Goal: Task Accomplishment & Management: Use online tool/utility

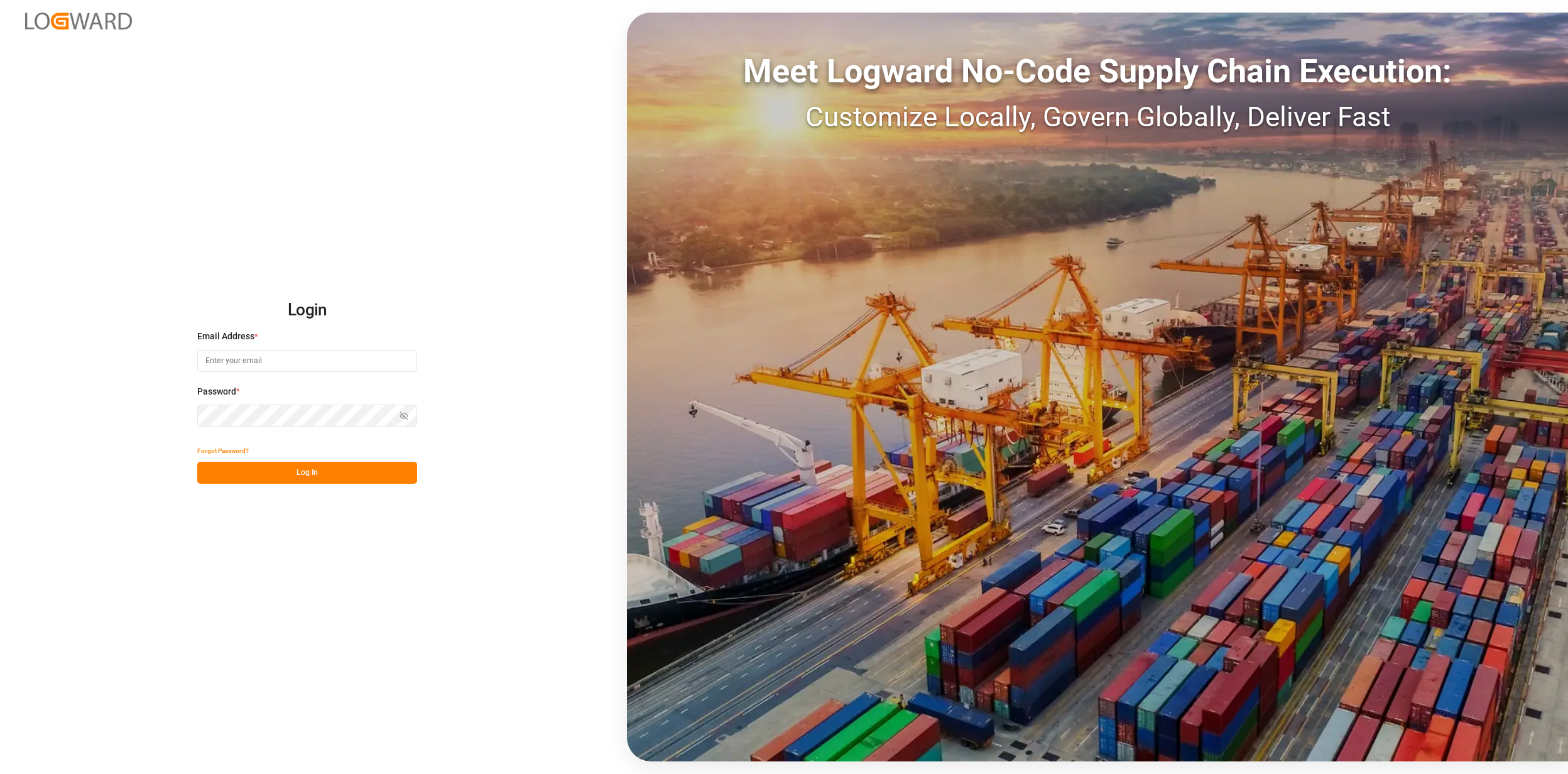
type input "[EMAIL_ADDRESS][PERSON_NAME][DOMAIN_NAME]"
click at [244, 470] on button "Log In" at bounding box center [307, 473] width 220 height 22
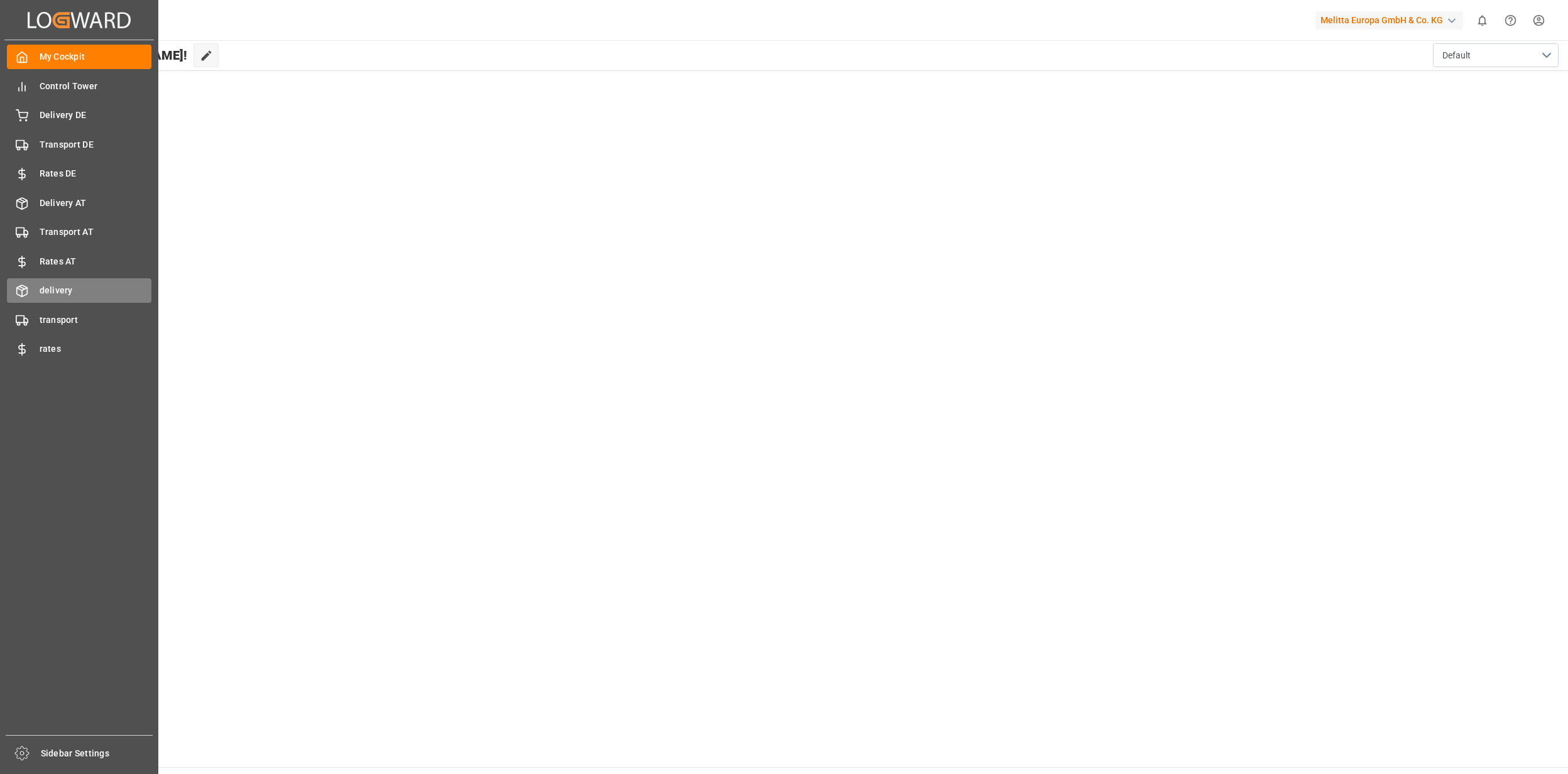
click at [76, 287] on span "delivery" at bounding box center [96, 290] width 112 height 13
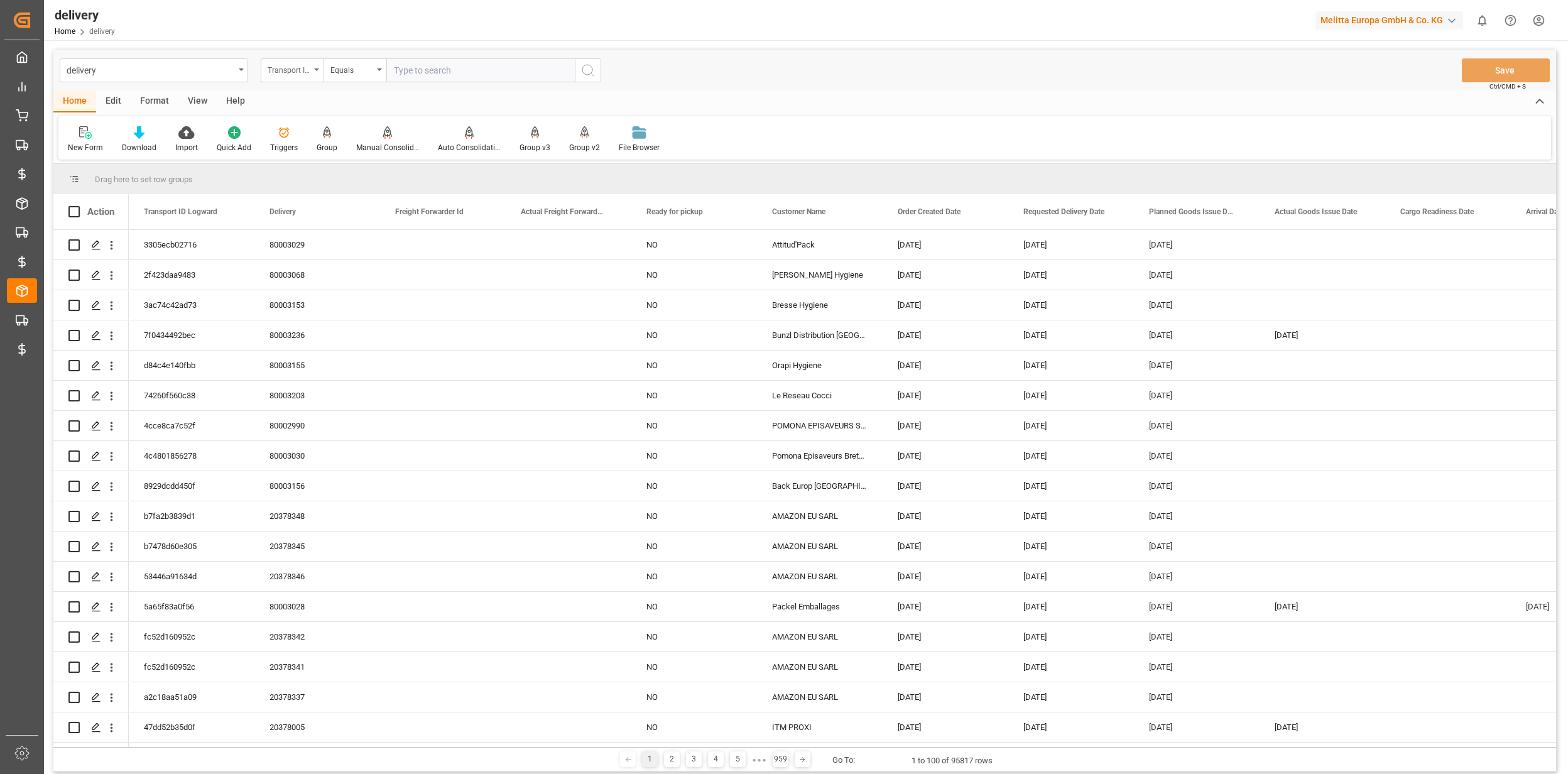
click at [301, 83] on div "delivery Transport ID Logward Equals Save Ctrl/CMD + S" at bounding box center [805, 70] width 1503 height 42
click at [313, 59] on div "Transport ID Logward" at bounding box center [292, 70] width 63 height 24
type input "total"
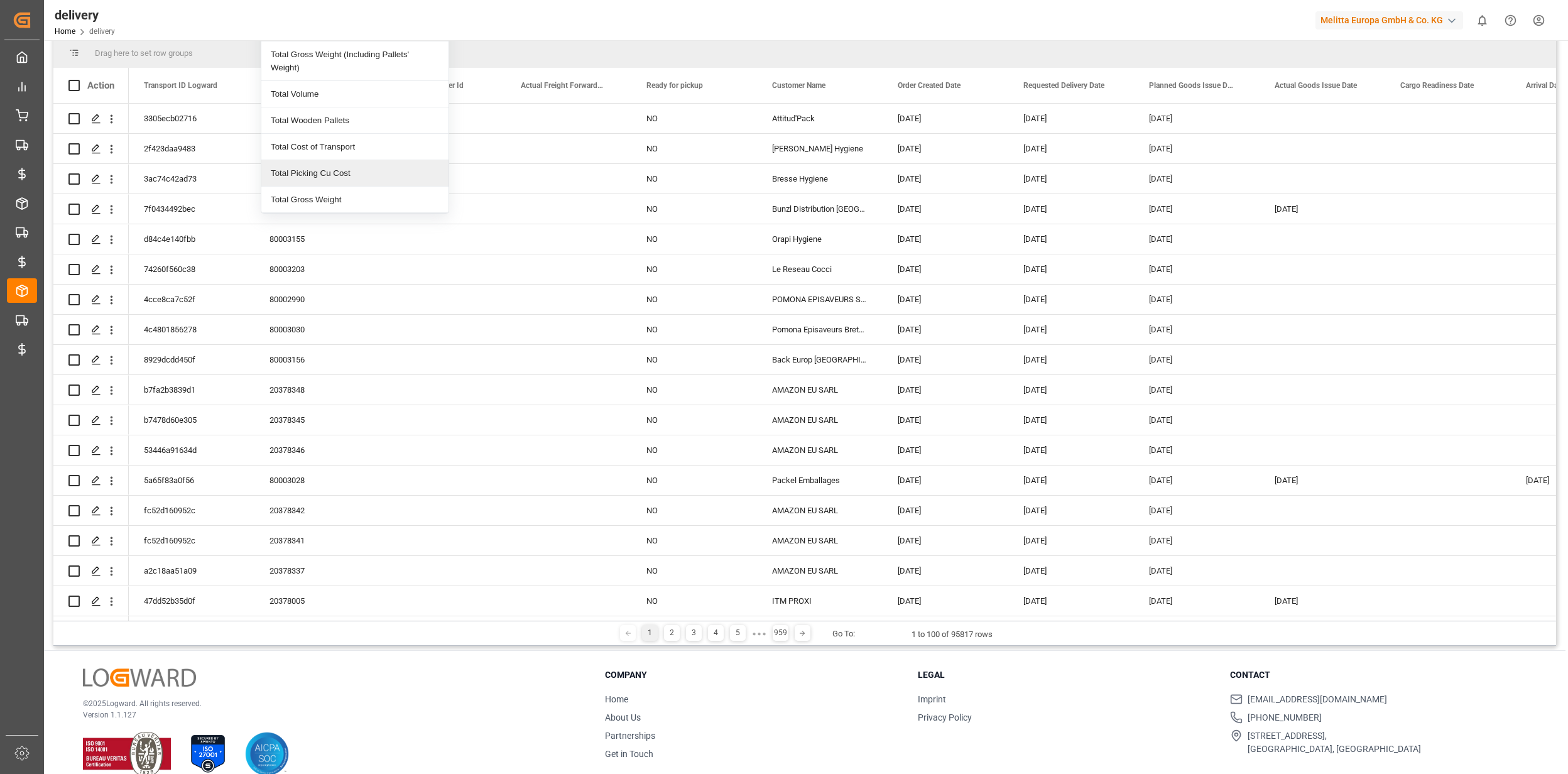
scroll to position [146, 0]
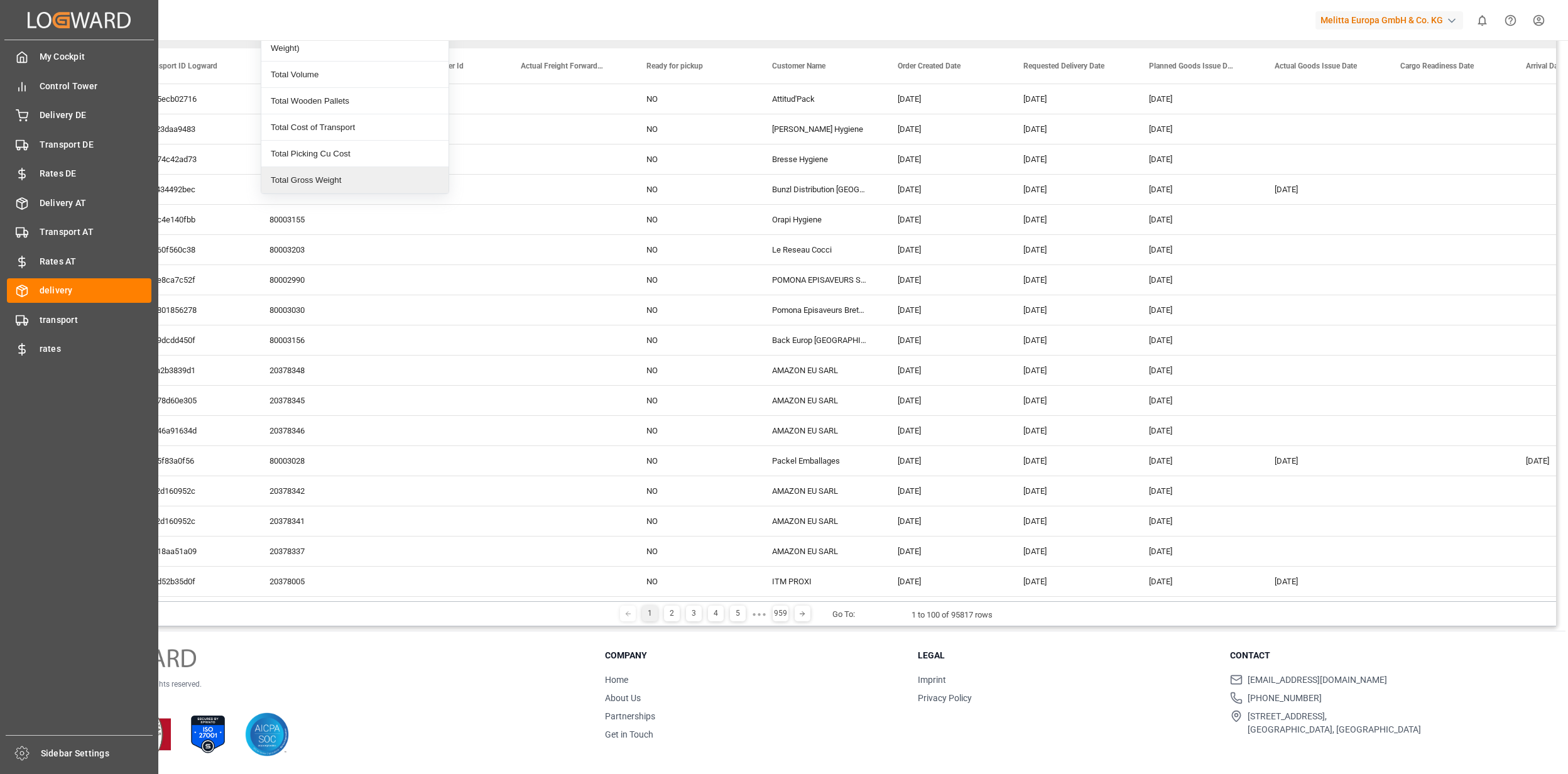
click at [45, 322] on span "transport" at bounding box center [96, 320] width 112 height 13
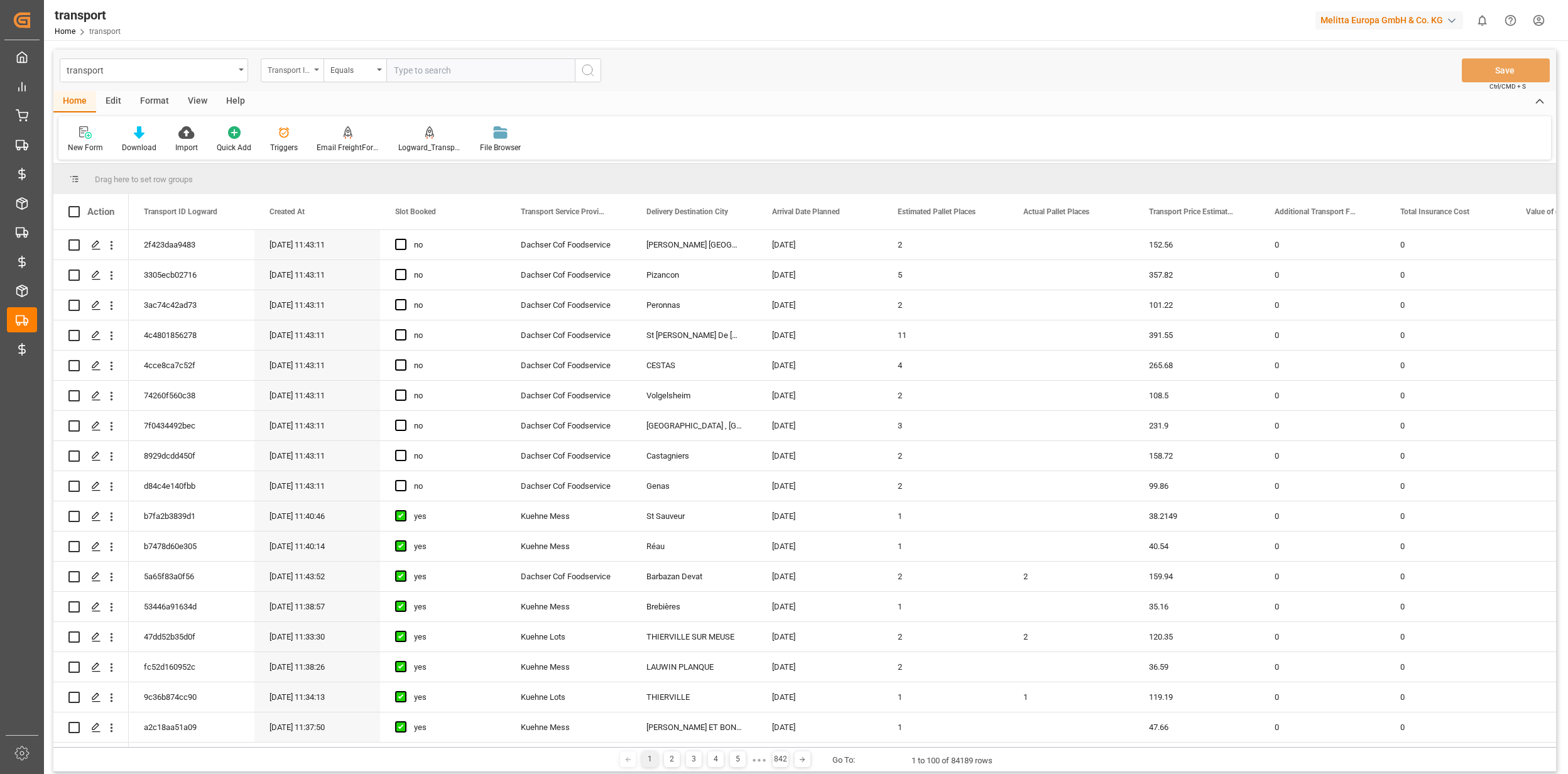
click at [294, 74] on div "Transport ID Logward" at bounding box center [289, 68] width 43 height 14
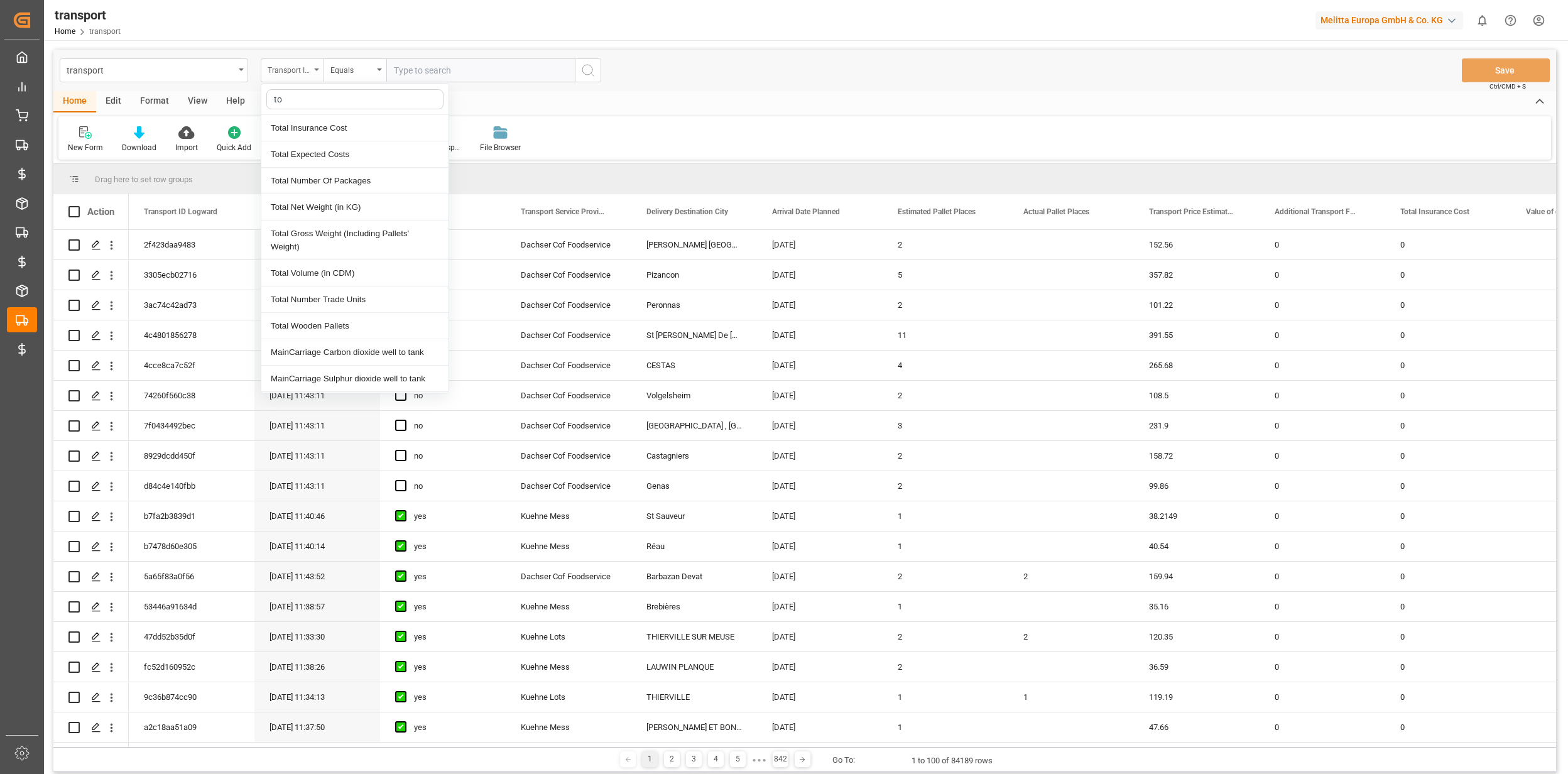
type input "t"
type input "a"
click at [799, 44] on div "transport Transport ID Logward Transport ID Logward Created At Slot Booked Tran…" at bounding box center [804, 480] width 1521 height 880
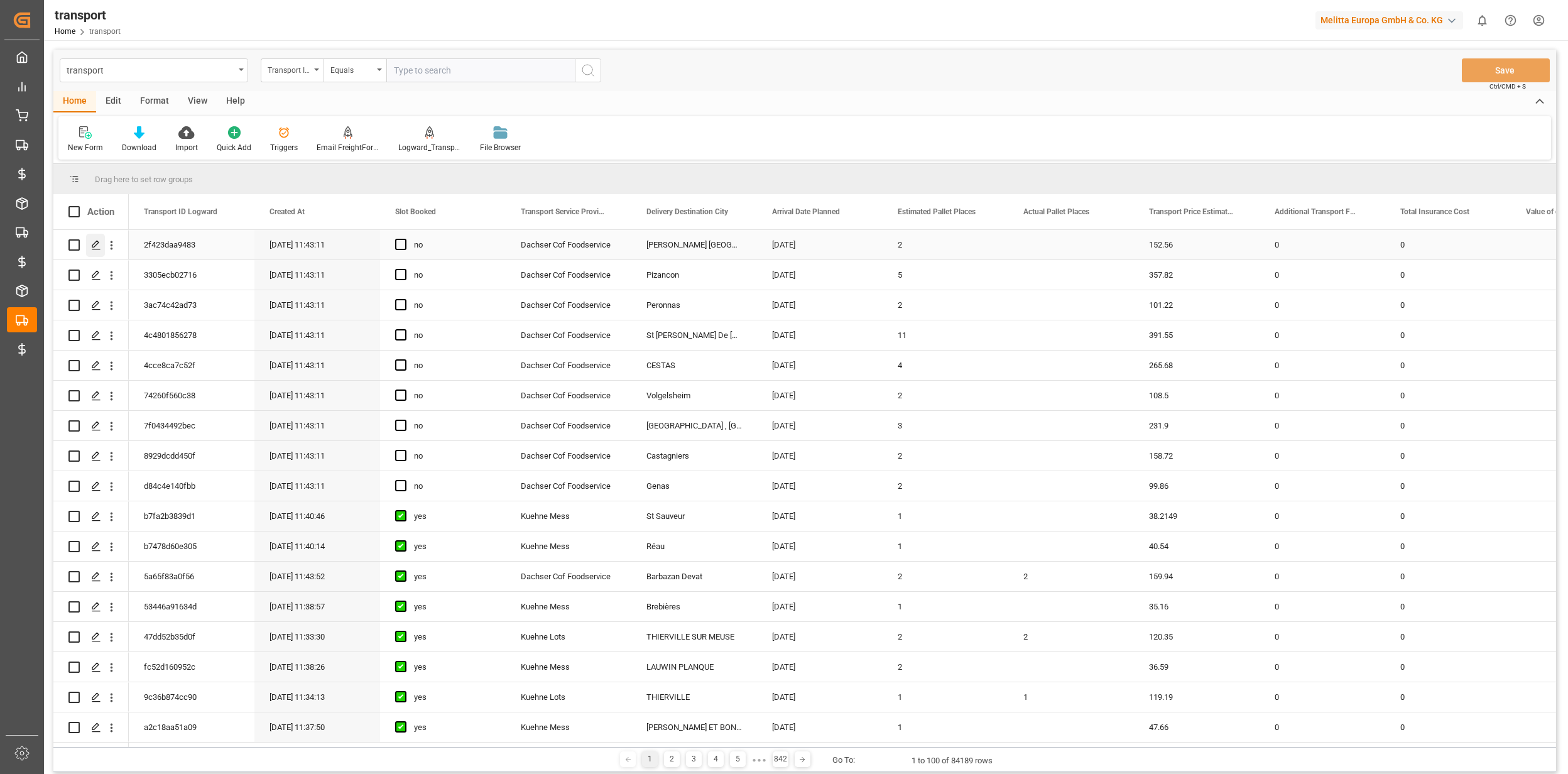
click at [91, 239] on div "Press SPACE to select this row." at bounding box center [95, 245] width 19 height 23
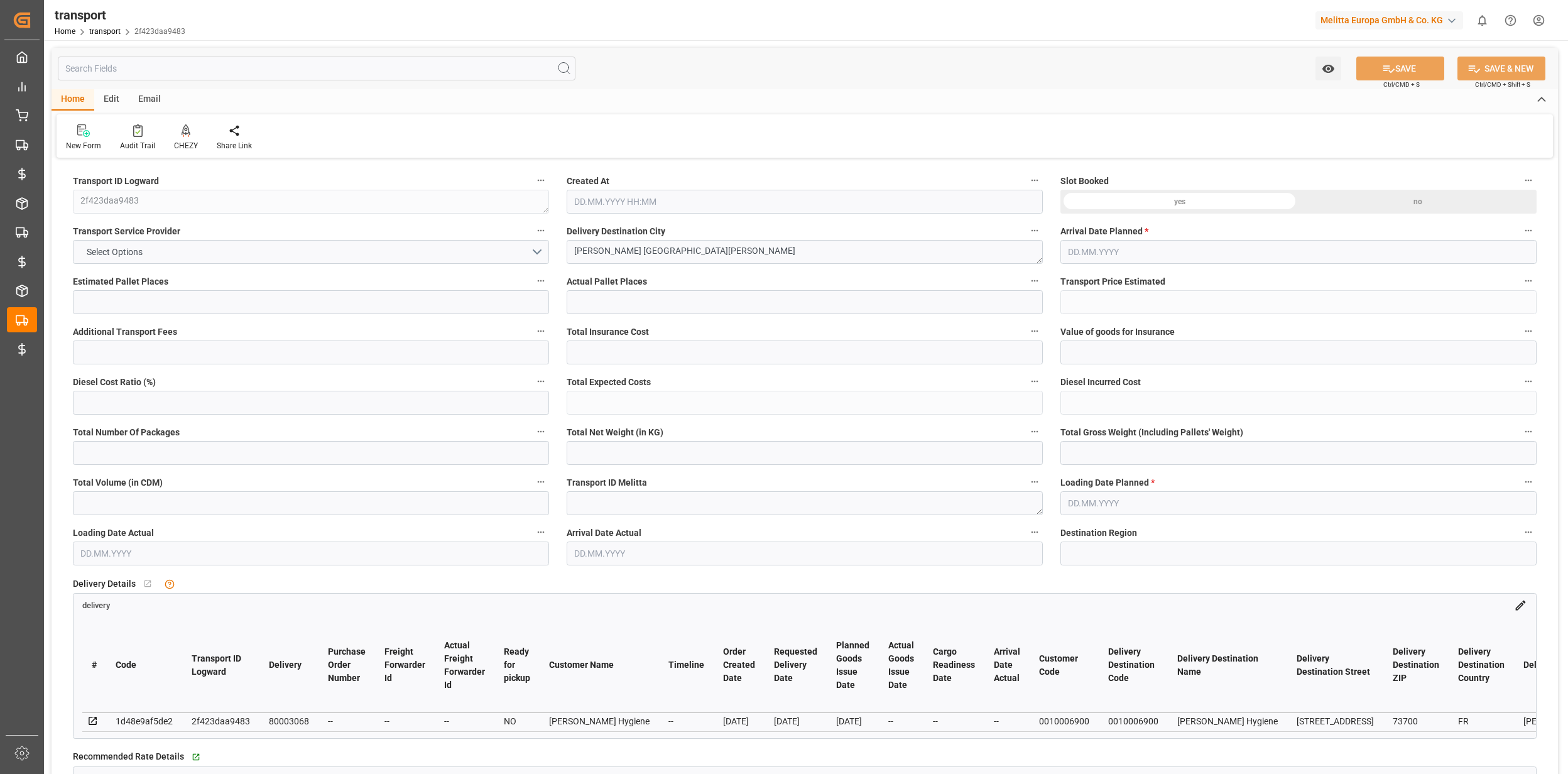
type input "2"
type input "152.56"
type input "0"
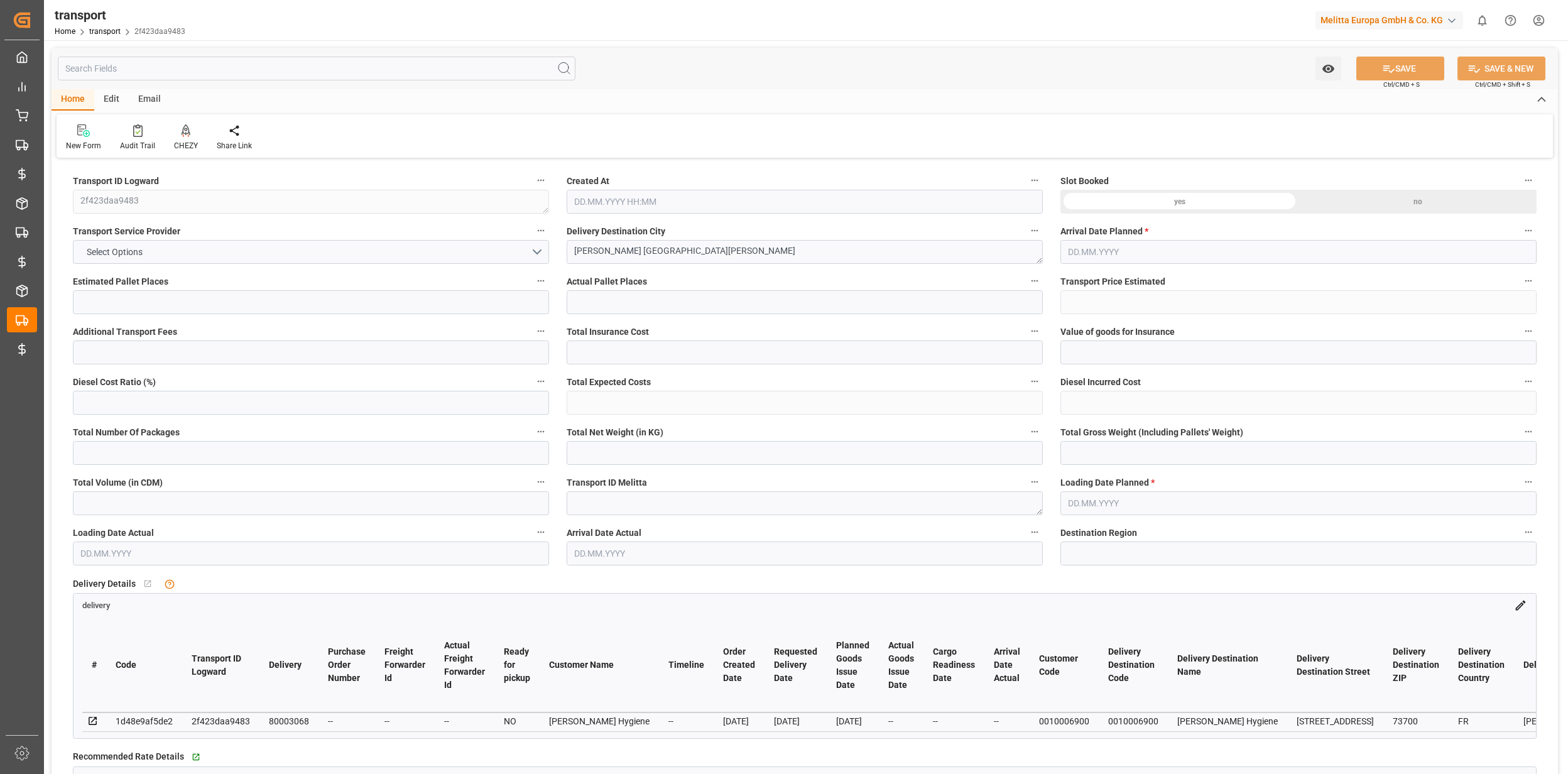
type input "149.8749"
type input "-2.6851"
type input "0"
type input "290.696"
type input "389.836"
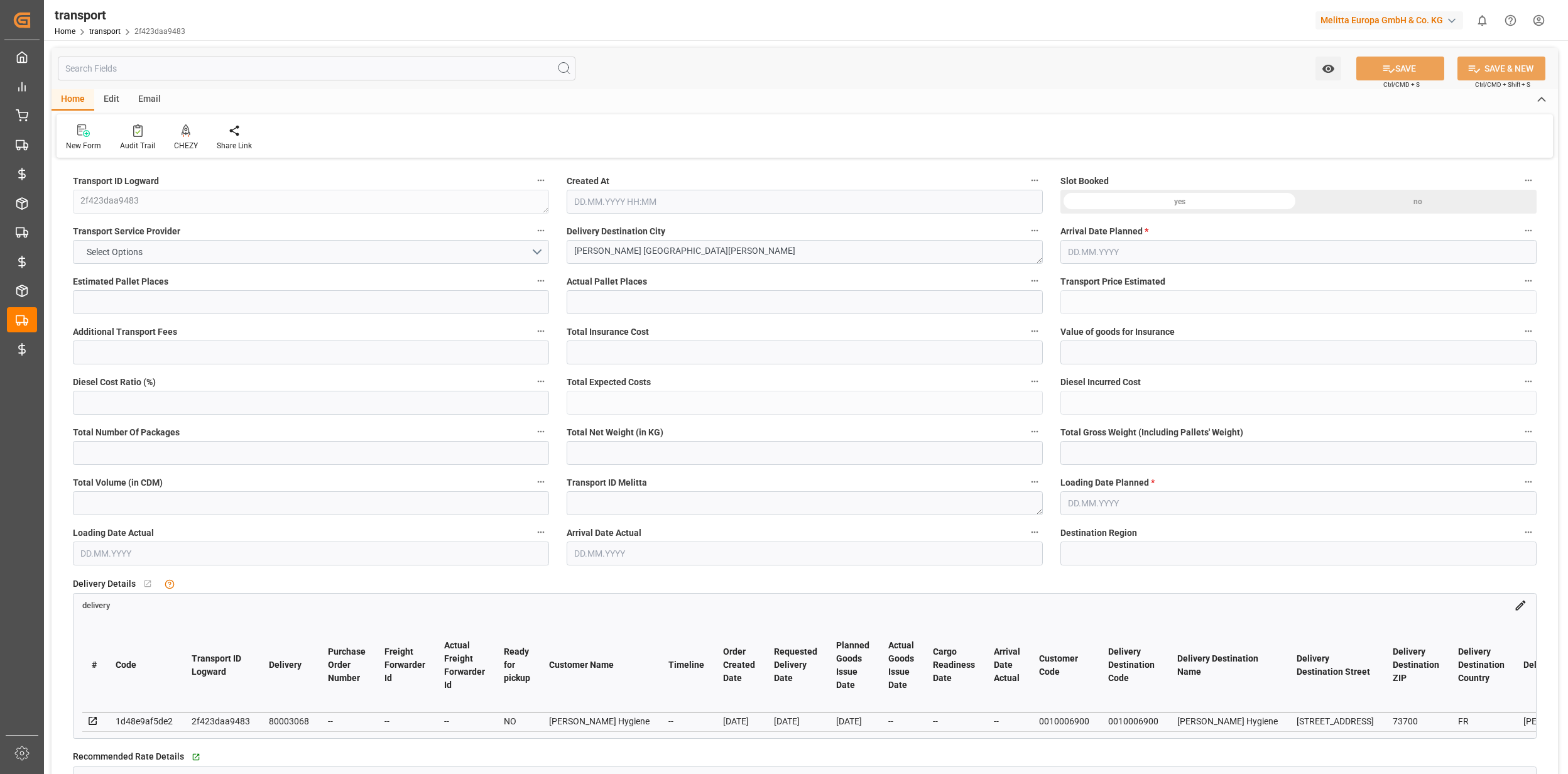
type input "1191.212"
type input "73"
type input "1"
type input "18"
type input "2"
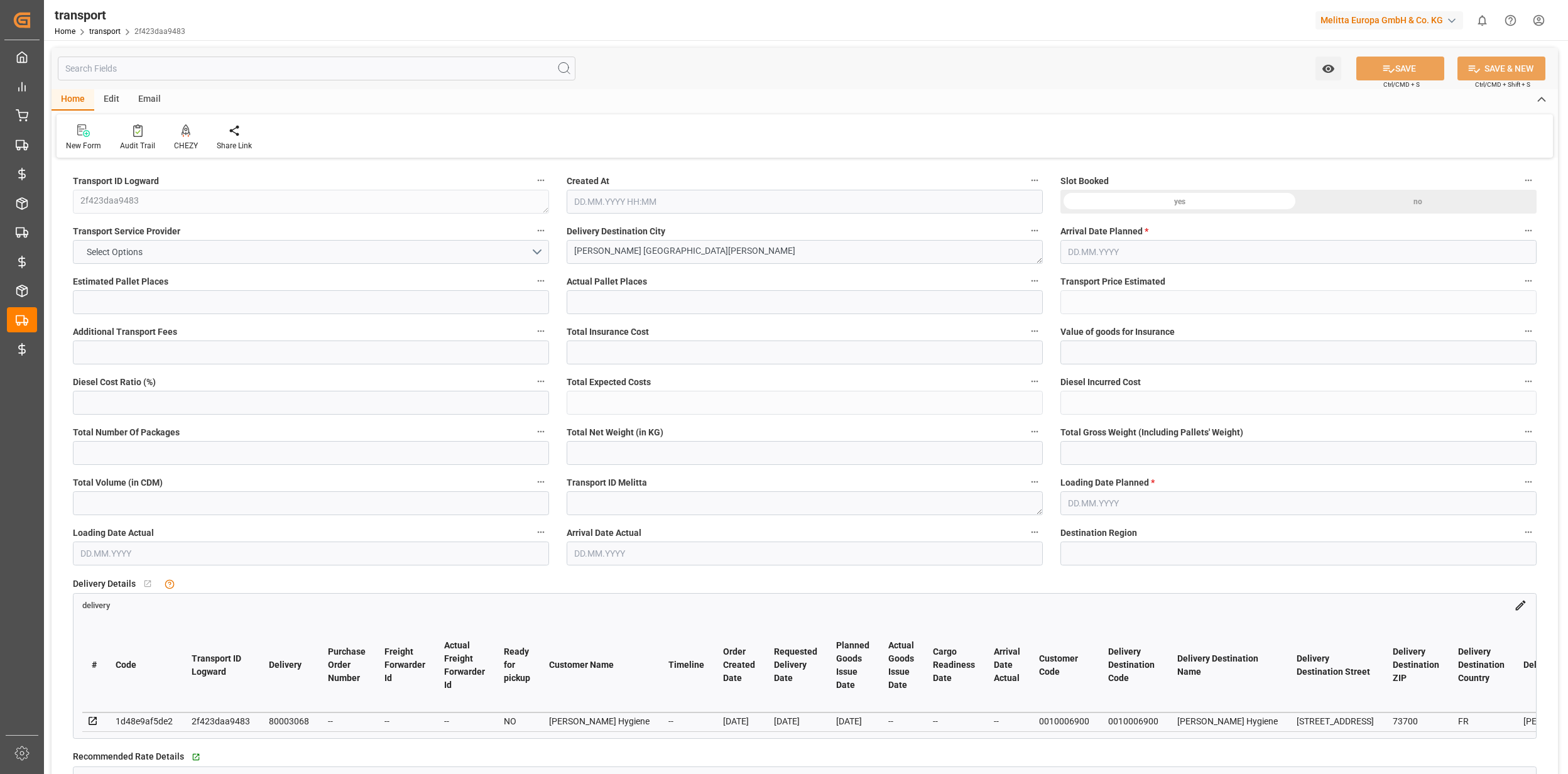
type input "101"
type input "340.946"
type input "0"
type input "4710.8598"
type input "0"
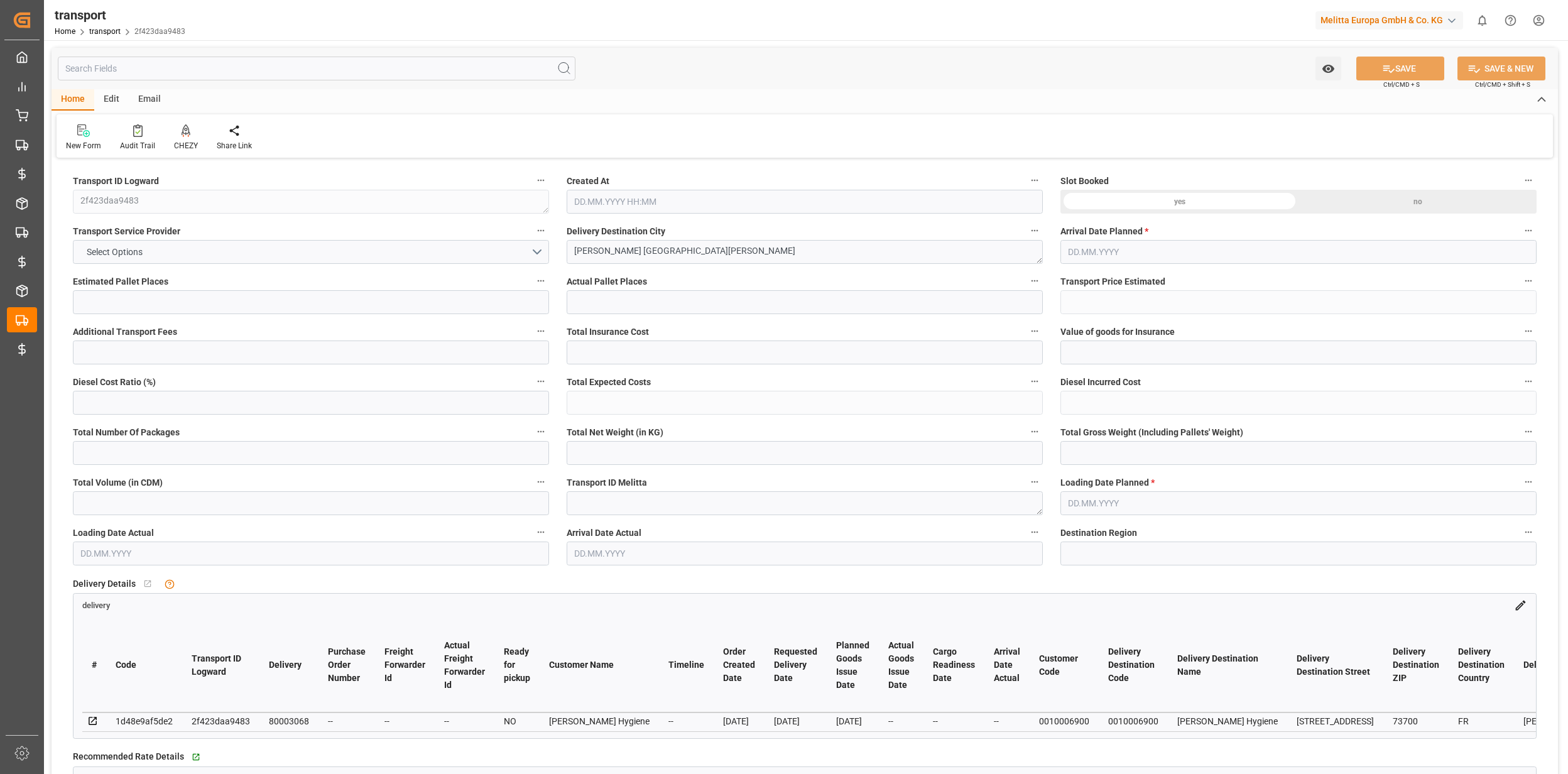
type input "0"
type input "21"
type input "35"
type input "15.09.2025 11:43"
type input "[DATE]"
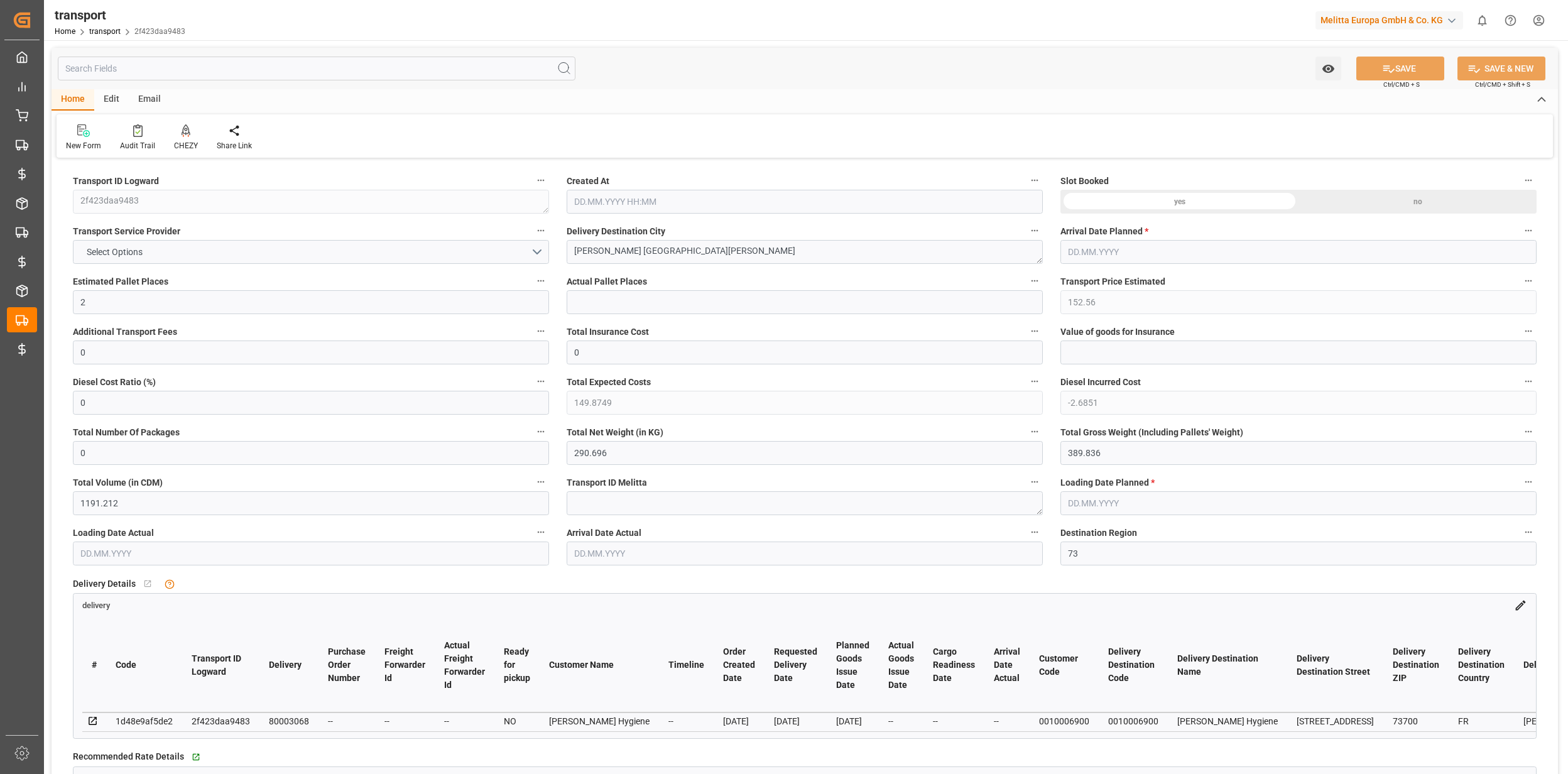
type input "[DATE]"
click at [111, 31] on link "transport" at bounding box center [105, 31] width 31 height 8
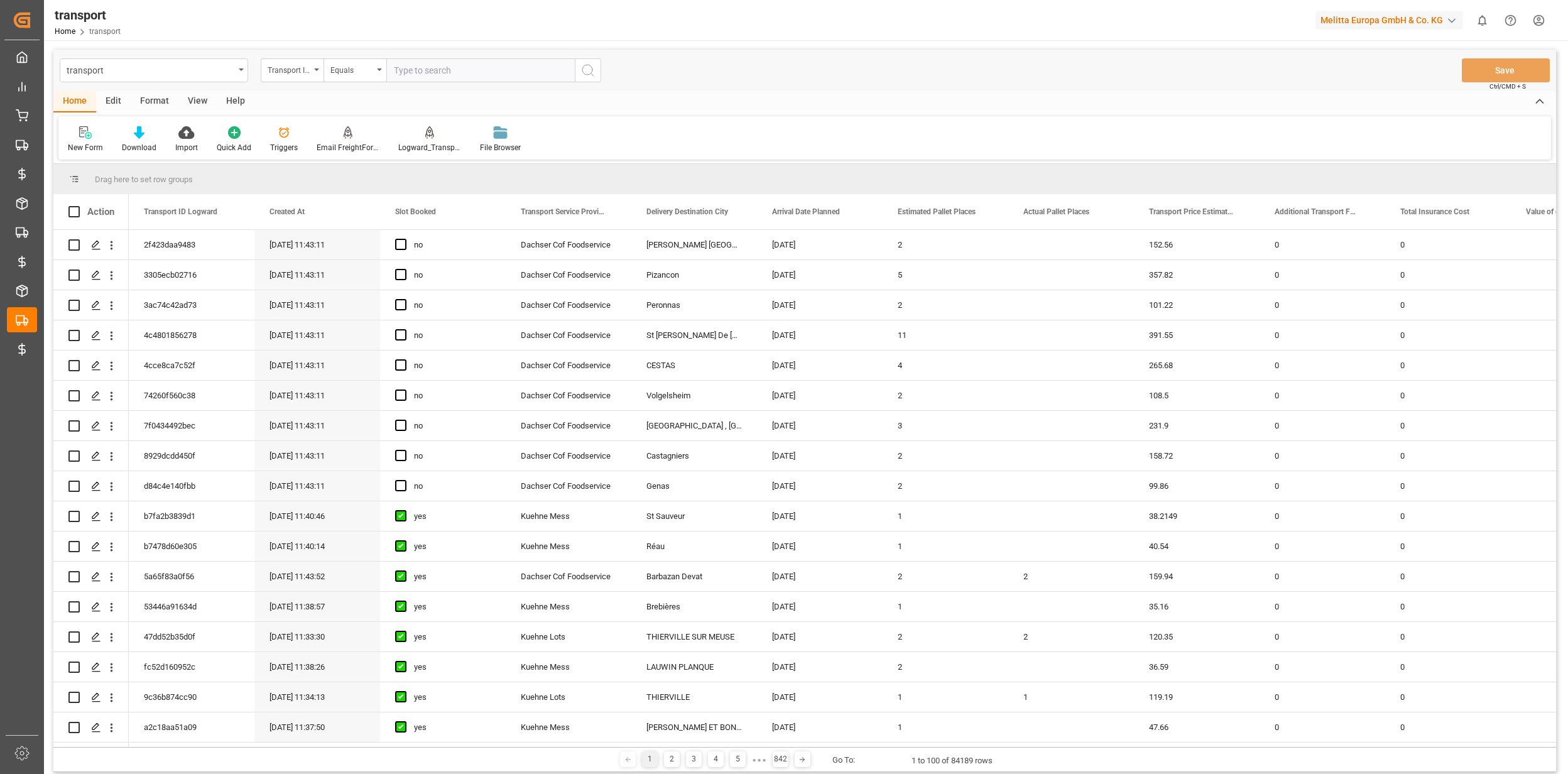
click at [111, 104] on div "Edit" at bounding box center [113, 102] width 35 height 22
click at [262, 138] on icon at bounding box center [262, 132] width 18 height 12
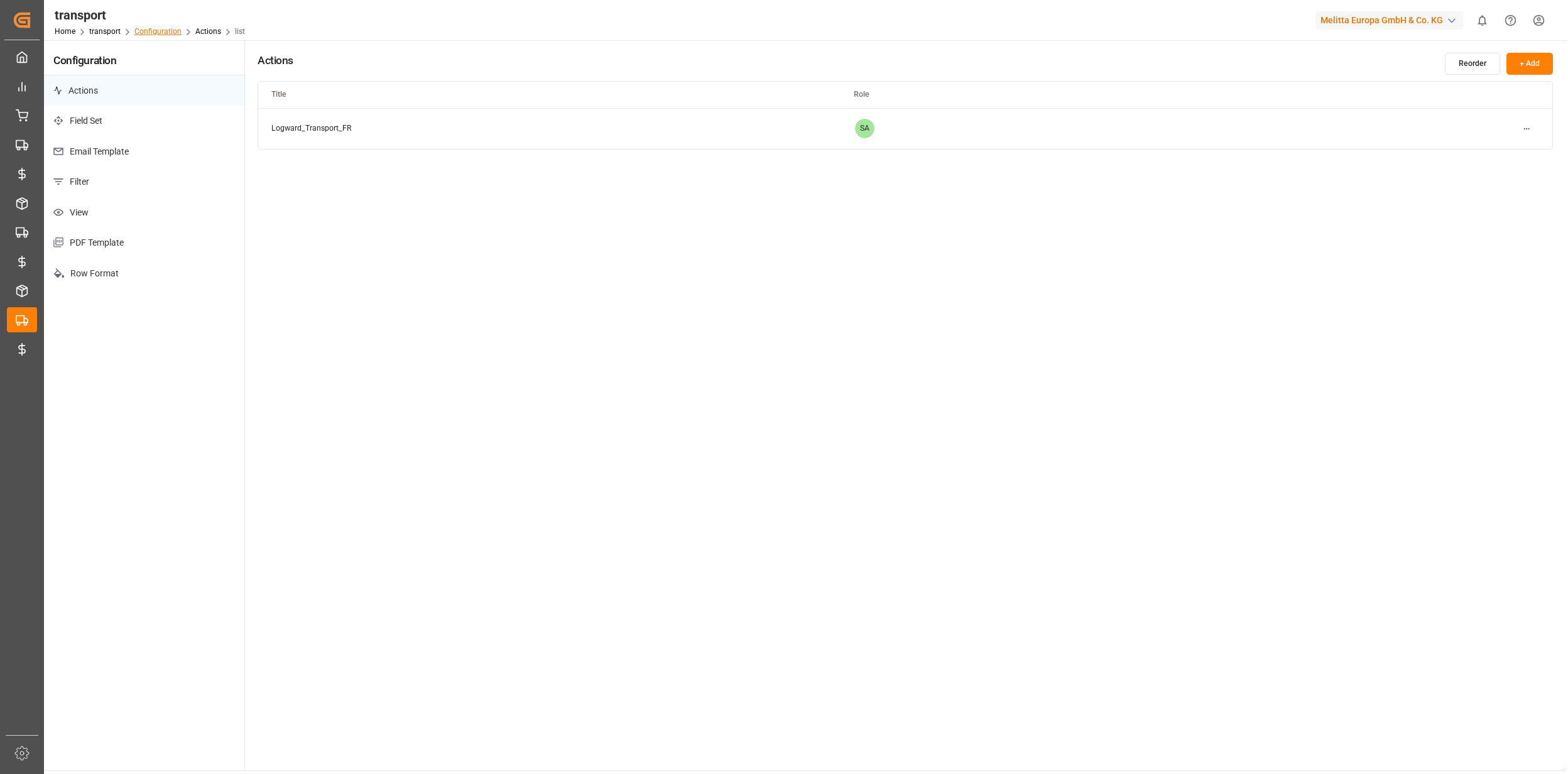
click at [155, 35] on link "Configuration" at bounding box center [158, 31] width 47 height 8
click at [111, 34] on link "transport" at bounding box center [105, 31] width 31 height 8
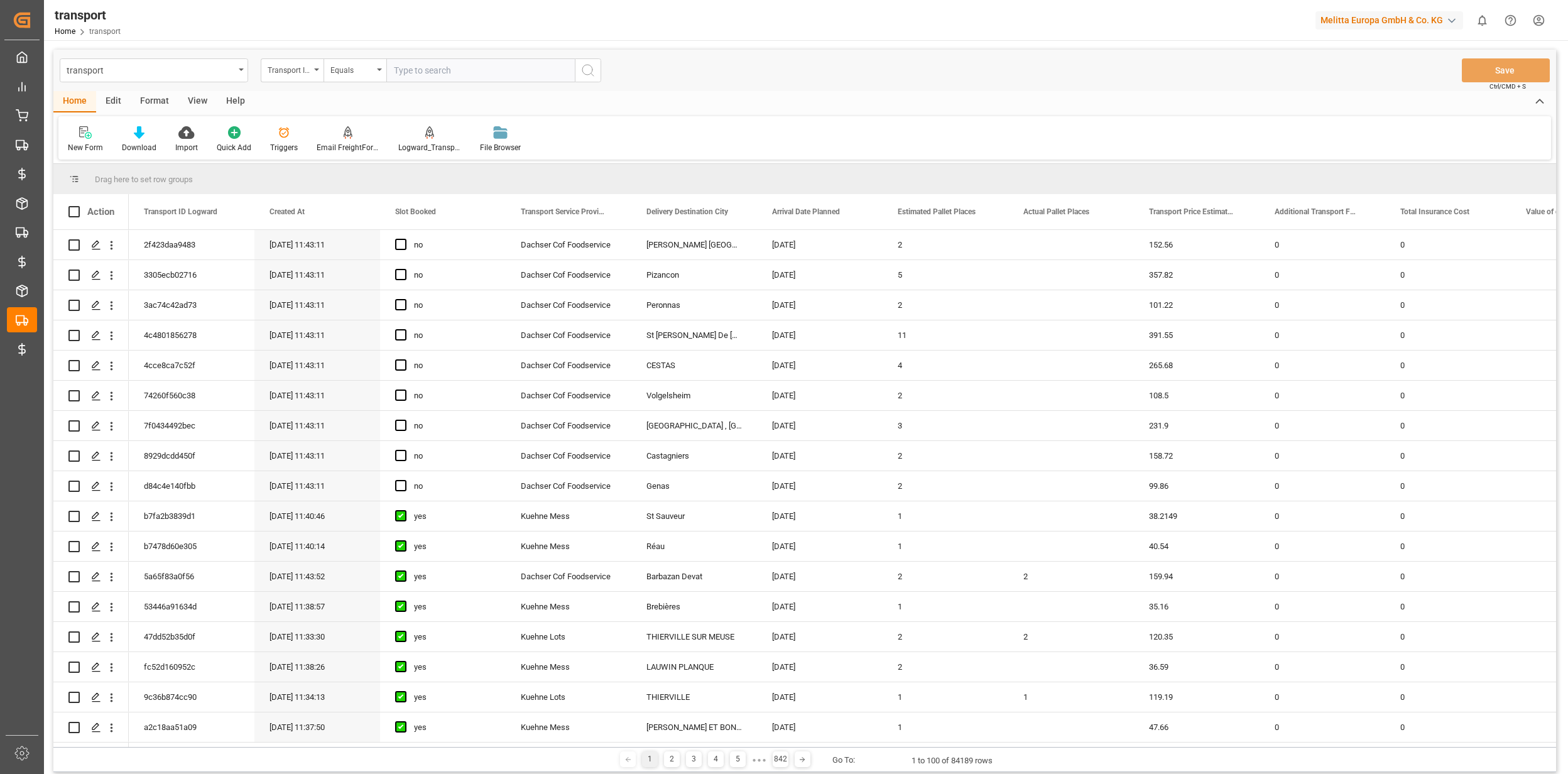
click at [115, 104] on div "Edit" at bounding box center [113, 102] width 35 height 22
click at [340, 146] on div "Schema Edit" at bounding box center [327, 147] width 43 height 11
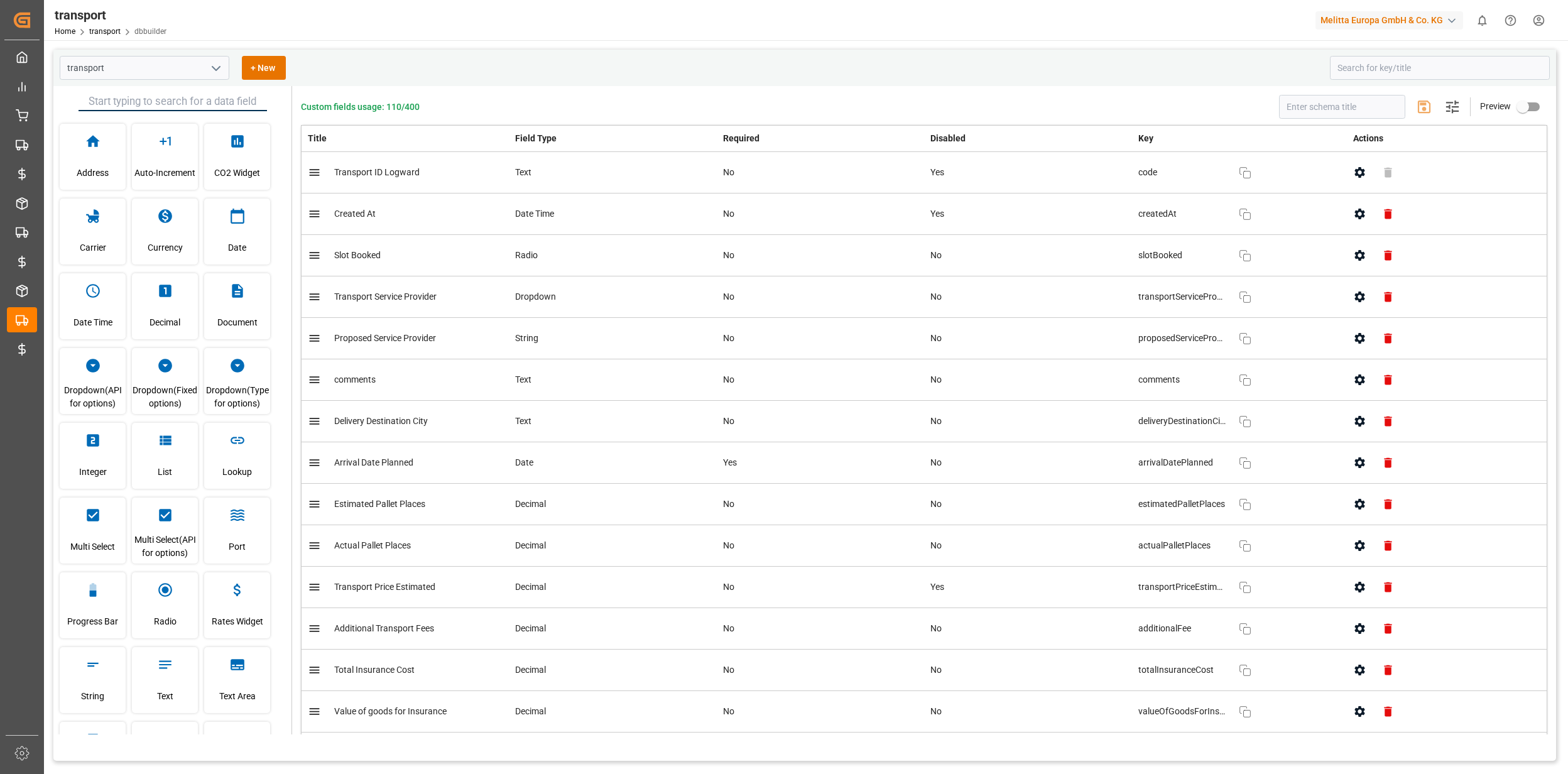
drag, startPoint x: 1337, startPoint y: 119, endPoint x: 1345, endPoint y: 112, distance: 10.6
click at [1340, 116] on div "Custom fields usage: 110/400 Settings Preview Title Field Type Required Disable…" at bounding box center [924, 410] width 1264 height 648
click at [1345, 112] on input "text" at bounding box center [1342, 106] width 126 height 24
type input "expected"
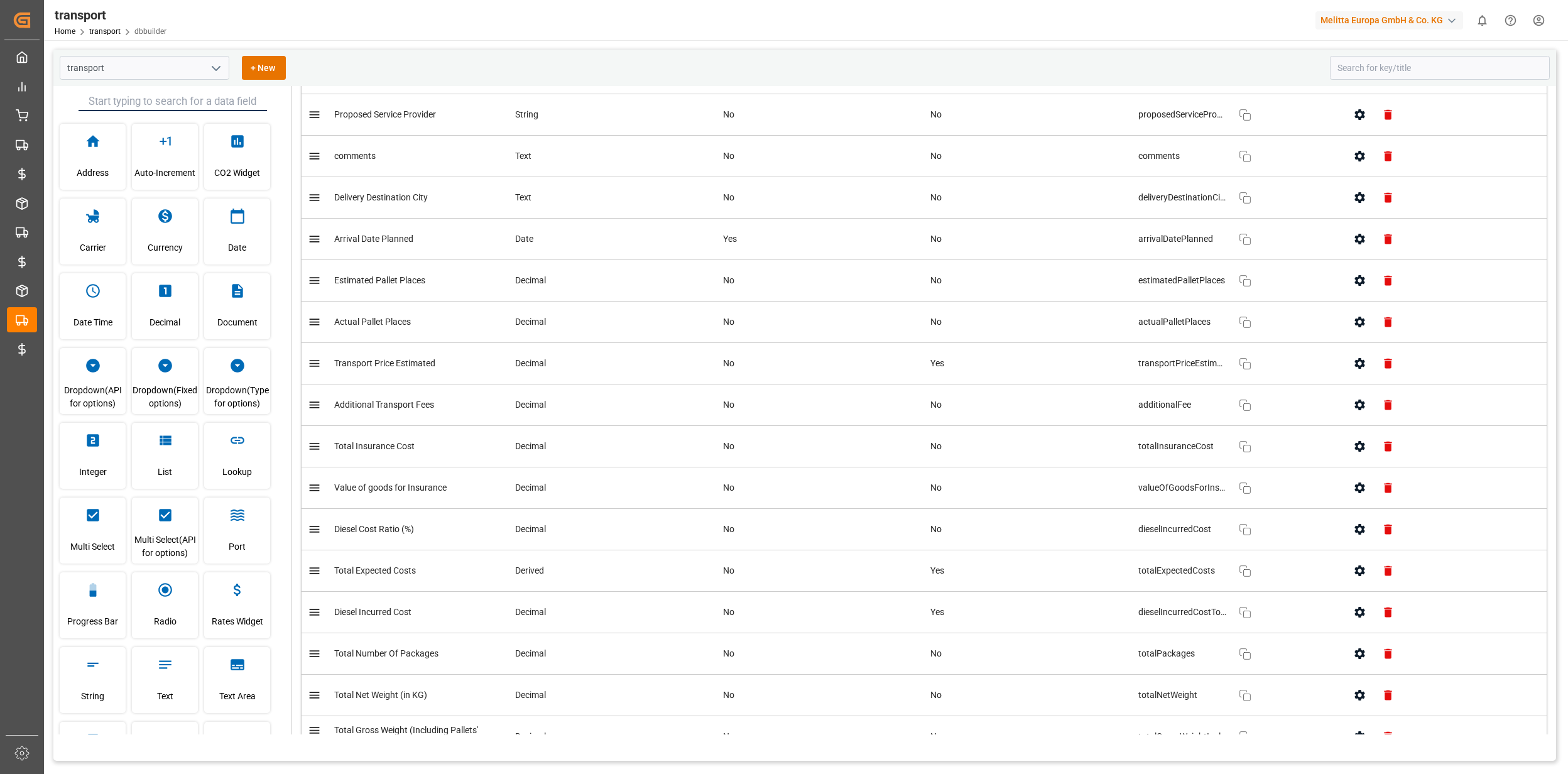
scroll to position [251, 0]
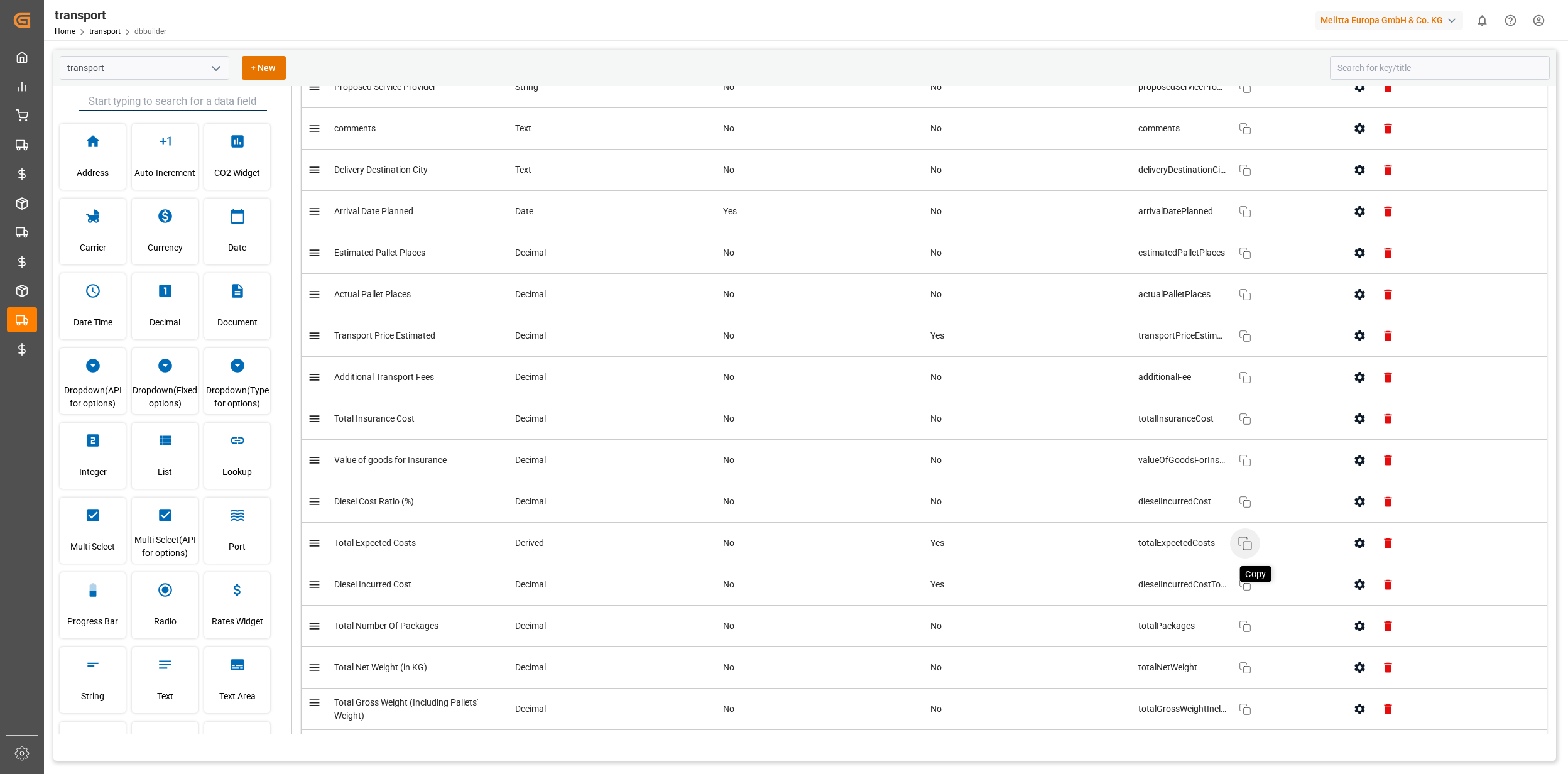
click at [1244, 550] on icon "button" at bounding box center [1245, 543] width 15 height 15
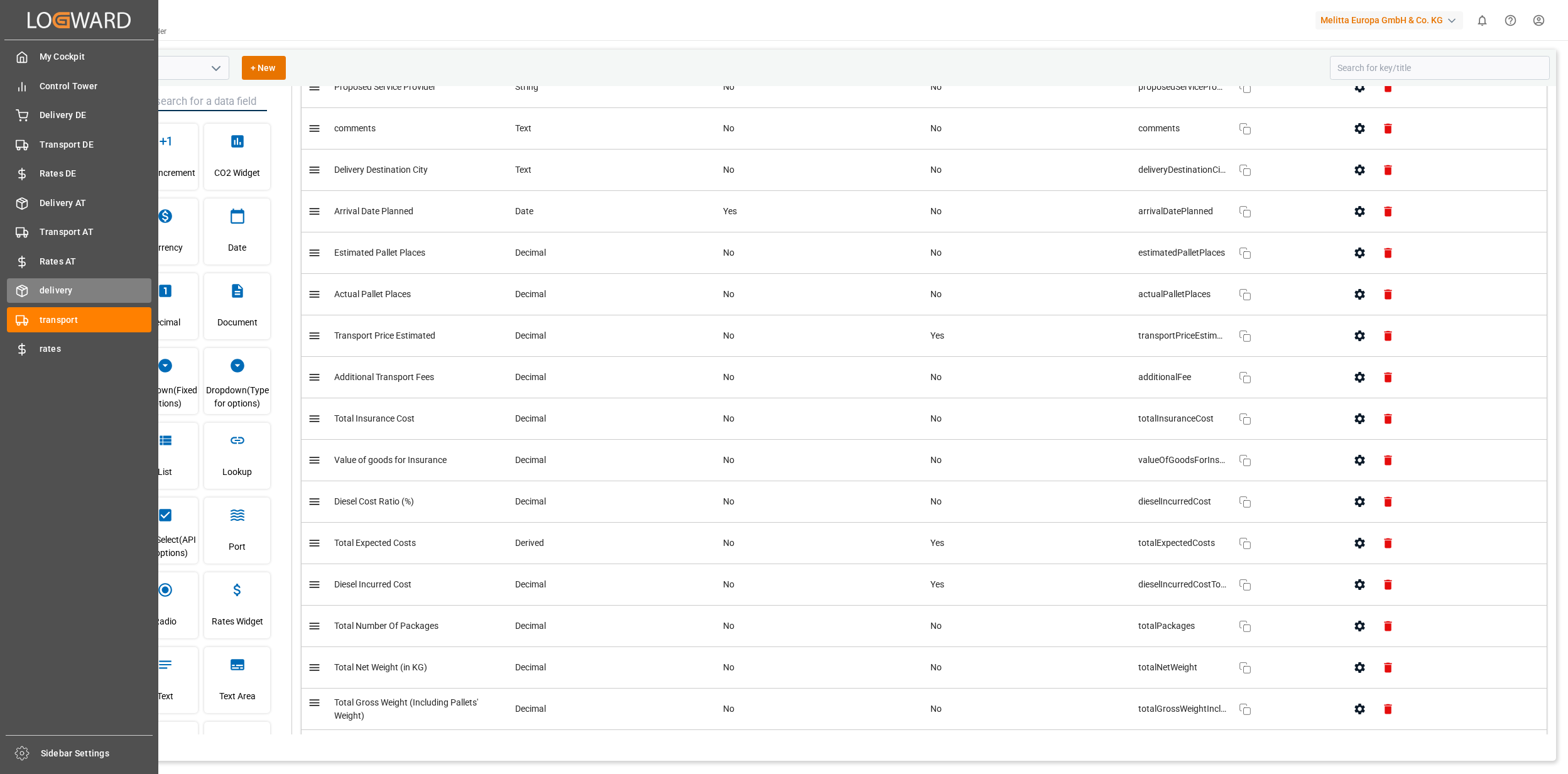
click at [40, 289] on span "delivery" at bounding box center [96, 290] width 112 height 13
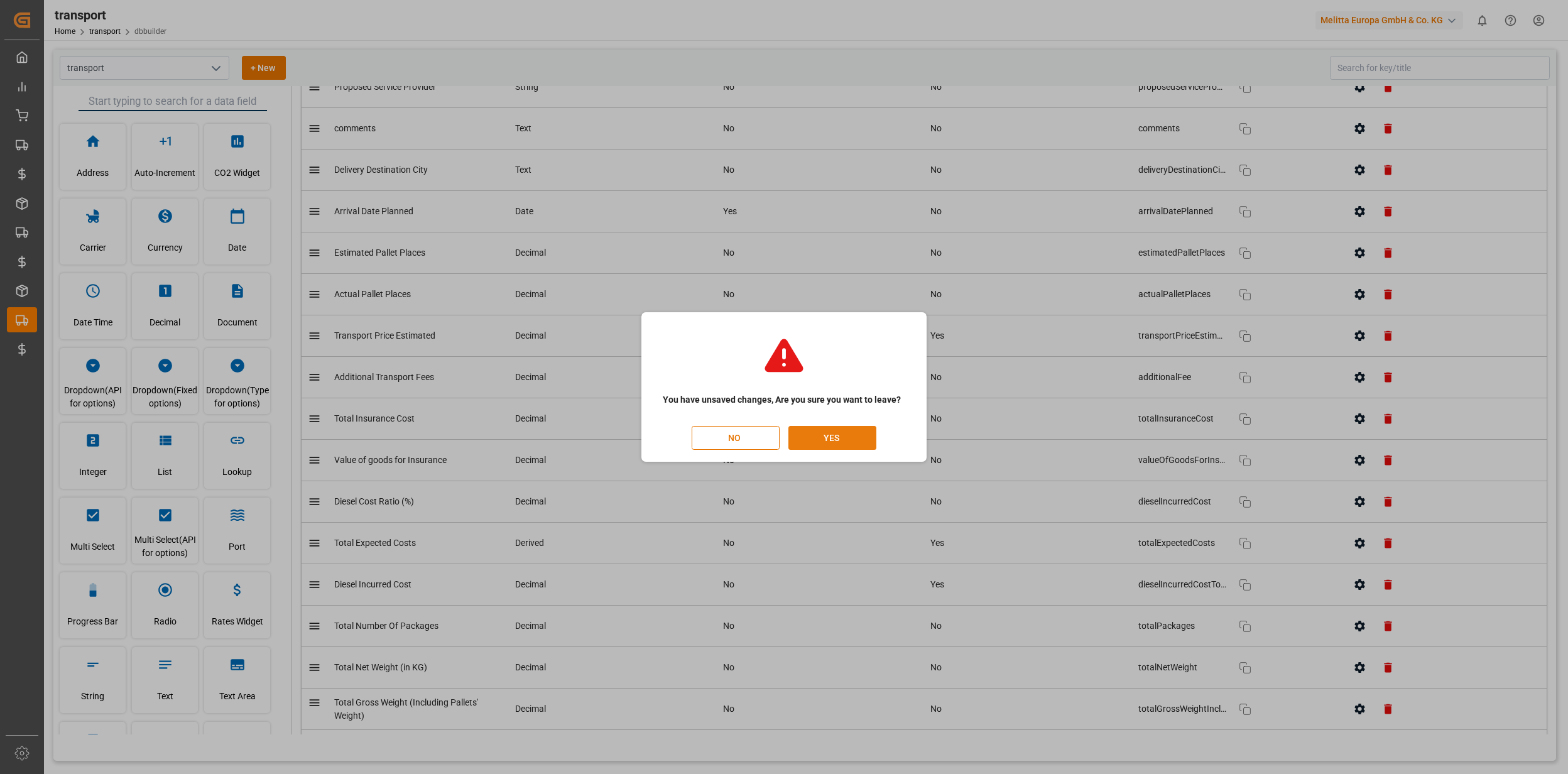
click at [844, 445] on button "YES" at bounding box center [832, 438] width 88 height 24
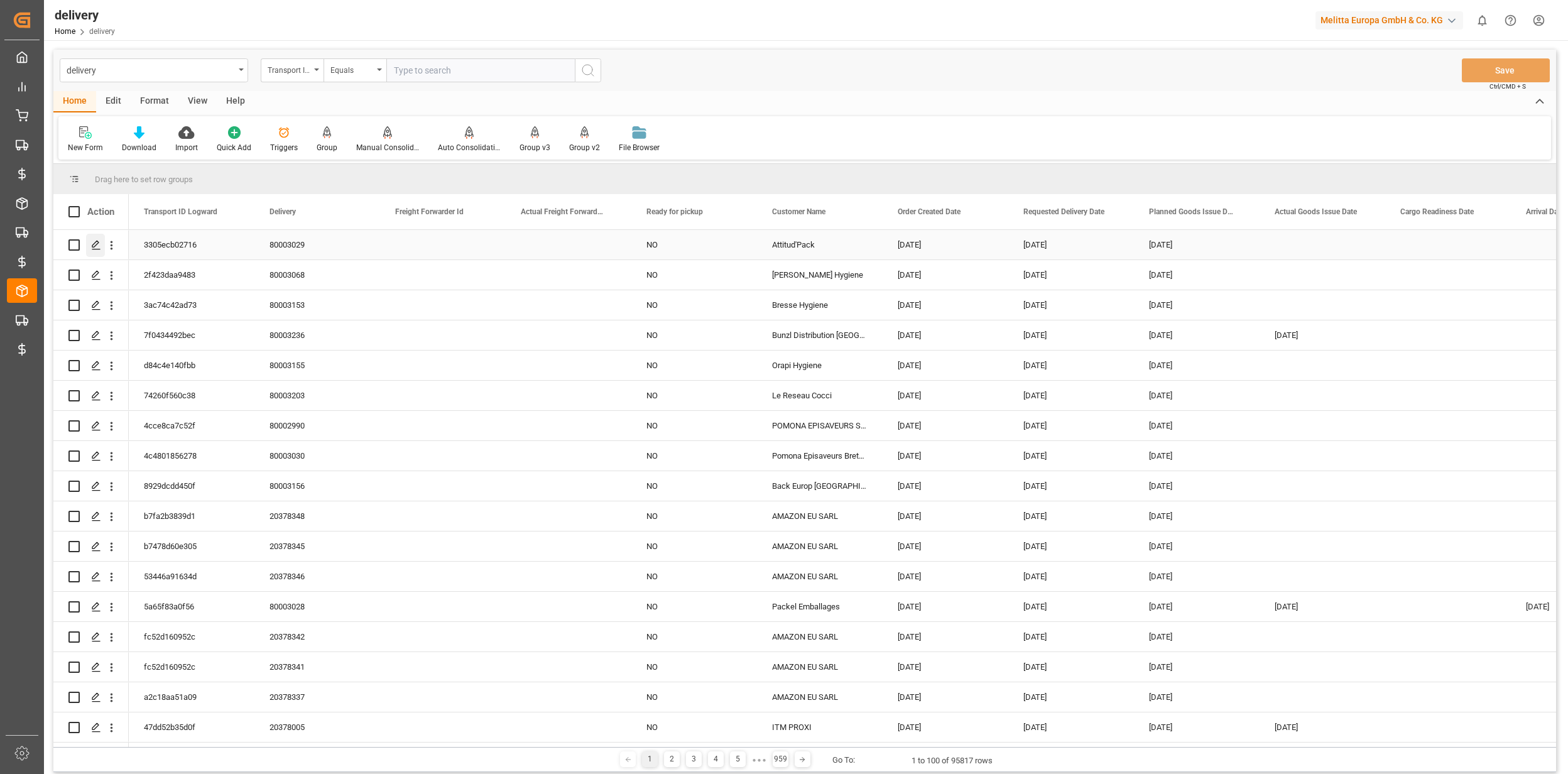
click at [94, 245] on polygon "Press SPACE to select this row." at bounding box center [96, 245] width 7 height 7
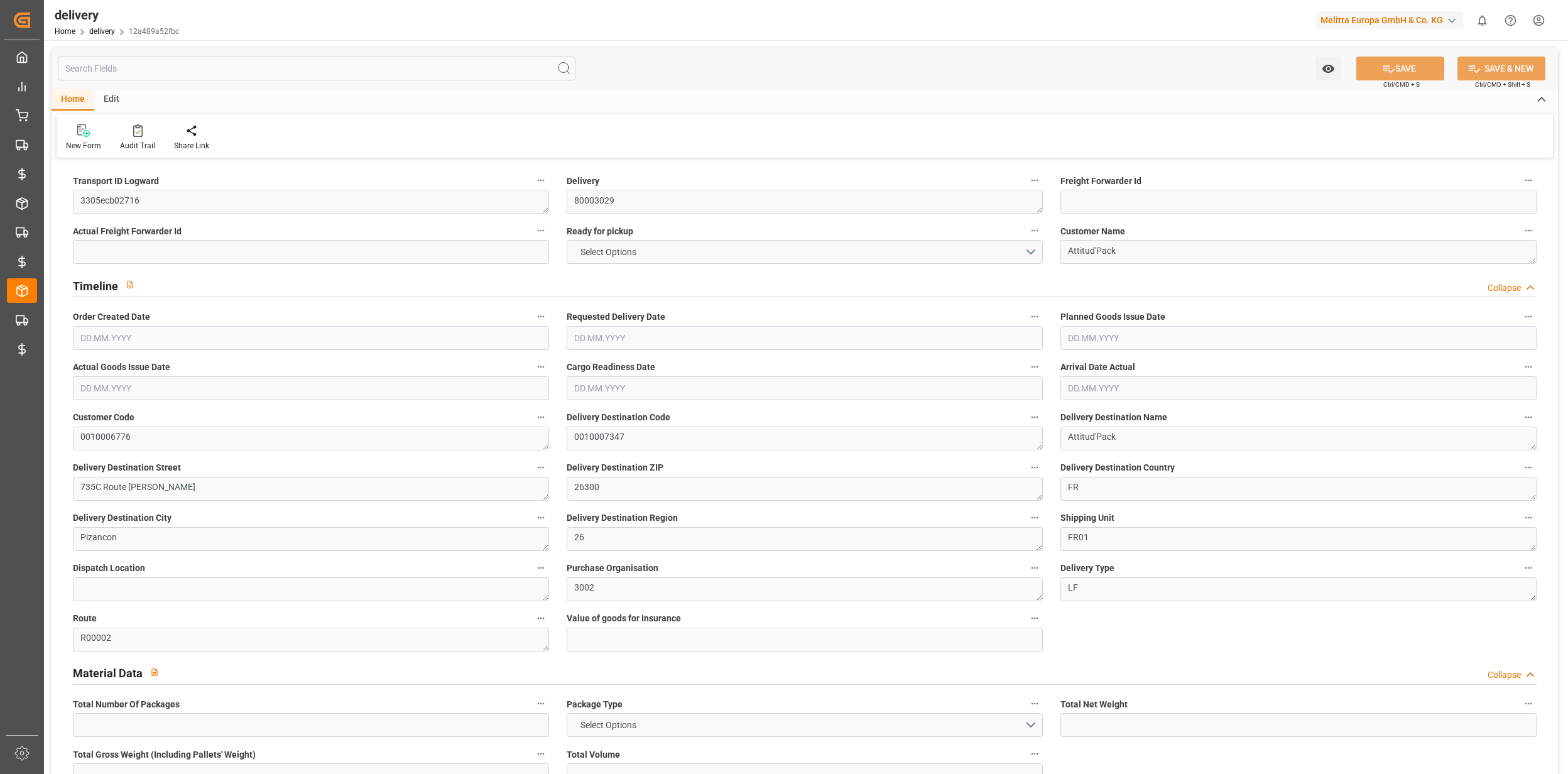
type input "979.048"
type input "1289.43"
type input "3812.184"
type input "34"
type input "5"
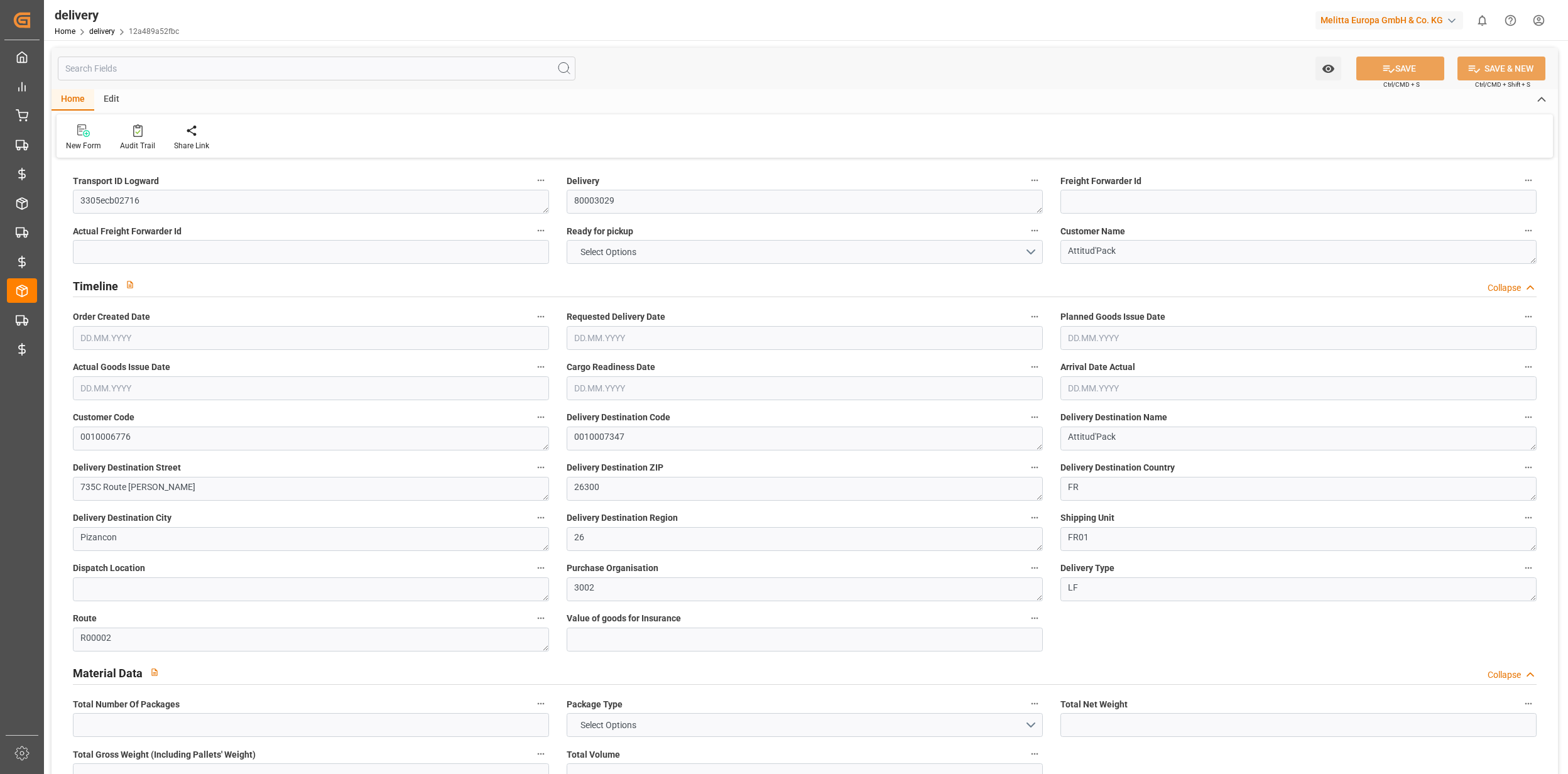
type input "4"
type input "5"
type input "0"
type input "-6.2976"
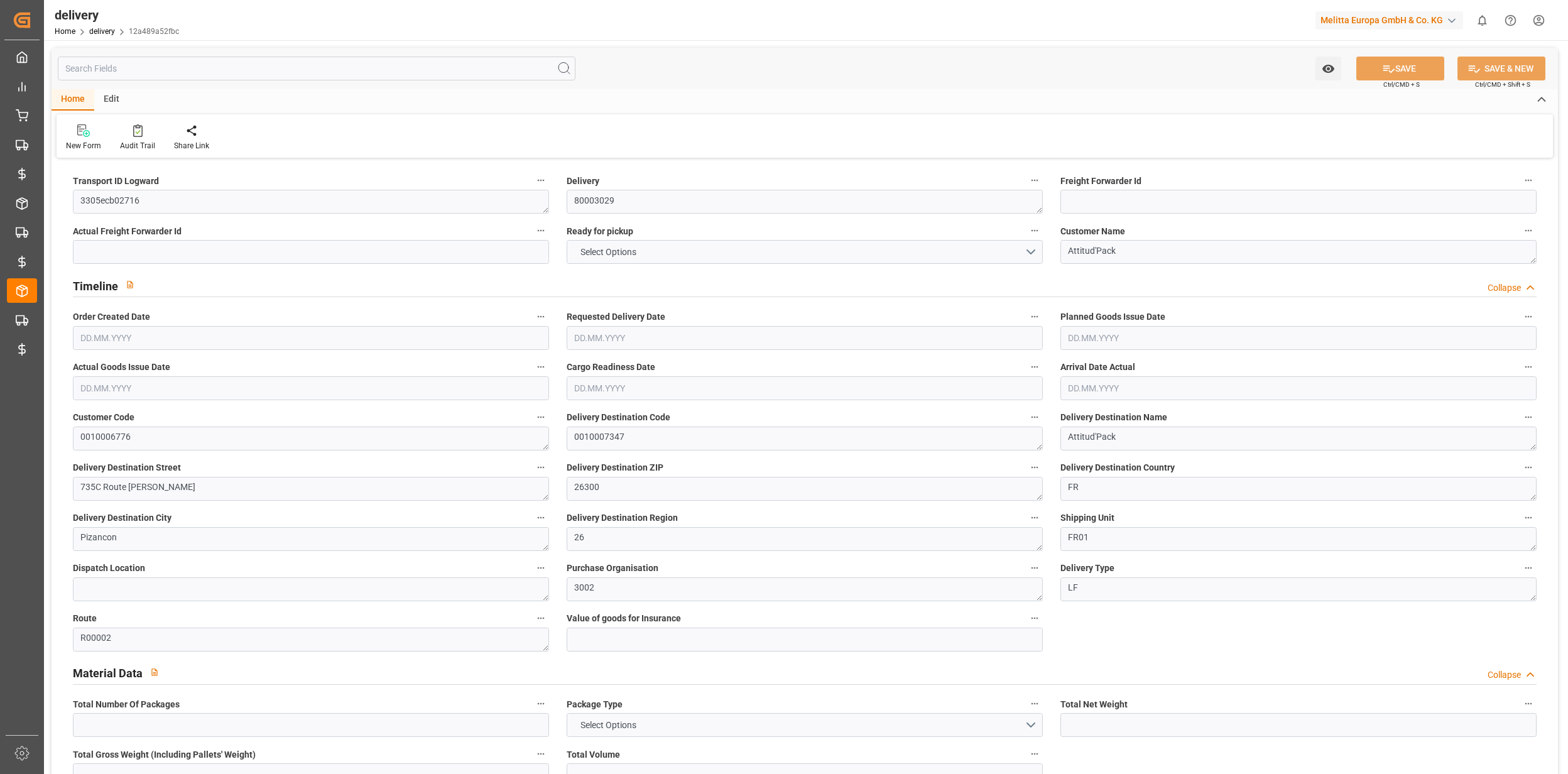
type input "357.82"
type input "351.5224"
type input "9.8"
type input "12.24"
type input "1.5"
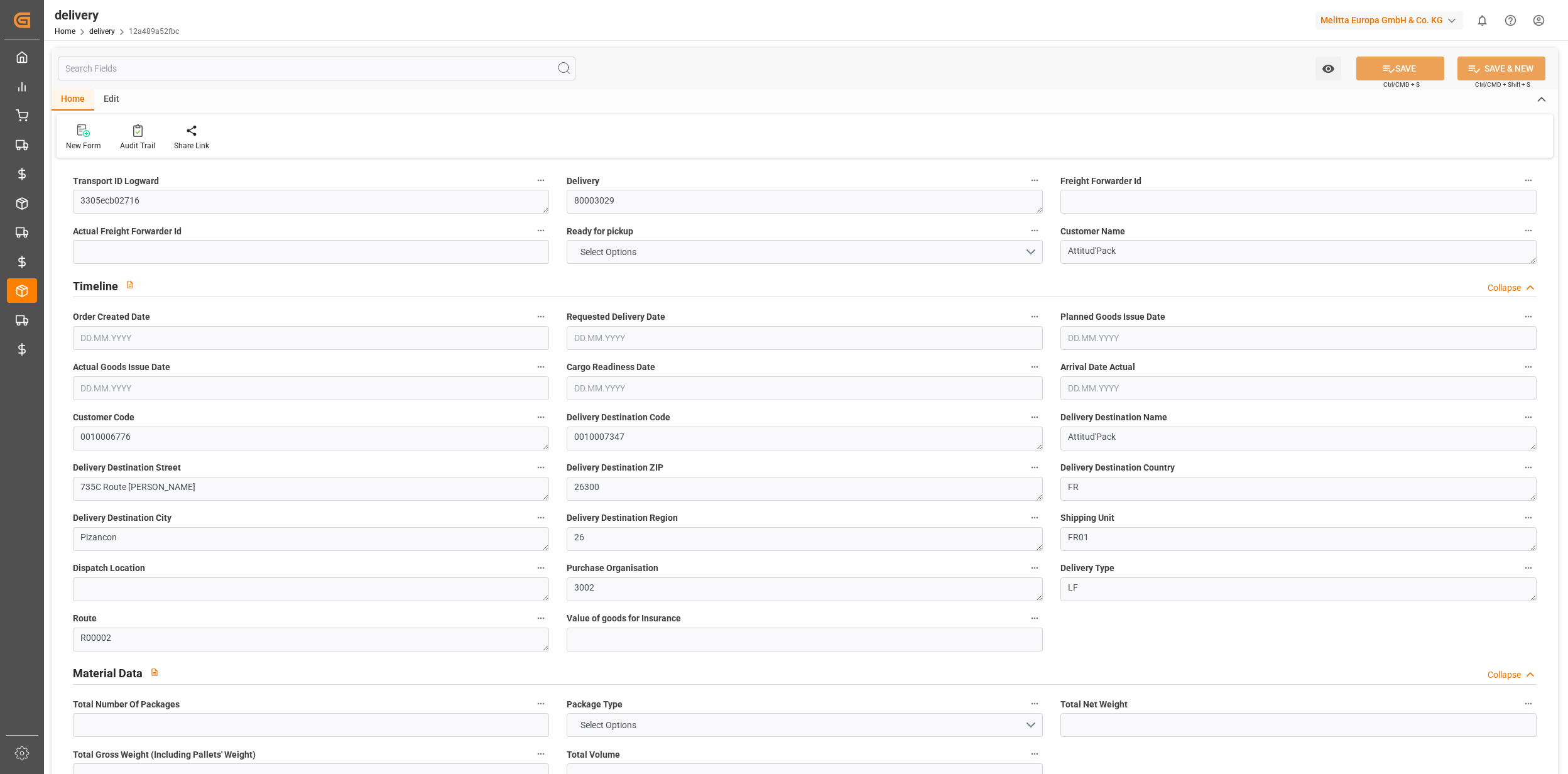
type input "1.3"
type input "0"
type input "7.5"
type input "1165.66"
type input "101"
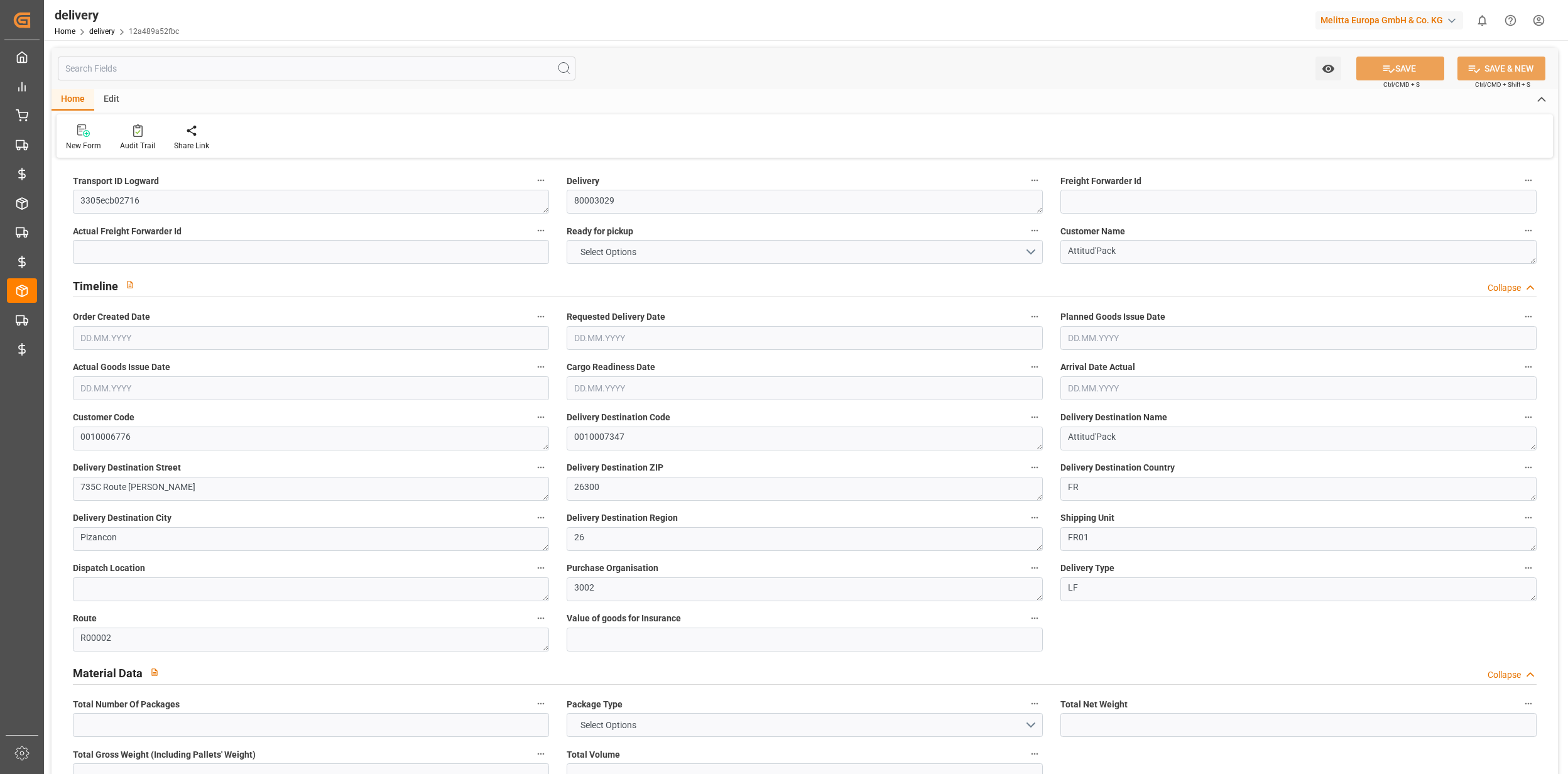
type input "0"
type input "15.09.2025"
type input "22.09.2025"
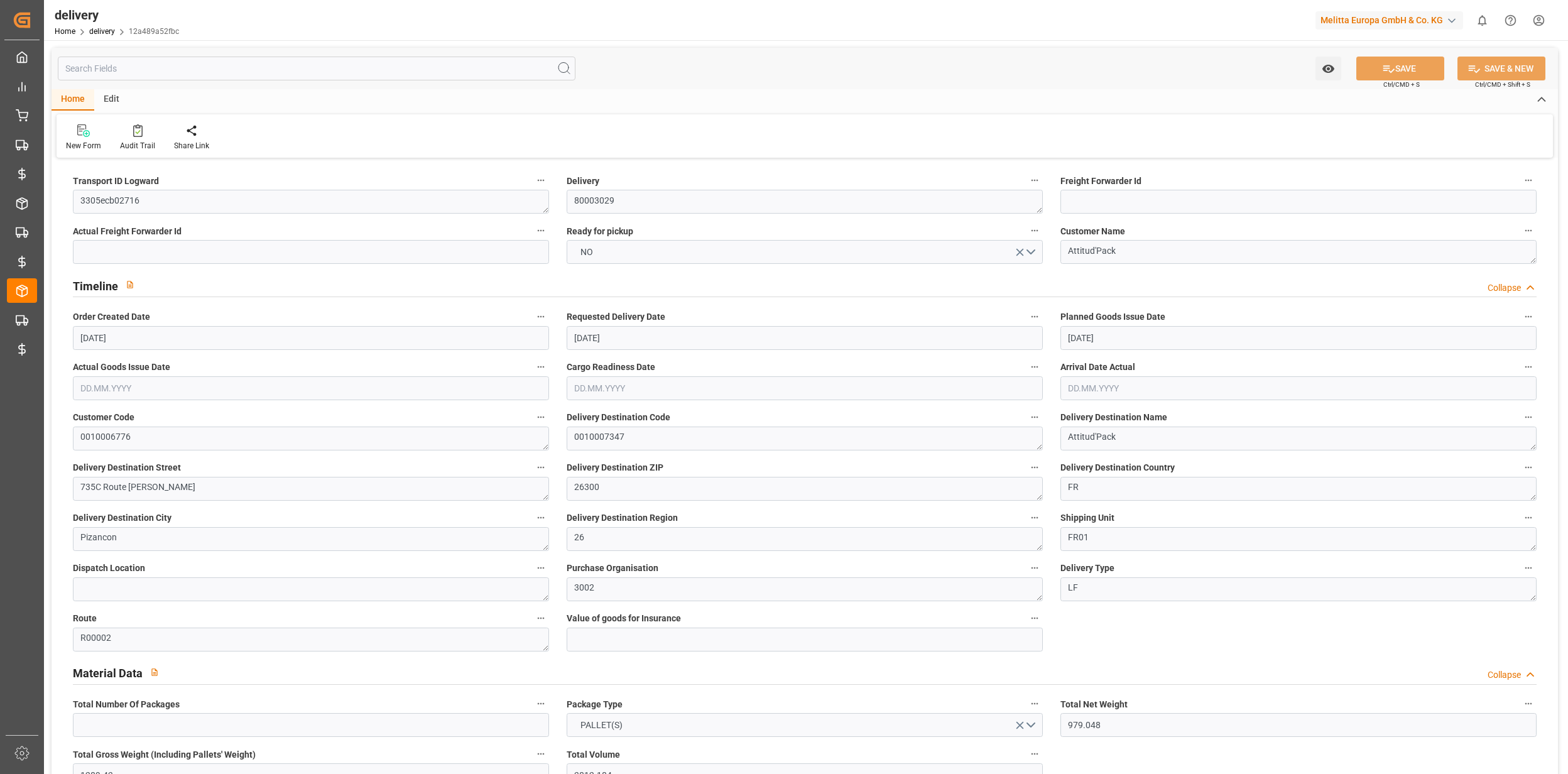
type input "18.09.2025"
type input "09.09.2025 01:00"
drag, startPoint x: 152, startPoint y: 198, endPoint x: 56, endPoint y: 207, distance: 96.4
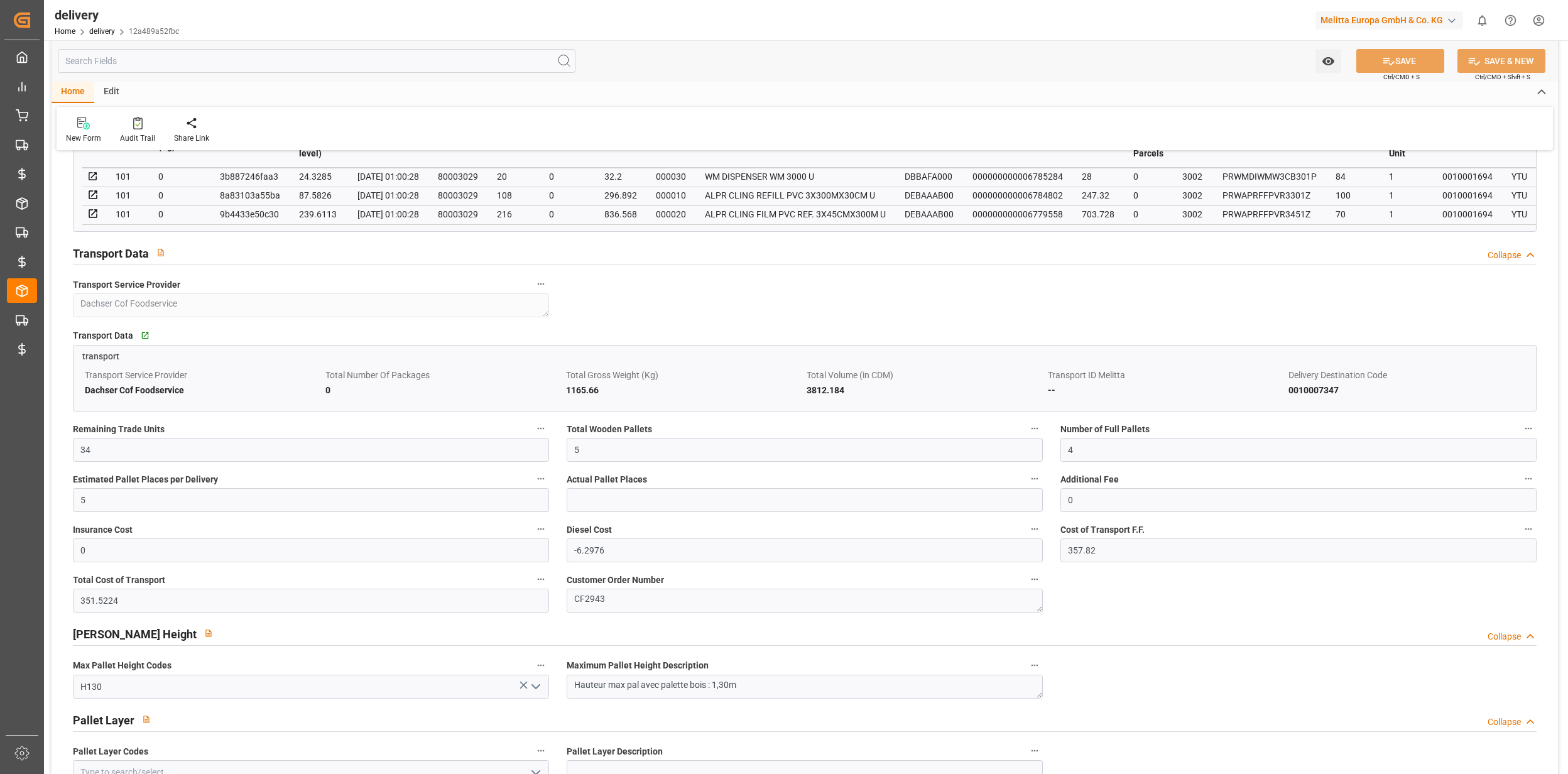
scroll to position [754, 0]
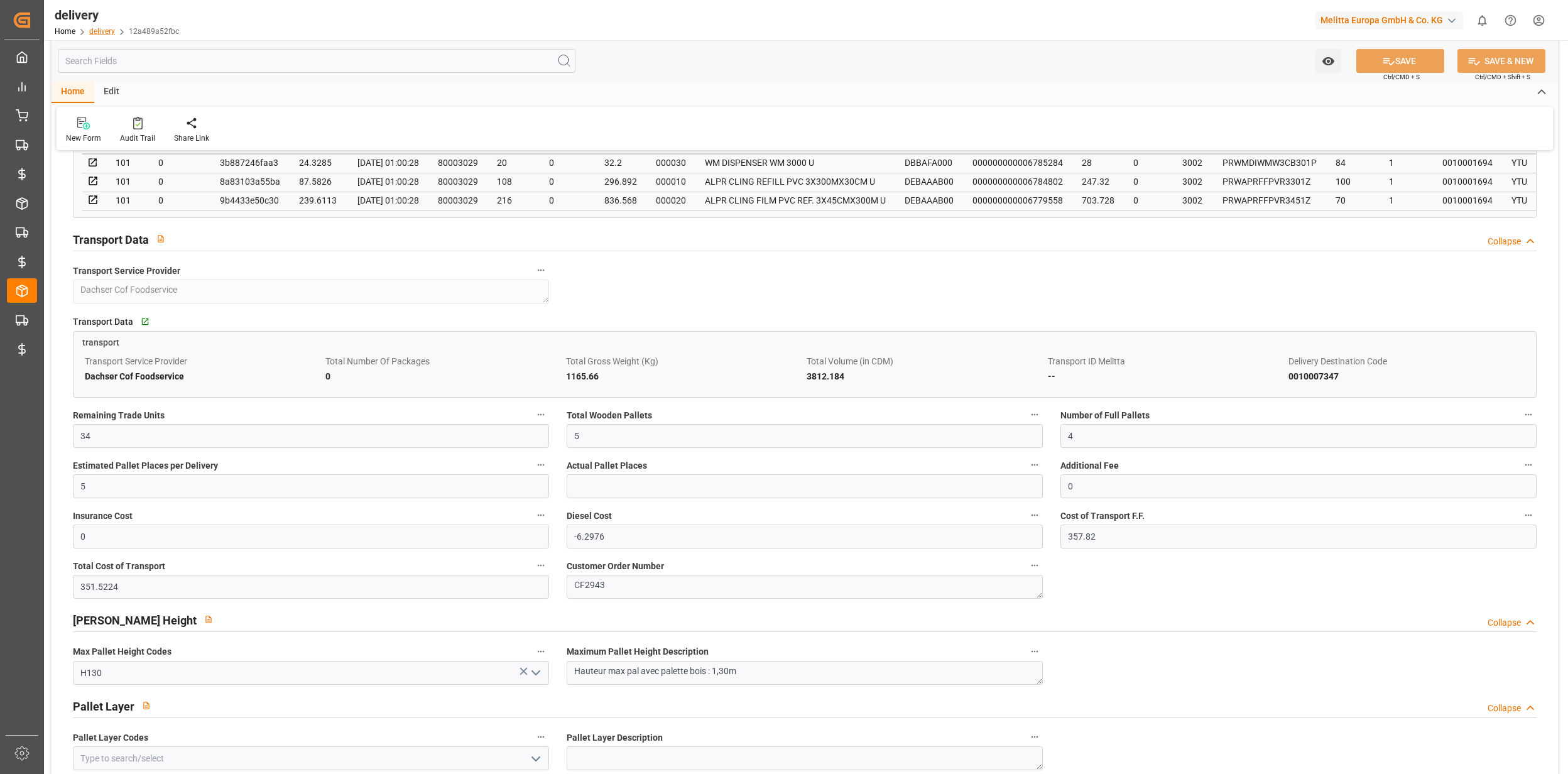
click at [111, 30] on link "delivery" at bounding box center [102, 31] width 26 height 8
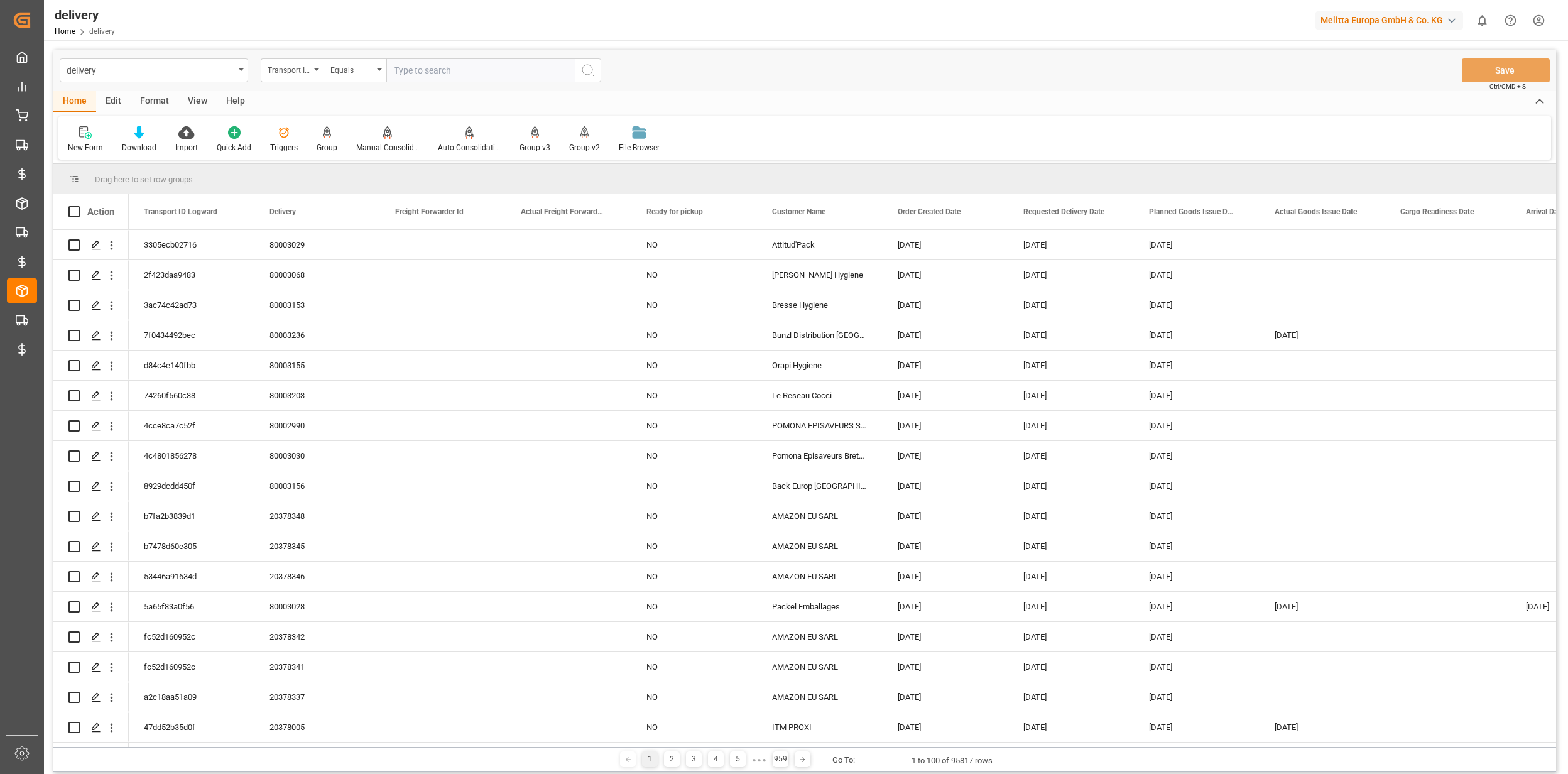
click at [111, 101] on div "Edit" at bounding box center [113, 102] width 35 height 22
click at [319, 133] on icon at bounding box center [327, 132] width 18 height 12
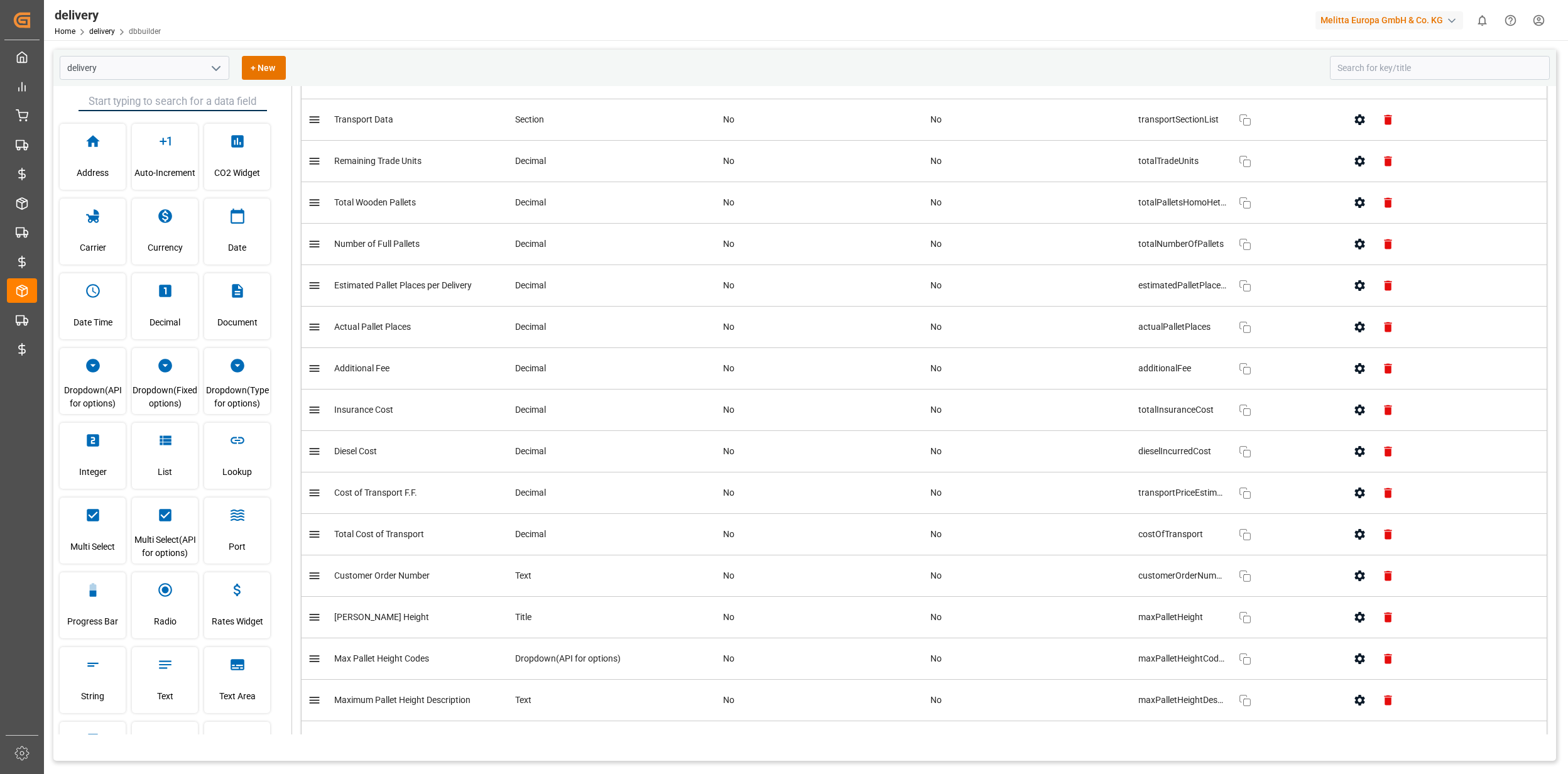
scroll to position [1675, 0]
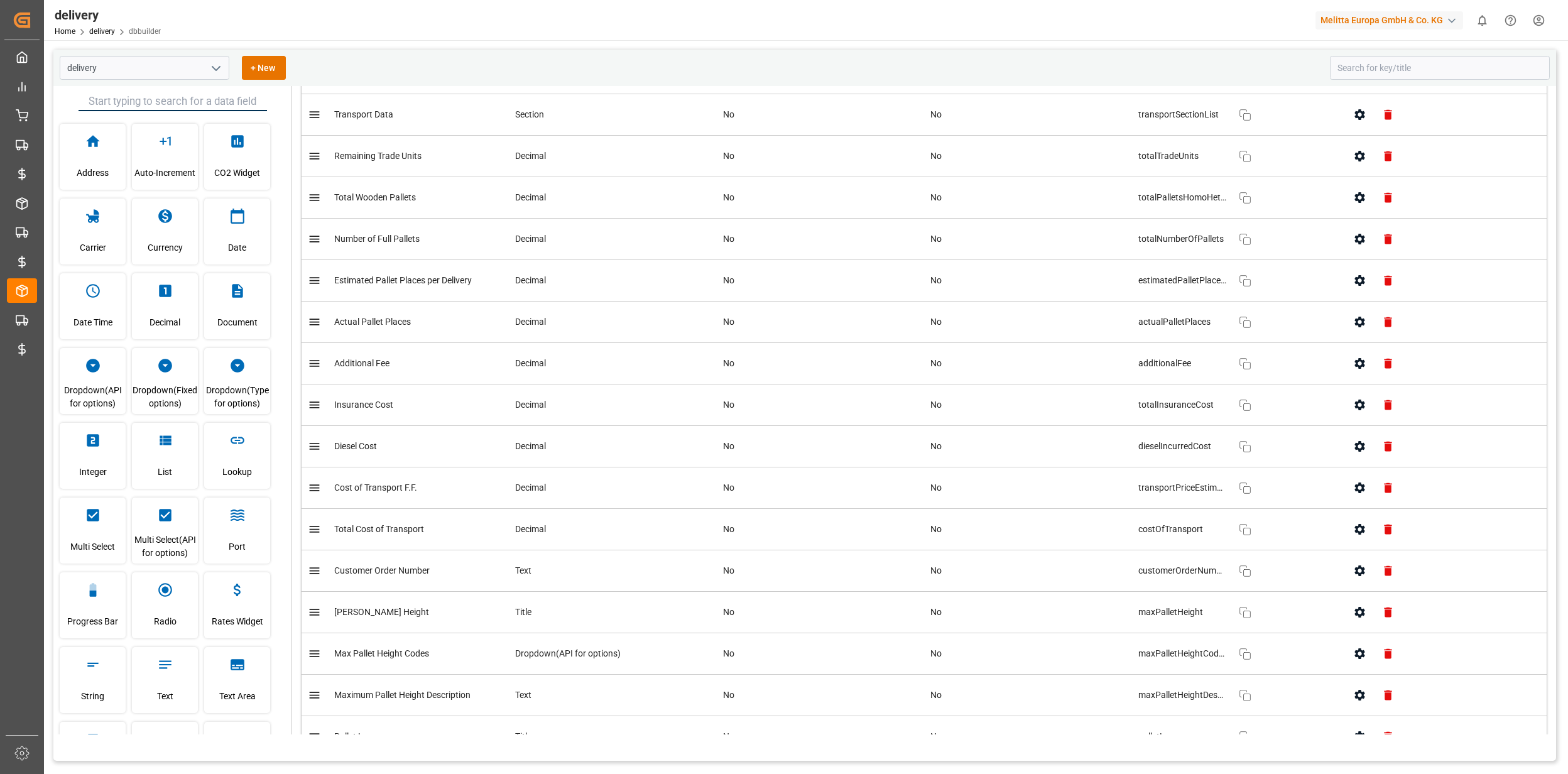
click at [1249, 542] on div "costOfTransport Copy" at bounding box center [1236, 529] width 196 height 25
click at [1246, 537] on icon "button" at bounding box center [1245, 529] width 15 height 15
click at [106, 33] on link "delivery" at bounding box center [102, 31] width 26 height 8
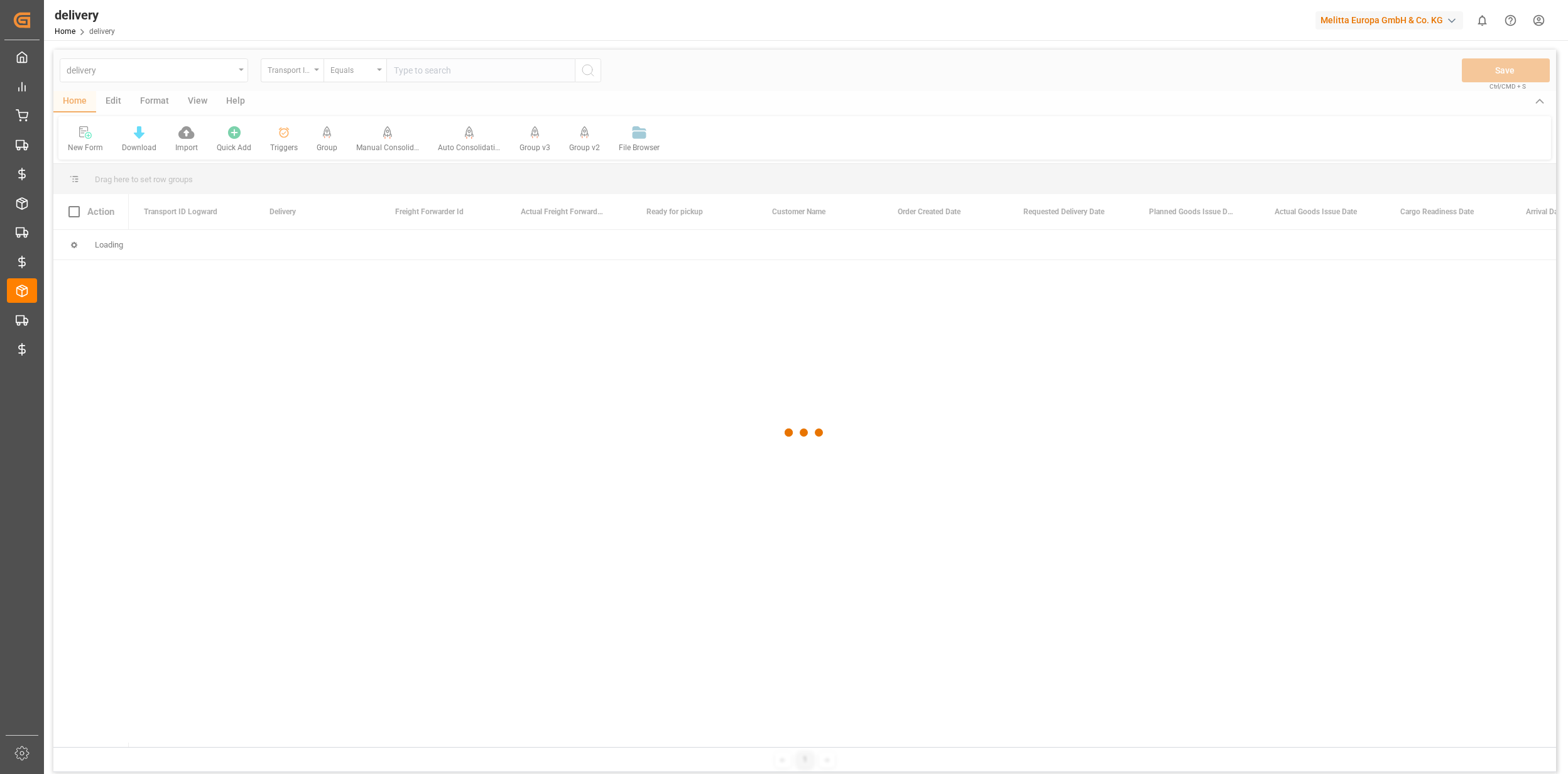
click at [306, 69] on div at bounding box center [805, 432] width 1503 height 766
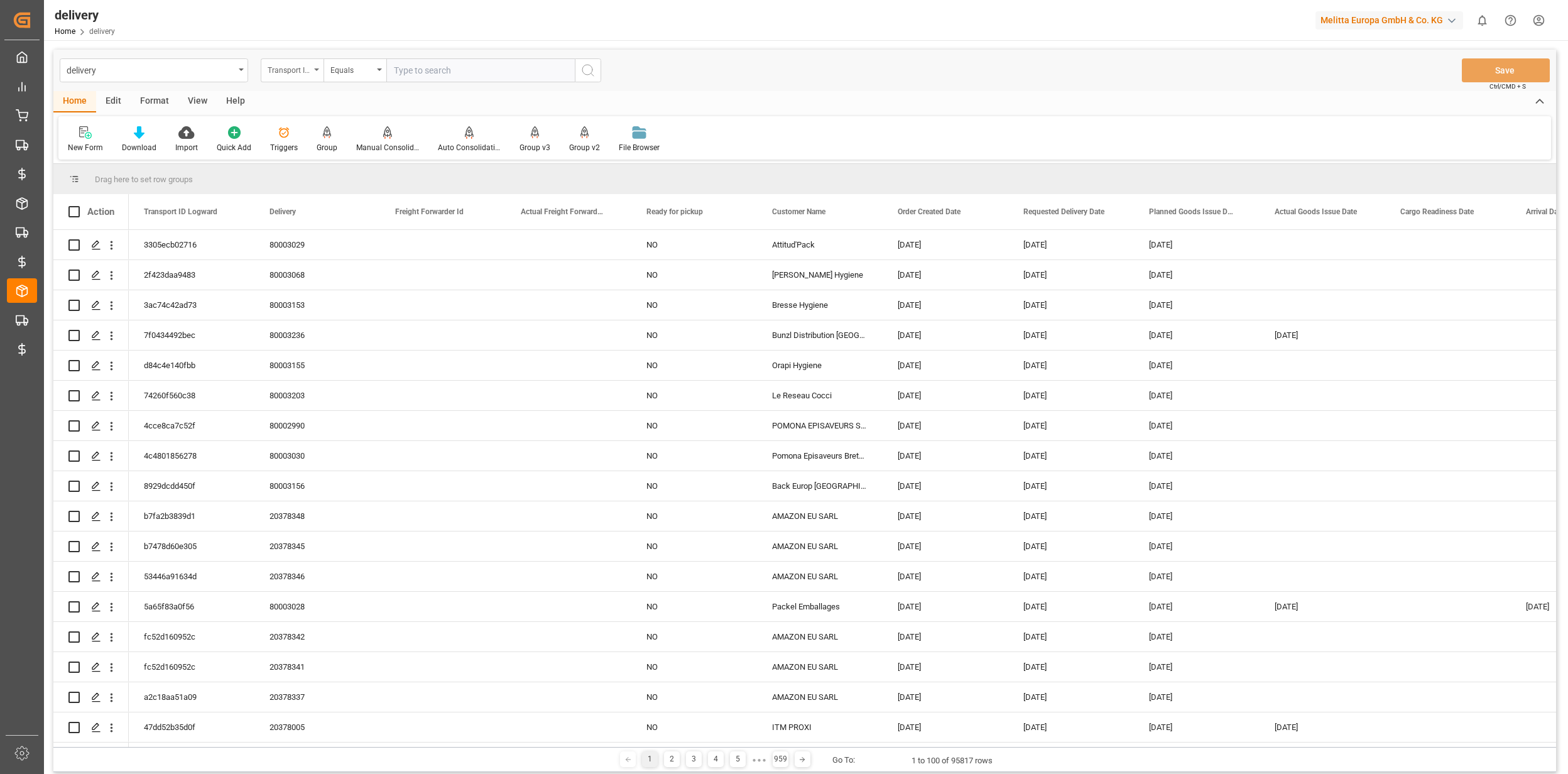
click at [295, 74] on div "Transport ID Logward" at bounding box center [289, 68] width 43 height 14
click at [286, 156] on div "Delivery" at bounding box center [355, 155] width 187 height 26
click at [434, 66] on input "text" at bounding box center [481, 70] width 188 height 24
paste input "80003068"
type input "80003068"
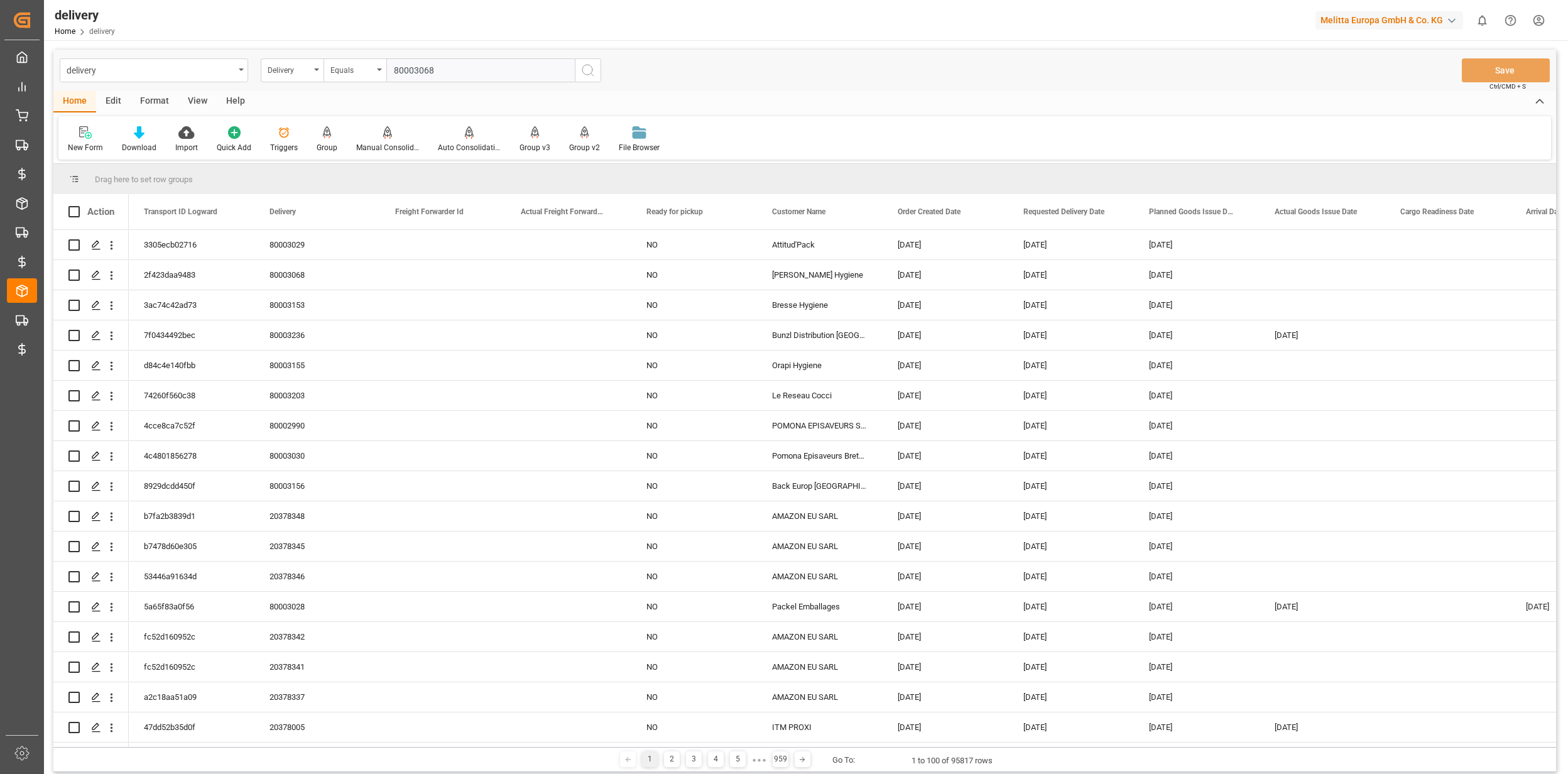
click at [585, 76] on icon "search button" at bounding box center [587, 70] width 15 height 15
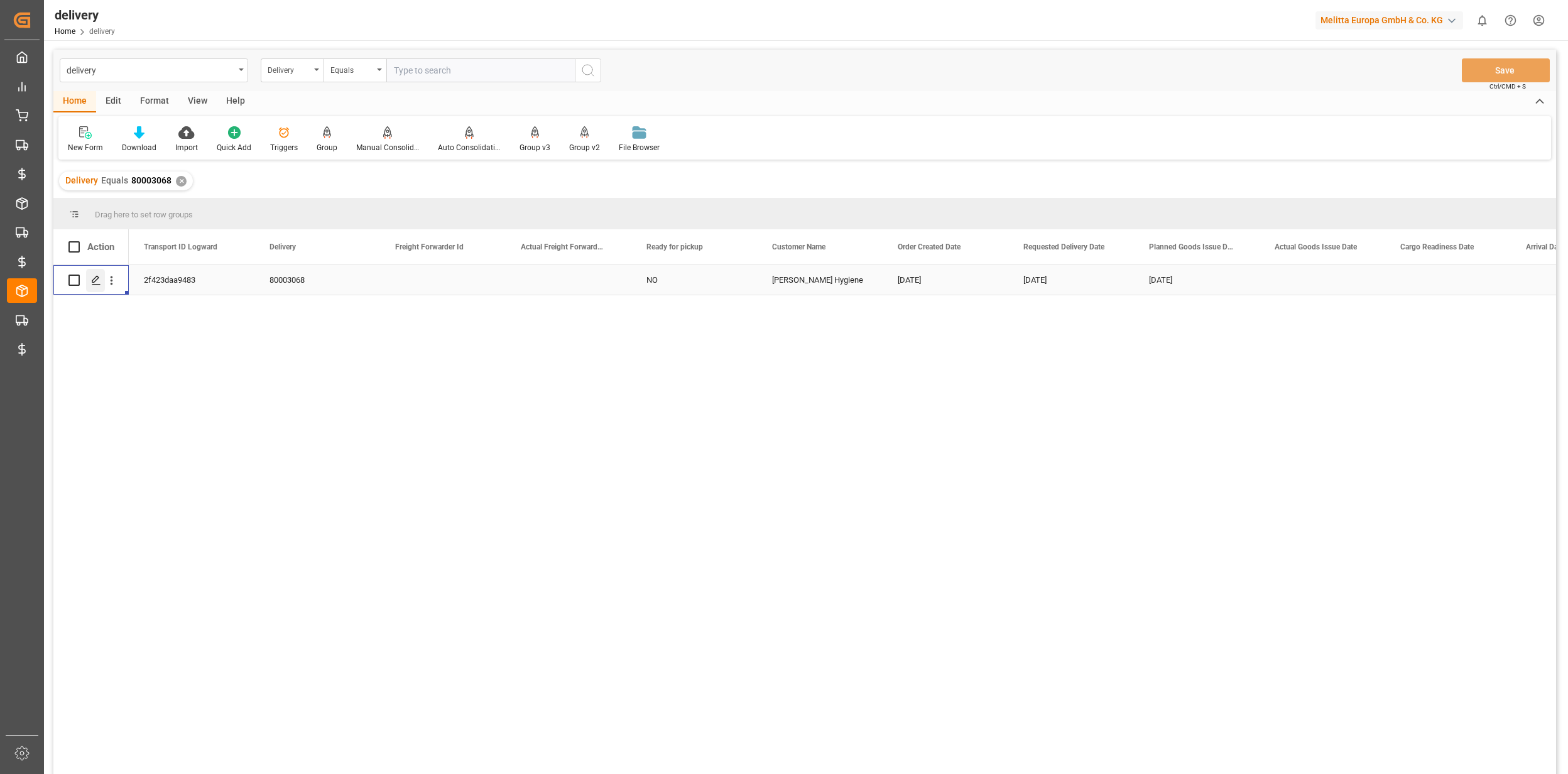
click at [96, 282] on icon "Press SPACE to select this row." at bounding box center [96, 280] width 10 height 10
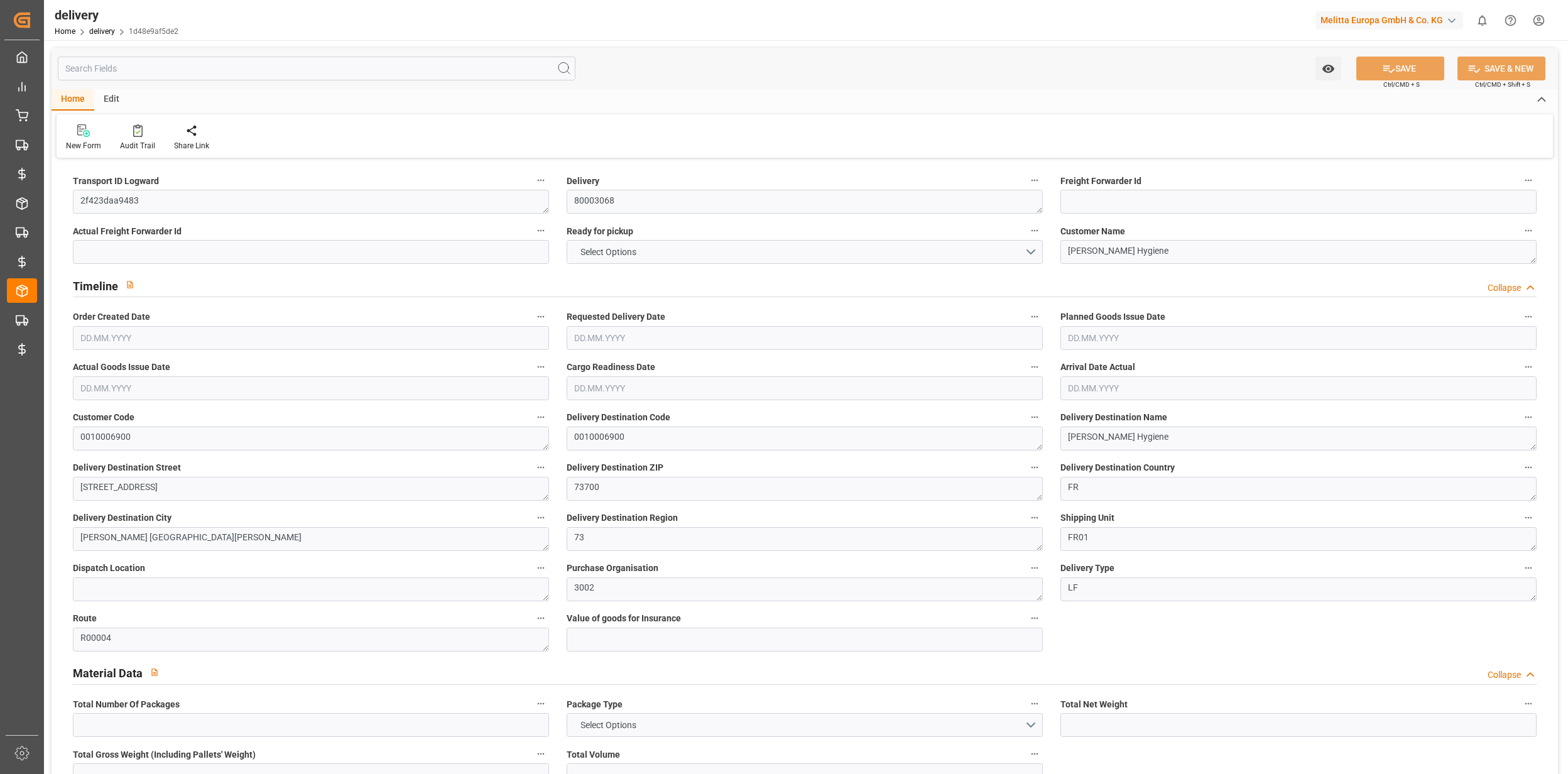
type input "290.696"
type input "389.836"
type input "1191.212"
type input "18"
type input "2"
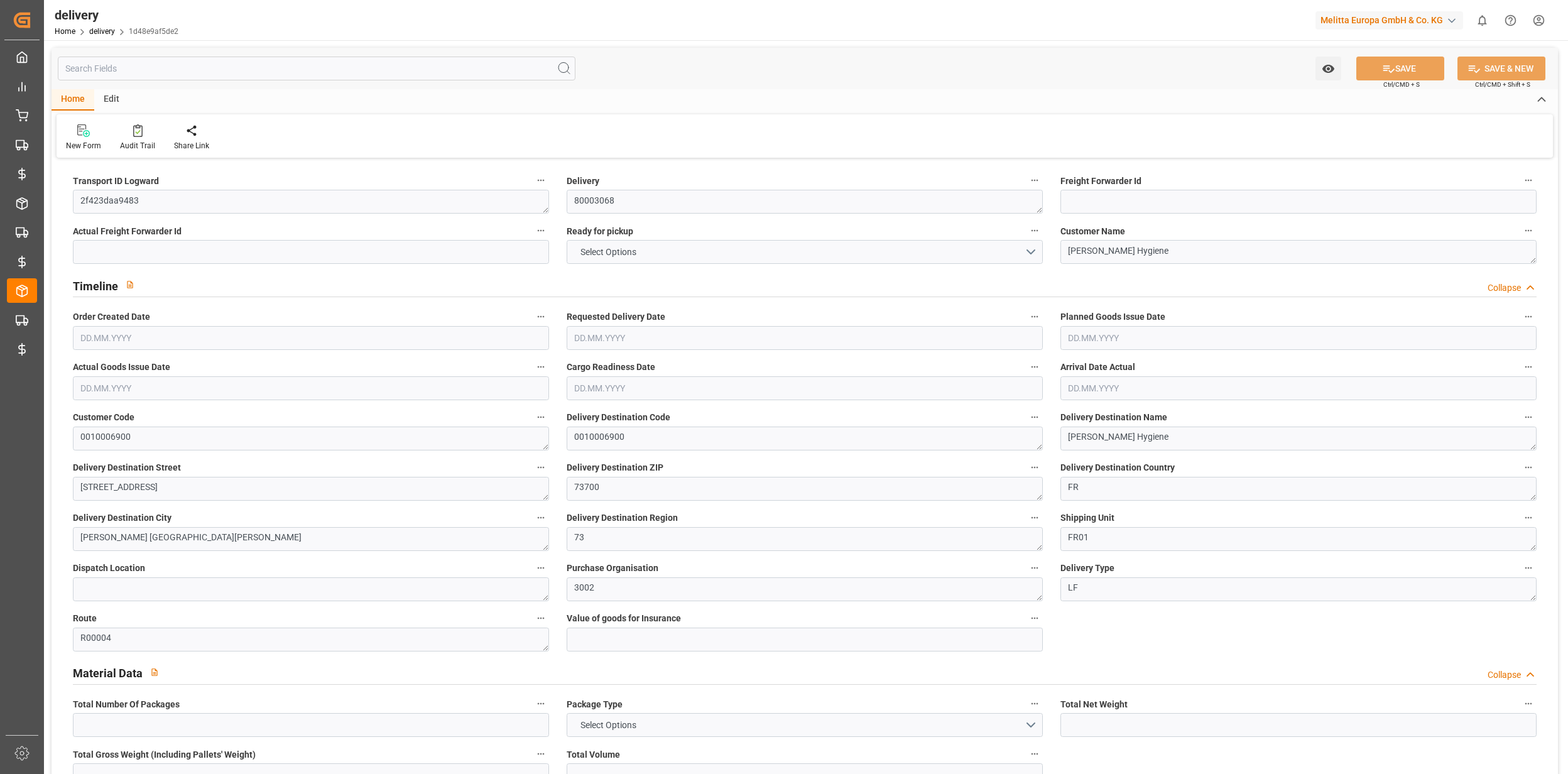
type input "1"
type input "2"
type input "0"
type input "-2.6851"
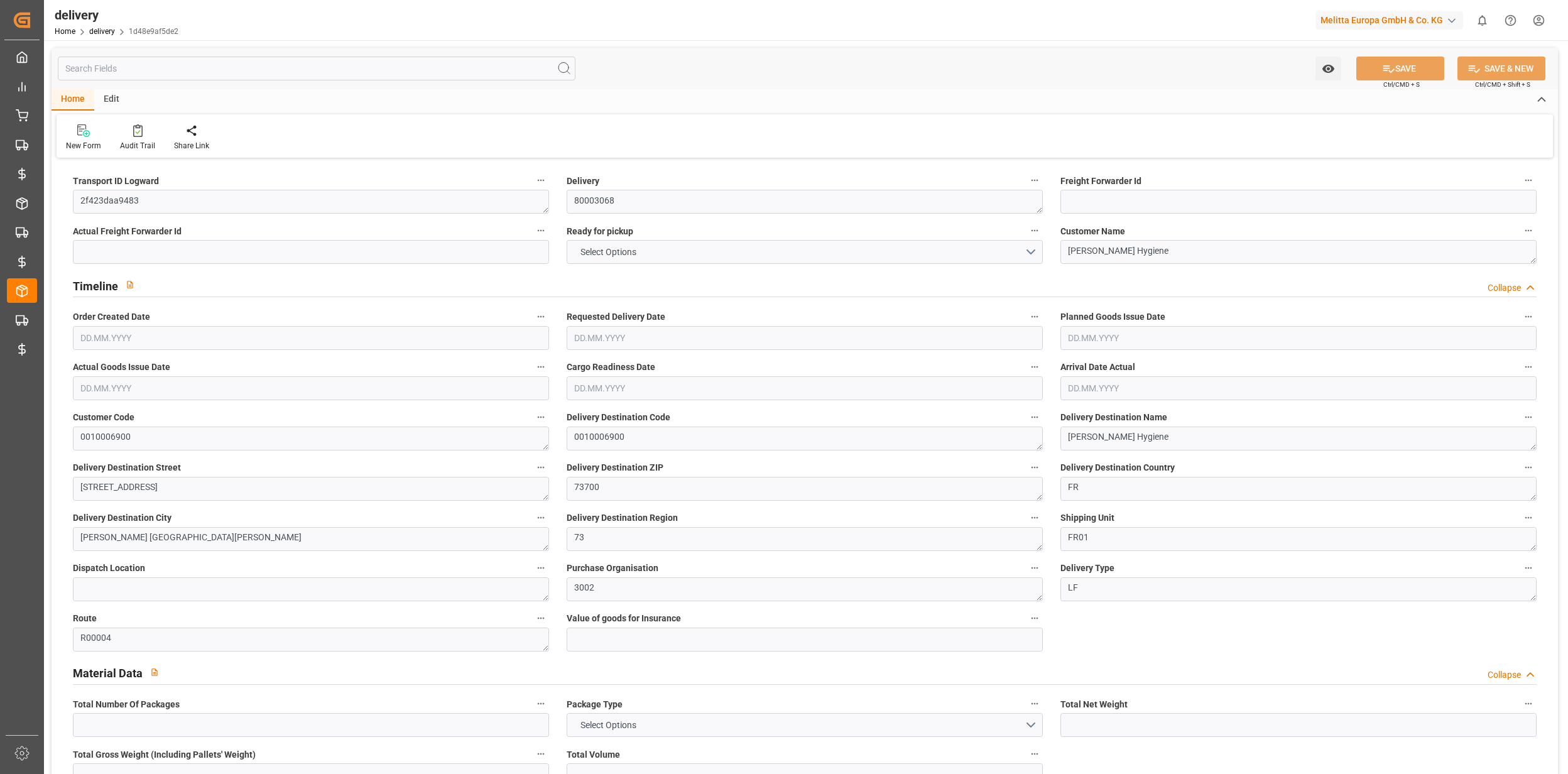
type input "152.56"
type input "149.8749"
type input "2.45"
type input "6.48"
type input "1.5"
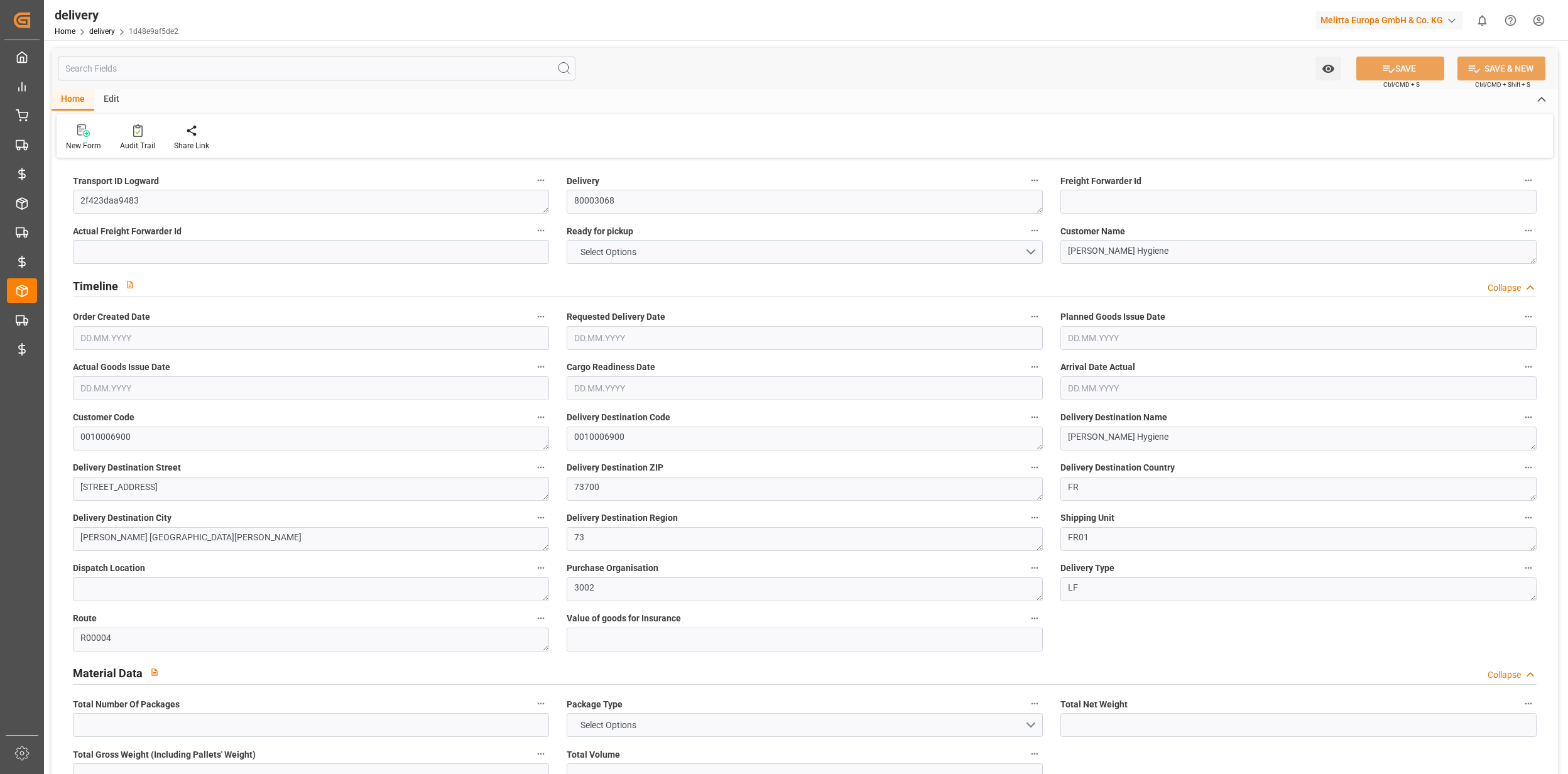
type input "1.3"
type input "0"
type input "3"
type input "340.946"
type input "101"
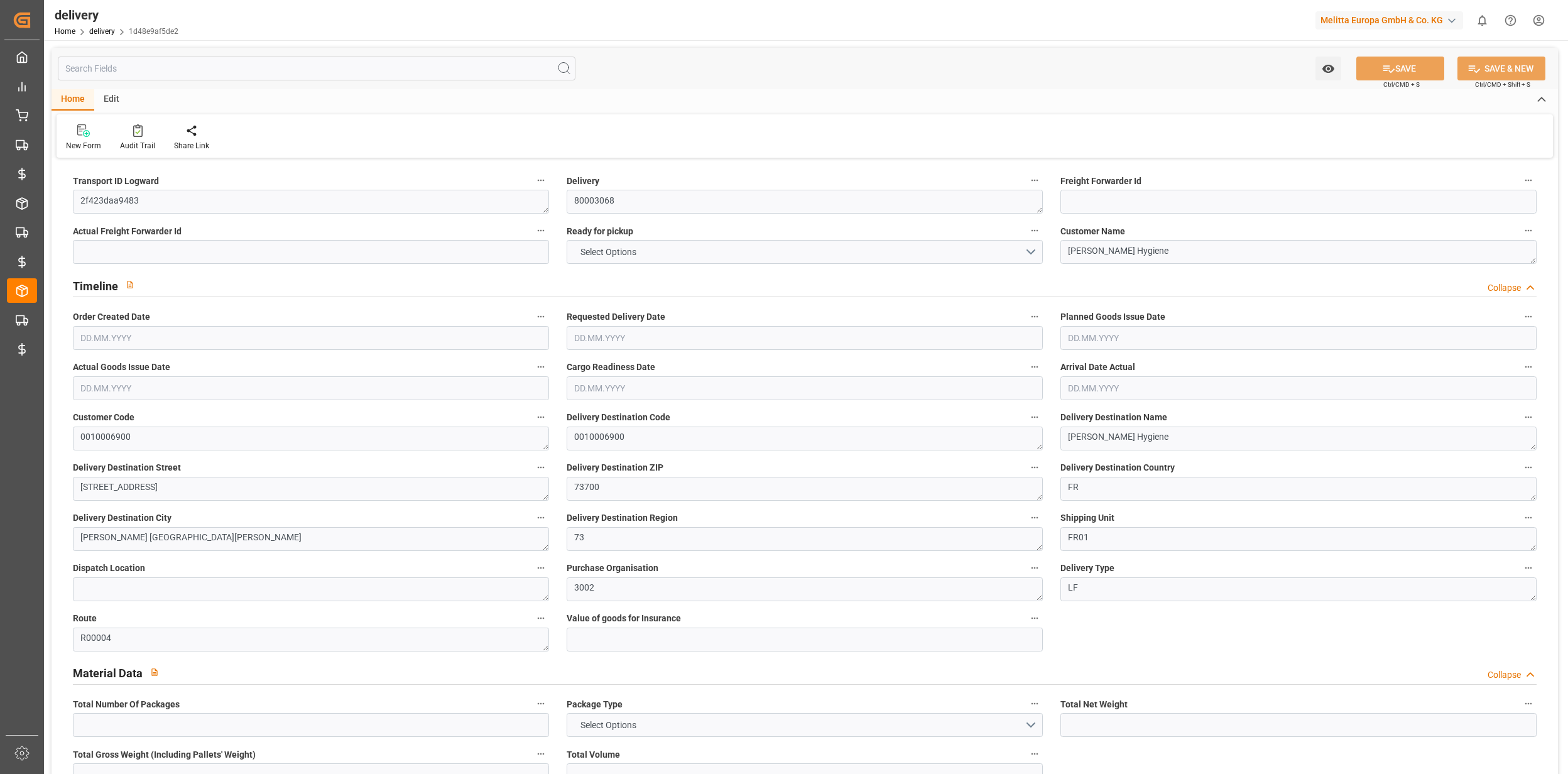
type input "0"
type input "15.09.2025"
type input "19.09.2025"
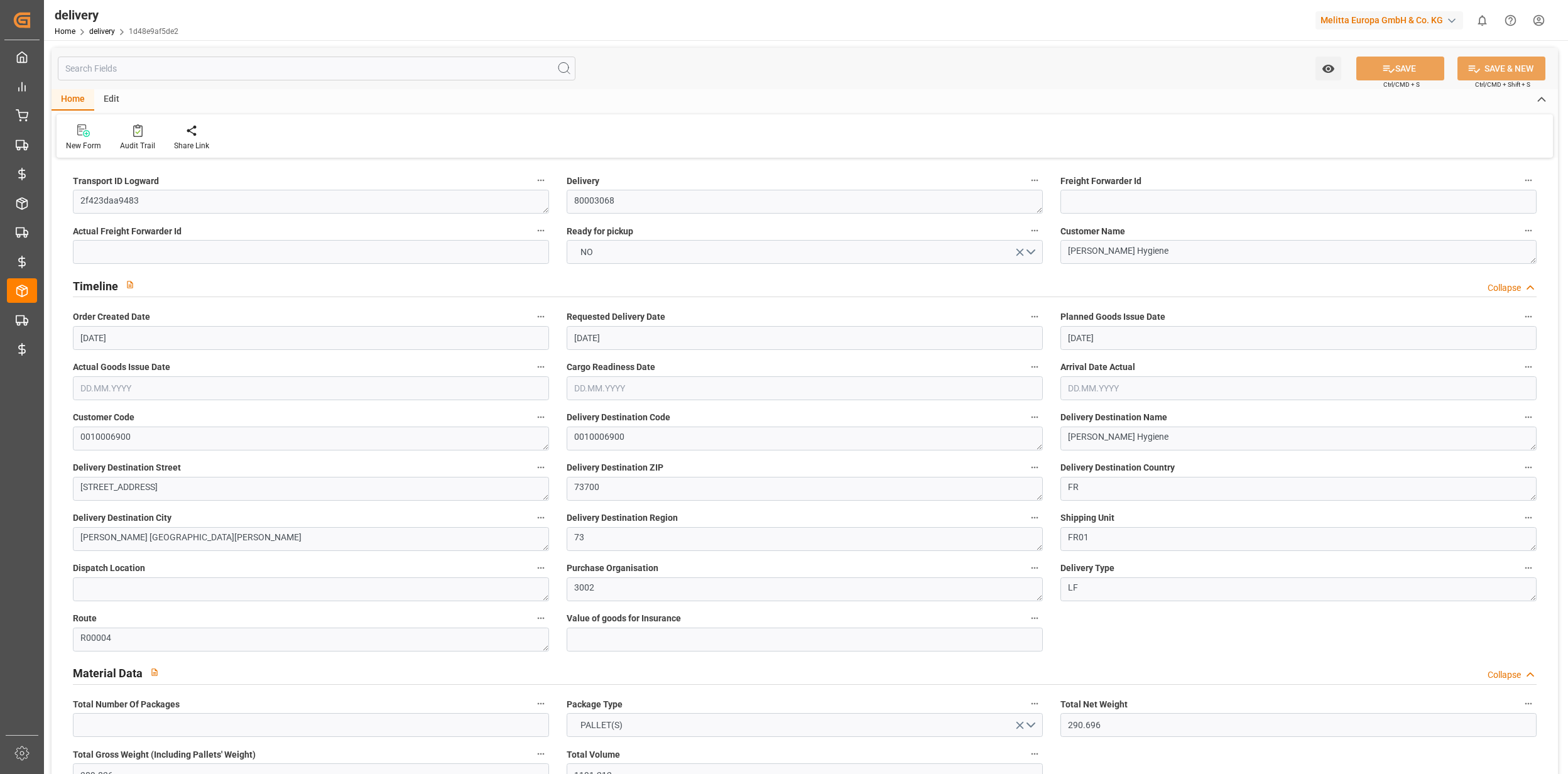
type input "15.09.2025"
type input "10.09.2025 01:00"
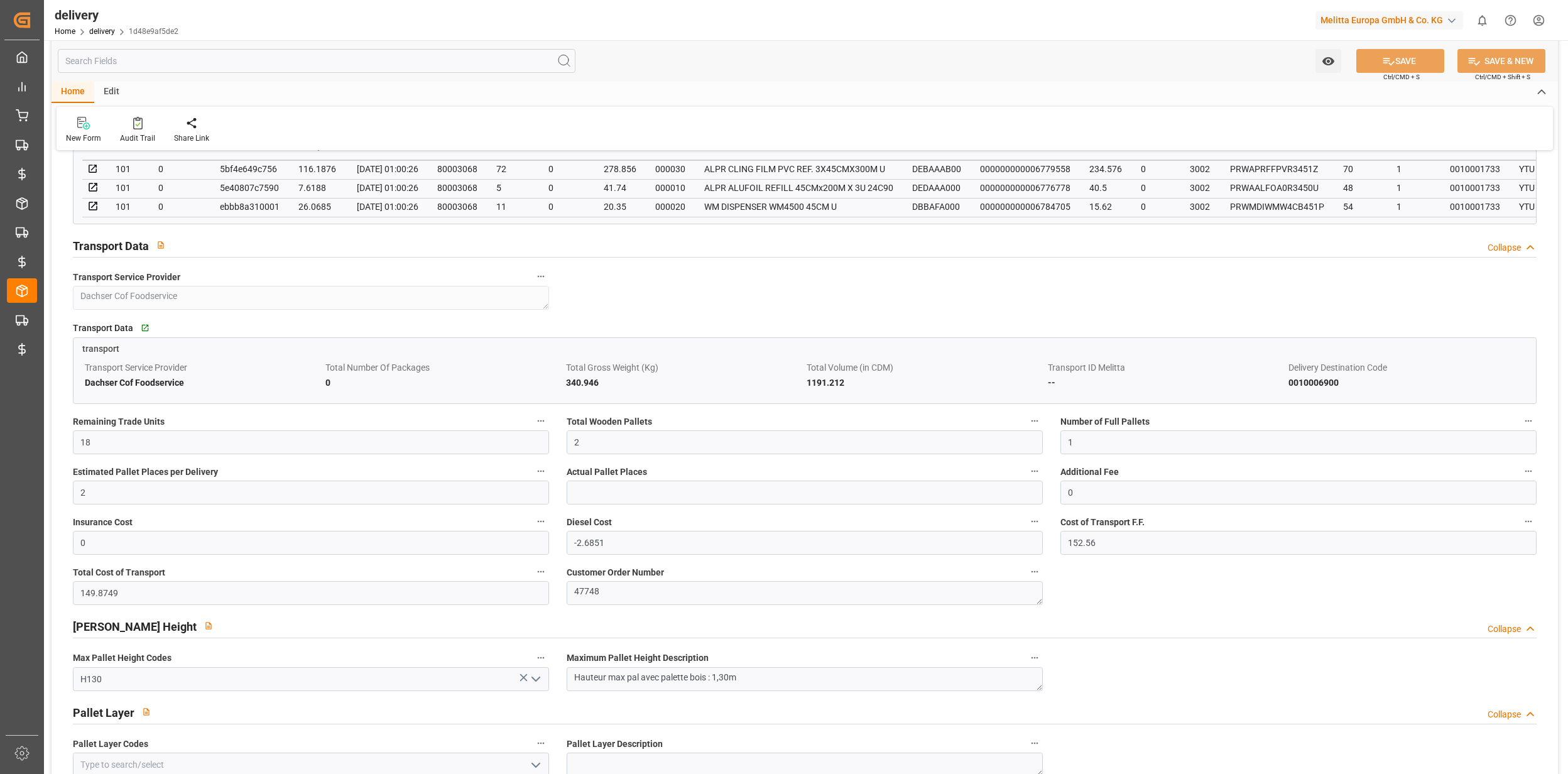
scroll to position [754, 0]
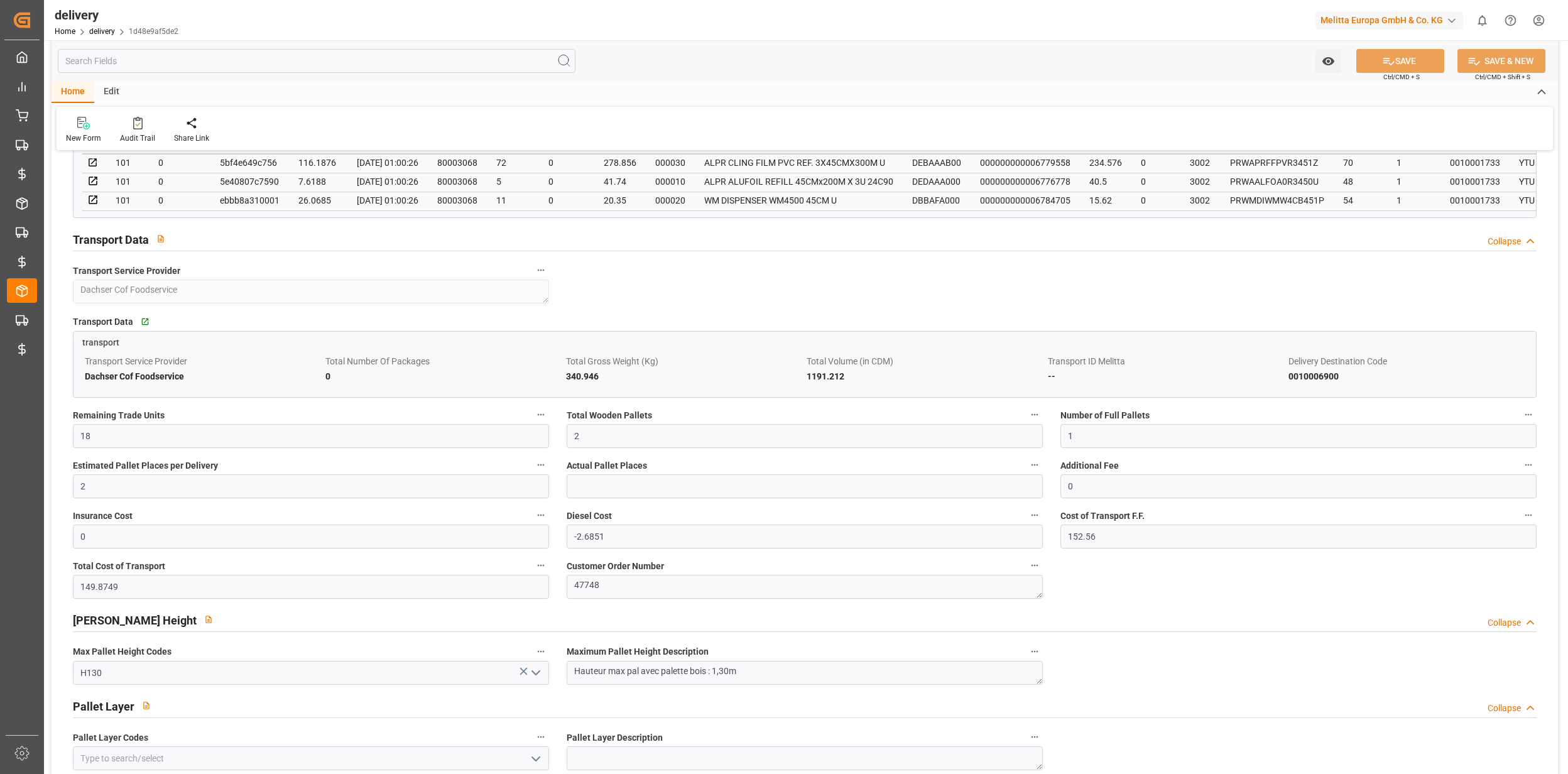
drag, startPoint x: 327, startPoint y: 95, endPoint x: 319, endPoint y: 119, distance: 25.3
click at [327, 95] on div "Home Edit" at bounding box center [805, 92] width 1506 height 22
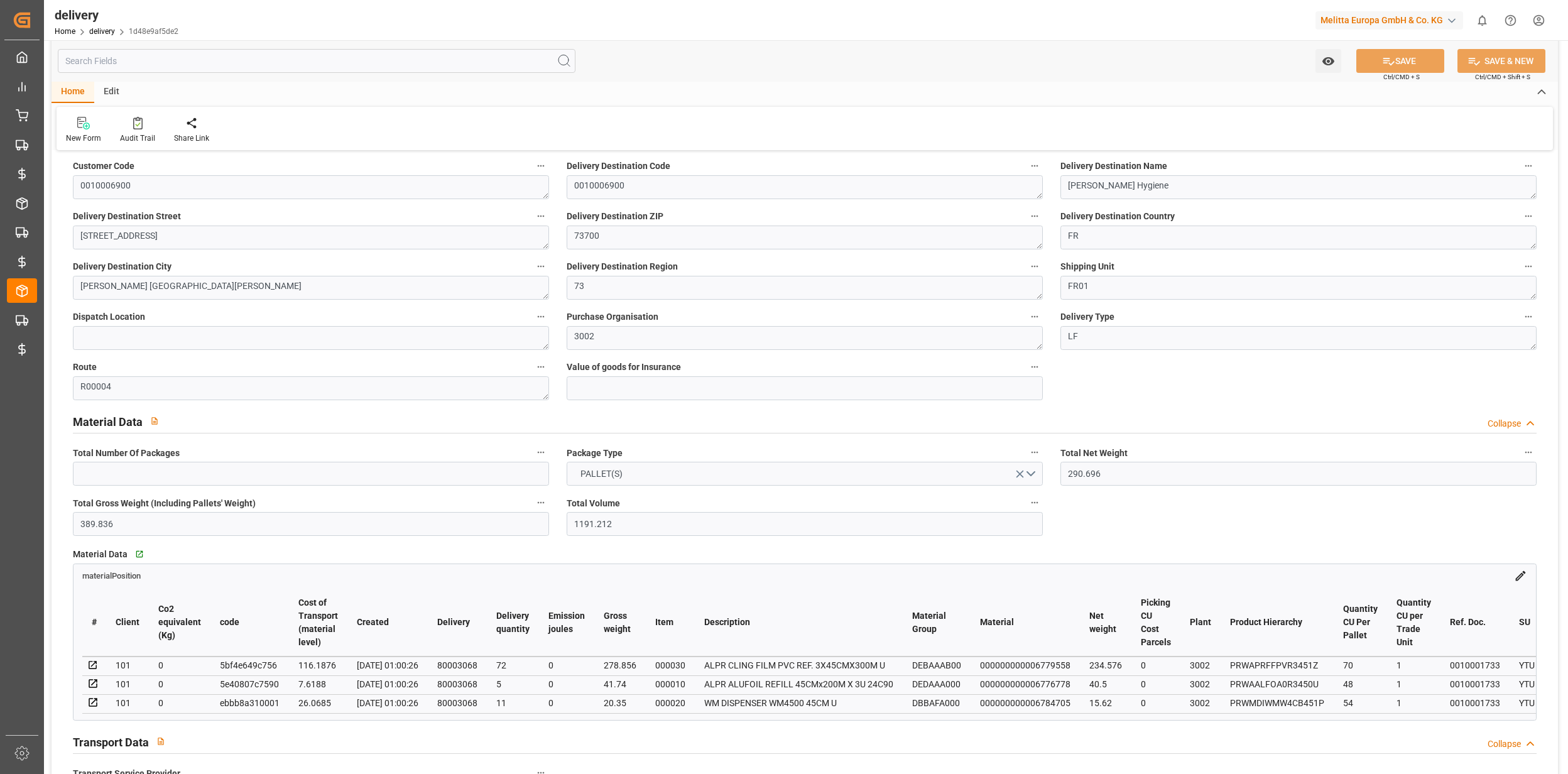
scroll to position [0, 0]
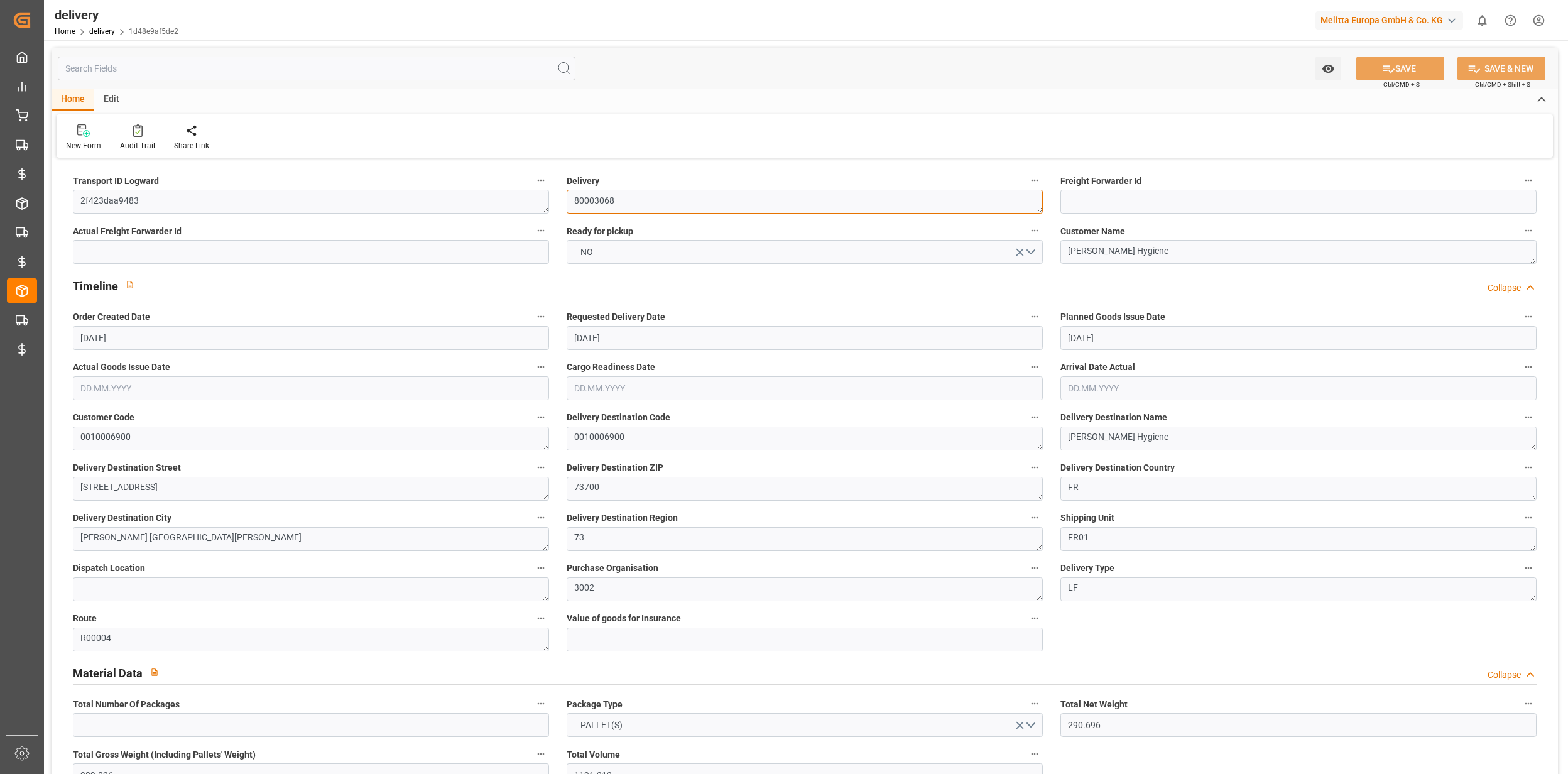
drag, startPoint x: 622, startPoint y: 201, endPoint x: 554, endPoint y: 207, distance: 68.3
drag, startPoint x: 95, startPoint y: 21, endPoint x: 95, endPoint y: 27, distance: 6.0
click at [95, 21] on div "delivery" at bounding box center [117, 15] width 124 height 19
click at [99, 38] on div "delivery Home delivery 1d48e9af5de2" at bounding box center [116, 20] width 132 height 40
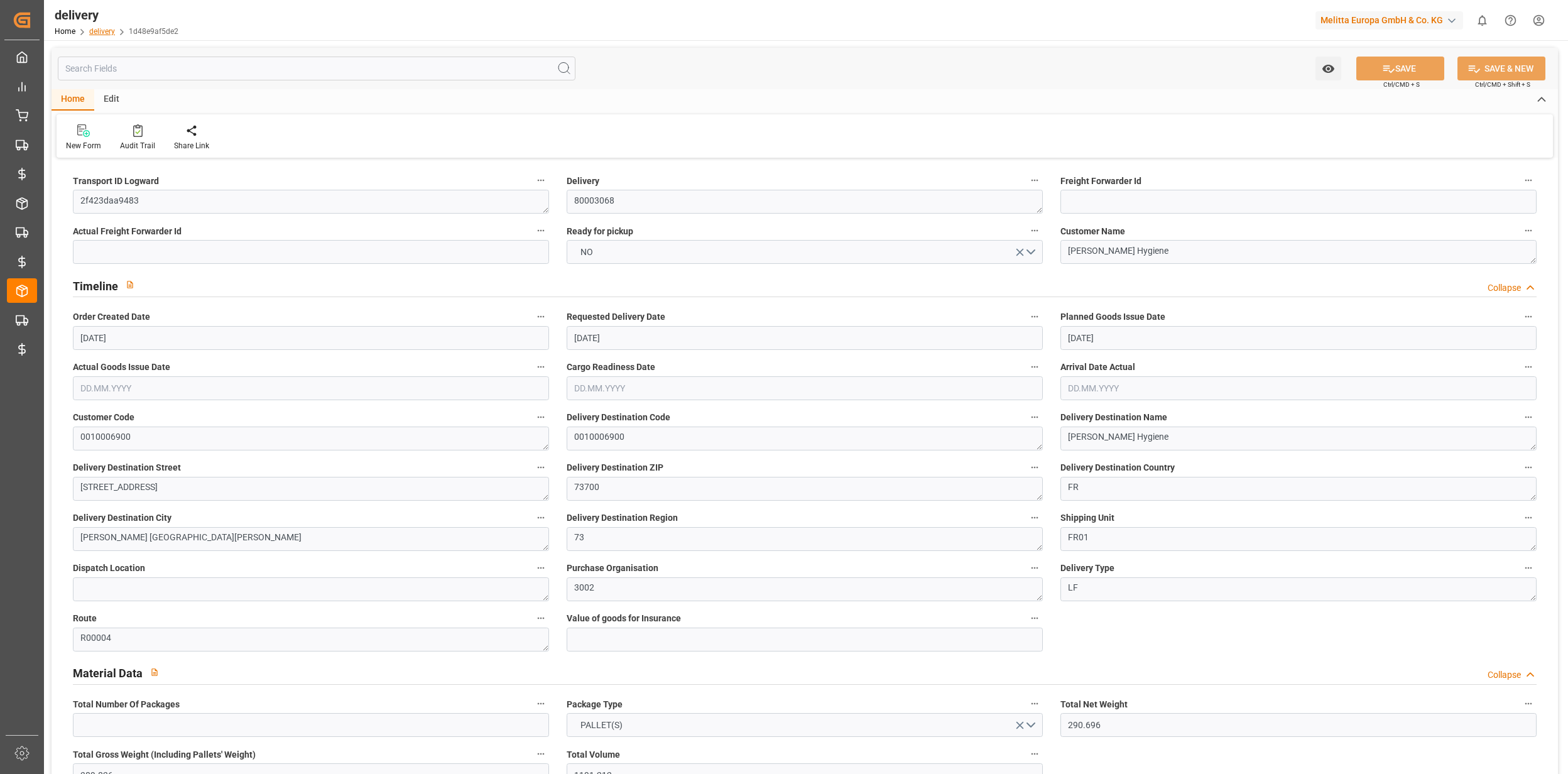
click at [100, 27] on link "delivery" at bounding box center [102, 31] width 26 height 8
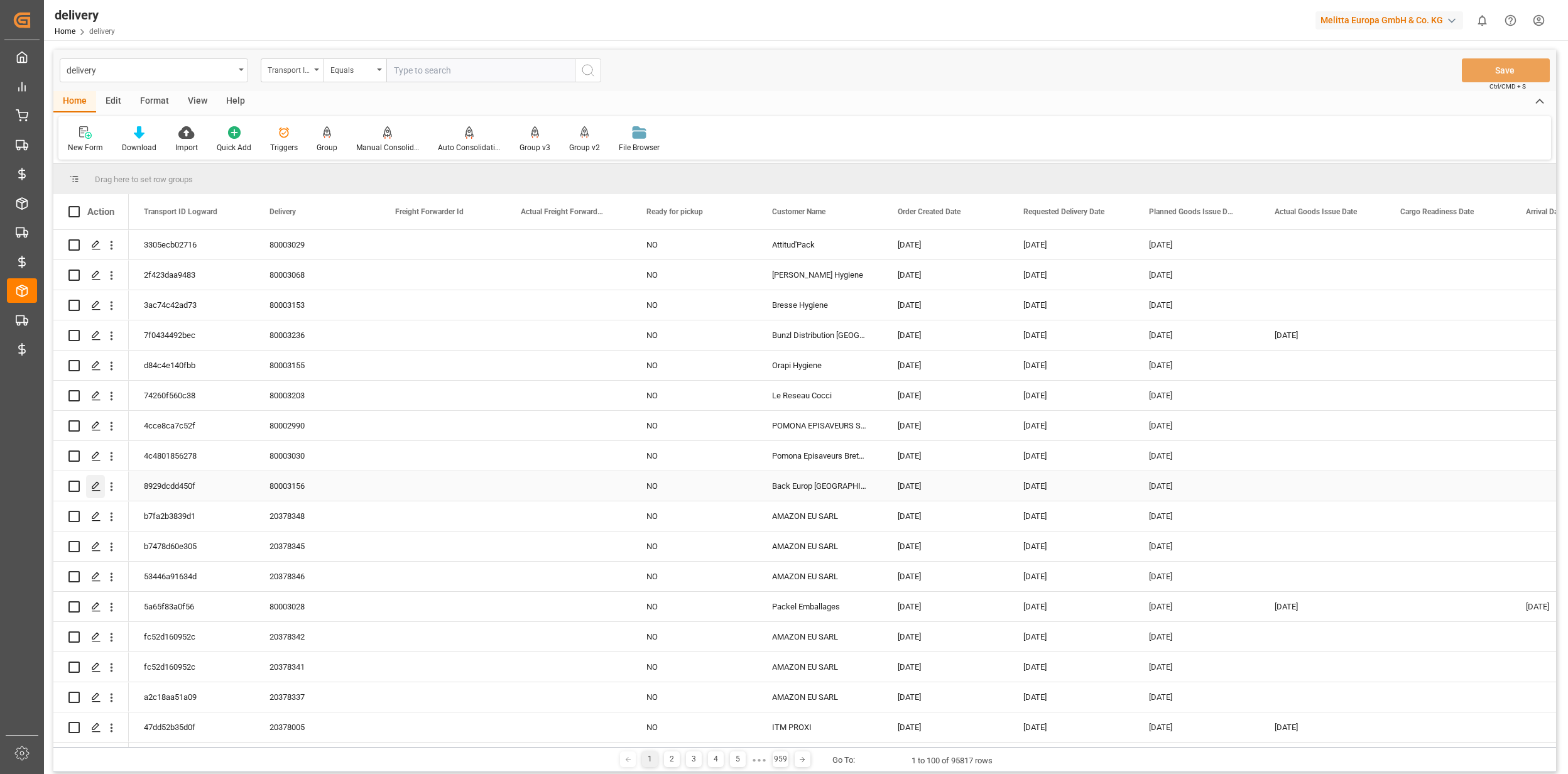
click at [95, 484] on polygon "Press SPACE to select this row." at bounding box center [96, 486] width 7 height 7
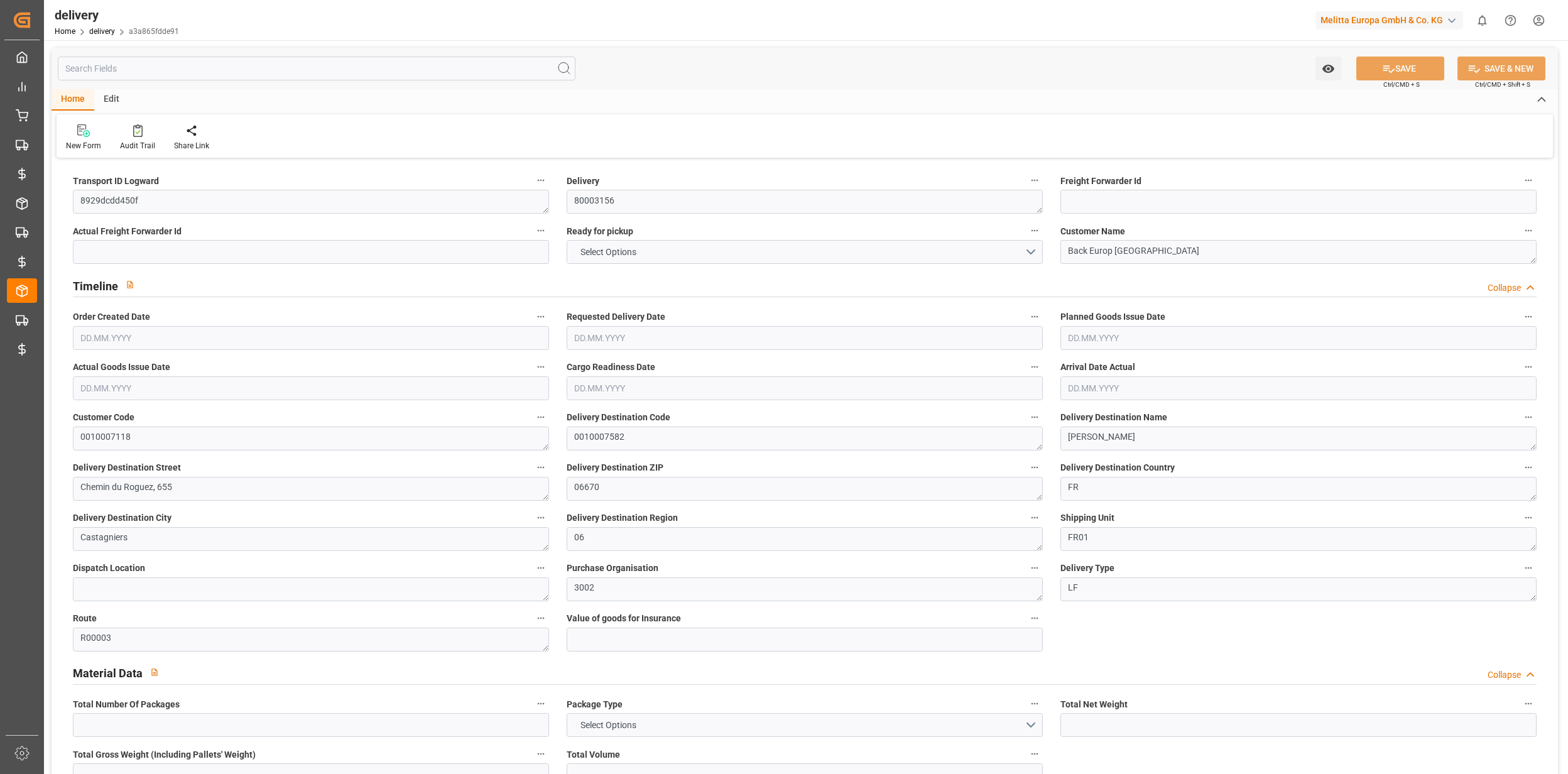
type input "315.882"
type input "420.168"
type input "1387.932"
type input "109"
type input "2"
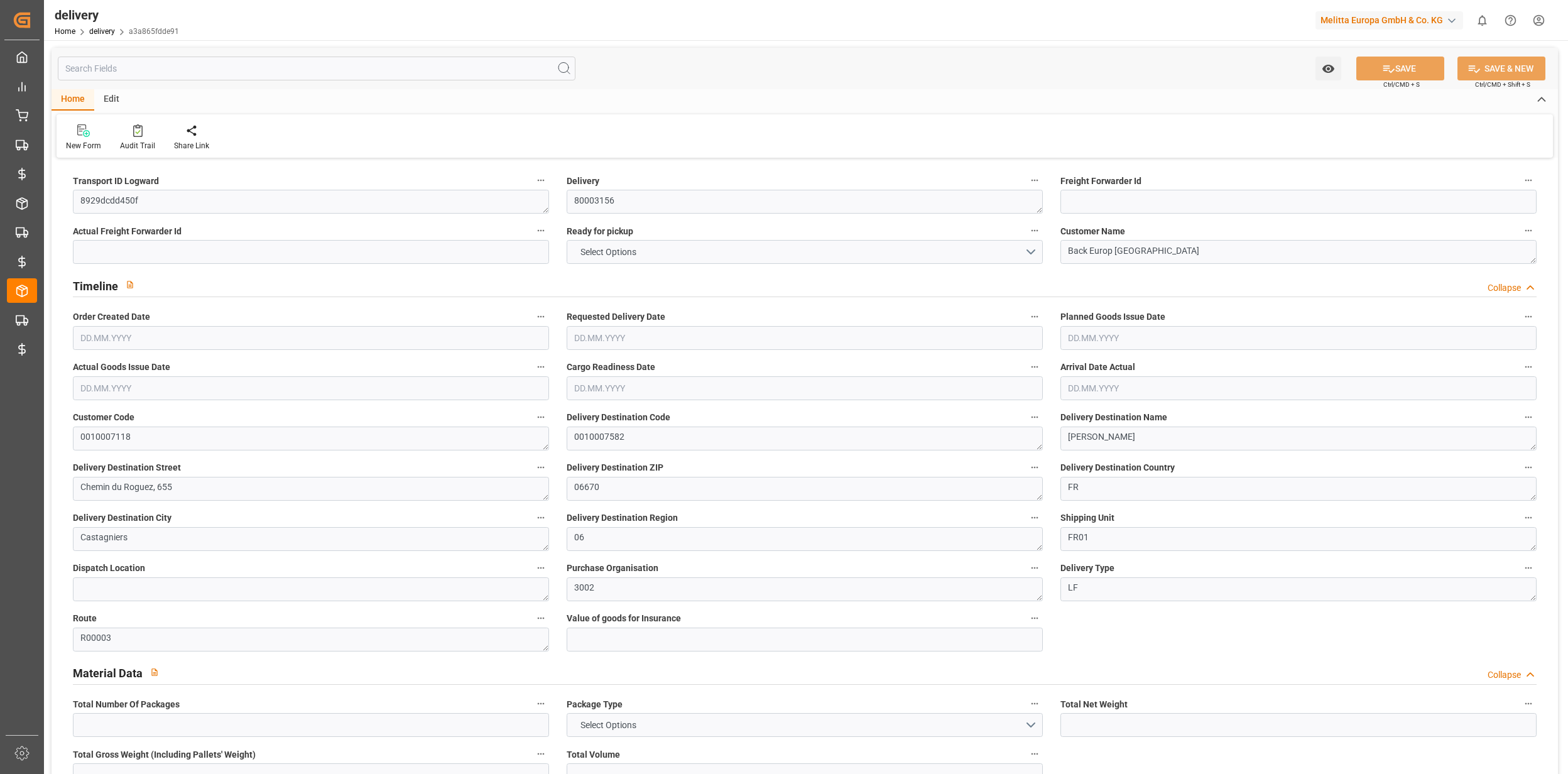
type input "0"
type input "2"
type input "0"
type input "-2.7935"
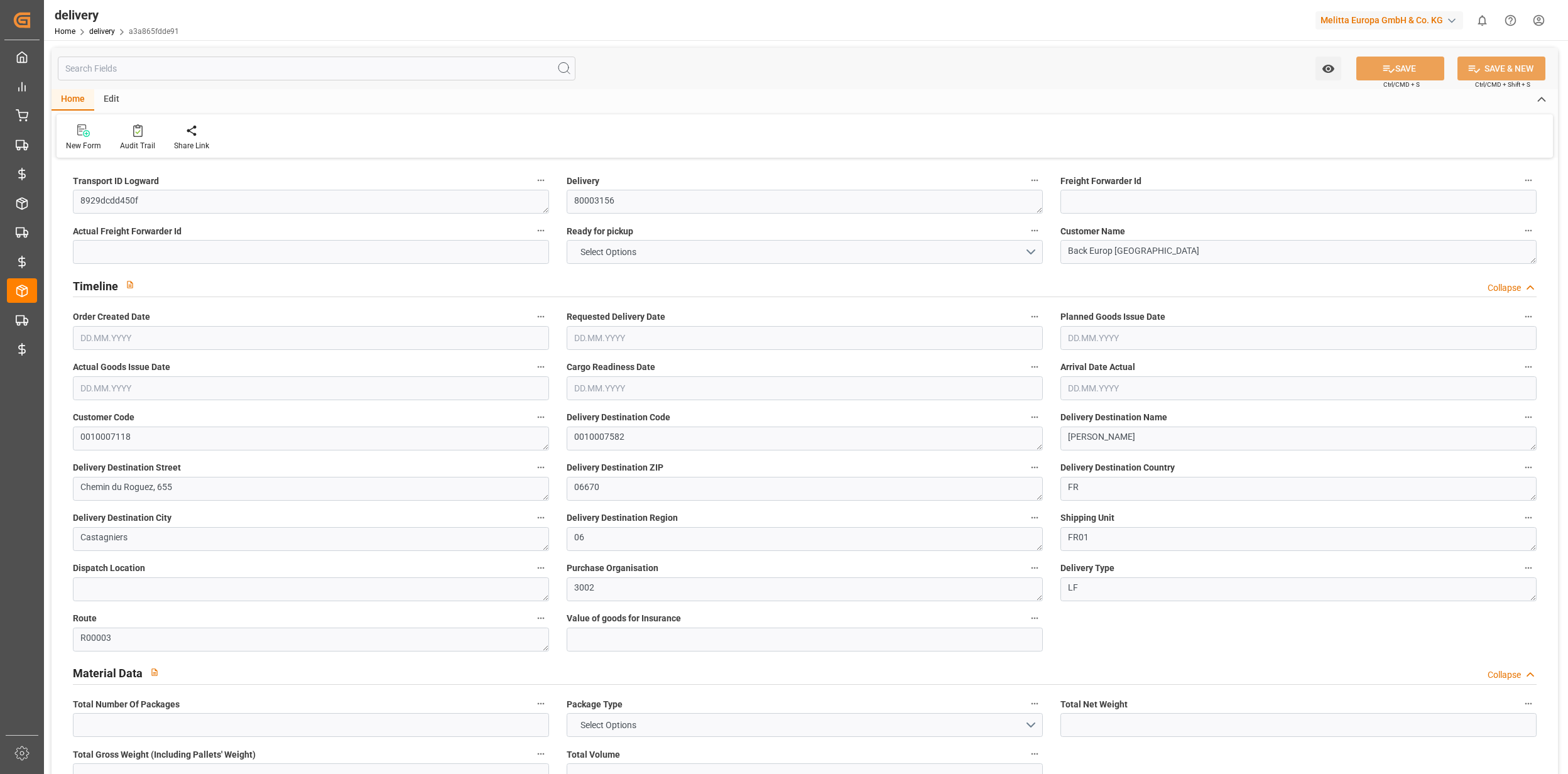
type input "158.72"
type input "155.9265"
type input "0"
type input "39.24"
type input "1.5"
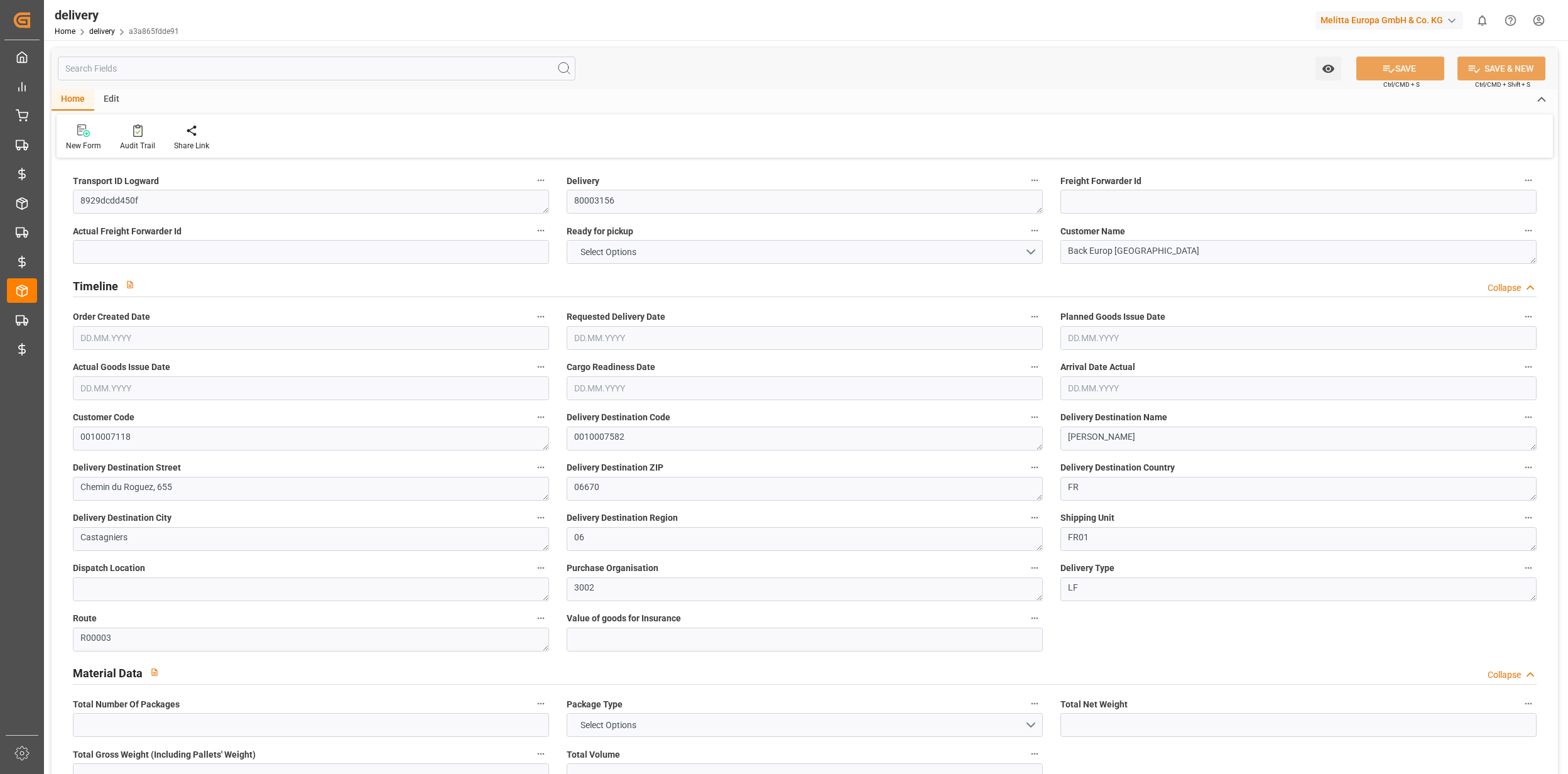
type input "1.3"
type input "0"
type input "3"
type input "372.168"
type input "101"
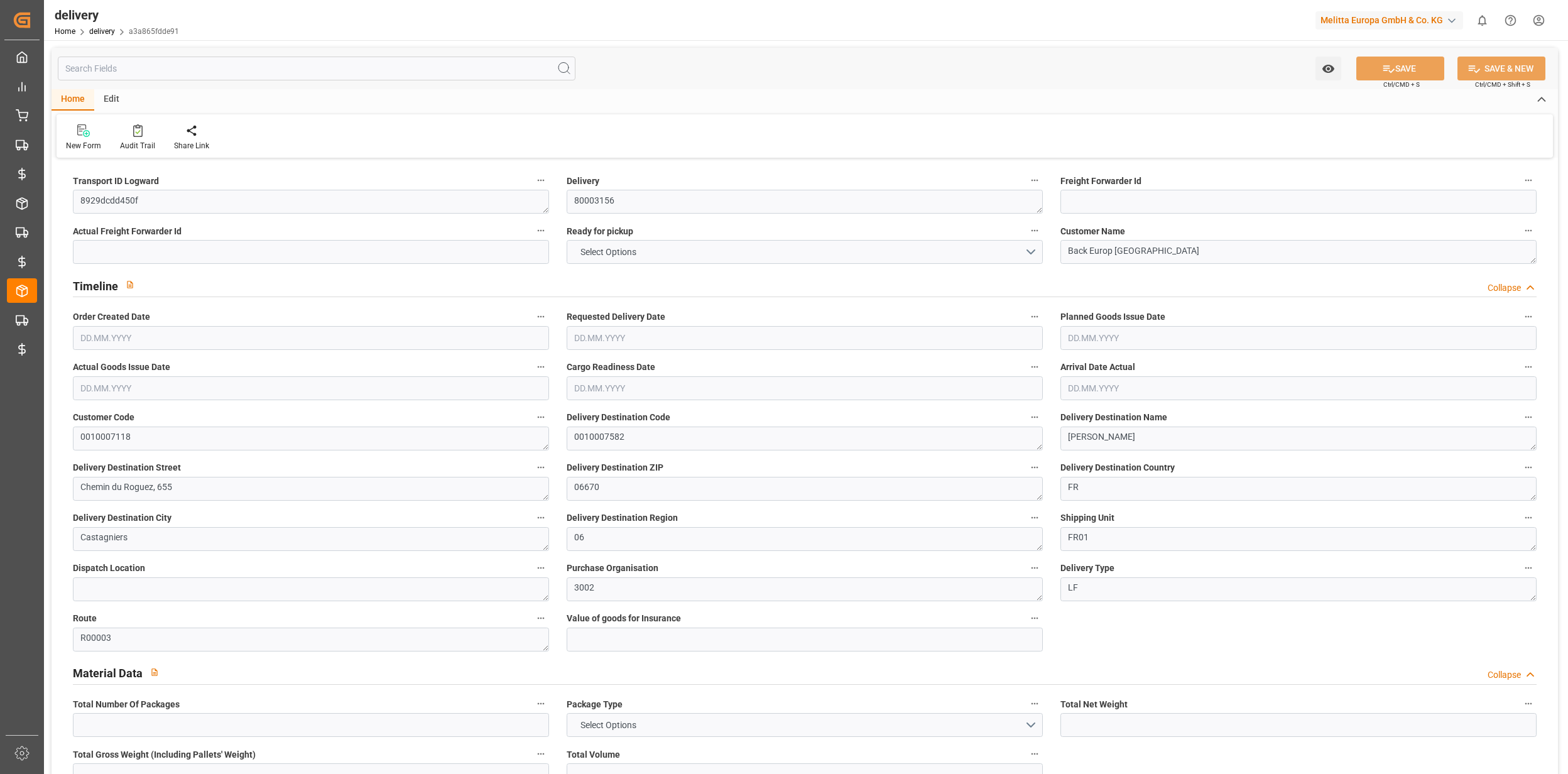
type input "0"
type input "15.09.2025"
type input "22.09.2025"
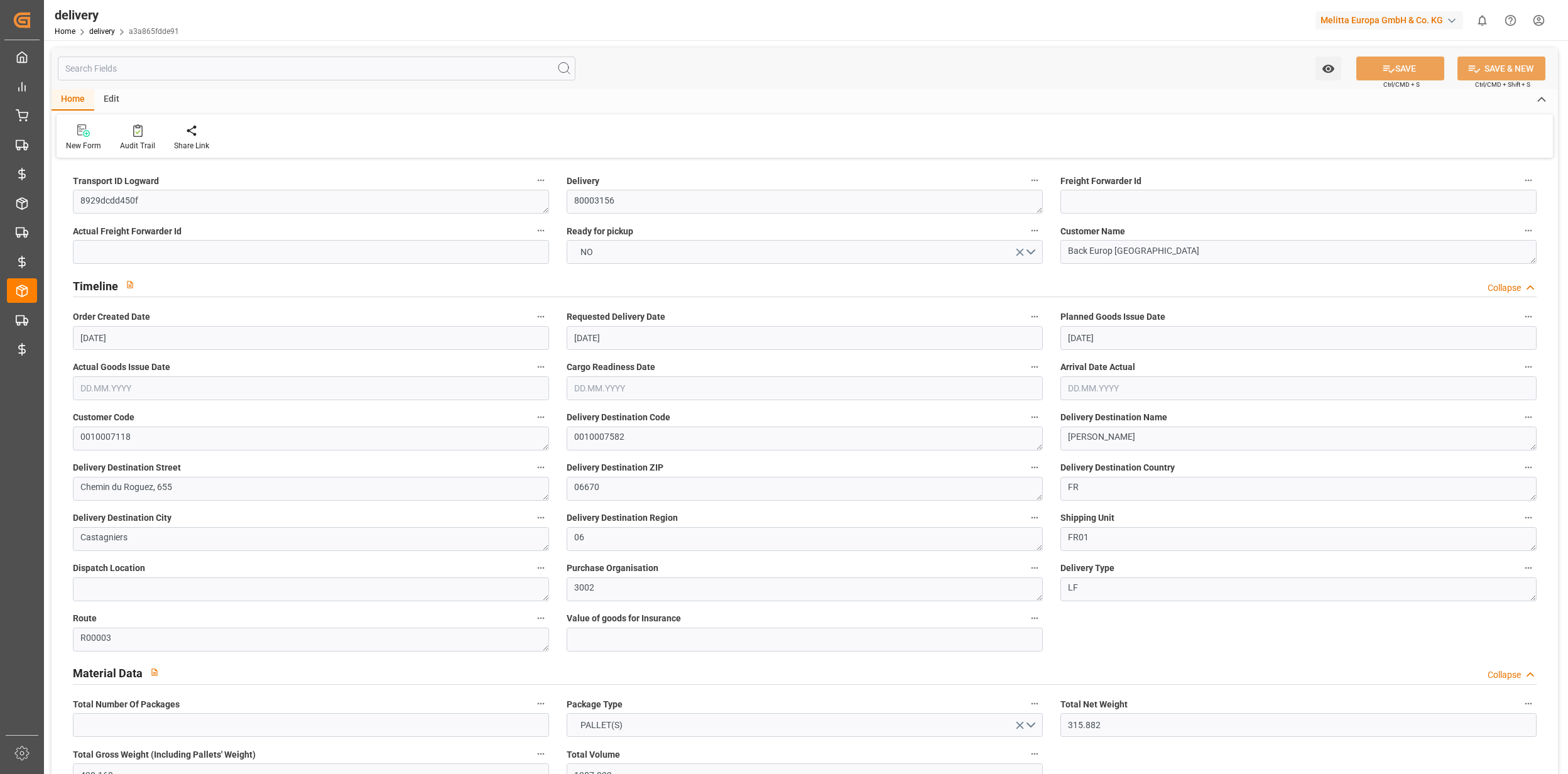
type input "17.09.2025"
type input "12.09.2025 01:00"
drag, startPoint x: 148, startPoint y: 198, endPoint x: 51, endPoint y: 202, distance: 97.1
type input "979.048"
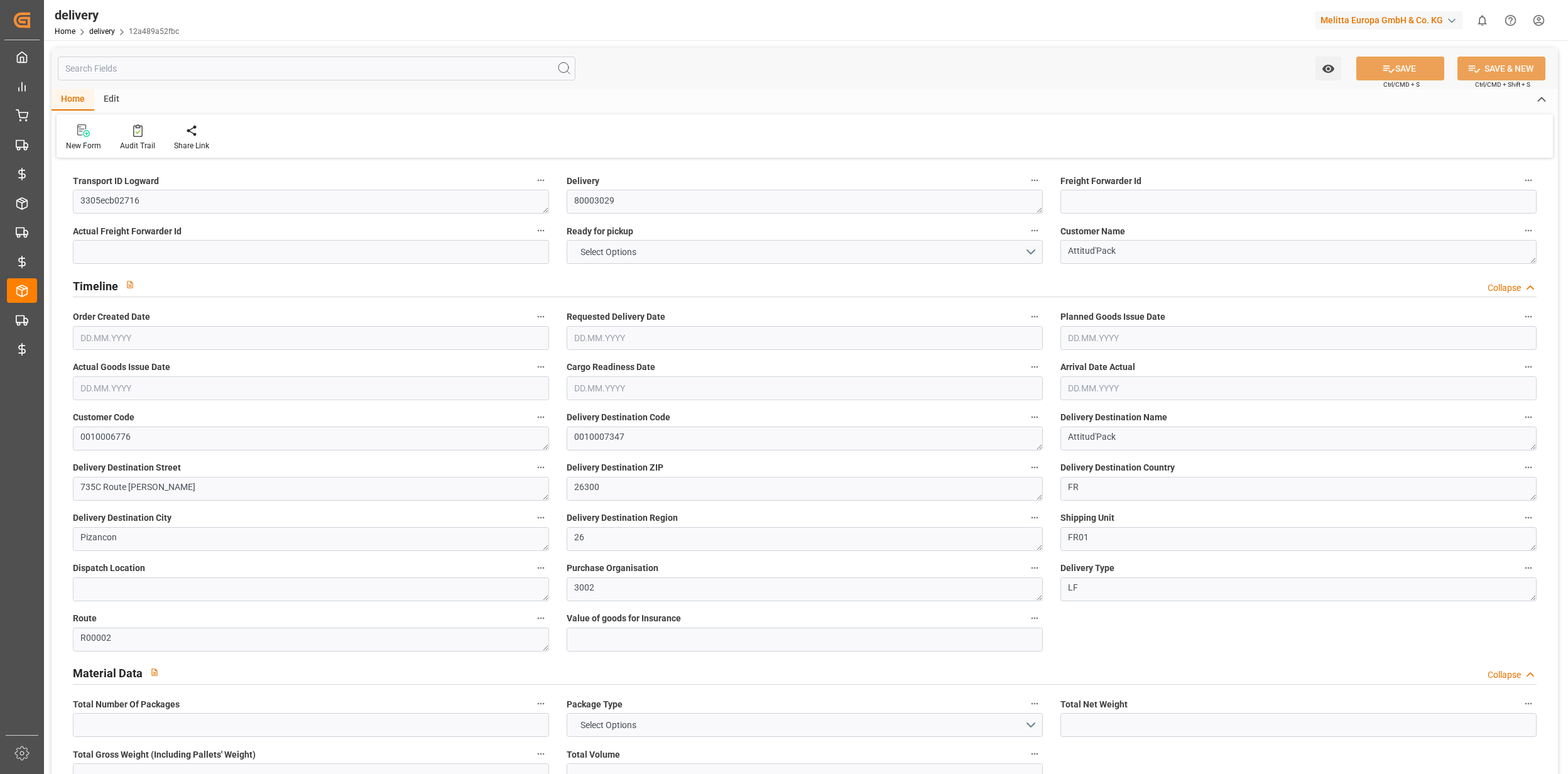
type input "1289.43"
type input "3812.184"
type input "34"
type input "5"
type input "4"
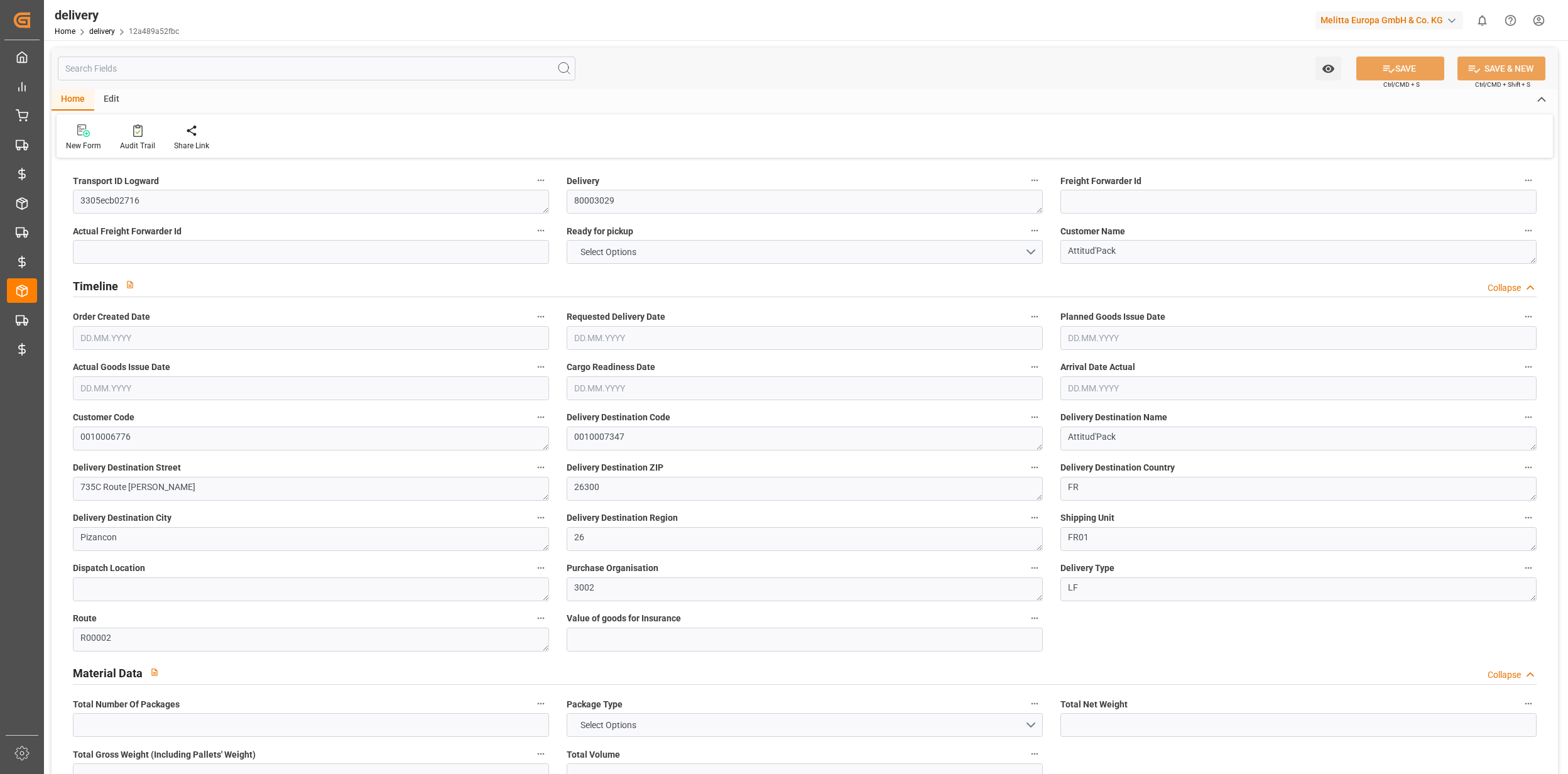
type input "5"
type input "0"
type input "-6.2976"
type input "357.82"
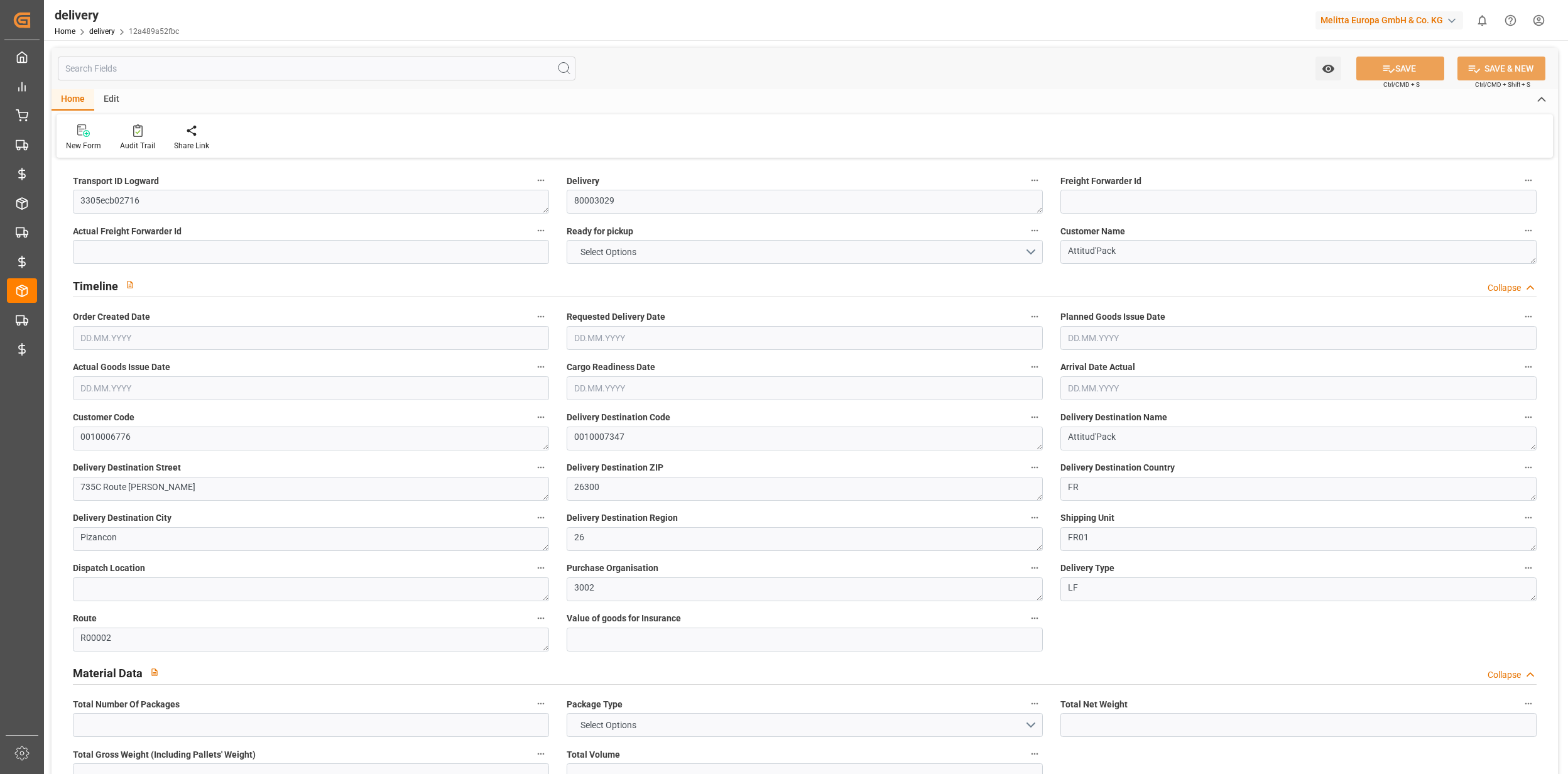
type input "351.5224"
type input "9.8"
type input "12.24"
type input "1.5"
type input "1.3"
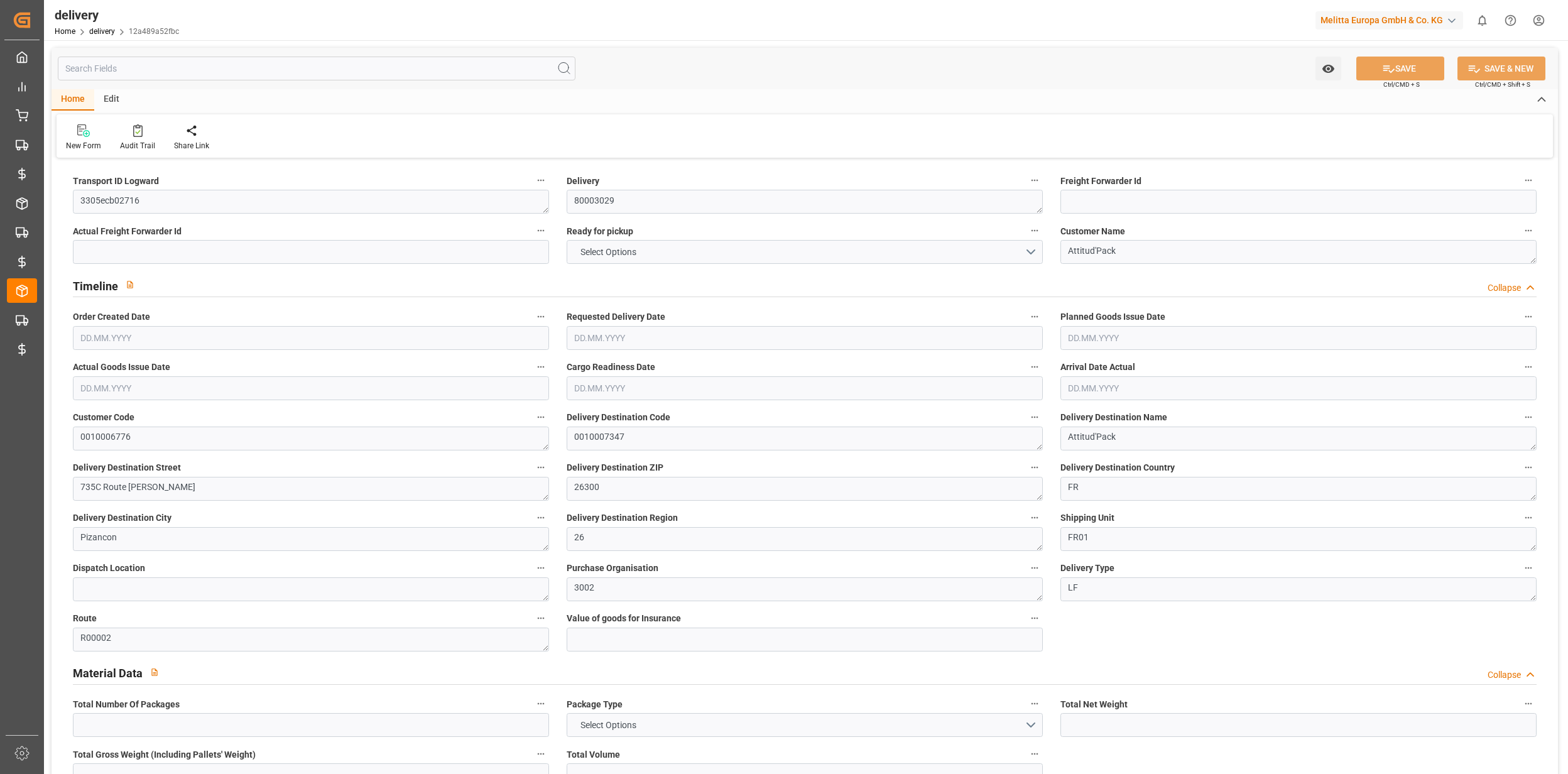
type input "0"
type input "7.5"
type input "1165.66"
type input "101"
type input "0"
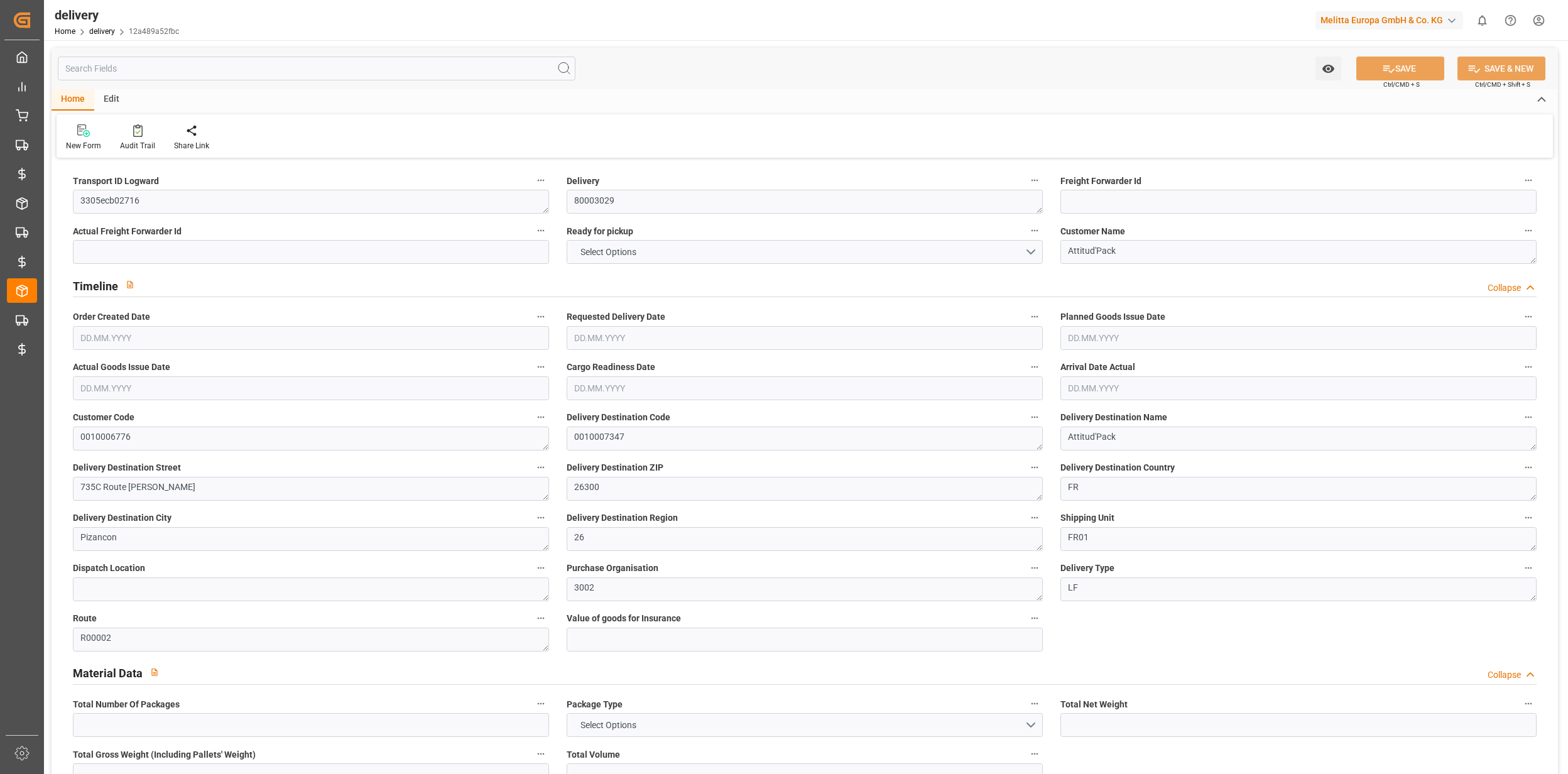
type input "0"
type input "[DATE]"
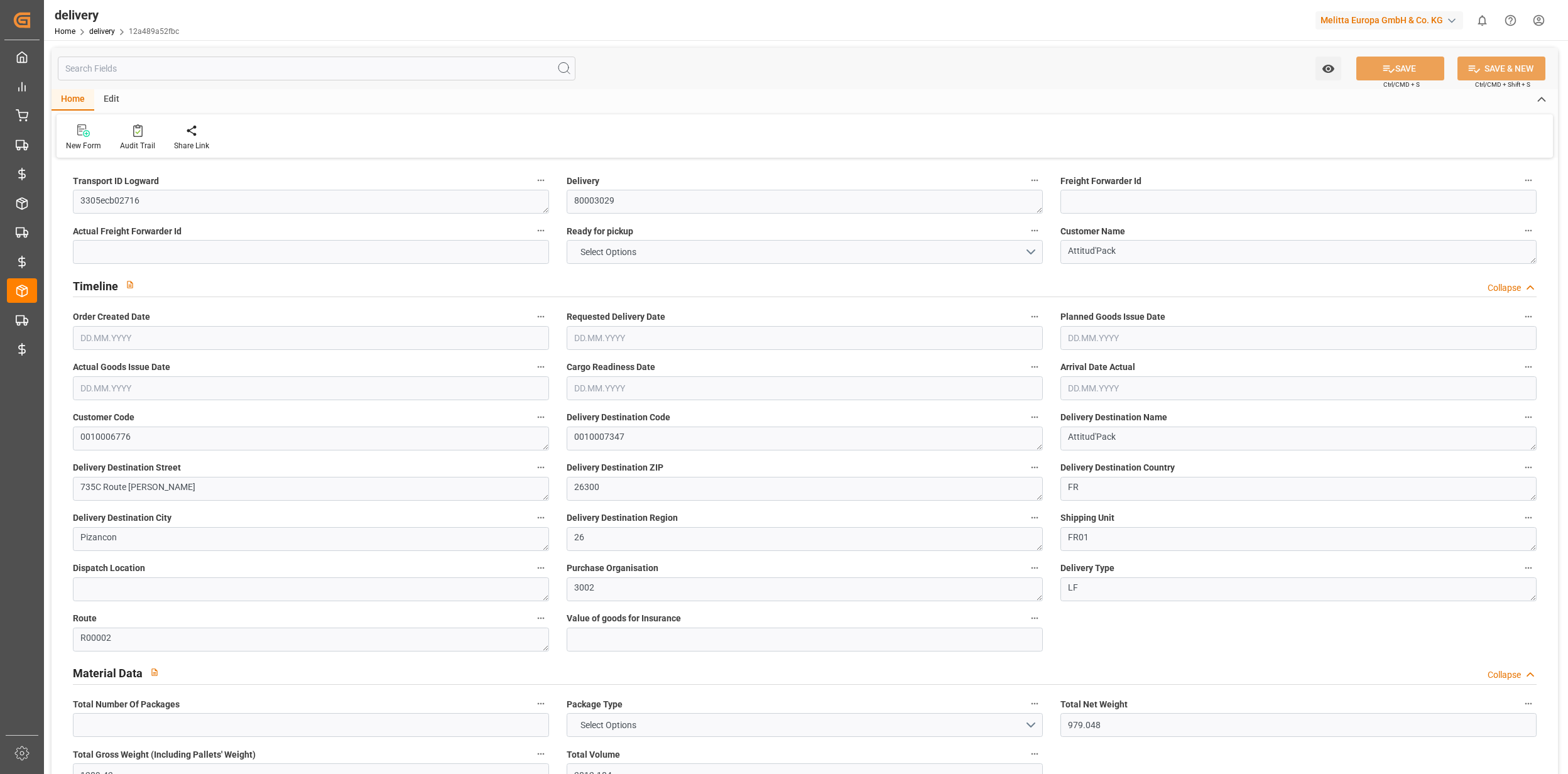
type input "[DATE] 01:00"
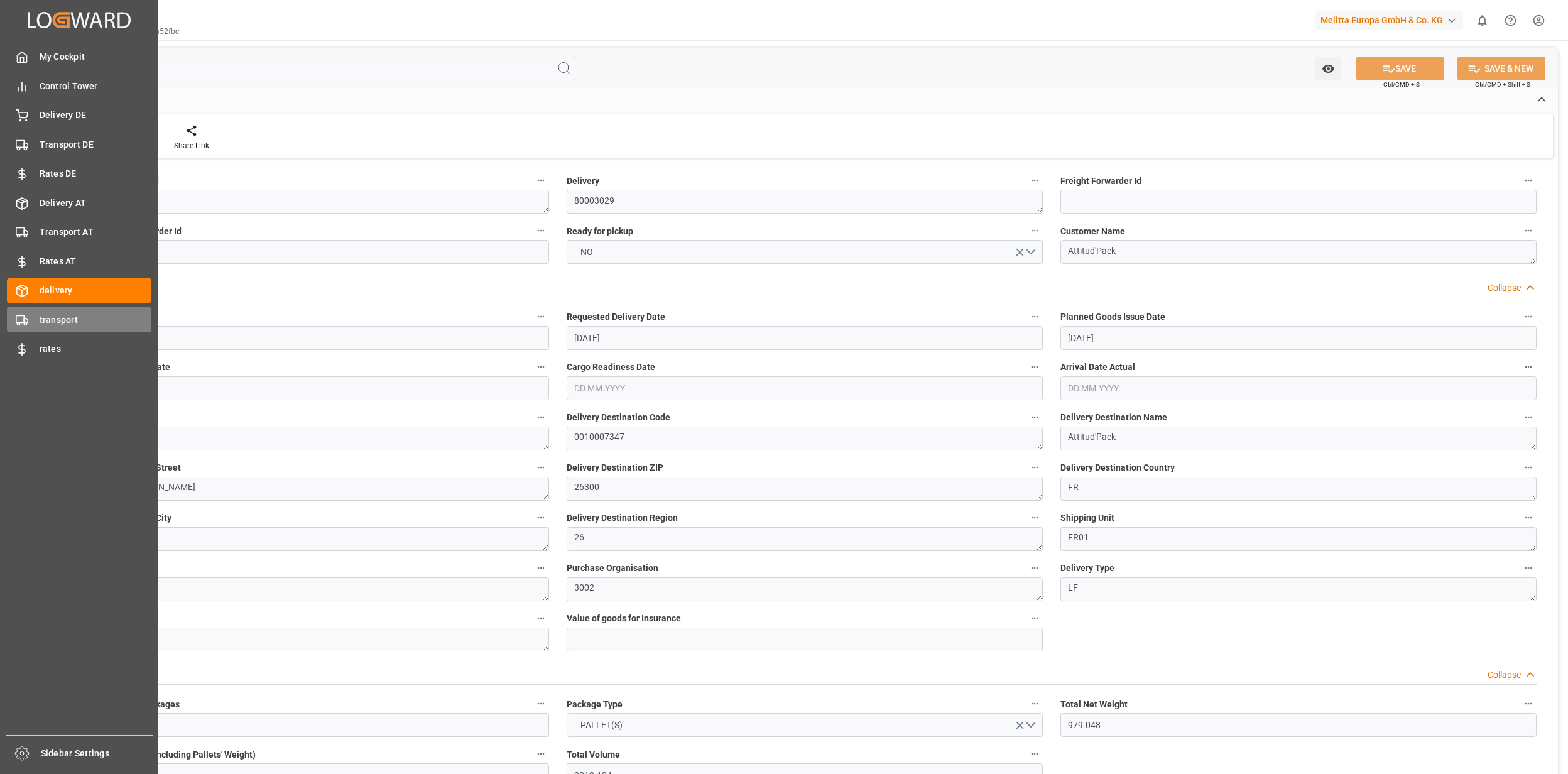
click at [38, 322] on div "transport transport" at bounding box center [80, 320] width 145 height 25
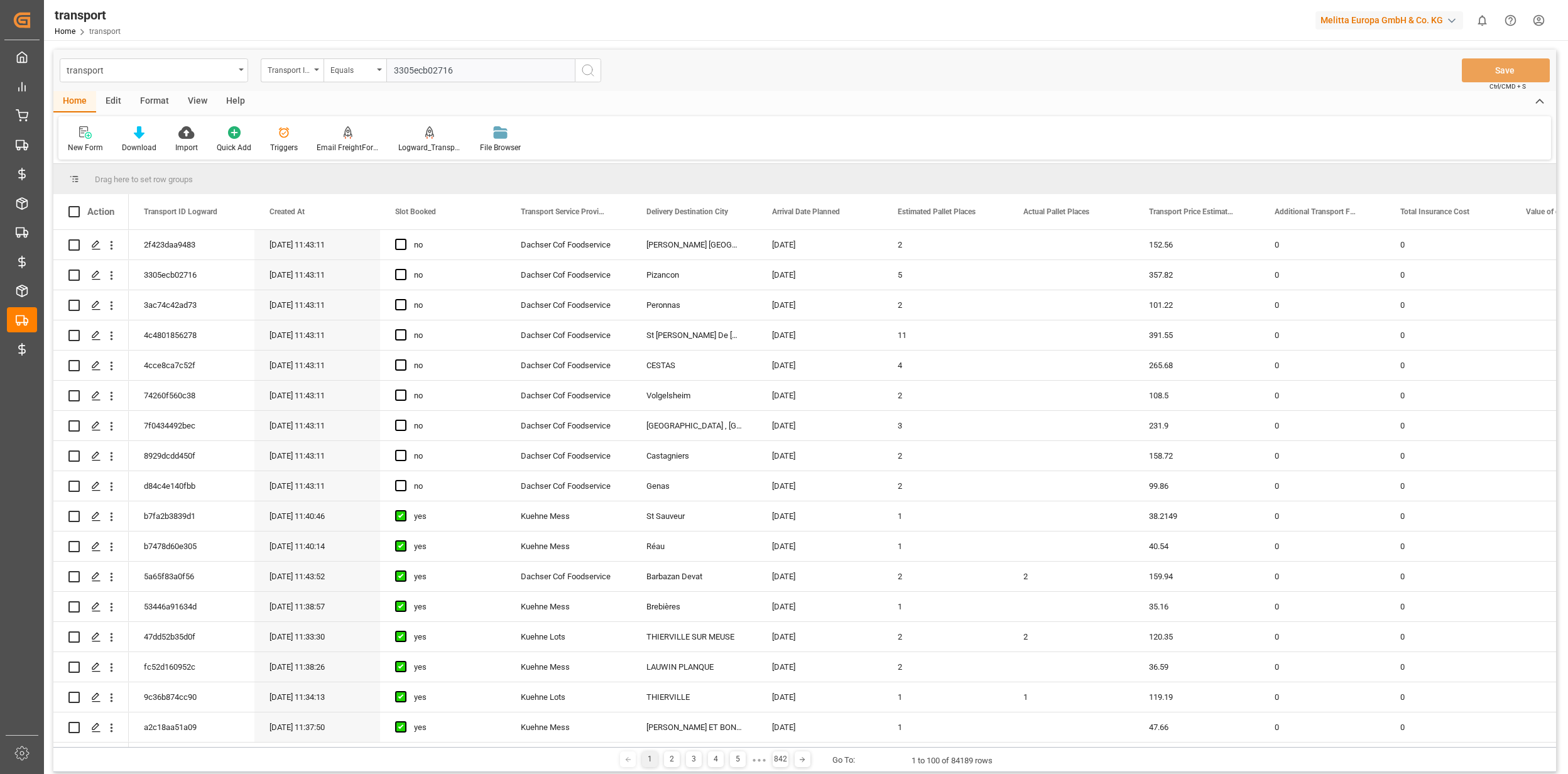
type input "3305ecb02716"
click at [601, 69] on div "transport Transport ID Logward Equals 3305ecb02716 Save Ctrl/CMD + S" at bounding box center [805, 70] width 1503 height 42
click at [592, 71] on circle "search button" at bounding box center [587, 69] width 10 height 10
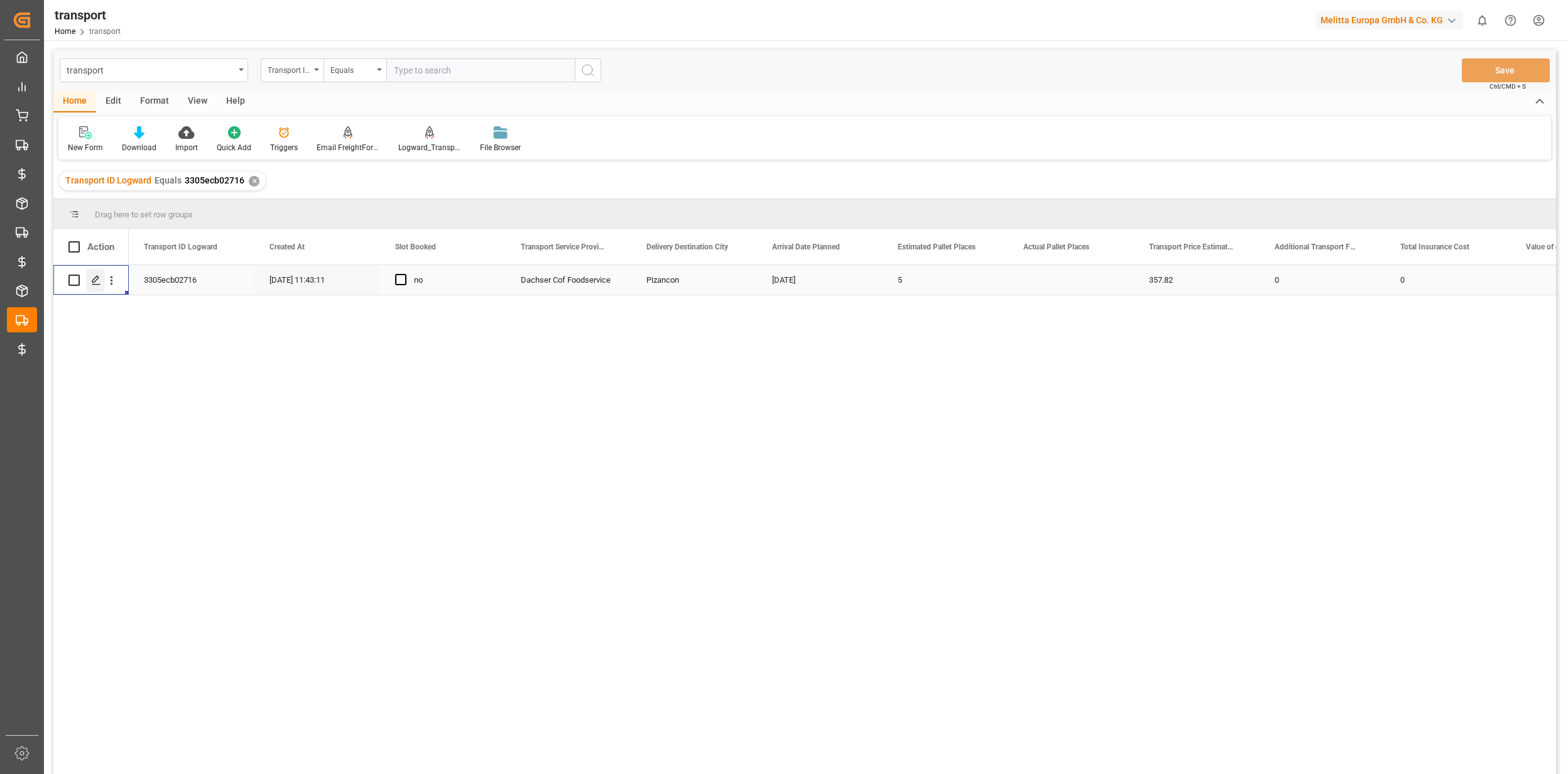
click at [98, 284] on icon "Press SPACE to select this row." at bounding box center [96, 280] width 10 height 10
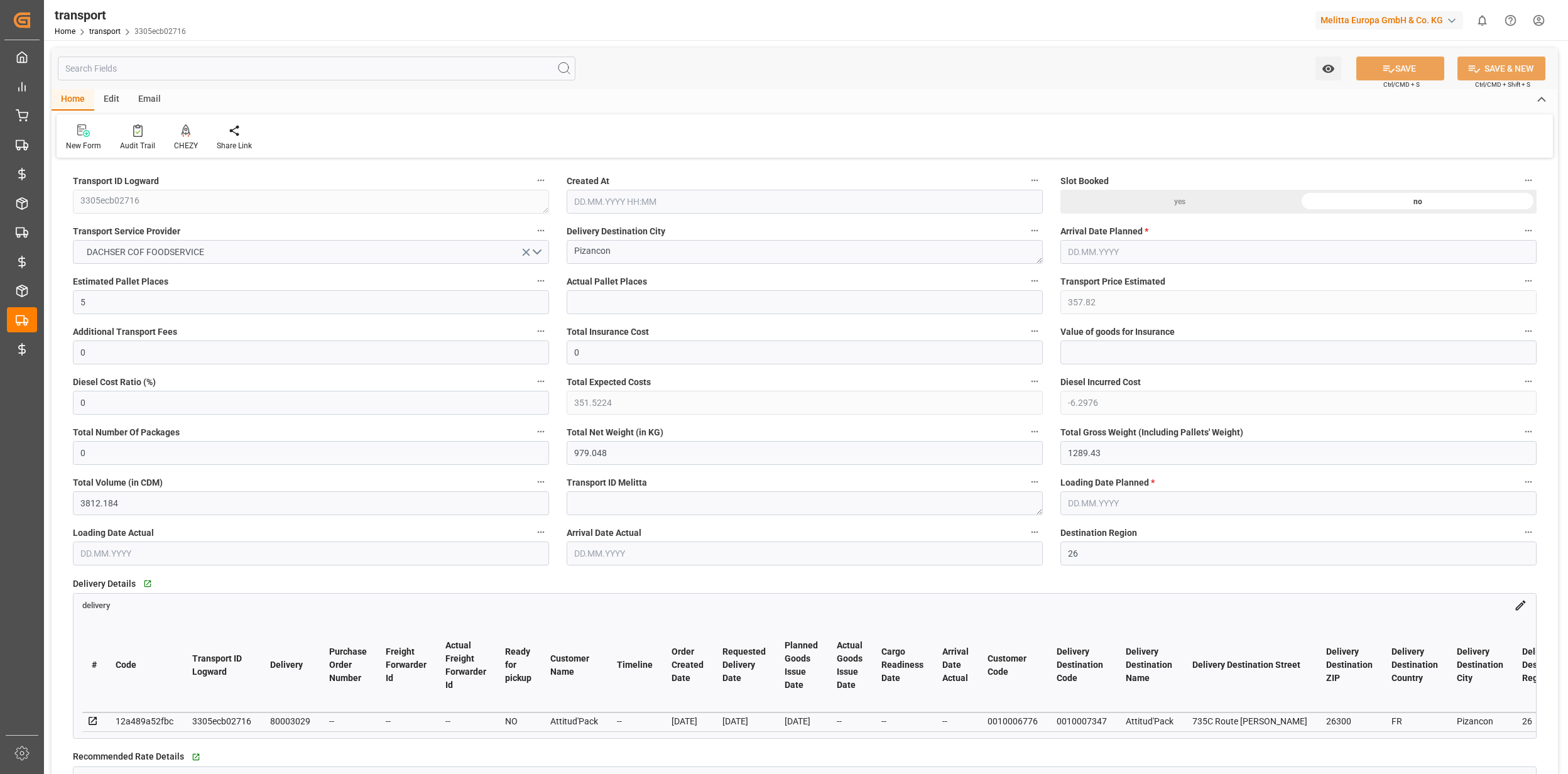
type input "5"
type input "357.82"
type input "0"
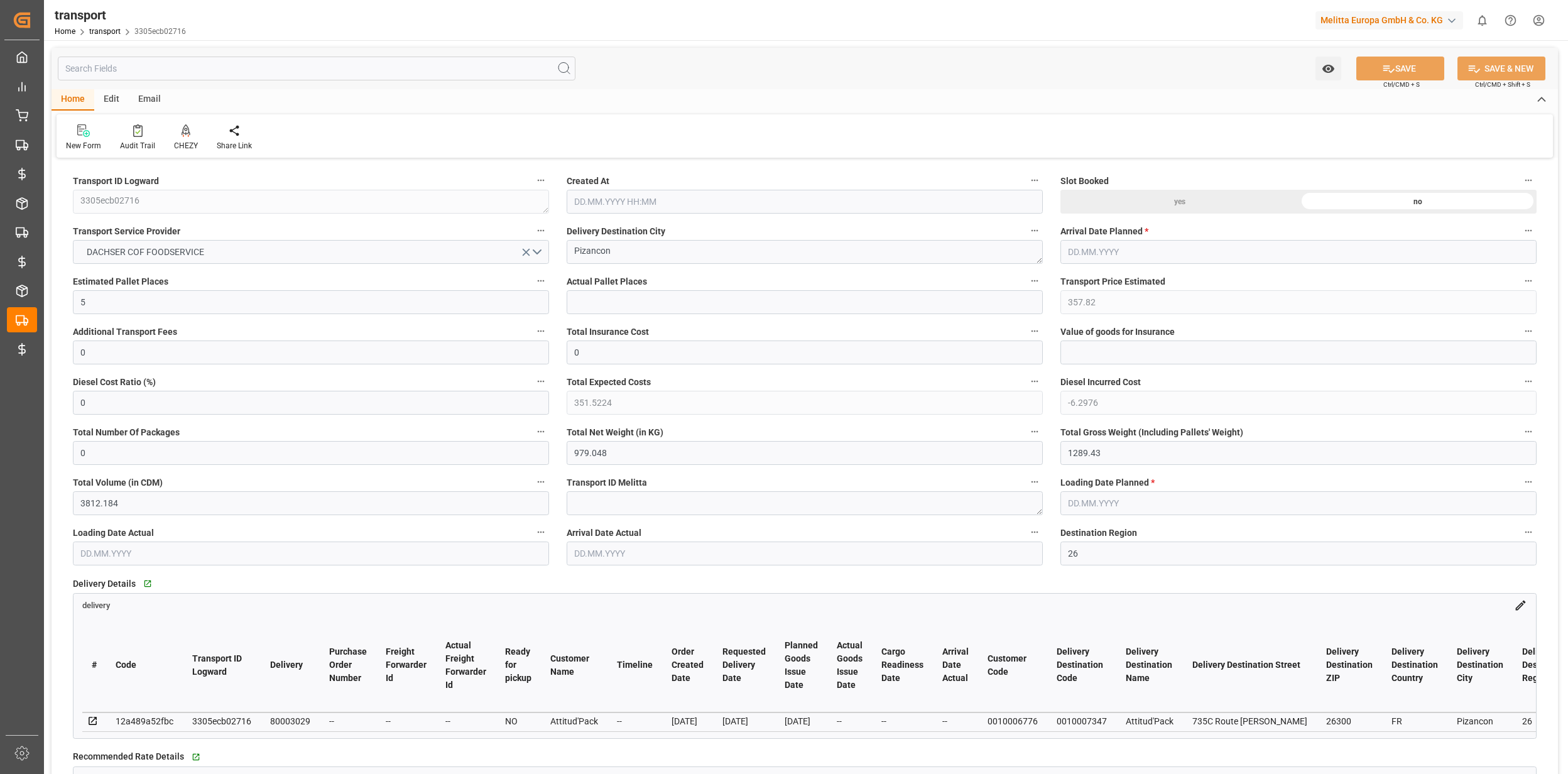
type input "351.5224"
type input "-6.2976"
type input "0"
type input "979.048"
type input "1289.43"
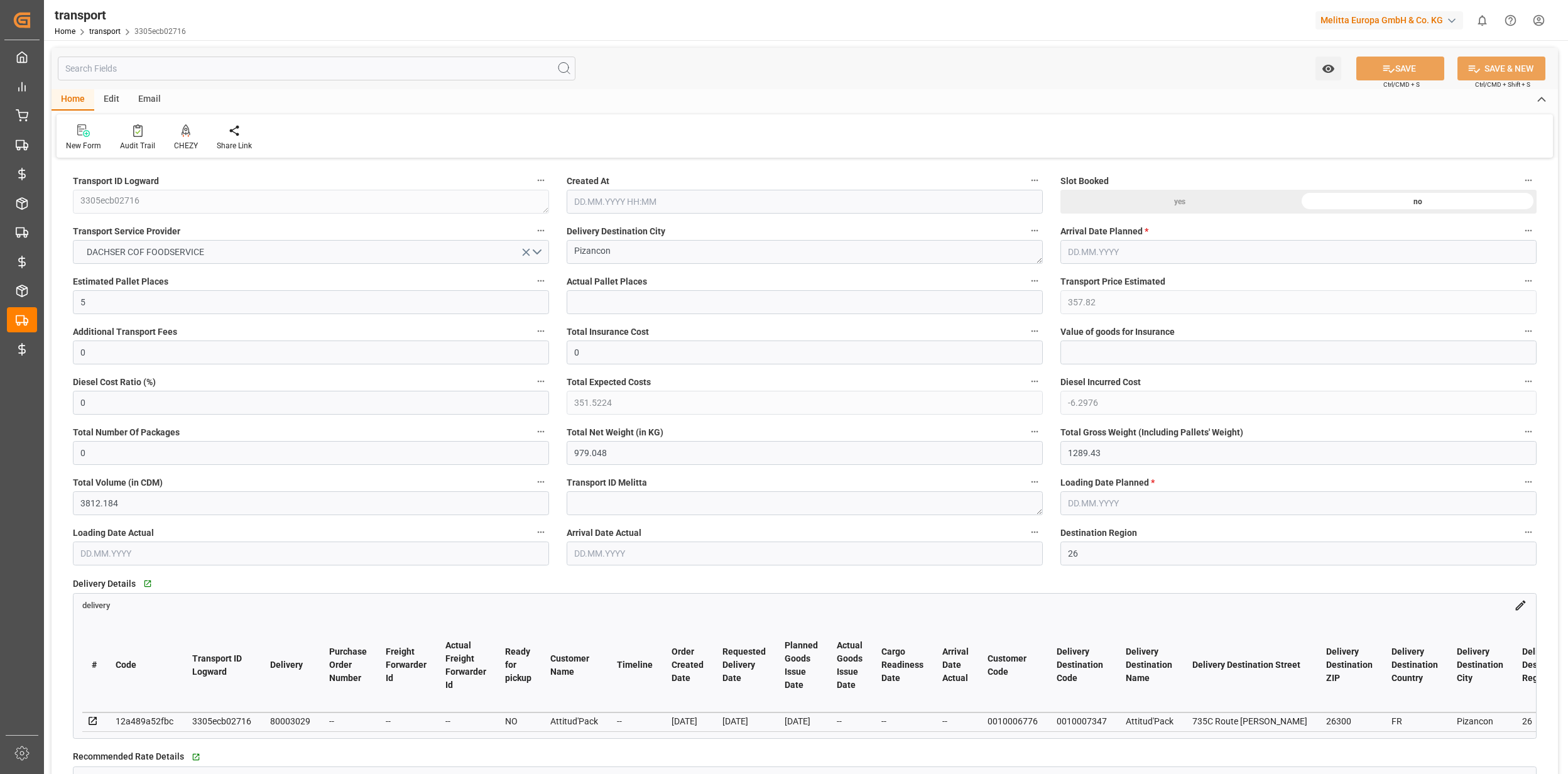
type input "3812.184"
type input "26"
type input "4"
type input "34"
type input "5"
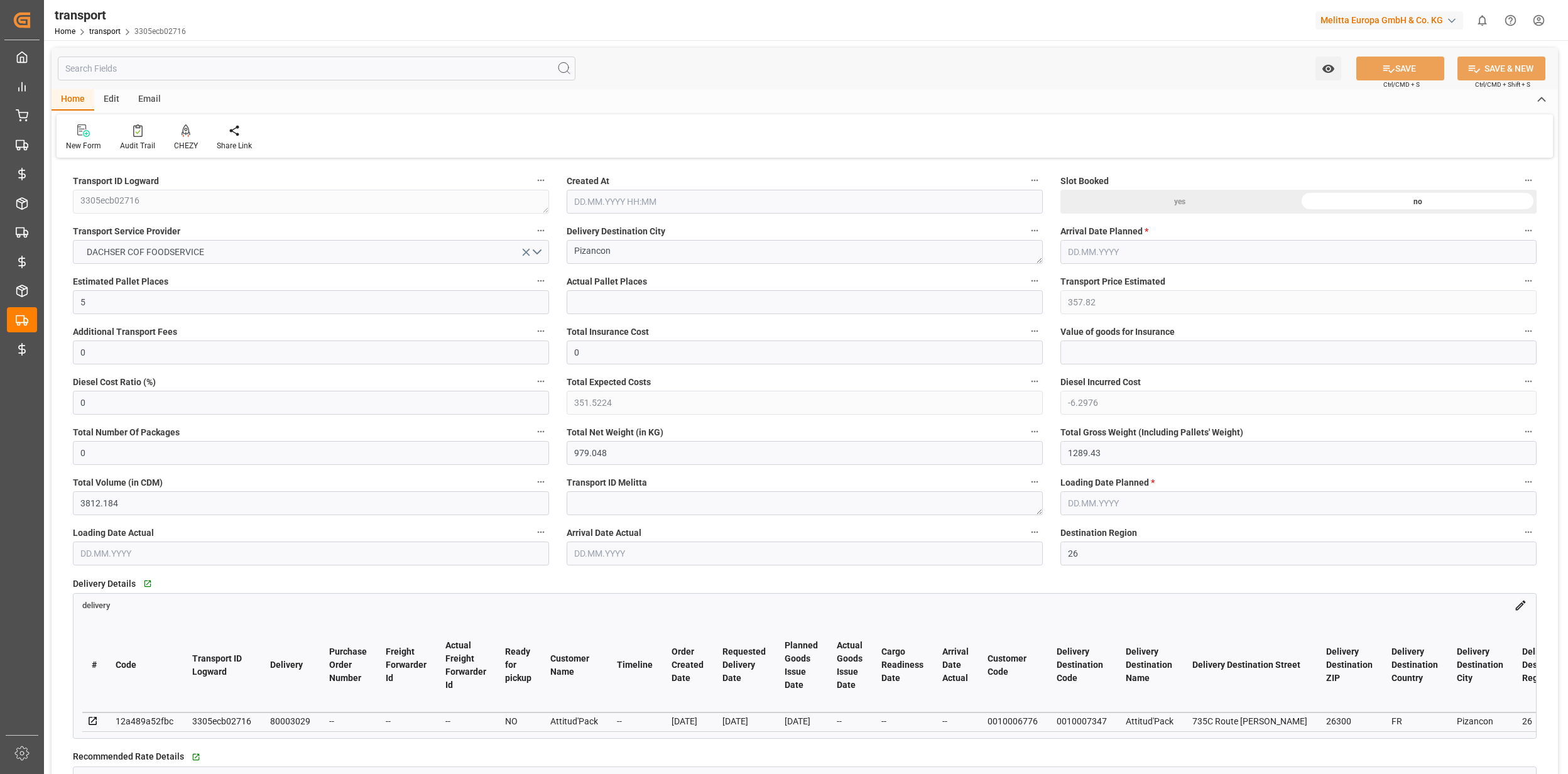
type input "101"
type input "1165.66"
type input "0"
type input "4710.8598"
type input "0"
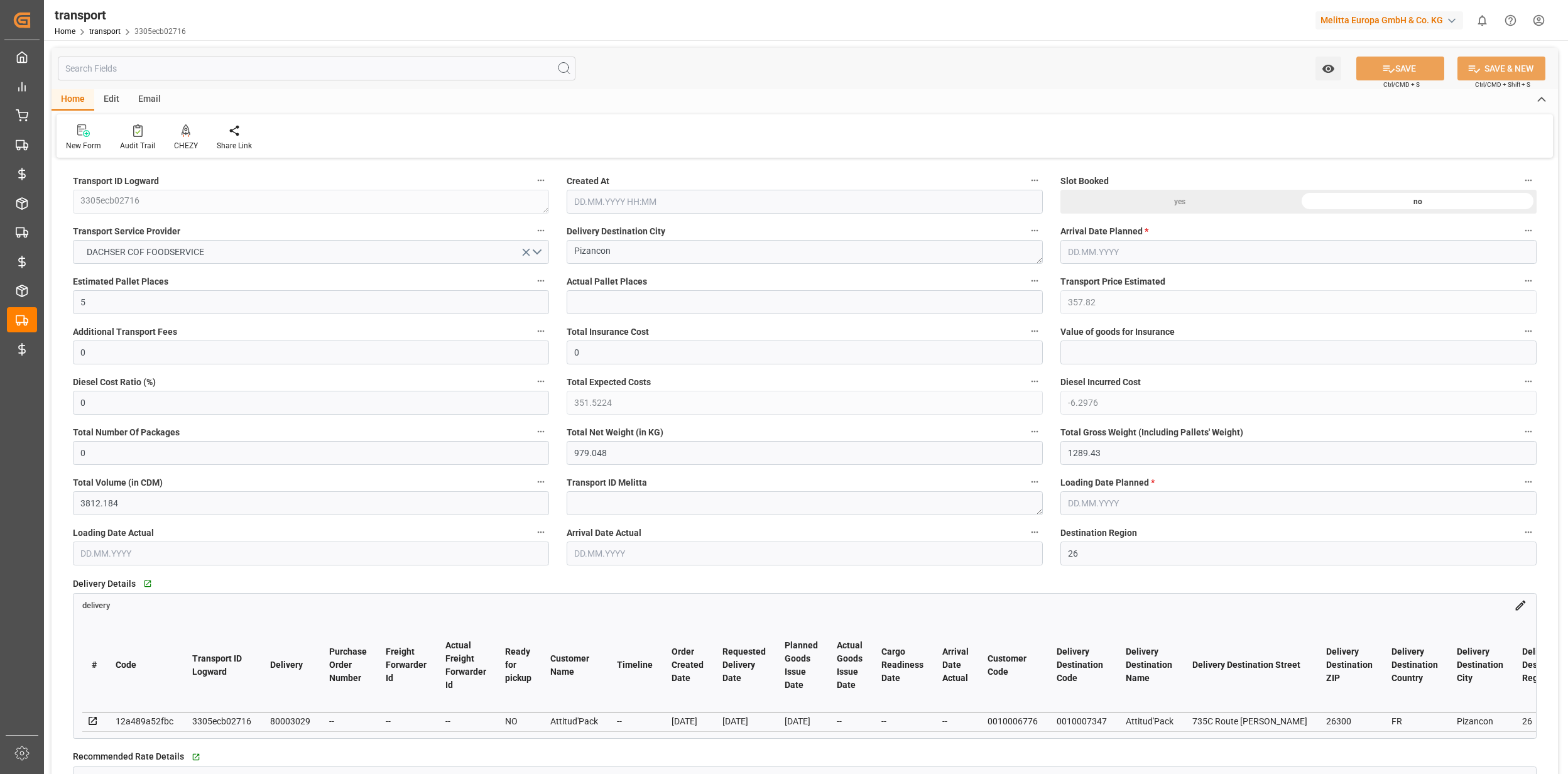
type input "0"
type input "21"
type input "35"
type input "[DATE] 11:43"
type input "[DATE]"
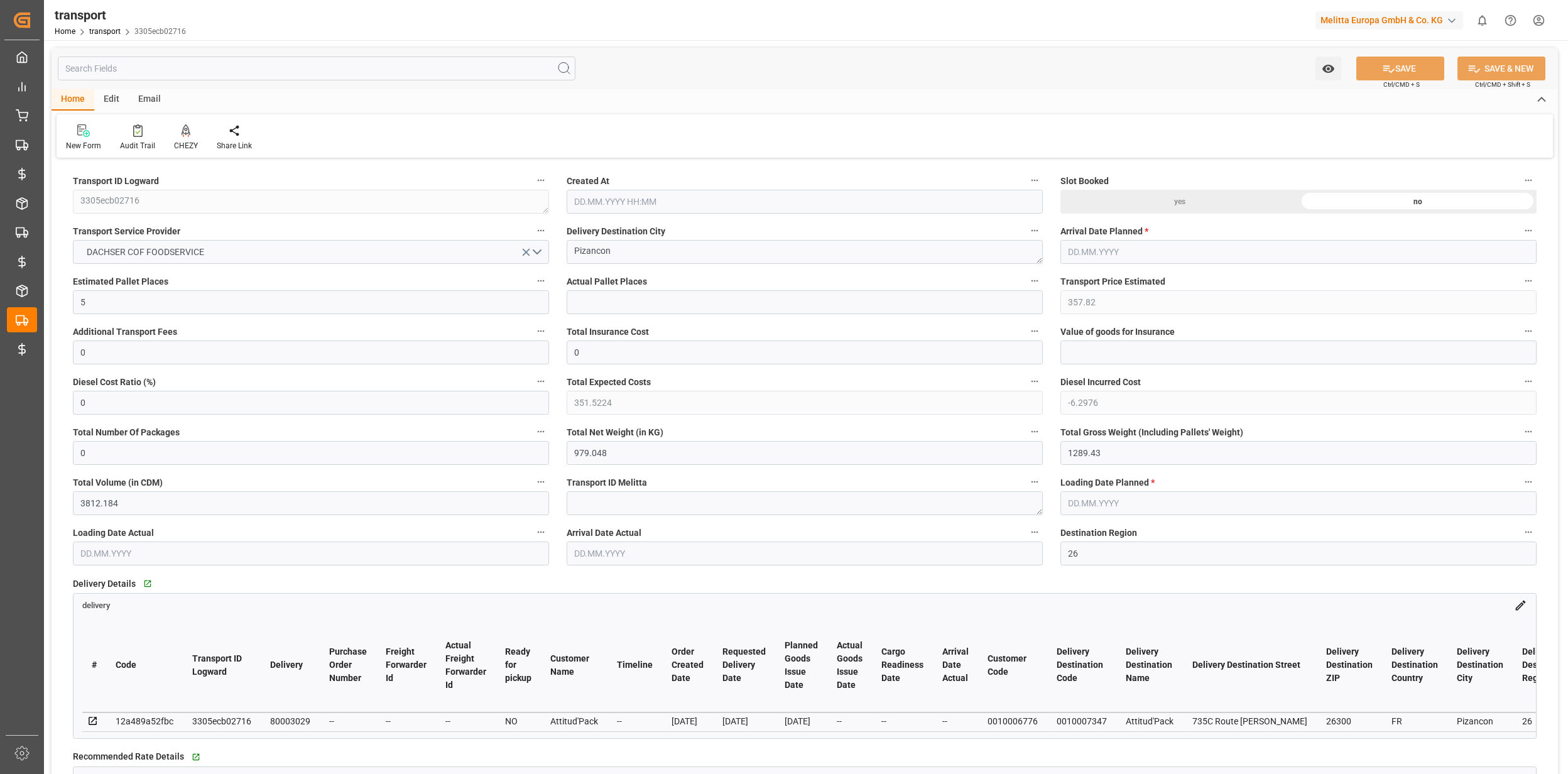
type input "[DATE]"
click at [99, 35] on link "transport" at bounding box center [105, 31] width 31 height 8
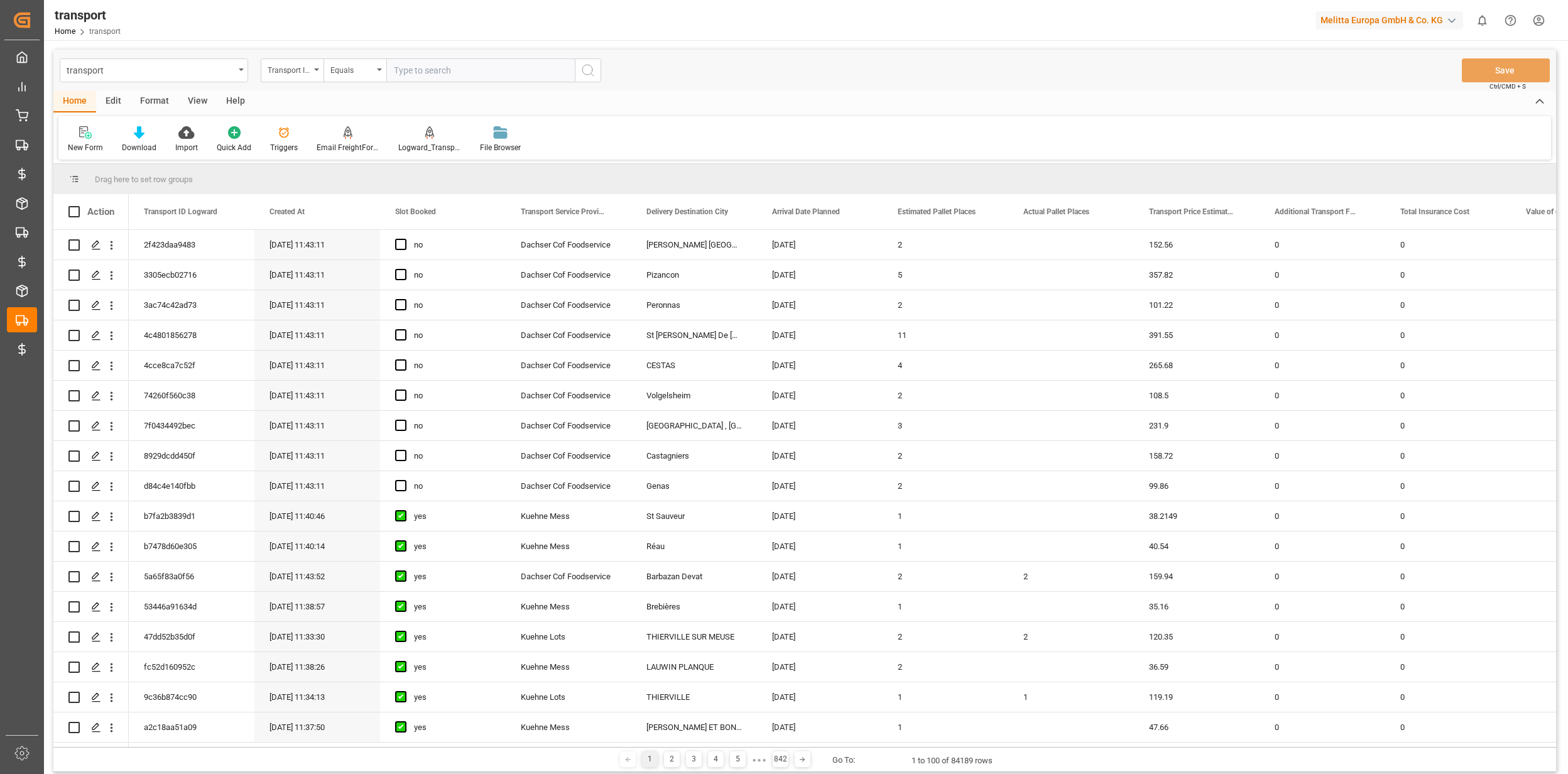
click at [441, 79] on input "text" at bounding box center [481, 70] width 188 height 24
click at [357, 77] on div "Equals" at bounding box center [355, 70] width 63 height 24
click at [383, 195] on div "Starts with" at bounding box center [417, 207] width 187 height 26
type input "2f423daa"
click at [575, 69] on button "search button" at bounding box center [588, 70] width 26 height 24
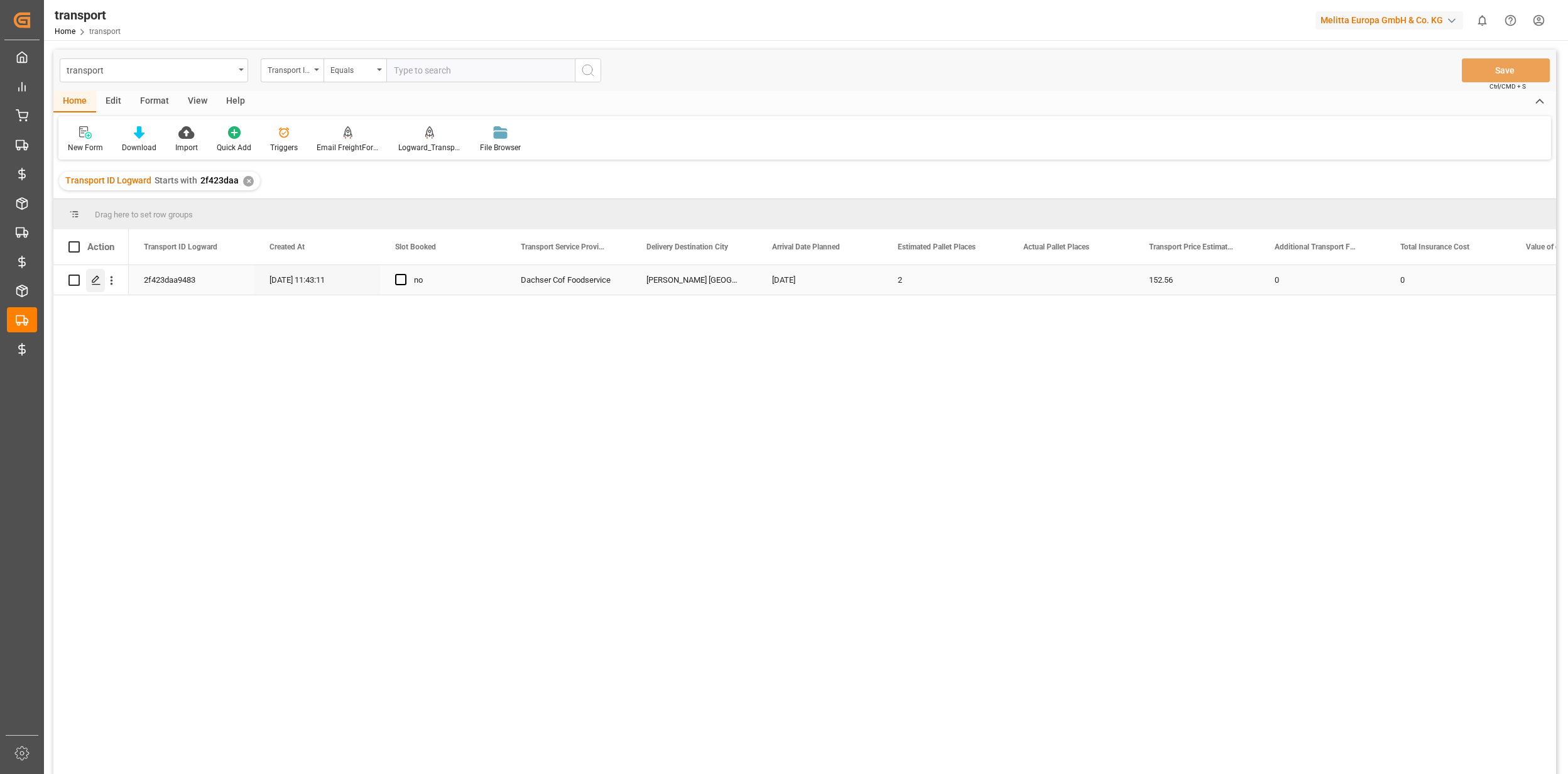
click at [93, 278] on icon "Press SPACE to select this row." at bounding box center [96, 280] width 10 height 10
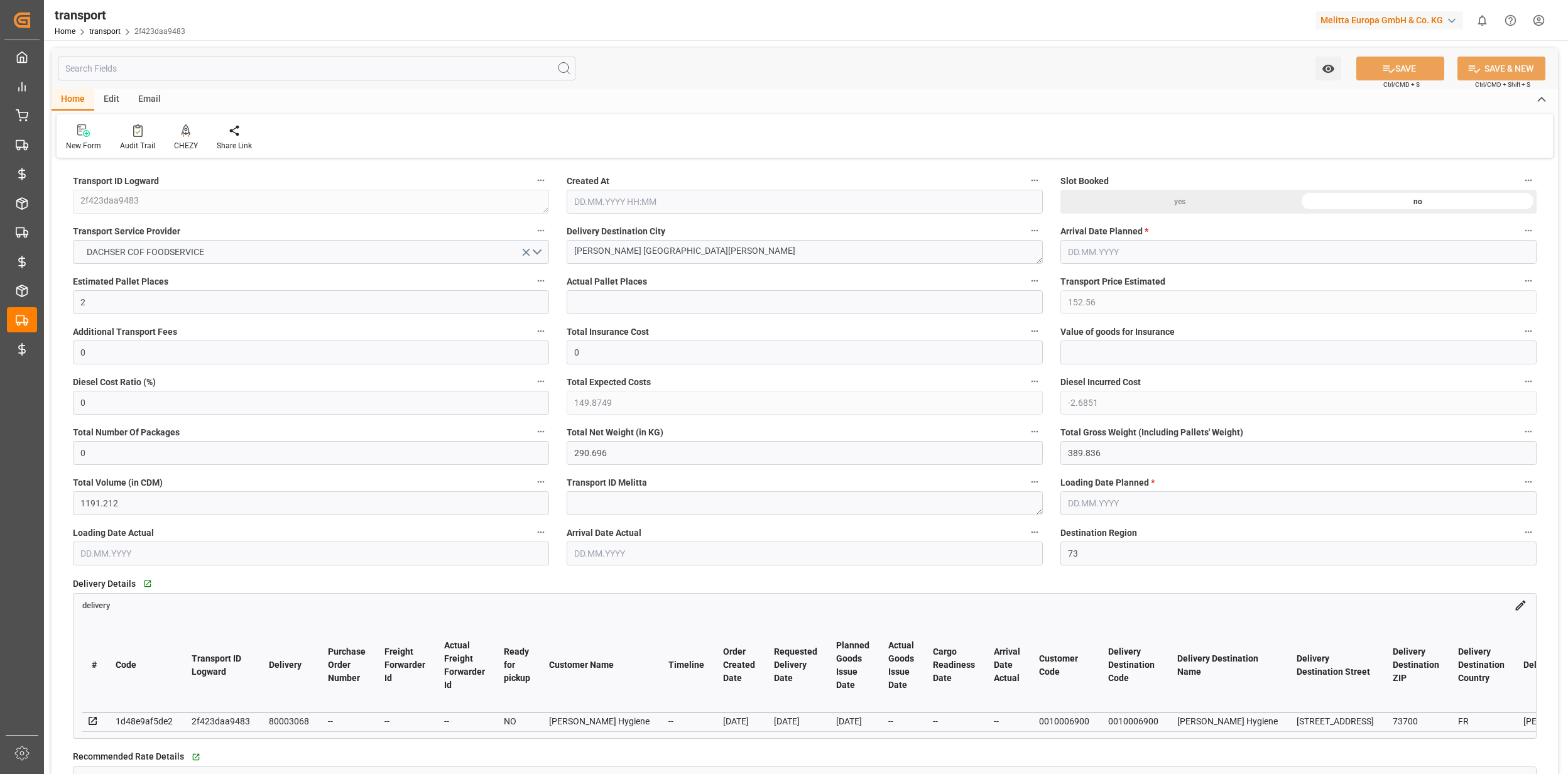
type input "[DATE] 11:43"
type input "[DATE]"
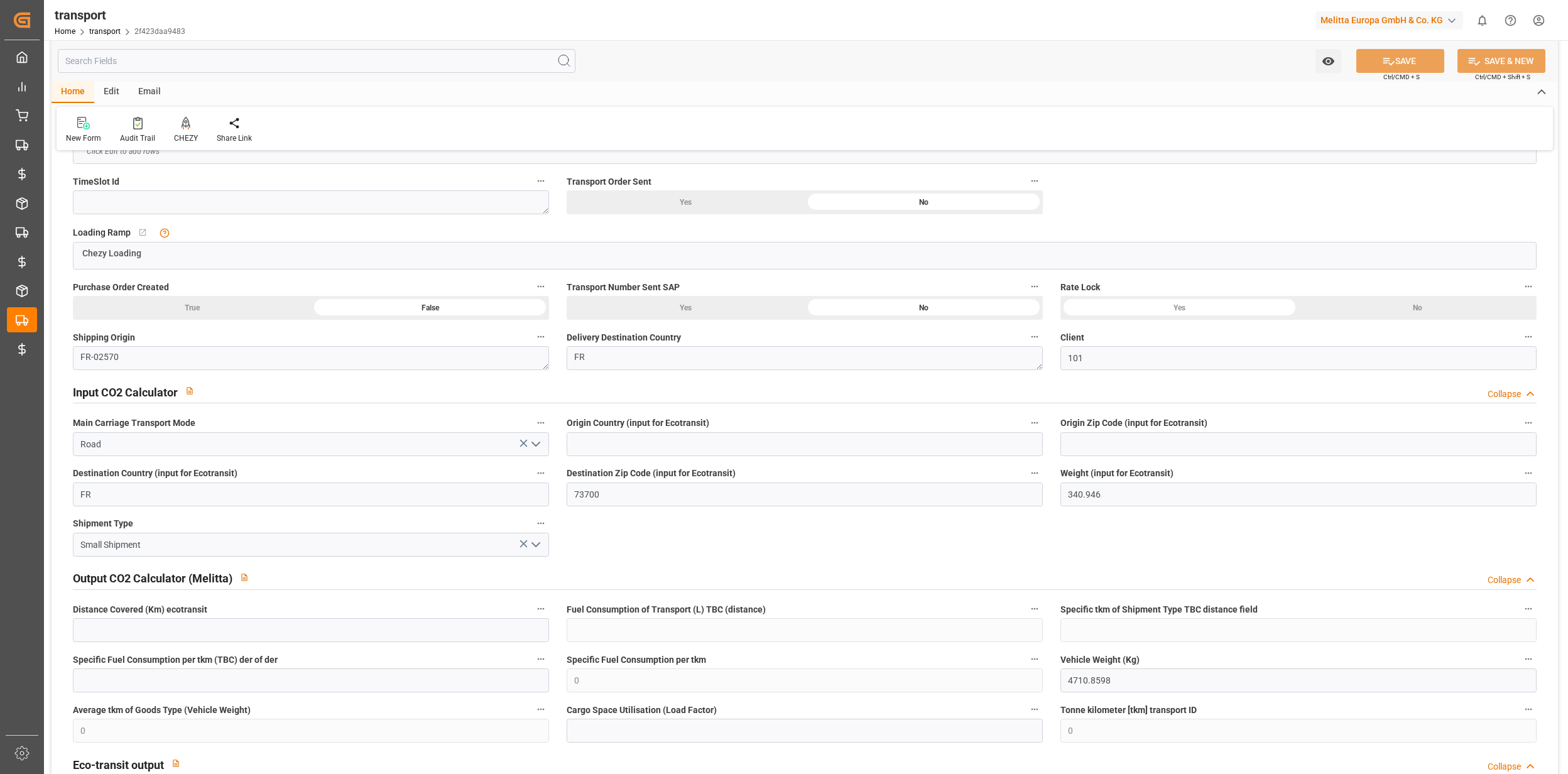
scroll to position [415, 0]
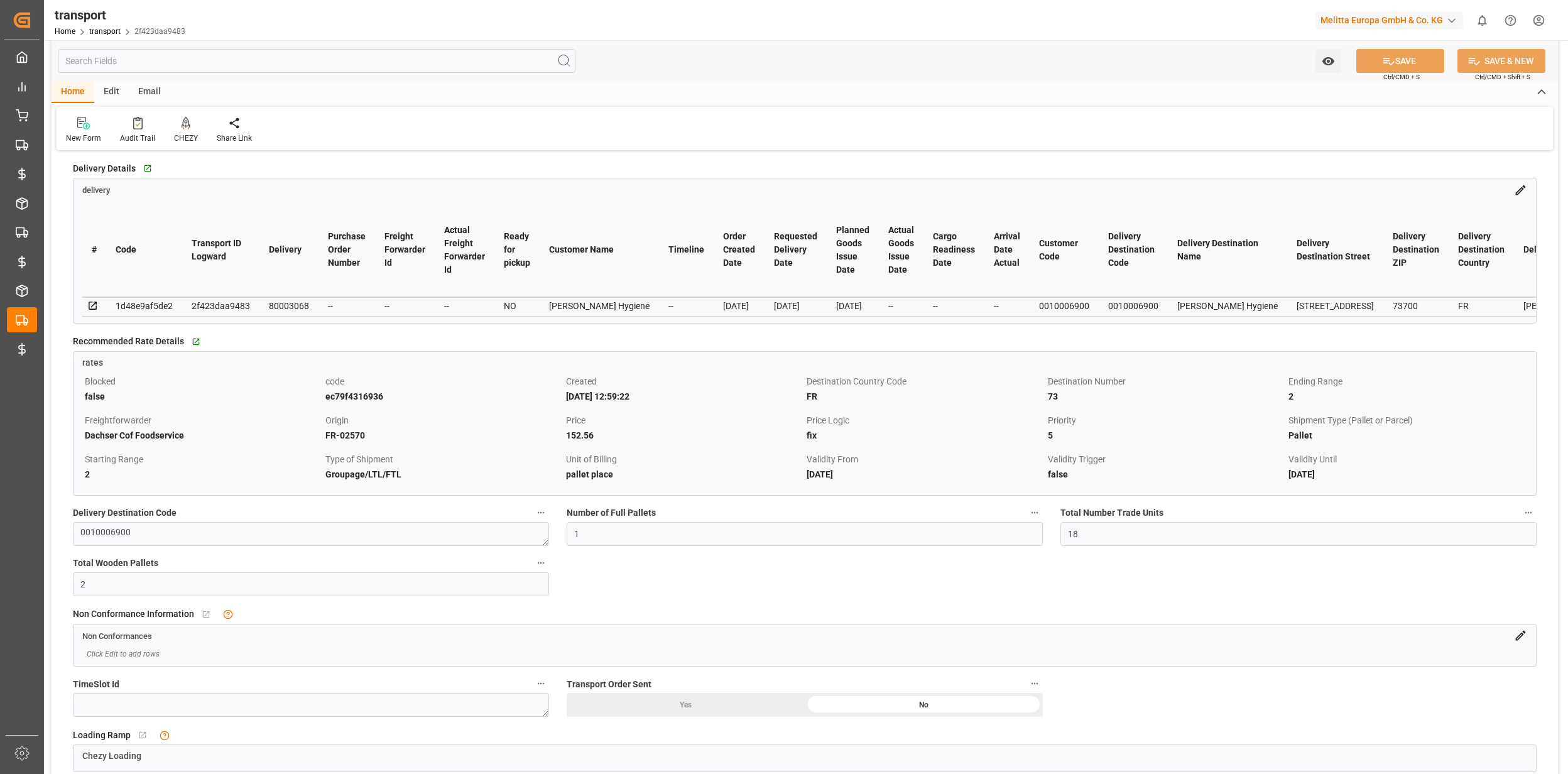
click at [284, 301] on div "80003068" at bounding box center [289, 306] width 40 height 15
copy div "80003068"
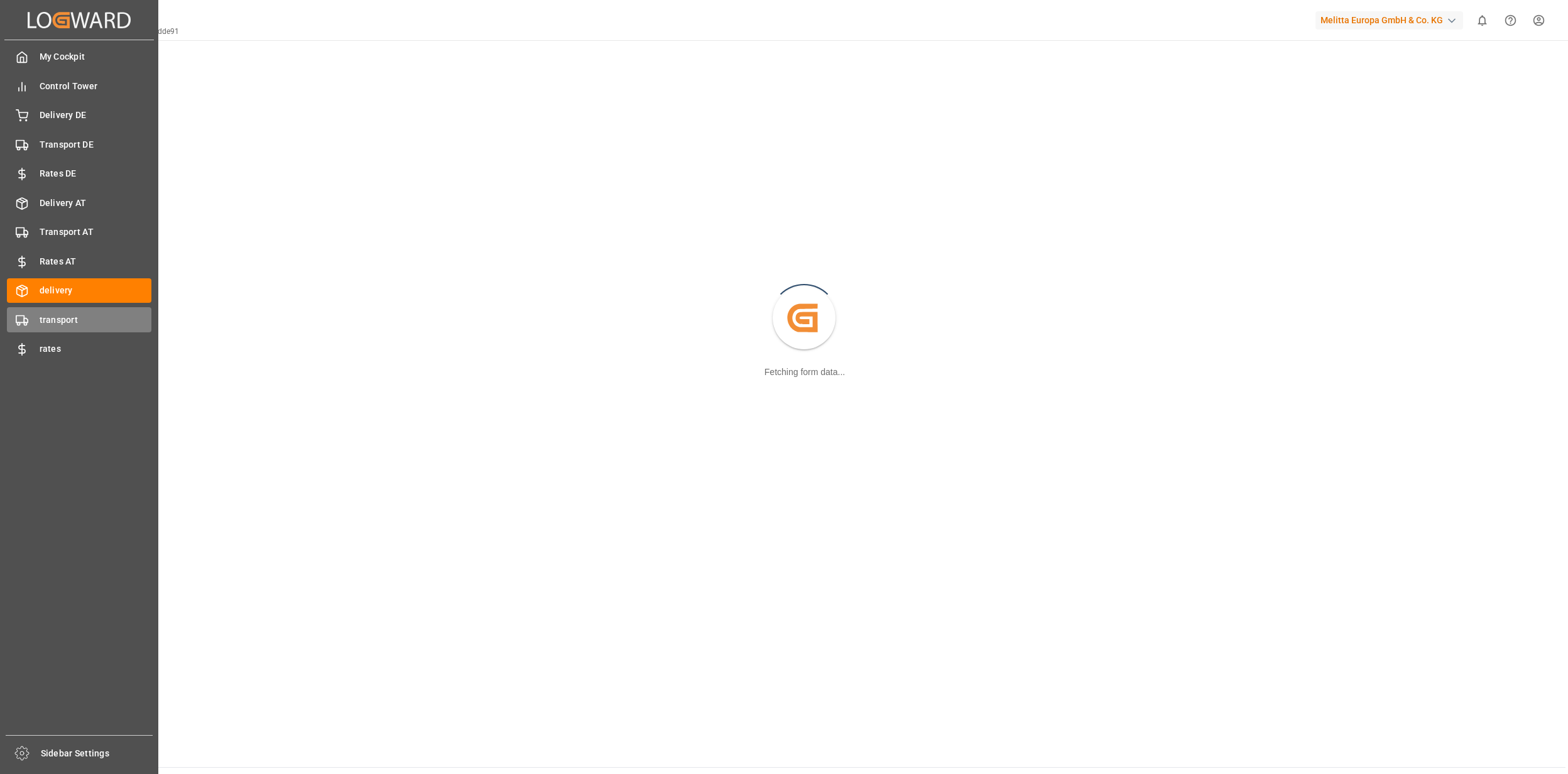
click at [45, 318] on span "transport" at bounding box center [96, 320] width 112 height 13
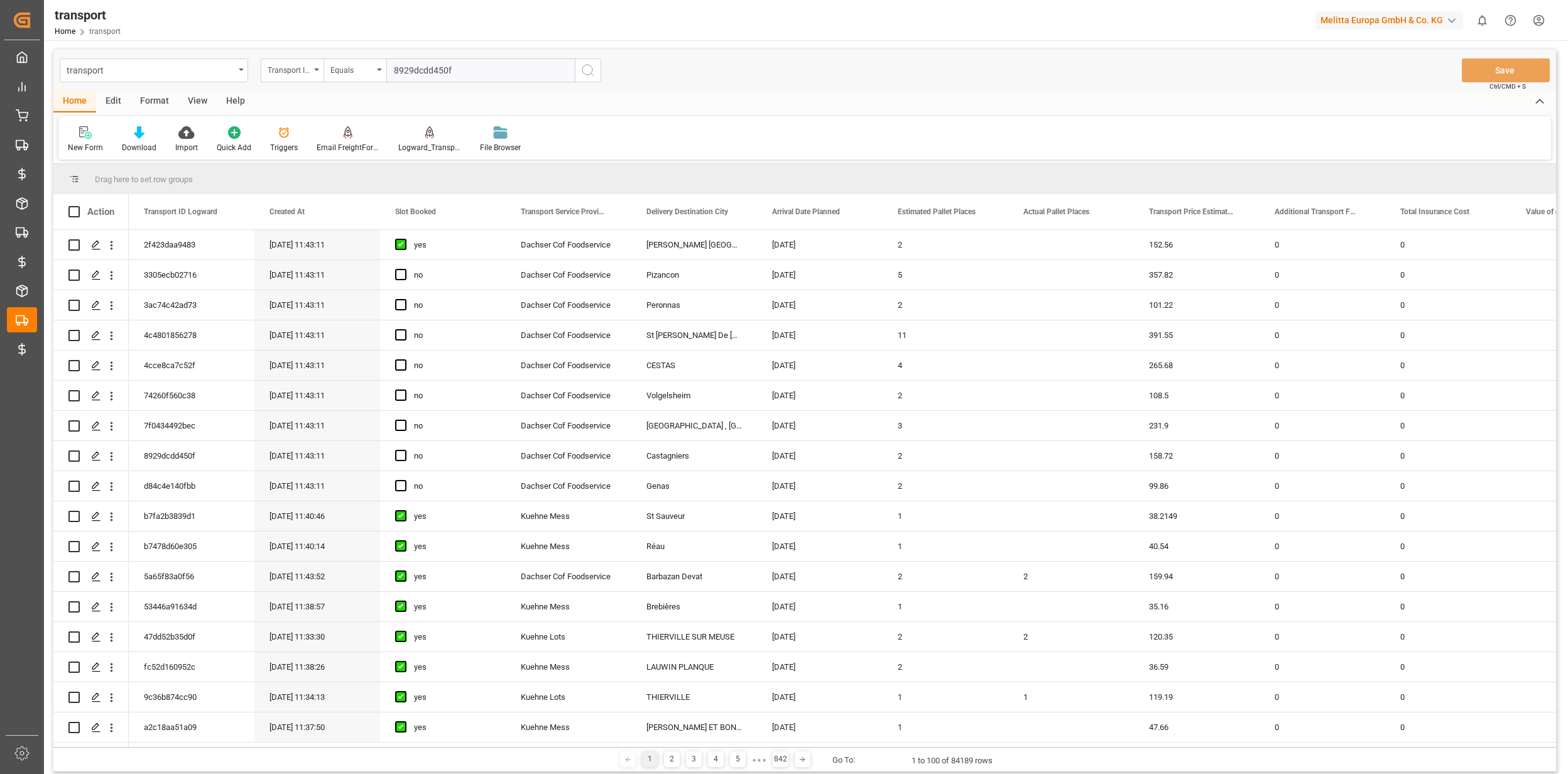
type input "8929dcdd450f"
click at [591, 68] on icon "search button" at bounding box center [587, 70] width 15 height 15
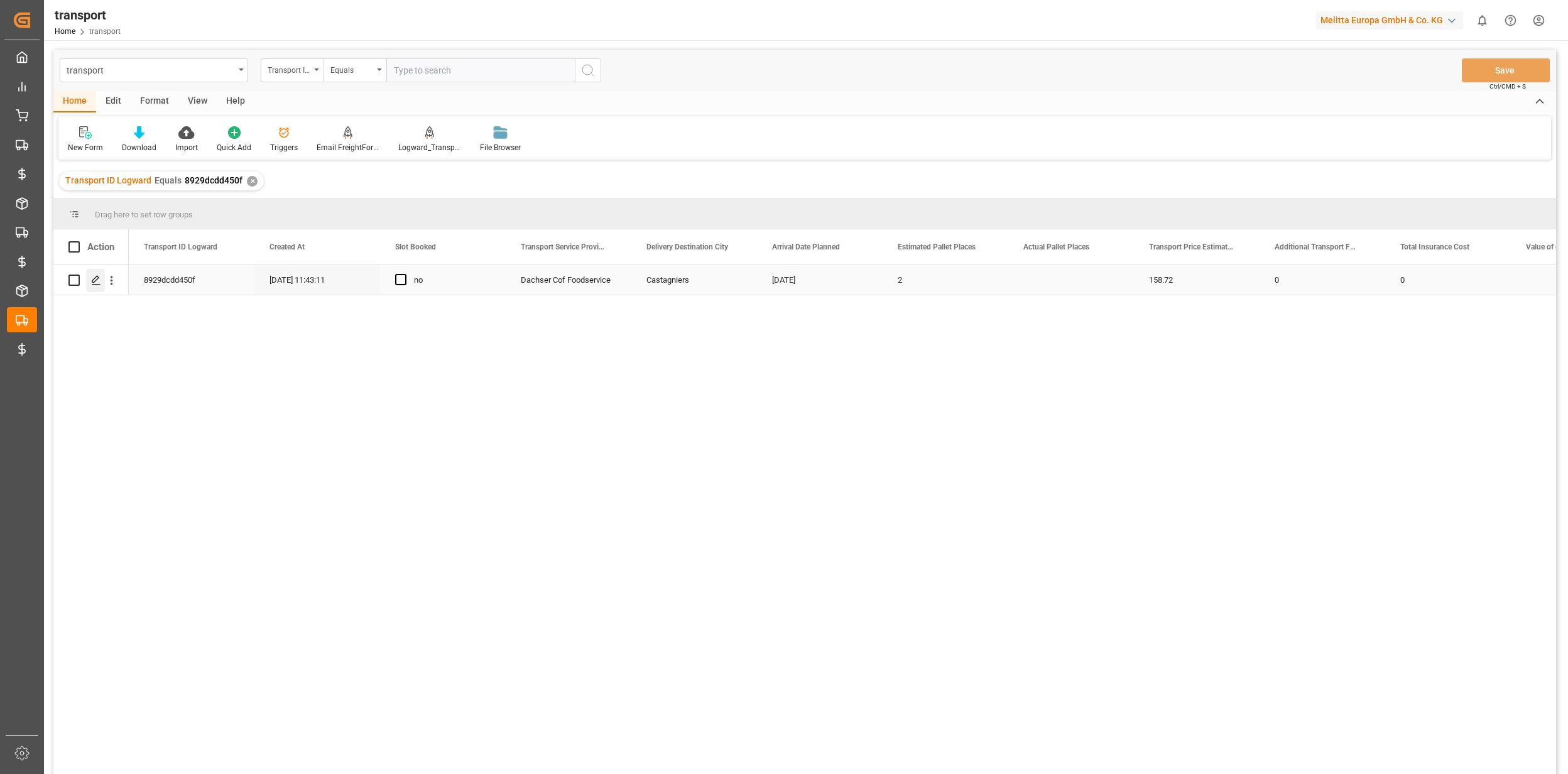
click at [96, 286] on div "Press SPACE to select this row." at bounding box center [95, 280] width 19 height 23
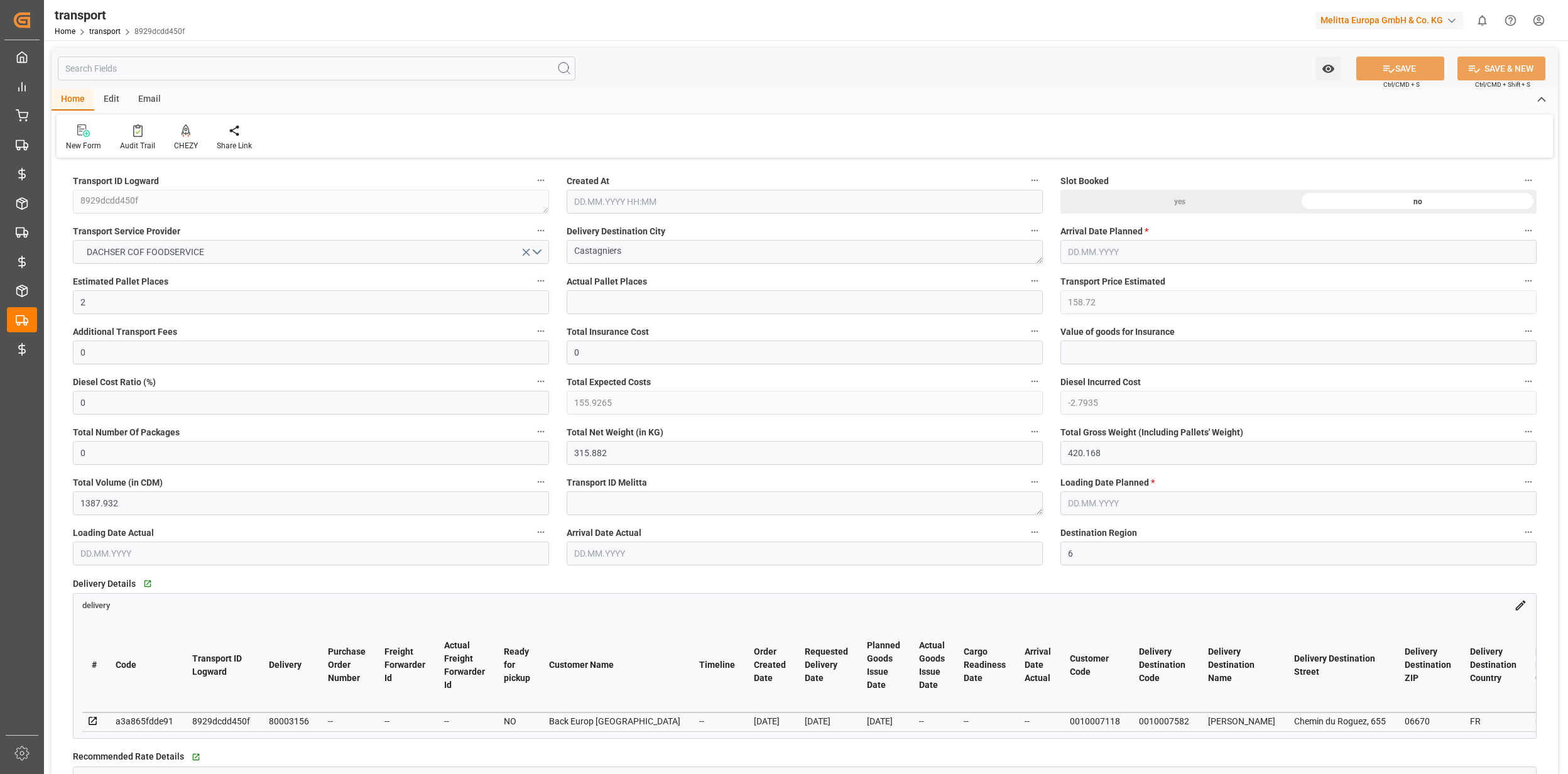
type input "2"
type input "158.72"
type input "0"
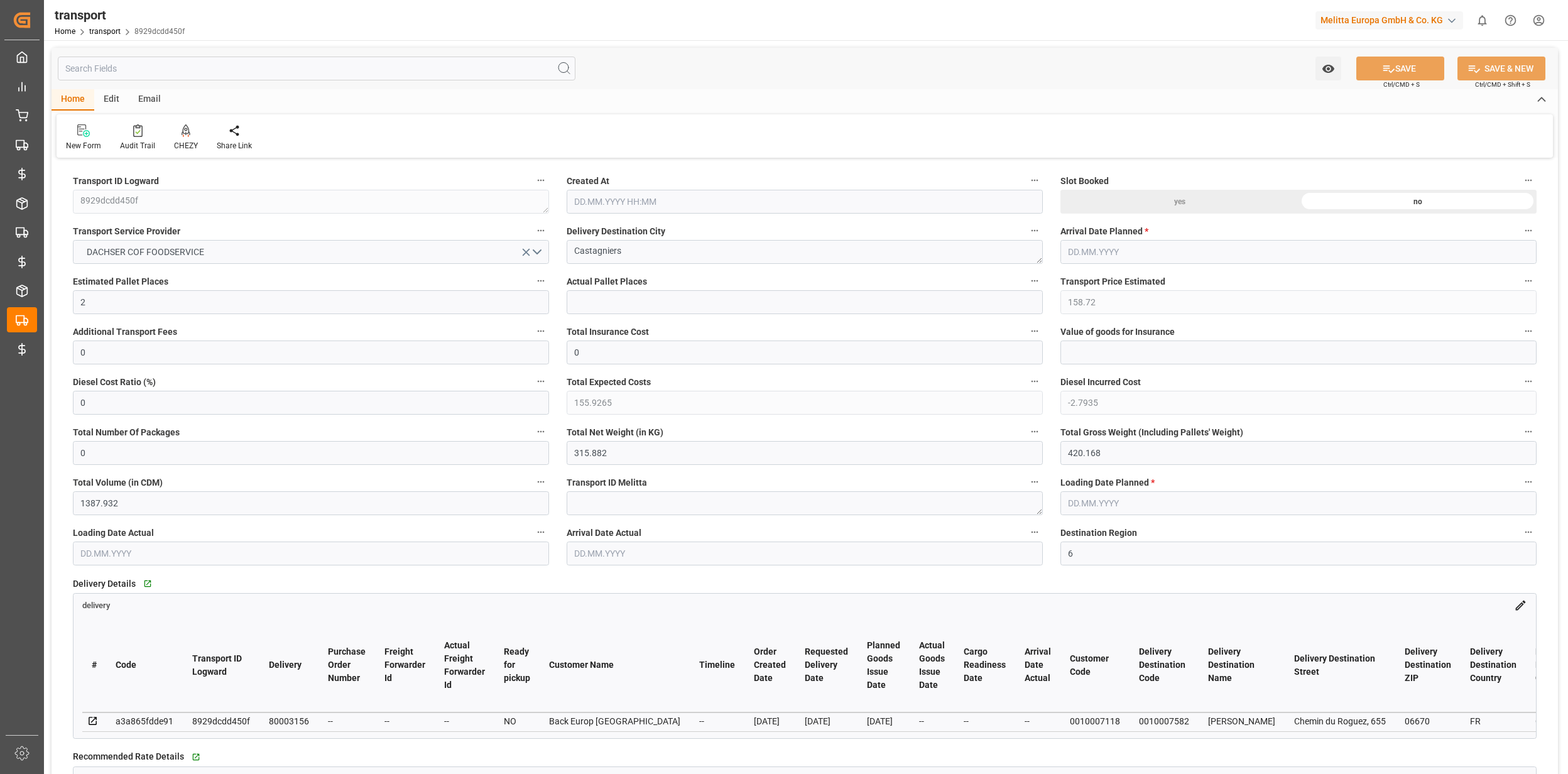
type input "155.9265"
type input "-2.7935"
type input "0"
type input "315.882"
type input "420.168"
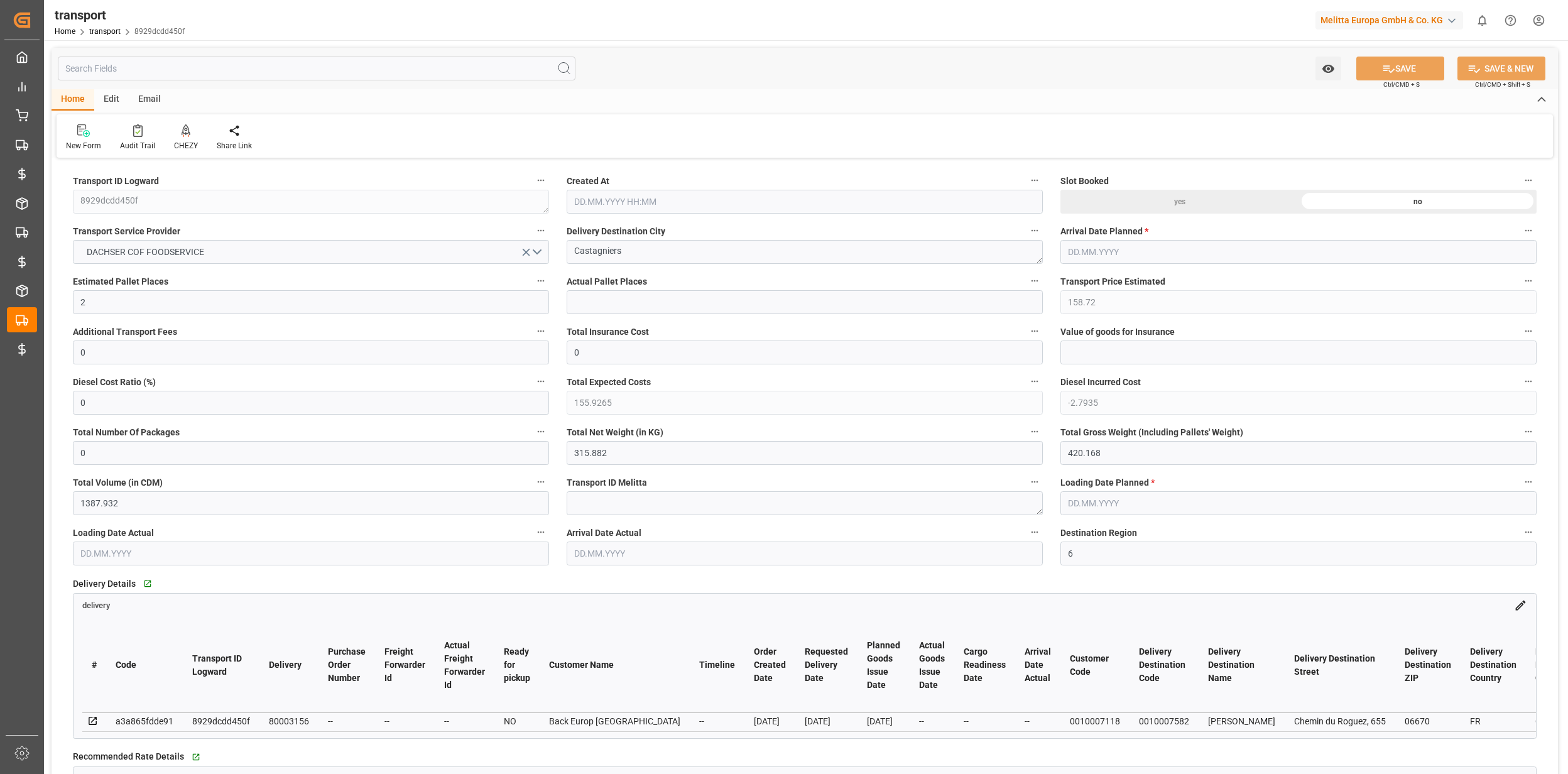
type input "1387.932"
type input "6"
type input "0"
type input "109"
type input "2"
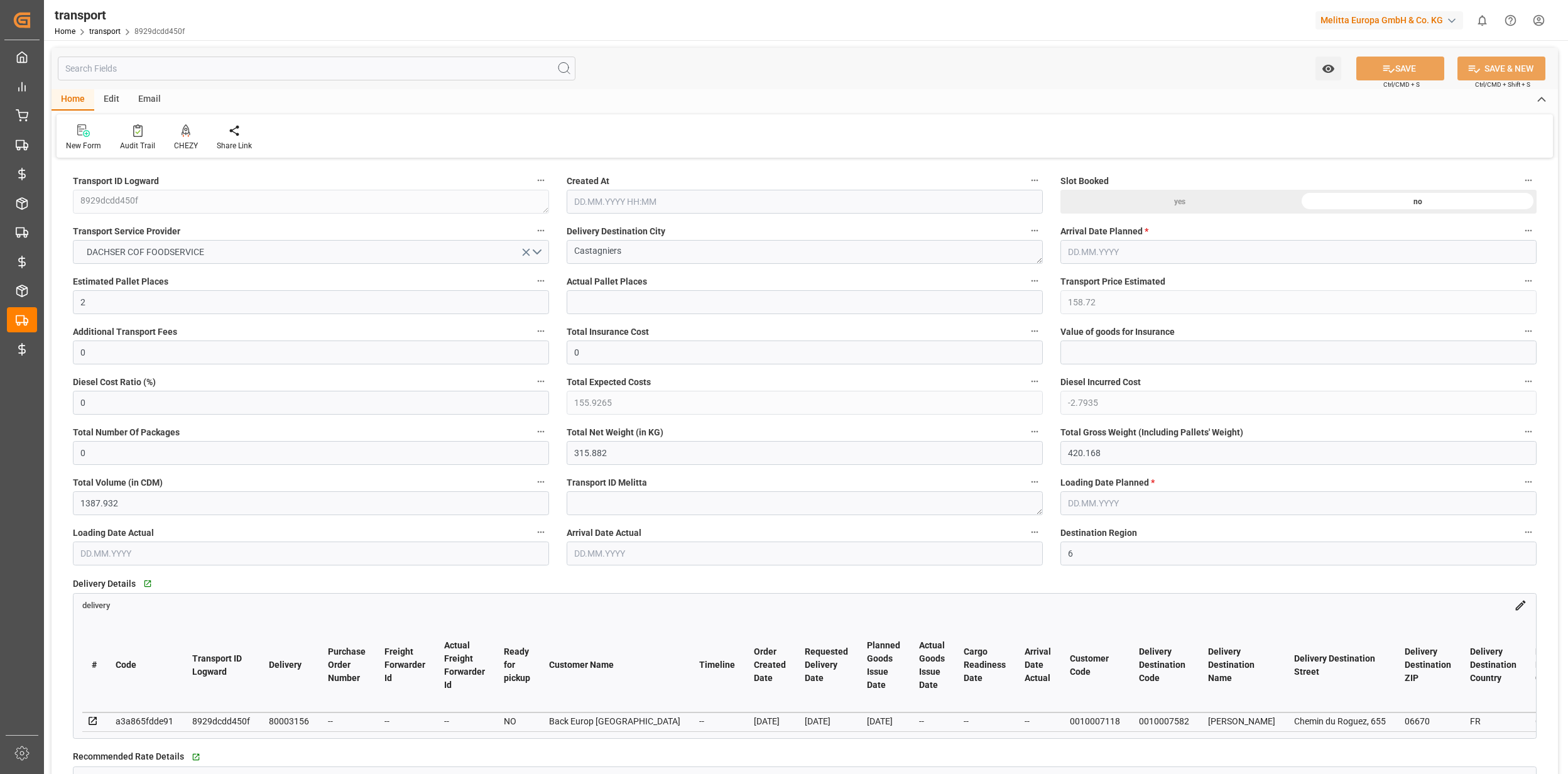
type input "101"
type input "372.168"
type input "0"
type input "4710.8598"
type input "0"
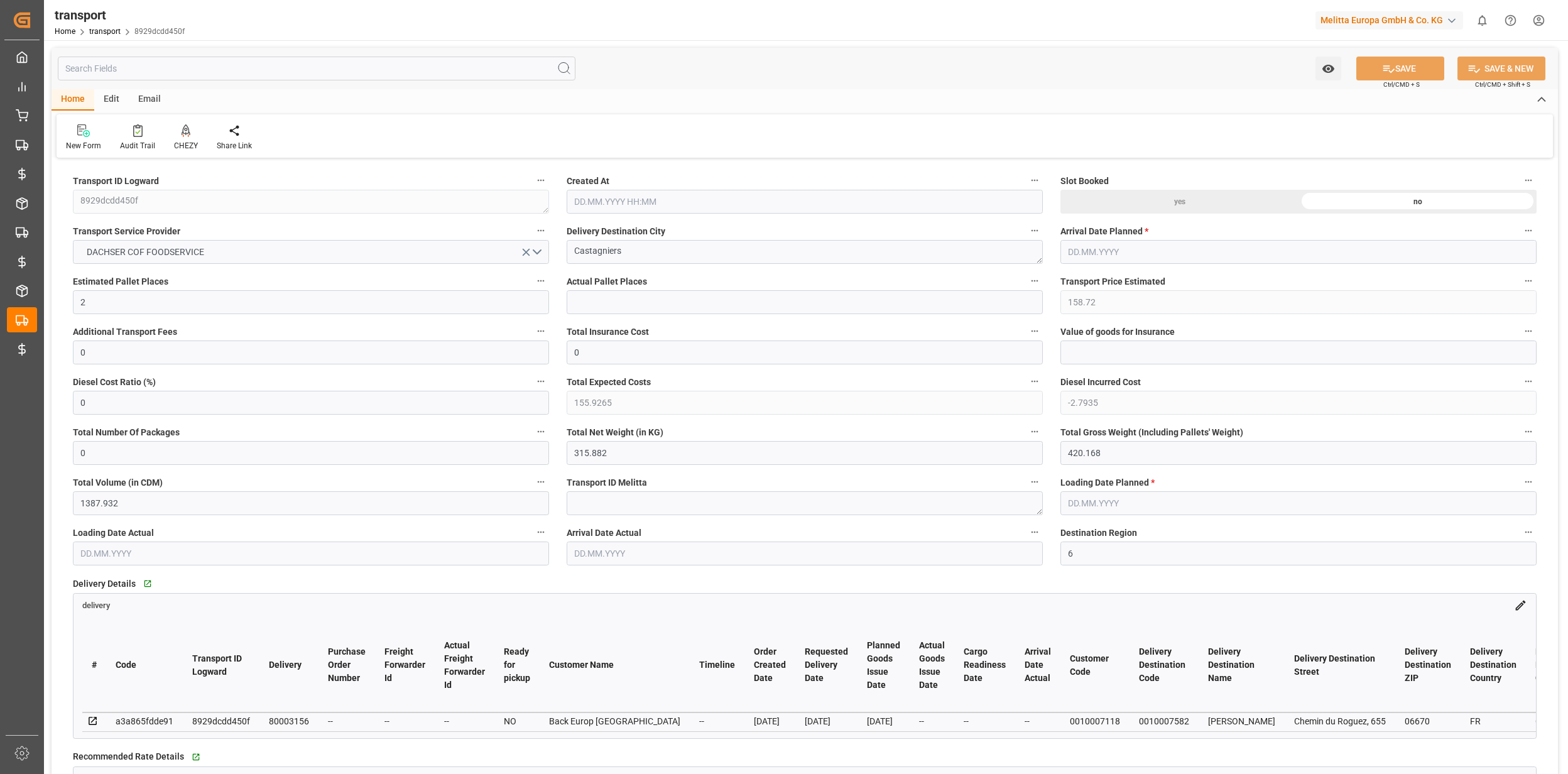
type input "0"
type input "21"
type input "35"
type input "15.09.2025 11:43"
type input "22.09.2025"
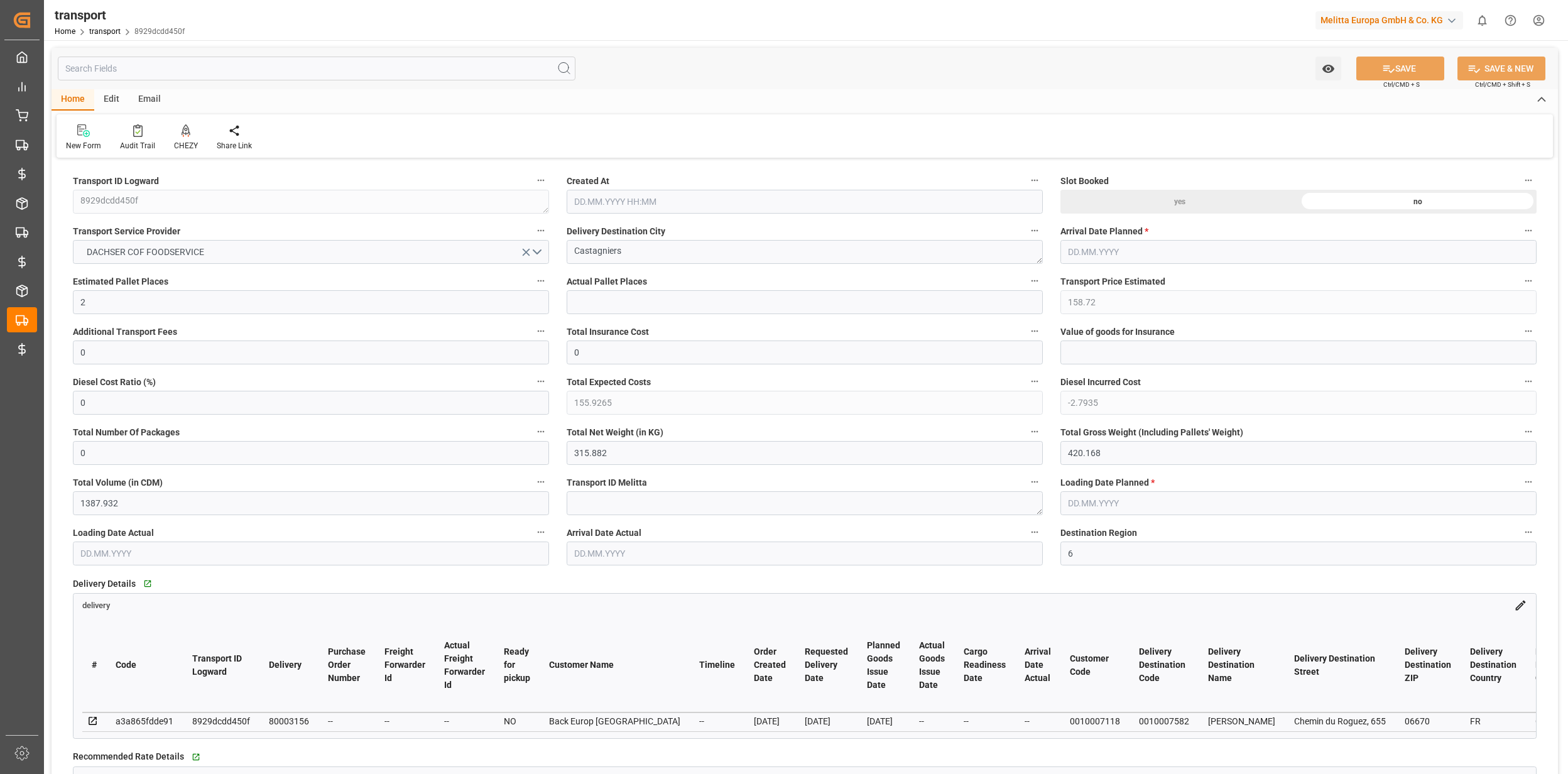
type input "[DATE]"
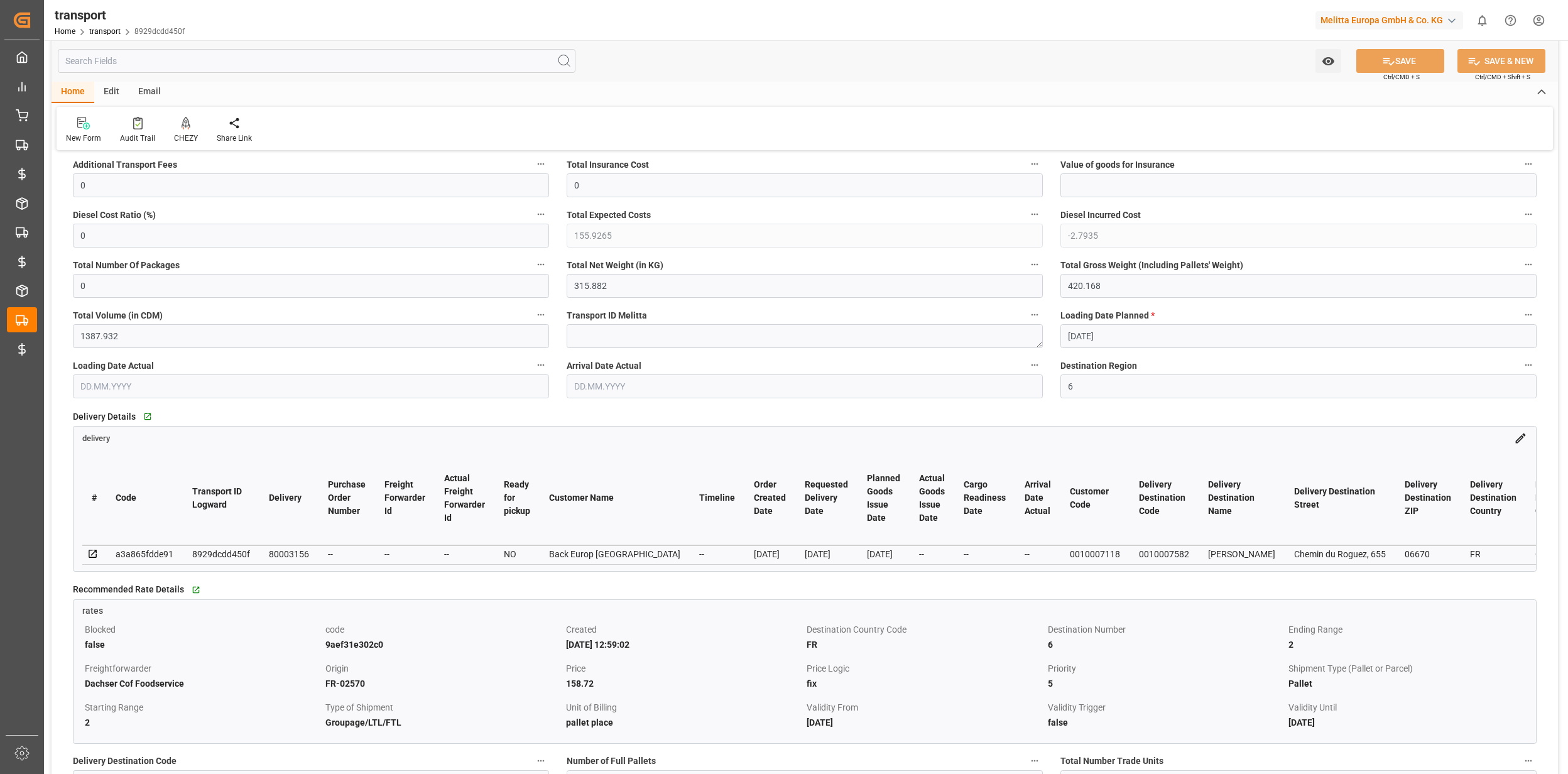
click at [283, 548] on div "80003156" at bounding box center [289, 554] width 40 height 15
copy div "80003156"
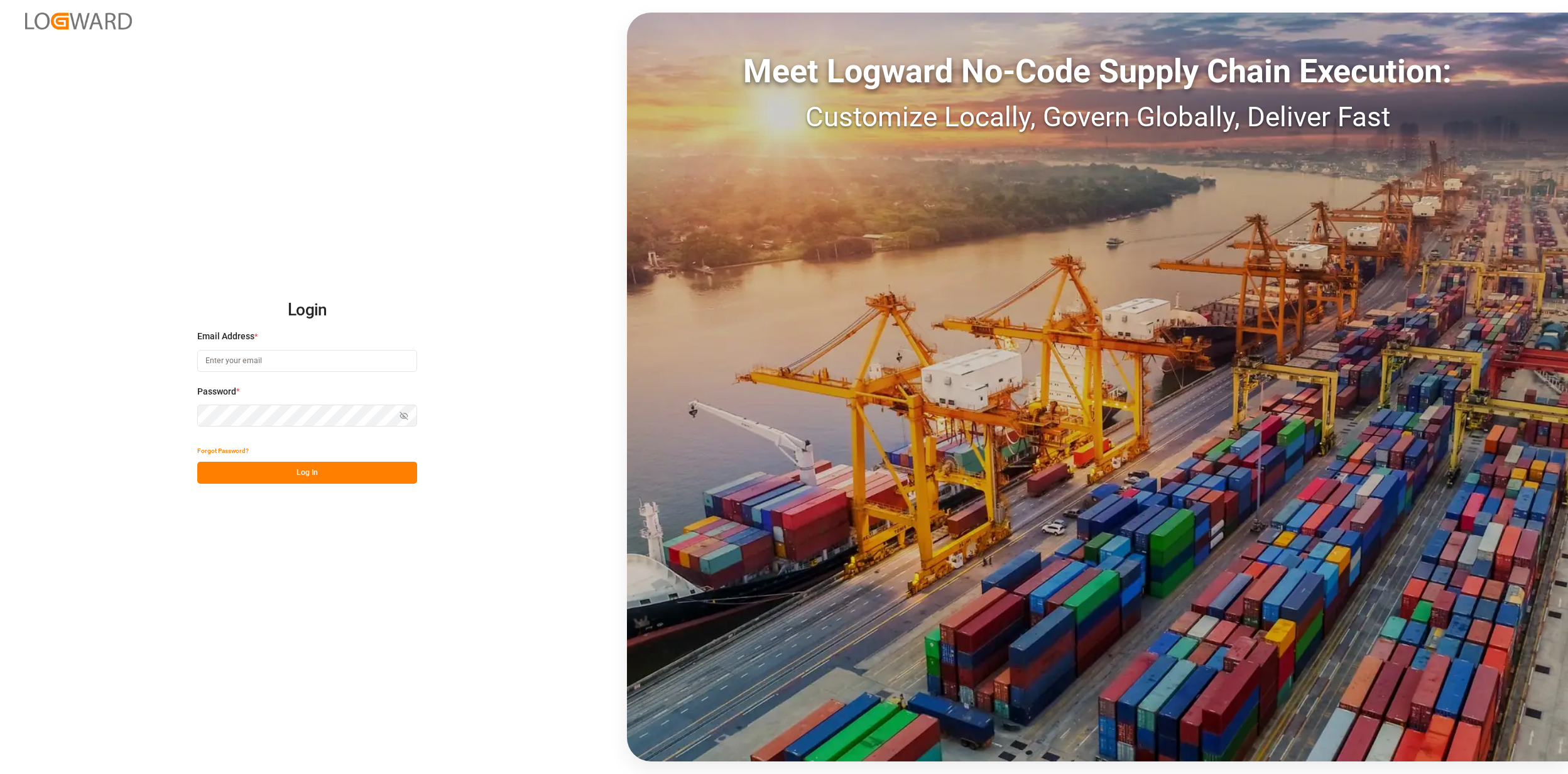
type input "[EMAIL_ADDRESS][PERSON_NAME][DOMAIN_NAME]"
click at [334, 473] on button "Log In" at bounding box center [307, 473] width 220 height 22
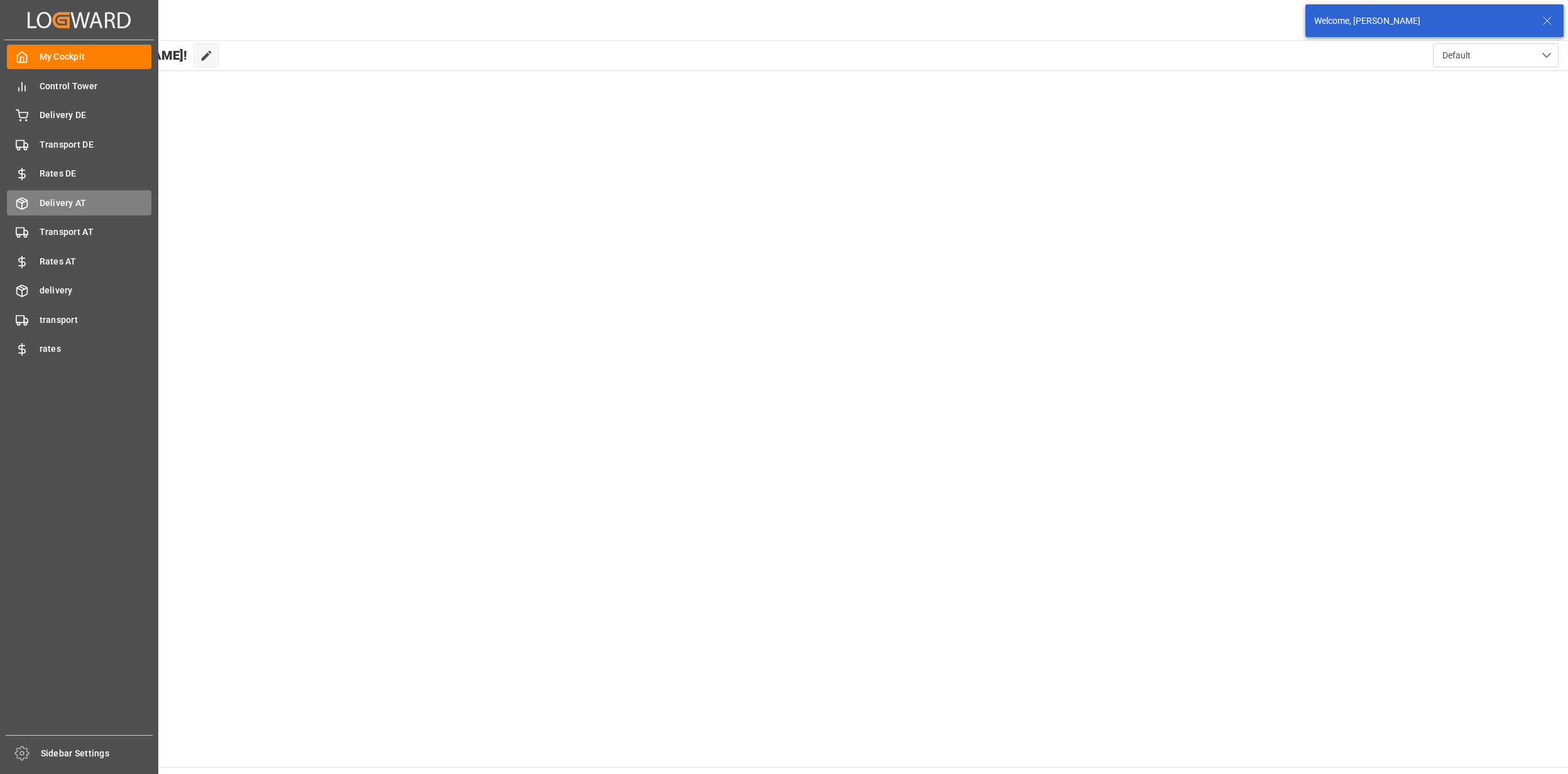
click at [93, 203] on span "Delivery AT" at bounding box center [96, 203] width 112 height 13
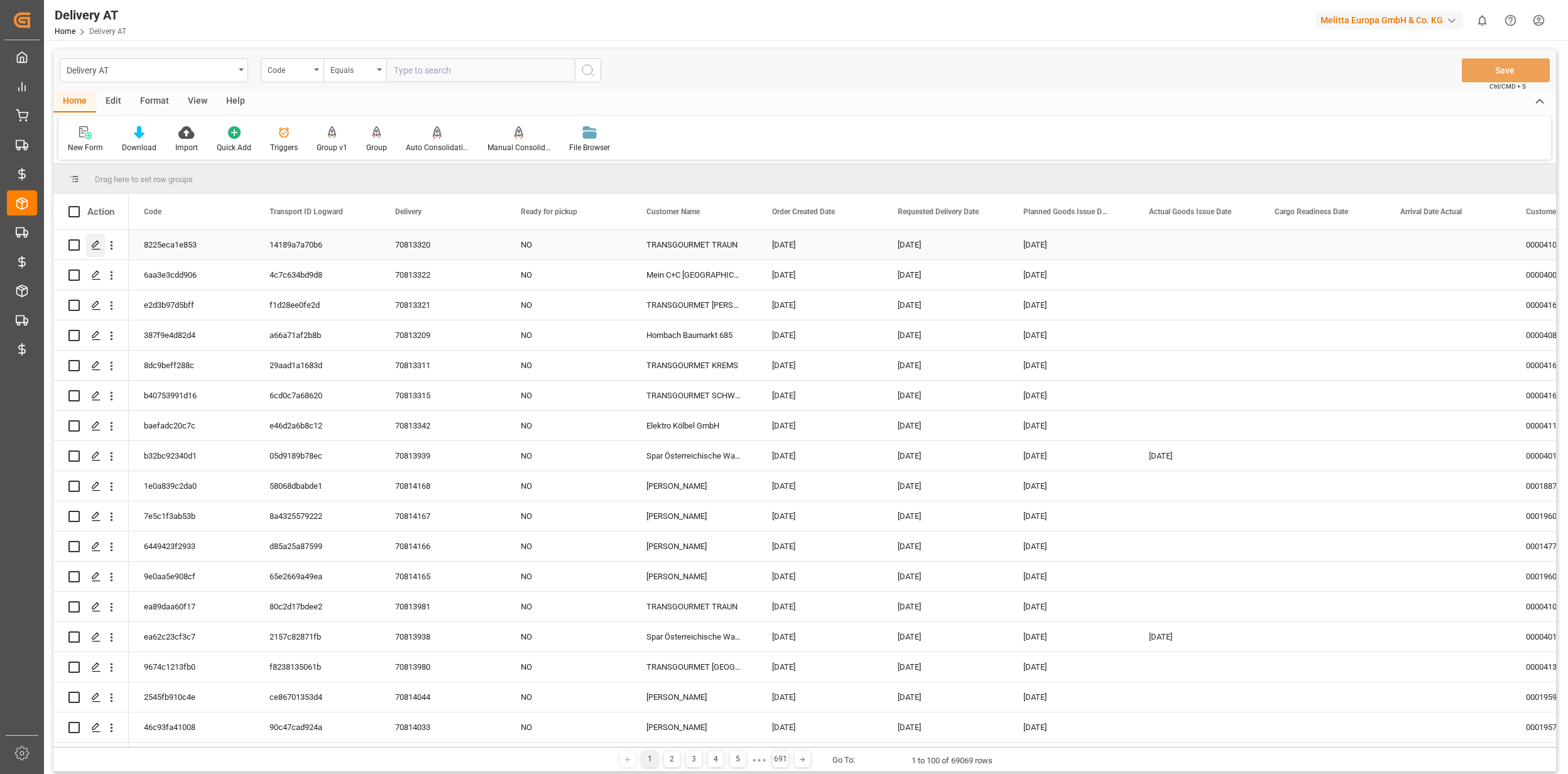
click at [96, 248] on icon "Press SPACE to select this row." at bounding box center [96, 245] width 10 height 10
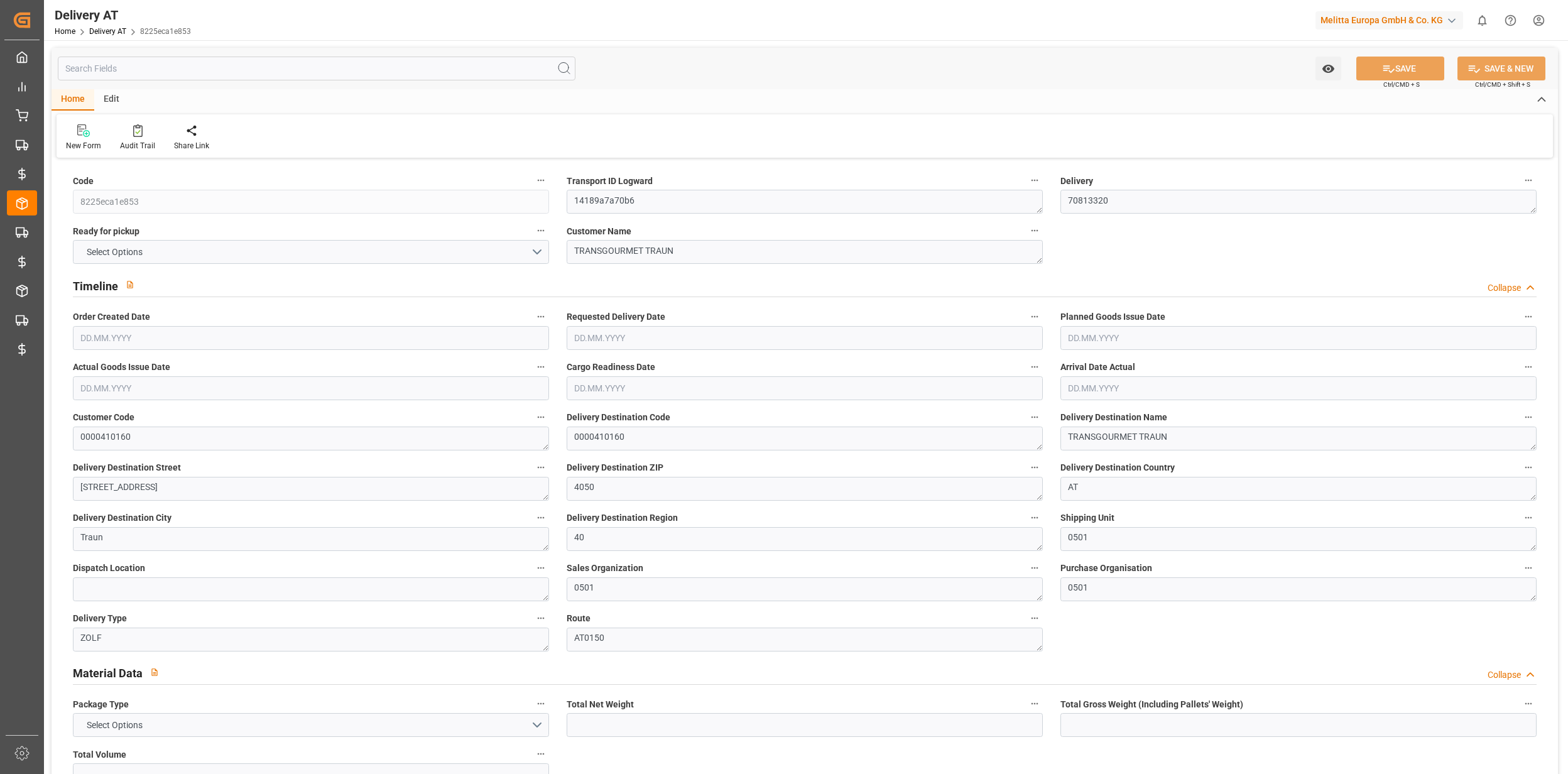
type input "28.39"
type input "37.831"
type input "225.888"
type input "0"
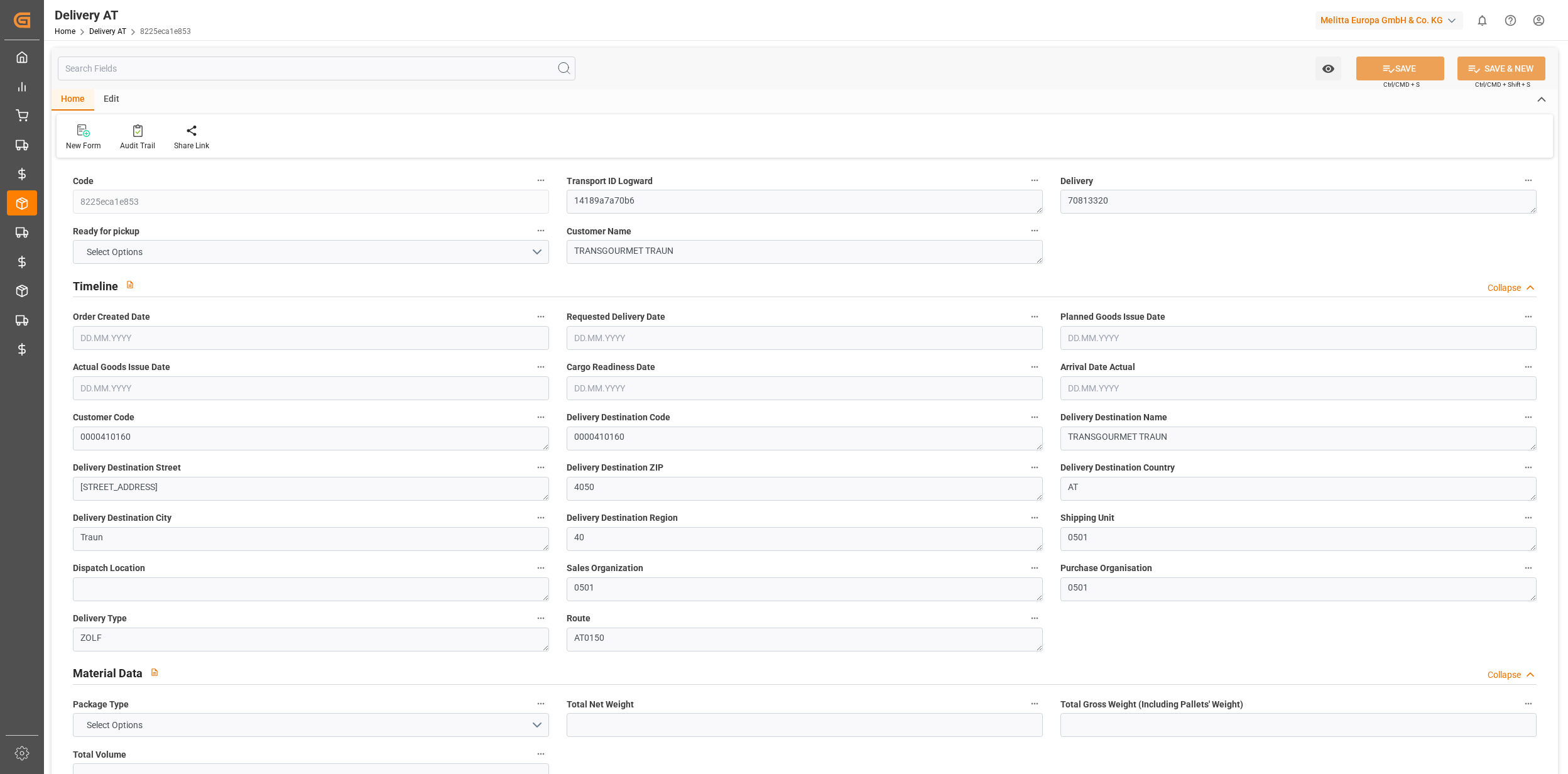
type input "0"
type input "1"
type input "0"
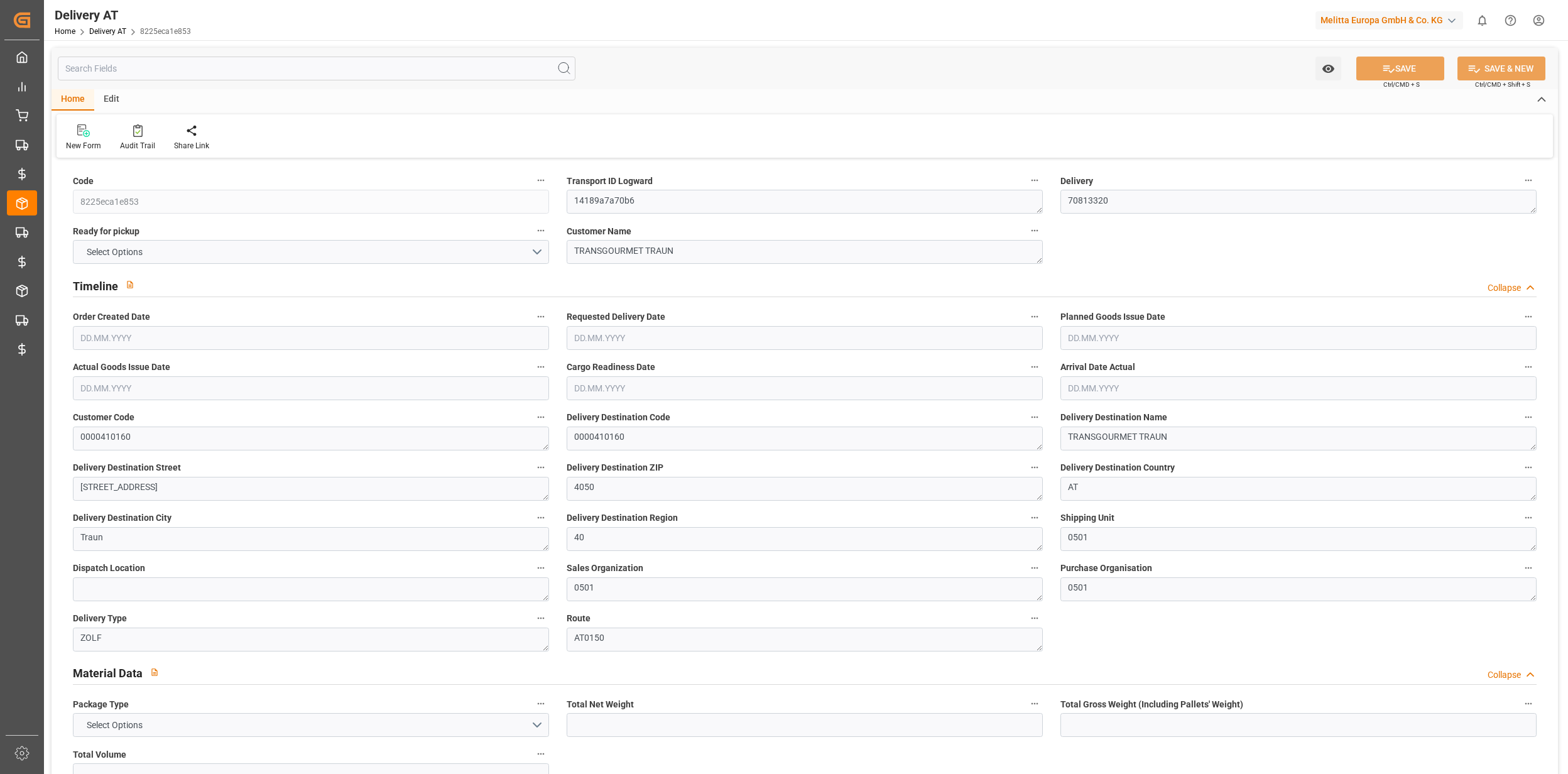
type input "3"
type input "0"
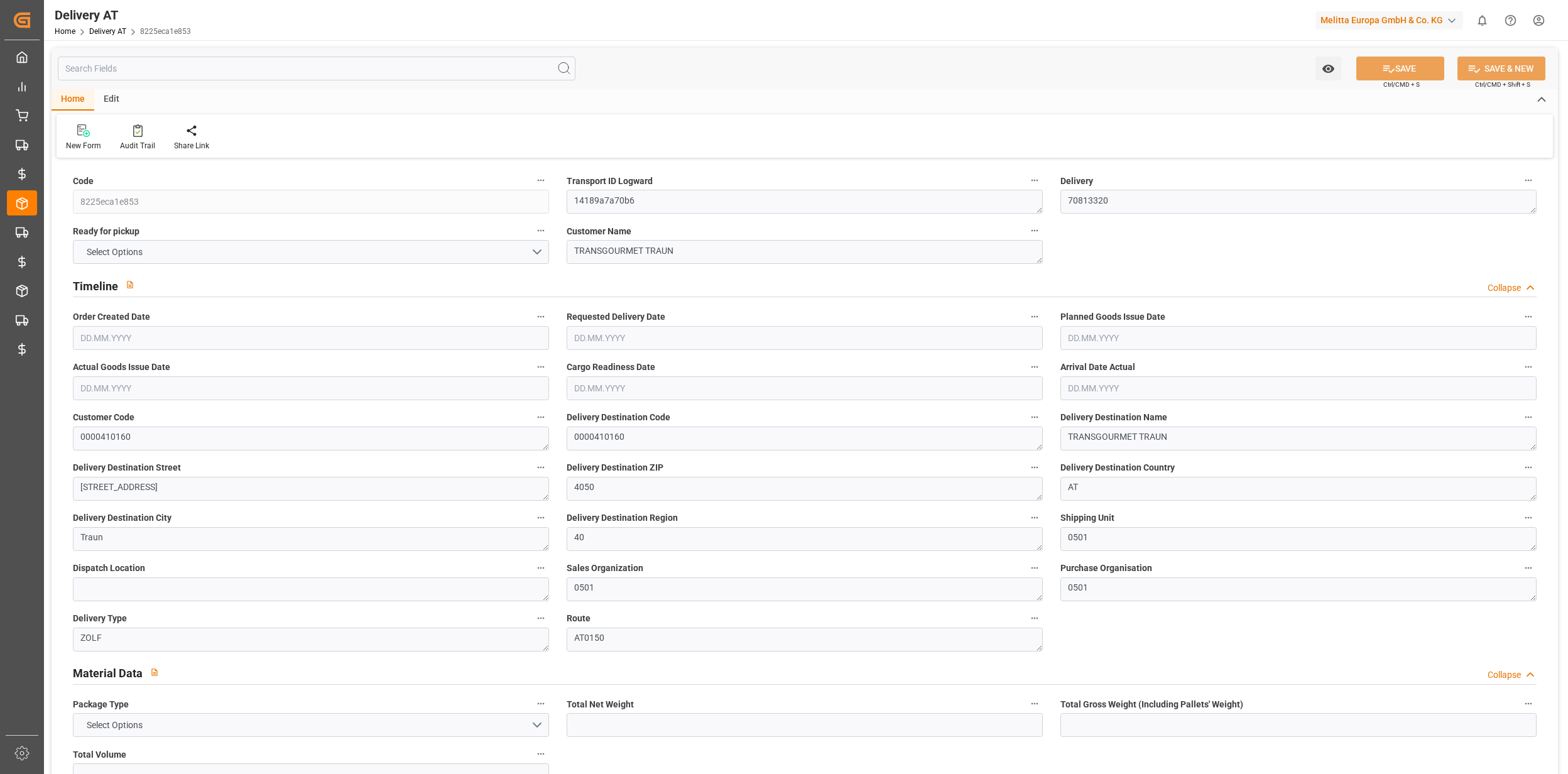
type input "0"
type input "21"
type input "0"
type input "7.56"
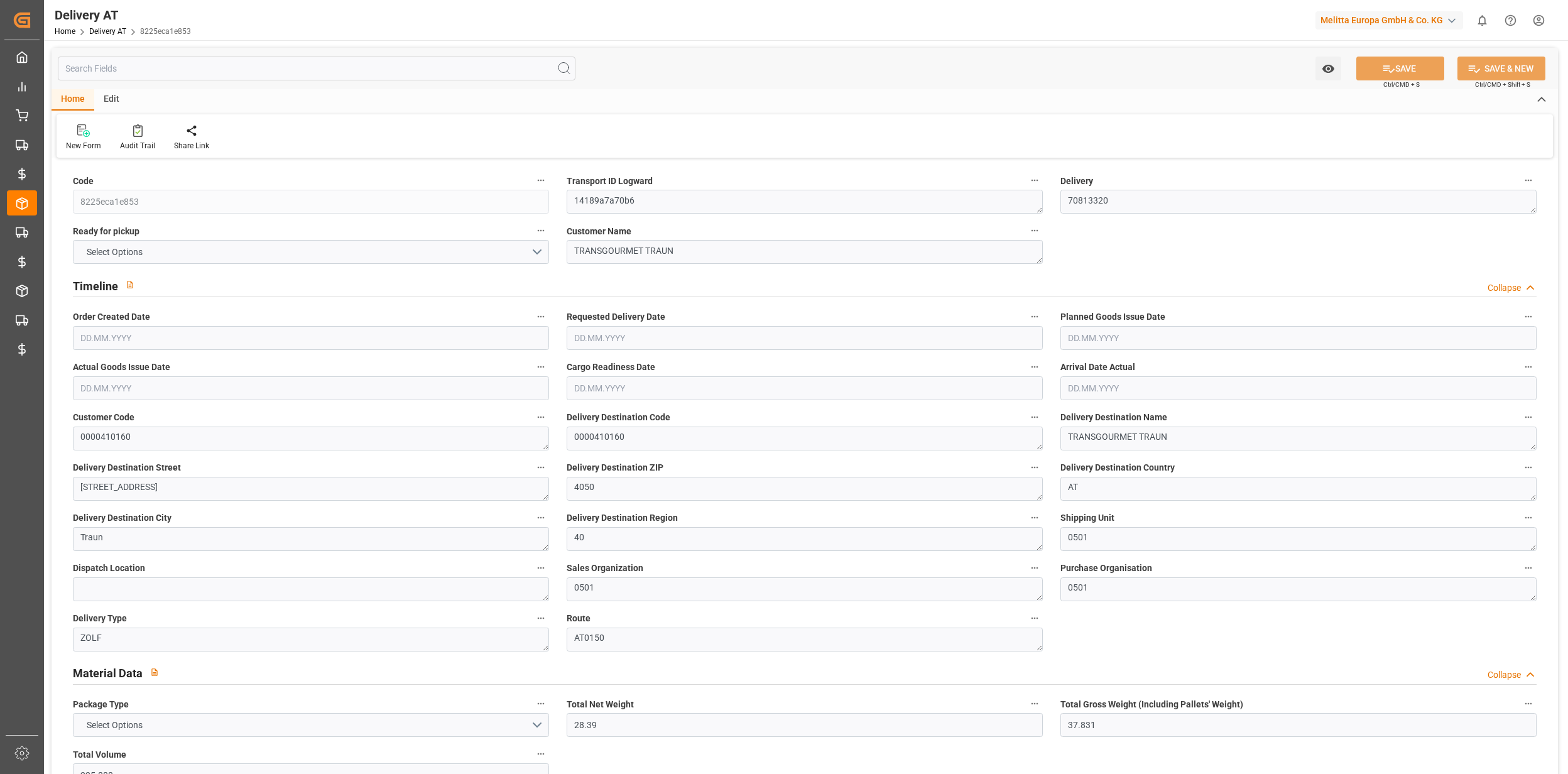
type input "0"
type input "0.66"
type input "0"
type input "1.5"
type input "0"
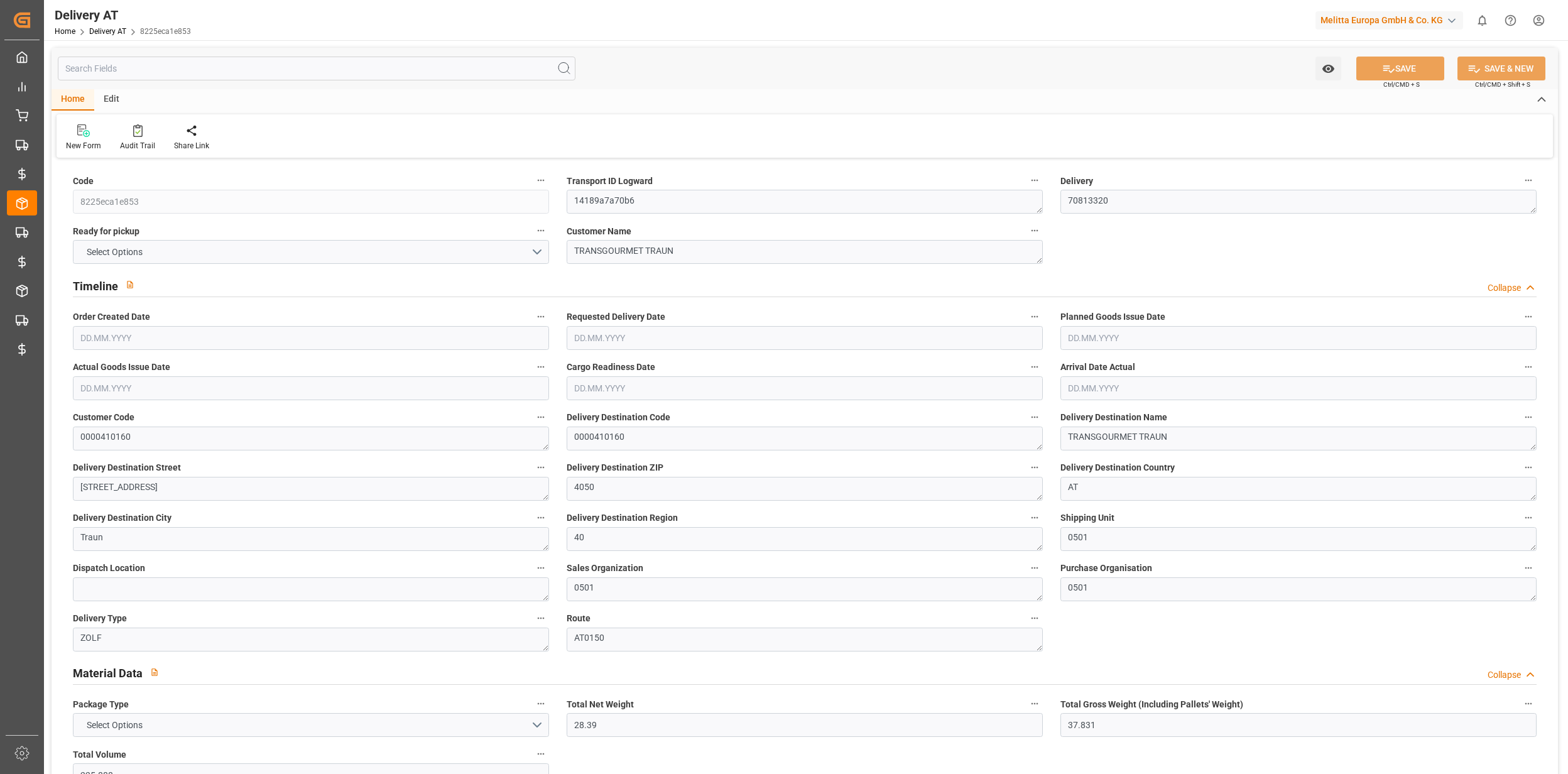
type input "0"
type input "6.5049"
type input "0.0004"
type input "0"
type input "[DATE]"
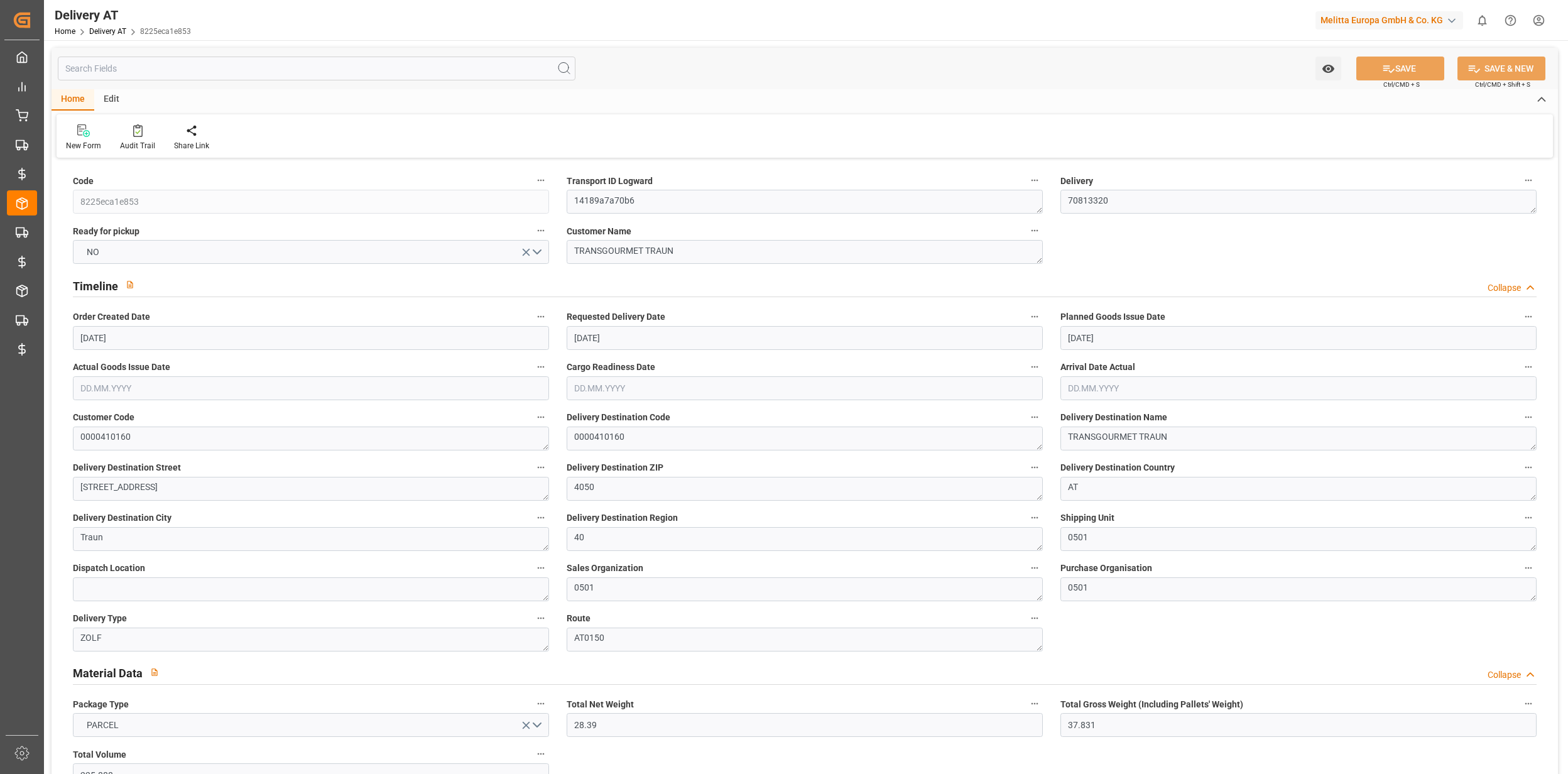
type input "09.09.2025"
type input "08.09.2025"
type input "04.09.2025 08:30"
click at [386, 54] on div "Watch Option SAVE Ctrl/CMD + S SAVE & NEW Ctrl/CMD + Shift + S" at bounding box center [805, 68] width 1506 height 42
click at [385, 61] on input "text" at bounding box center [317, 68] width 518 height 24
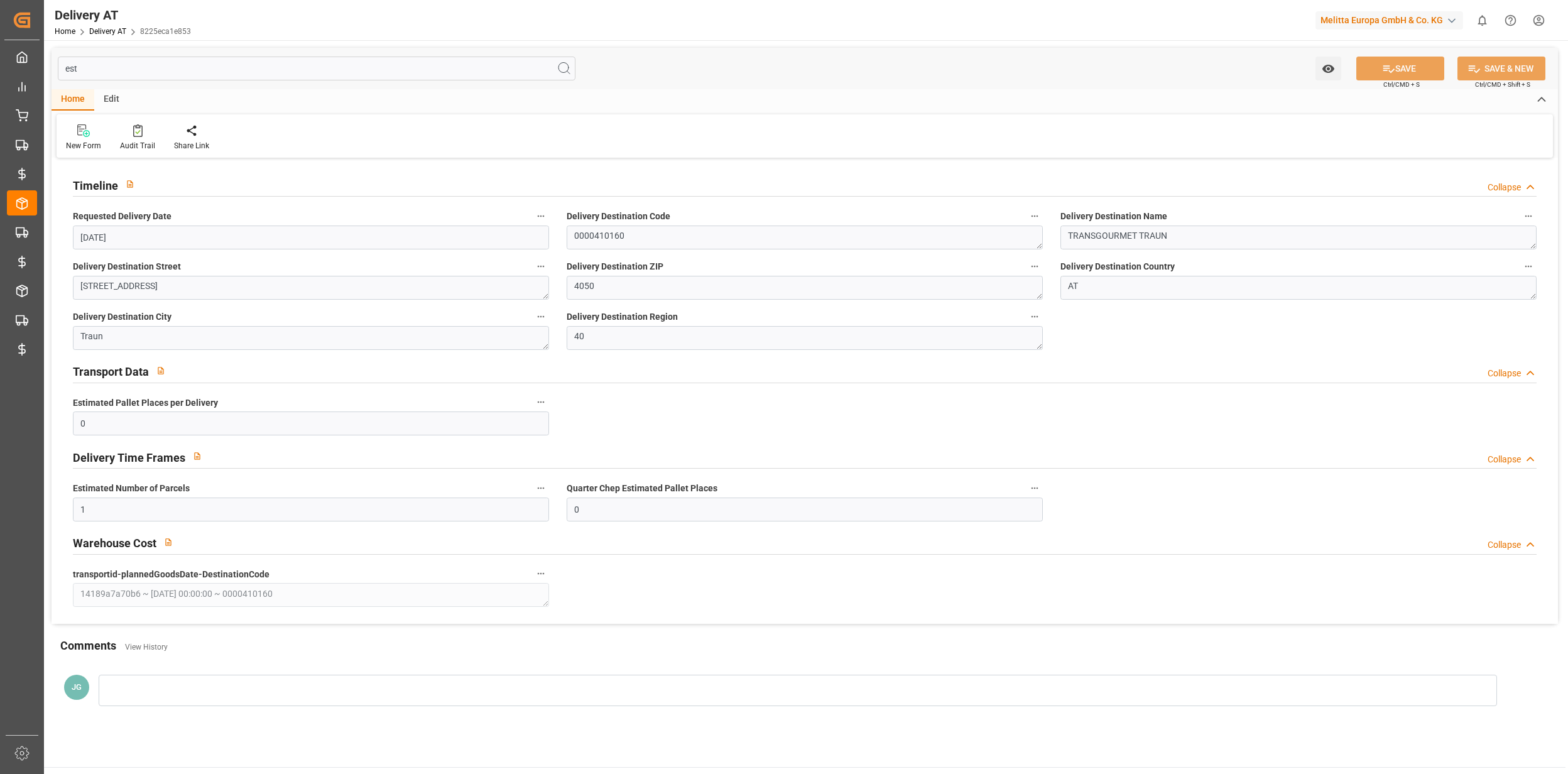
type input "es"
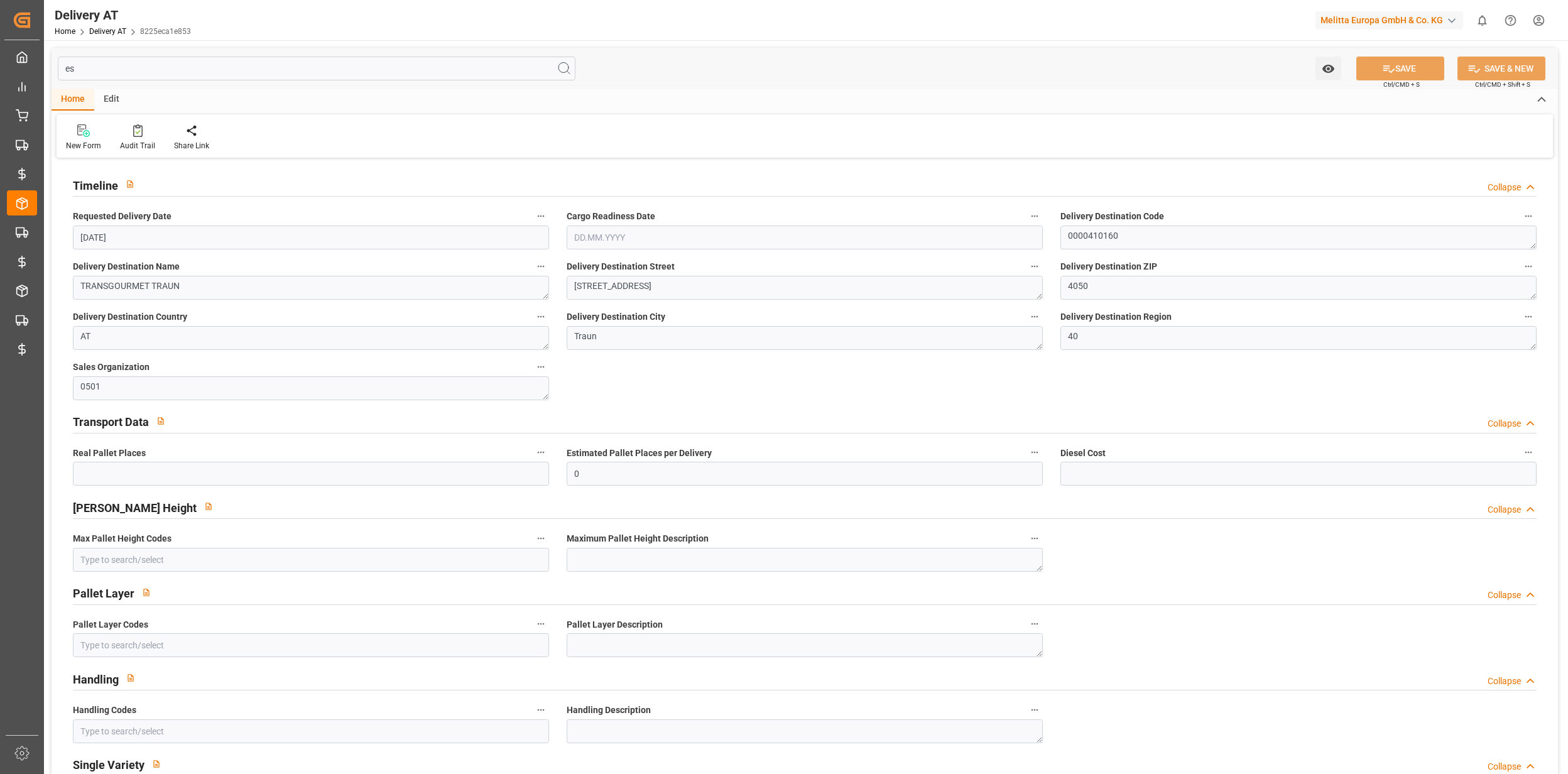
type input "0"
type input "3"
type input "0"
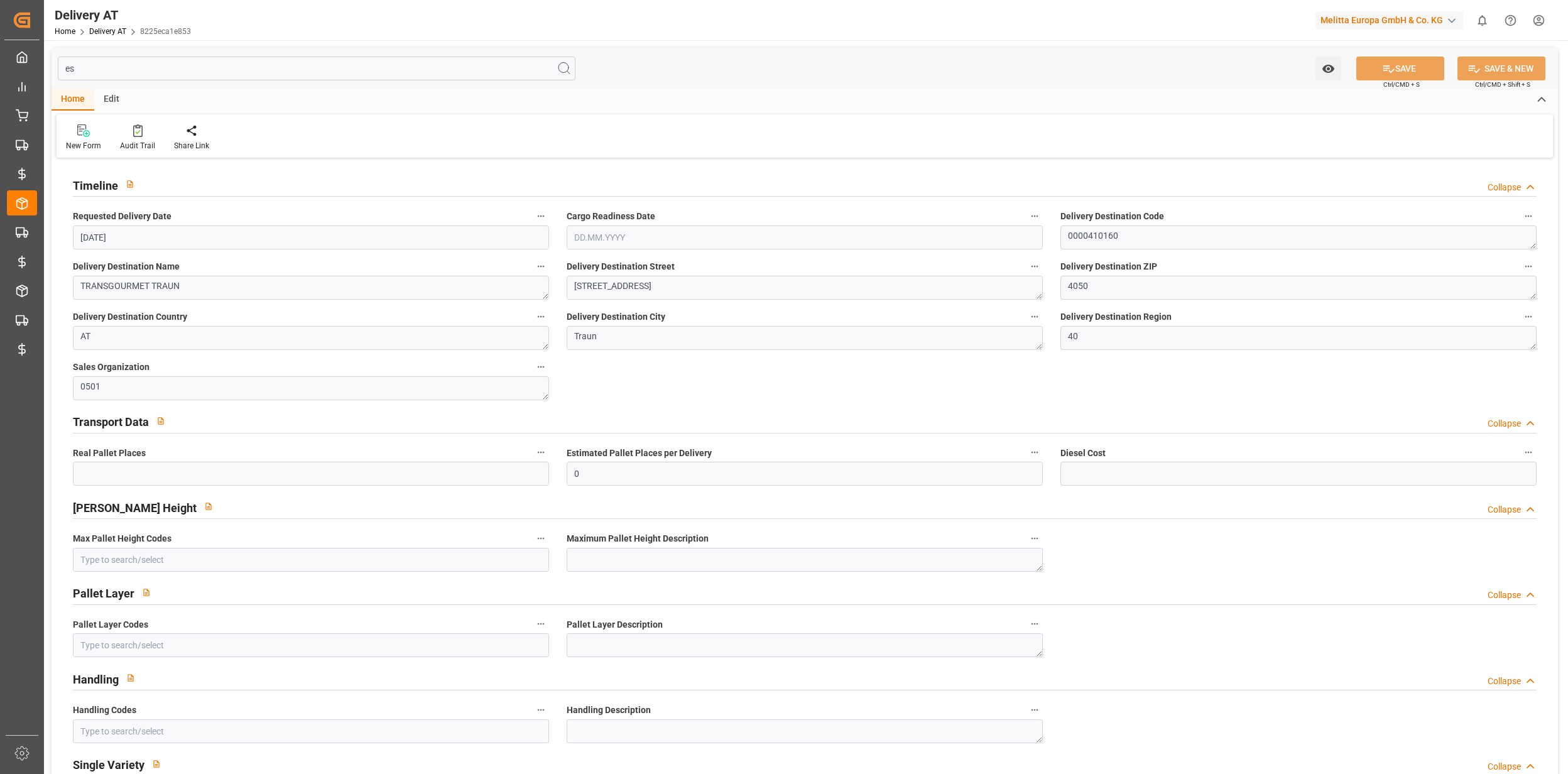
type input "6.5049"
type input "e"
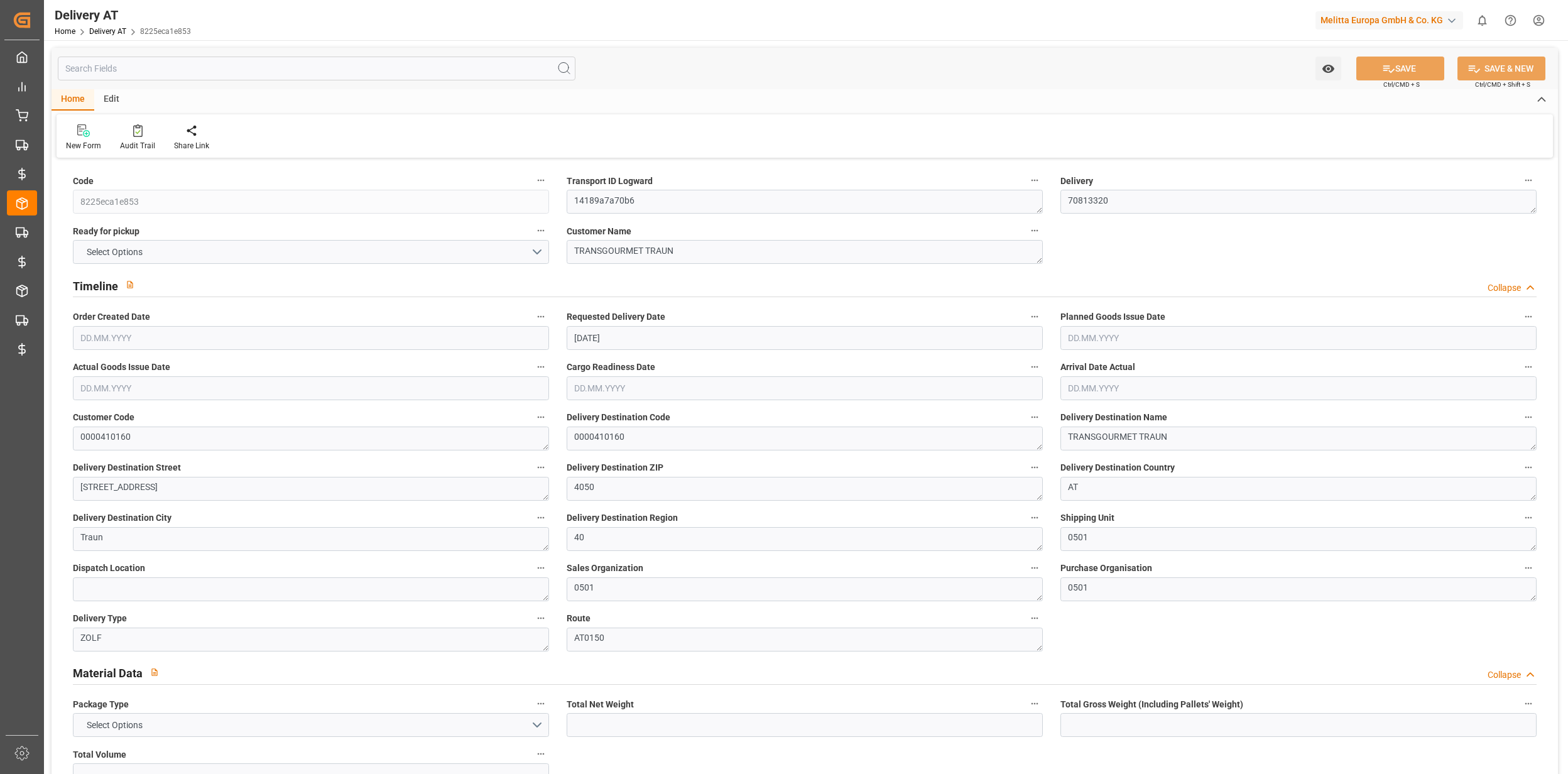
type input "28.39"
type input "37.831"
type input "225.888"
type input "0"
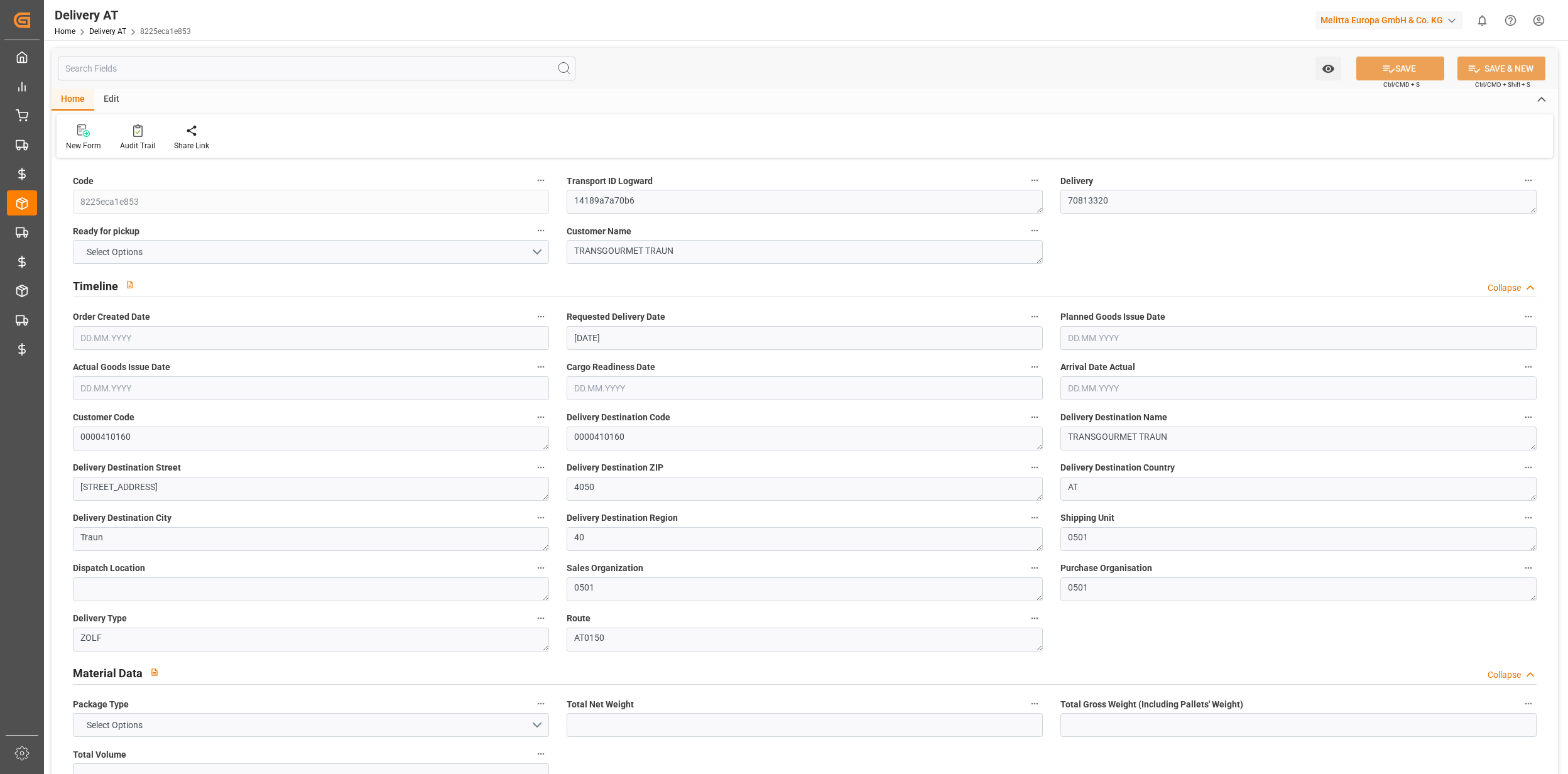
type input "0"
type input "21"
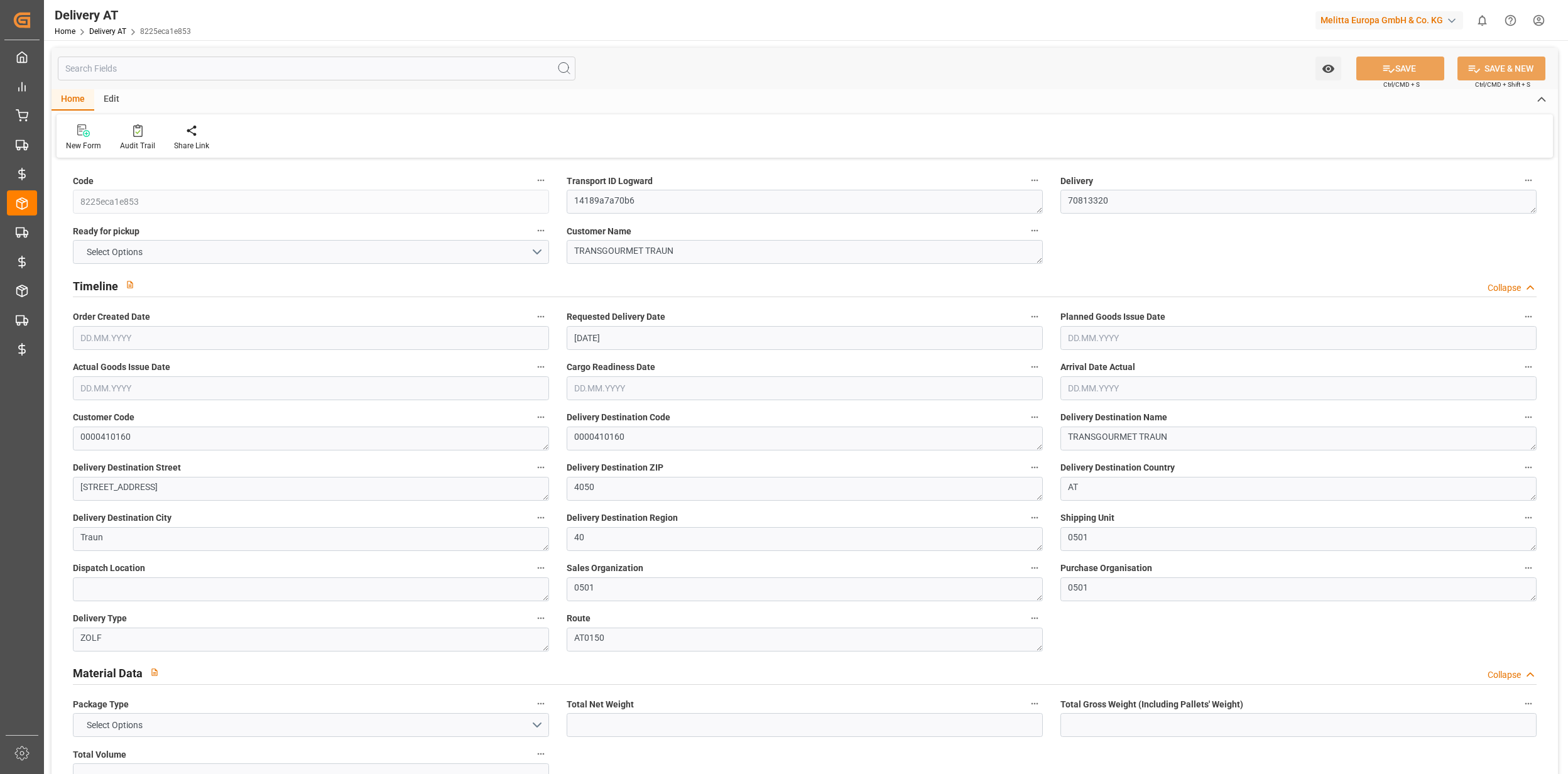
type input "0"
type input "7.56"
type input "0"
type input "0.66"
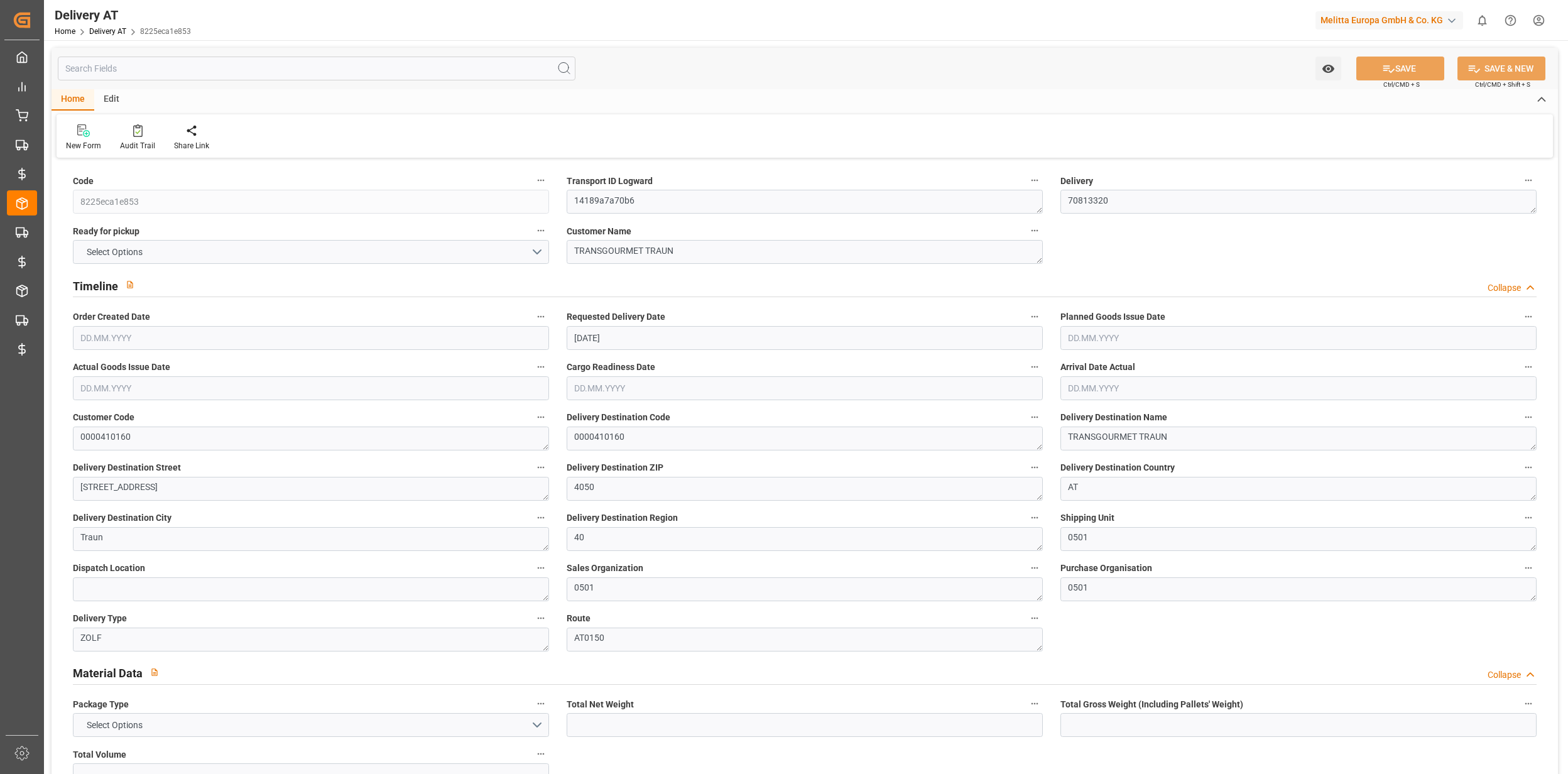
type input "0"
type input "1.5"
type input "0"
type input "0.0004"
type input "0"
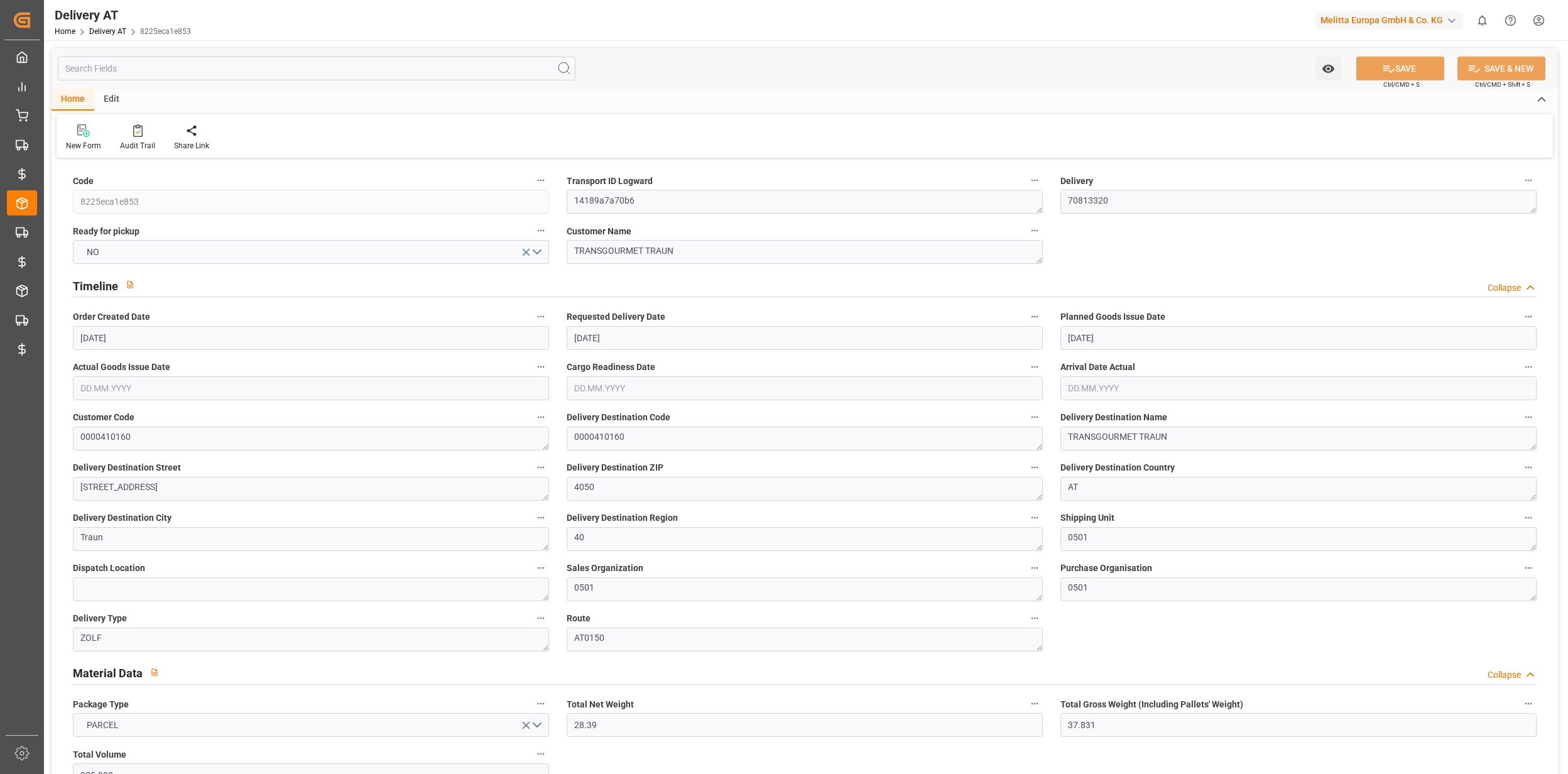
type input "[DATE]"
type input "08.09.2025"
type input "04.09.2025 08:30"
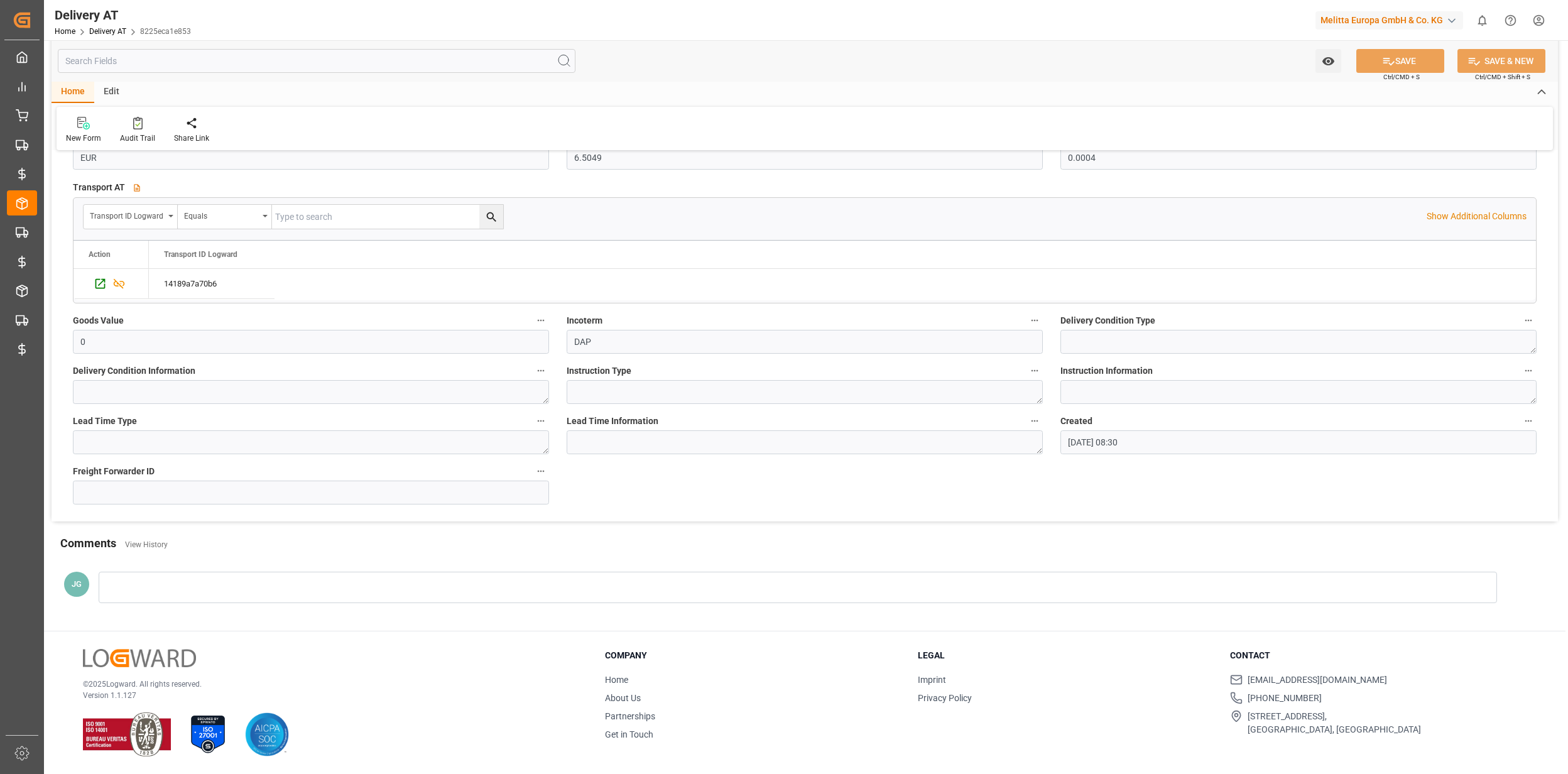
scroll to position [3266, 0]
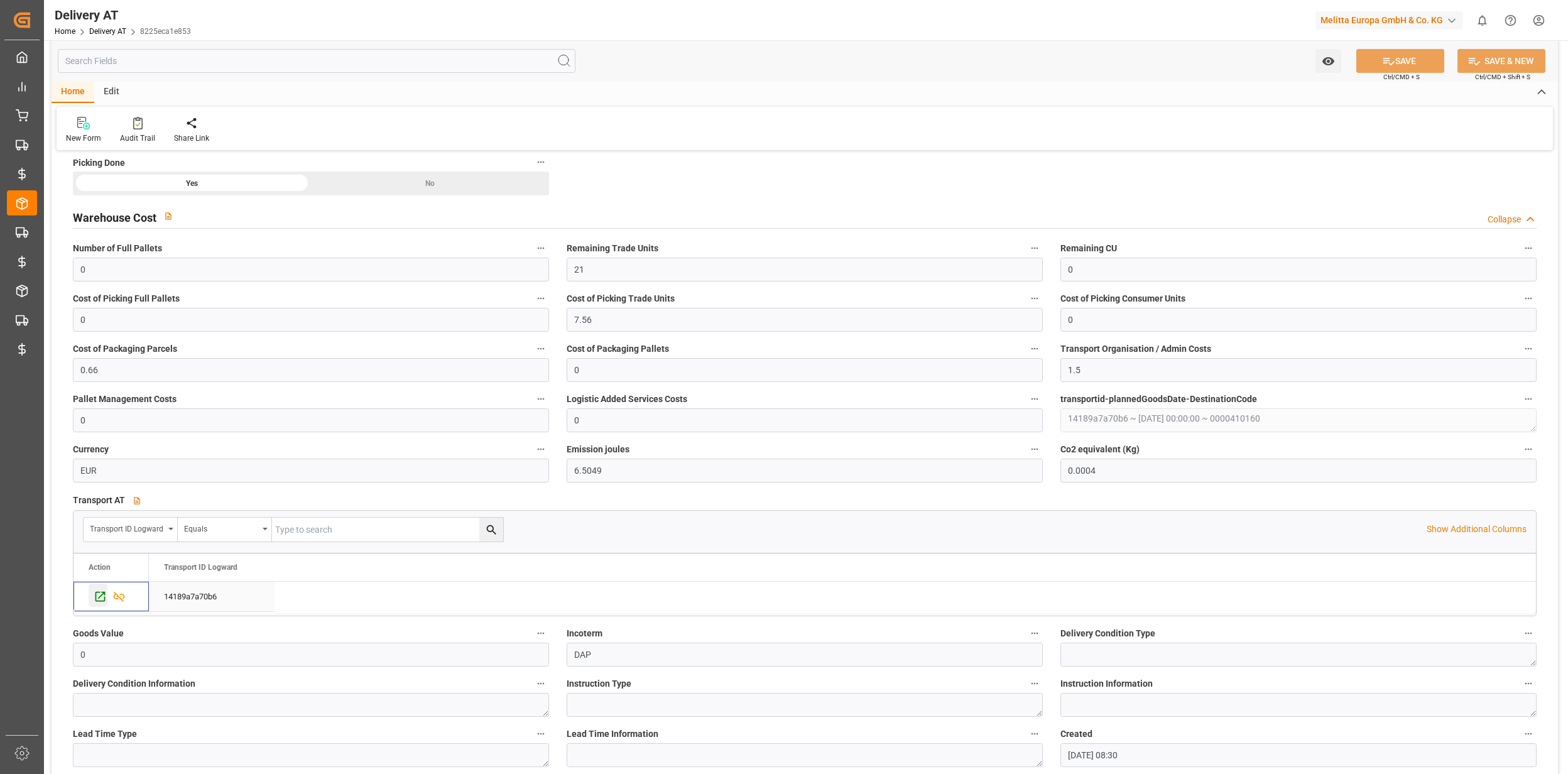
click at [98, 603] on icon "Press SPACE to select this row." at bounding box center [100, 597] width 13 height 13
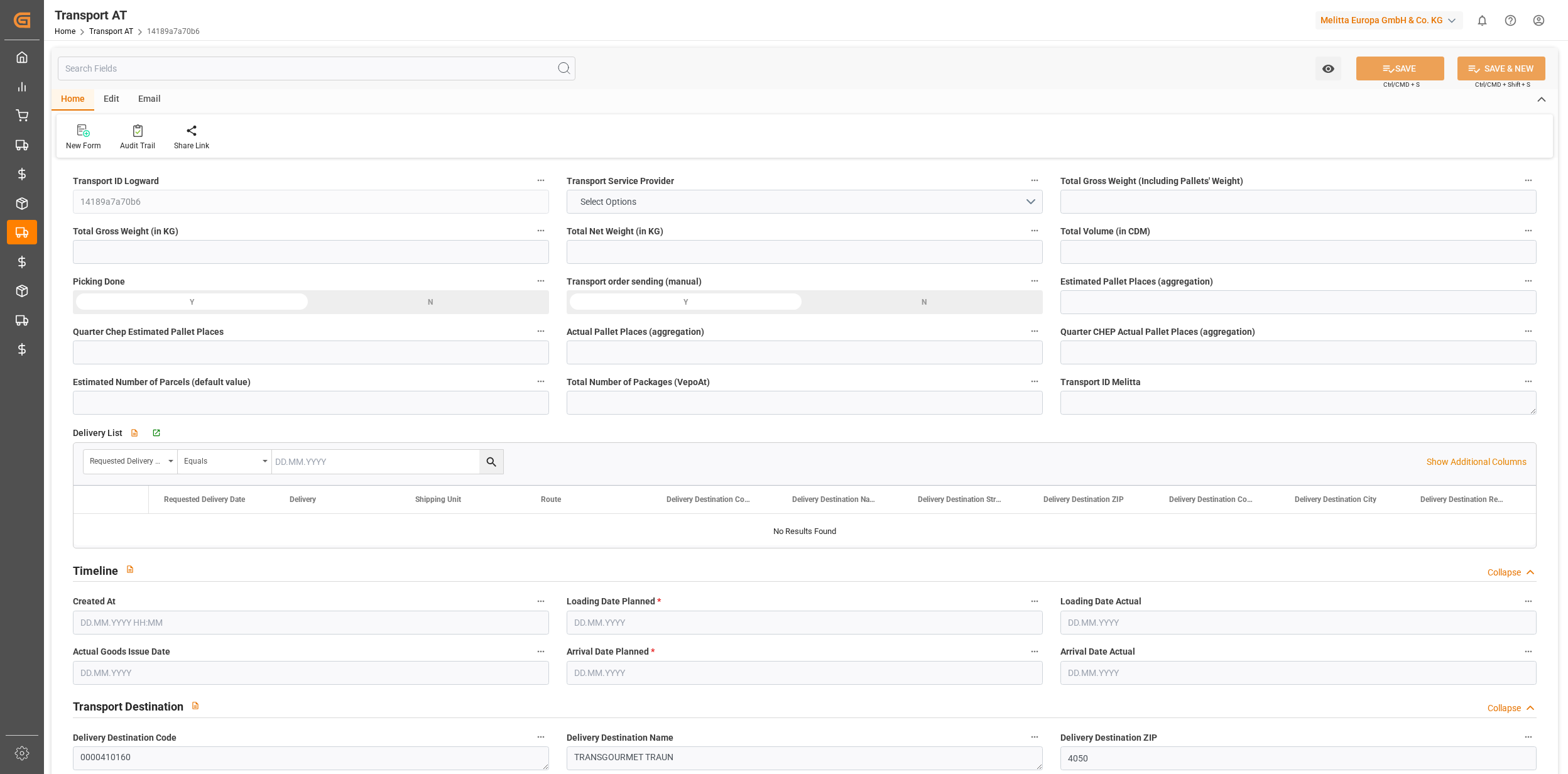
type input "37.831"
type input "28.39"
type input "225.888"
type input "0"
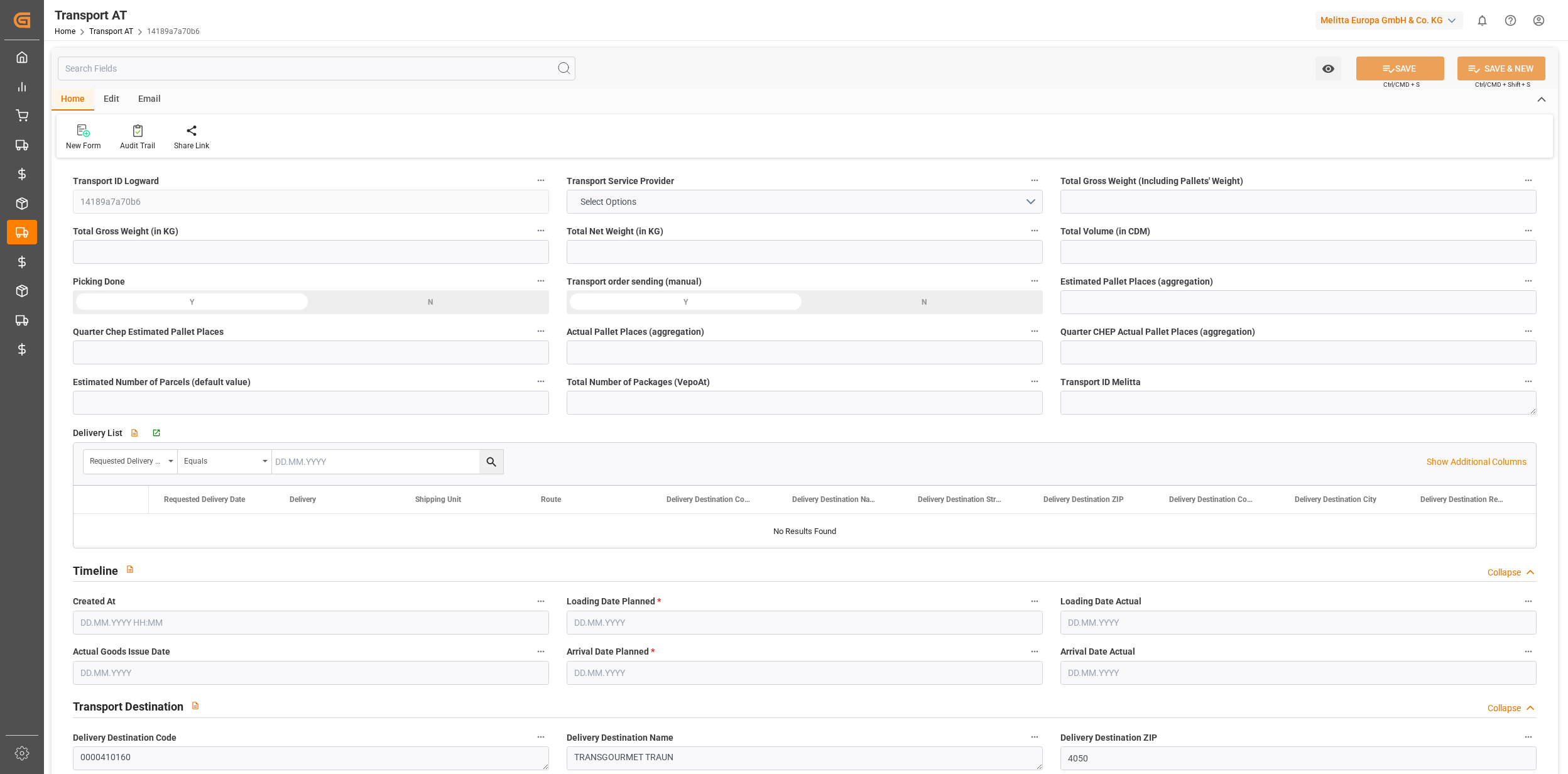
type input "0"
type input "3"
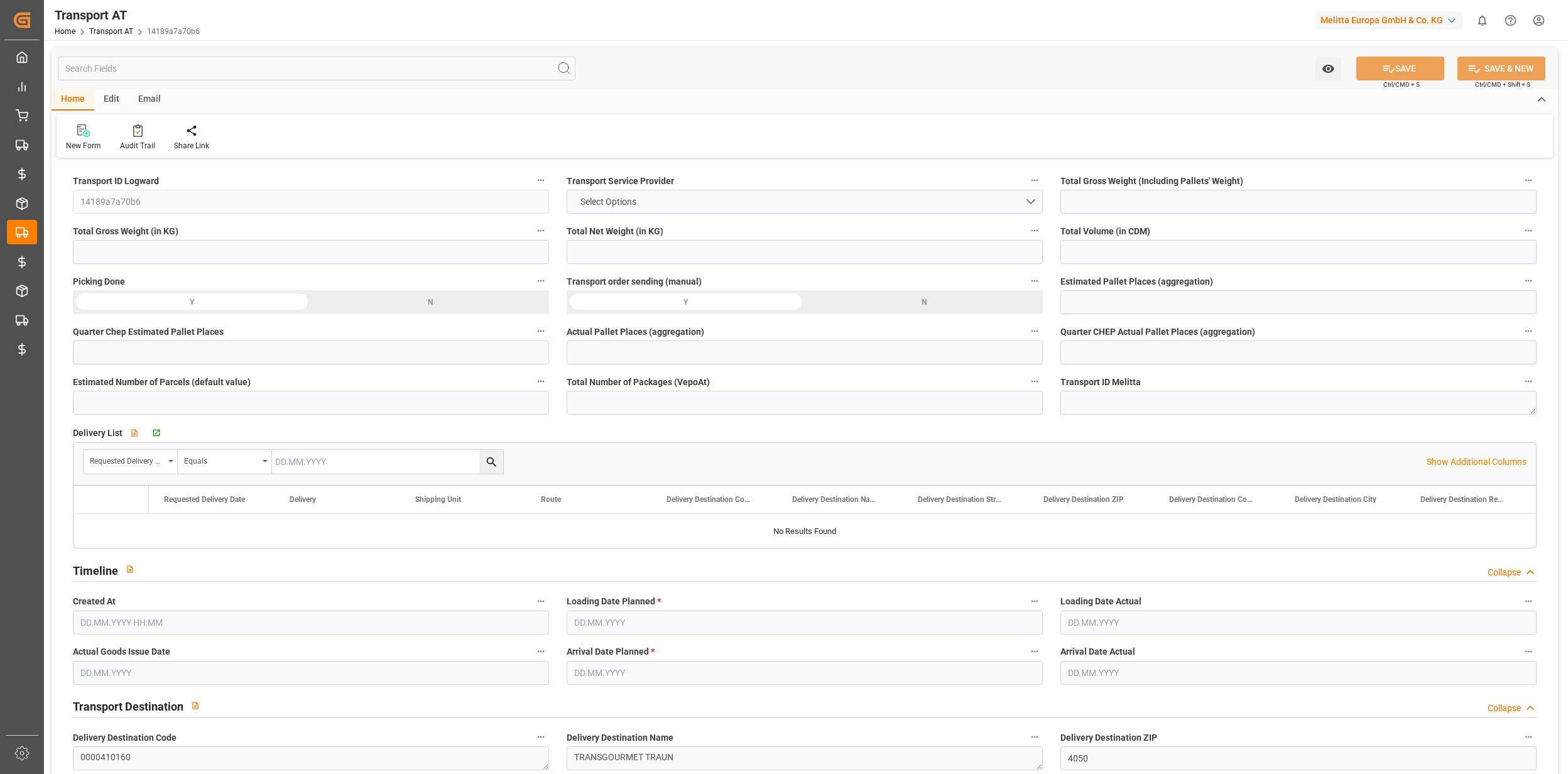
type input "40"
type input "0"
type input "21"
type input "0"
type input "1"
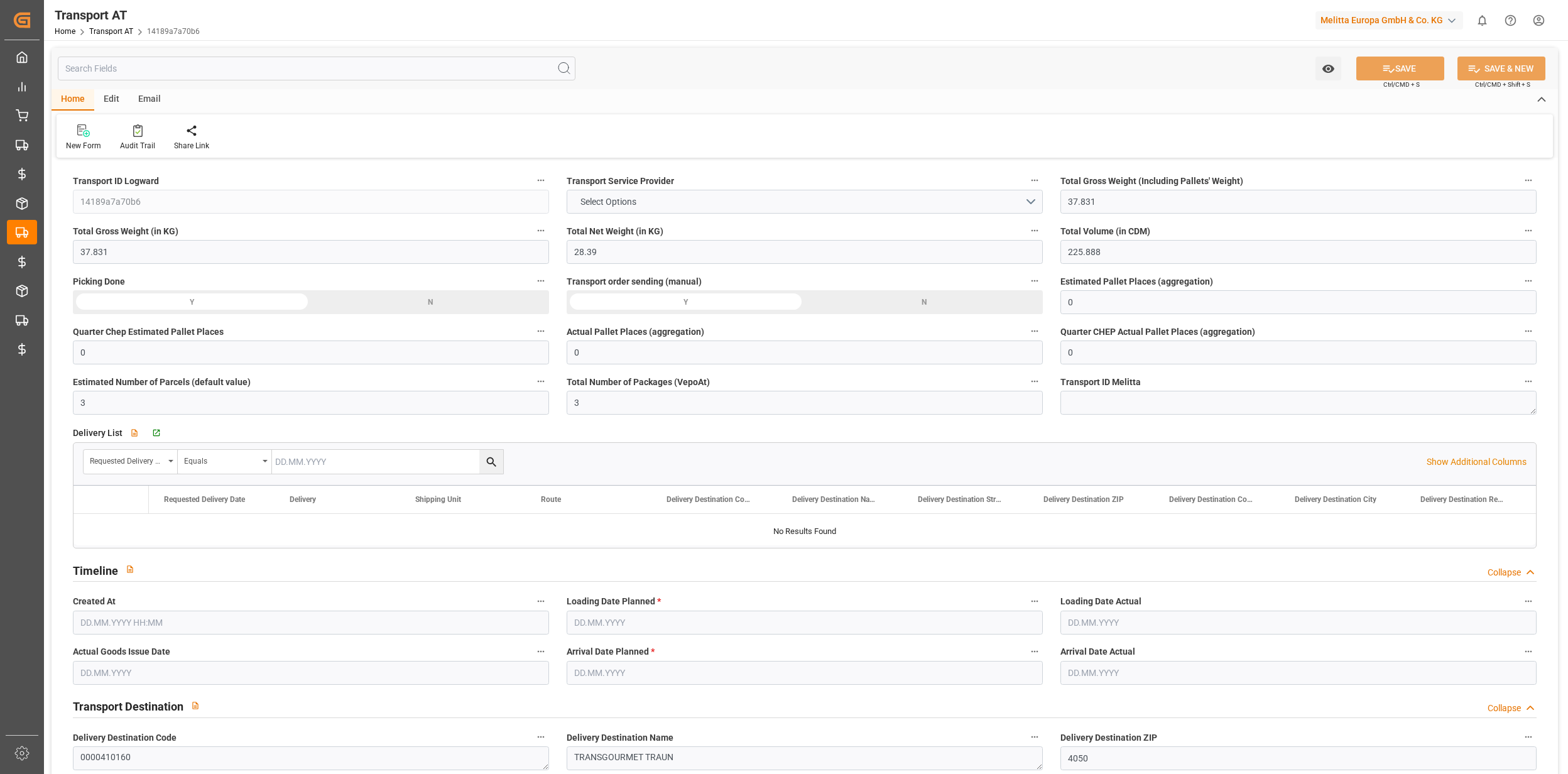
type input "[DATE] 08:30"
type input "[DATE]"
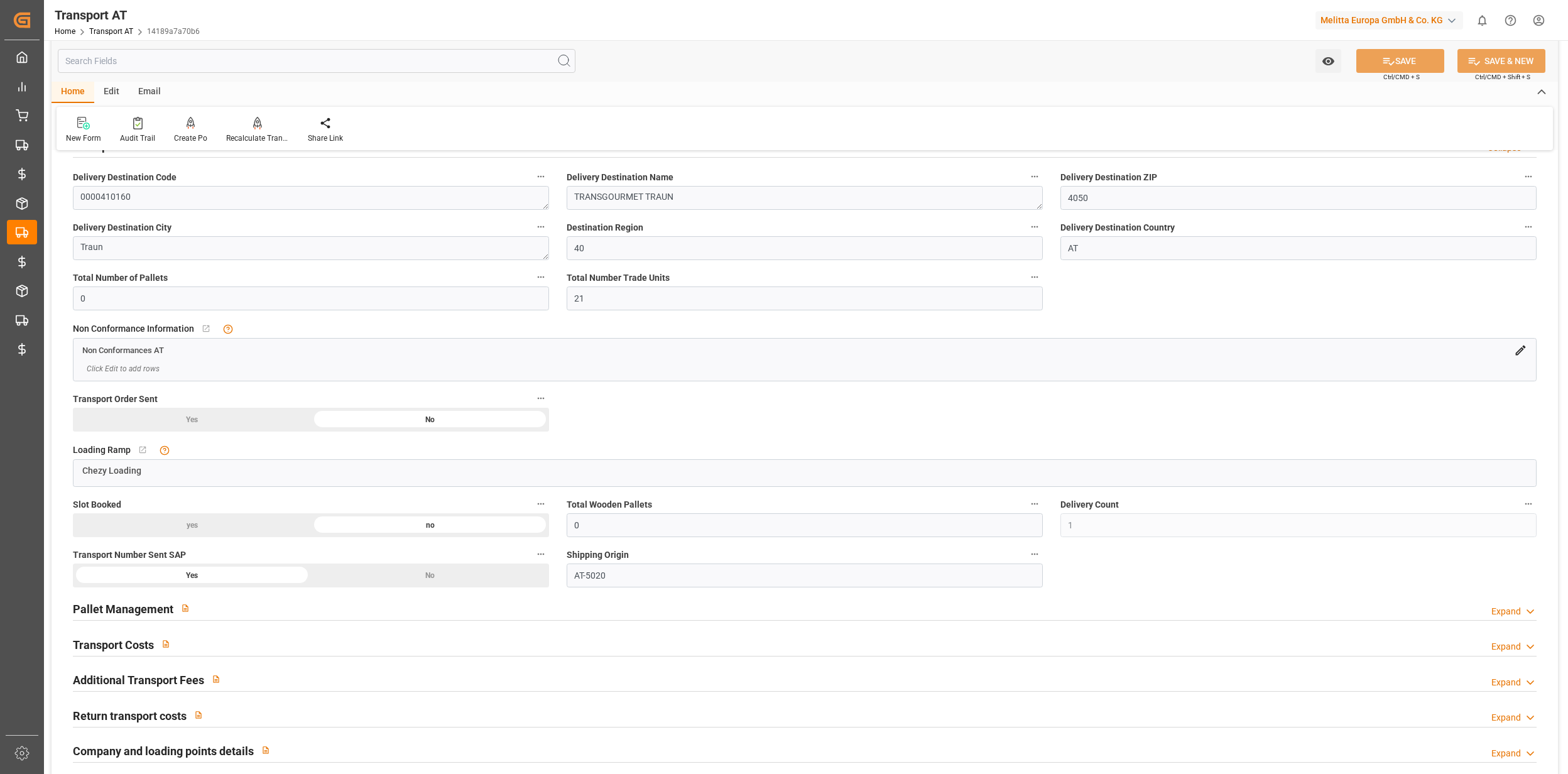
scroll to position [586, 0]
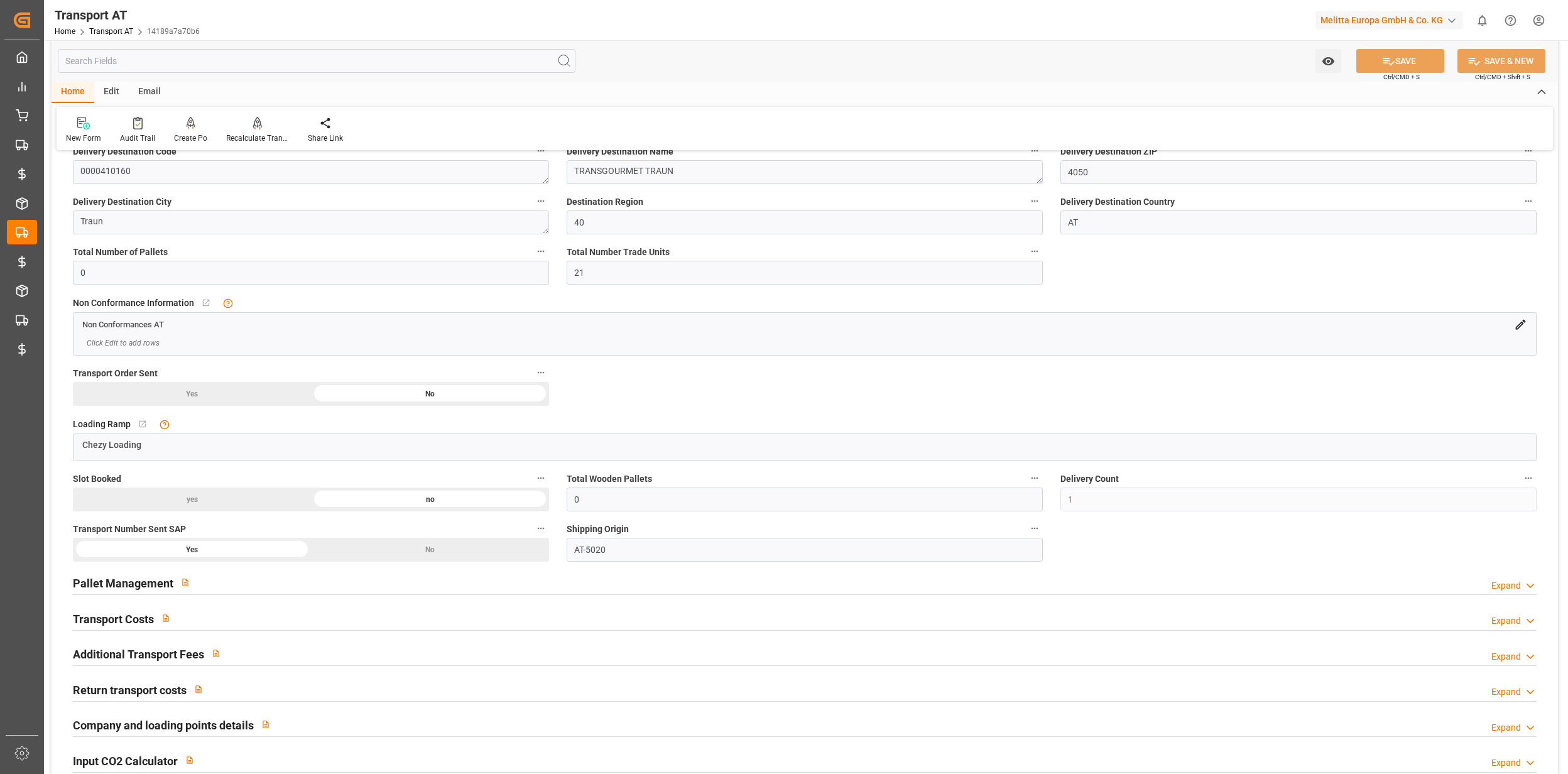
click at [273, 614] on div "Transport Costs Expand" at bounding box center [805, 618] width 1464 height 24
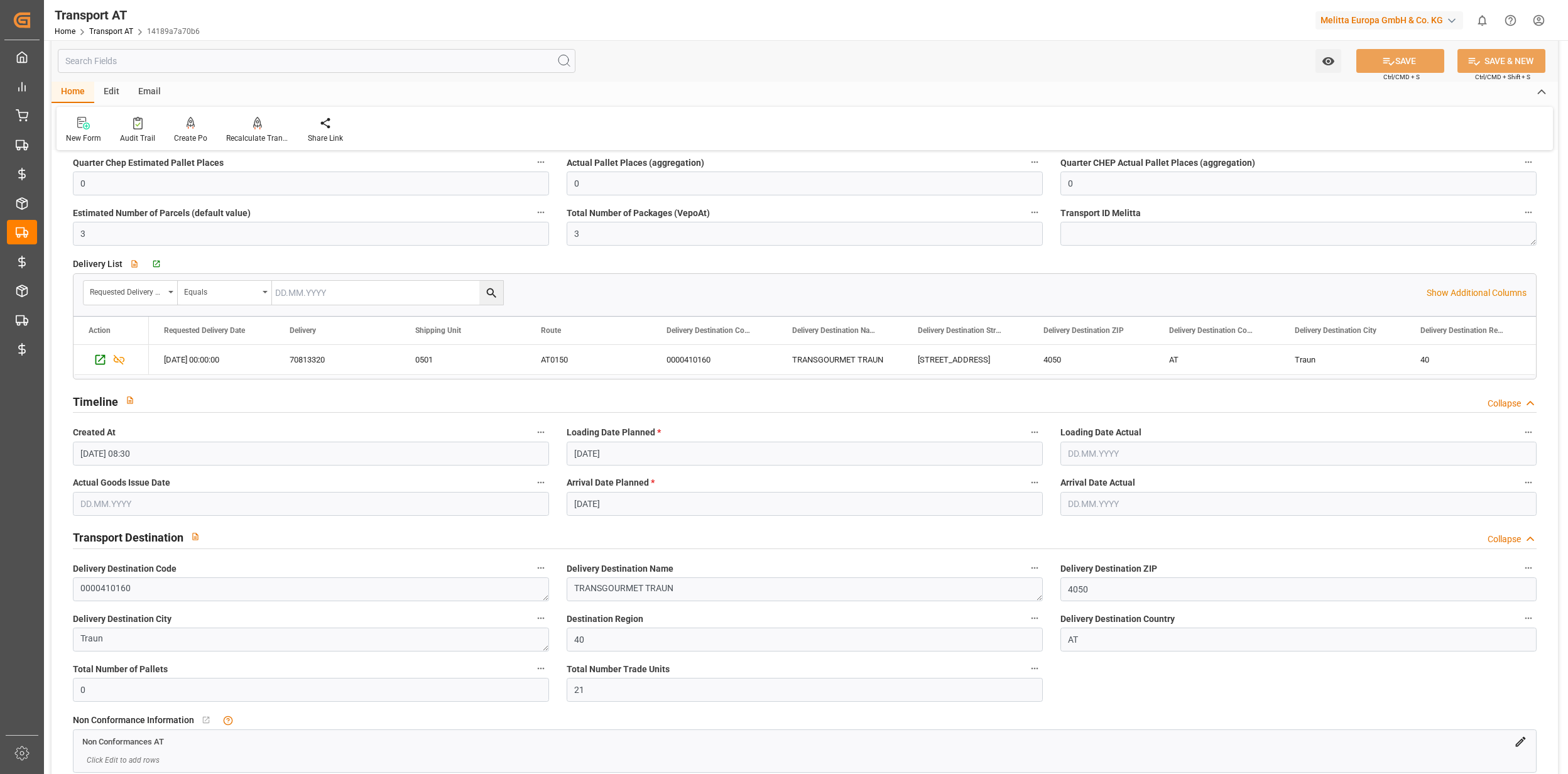
scroll to position [0, 0]
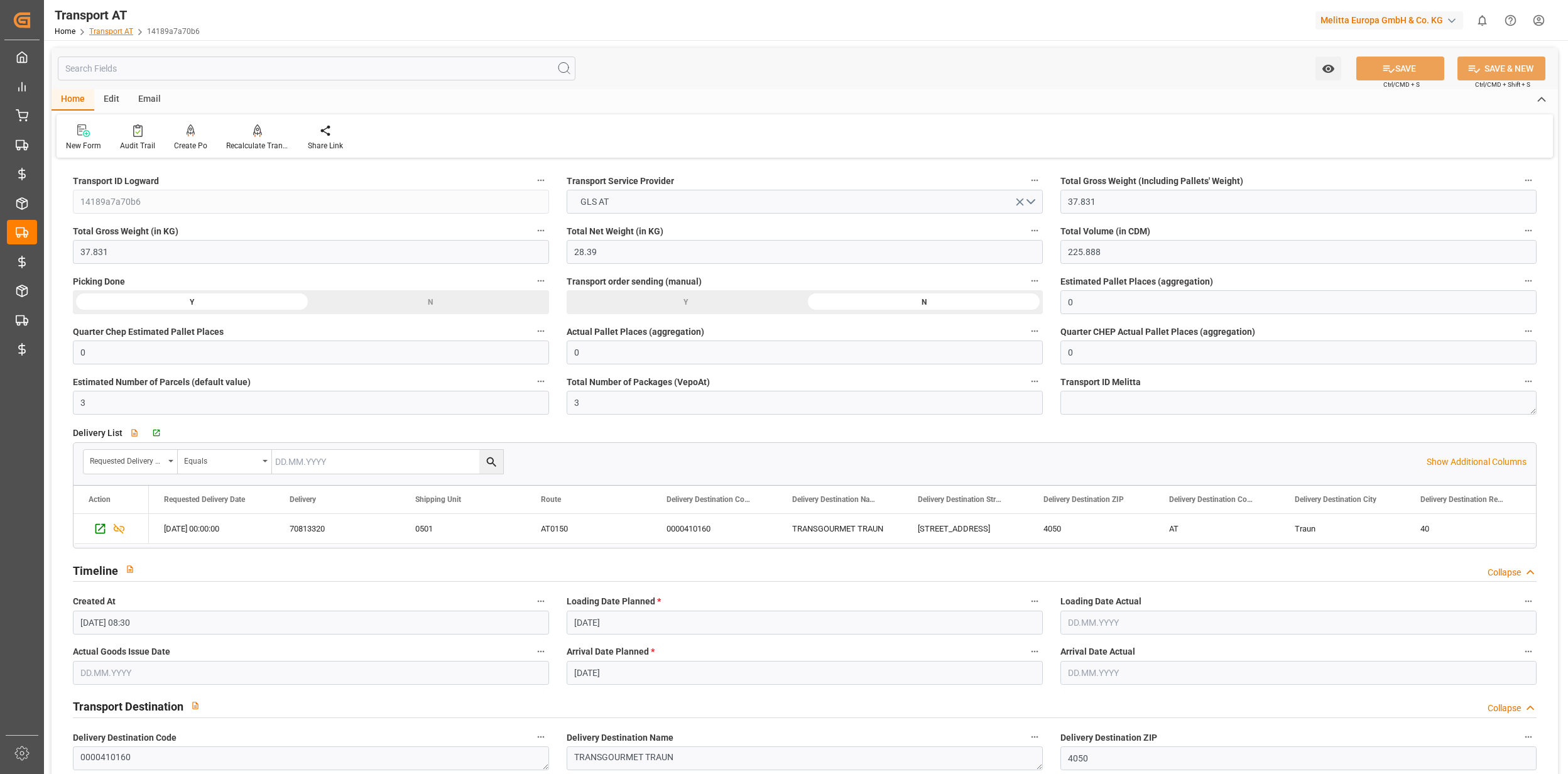
click at [126, 33] on link "Transport AT" at bounding box center [111, 31] width 44 height 8
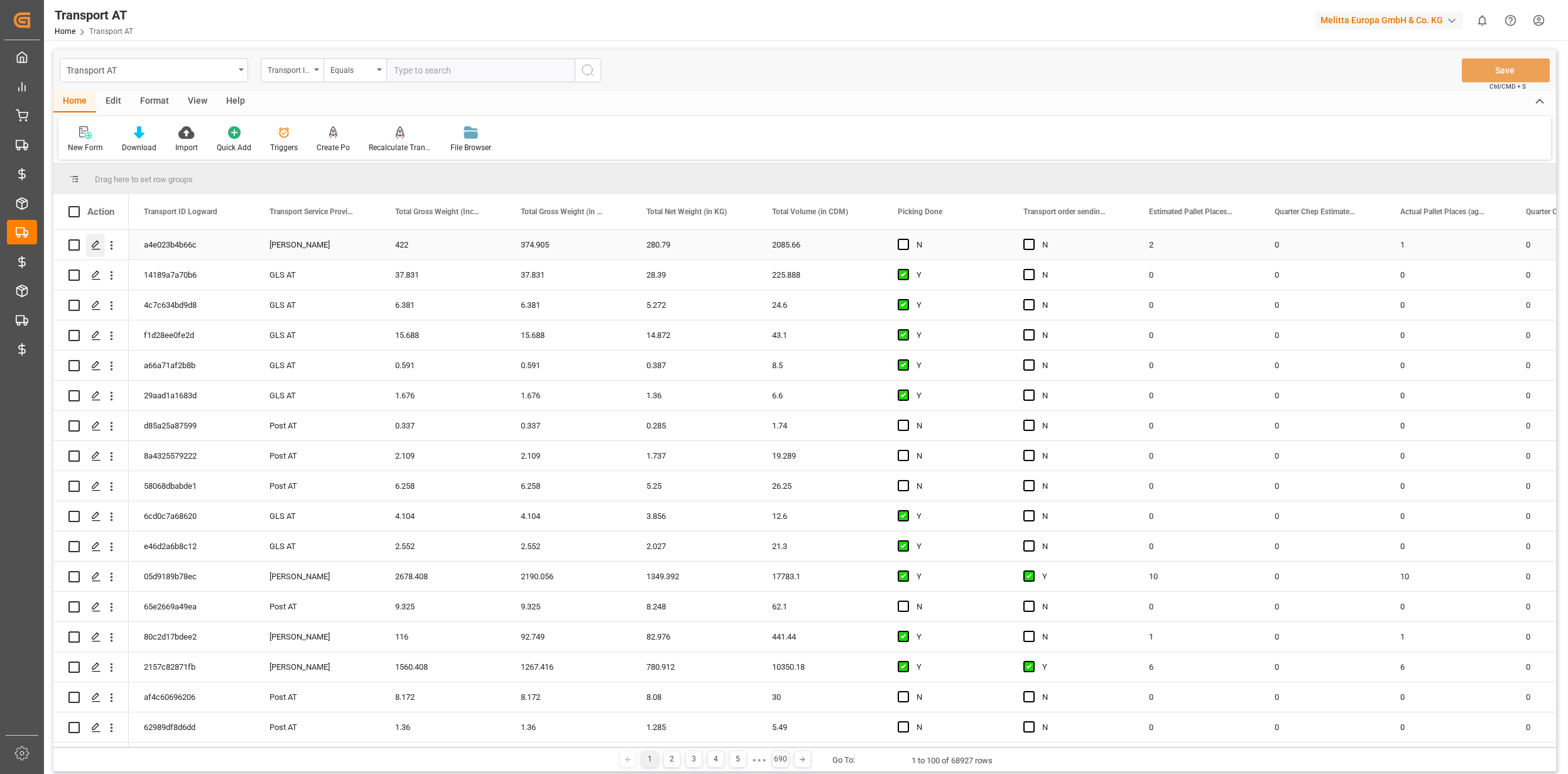
click at [98, 244] on polygon "Press SPACE to select this row." at bounding box center [96, 245] width 7 height 7
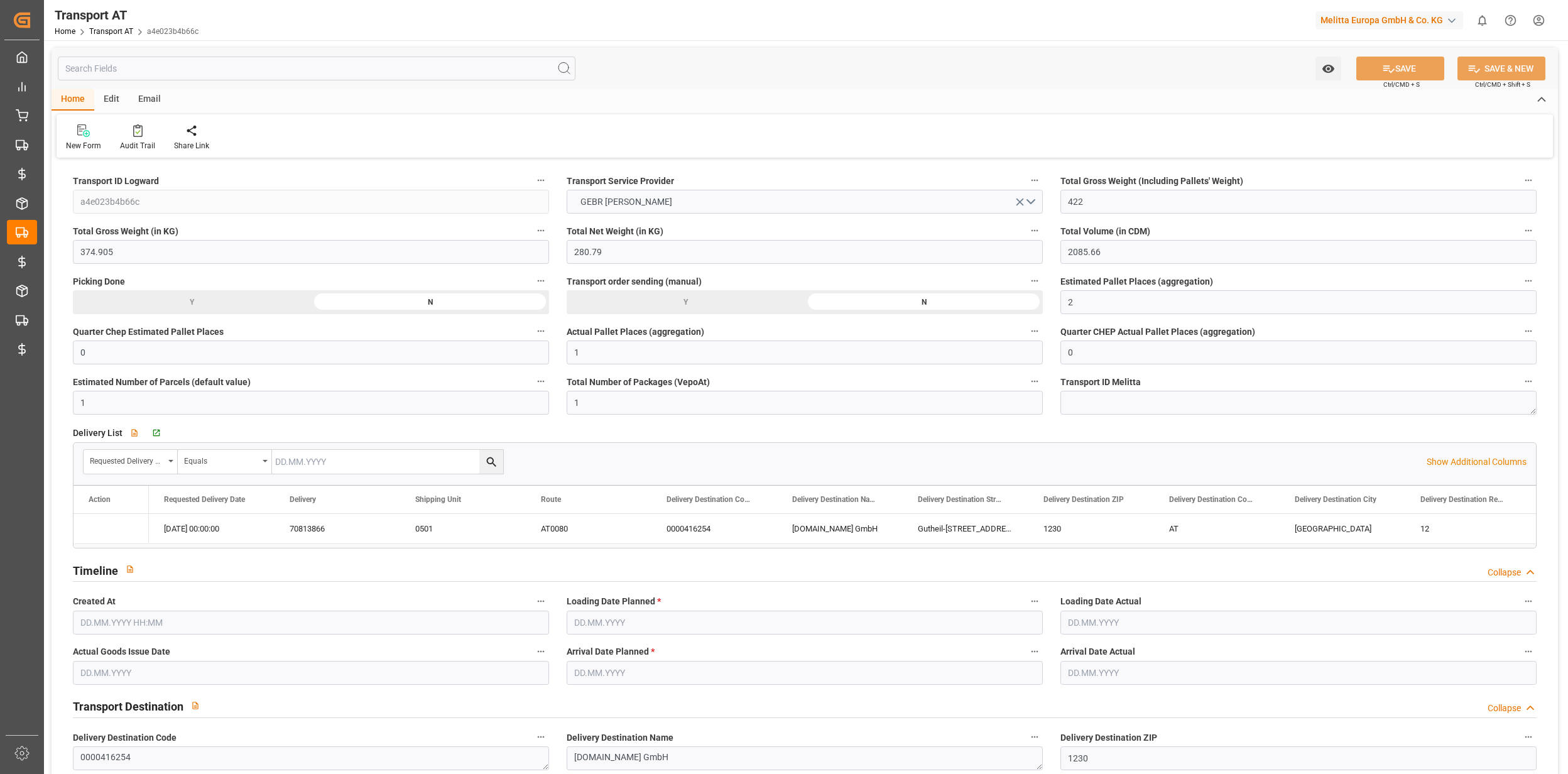
type input "422"
type input "374.905"
type input "280.79"
type input "2085.66"
type input "2"
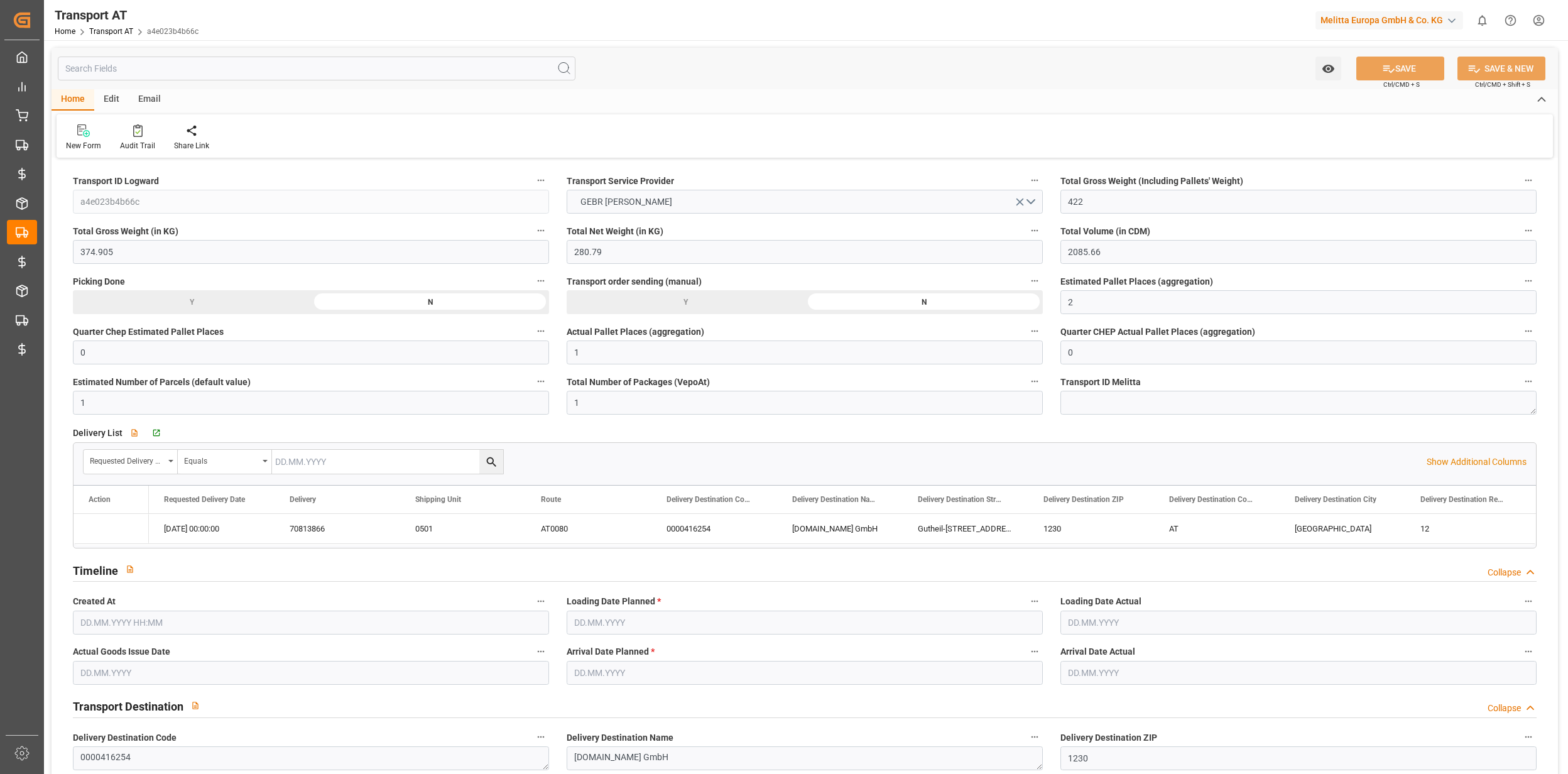
type input "0"
type input "1"
type input "0"
type input "1"
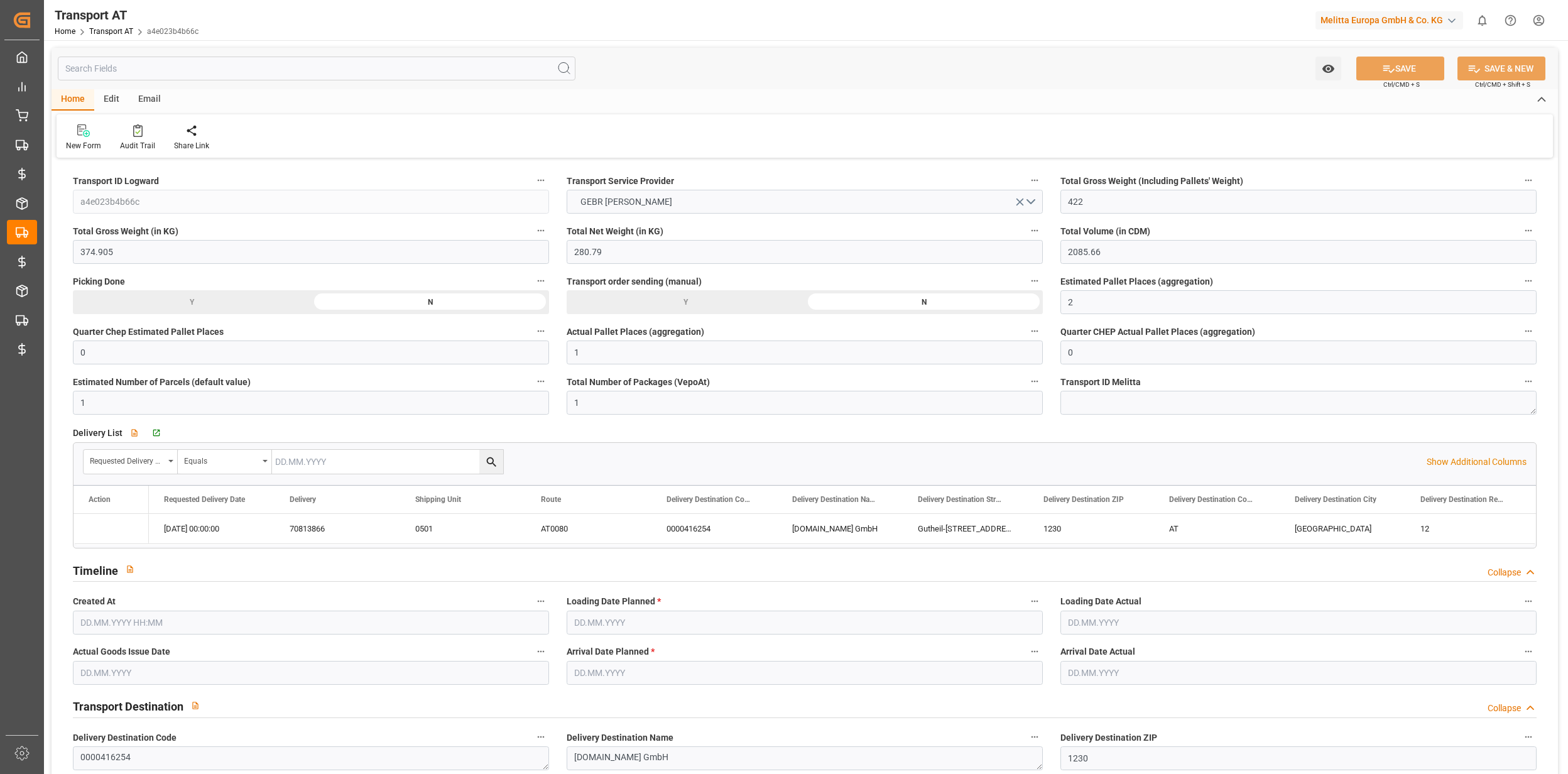
type input "12"
type input "0"
type input "191"
type input "2"
type input "1"
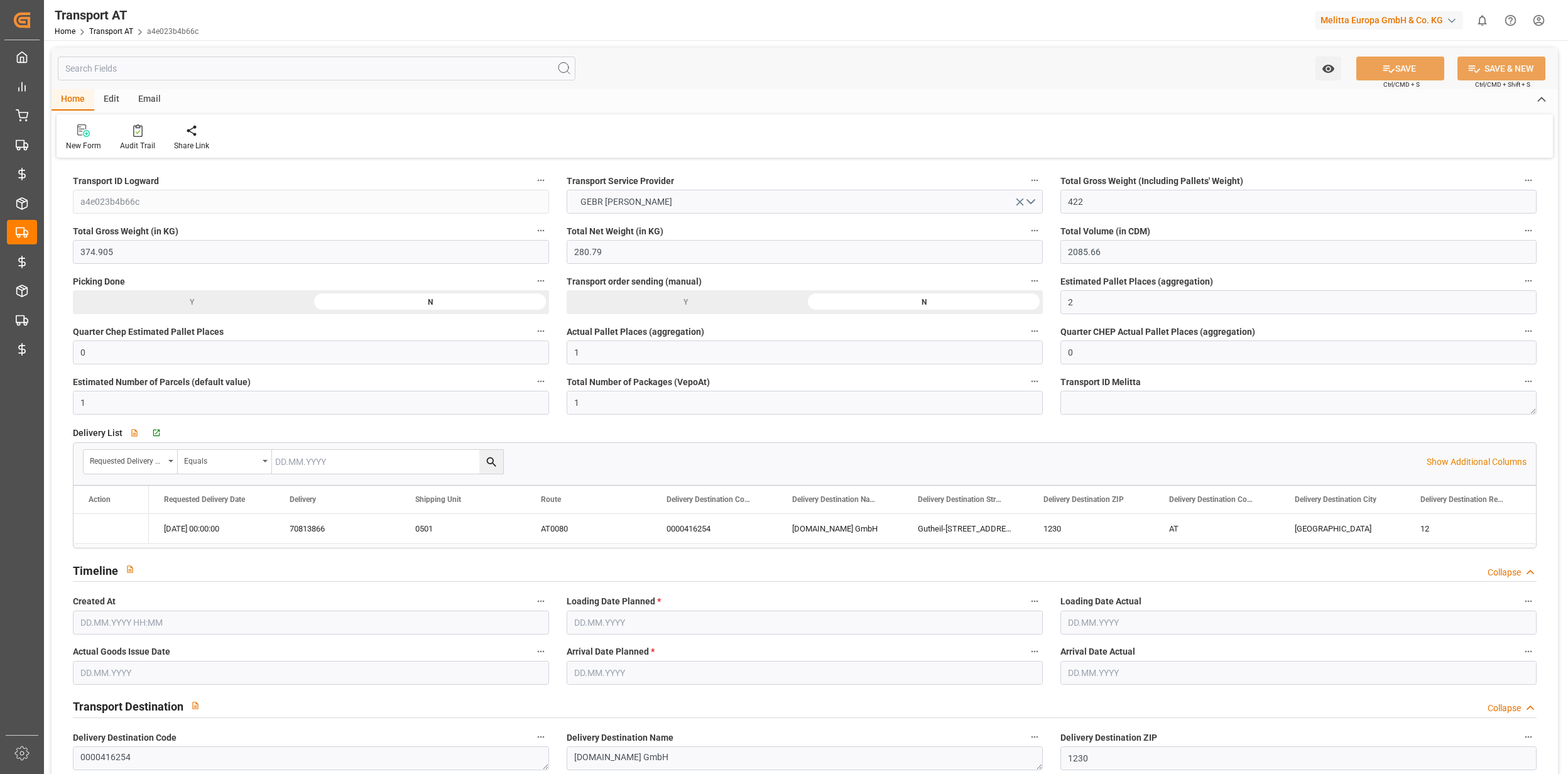
type input "[DATE] 04:24"
type input "[DATE]"
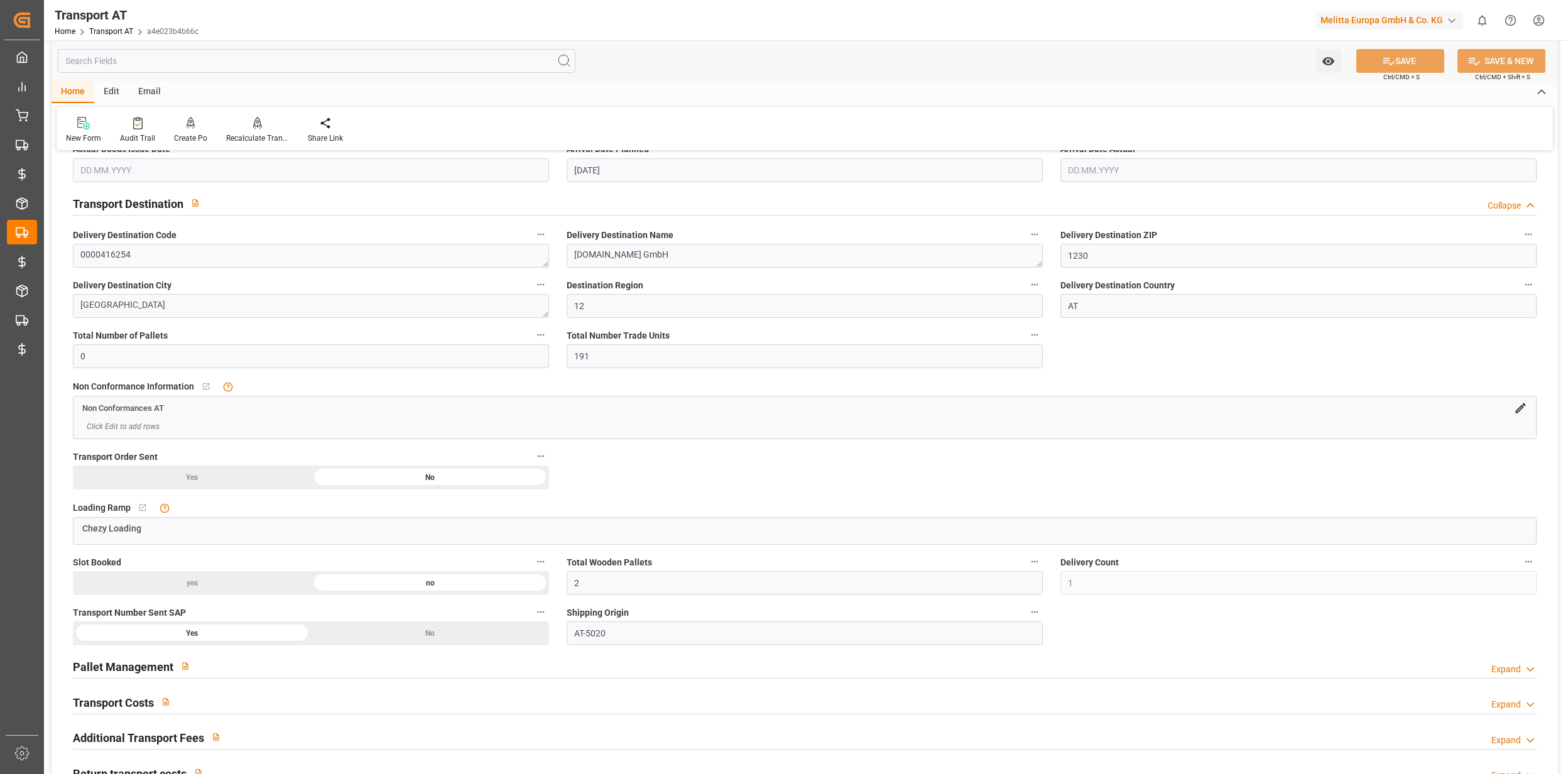
scroll to position [586, 0]
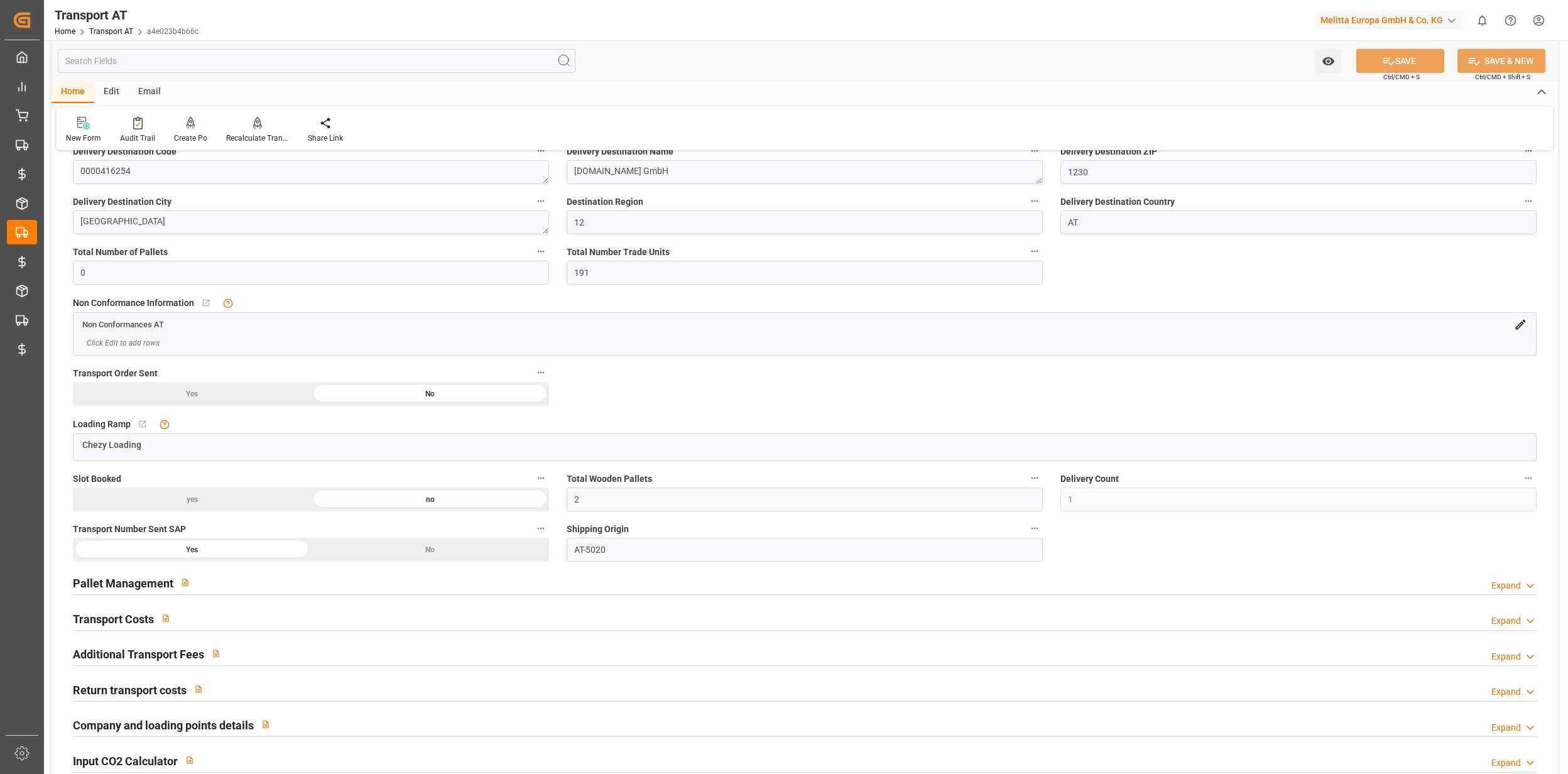
click at [210, 619] on div "Transport Costs Expand" at bounding box center [805, 618] width 1464 height 24
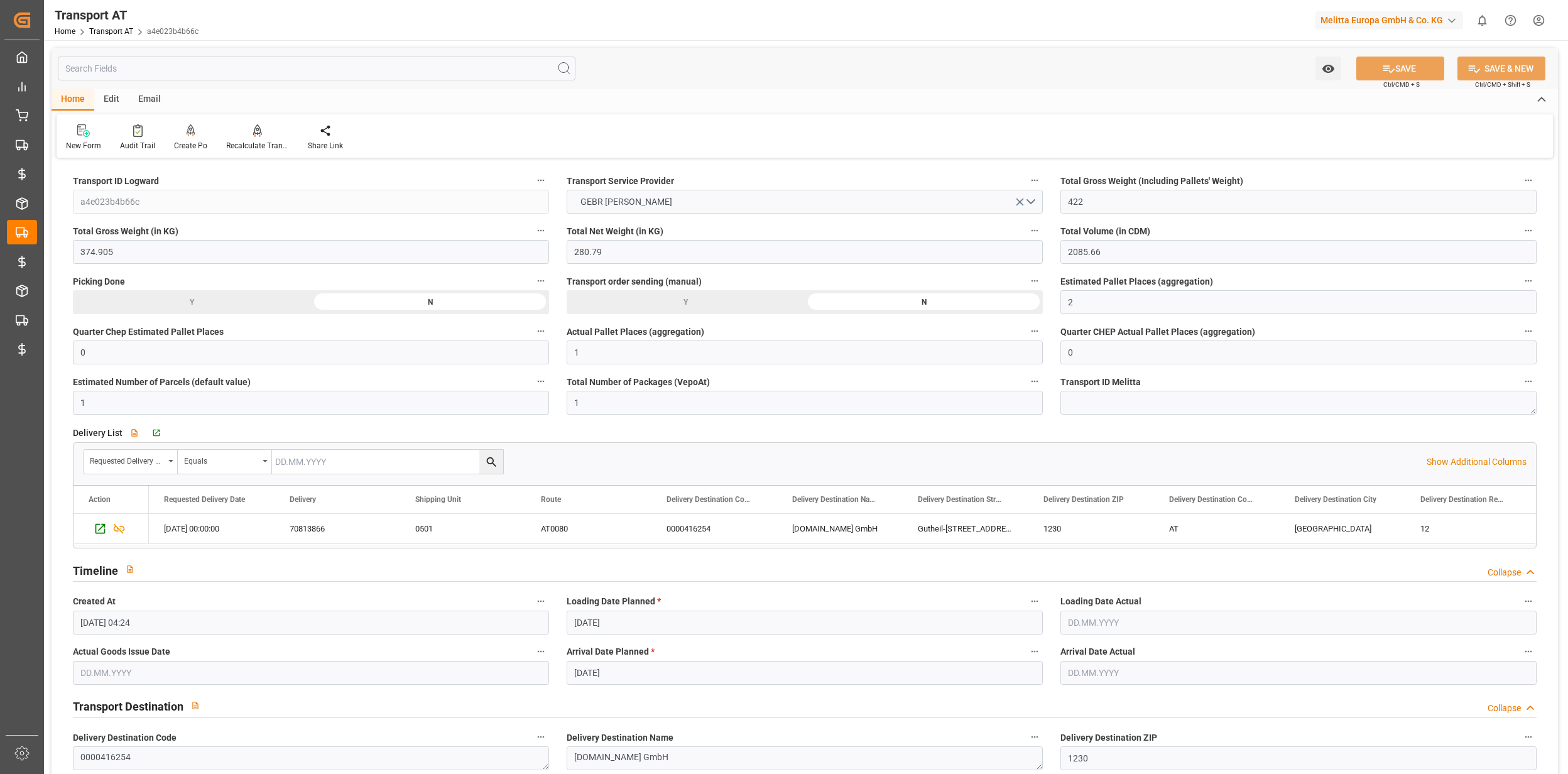
scroll to position [83, 0]
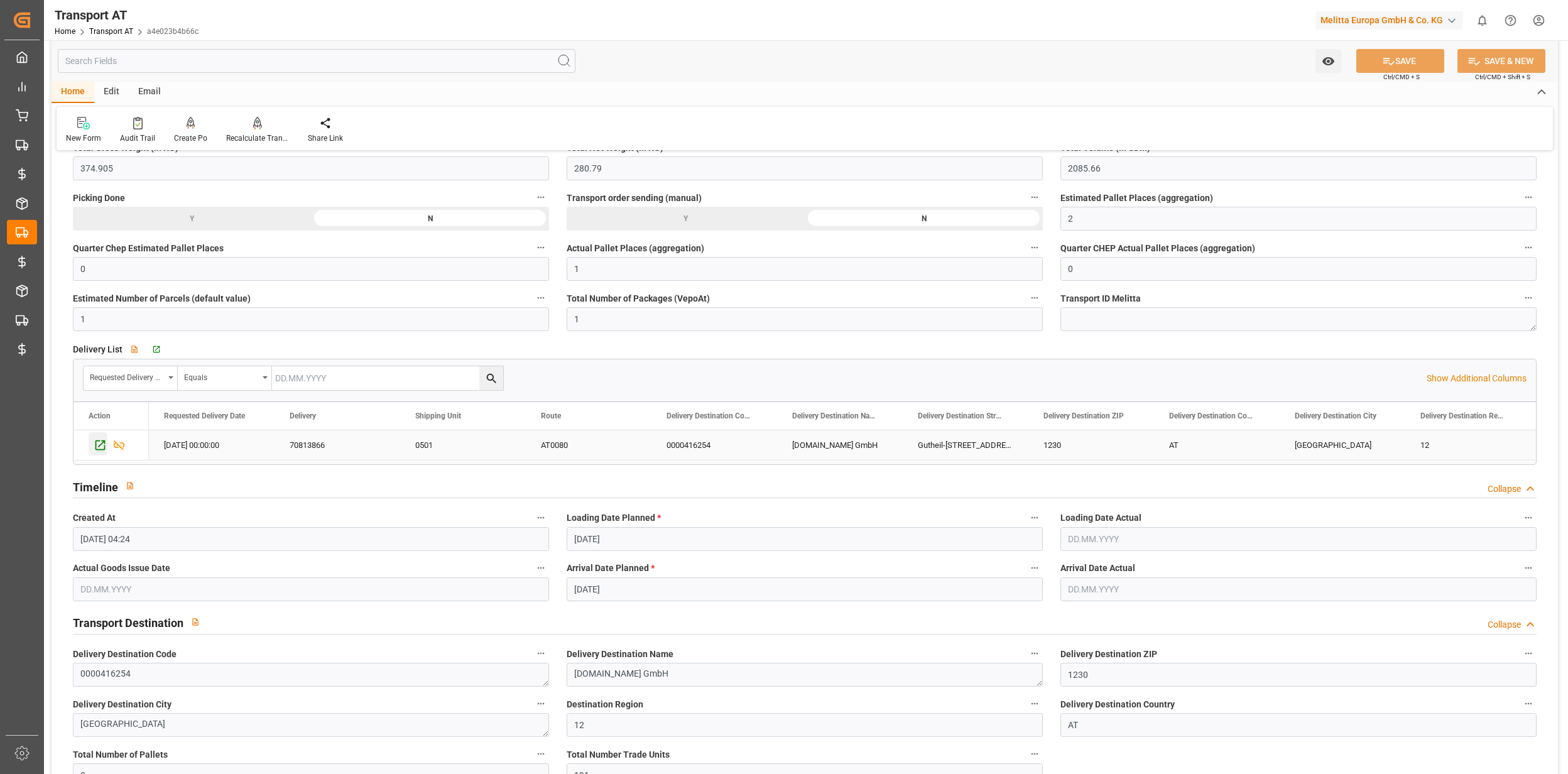
click at [104, 451] on icon "Press SPACE to select this row." at bounding box center [100, 445] width 10 height 10
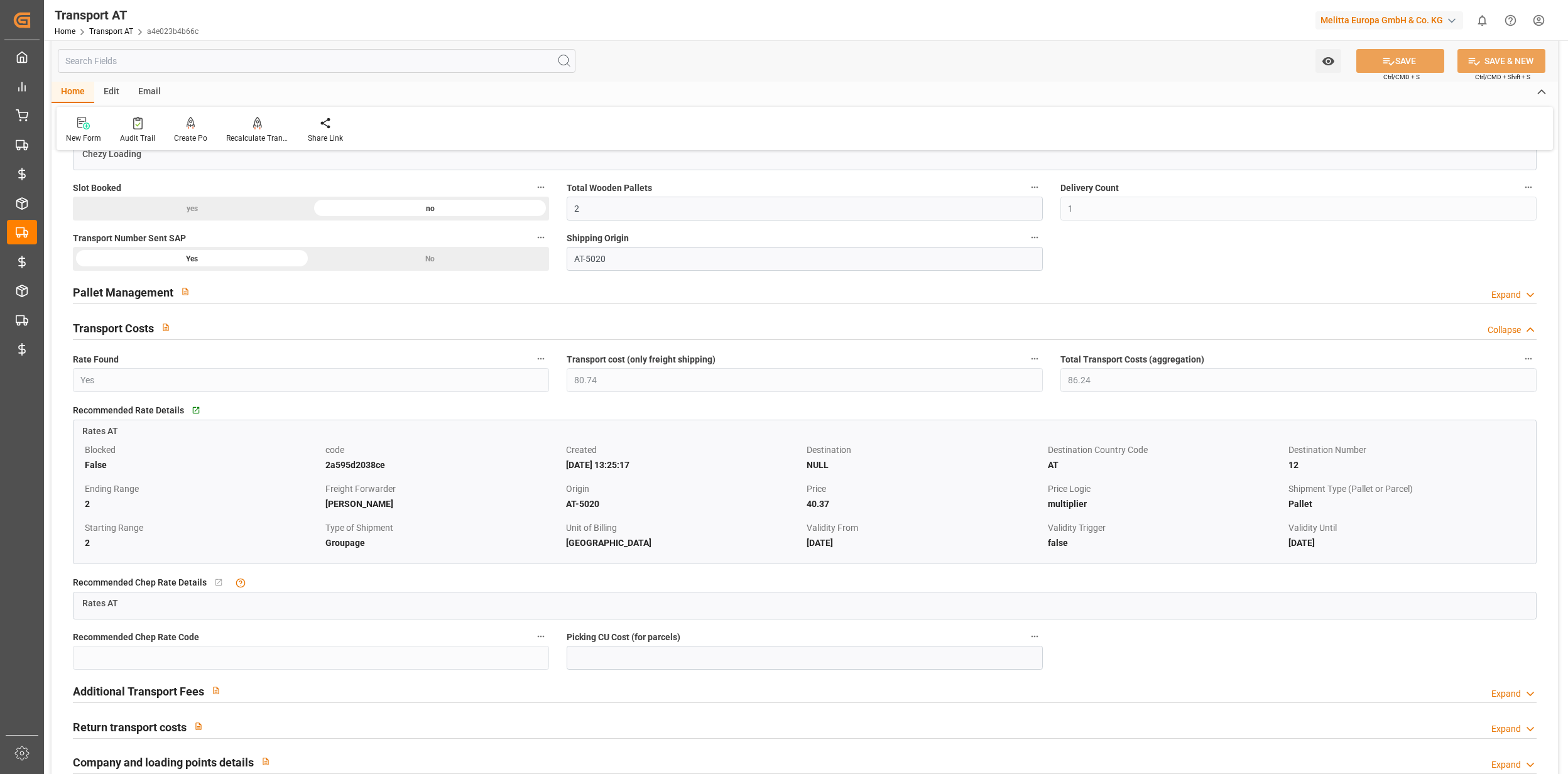
scroll to position [921, 0]
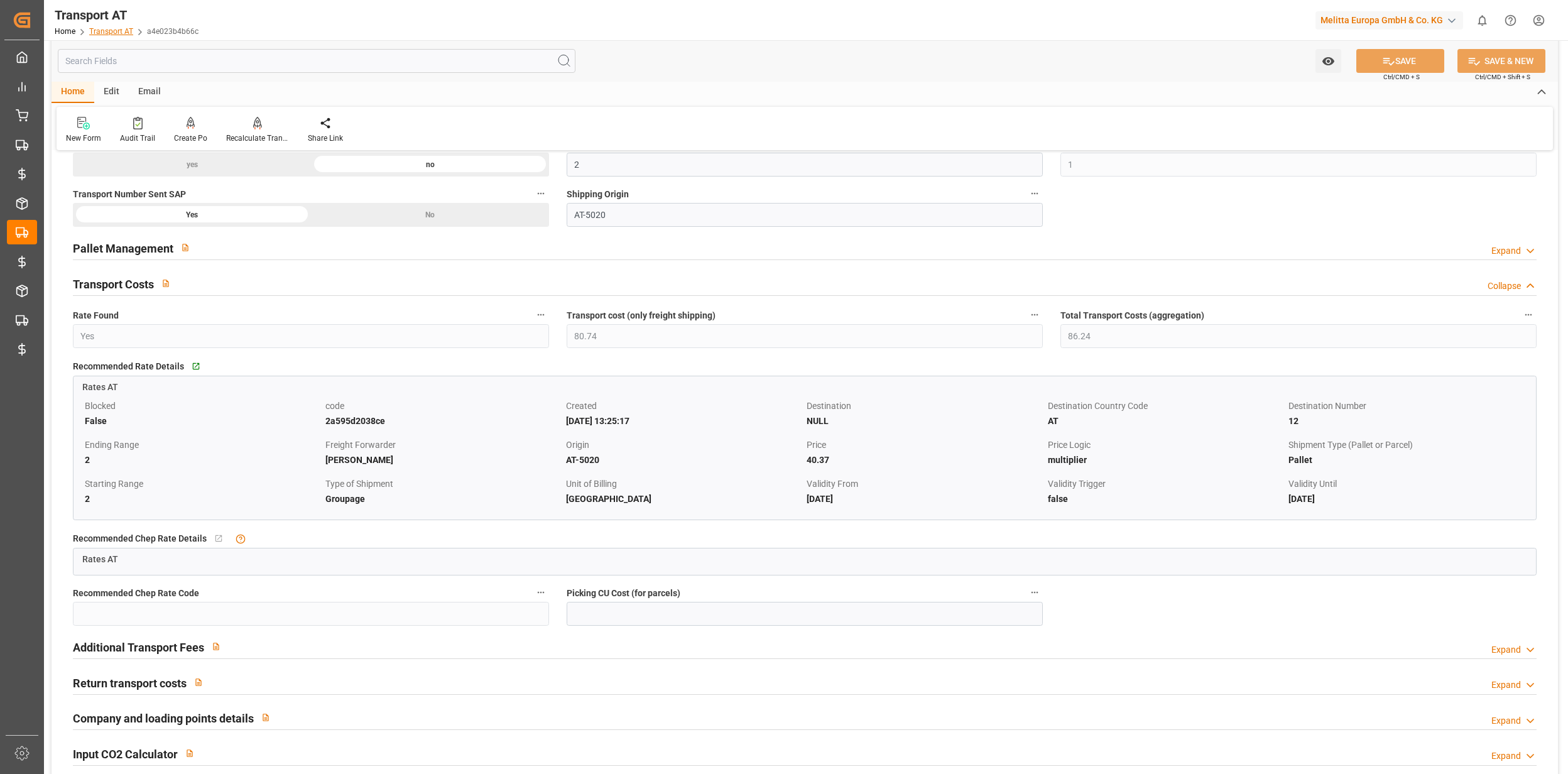
click at [122, 27] on link "Transport AT" at bounding box center [111, 31] width 44 height 8
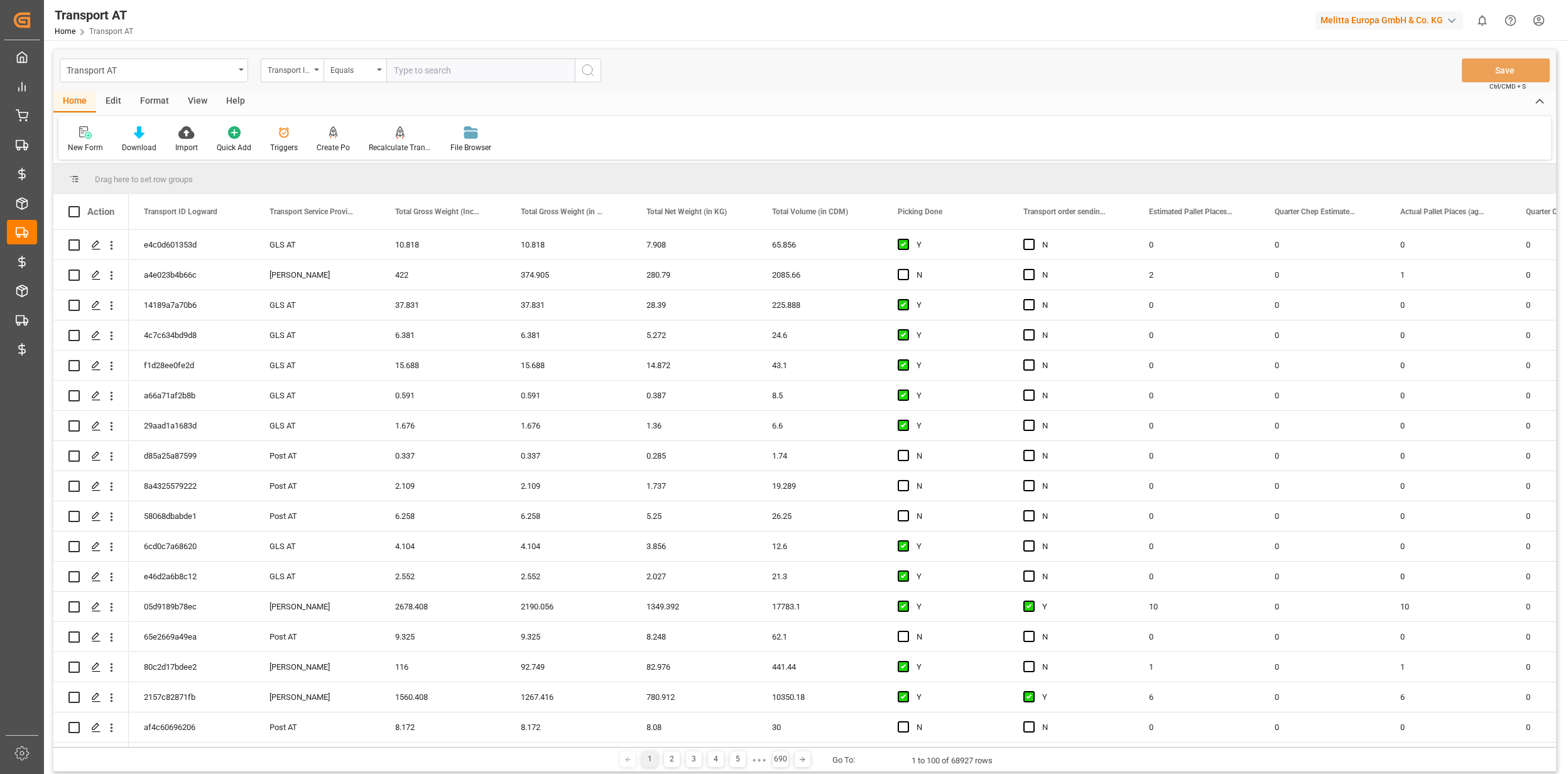
click at [113, 103] on div "Edit" at bounding box center [113, 102] width 35 height 22
click at [370, 141] on div "Schema Edit" at bounding box center [371, 140] width 61 height 27
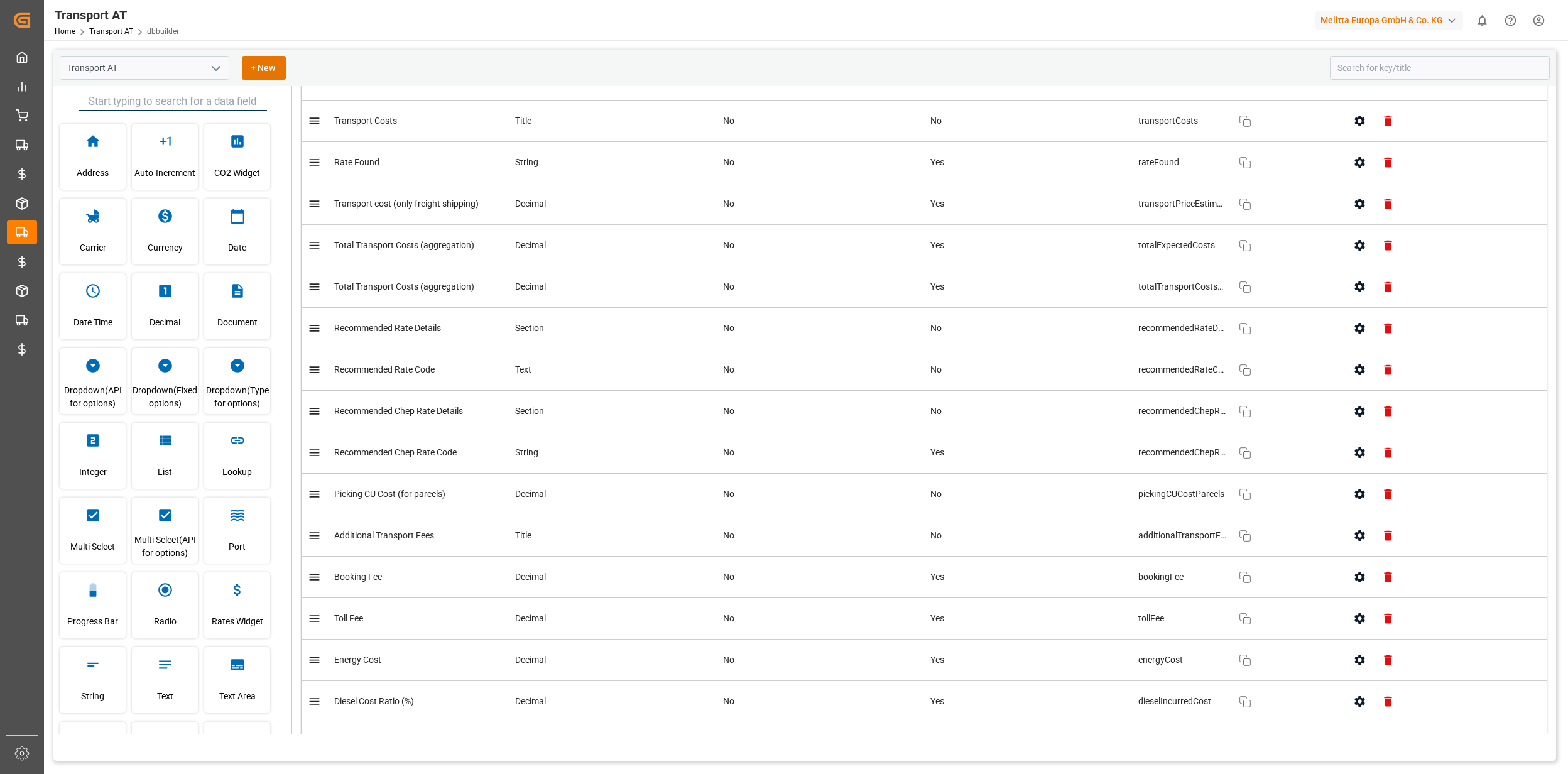
scroll to position [2177, 0]
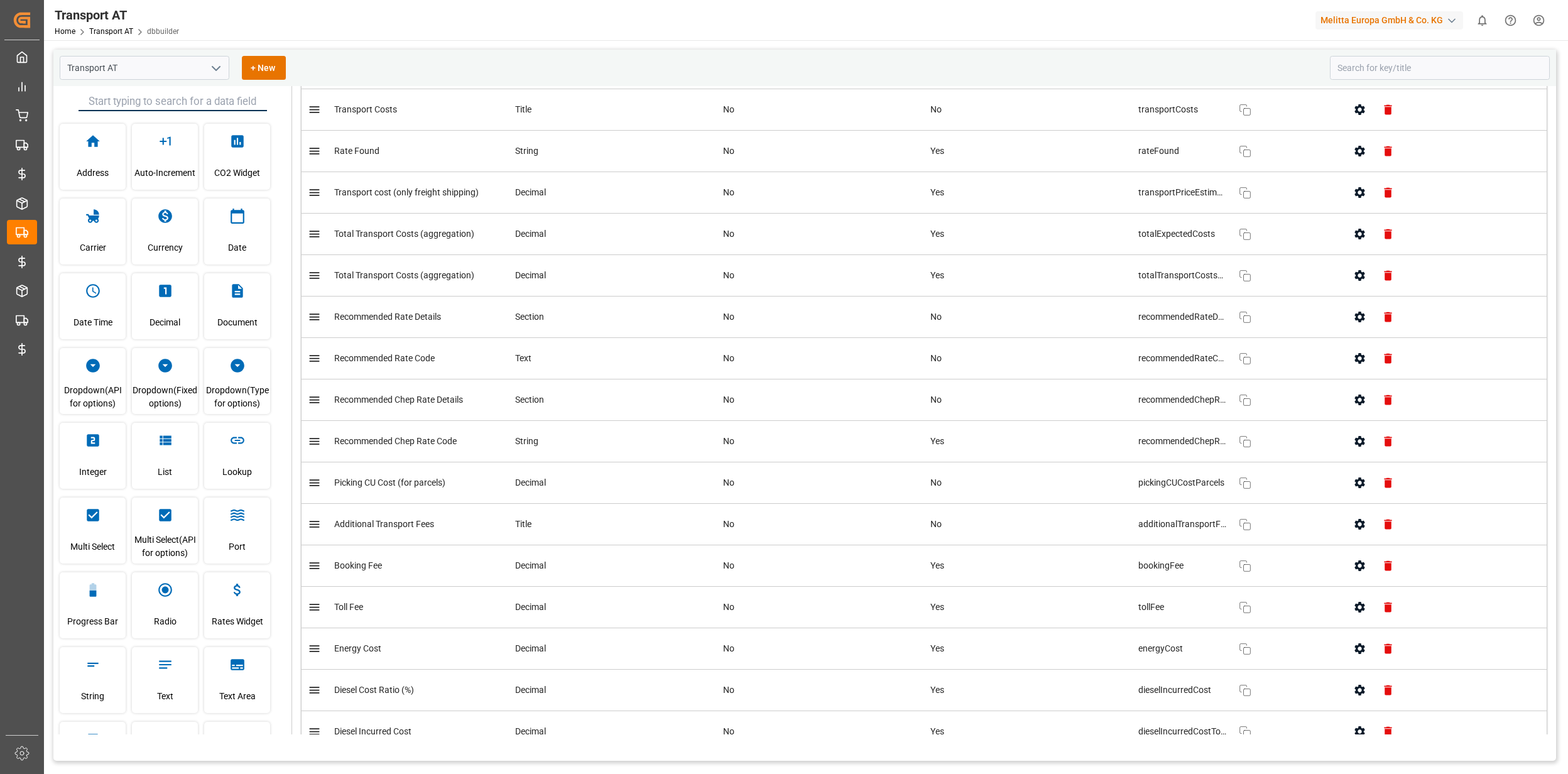
click at [387, 282] on span "Total Transport Costs (aggregation)" at bounding box center [404, 275] width 140 height 13
click at [1237, 284] on icon "button" at bounding box center [1245, 275] width 15 height 15
click at [107, 33] on link "Transport AT" at bounding box center [111, 31] width 44 height 8
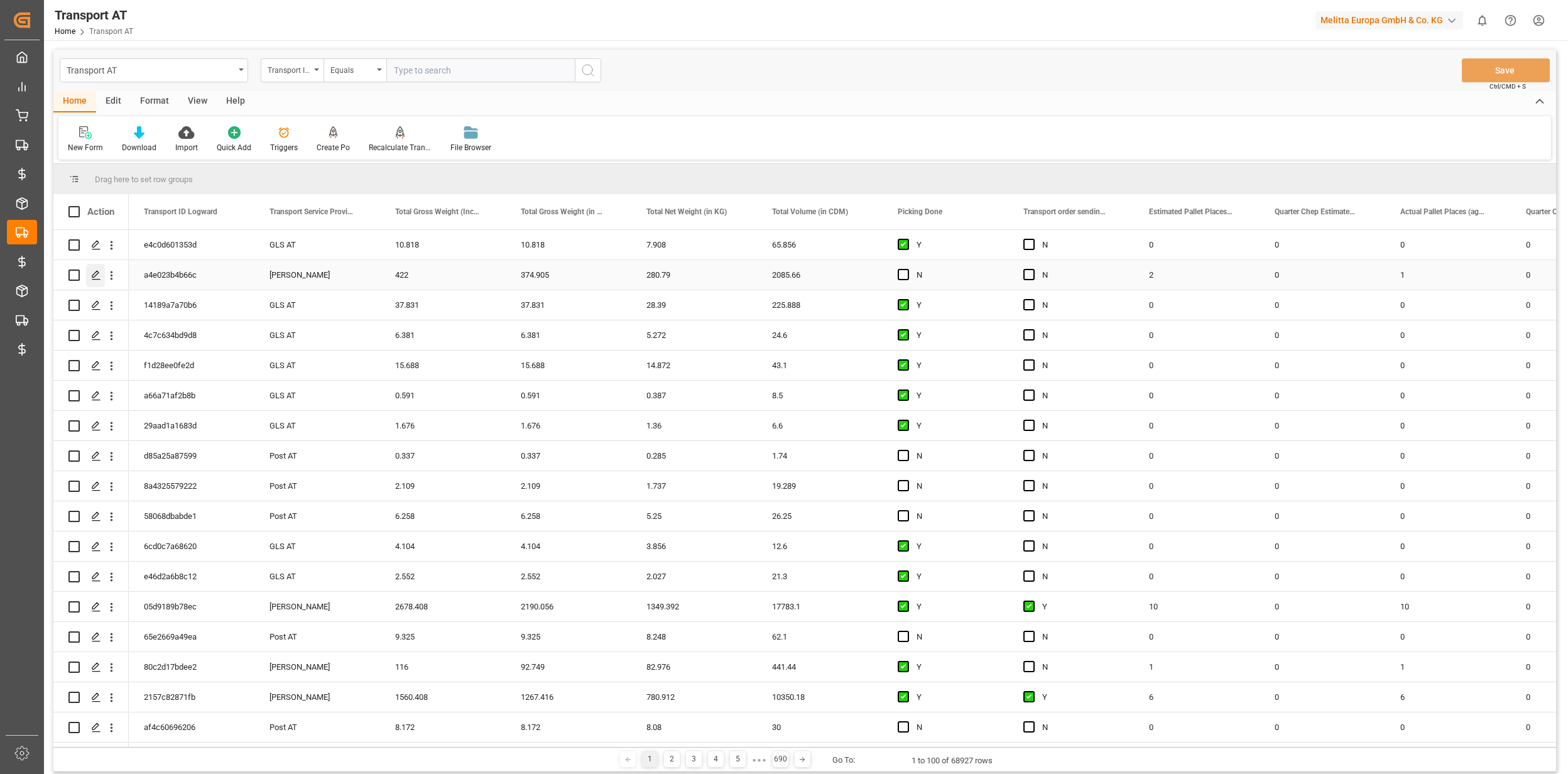
click at [94, 278] on icon "Press SPACE to select this row." at bounding box center [96, 275] width 10 height 10
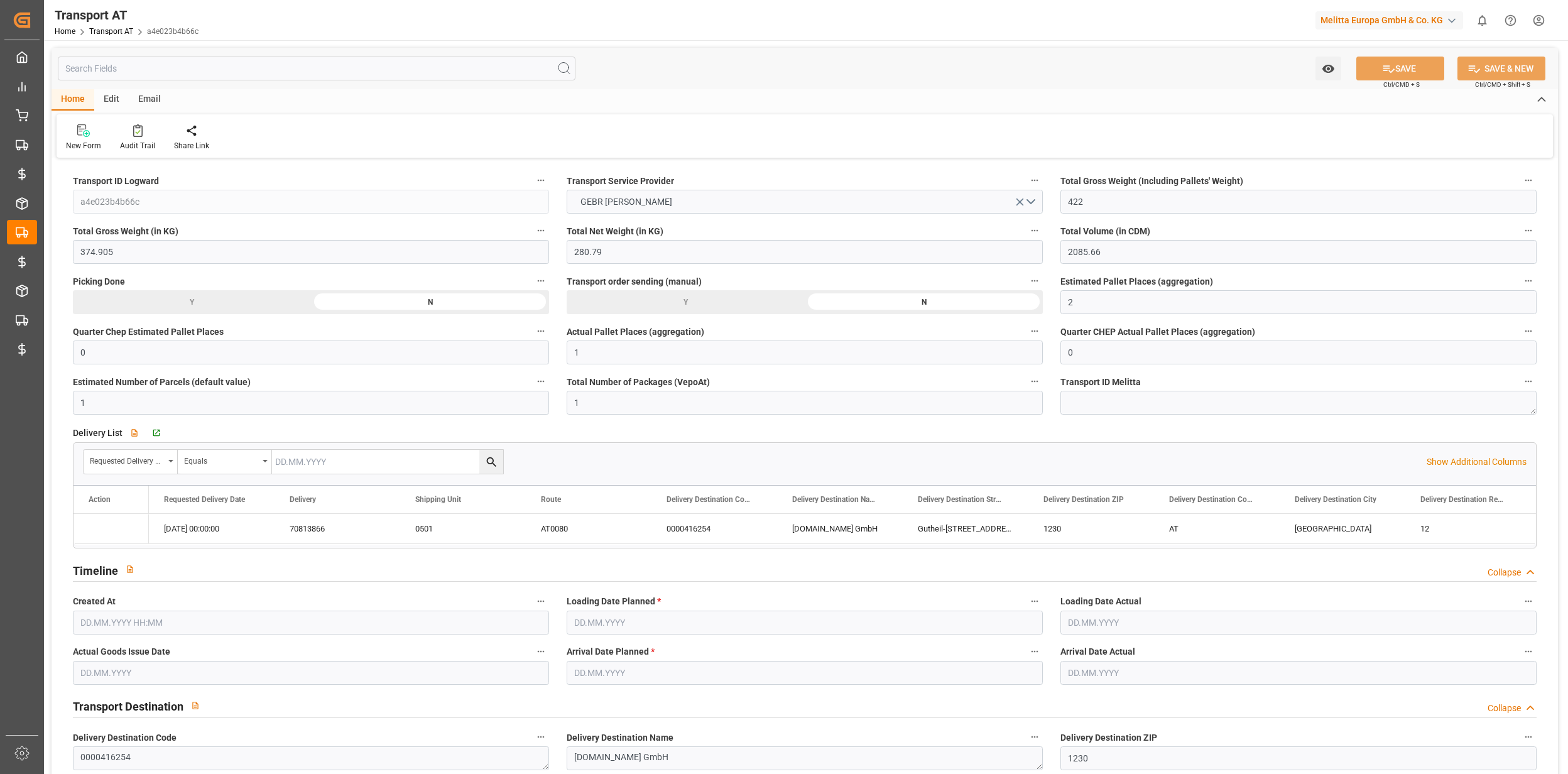
type input "422"
type input "374.905"
type input "280.79"
type input "2085.66"
type input "2"
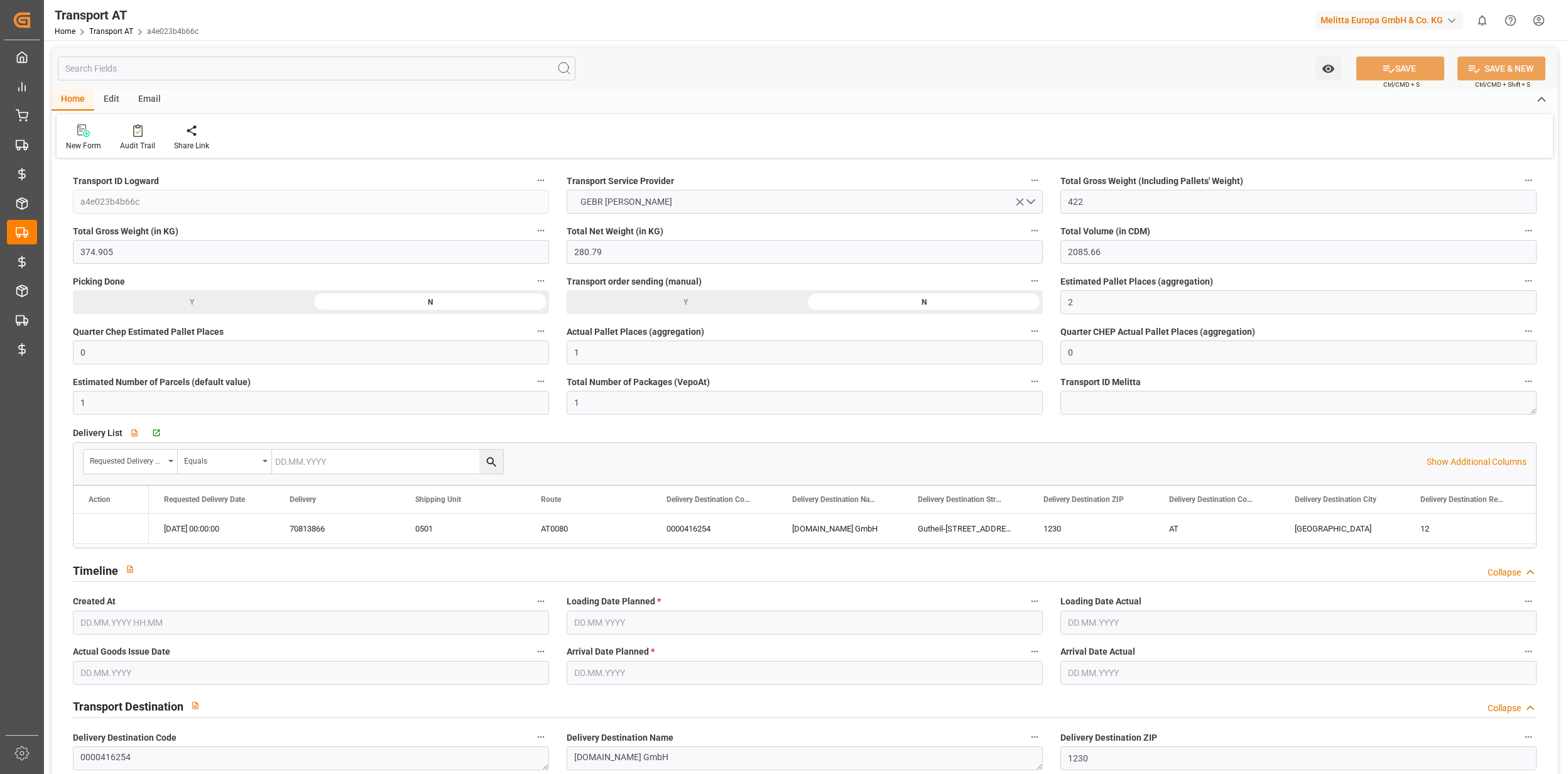
type input "0"
type input "1"
type input "0"
type input "1"
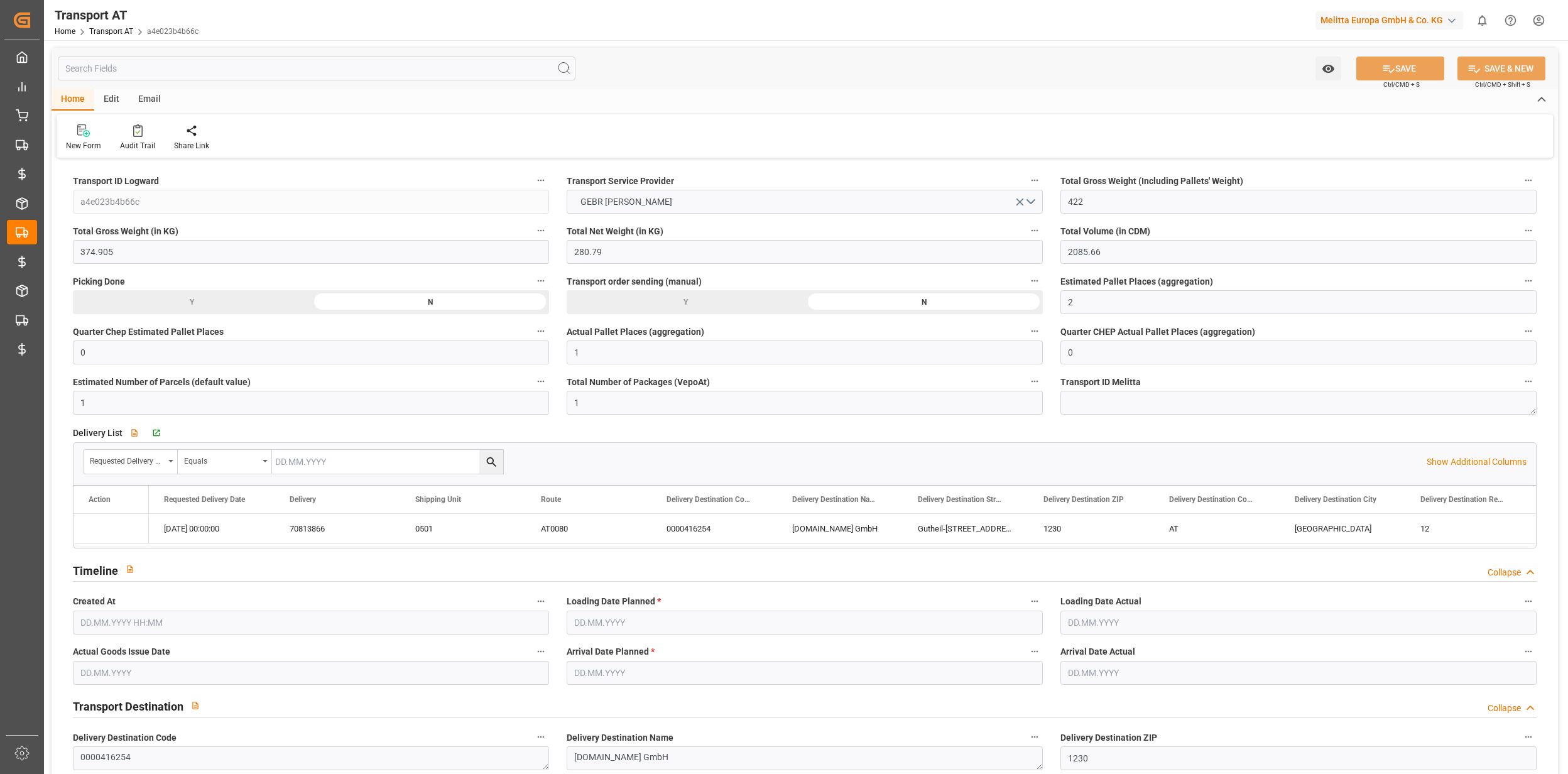
type input "12"
type input "0"
type input "191"
type input "2"
type input "1"
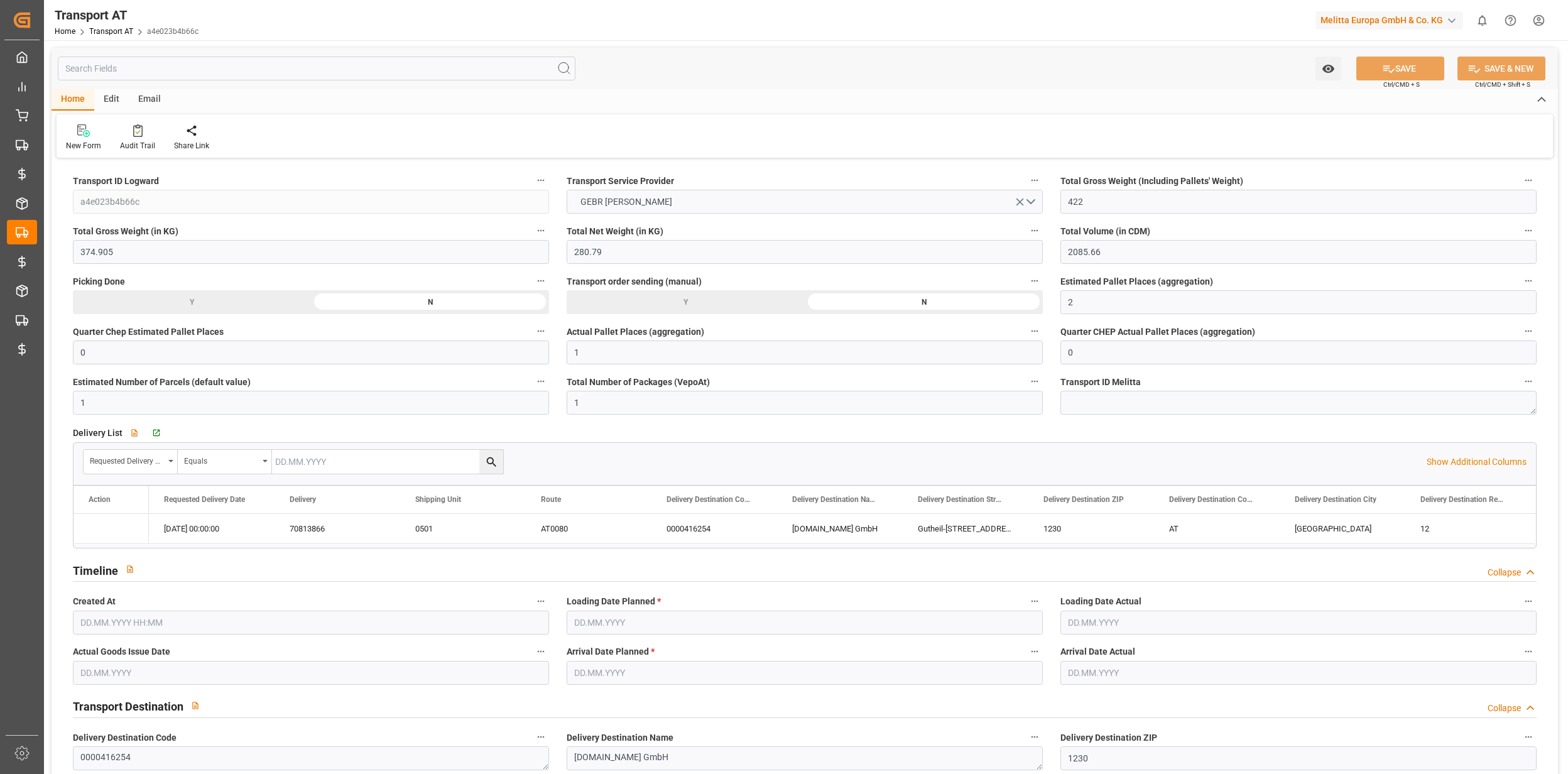
type input "80.74"
type input "86.24"
type input "11.09.2025 04:24"
type input "16.09.2025"
type input "17.09.2025"
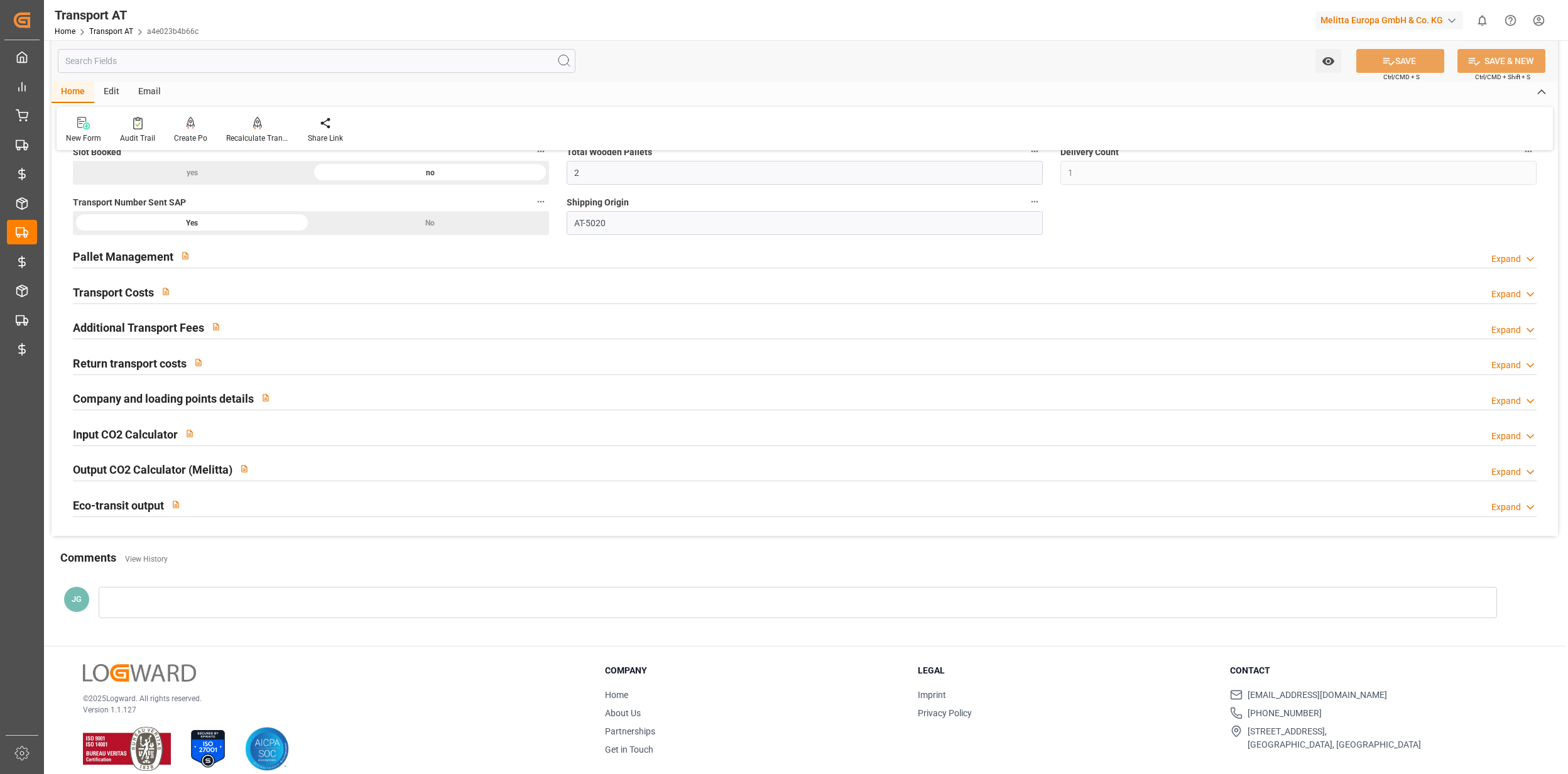
scroll to position [930, 0]
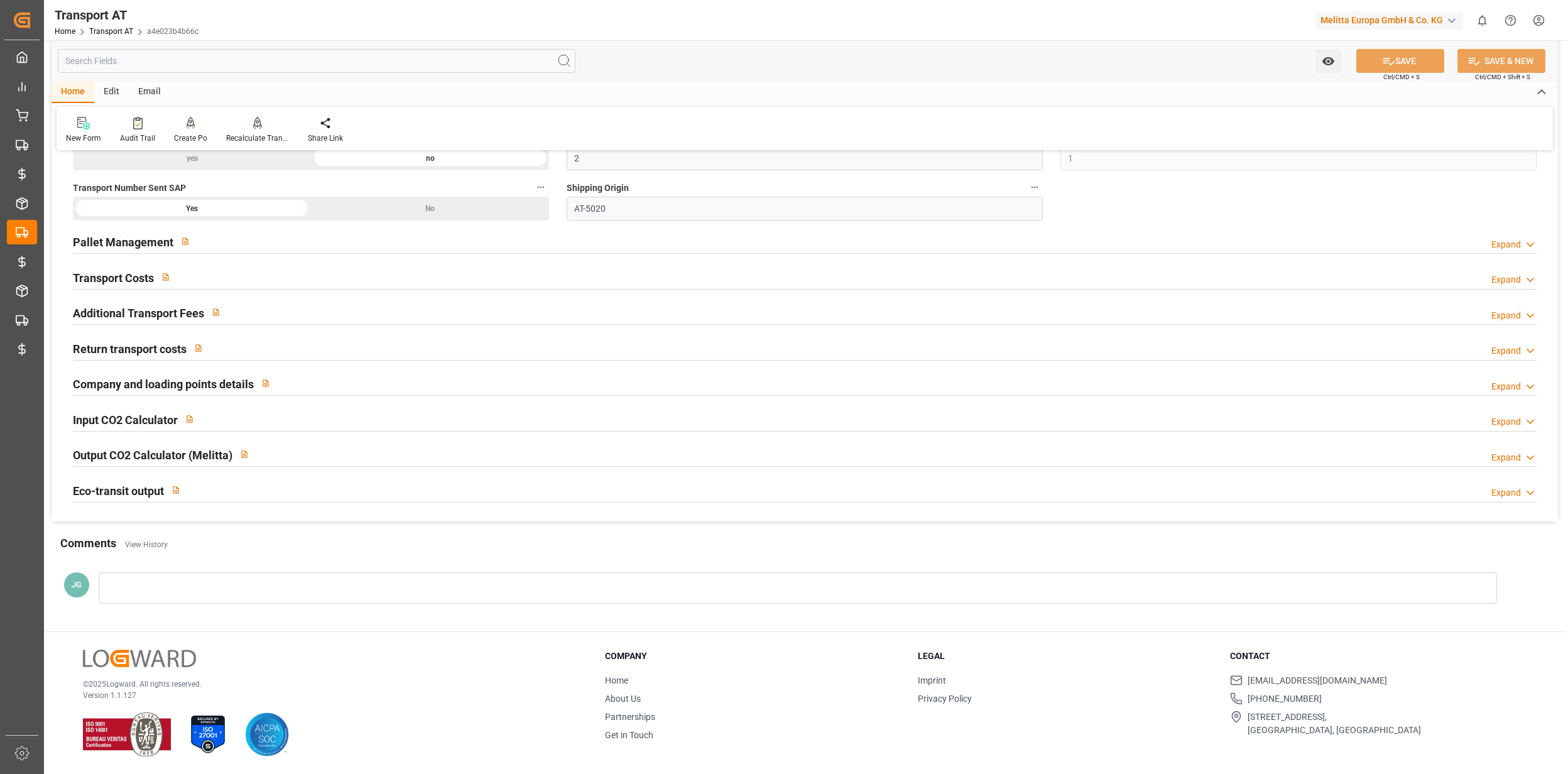
click at [216, 274] on div "Transport Costs Expand" at bounding box center [805, 277] width 1464 height 24
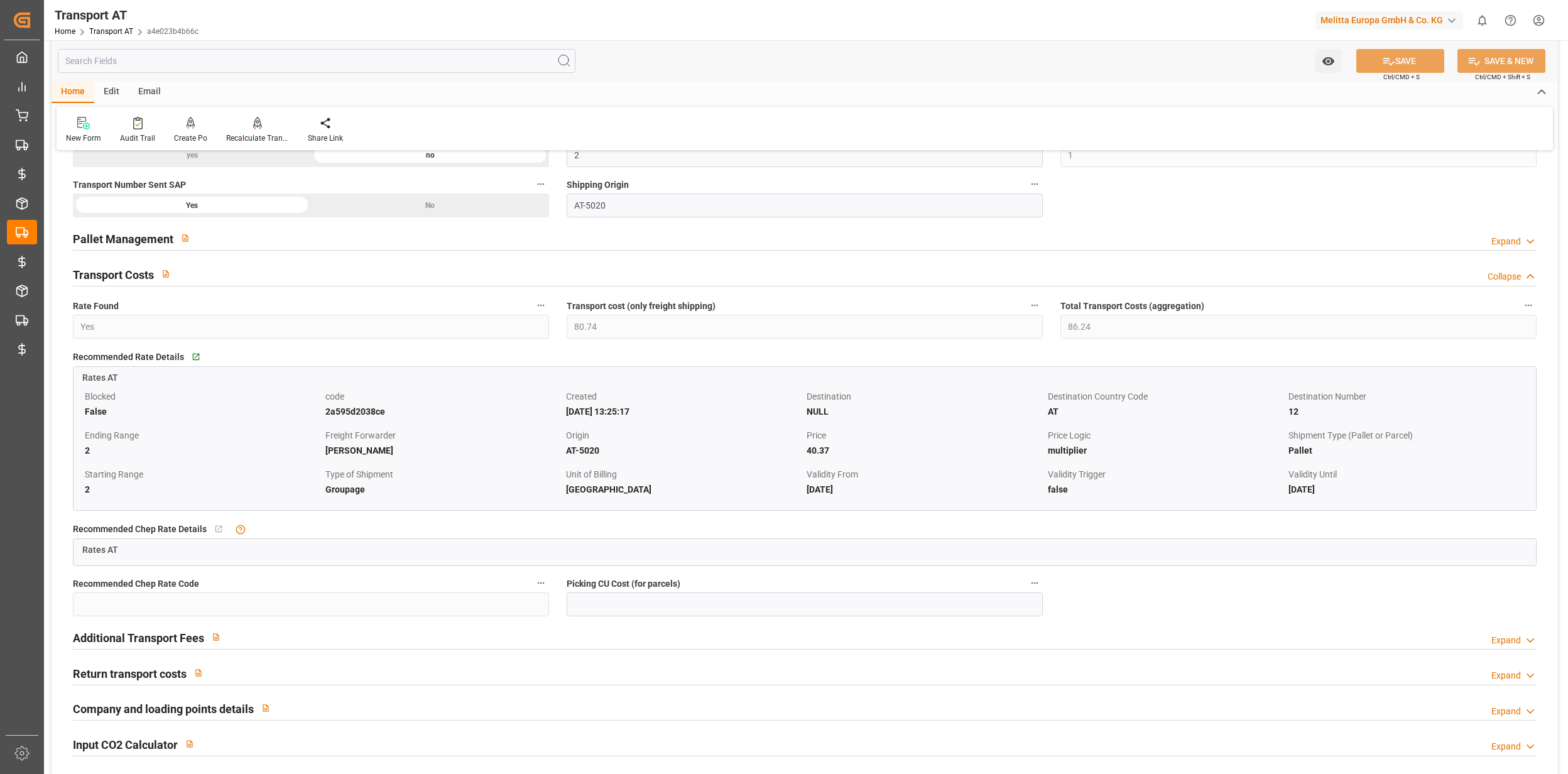
click at [1192, 313] on span "Total Transport Costs (aggregation)" at bounding box center [1132, 306] width 144 height 13
click at [1520, 314] on button "Total Transport Costs (aggregation)" at bounding box center [1528, 305] width 16 height 16
click at [1249, 335] on div at bounding box center [784, 387] width 1568 height 774
click at [1518, 301] on label "Total Transport Costs (aggregation)" at bounding box center [1298, 306] width 476 height 18
click at [1520, 301] on button "Total Transport Costs (aggregation)" at bounding box center [1528, 305] width 16 height 16
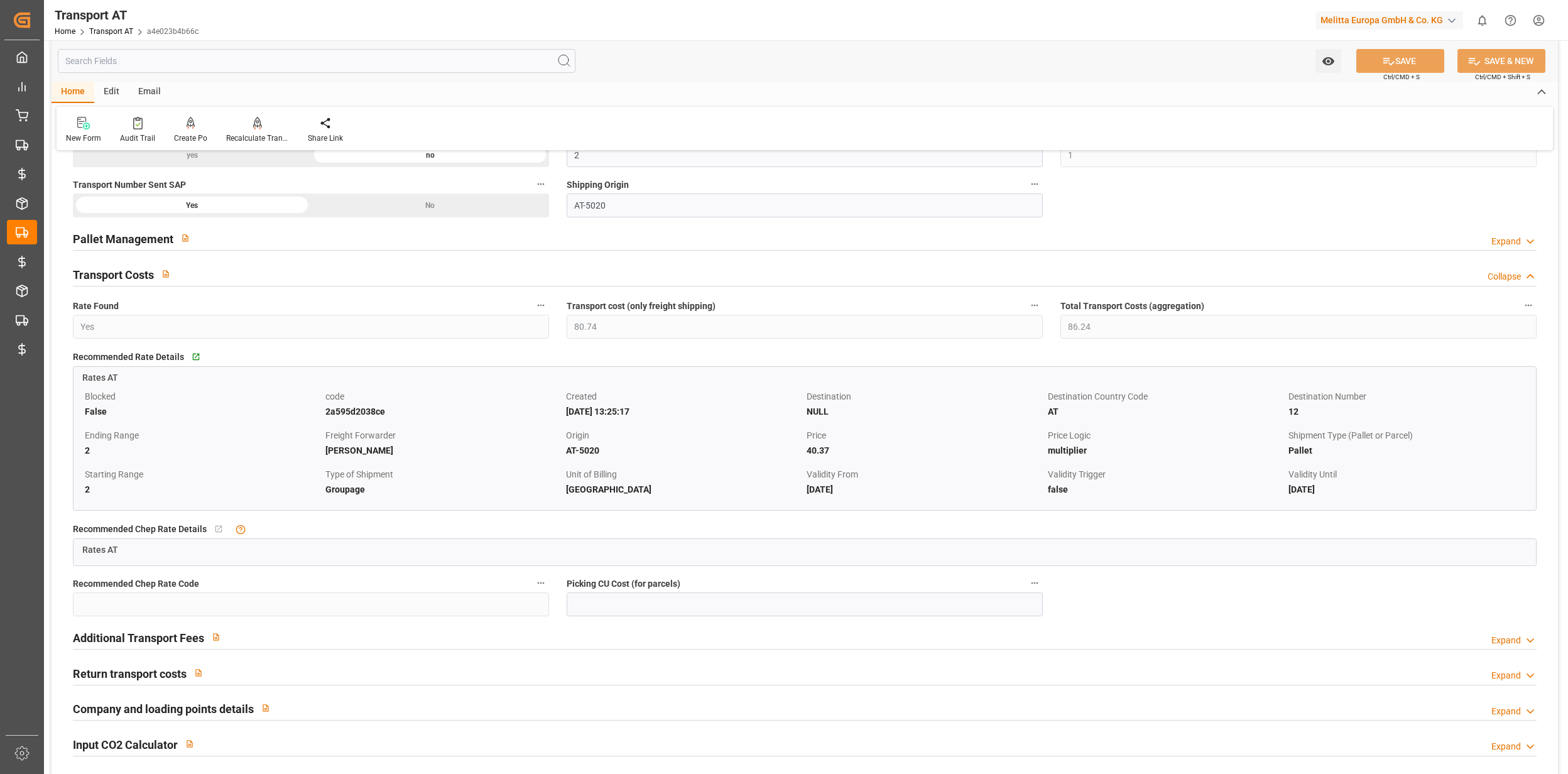
click at [1521, 305] on li "Description" at bounding box center [1516, 307] width 62 height 12
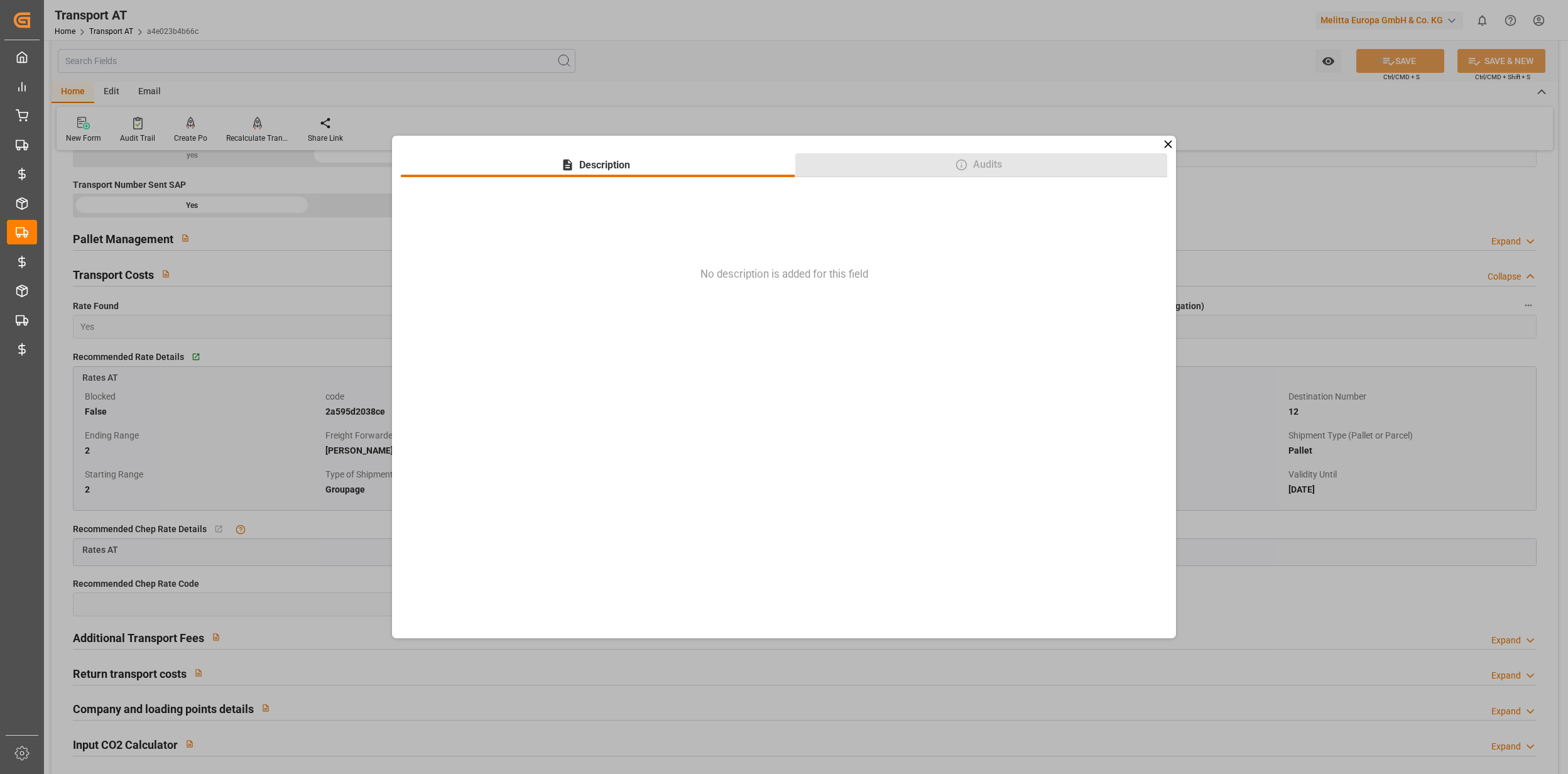
click at [1007, 155] on button "Audits" at bounding box center [981, 165] width 372 height 24
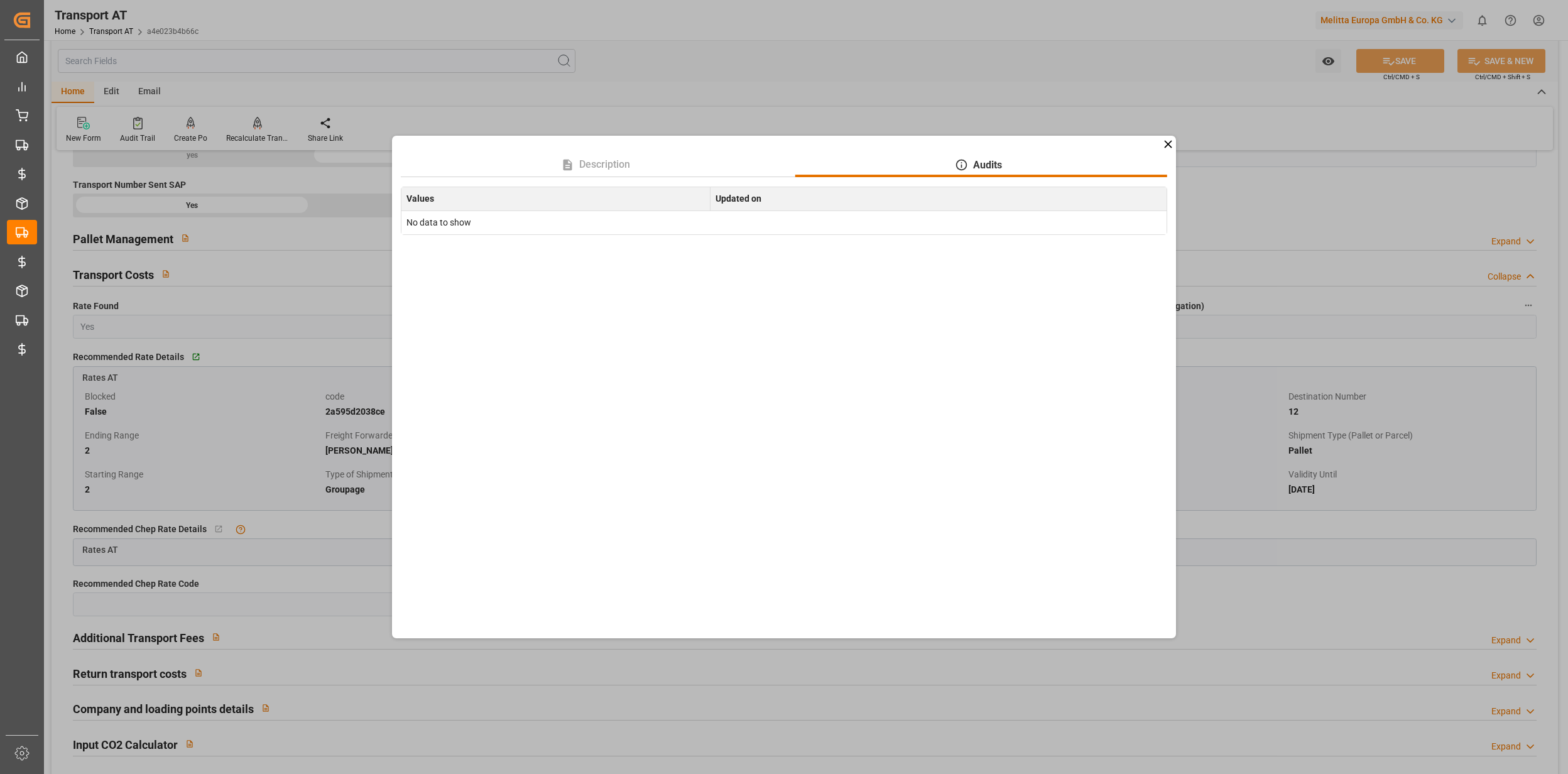
click at [1164, 140] on icon at bounding box center [1168, 144] width 13 height 13
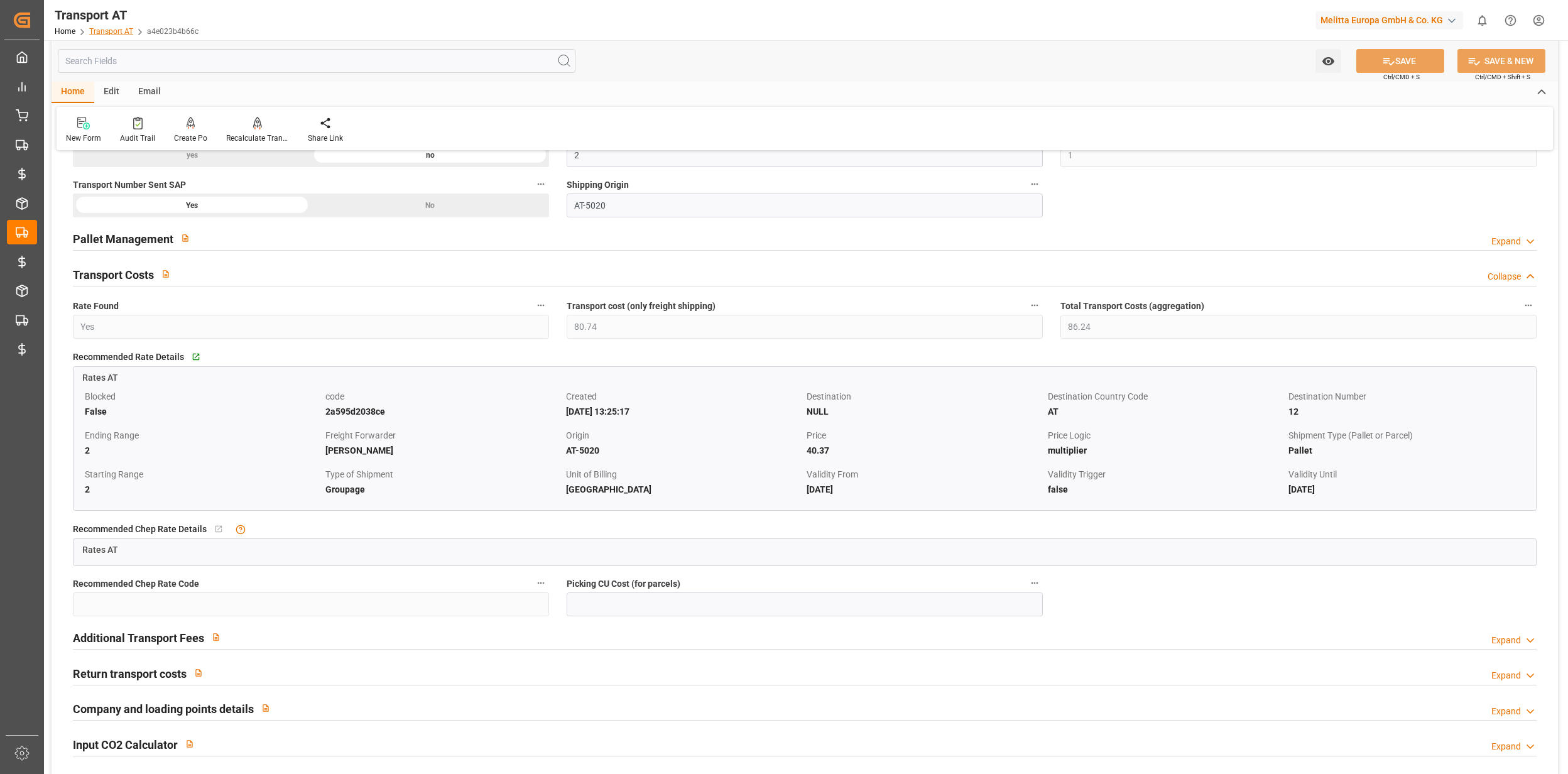
click at [119, 27] on link "Transport AT" at bounding box center [111, 31] width 44 height 8
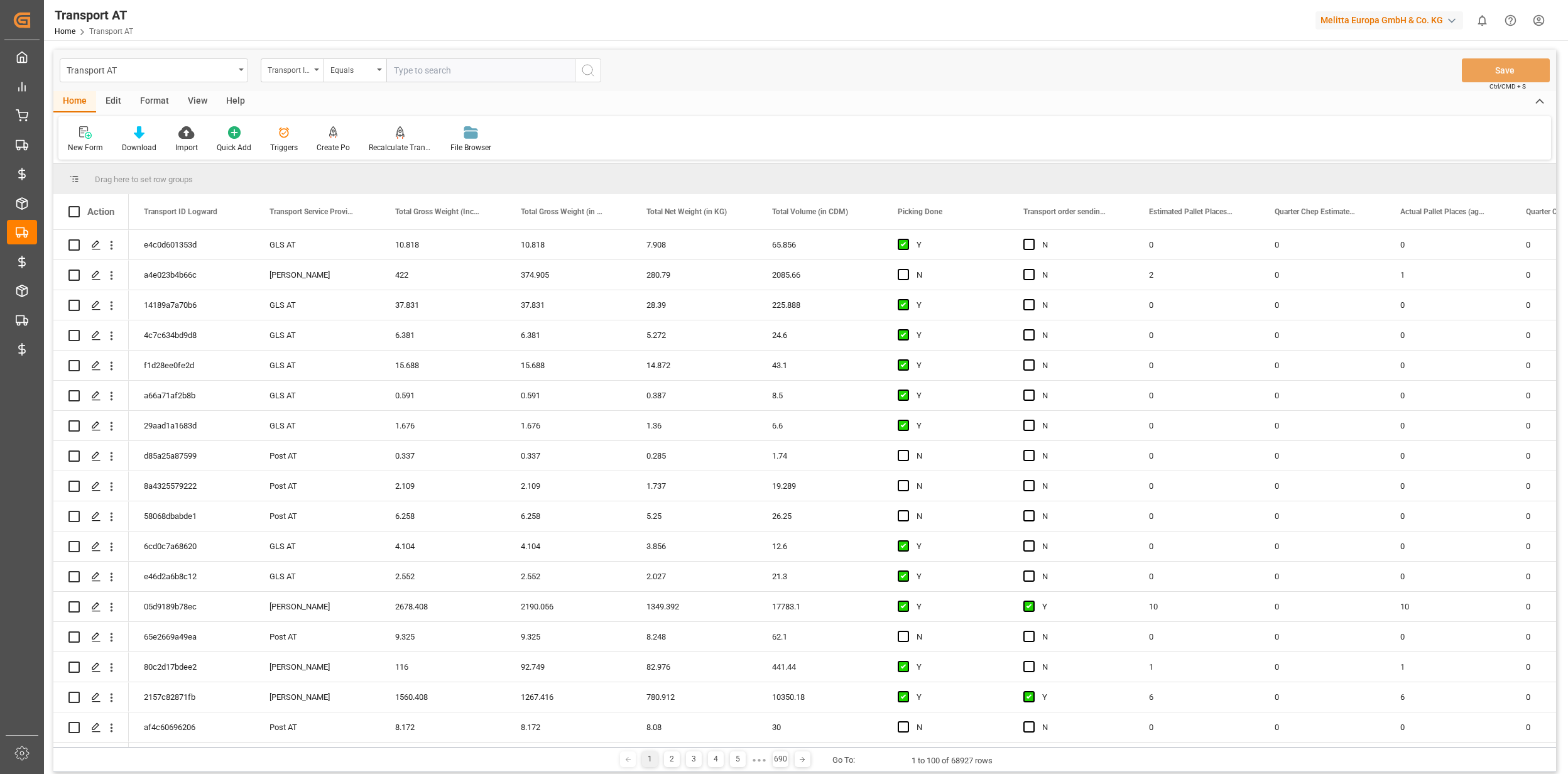
click at [107, 106] on div "Edit" at bounding box center [113, 102] width 35 height 22
click at [363, 139] on div "Schema Edit" at bounding box center [371, 140] width 61 height 27
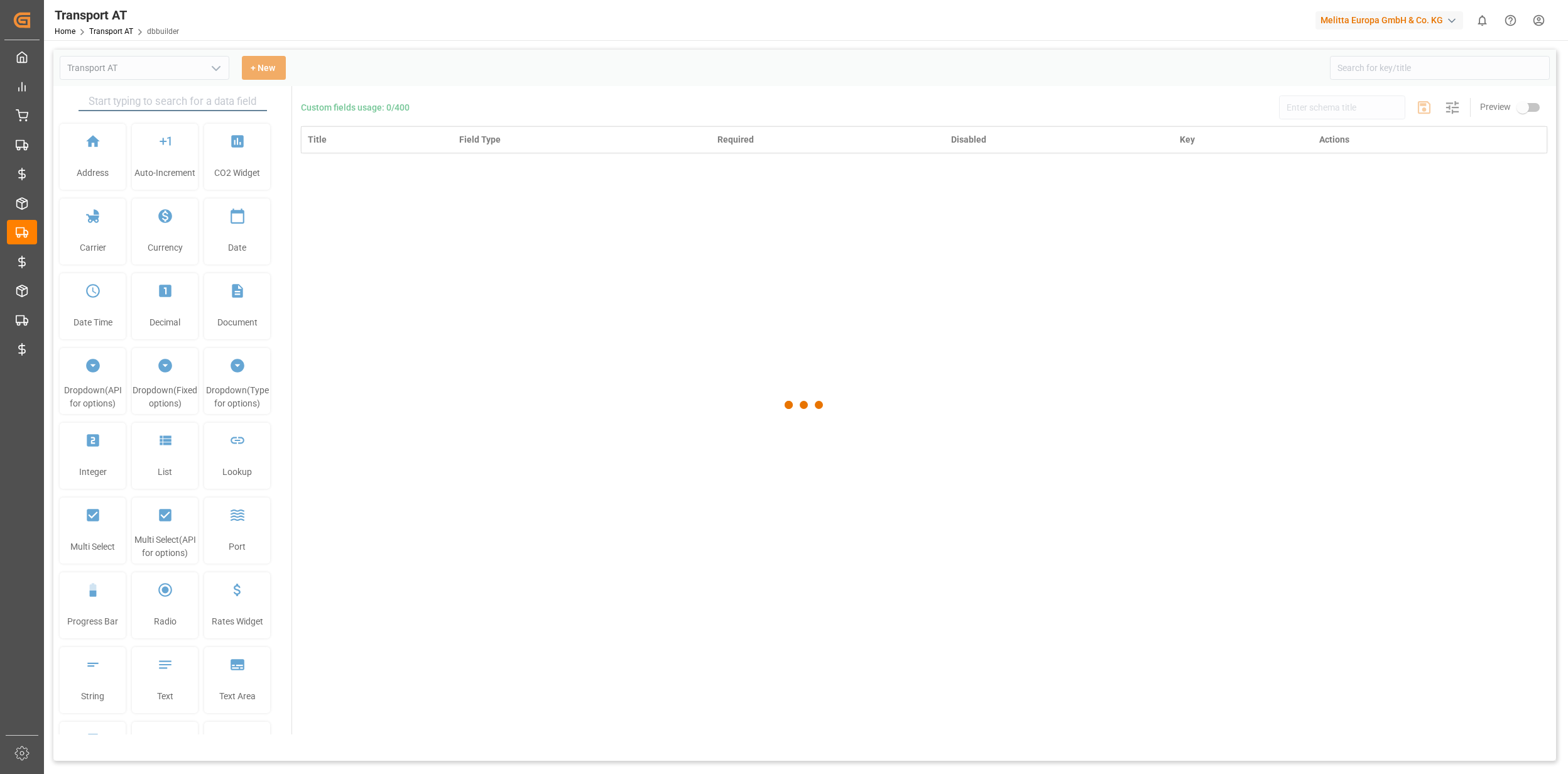
type input "Transport AT"
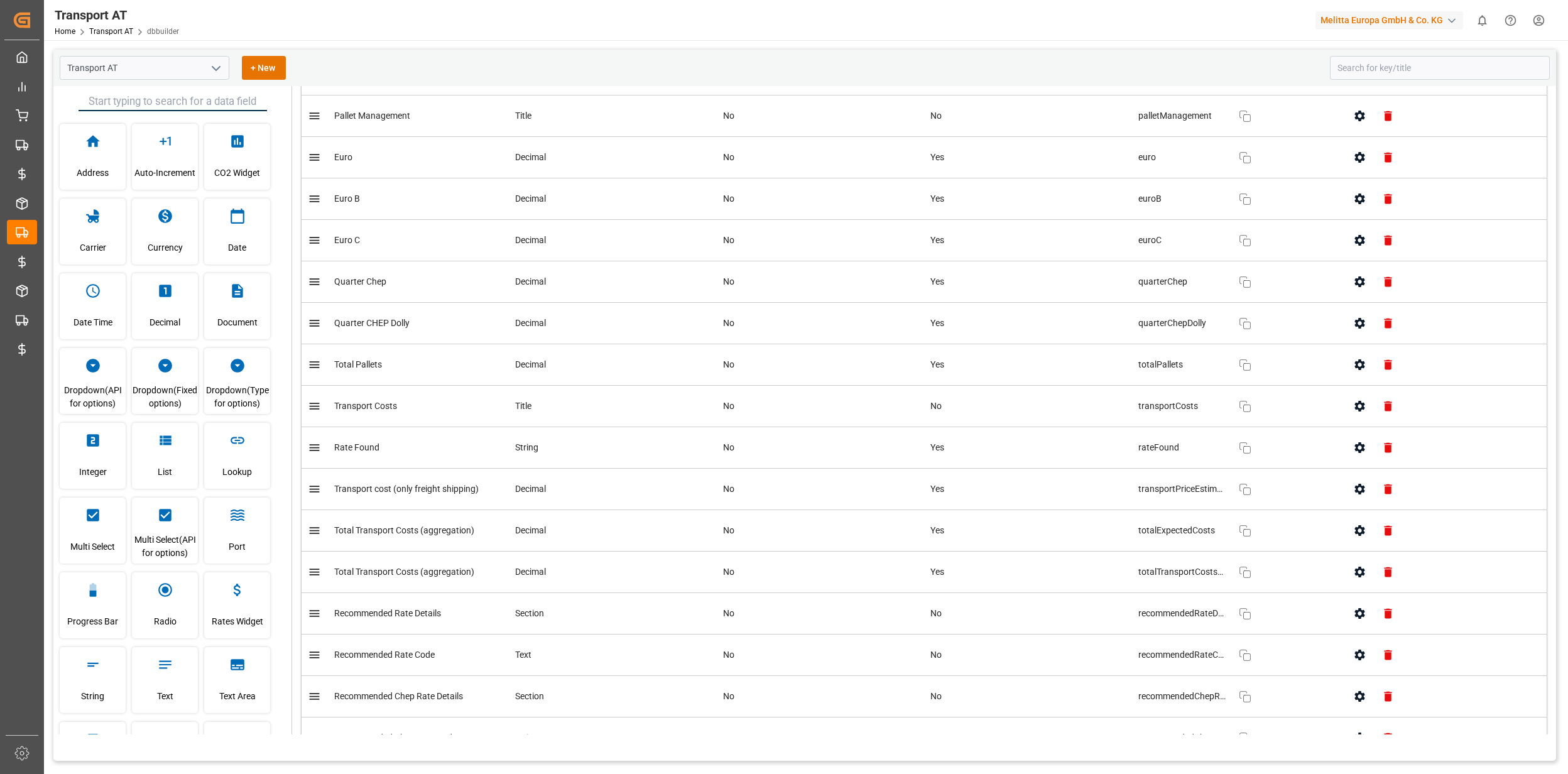
scroll to position [1926, 0]
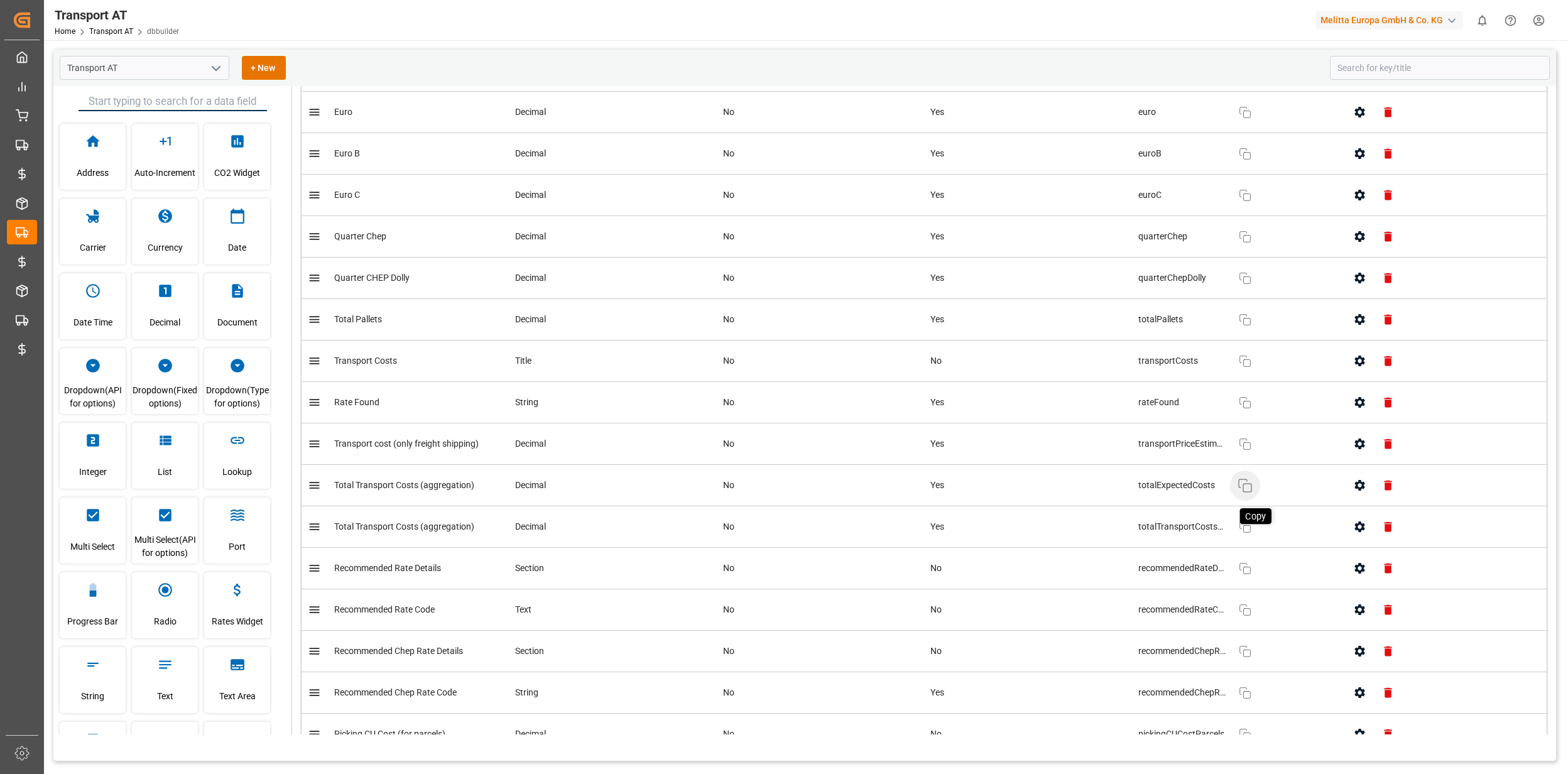
click at [1241, 493] on icon "button" at bounding box center [1245, 485] width 15 height 15
click at [1352, 499] on button "button" at bounding box center [1359, 485] width 28 height 28
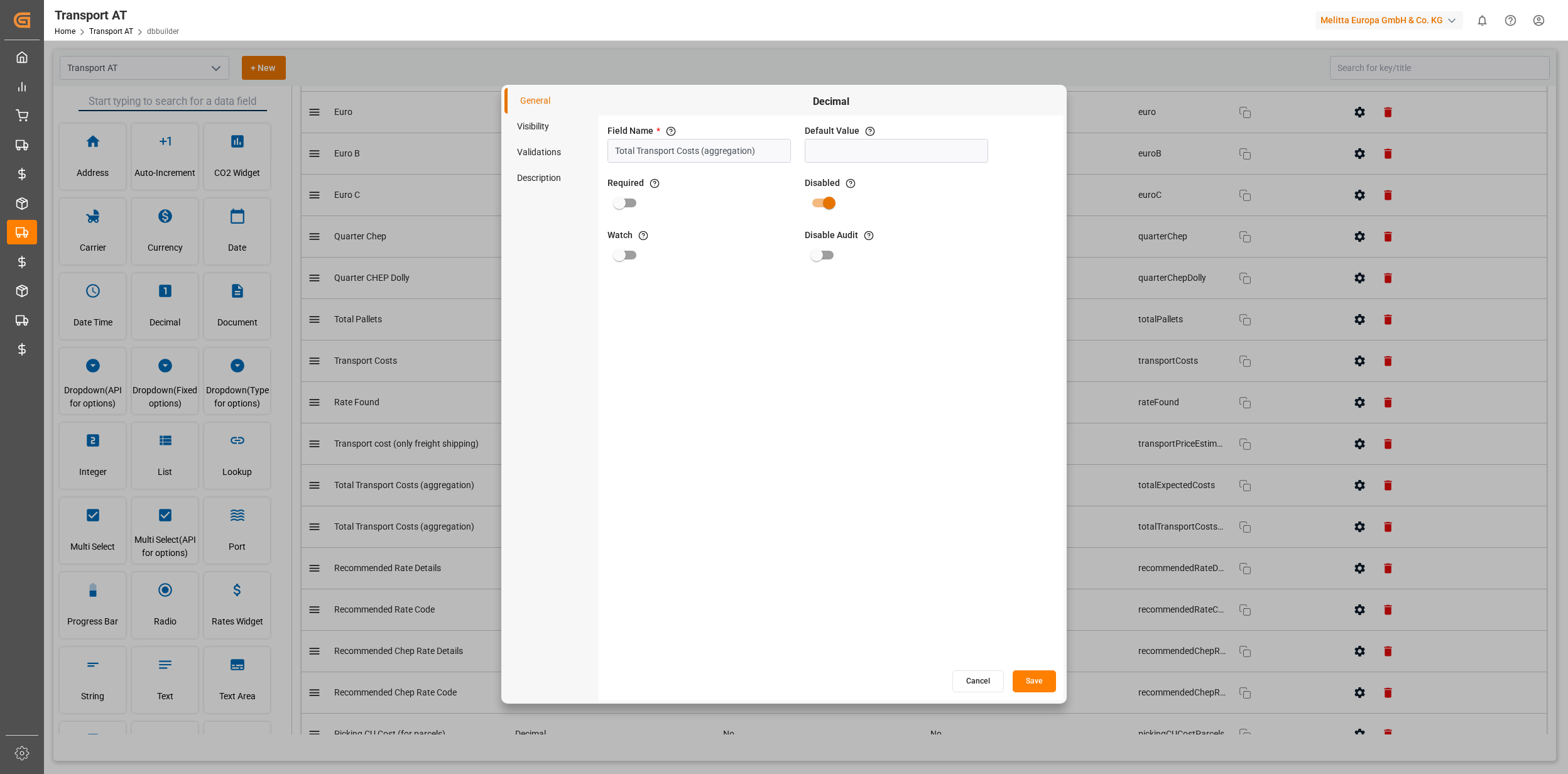
click at [990, 682] on button "Cancel" at bounding box center [978, 681] width 52 height 22
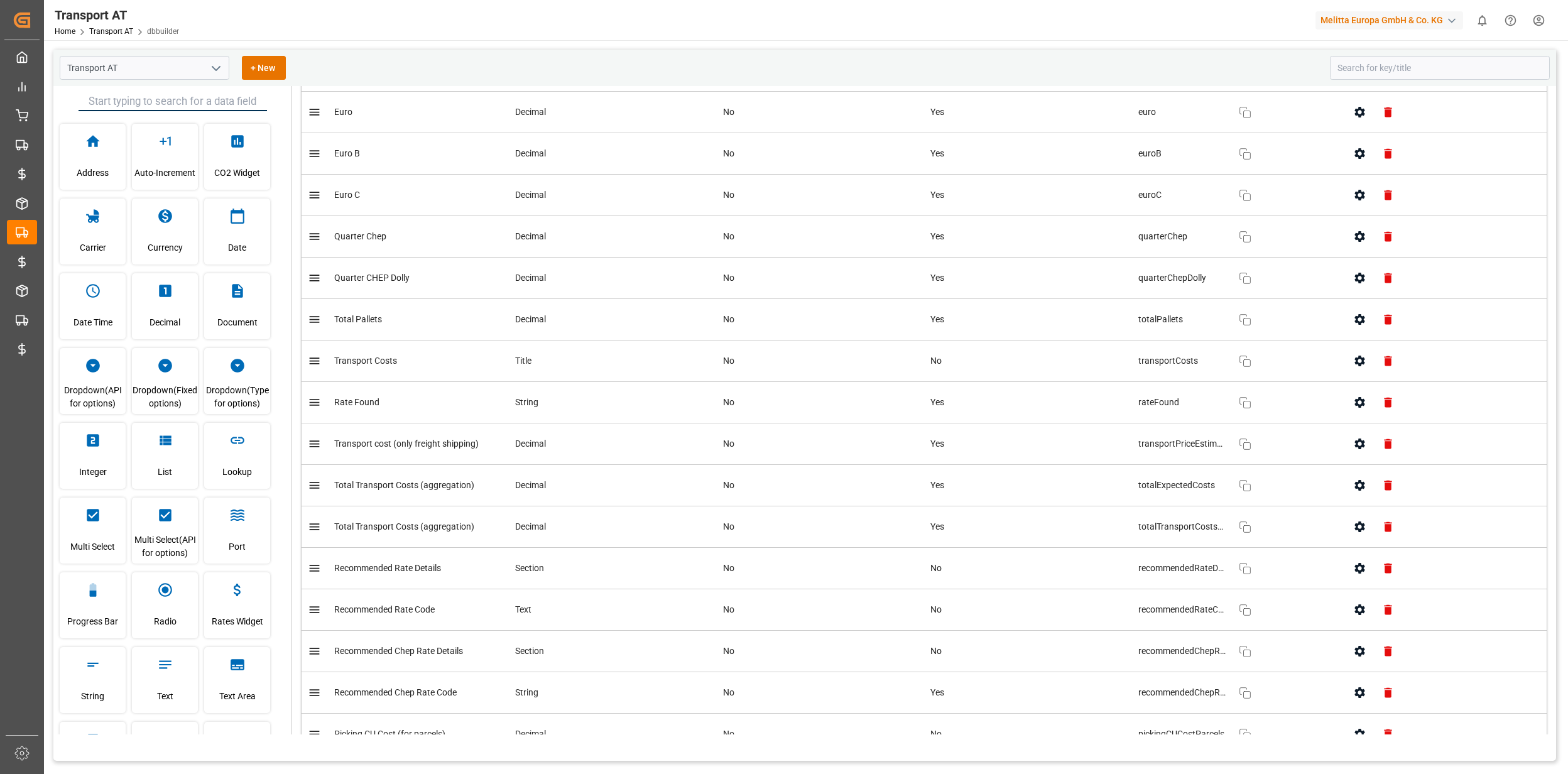
click at [1355, 533] on icon "button" at bounding box center [1359, 527] width 13 height 13
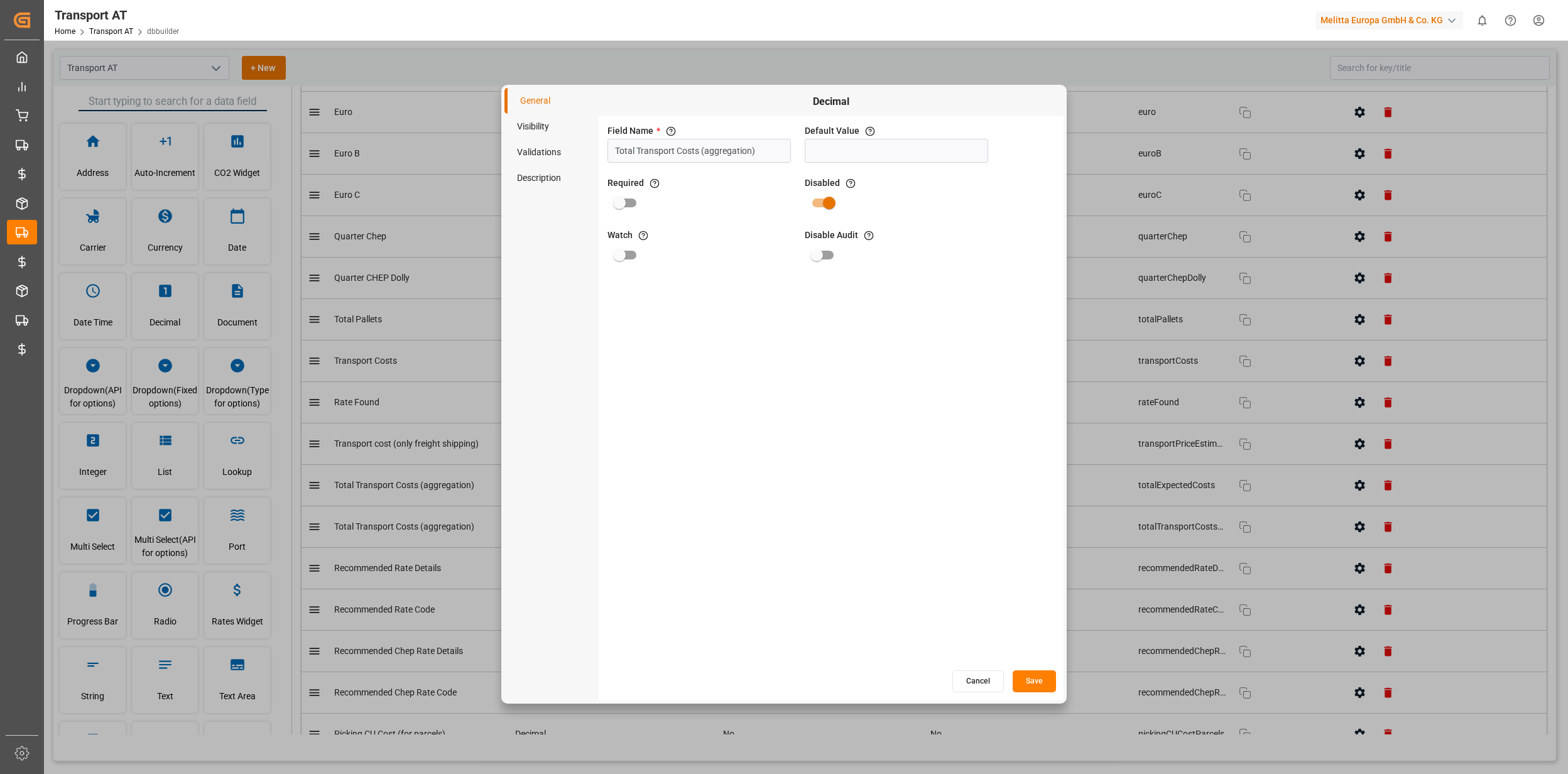
click at [527, 117] on li "Visibility" at bounding box center [552, 127] width 95 height 26
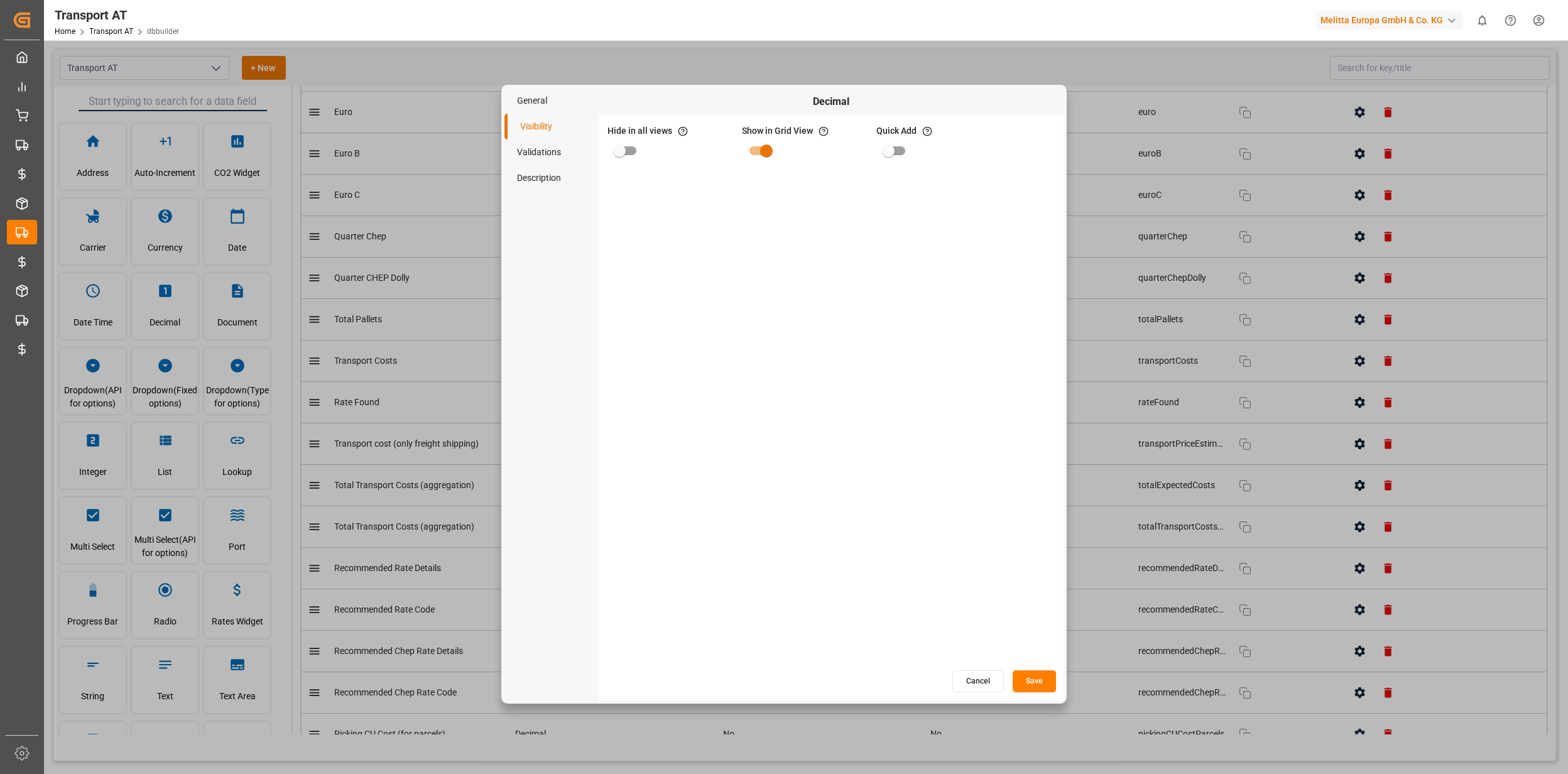
click at [533, 146] on li "Validations" at bounding box center [552, 153] width 95 height 26
click at [536, 174] on li "Description" at bounding box center [552, 178] width 95 height 26
click at [962, 685] on button "Cancel" at bounding box center [978, 681] width 52 height 22
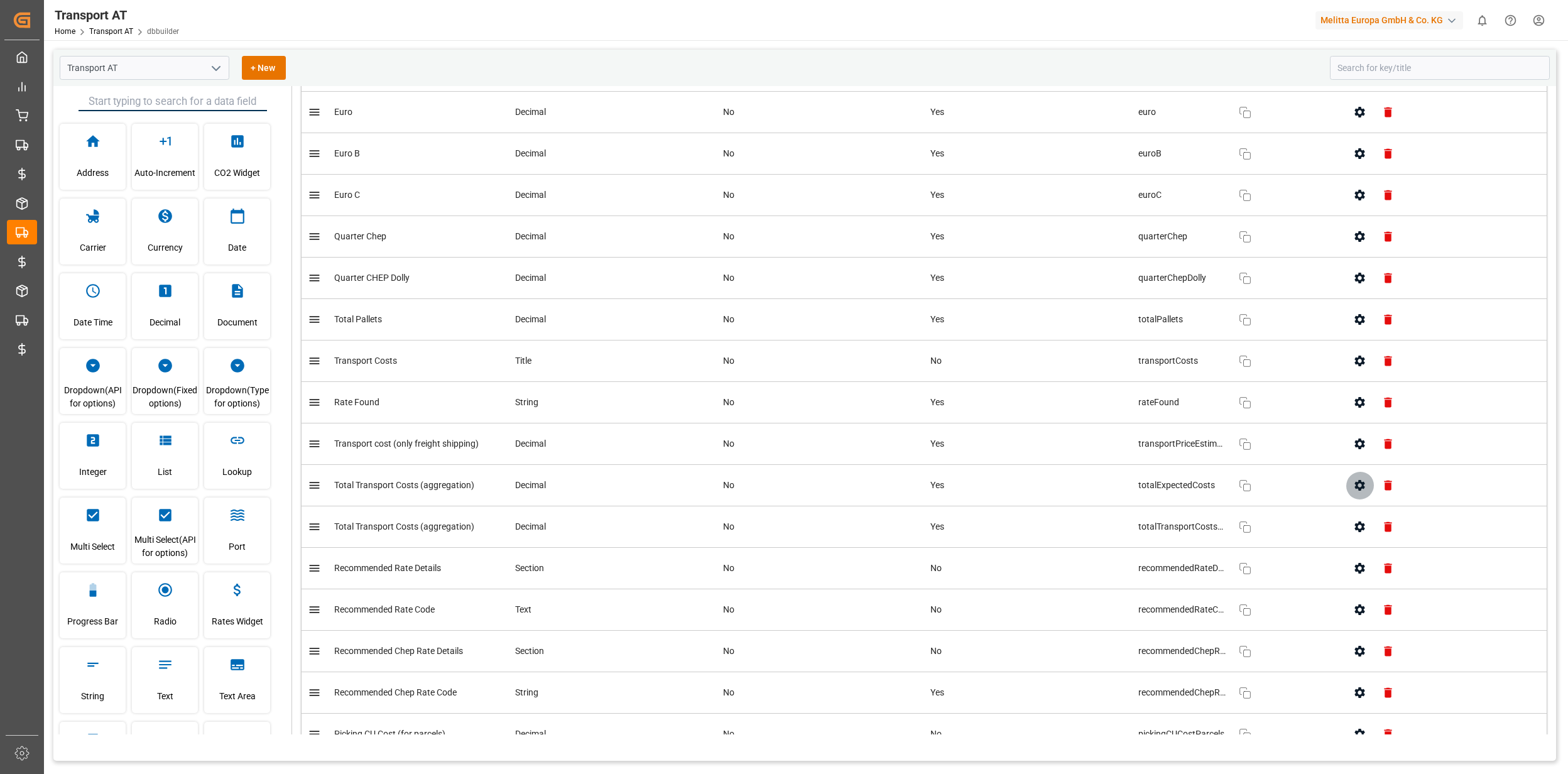
click at [1348, 499] on button "button" at bounding box center [1359, 485] width 28 height 28
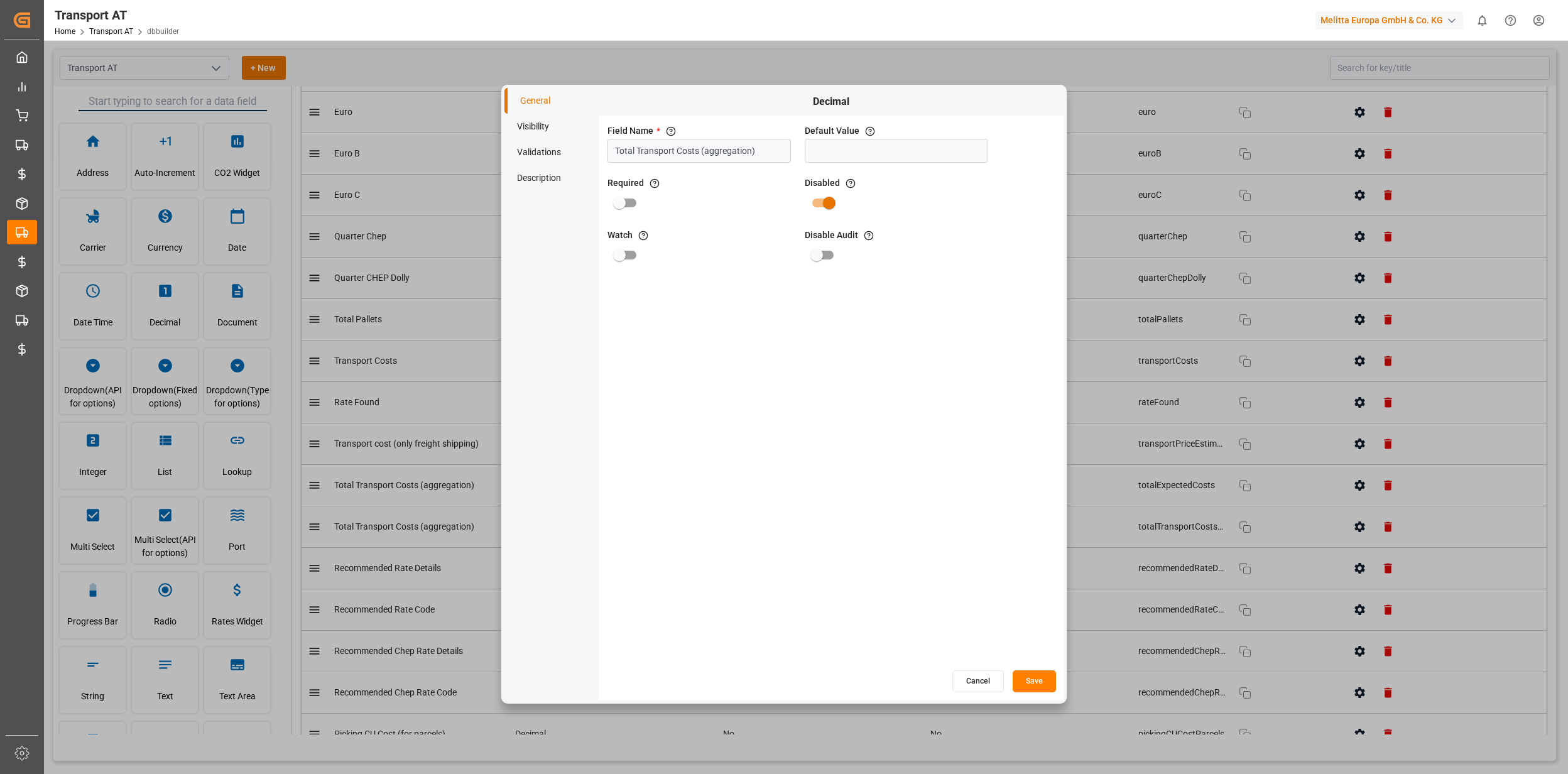
click at [535, 140] on li "Validations" at bounding box center [552, 153] width 95 height 26
click at [535, 127] on li "Visibility" at bounding box center [552, 127] width 95 height 26
click at [980, 679] on button "Cancel" at bounding box center [978, 681] width 52 height 22
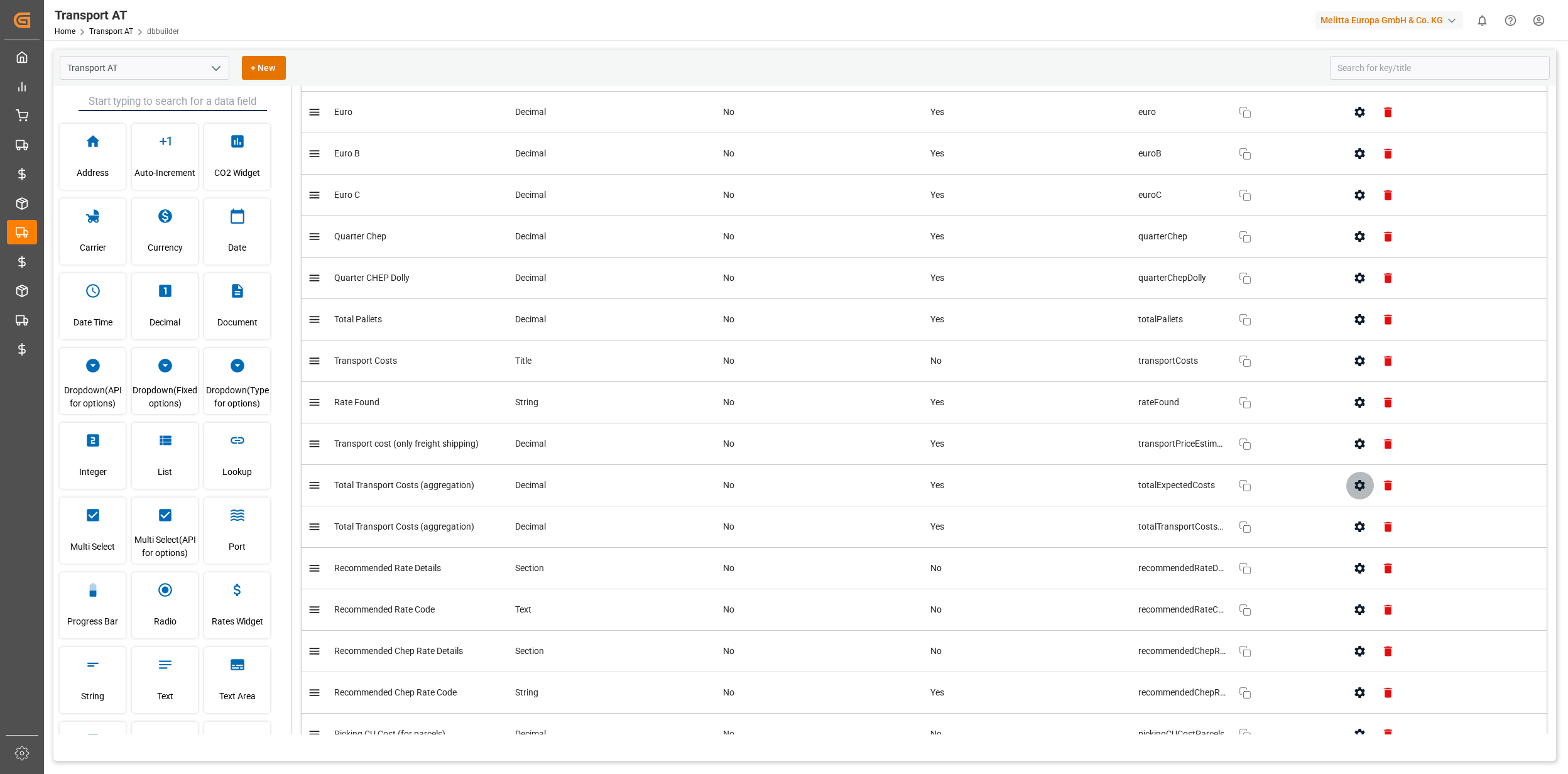
click at [1357, 490] on icon "button" at bounding box center [1359, 485] width 10 height 10
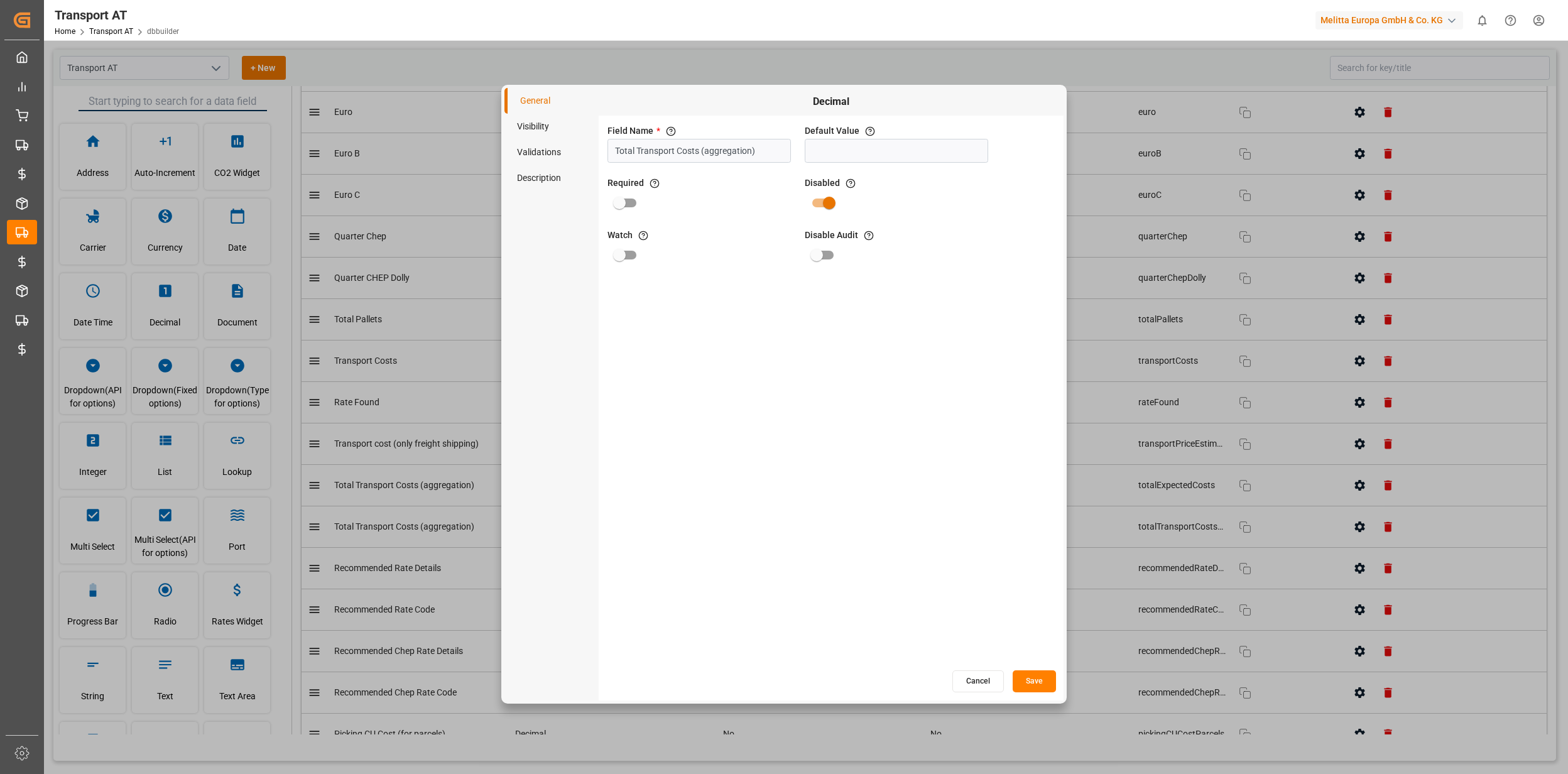
click at [543, 125] on li "Visibility" at bounding box center [552, 127] width 95 height 26
drag, startPoint x: 978, startPoint y: 679, endPoint x: 996, endPoint y: 672, distance: 19.3
click at [979, 679] on button "Cancel" at bounding box center [978, 681] width 52 height 22
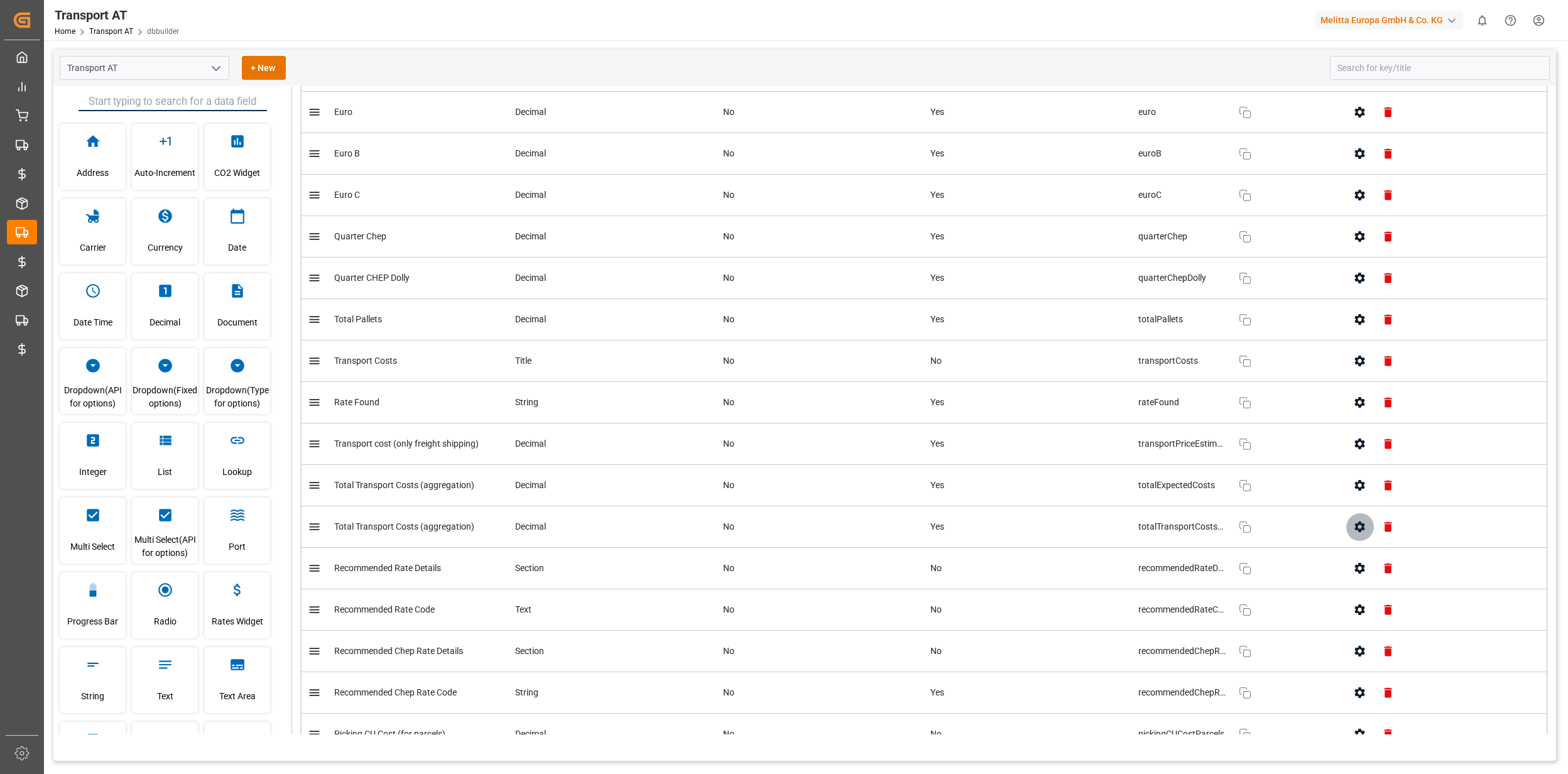
click at [1353, 533] on icon "button" at bounding box center [1359, 527] width 13 height 13
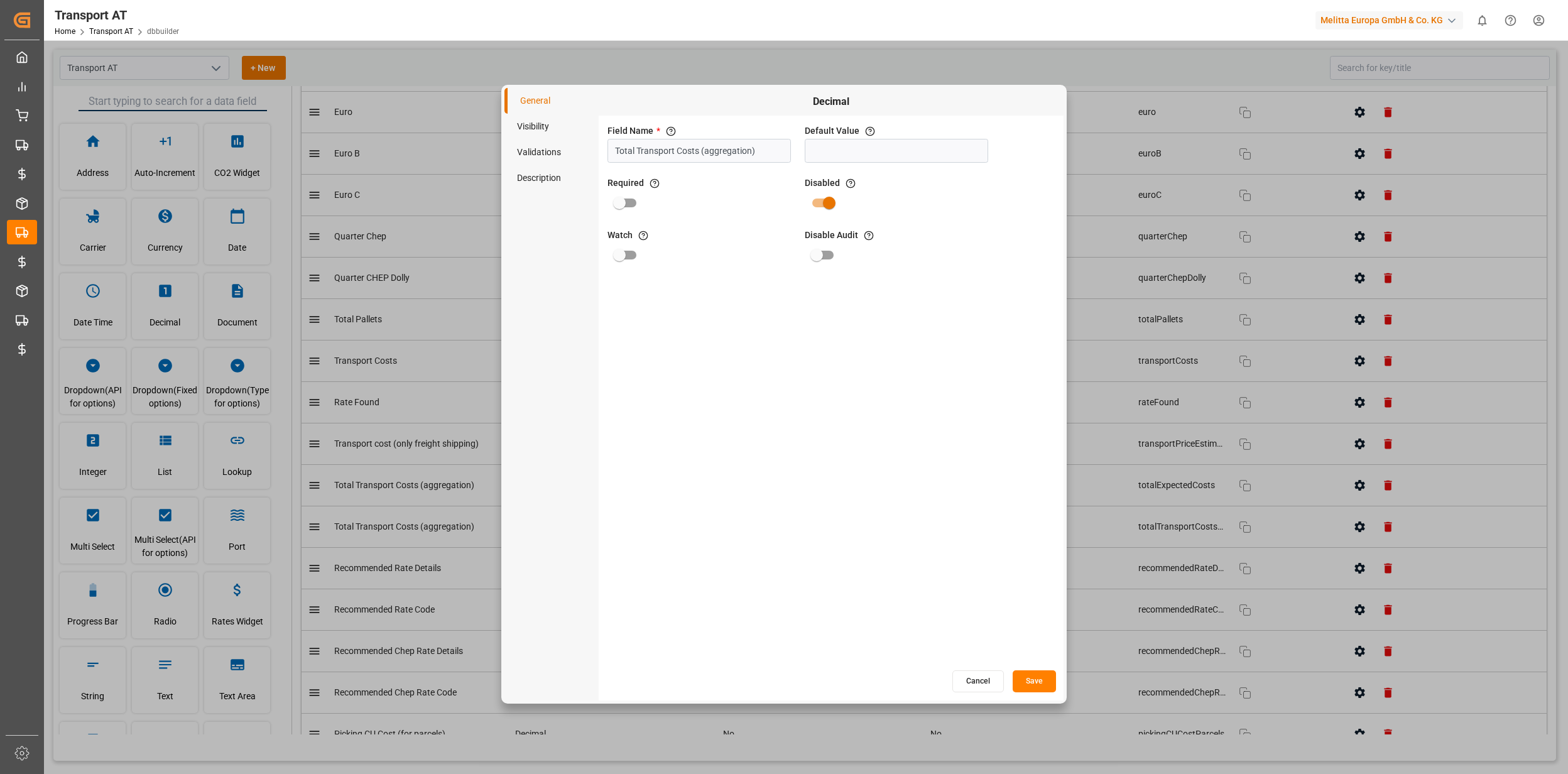
click at [539, 129] on li "Visibility" at bounding box center [552, 127] width 95 height 26
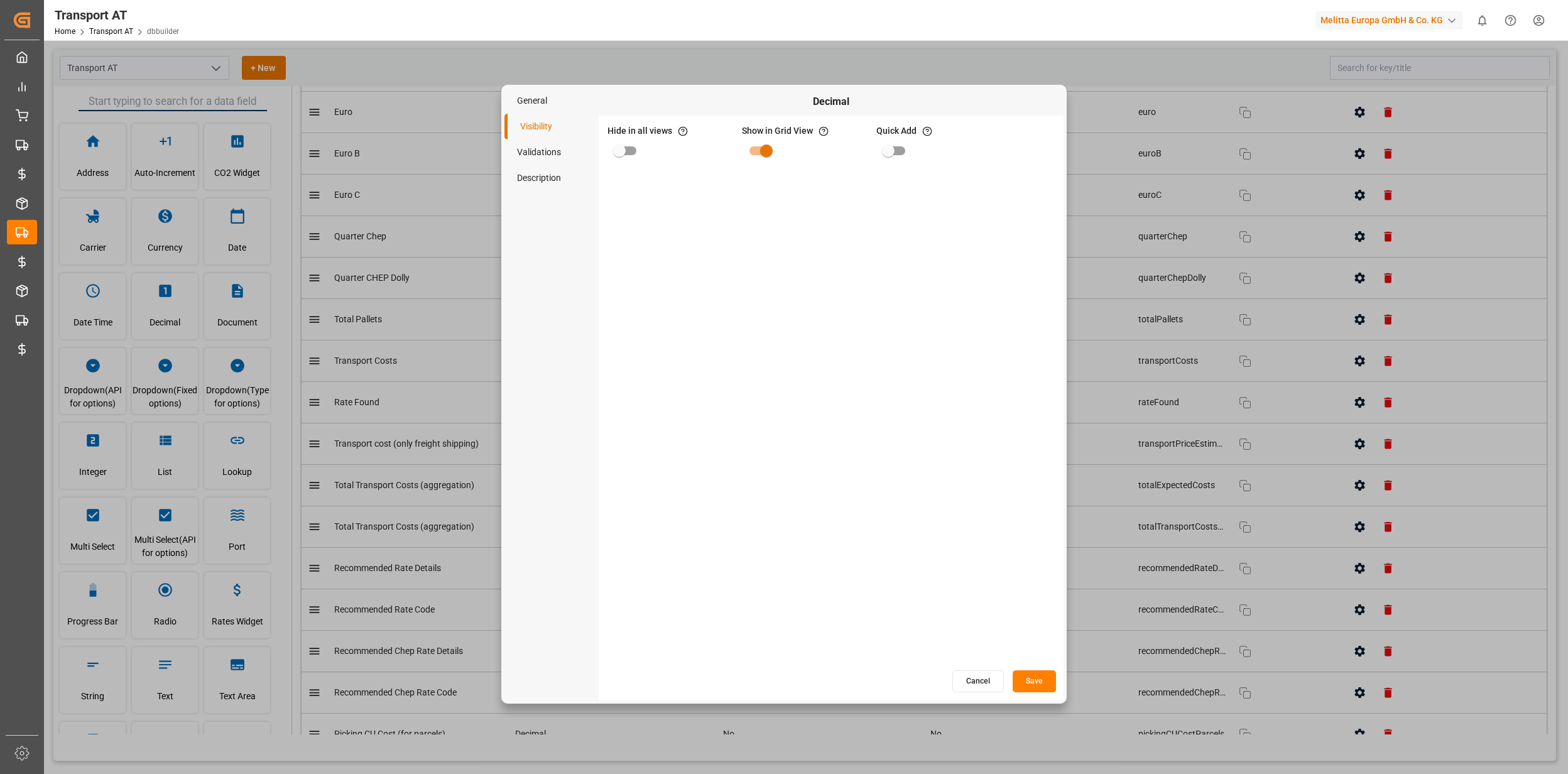
click at [966, 675] on button "Cancel" at bounding box center [978, 681] width 52 height 22
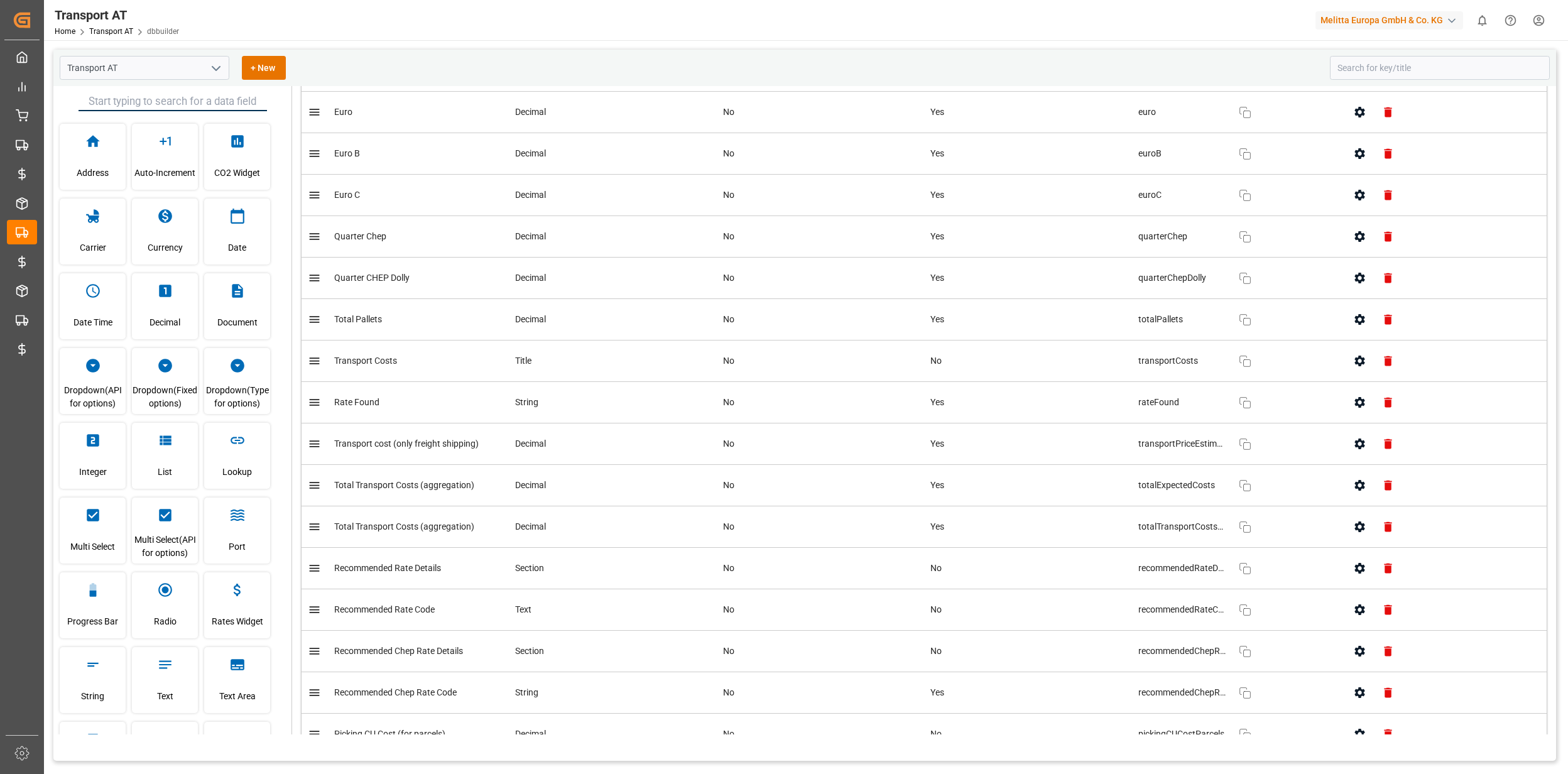
click at [1360, 499] on button "button" at bounding box center [1359, 485] width 28 height 28
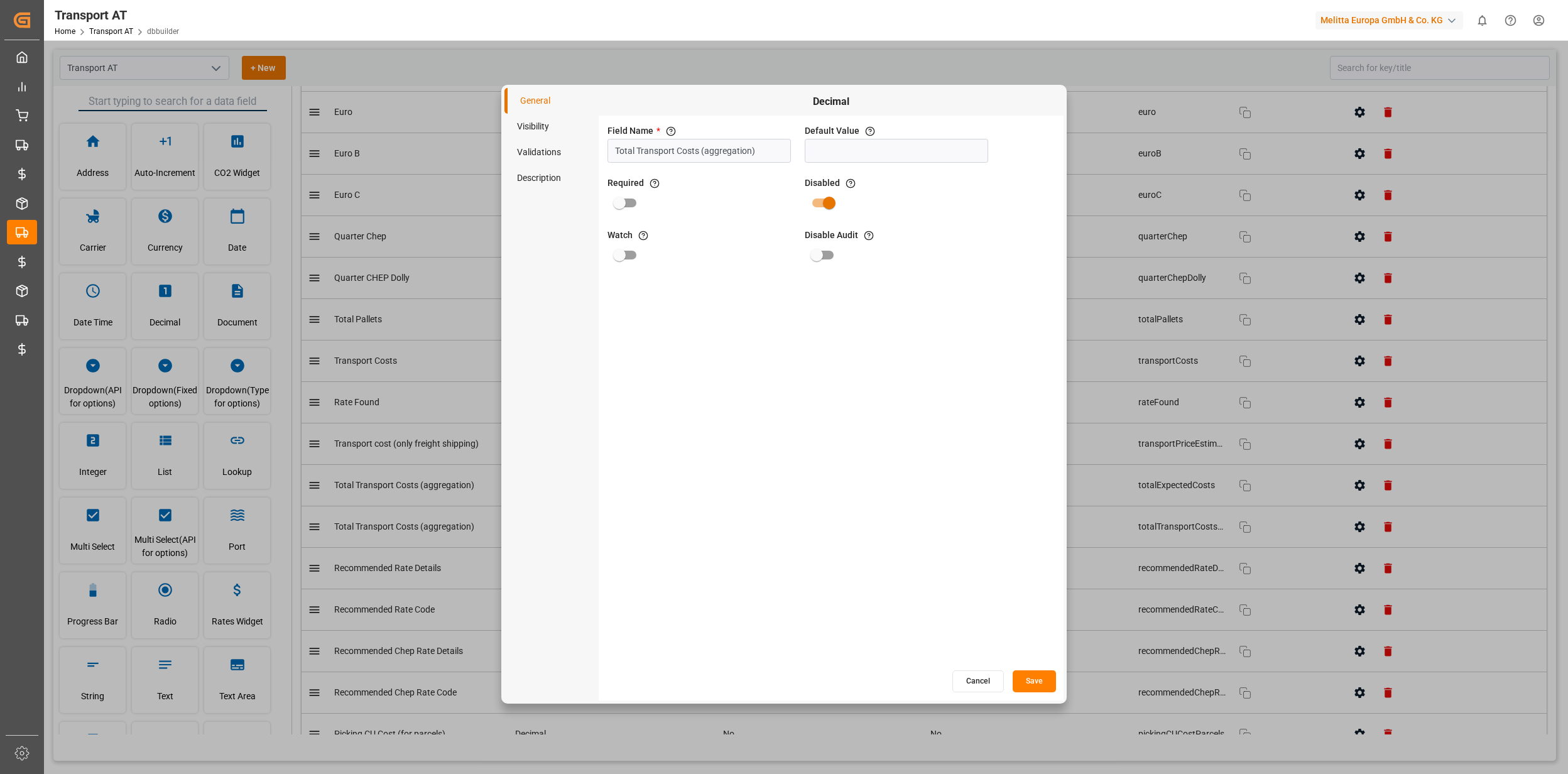
click at [554, 126] on li "Visibility" at bounding box center [552, 127] width 95 height 26
click at [756, 149] on input "primary checkbox" at bounding box center [754, 151] width 72 height 24
checkbox input "true"
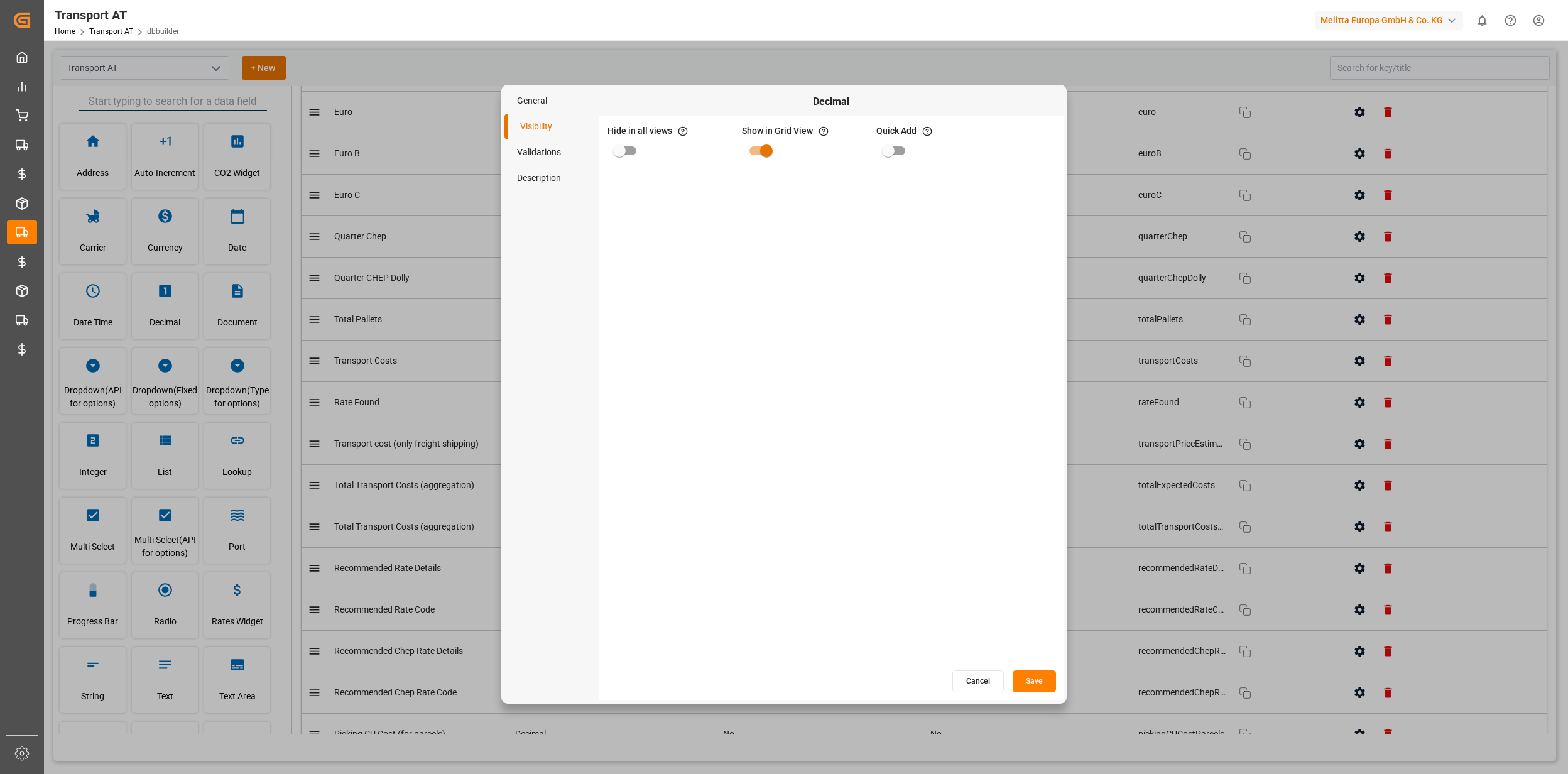
click at [1036, 675] on button "Save" at bounding box center [1034, 681] width 43 height 22
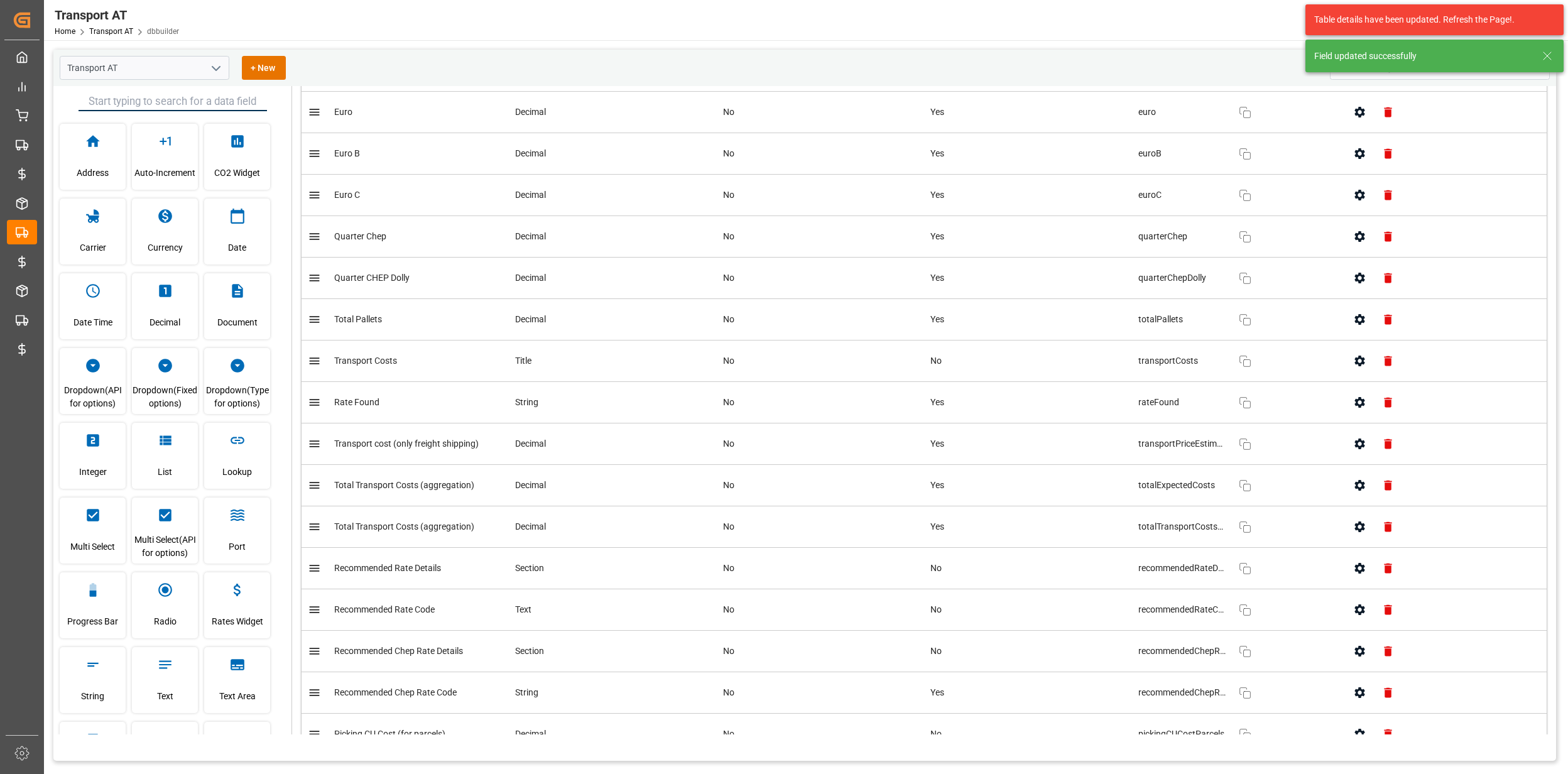
click at [121, 22] on div "Transport AT" at bounding box center [117, 15] width 125 height 19
click at [121, 27] on link "Transport AT" at bounding box center [111, 31] width 44 height 8
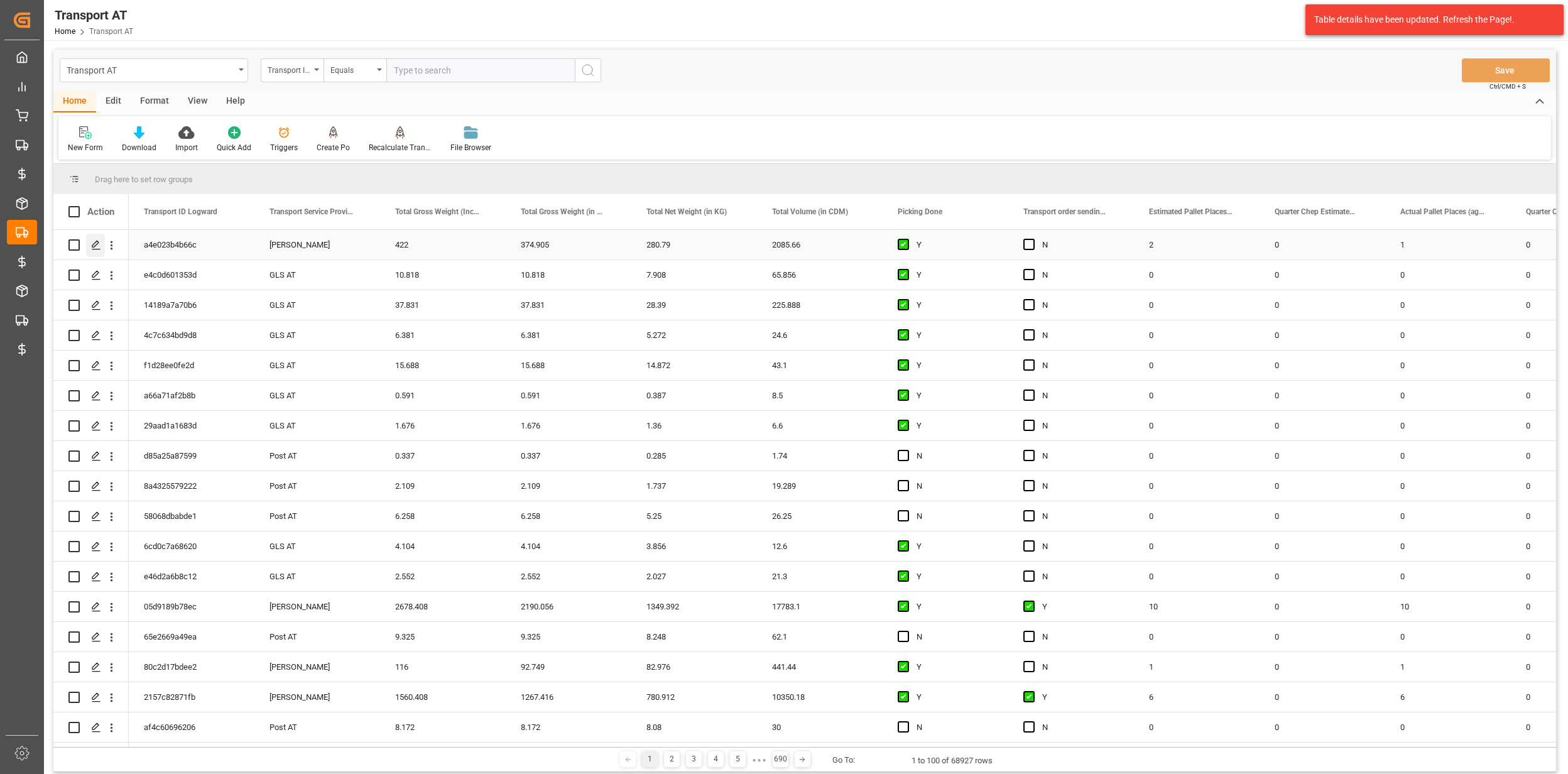
click at [91, 243] on div "Press SPACE to select this row." at bounding box center [95, 245] width 19 height 23
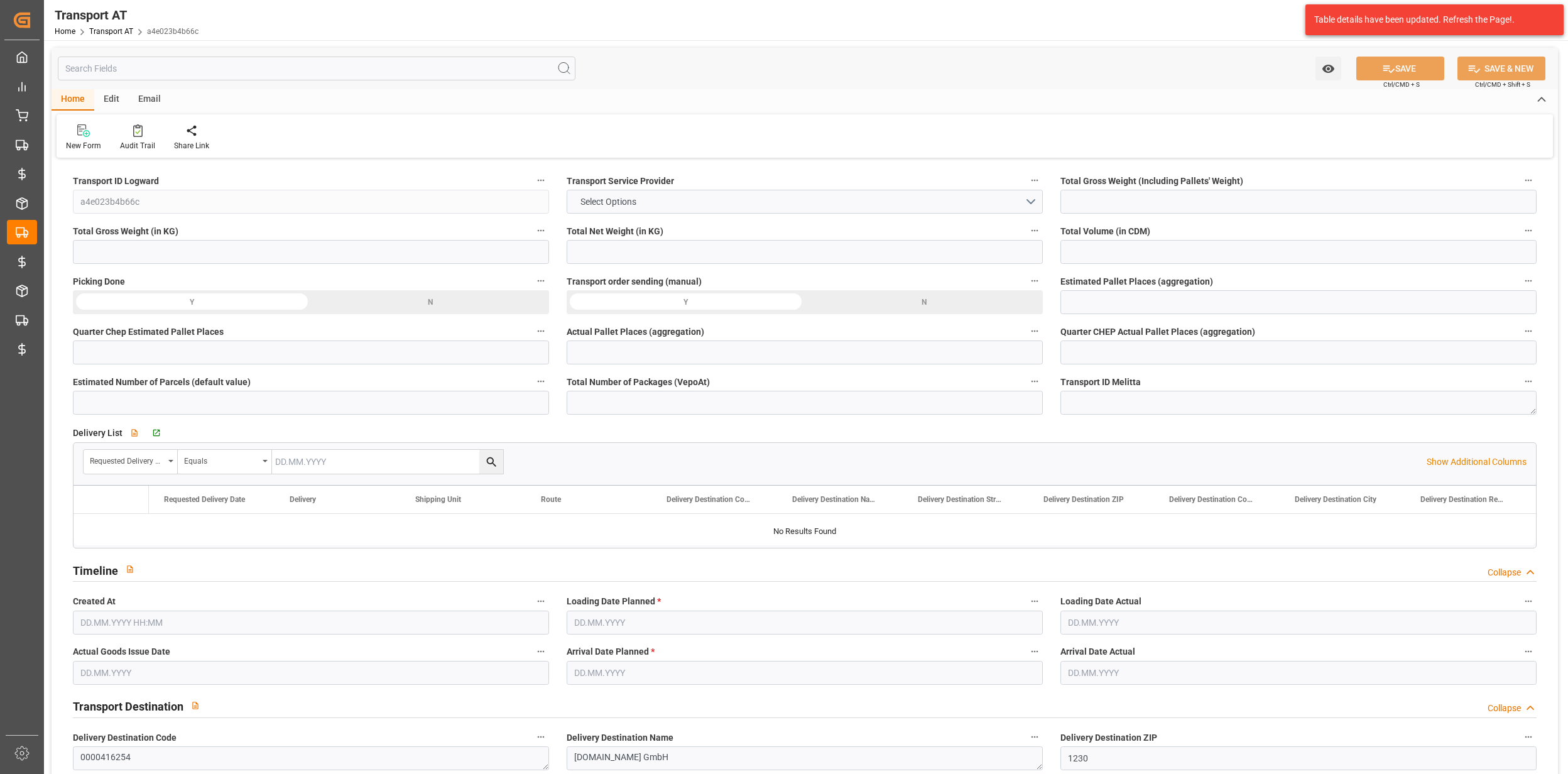
type input "422"
type input "374.905"
type input "280.79"
type input "2085.66"
type input "2"
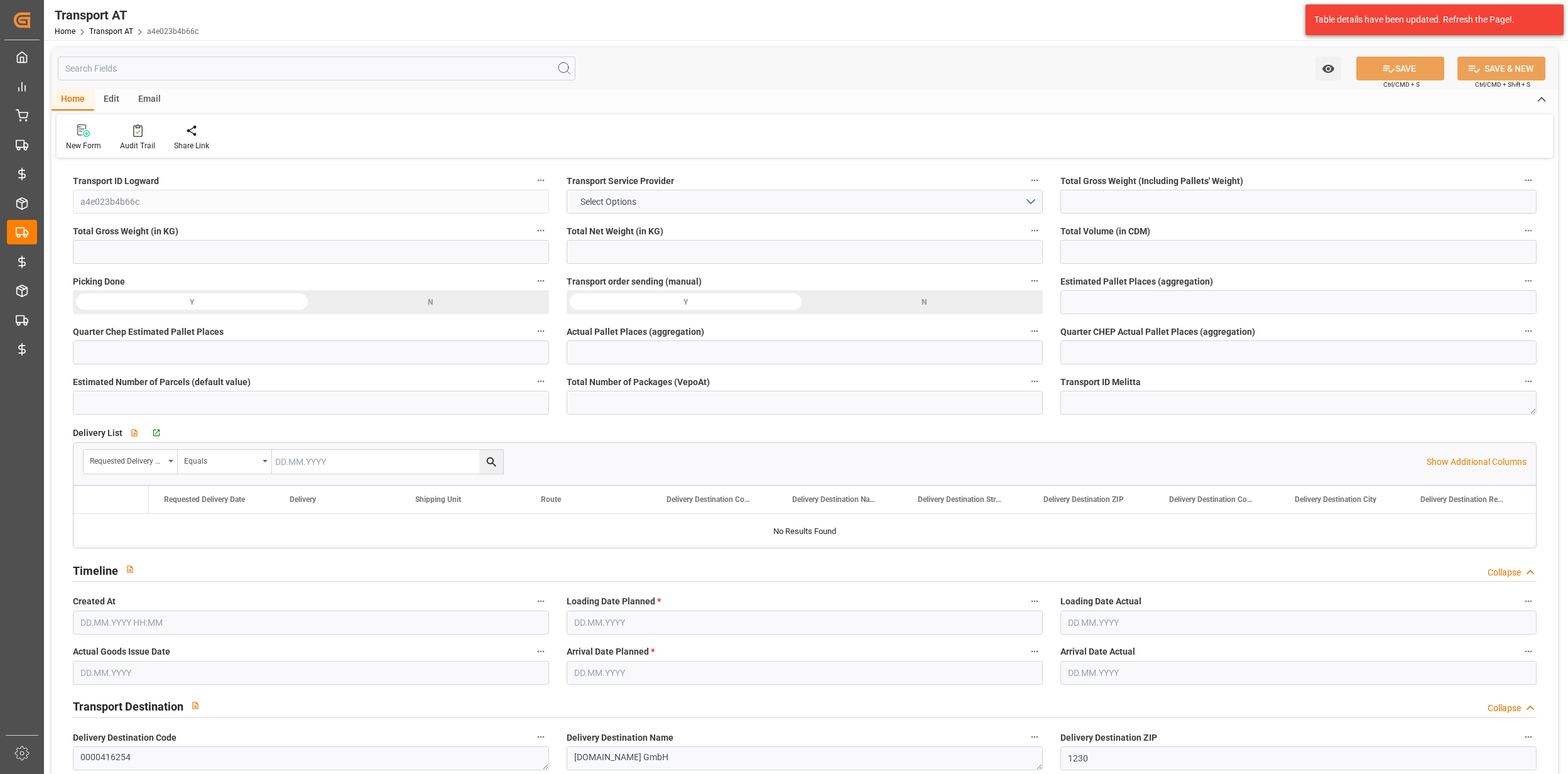
type input "0"
type input "1"
type input "0"
type input "2"
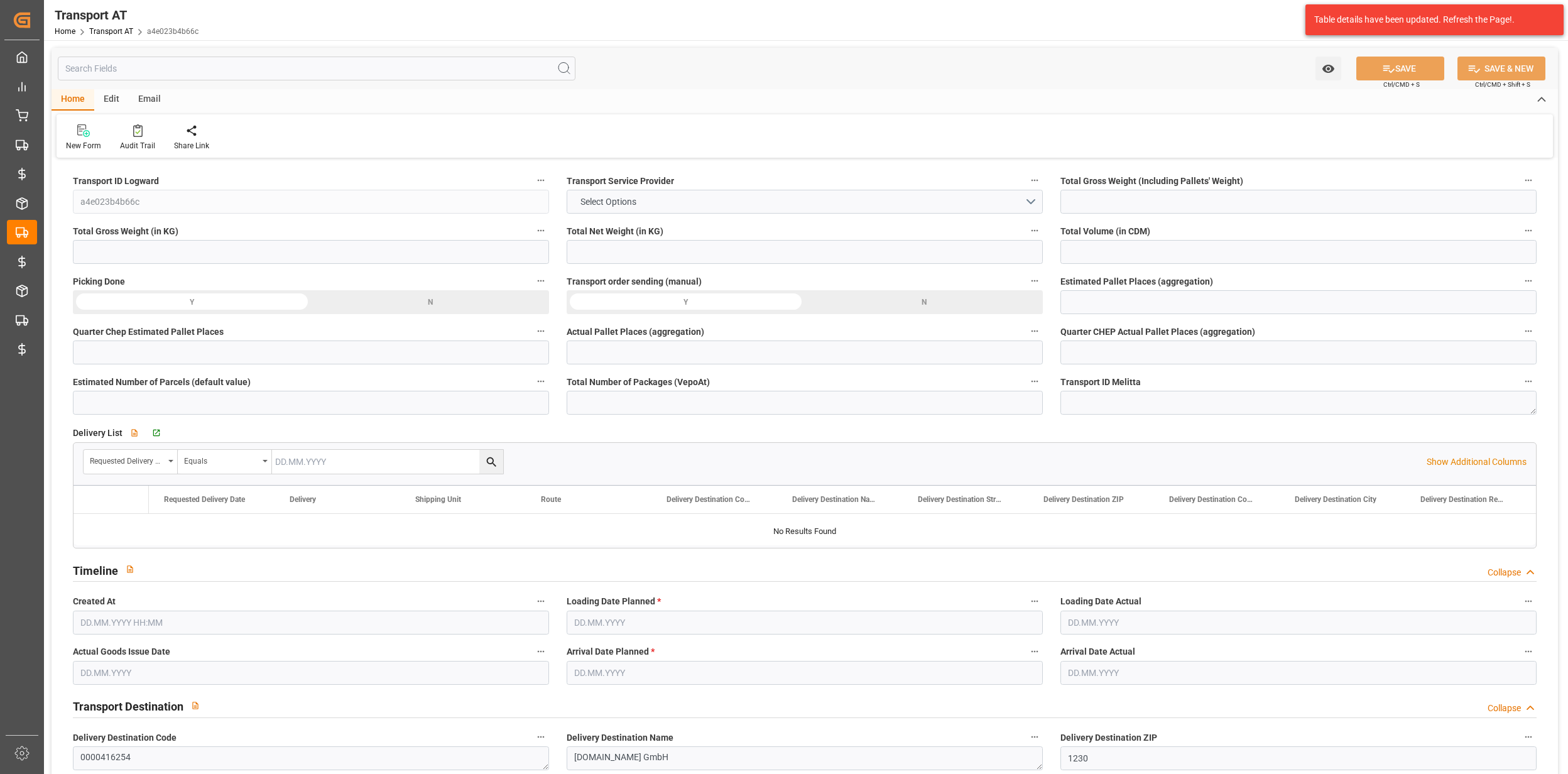
type input "12"
type input "0"
type input "191"
type input "2"
type input "1"
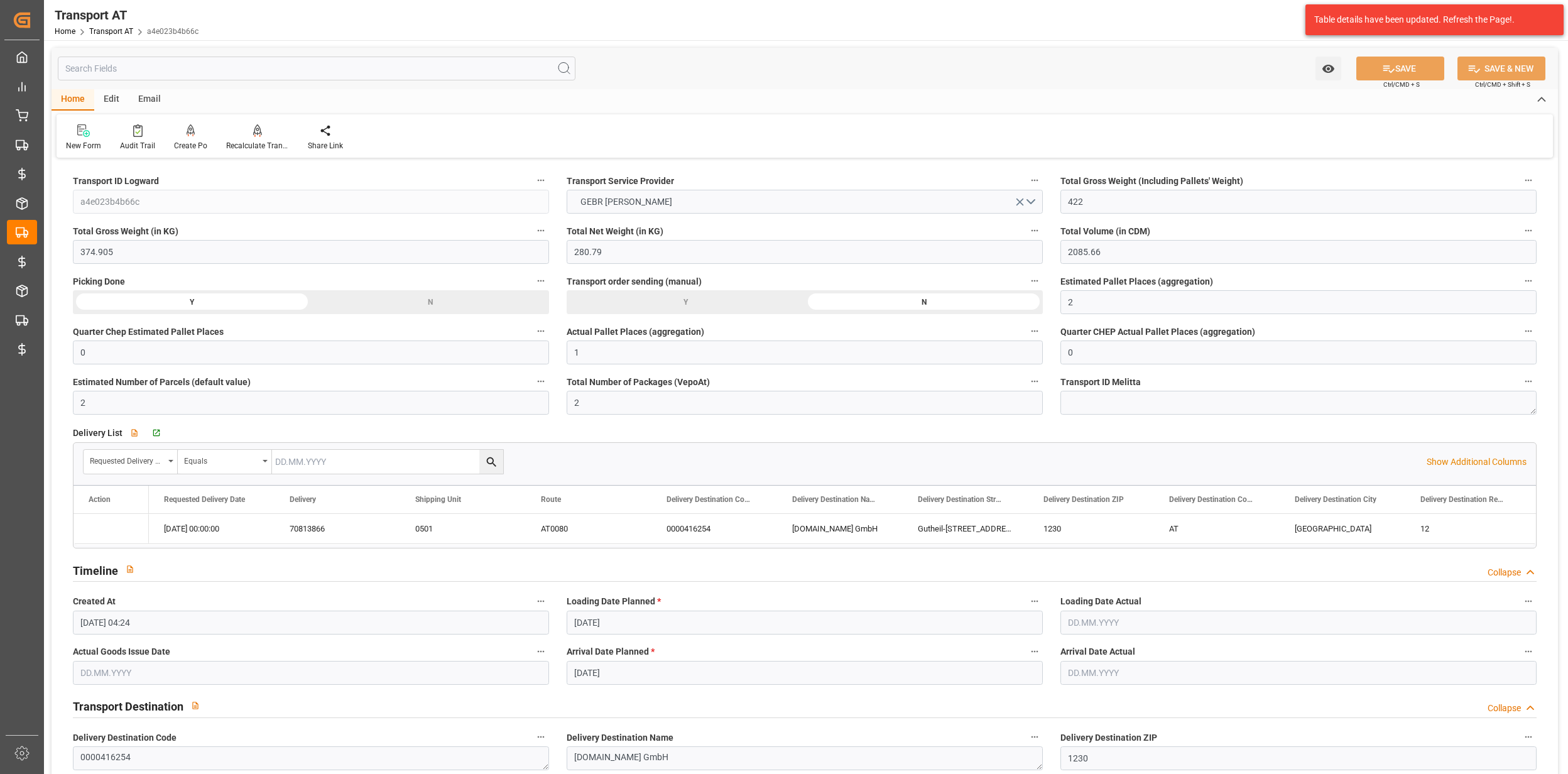
type input "11.09.2025 04:24"
type input "[DATE]"
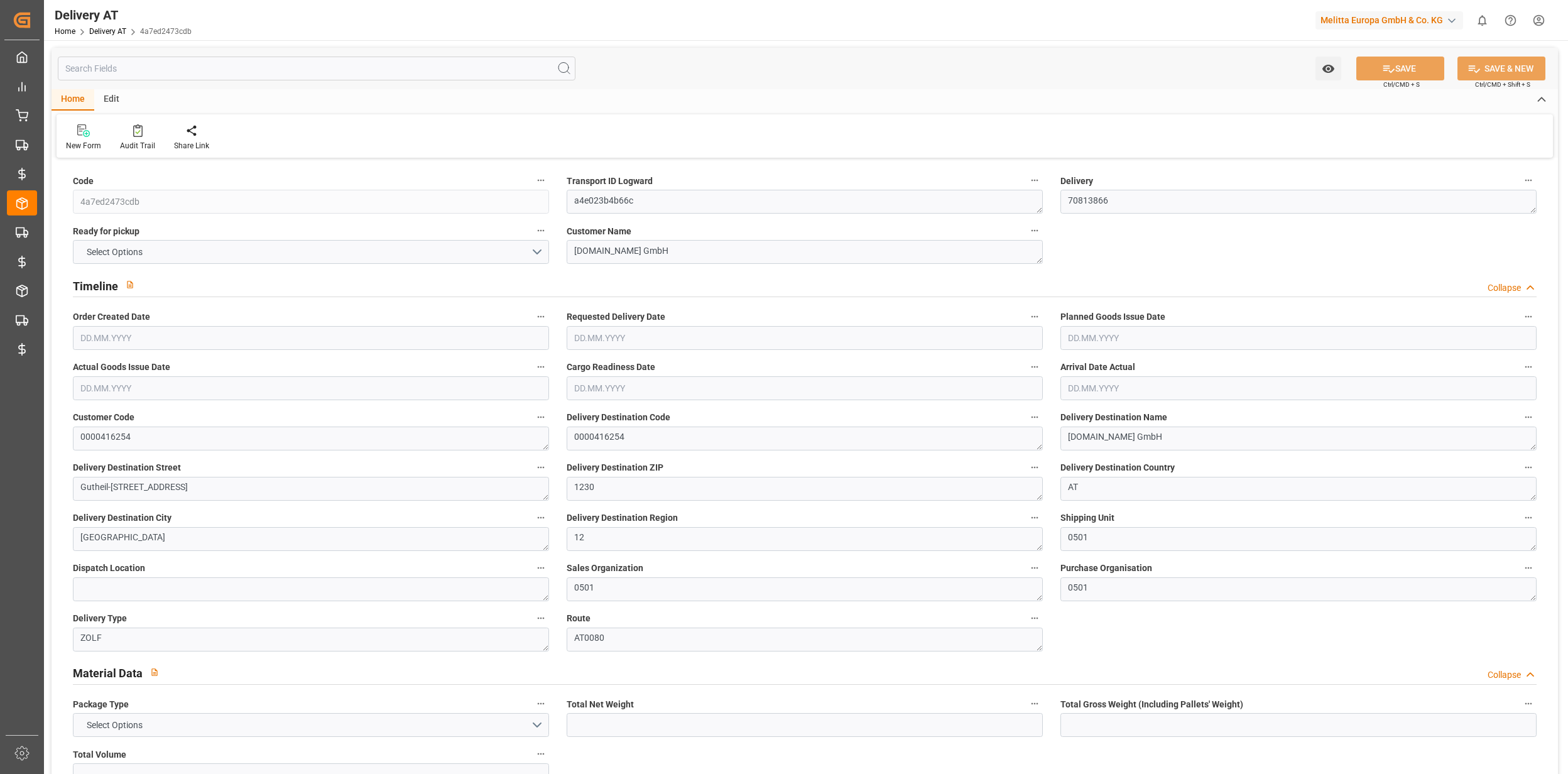
type input "280.79"
type input "422"
type input "2085.66"
type input "2"
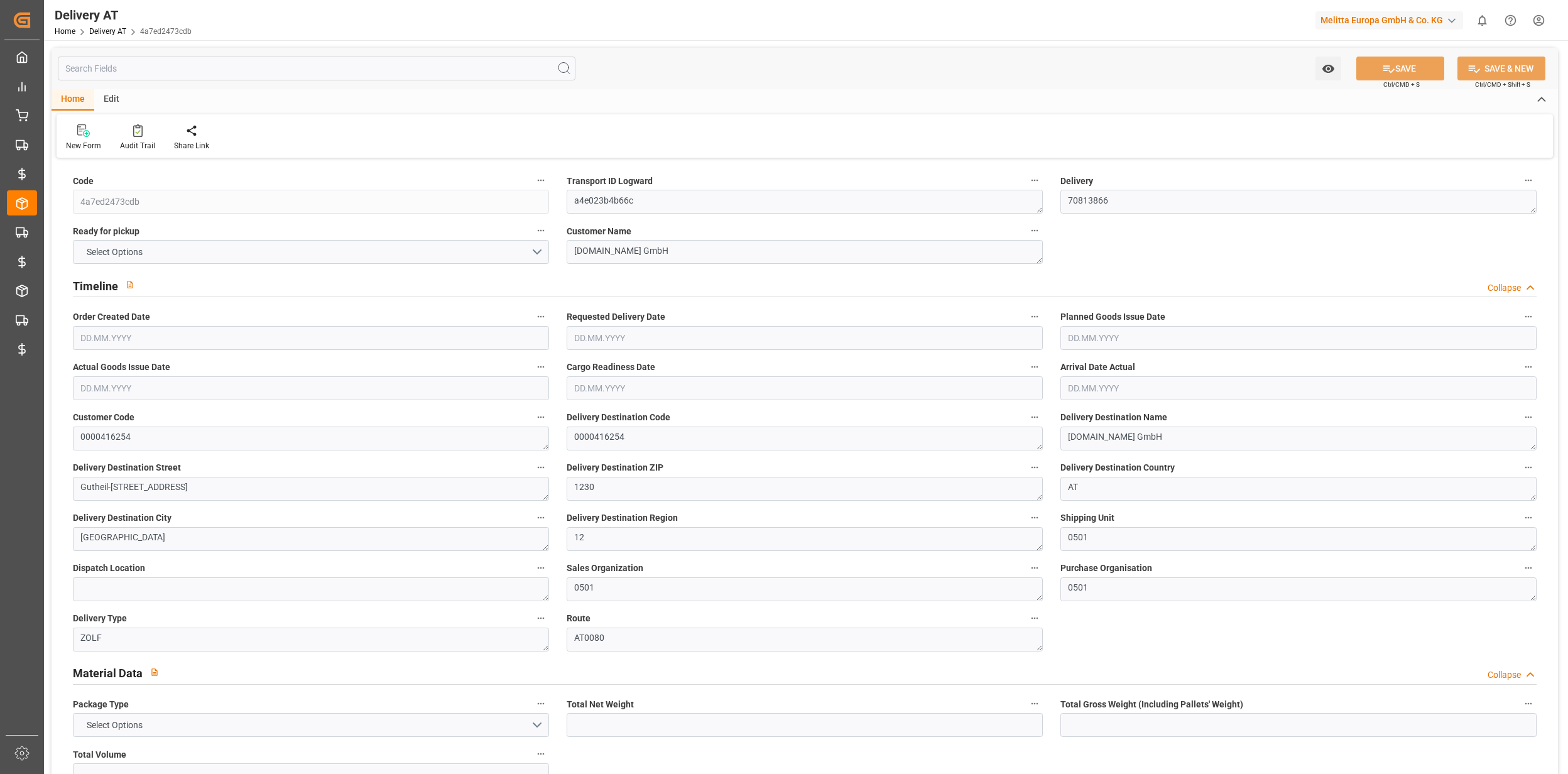
type input "80.74"
type input "0"
type input "5.5"
type input "0"
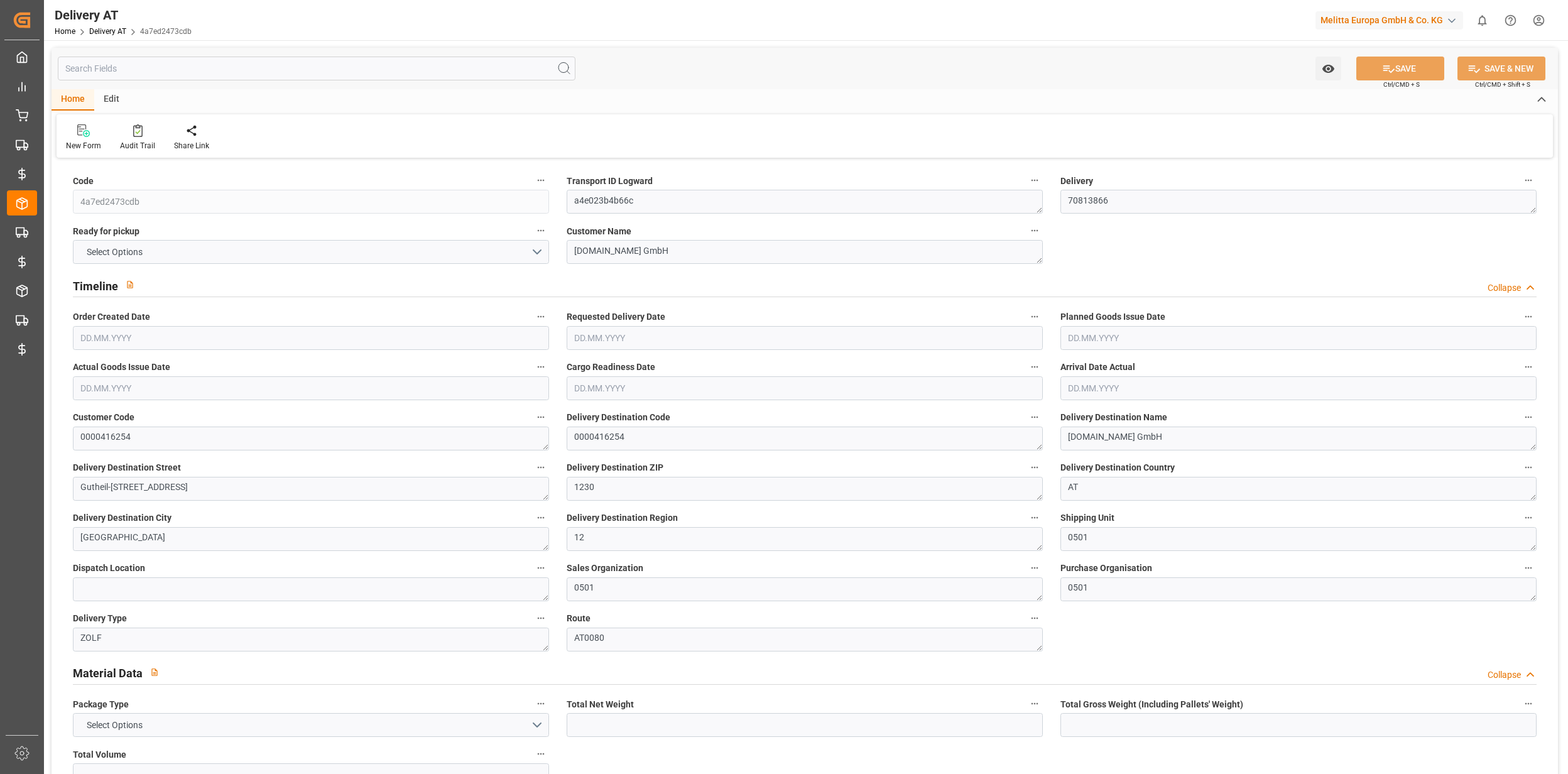
type input "0"
type input "86.24"
type input "1"
type input "0"
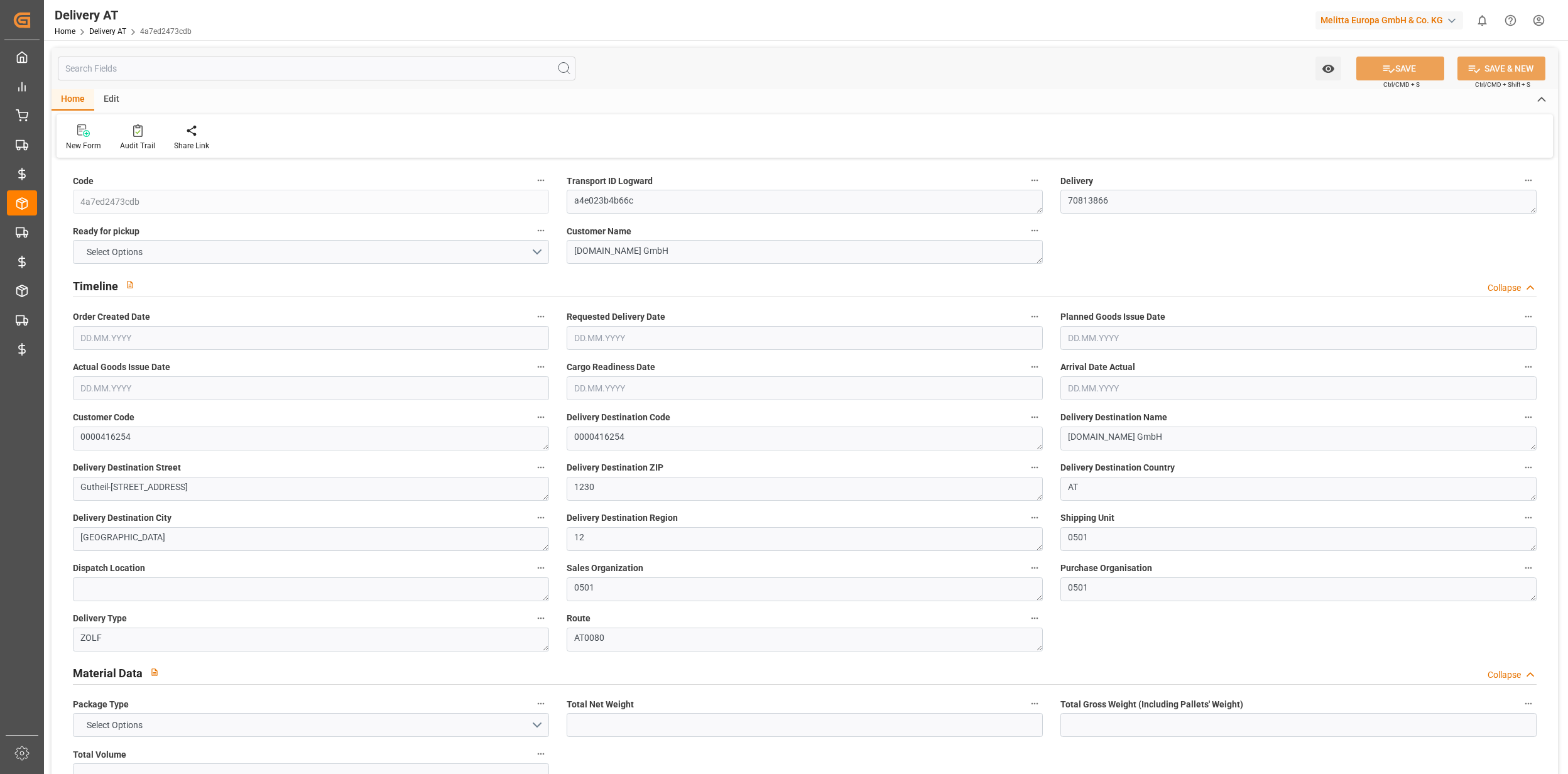
type input "1"
type input "0"
type input "1"
type input "0"
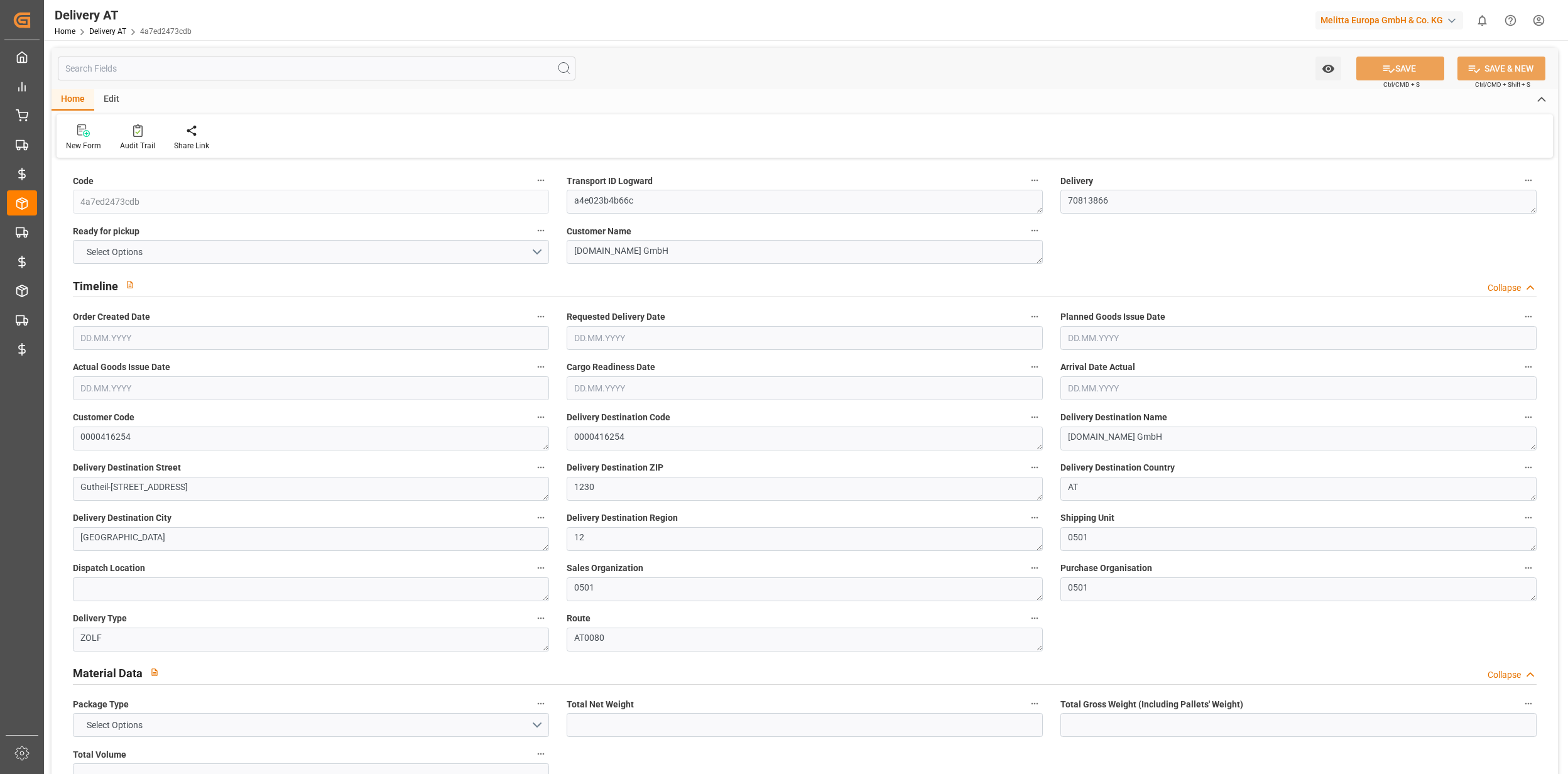
type input "0"
type input "191"
type input "0"
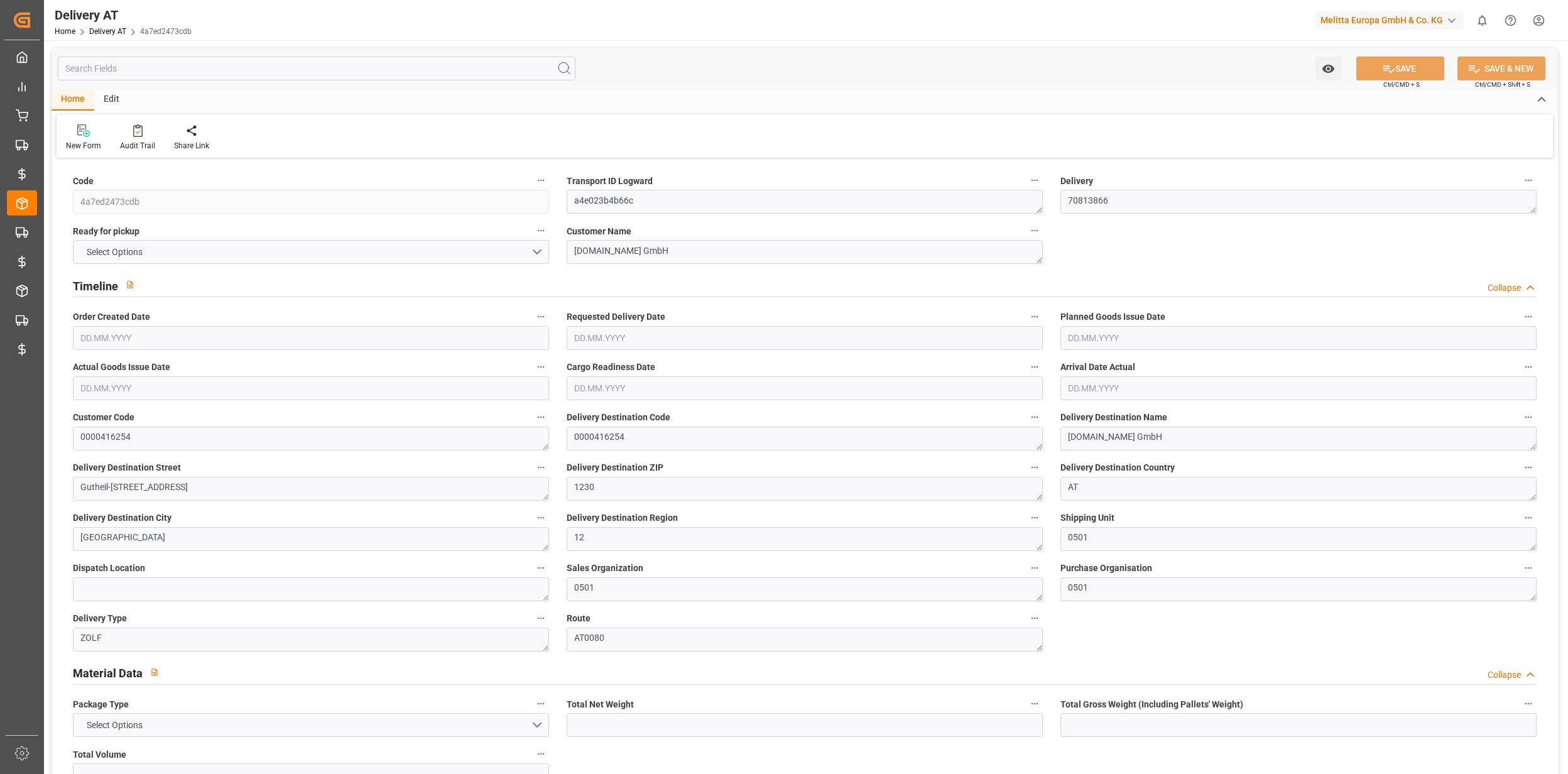
type input "68.76"
type input "0"
type input "1.76"
type input "1.5"
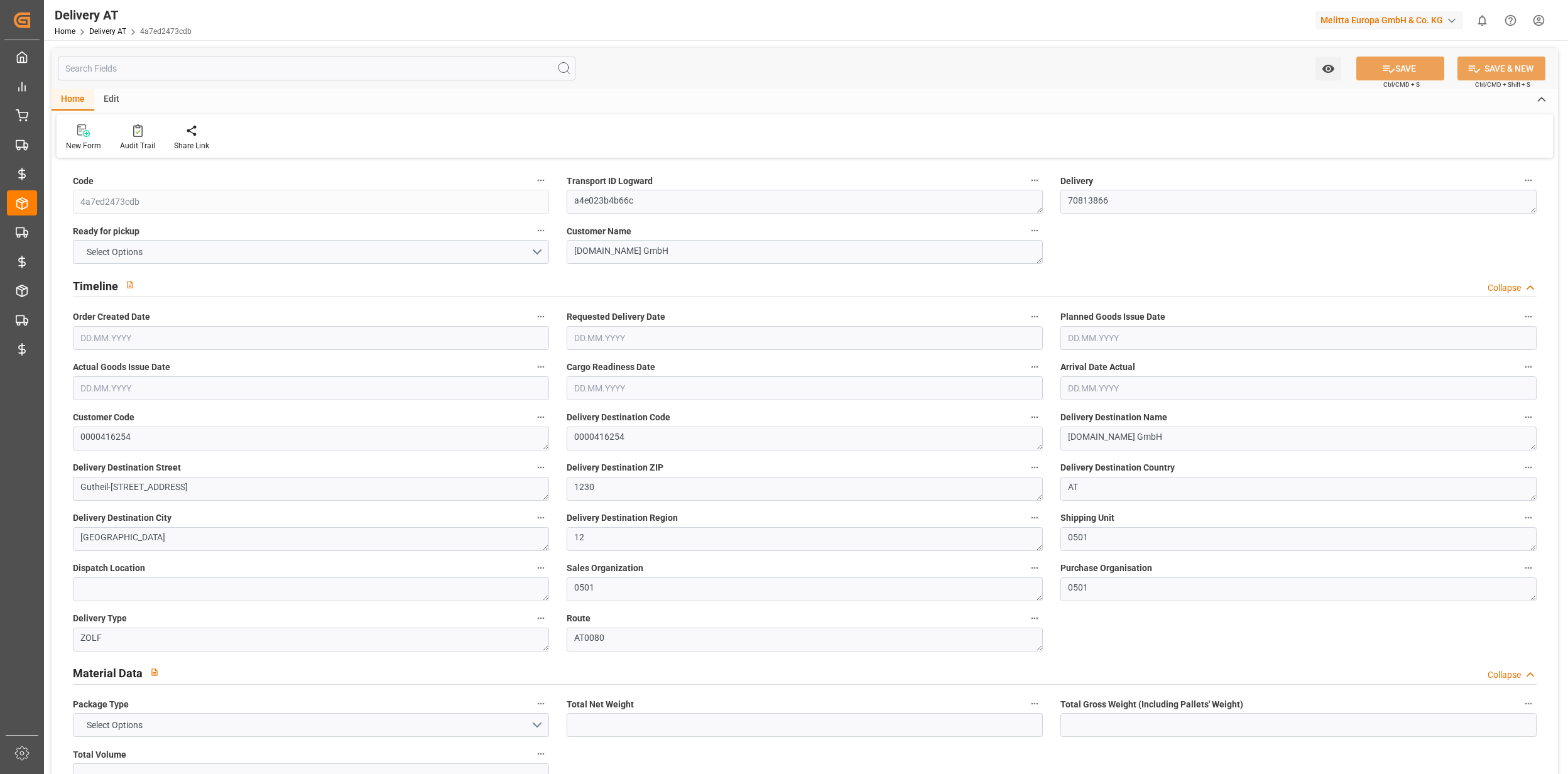
type input "1.16"
type input "0"
type input "146.7919"
type input "0.0095"
type input "0"
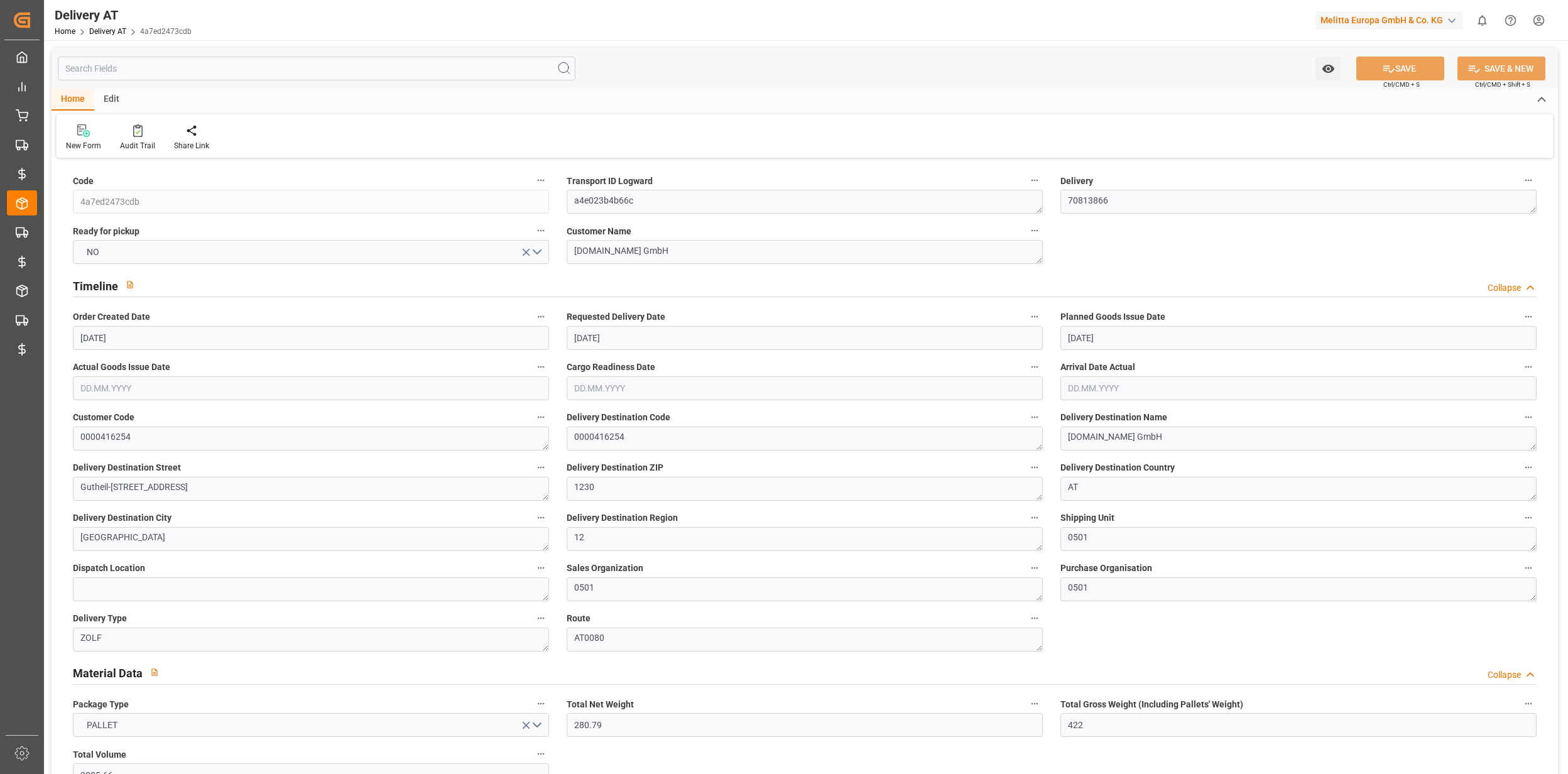
type input "[DATE]"
type input "11.09.2025 04:02"
drag, startPoint x: 1162, startPoint y: 196, endPoint x: 1020, endPoint y: 207, distance: 142.4
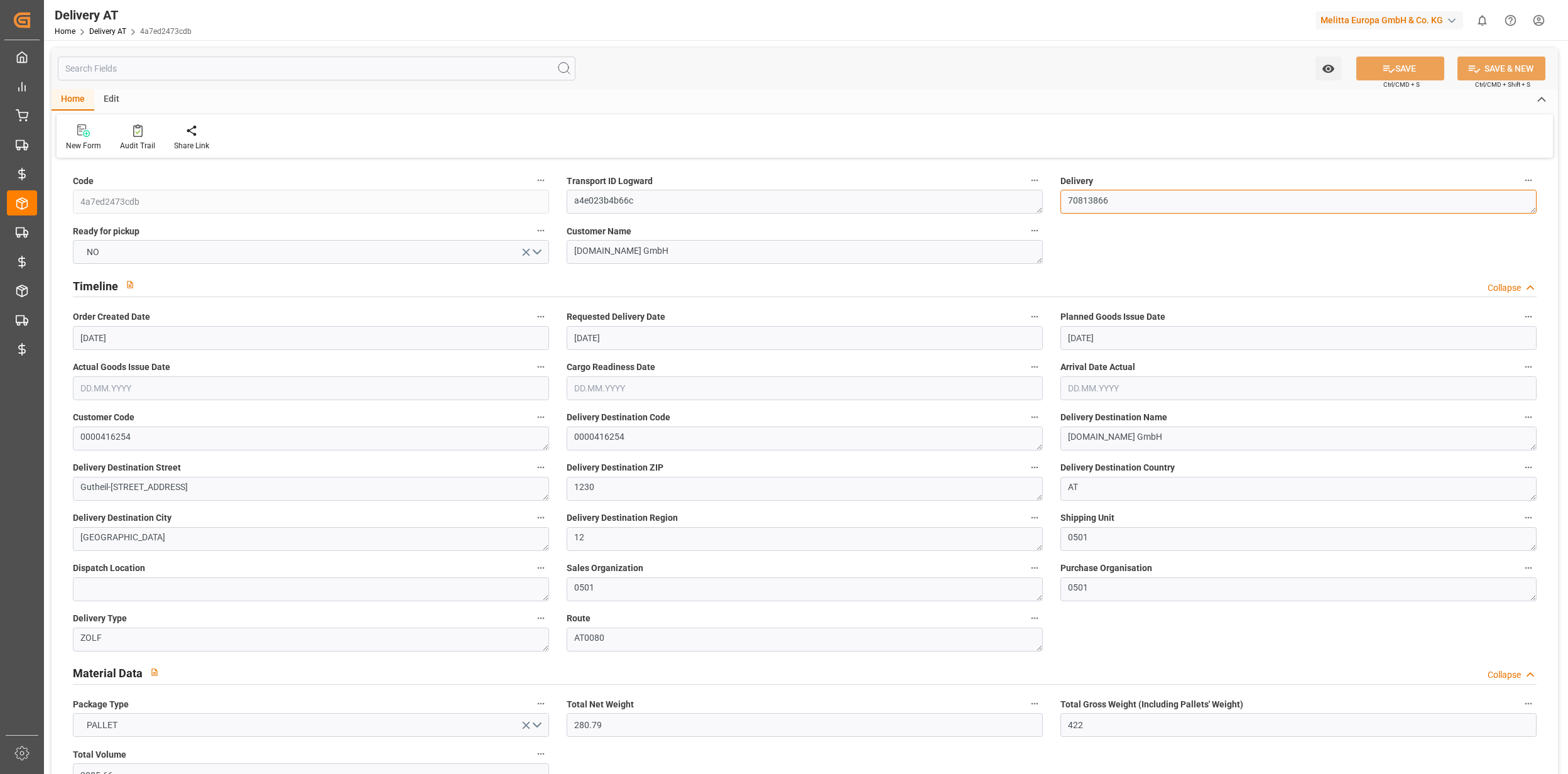
click at [93, 33] on link "Delivery AT" at bounding box center [108, 31] width 37 height 8
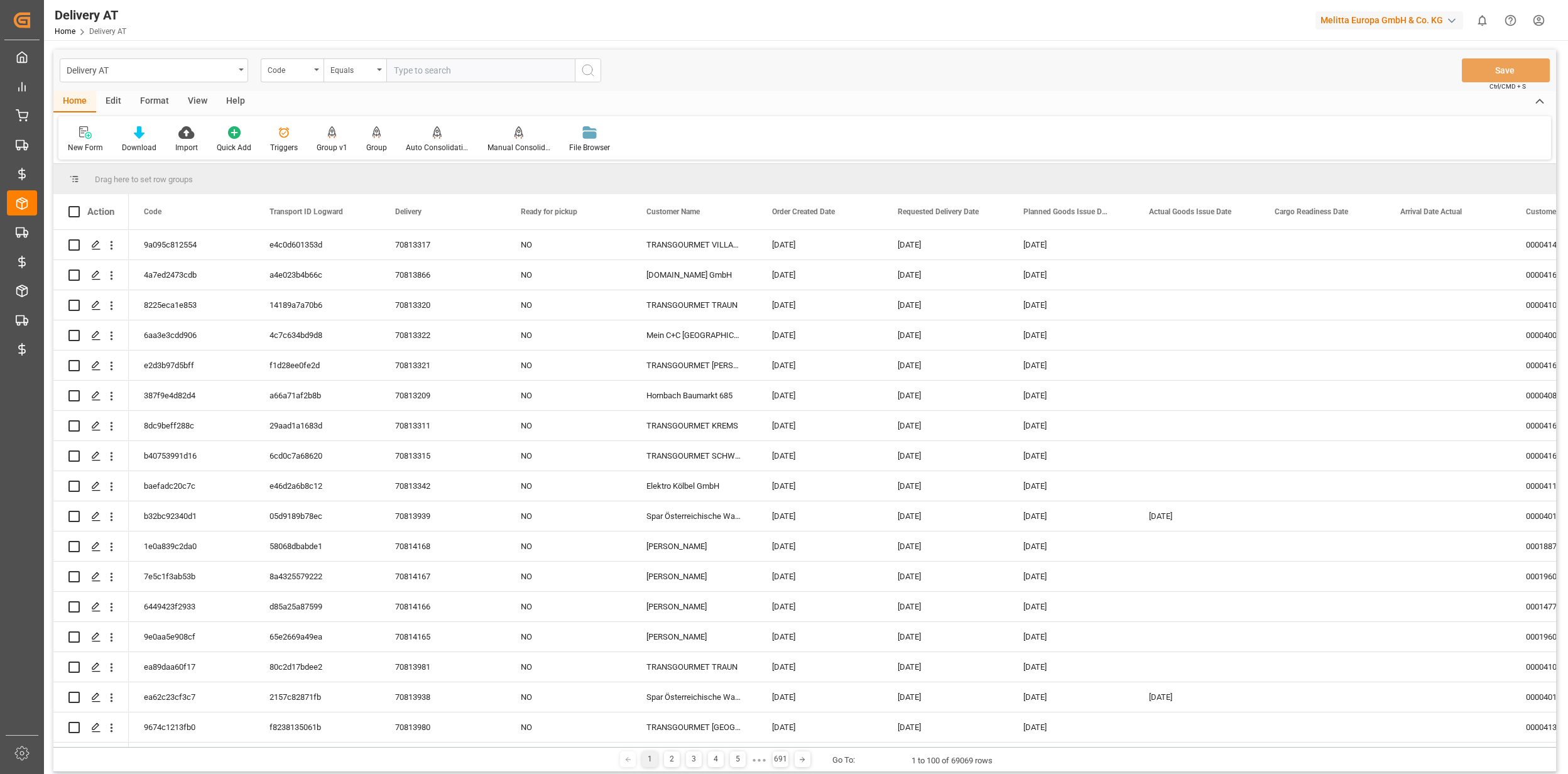
click at [113, 99] on div "Edit" at bounding box center [113, 102] width 35 height 22
click at [310, 136] on div at bounding box center [323, 132] width 43 height 13
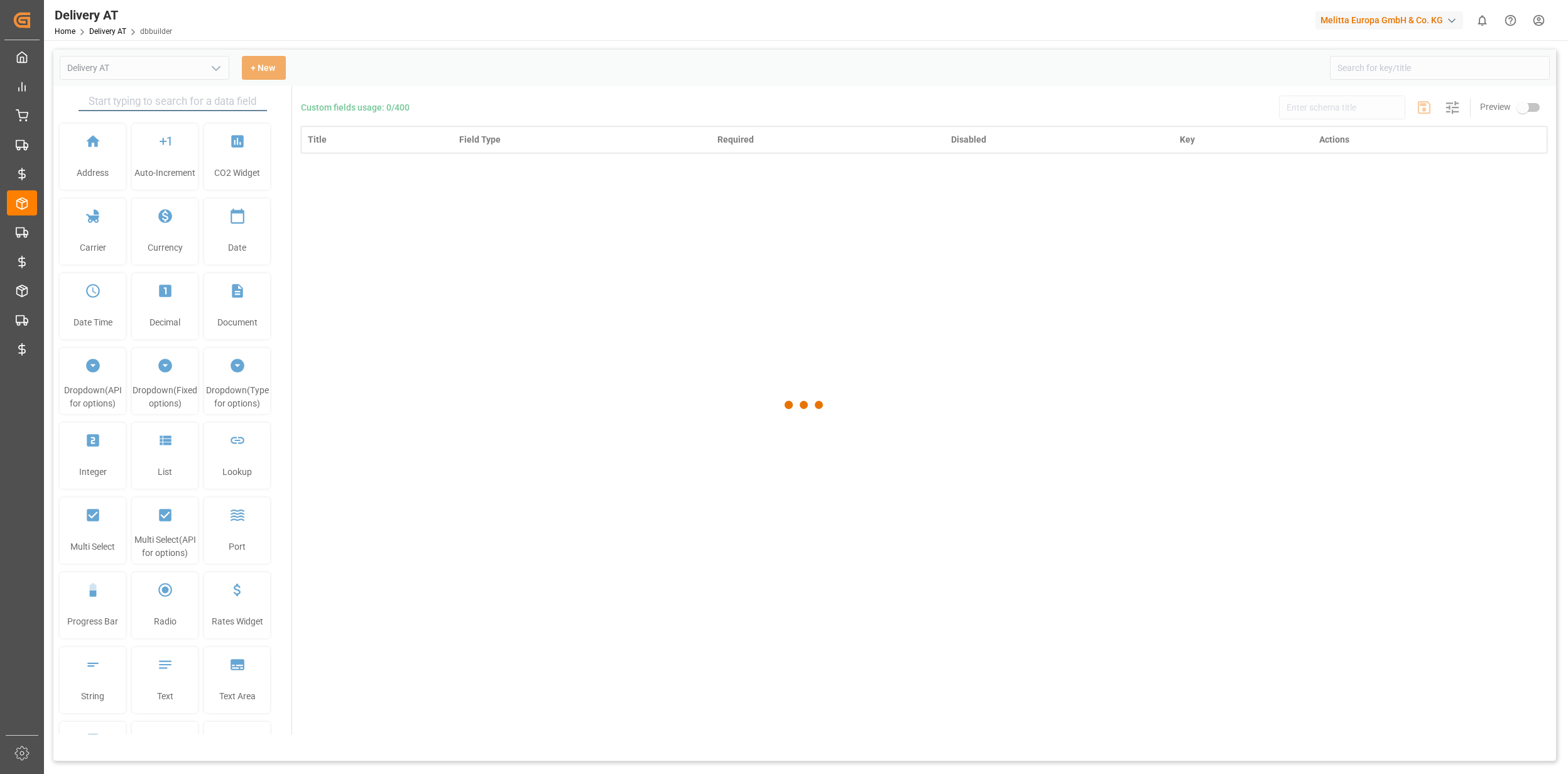
type input "Delivery AT"
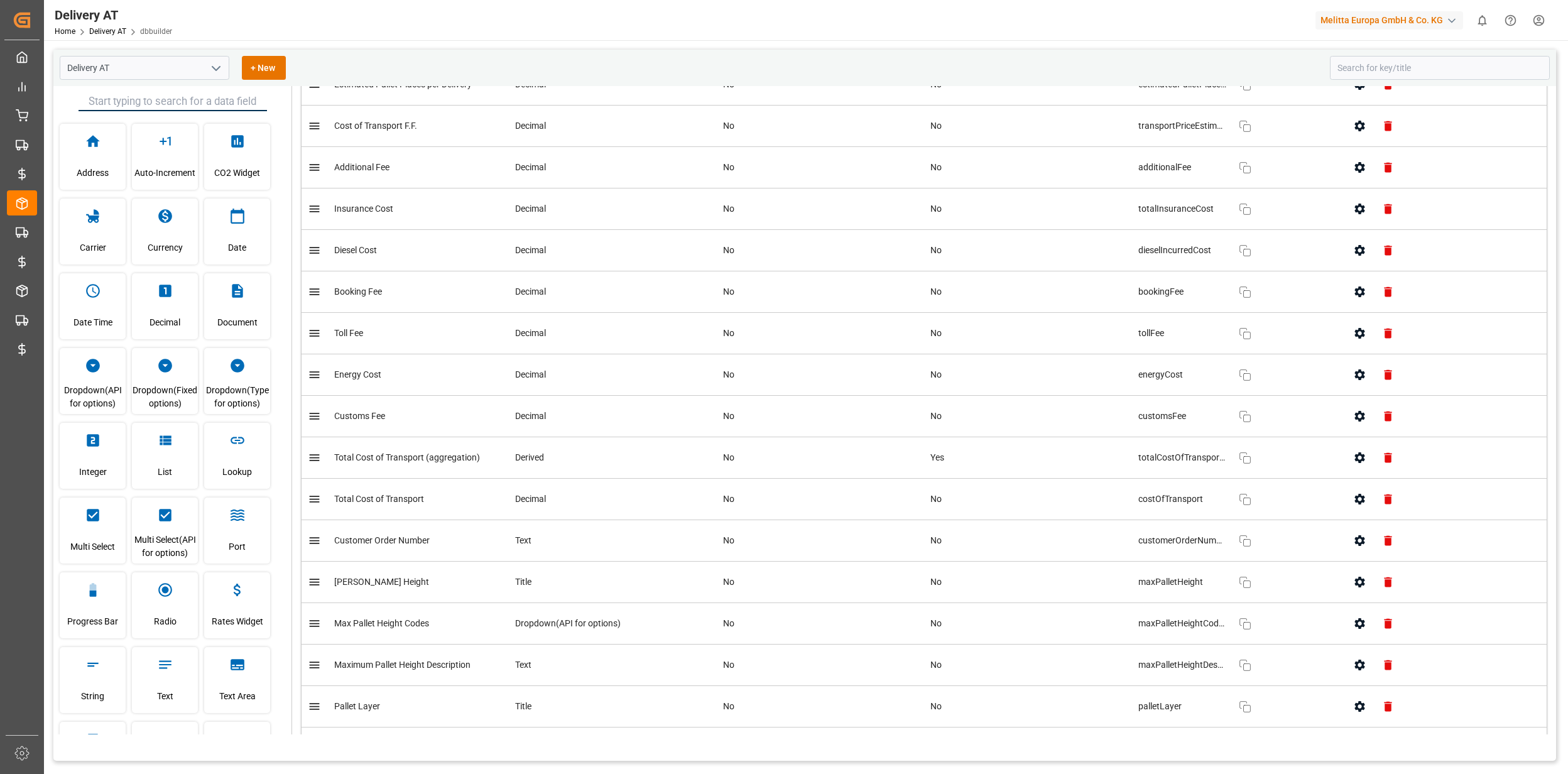
scroll to position [1591, 0]
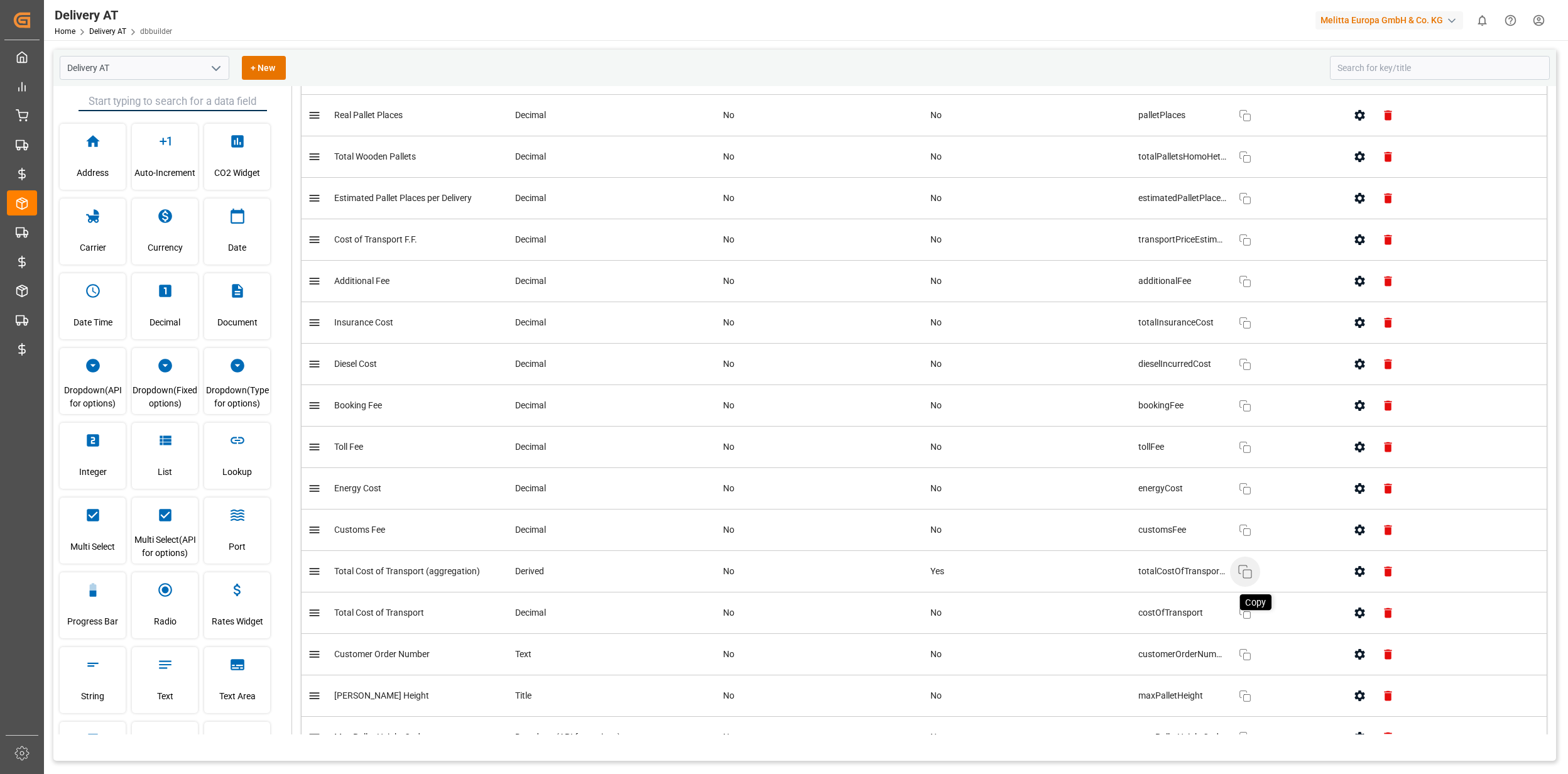
click at [1237, 576] on icon "button" at bounding box center [1245, 571] width 15 height 15
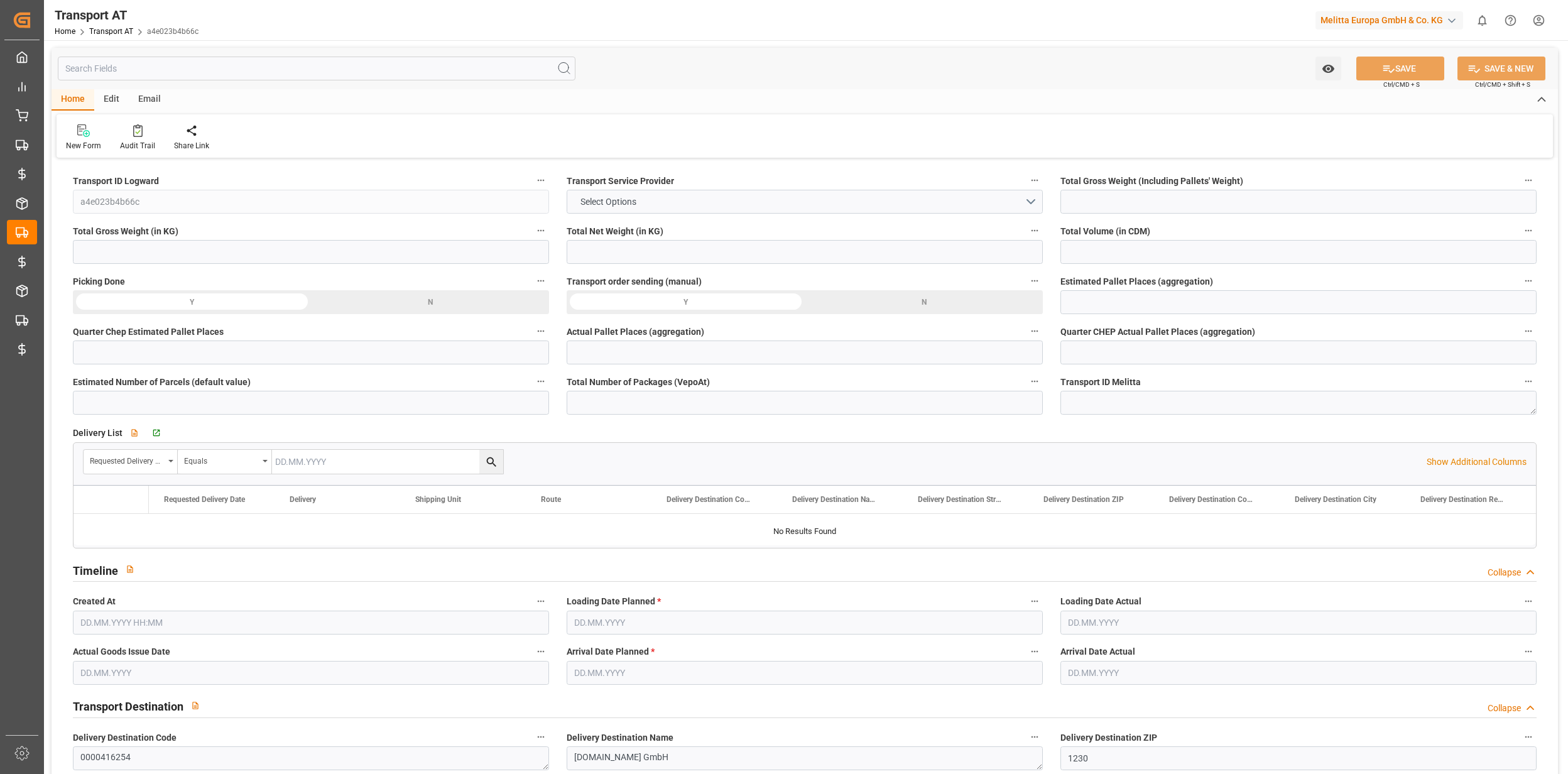
type input "422"
type input "374.905"
type input "280.79"
type input "2085.66"
type input "2"
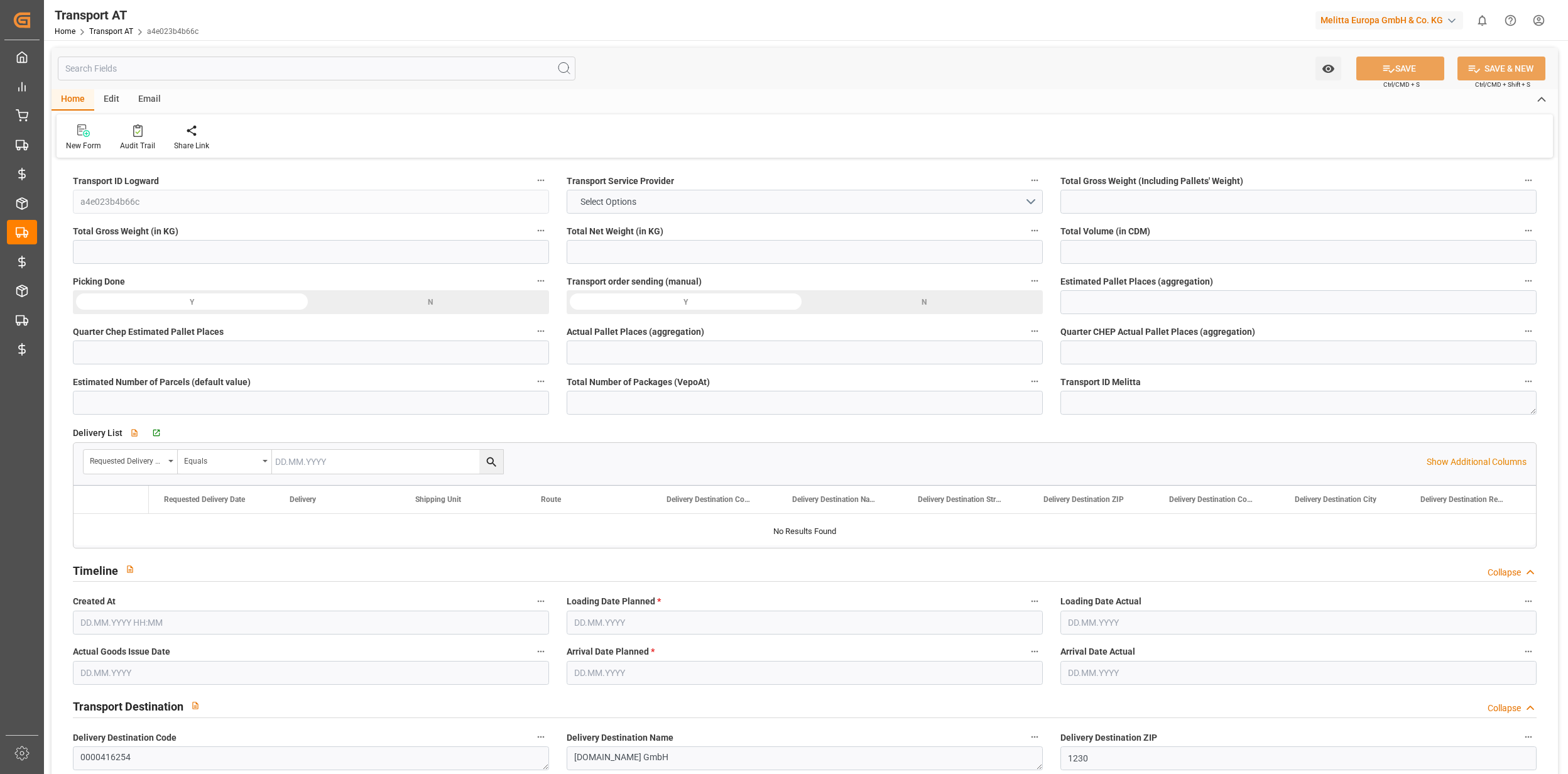
type input "0"
type input "1"
type input "0"
type input "2"
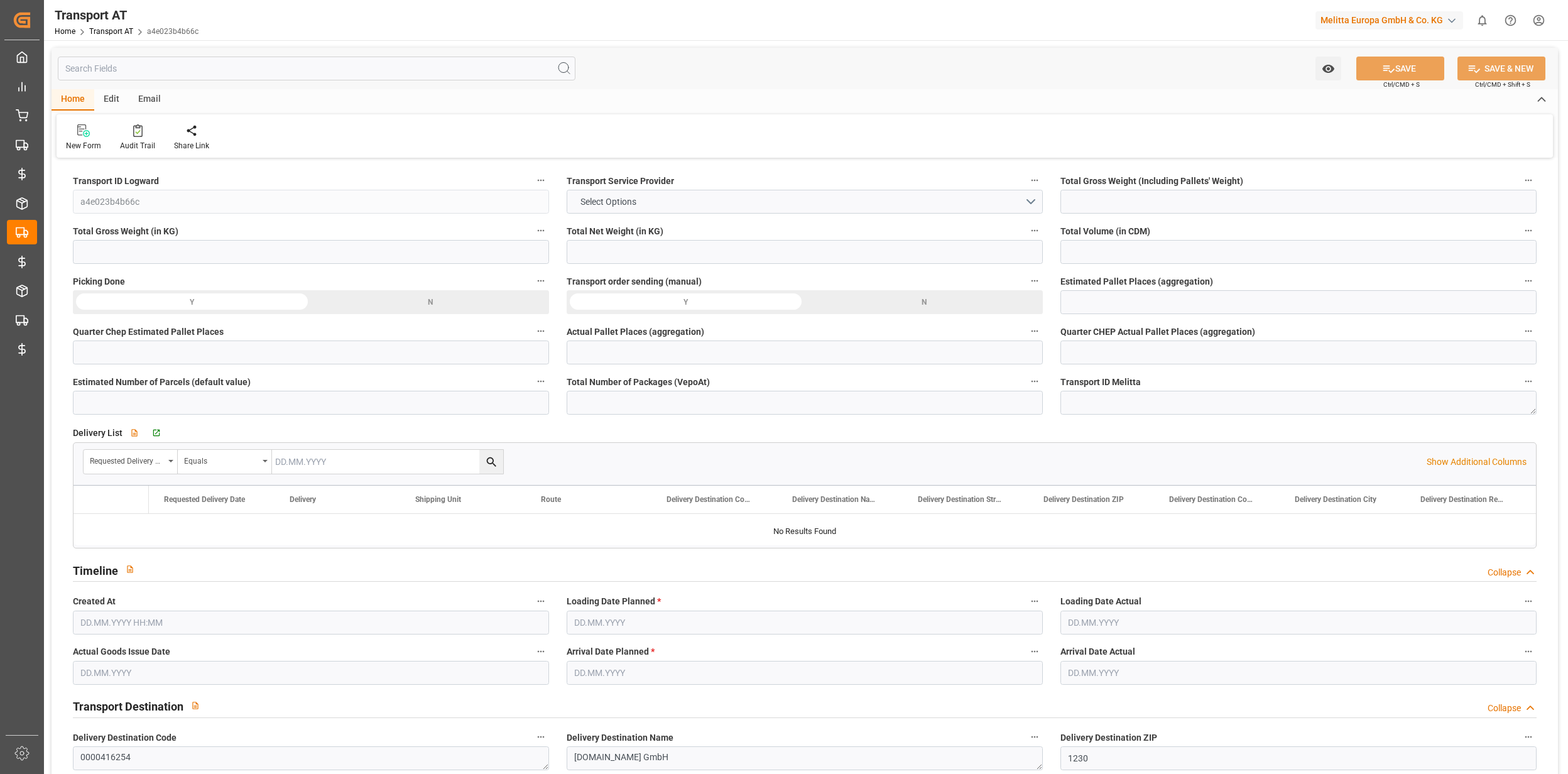
type input "12"
type input "0"
type input "191"
type input "2"
type input "1"
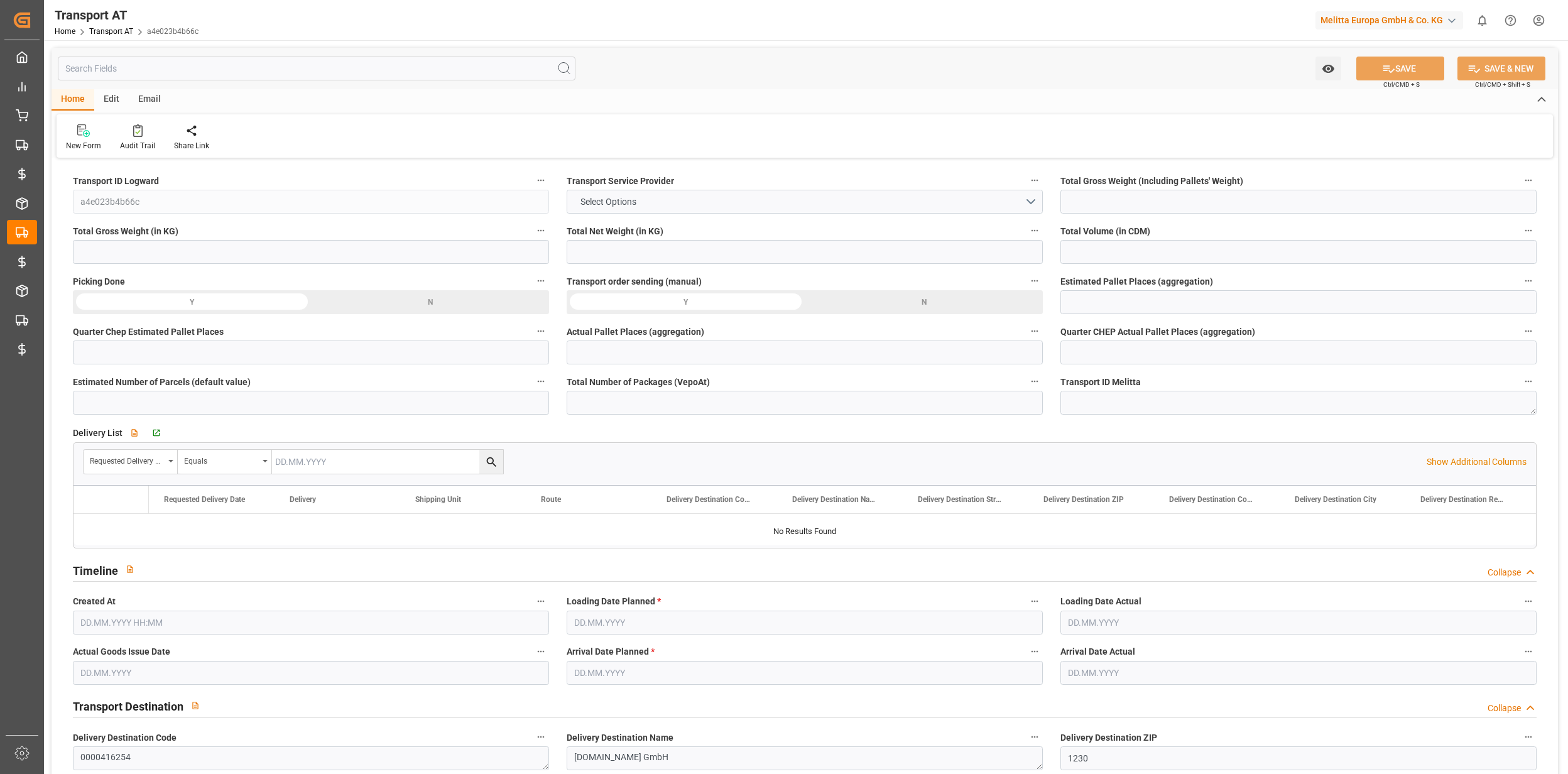
type input "80.74"
type input "86.24"
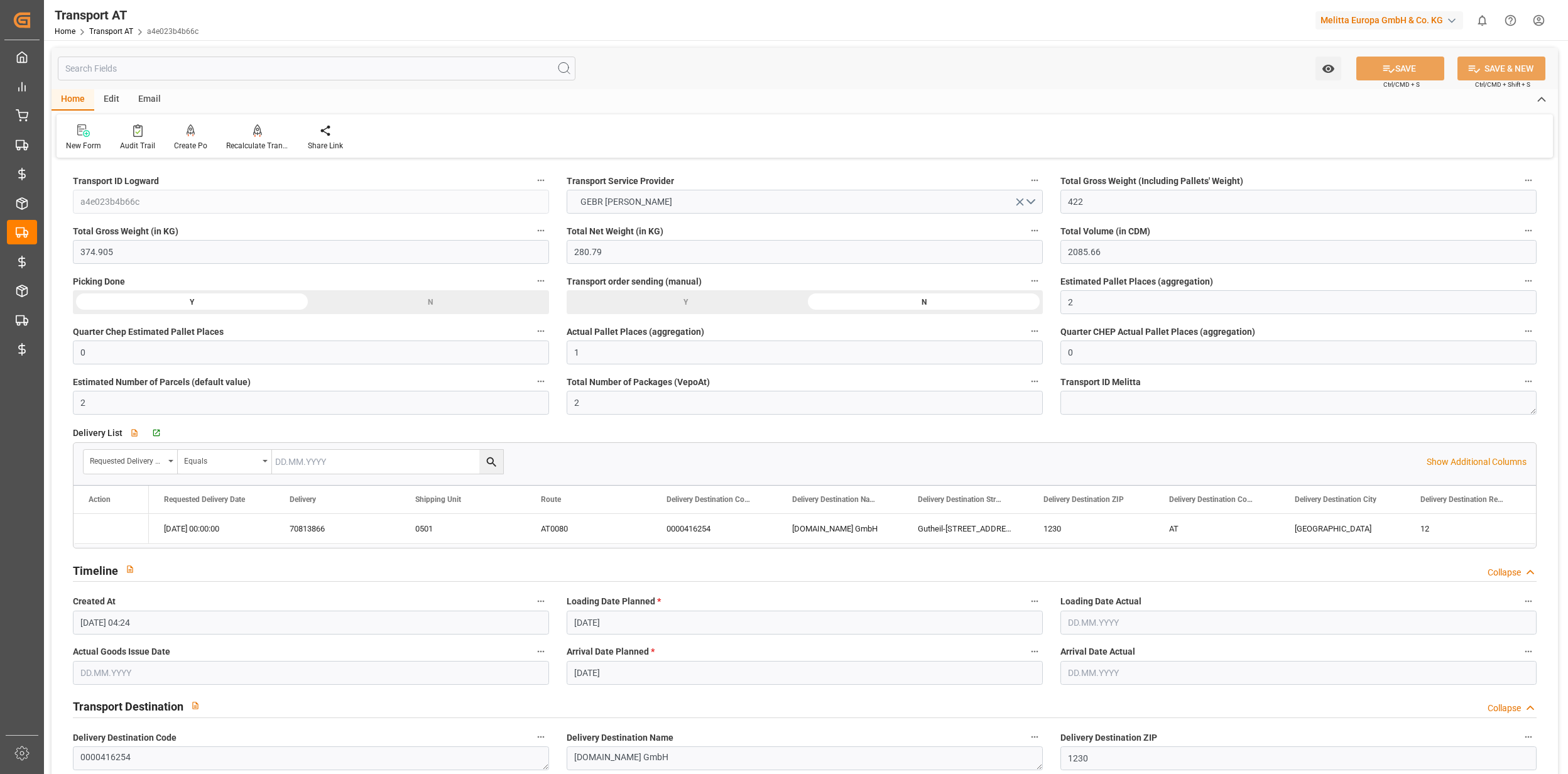
type input "11.09.2025 04:24"
type input "[DATE]"
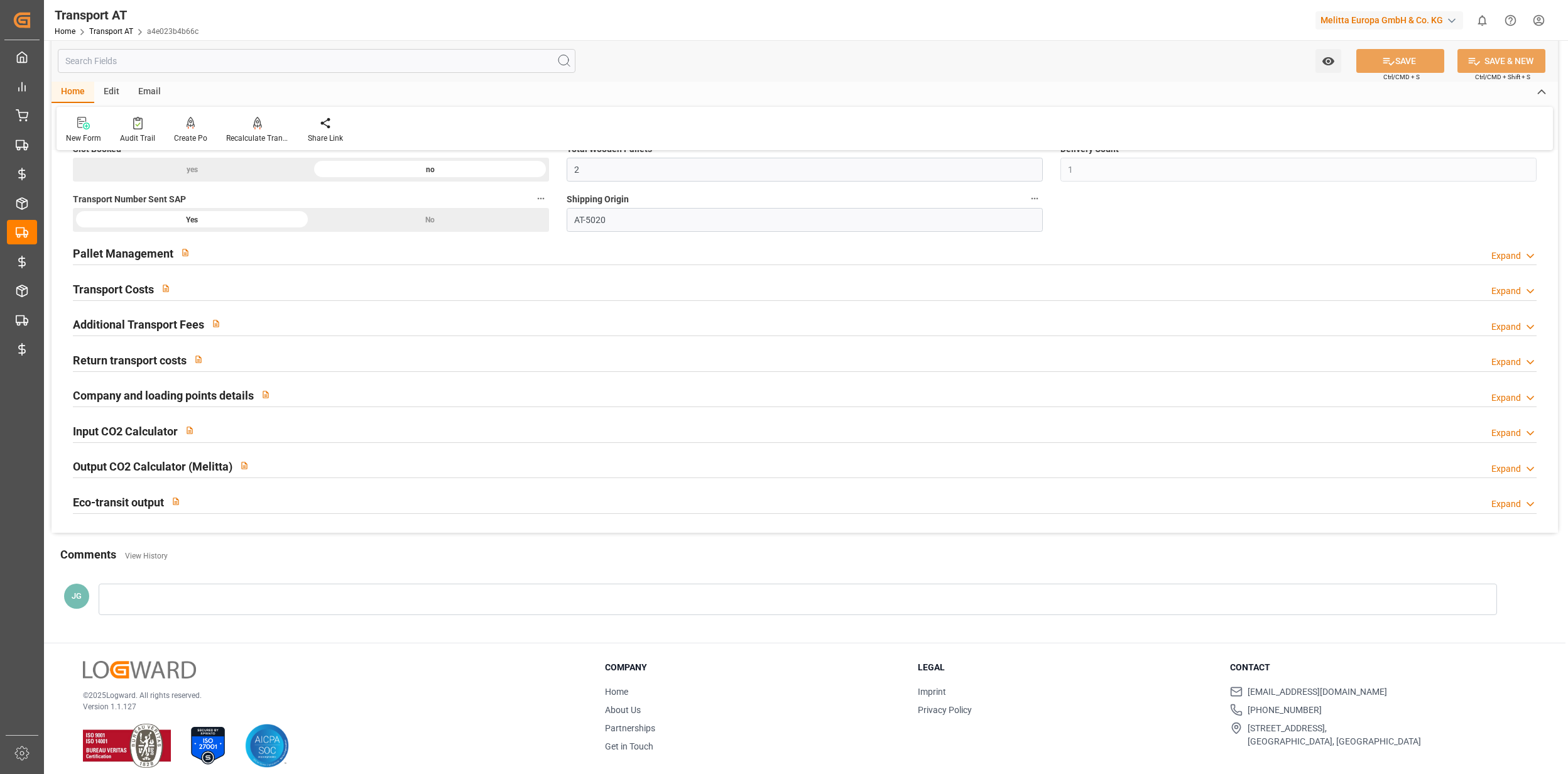
scroll to position [930, 0]
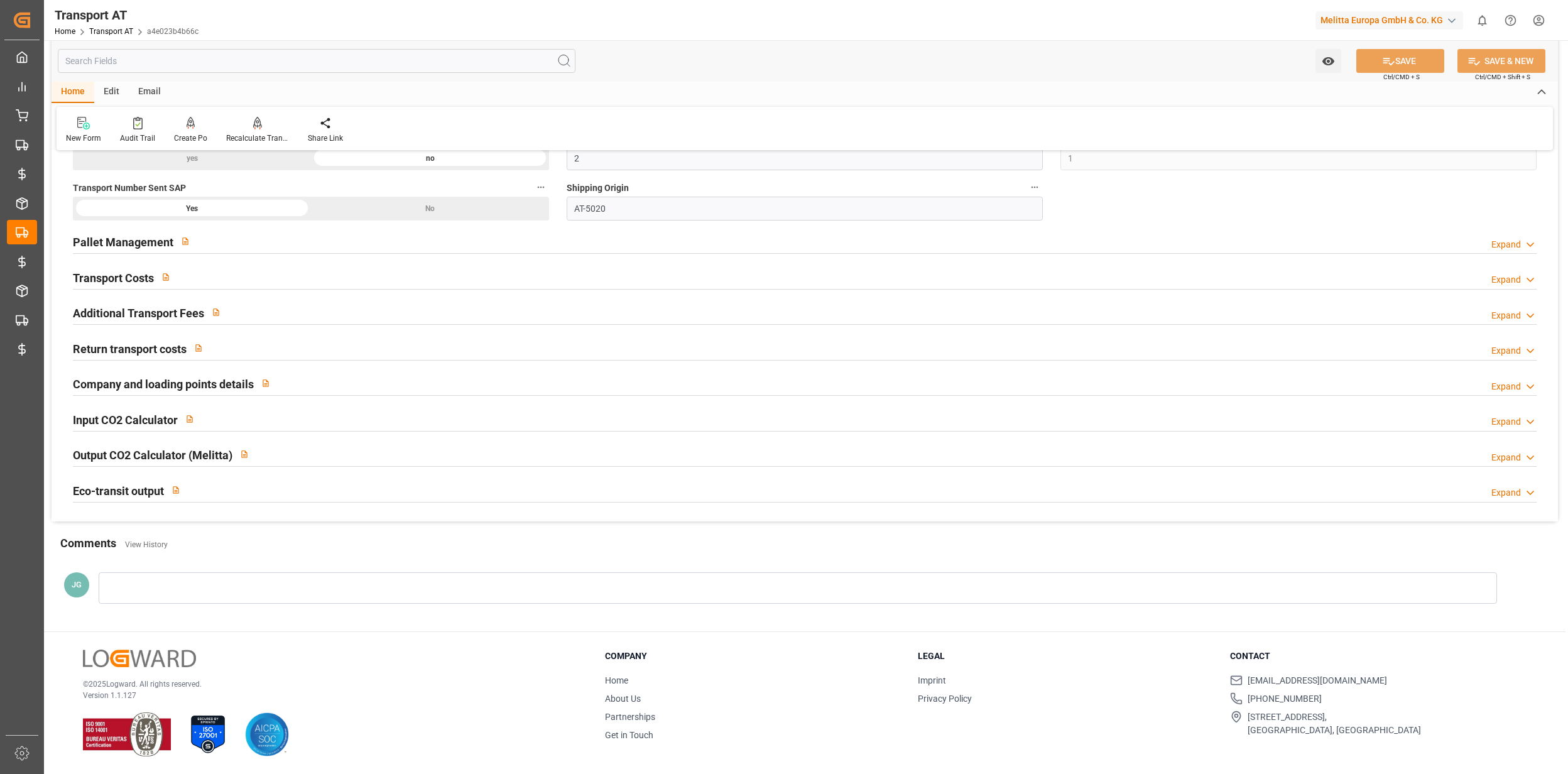
click at [265, 280] on div "Transport Costs Expand" at bounding box center [805, 277] width 1464 height 24
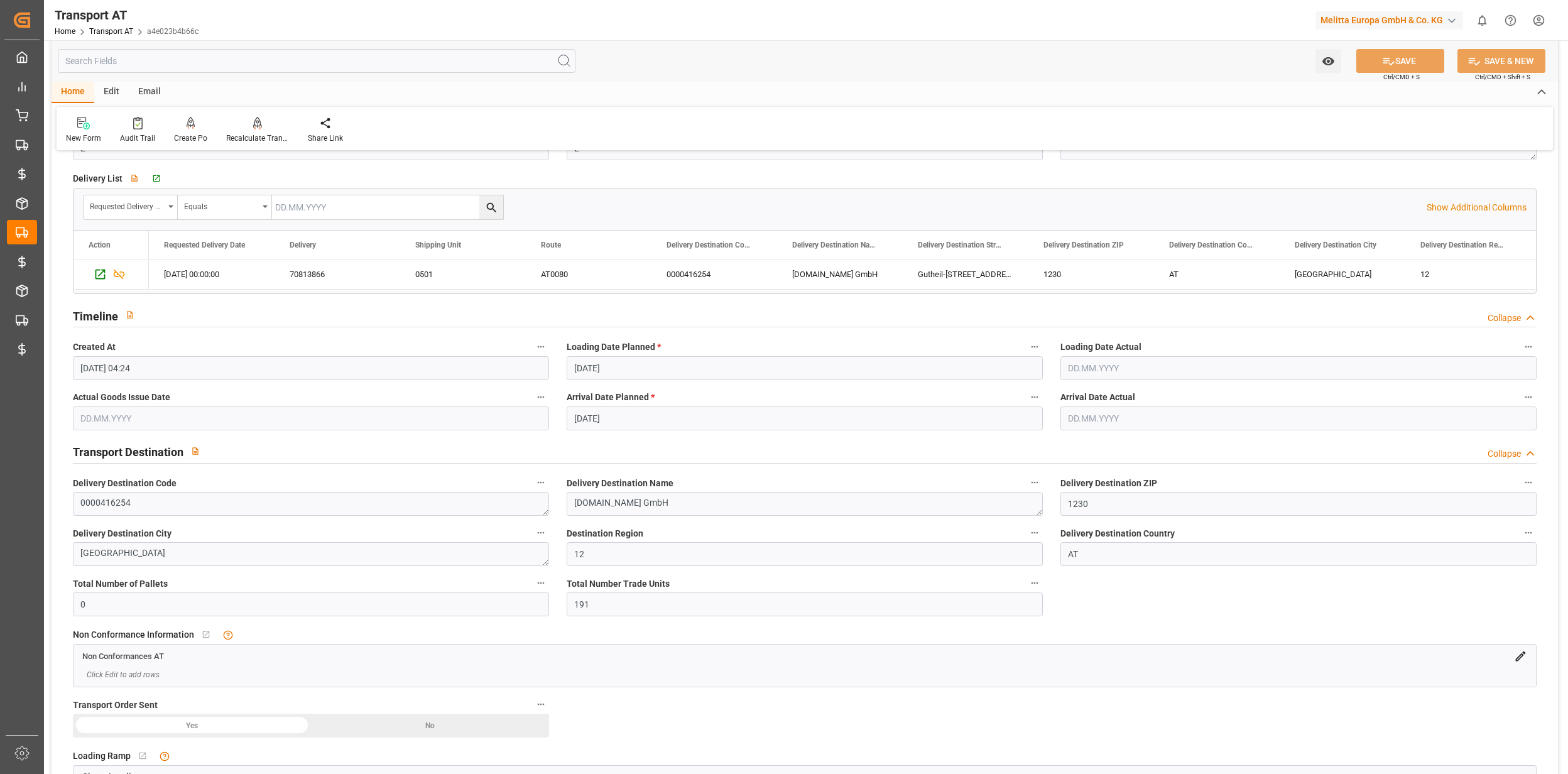
scroll to position [0, 0]
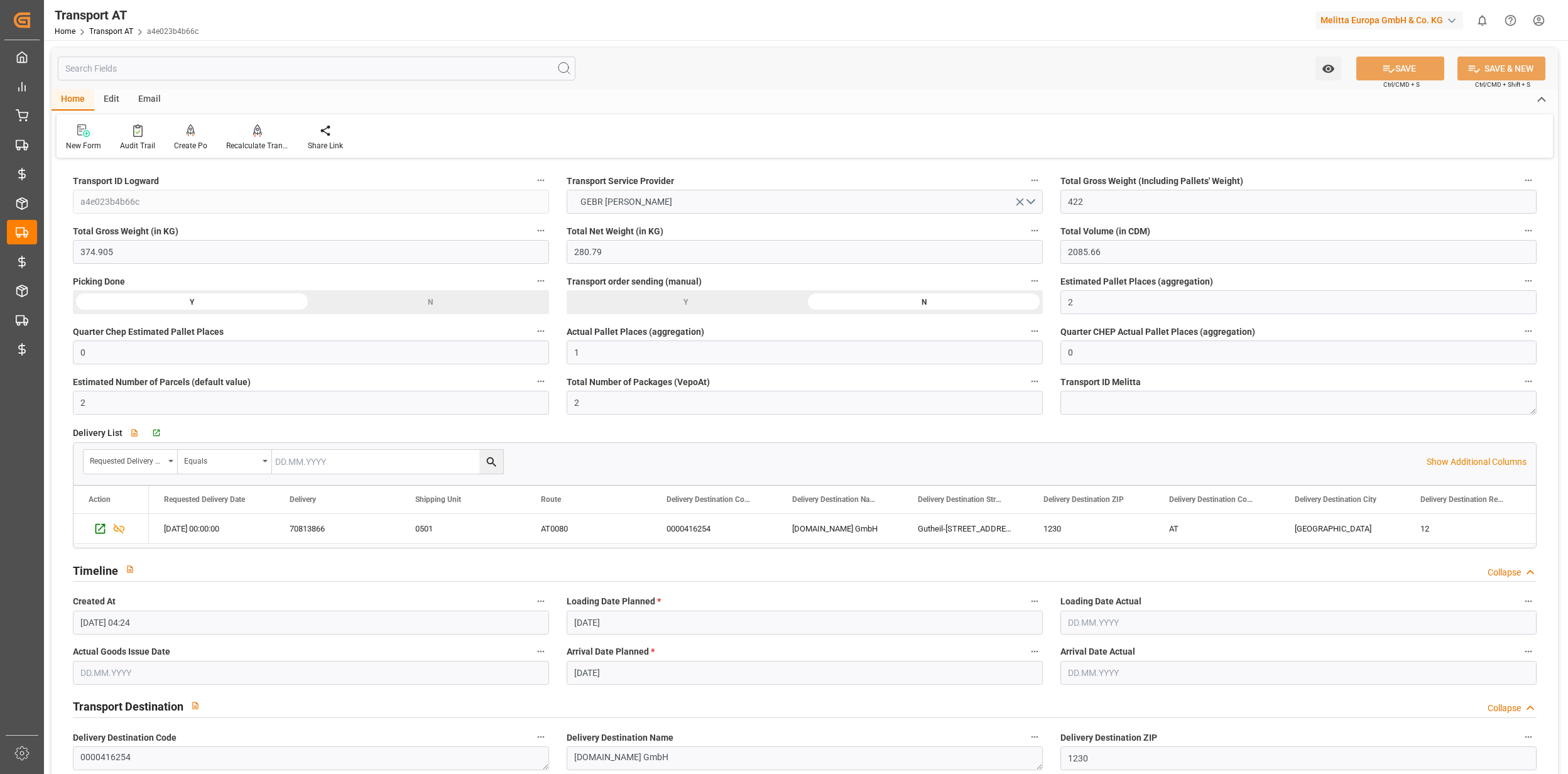
click at [252, 66] on input "text" at bounding box center [317, 68] width 518 height 24
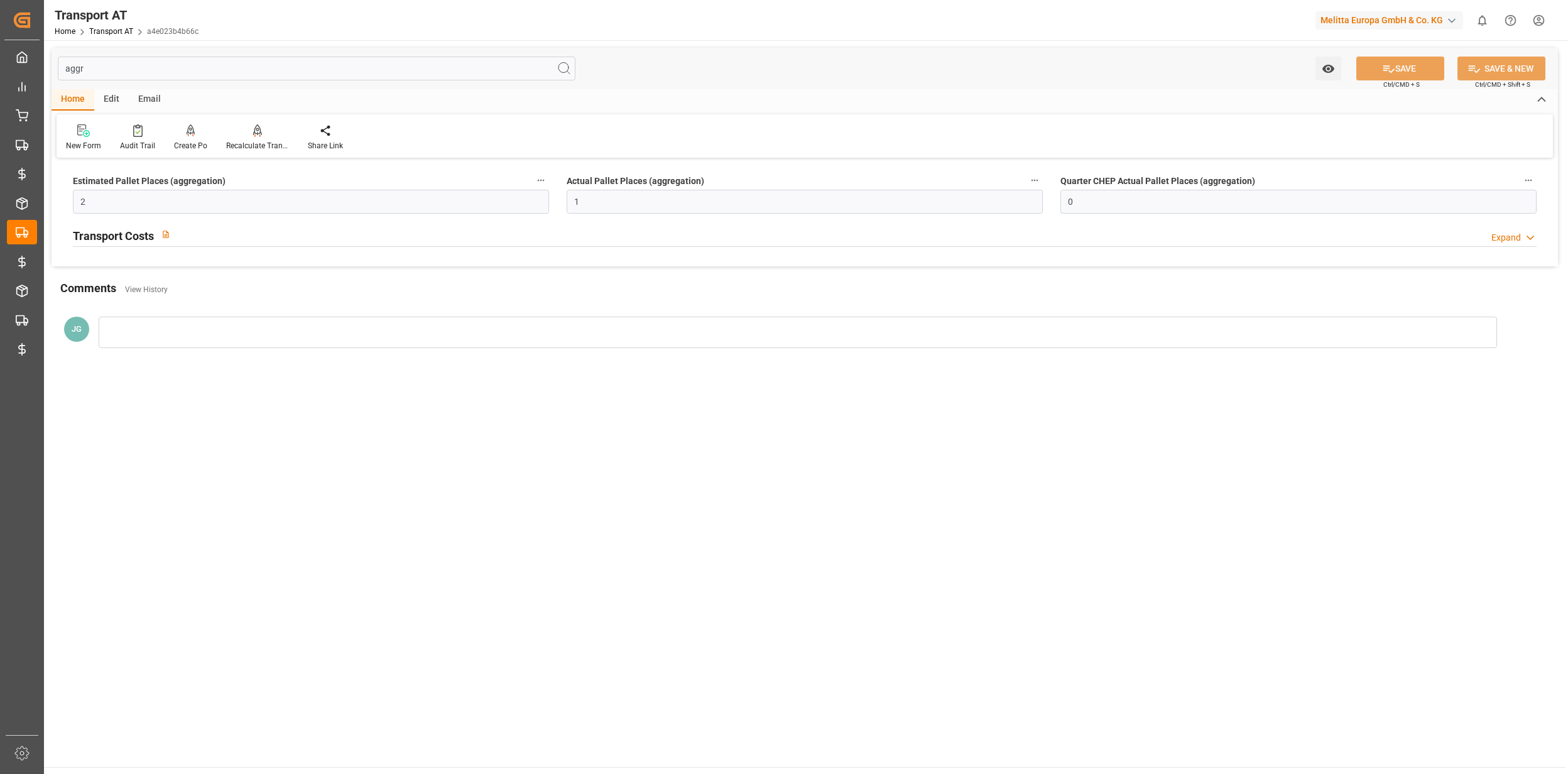
click at [368, 239] on div "Transport Costs Expand" at bounding box center [805, 234] width 1464 height 24
drag, startPoint x: 107, startPoint y: 70, endPoint x: 26, endPoint y: 73, distance: 81.1
click at [26, 73] on div "Created by potrace 1.15, written by Peter Selinger 2001-2017 Created by potrace…" at bounding box center [784, 387] width 1568 height 774
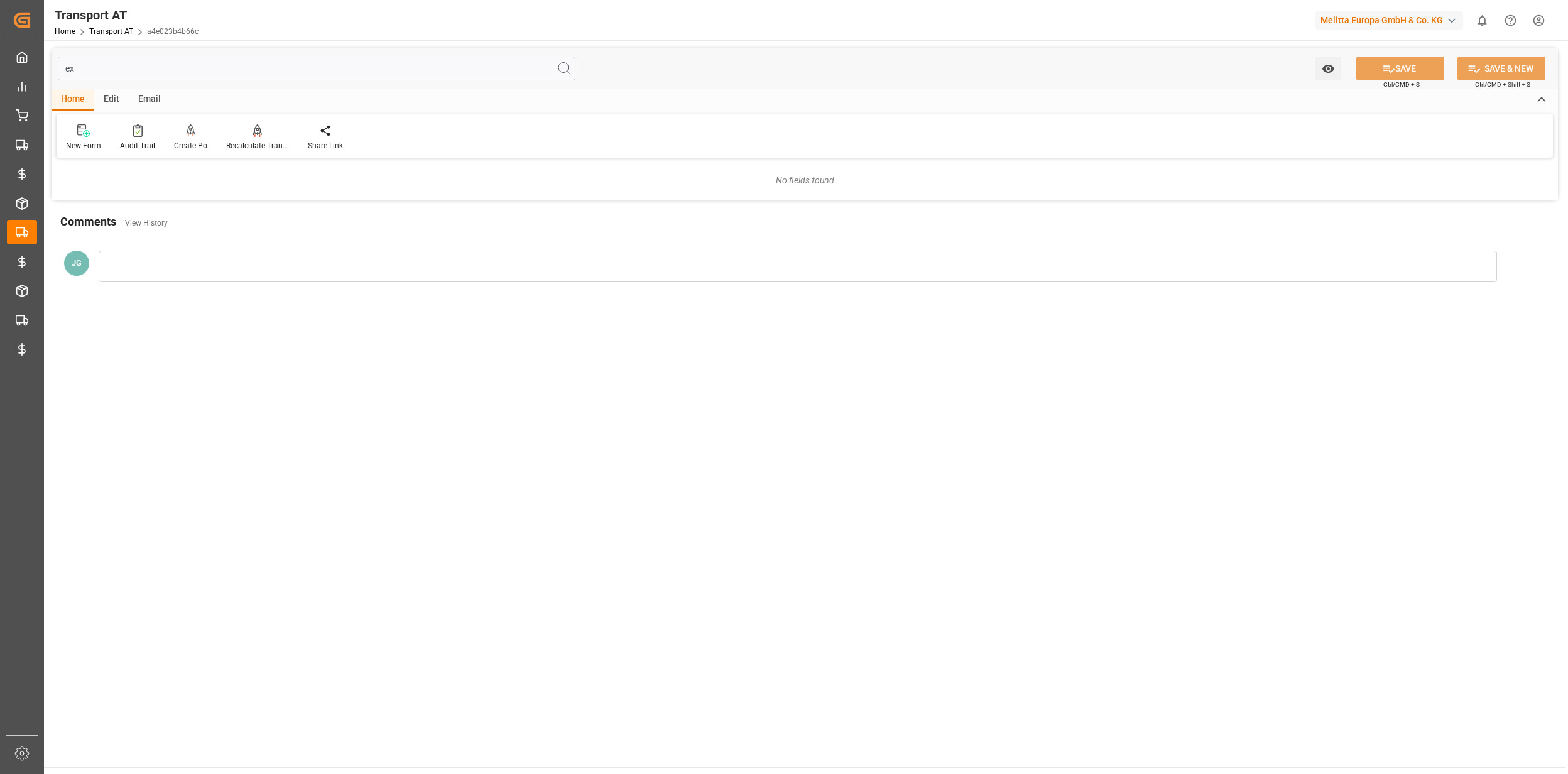
type input "e"
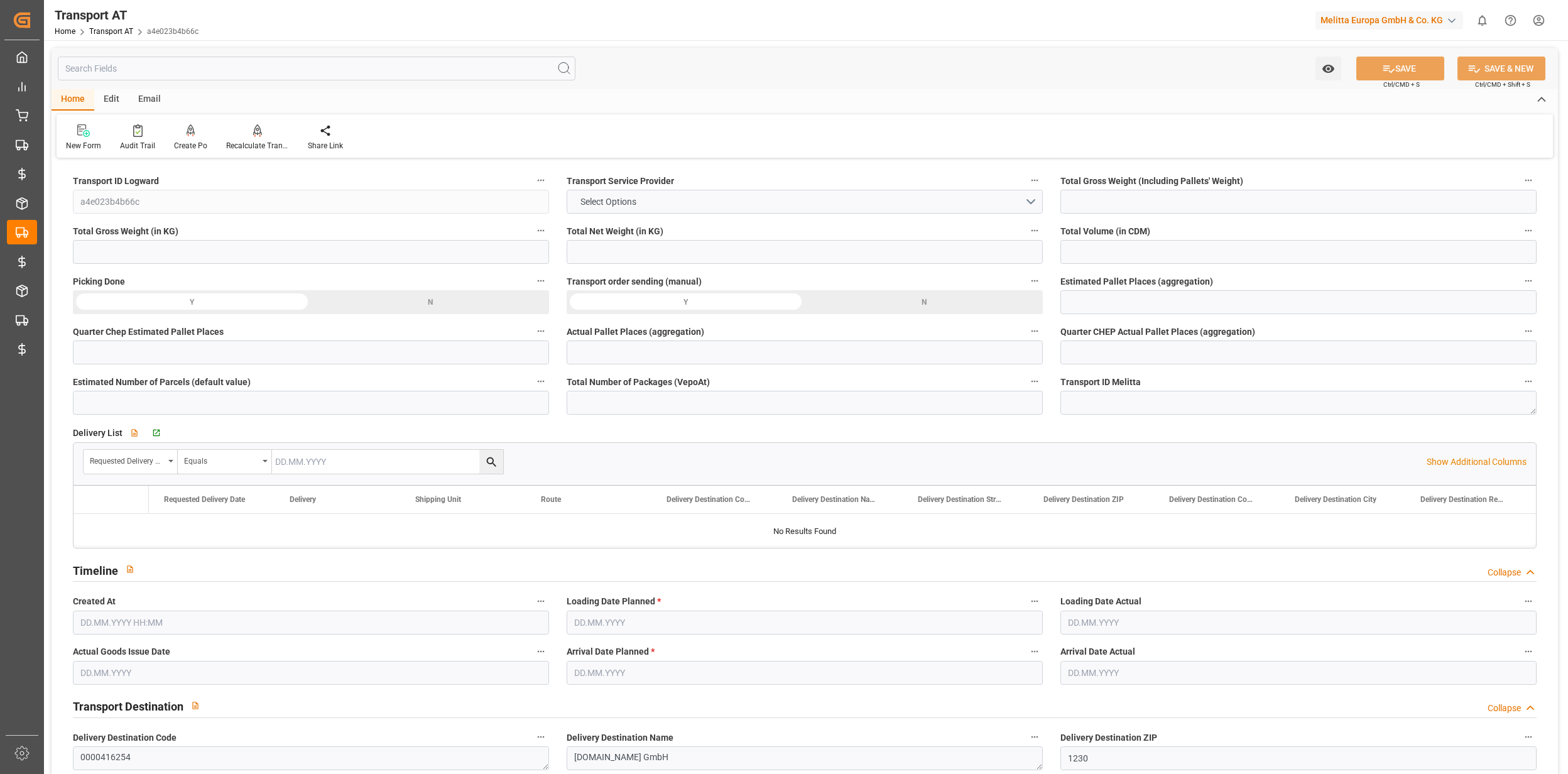
type input "422"
type input "374.905"
type input "280.79"
type input "2085.66"
type input "2"
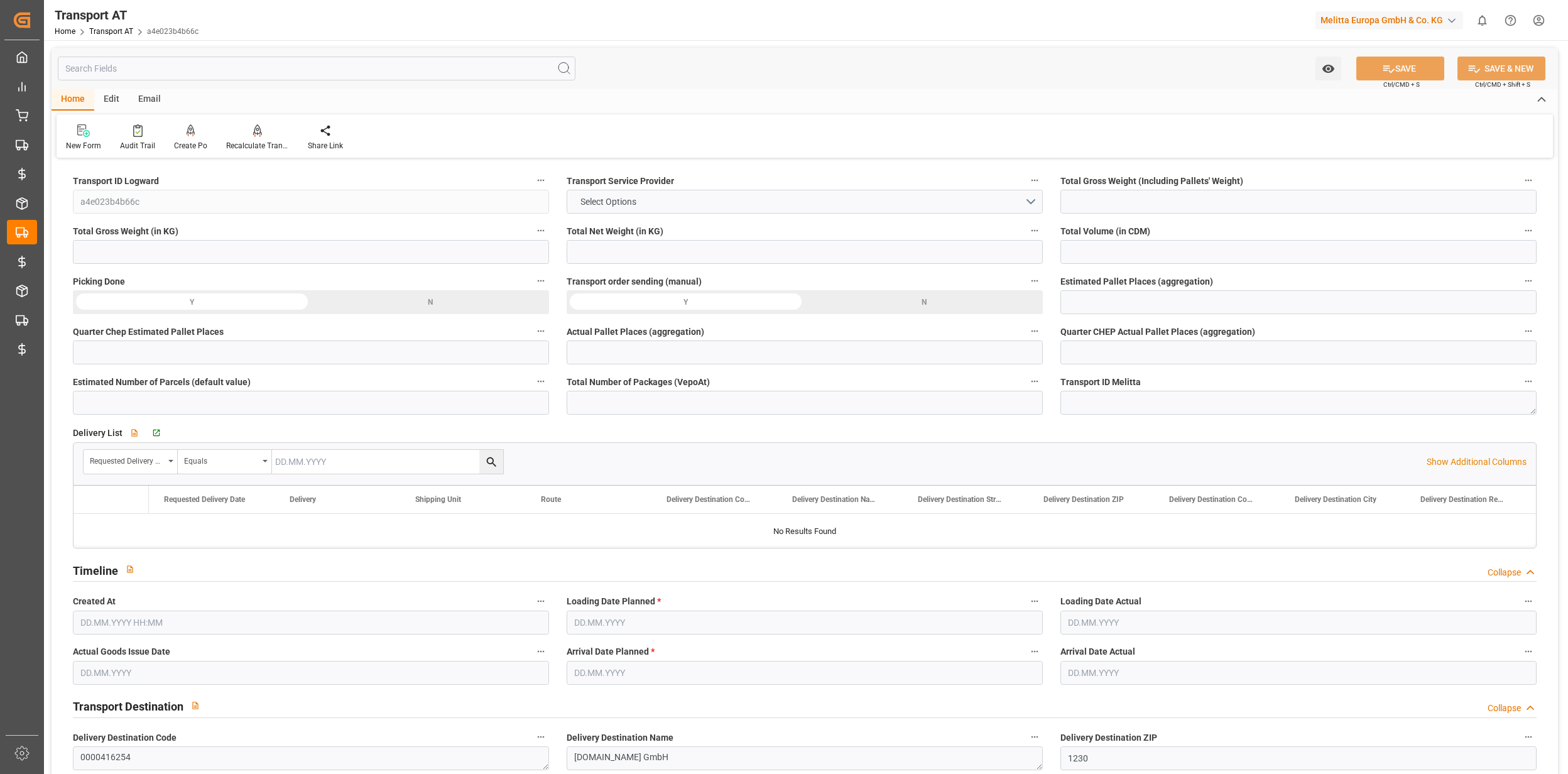
type input "0"
type input "1"
type input "0"
type input "2"
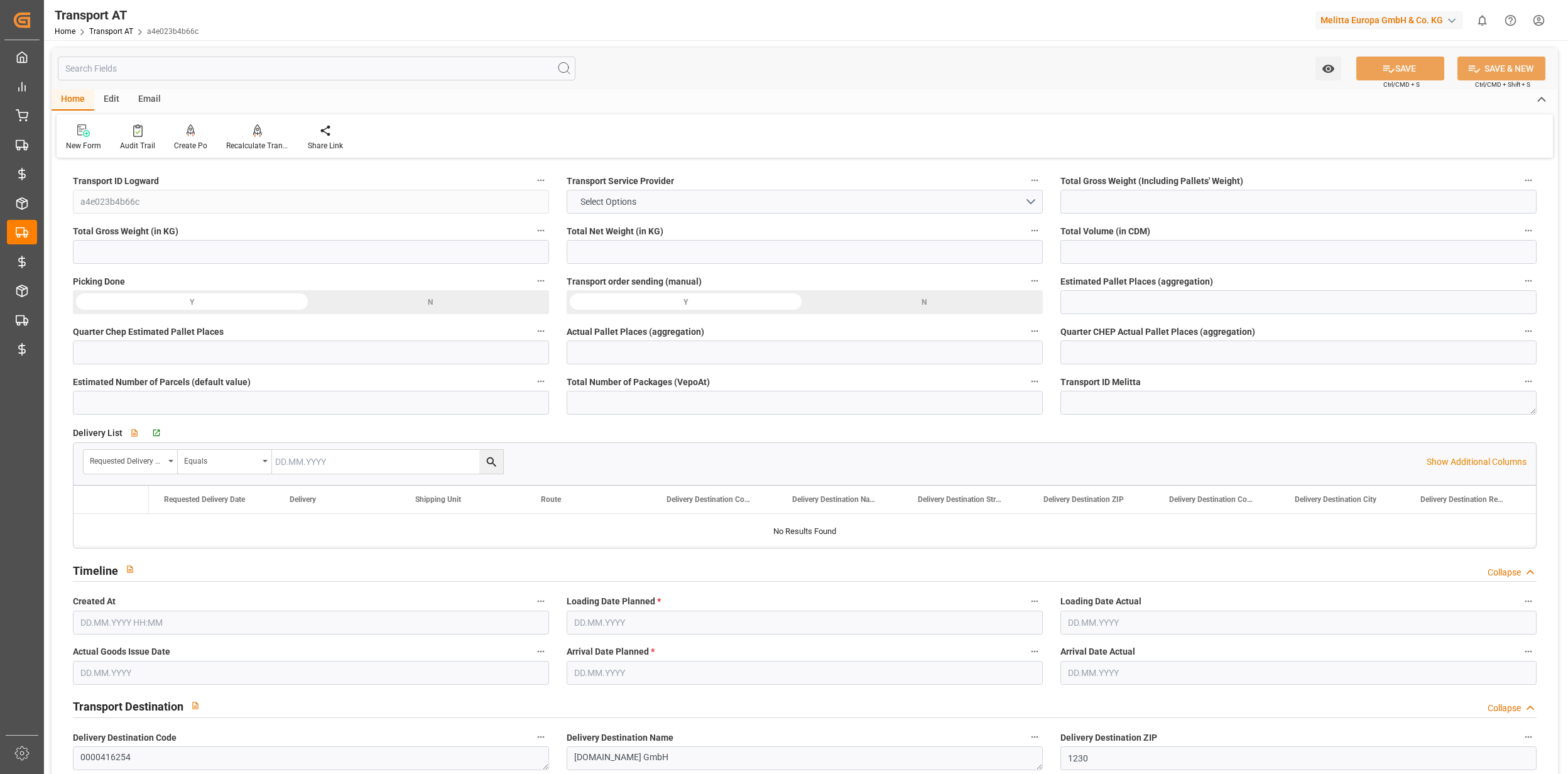
type input "12"
type input "0"
type input "191"
type input "2"
type input "1"
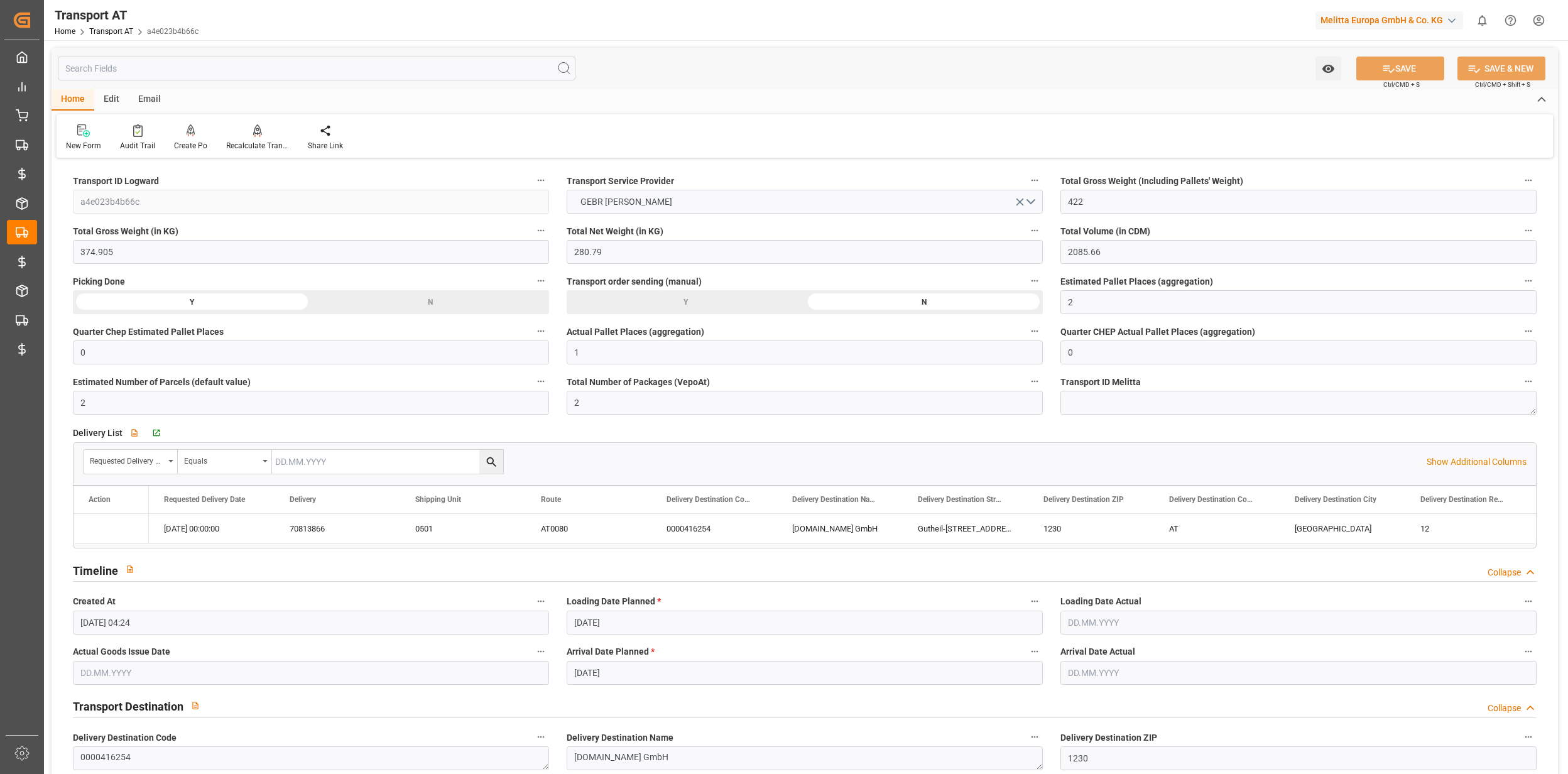
type input "11.09.2025 04:24"
type input "16.09.2025"
type input "17.09.2025"
click at [111, 31] on link "Transport AT" at bounding box center [111, 31] width 44 height 8
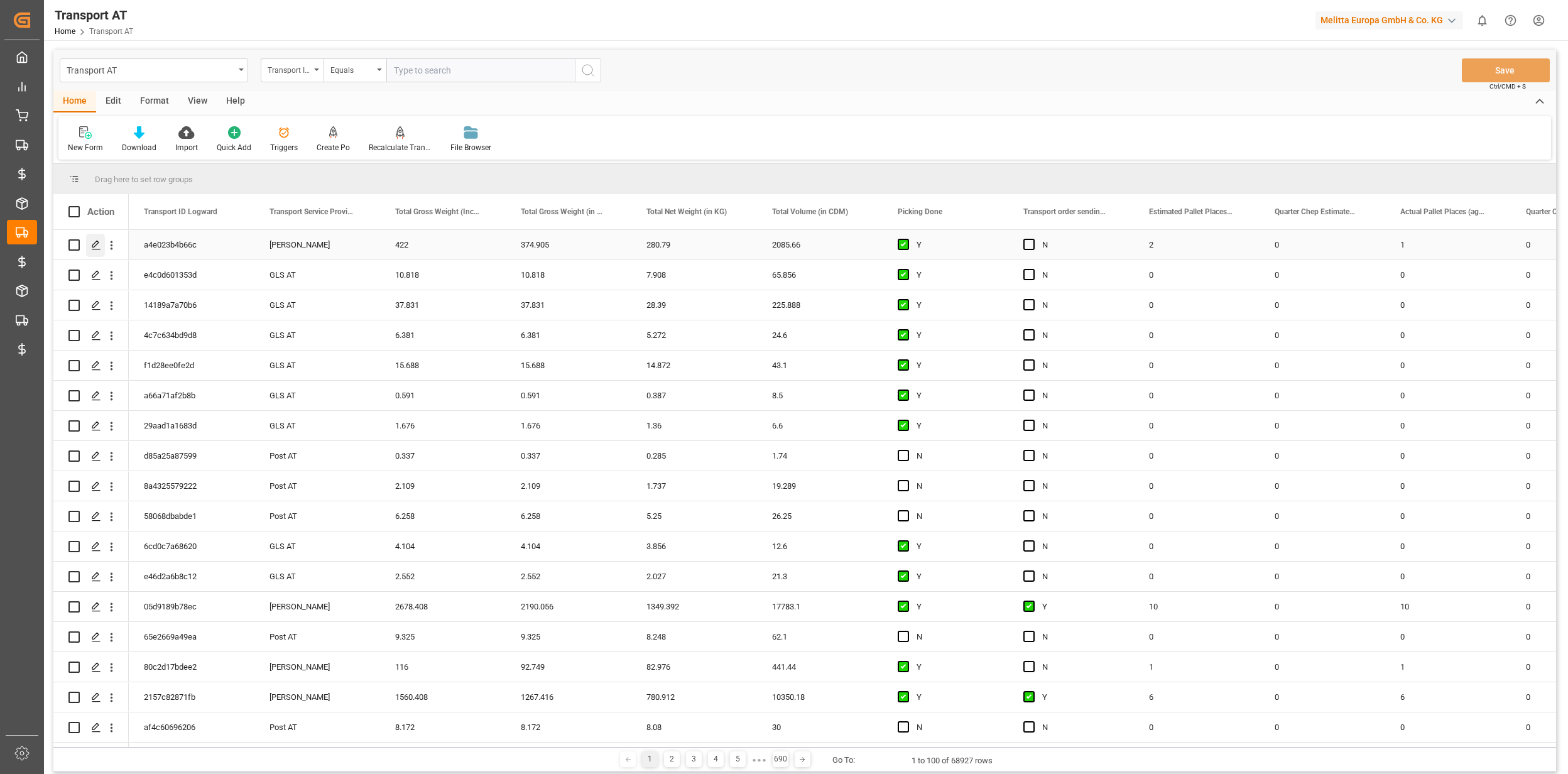
click at [93, 243] on icon "Press SPACE to select this row." at bounding box center [96, 245] width 10 height 10
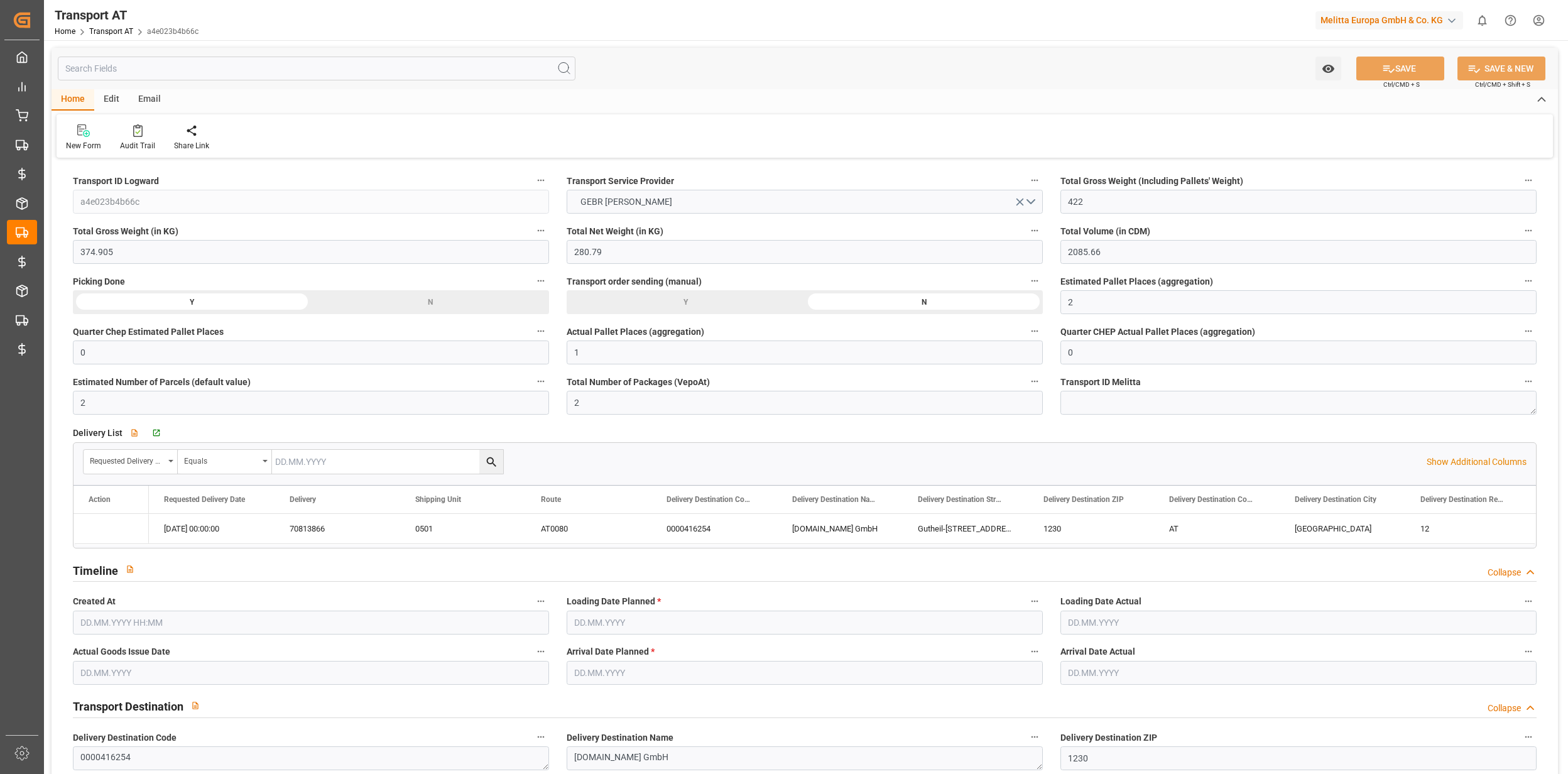
type input "422"
type input "374.905"
type input "280.79"
type input "2085.66"
type input "2"
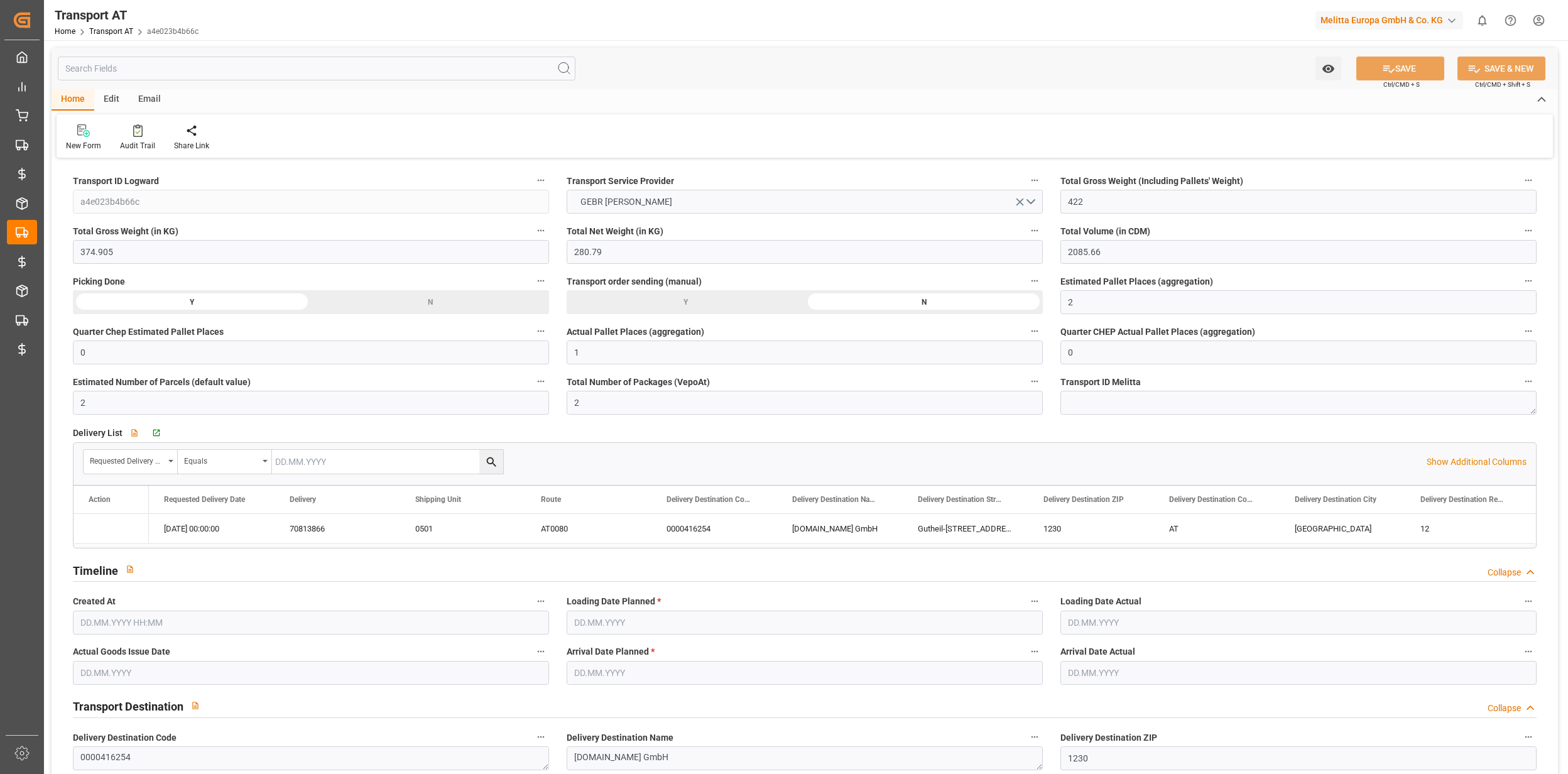
type input "0"
type input "1"
type input "0"
type input "2"
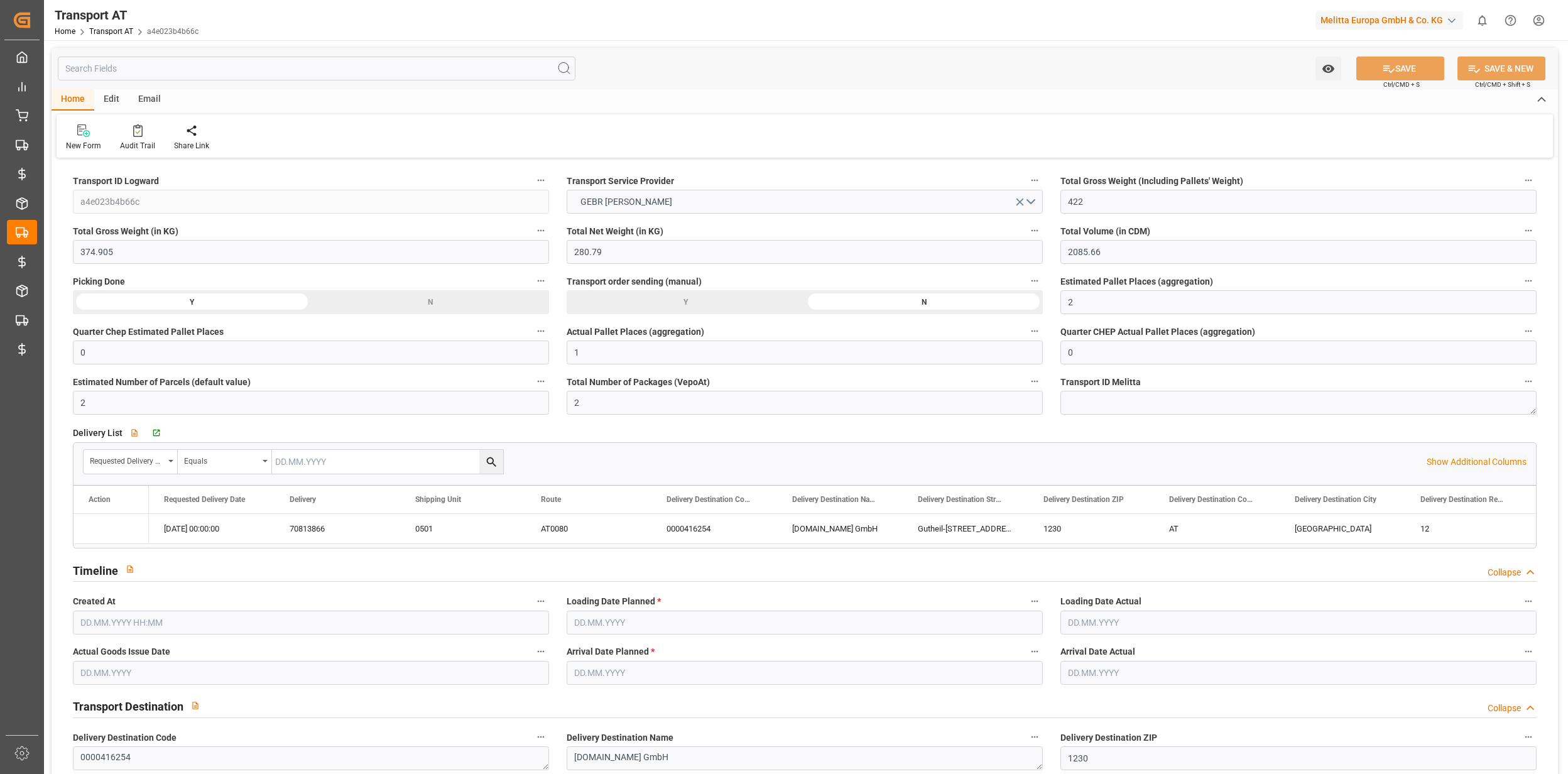
type input "12"
type input "0"
type input "191"
type input "2"
type input "1"
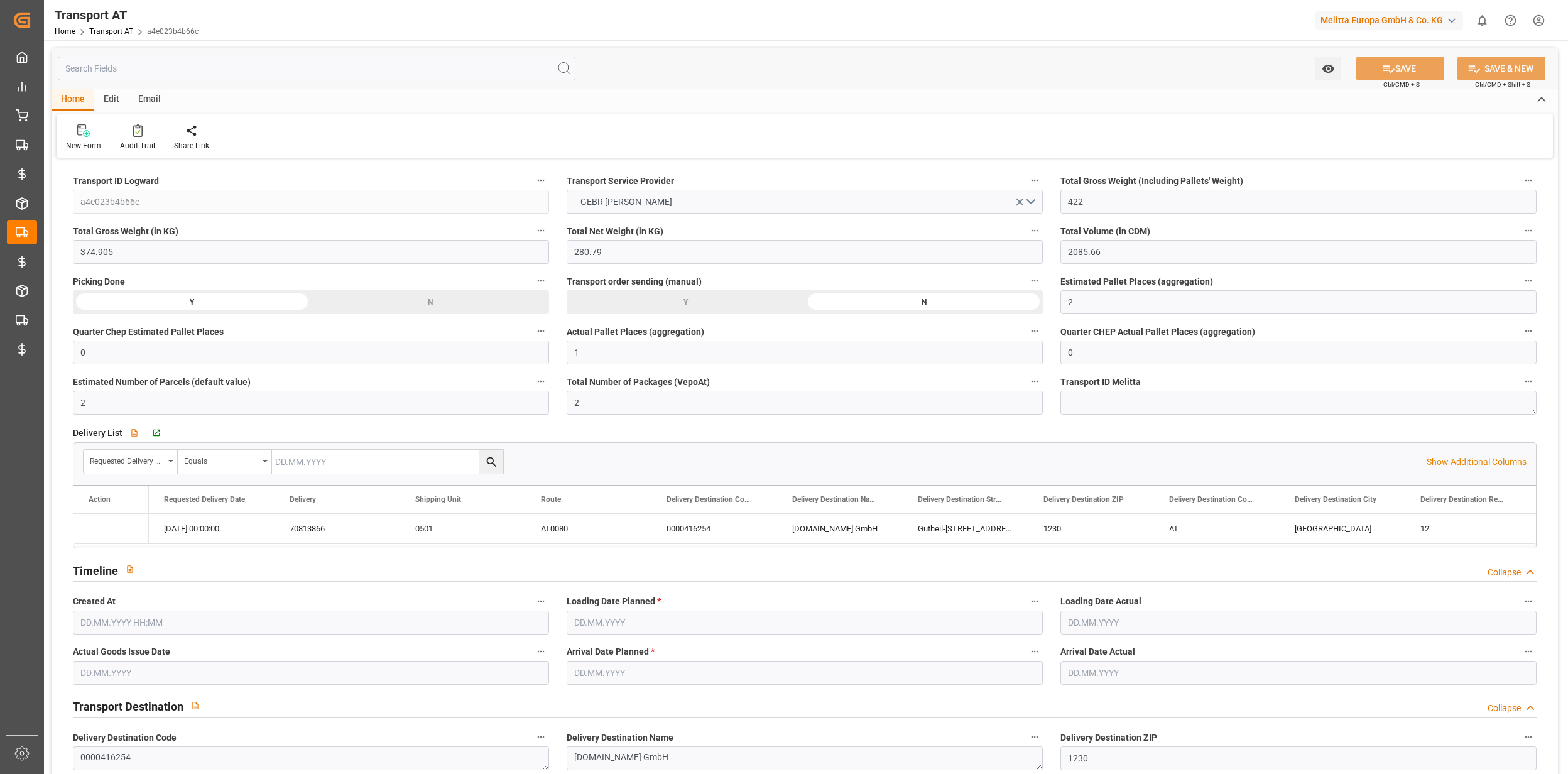
type input "11.09.2025 04:24"
type input "16.09.2025"
type input "17.09.2025"
click at [244, 76] on input "text" at bounding box center [317, 68] width 518 height 24
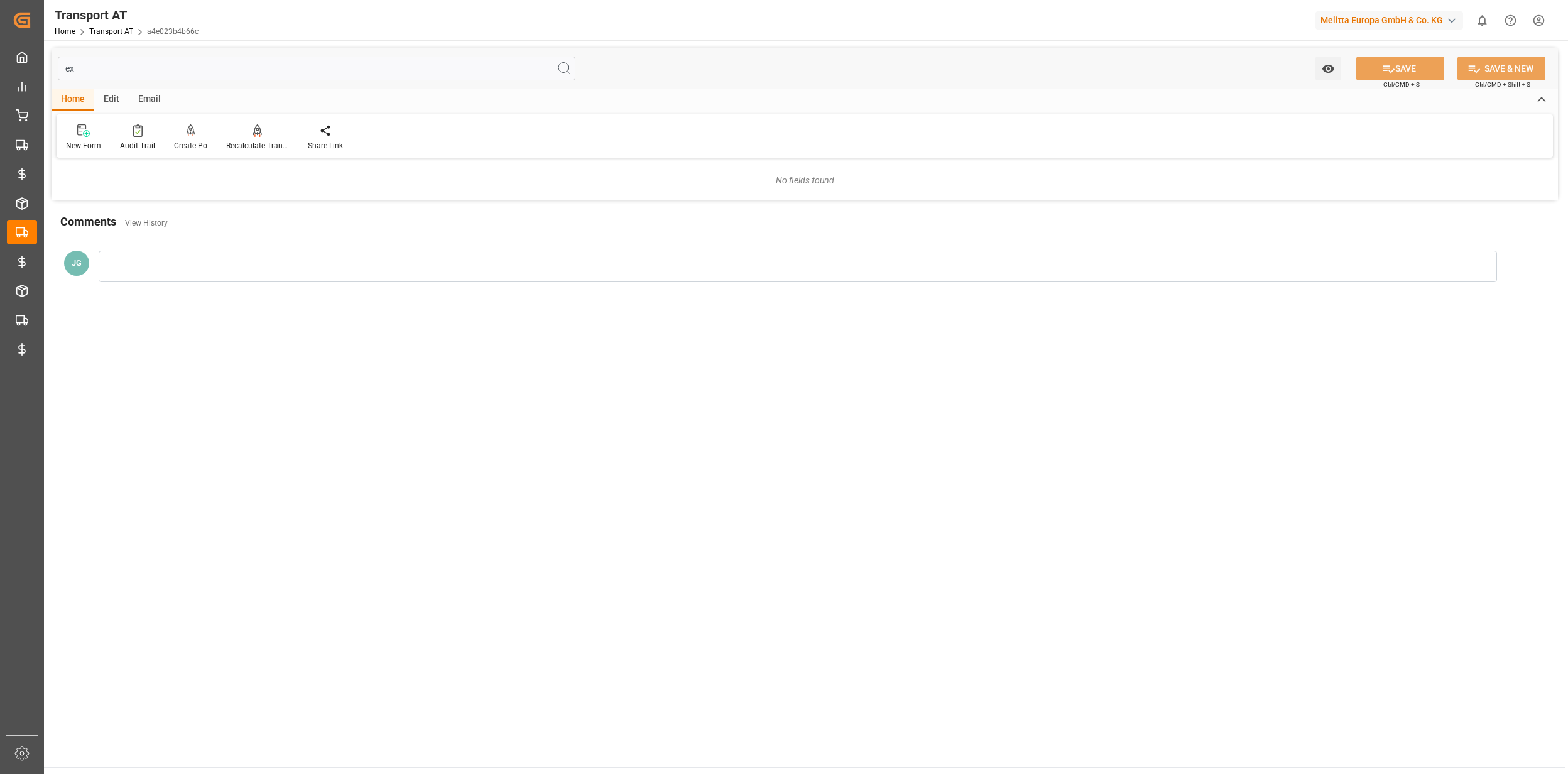
type input "e"
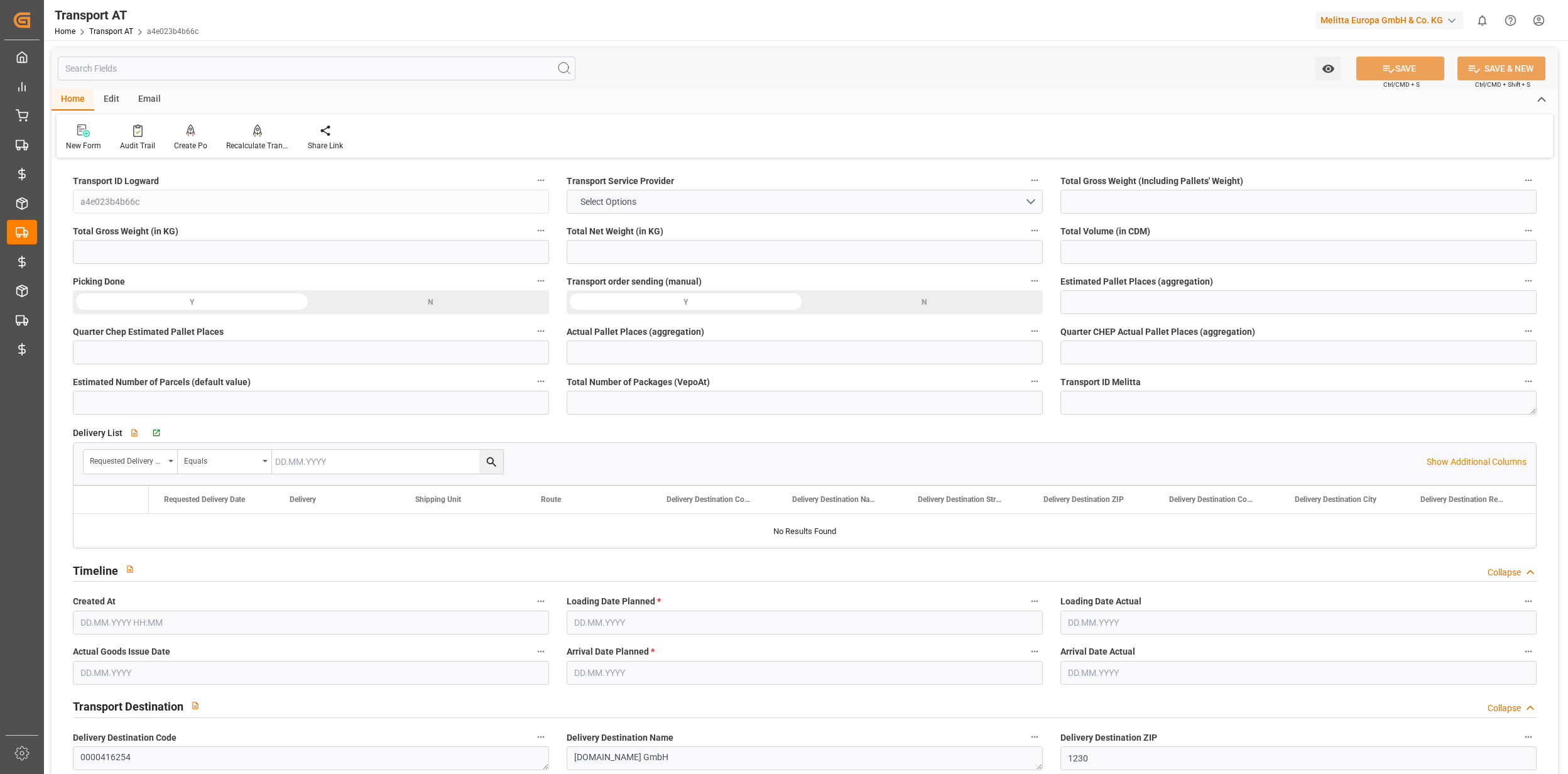
type input "422"
type input "374.905"
type input "280.79"
type input "2085.66"
type input "2"
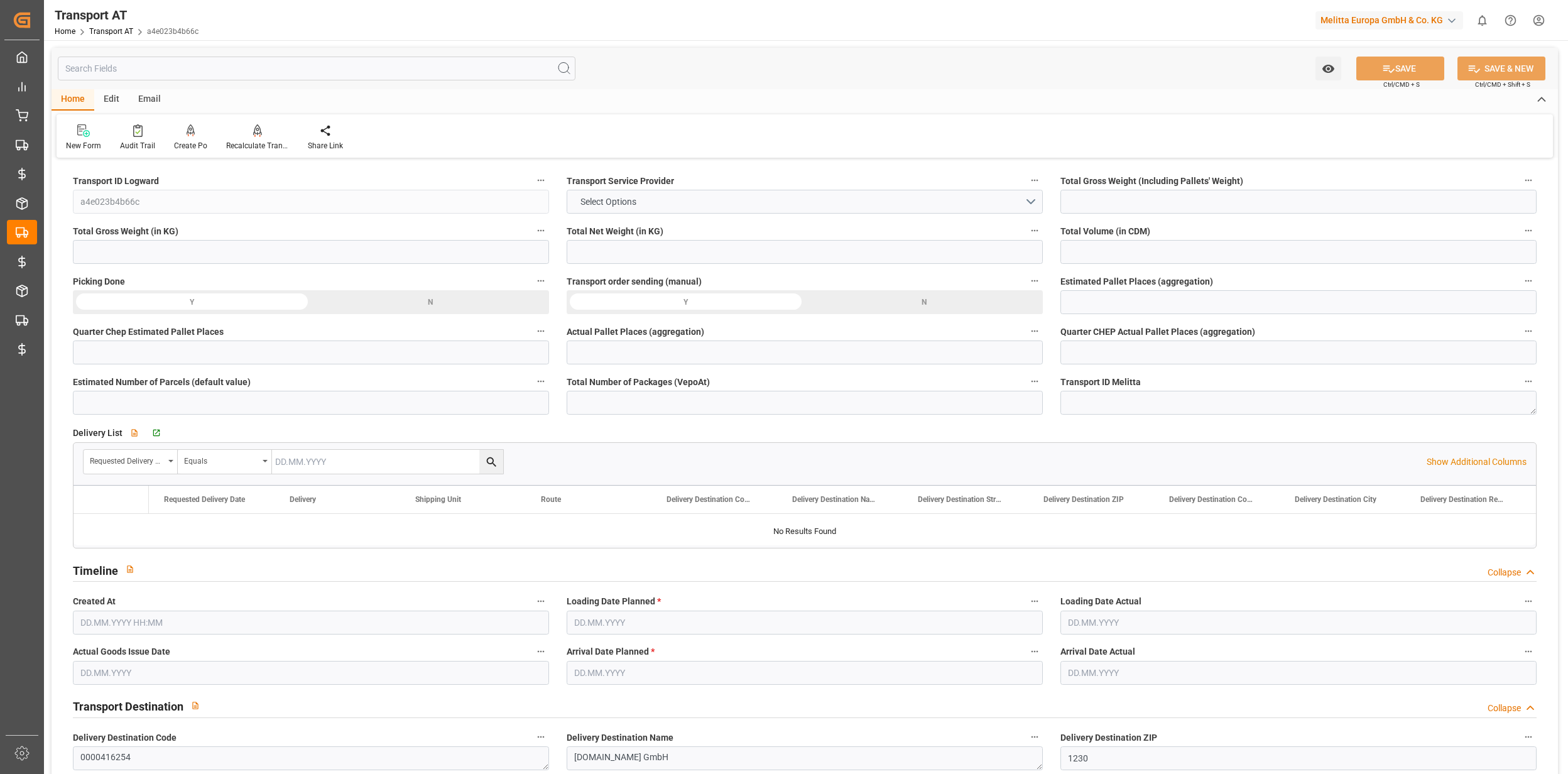
type input "0"
type input "1"
type input "0"
type input "2"
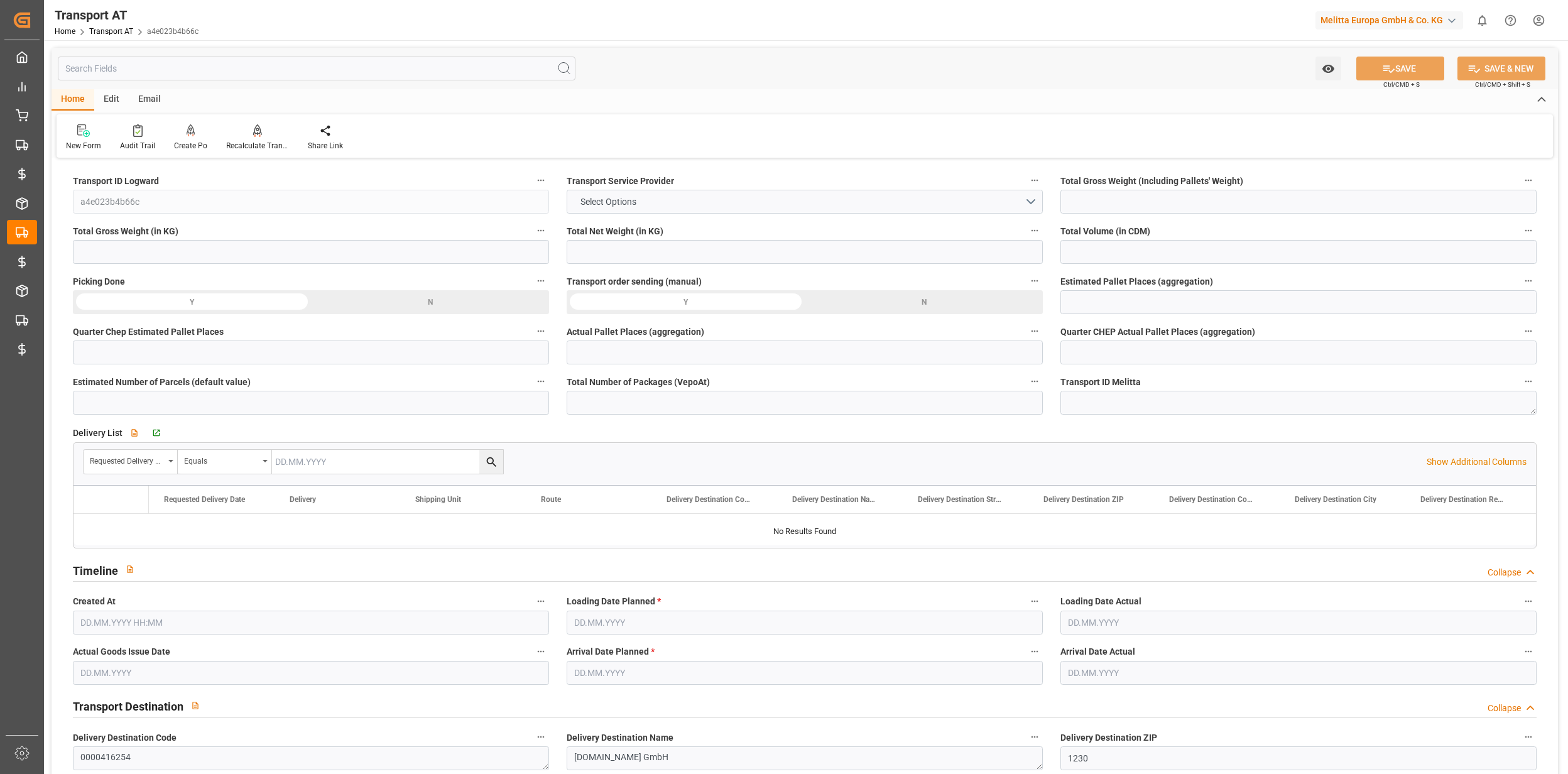
type input "12"
type input "0"
type input "191"
type input "2"
type input "1"
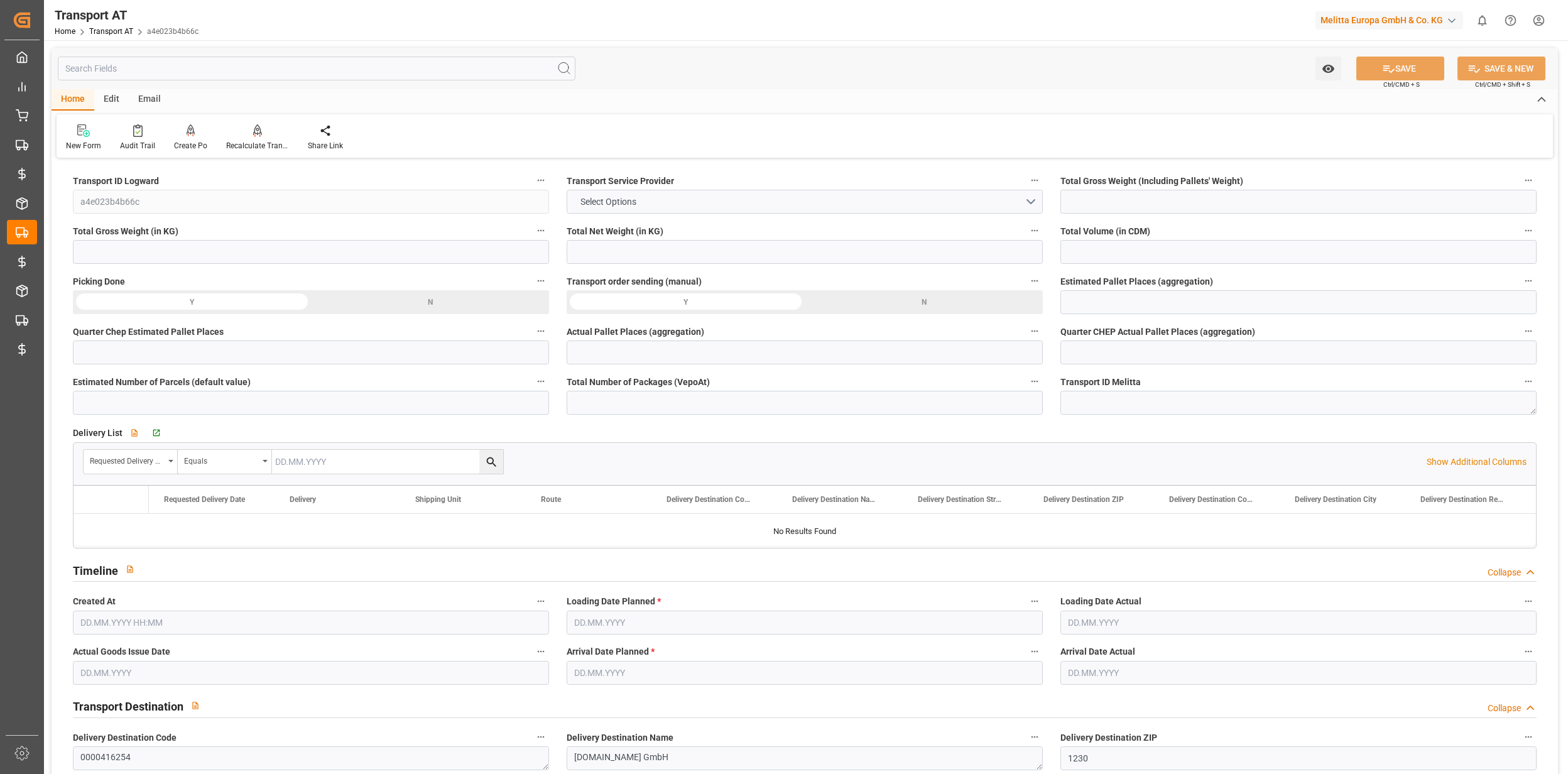
type input "86.24"
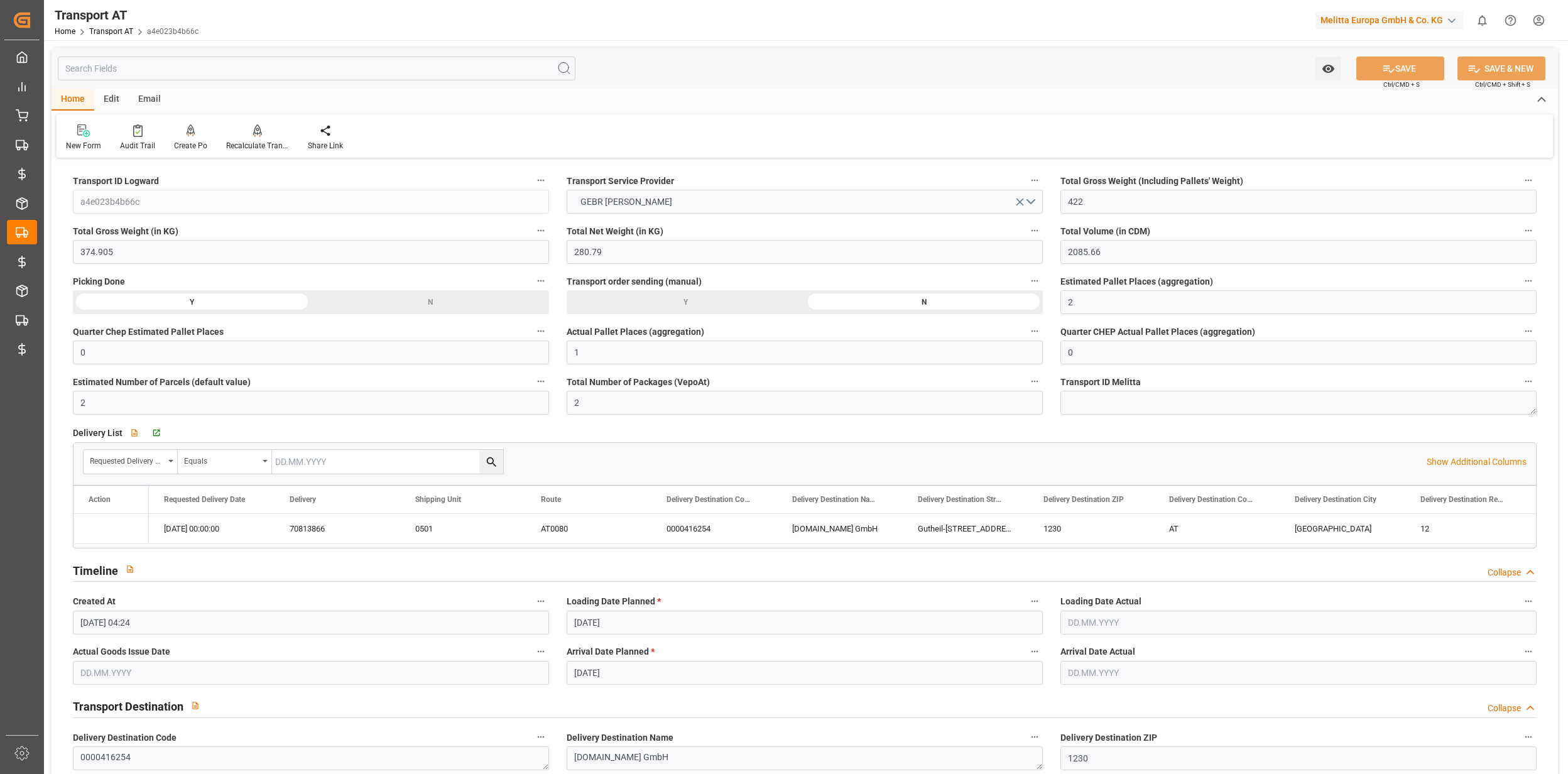
type input "11.09.2025 04:24"
type input "16.09.2025"
type input "17.09.2025"
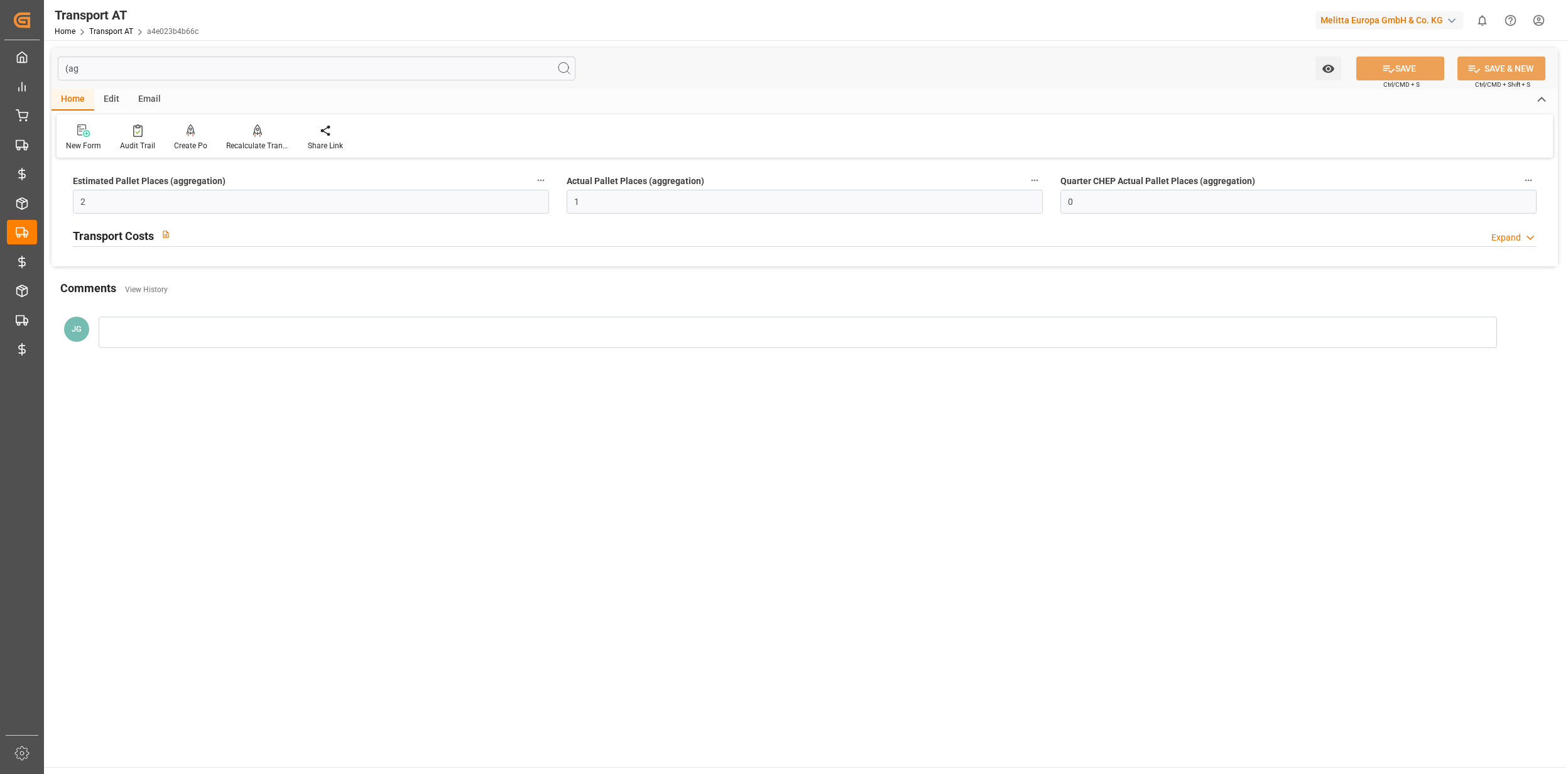
type input "(ag"
click at [470, 244] on div "Transport Costs Expand" at bounding box center [805, 234] width 1464 height 24
click at [679, 294] on div "Estimated Pallet Places (aggregation) 2 Actual Pallet Places (aggregation) 1 Qu…" at bounding box center [805, 239] width 1506 height 155
click at [546, 260] on button "Total Transport Costs (aggregation)" at bounding box center [540, 266] width 16 height 16
click at [546, 273] on li "Description" at bounding box center [574, 266] width 83 height 21
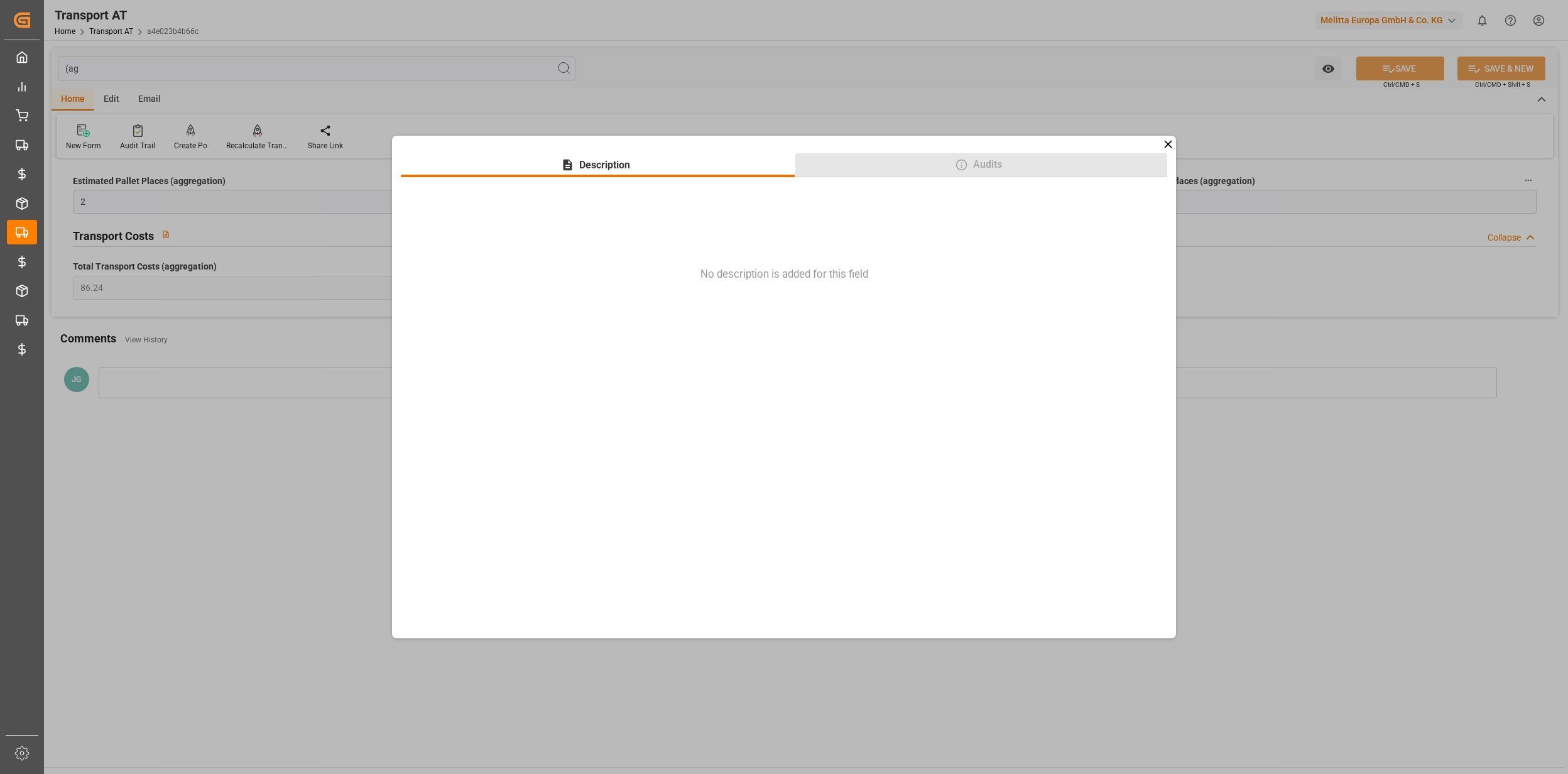
click at [991, 174] on button "Audits" at bounding box center [981, 165] width 372 height 24
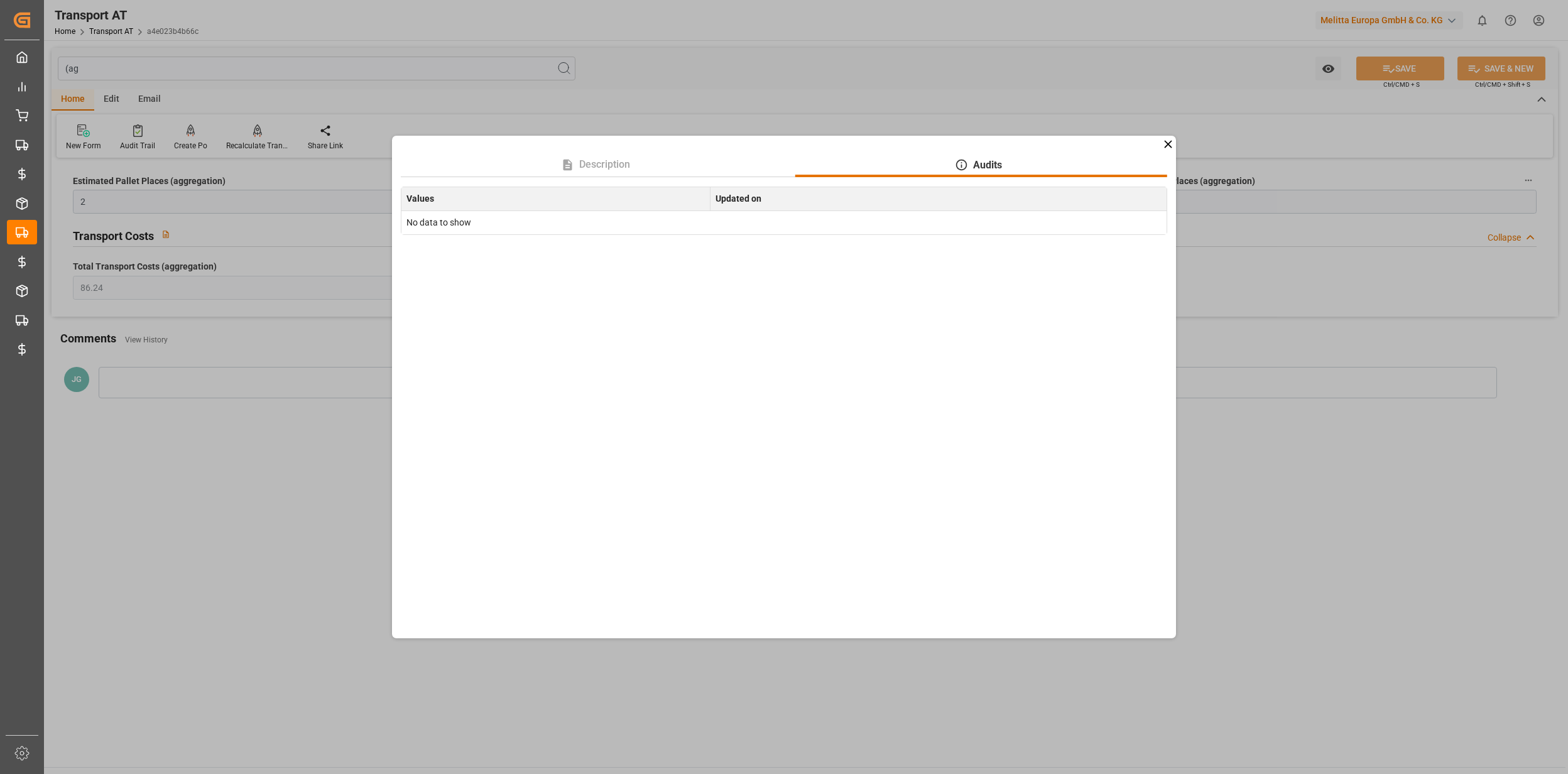
click at [1153, 141] on div "Description Audits Values Updated on No data to show" at bounding box center [784, 387] width 784 height 503
click at [1170, 139] on icon at bounding box center [1168, 144] width 13 height 13
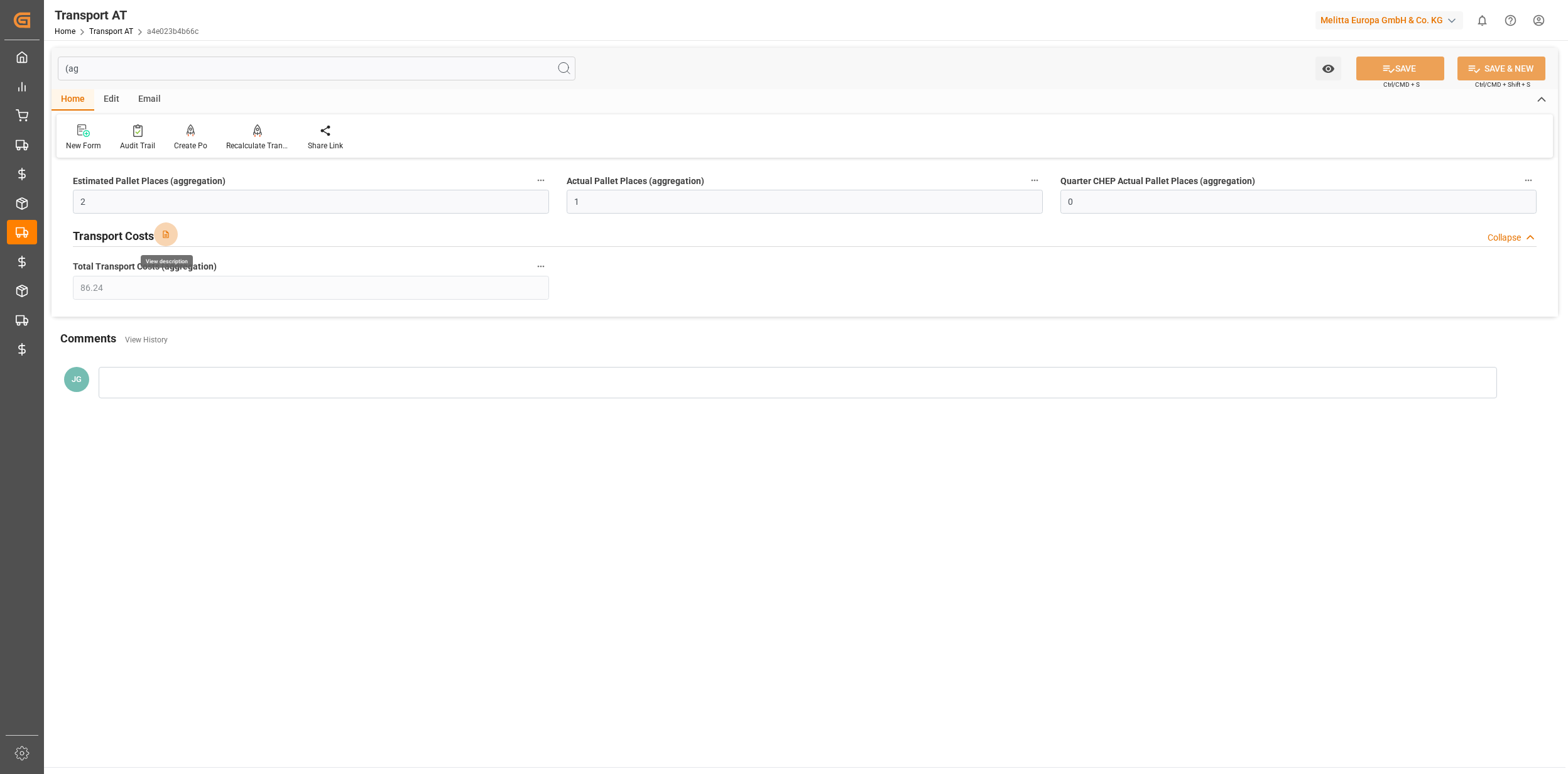
click at [164, 232] on icon "button" at bounding box center [166, 235] width 6 height 8
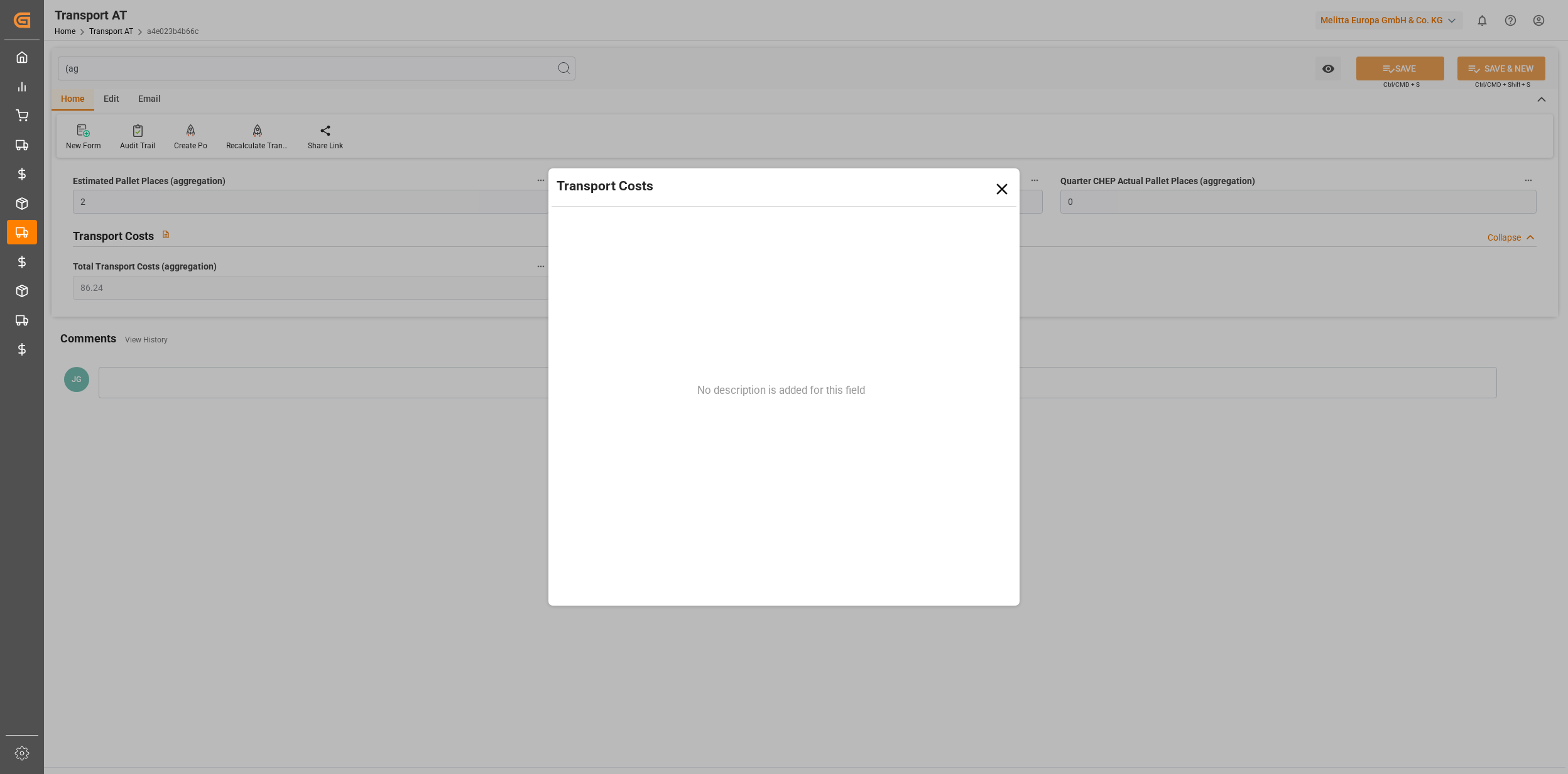
click at [993, 184] on icon at bounding box center [1001, 189] width 19 height 19
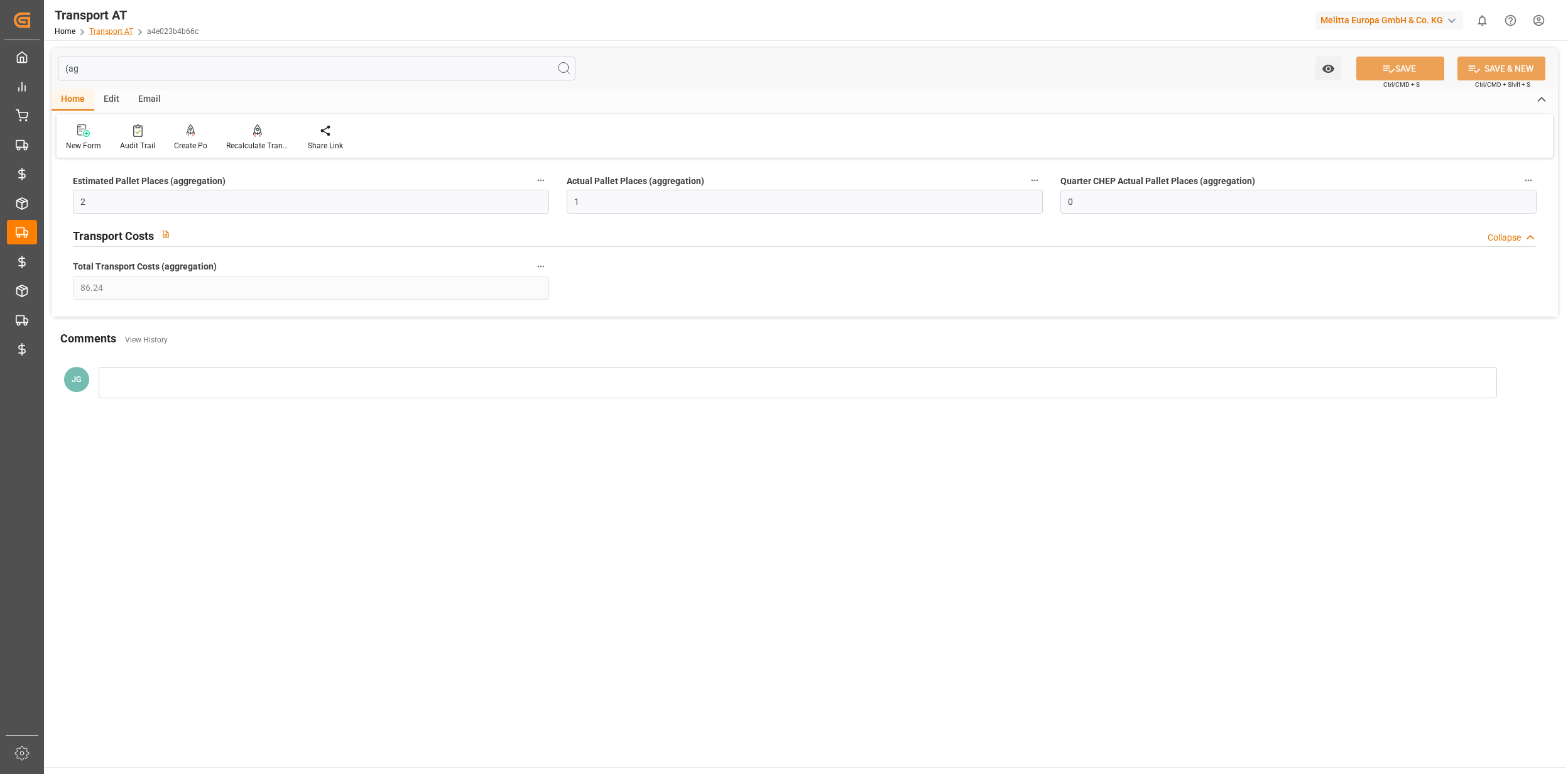
click at [124, 26] on div "Home Transport AT a4e023b4b66c" at bounding box center [126, 31] width 144 height 13
click at [129, 33] on link "Transport AT" at bounding box center [111, 31] width 44 height 8
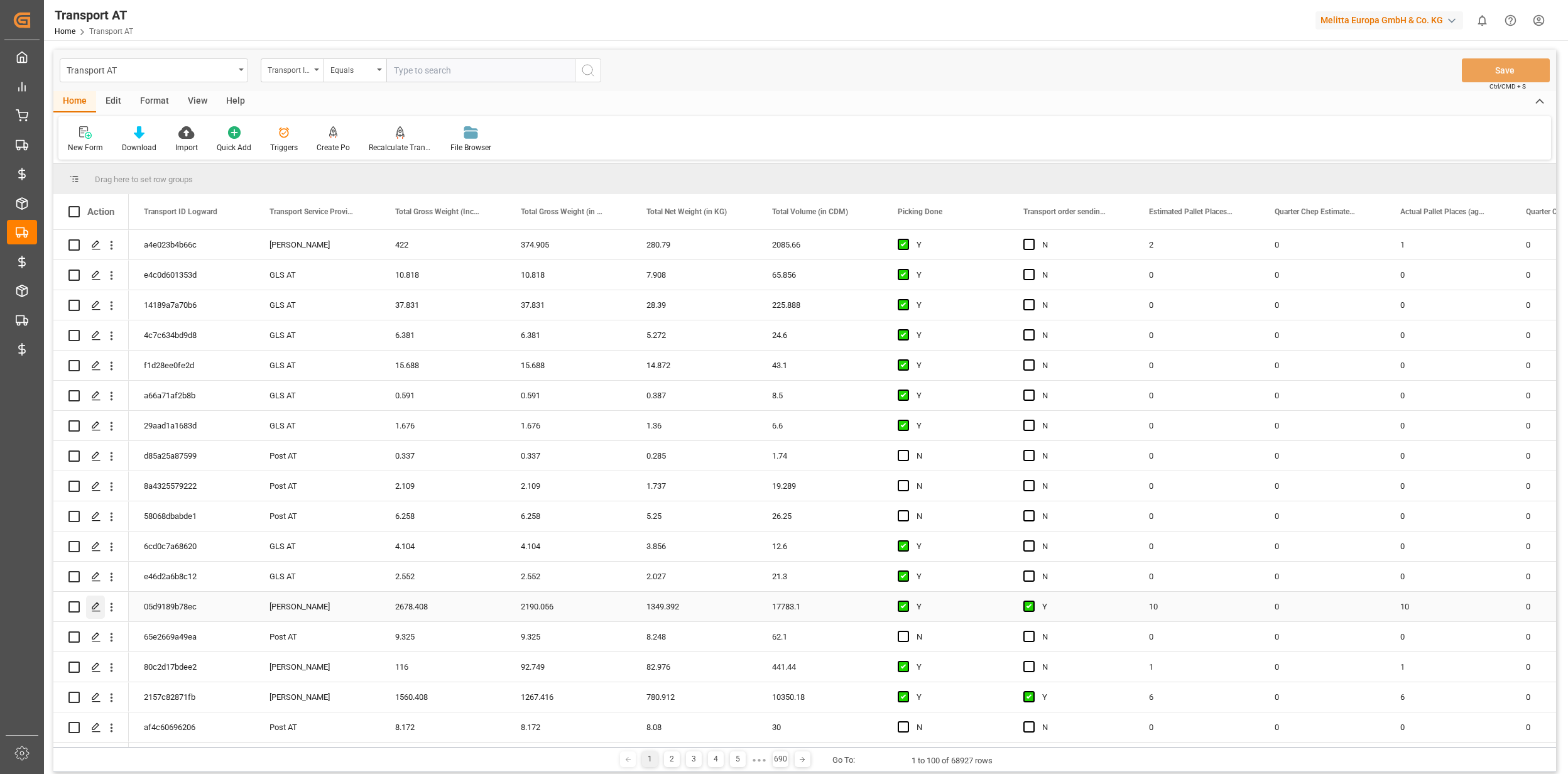
click at [96, 609] on icon "Press SPACE to select this row." at bounding box center [96, 606] width 10 height 10
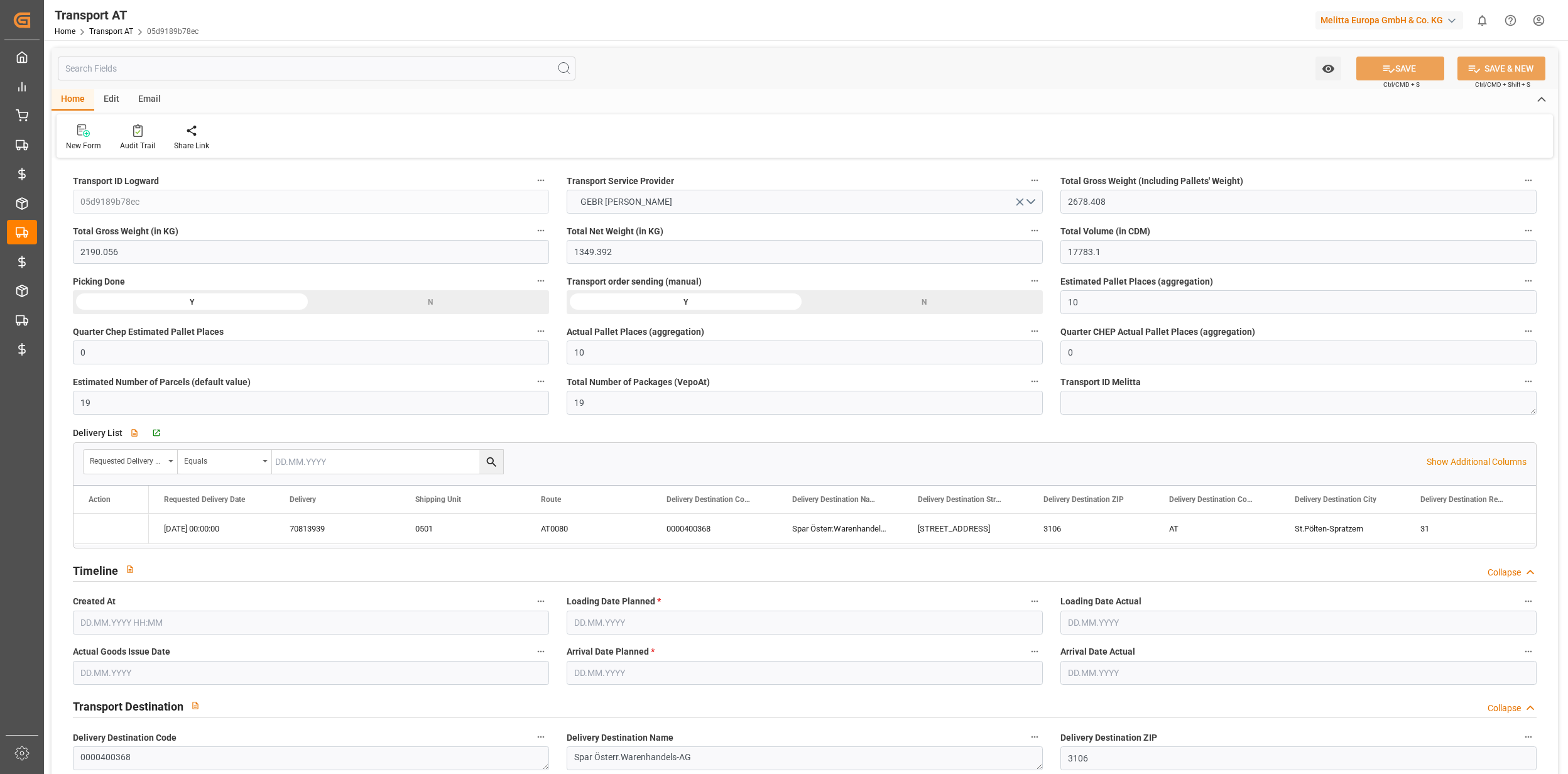
type input "11.09.2025 13:34"
type input "12.09.2025"
type input "15.09.2025"
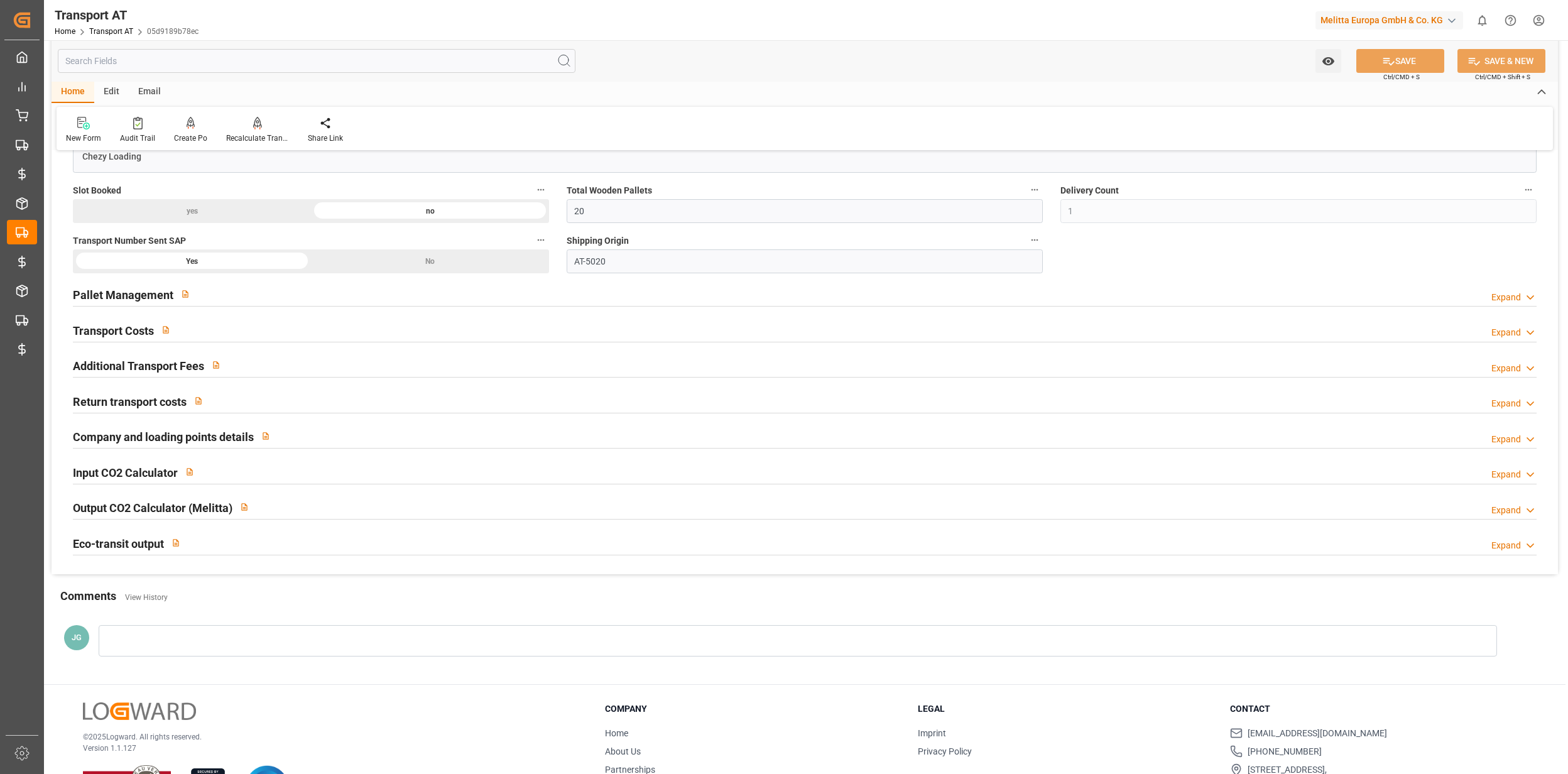
scroll to position [930, 0]
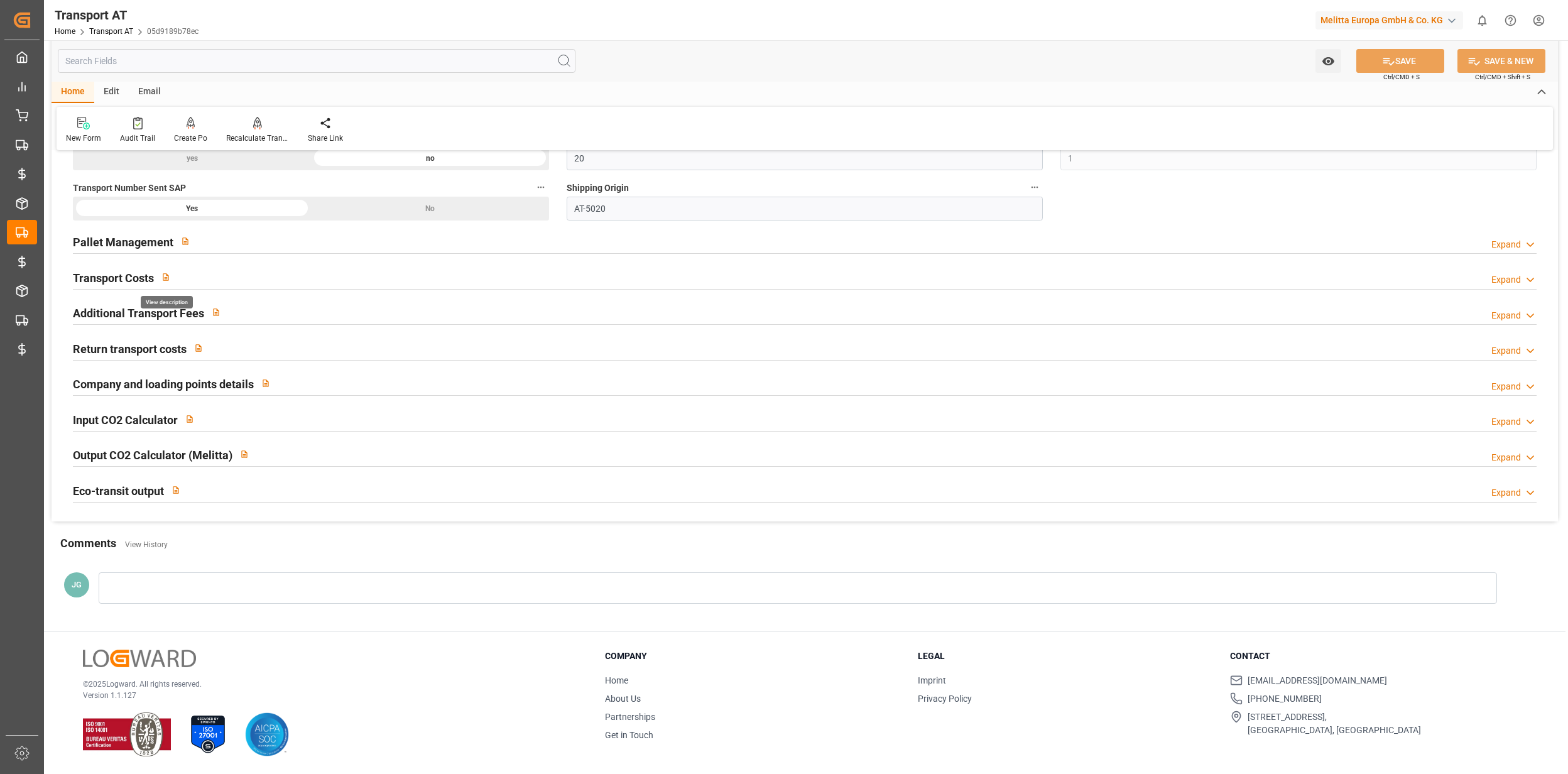
click at [191, 275] on div "Transport Costs Expand" at bounding box center [805, 277] width 1464 height 24
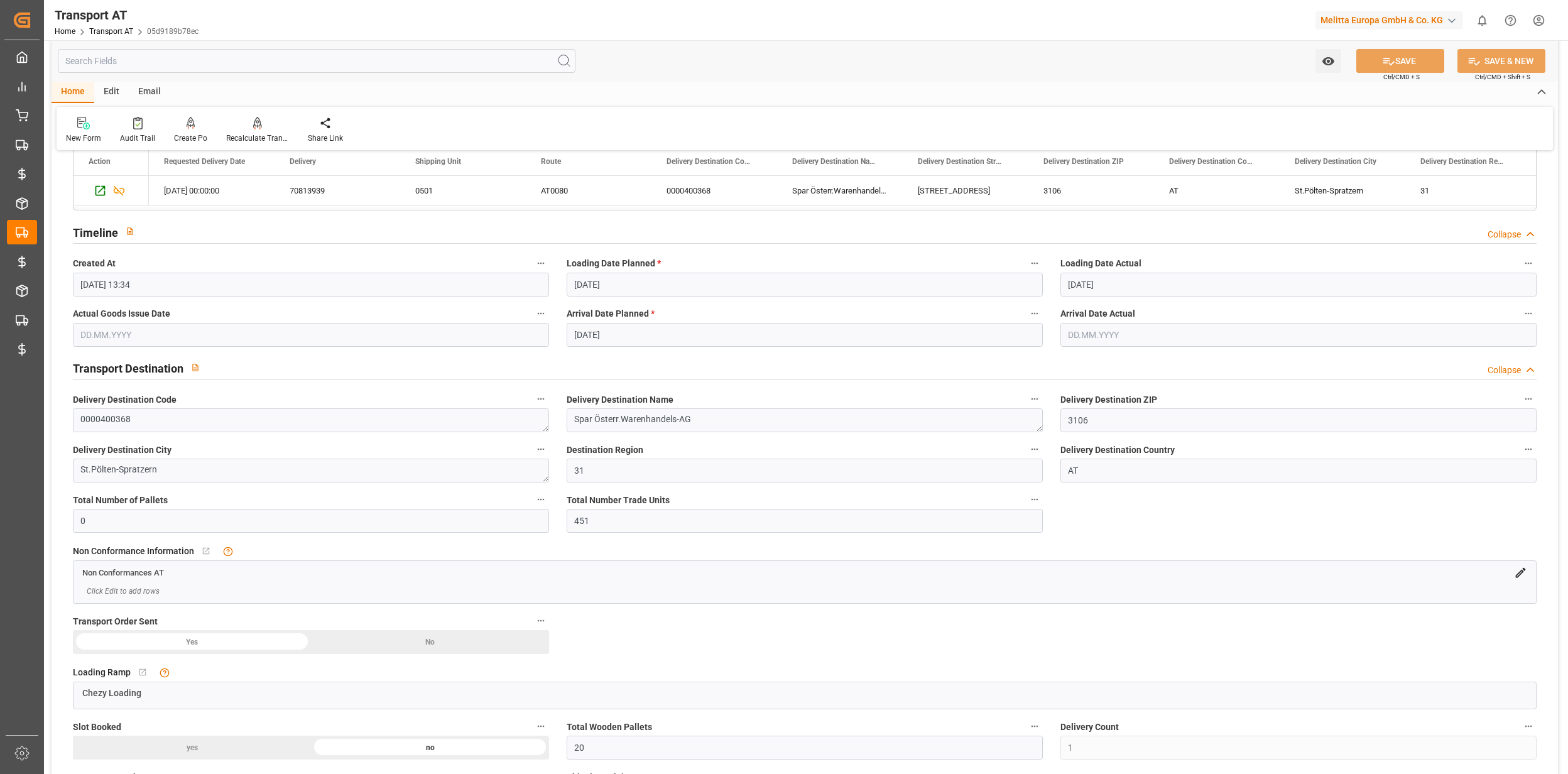
scroll to position [0, 0]
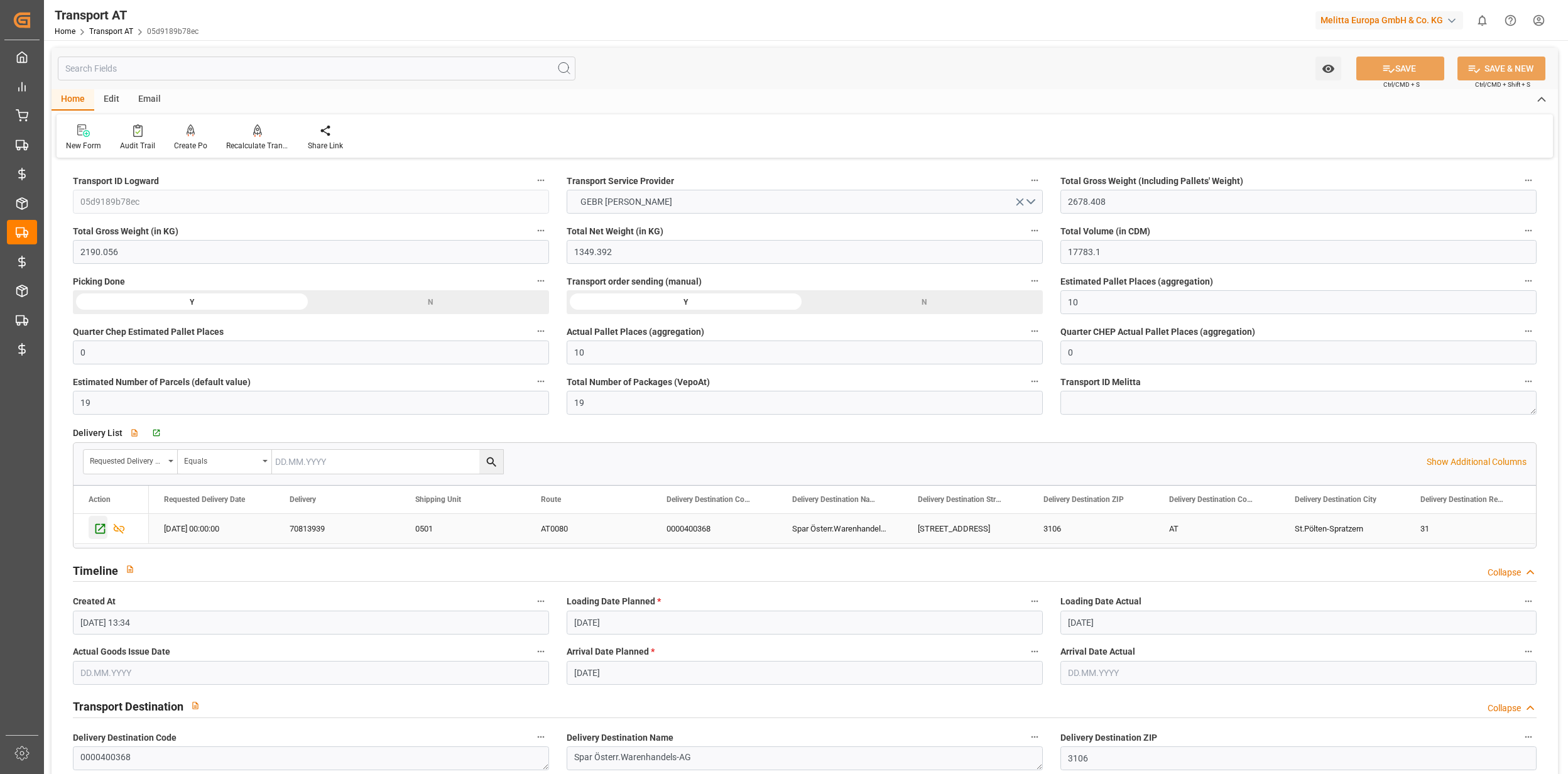
click at [96, 530] on icon "Press SPACE to select this row." at bounding box center [100, 529] width 13 height 13
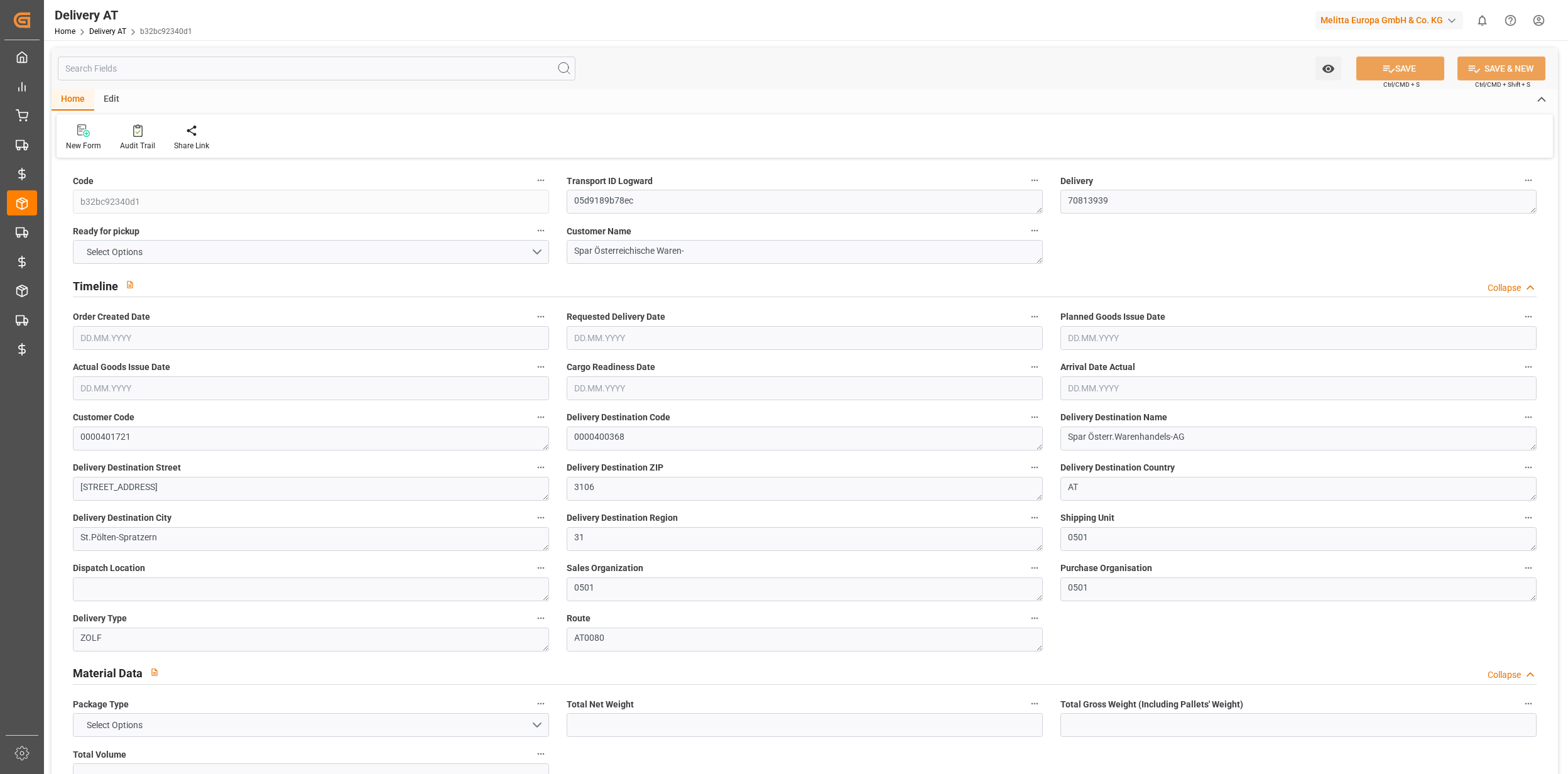
type input "1349.392"
type input "2678.408"
type input "17783.1"
type input "20"
type input "10"
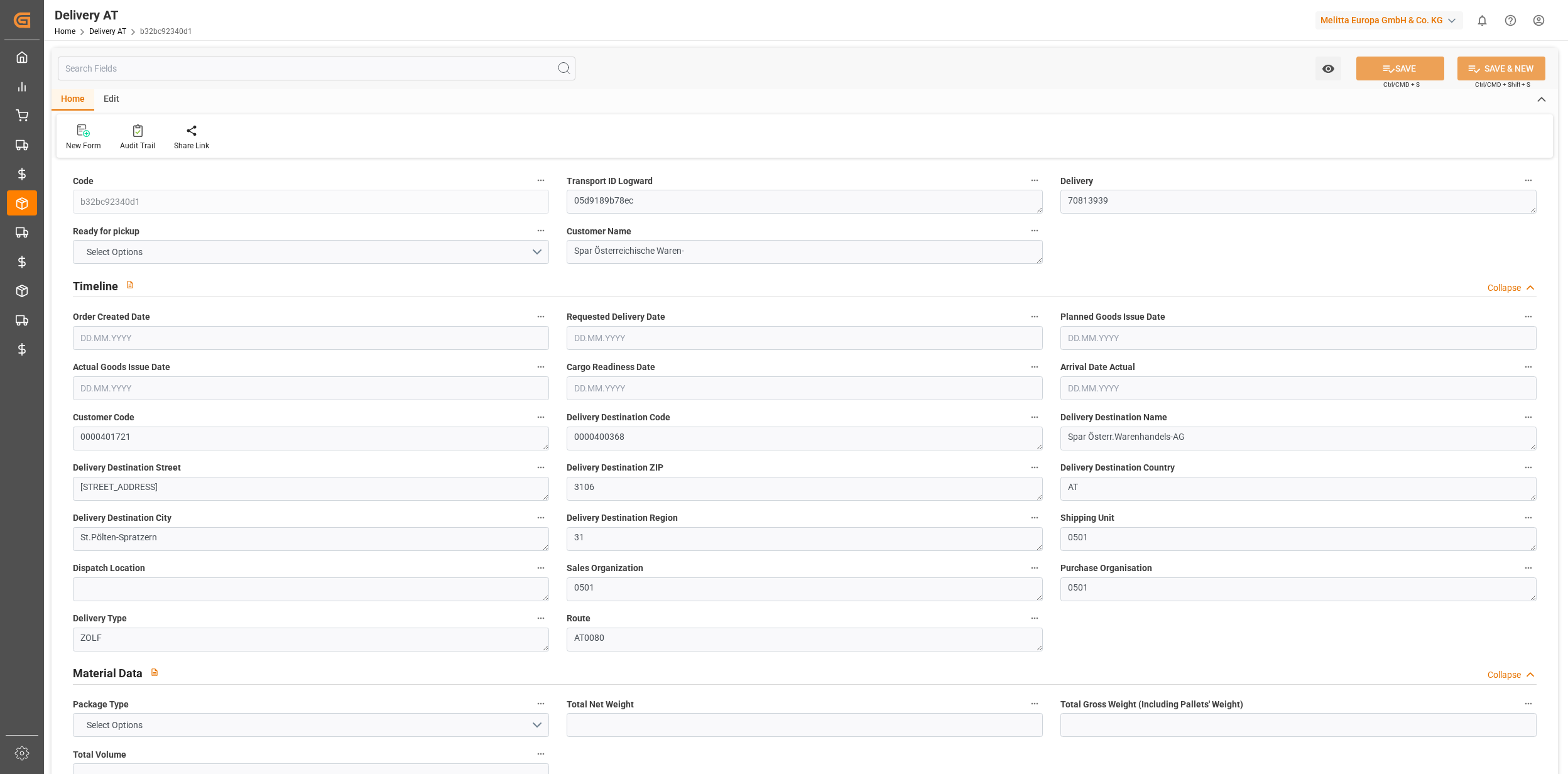
type input "255.5"
type input "0"
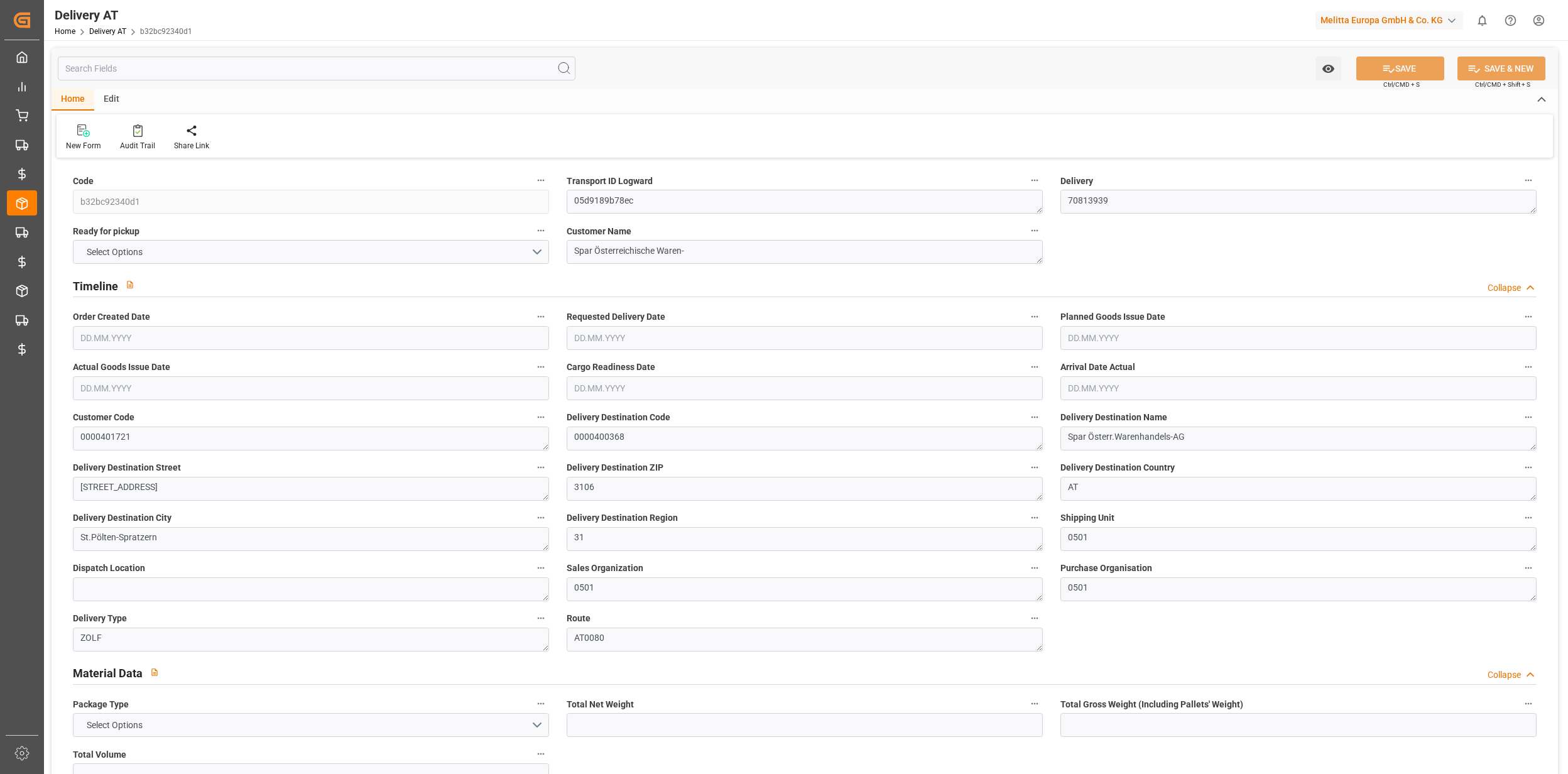
type input "0"
type input "255.5"
type input "1"
type input "0"
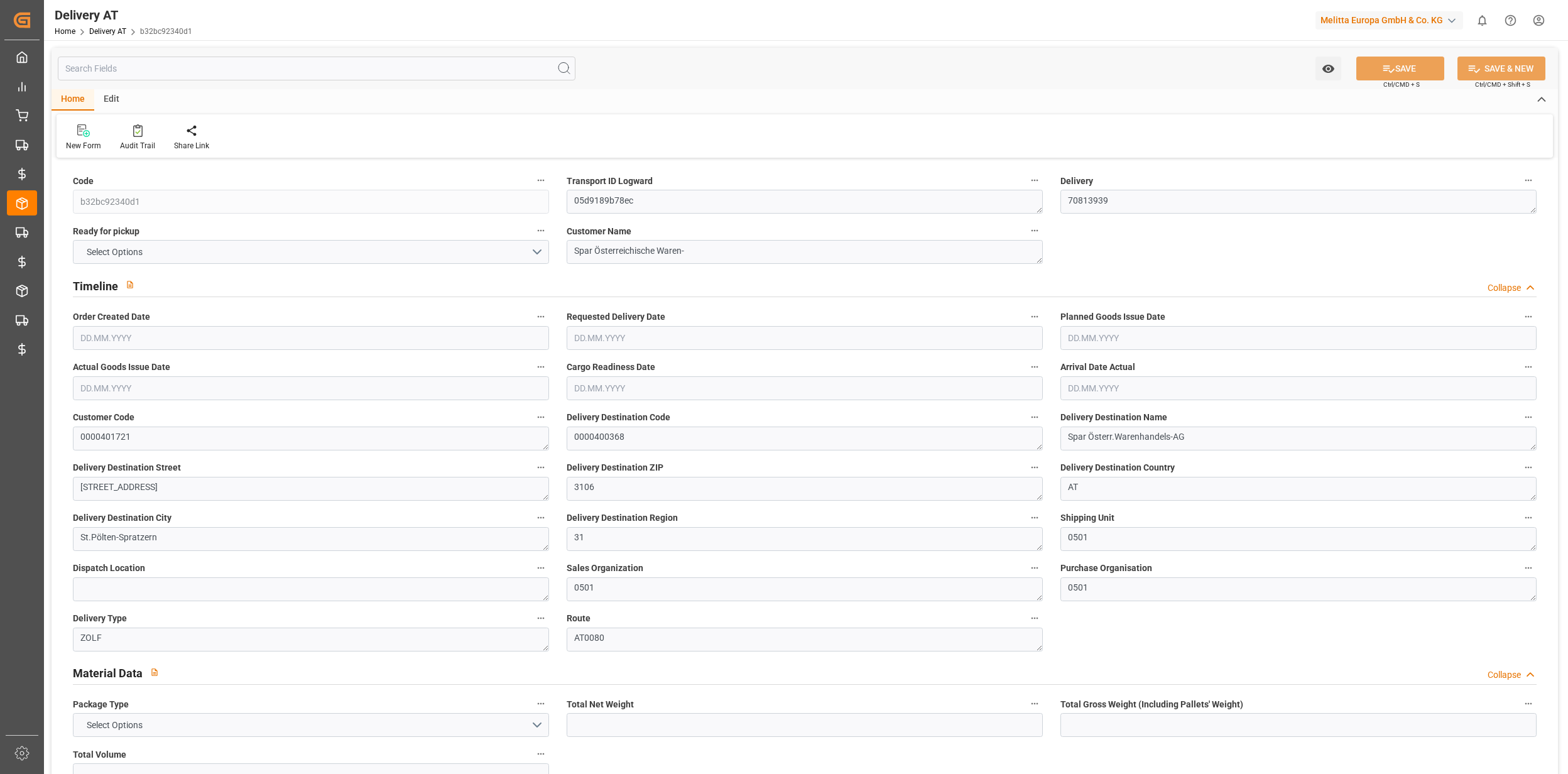
type input "10"
type input "19"
type input "0"
type input "19"
type input "0"
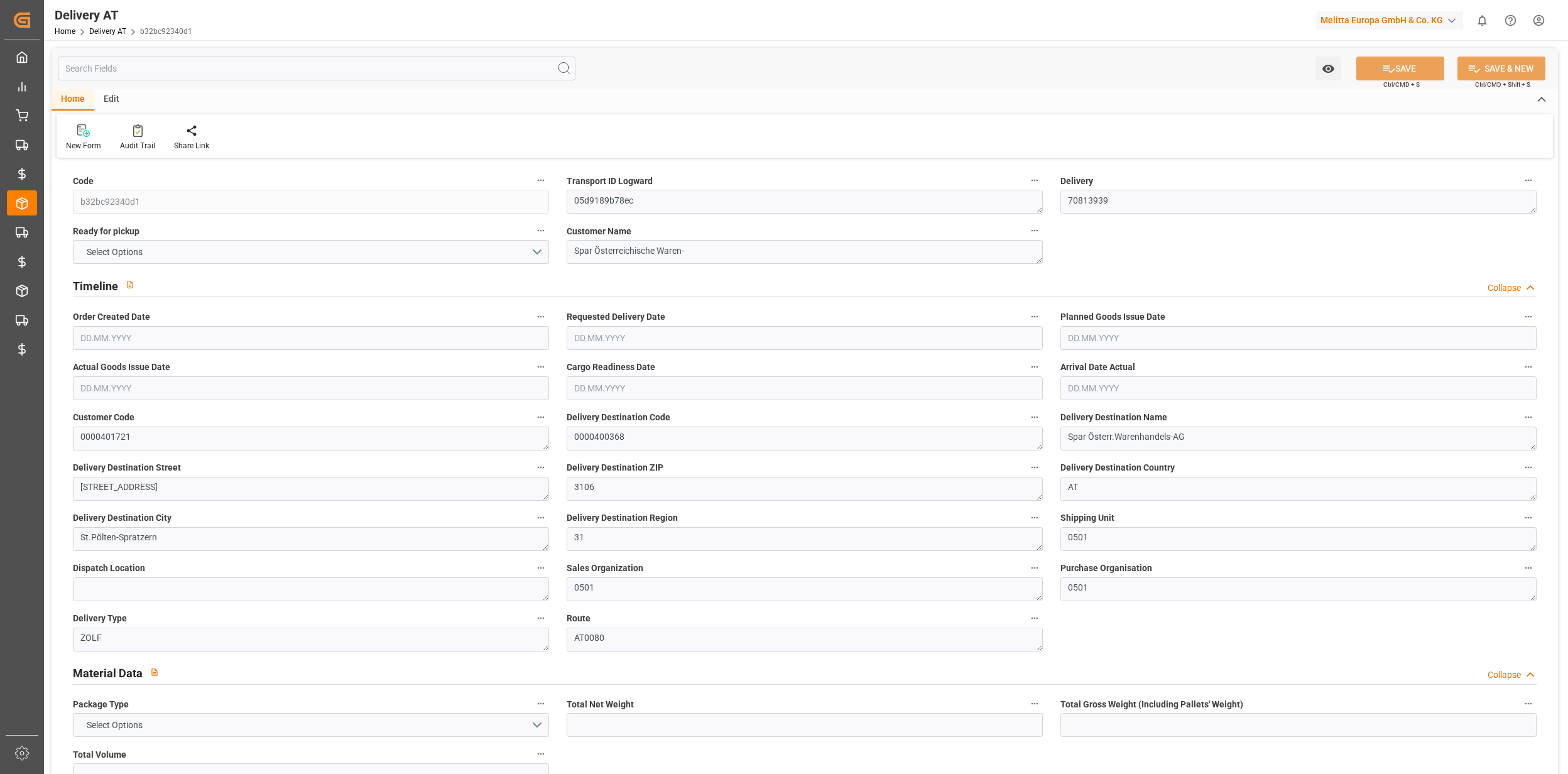
type input "0"
type input "451"
type input "0"
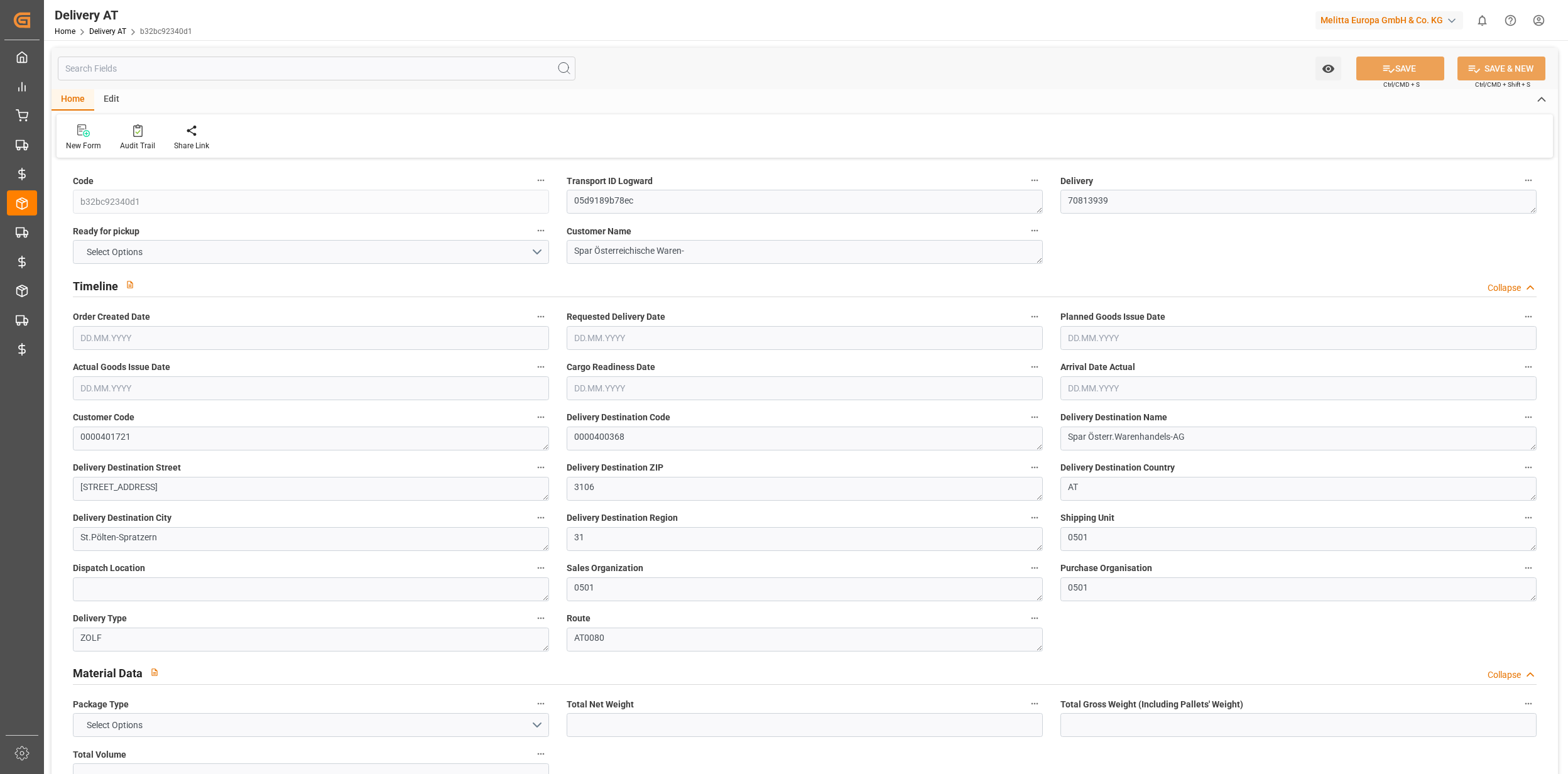
type input "162.36"
type input "0"
type input "33.44"
type input "1.5"
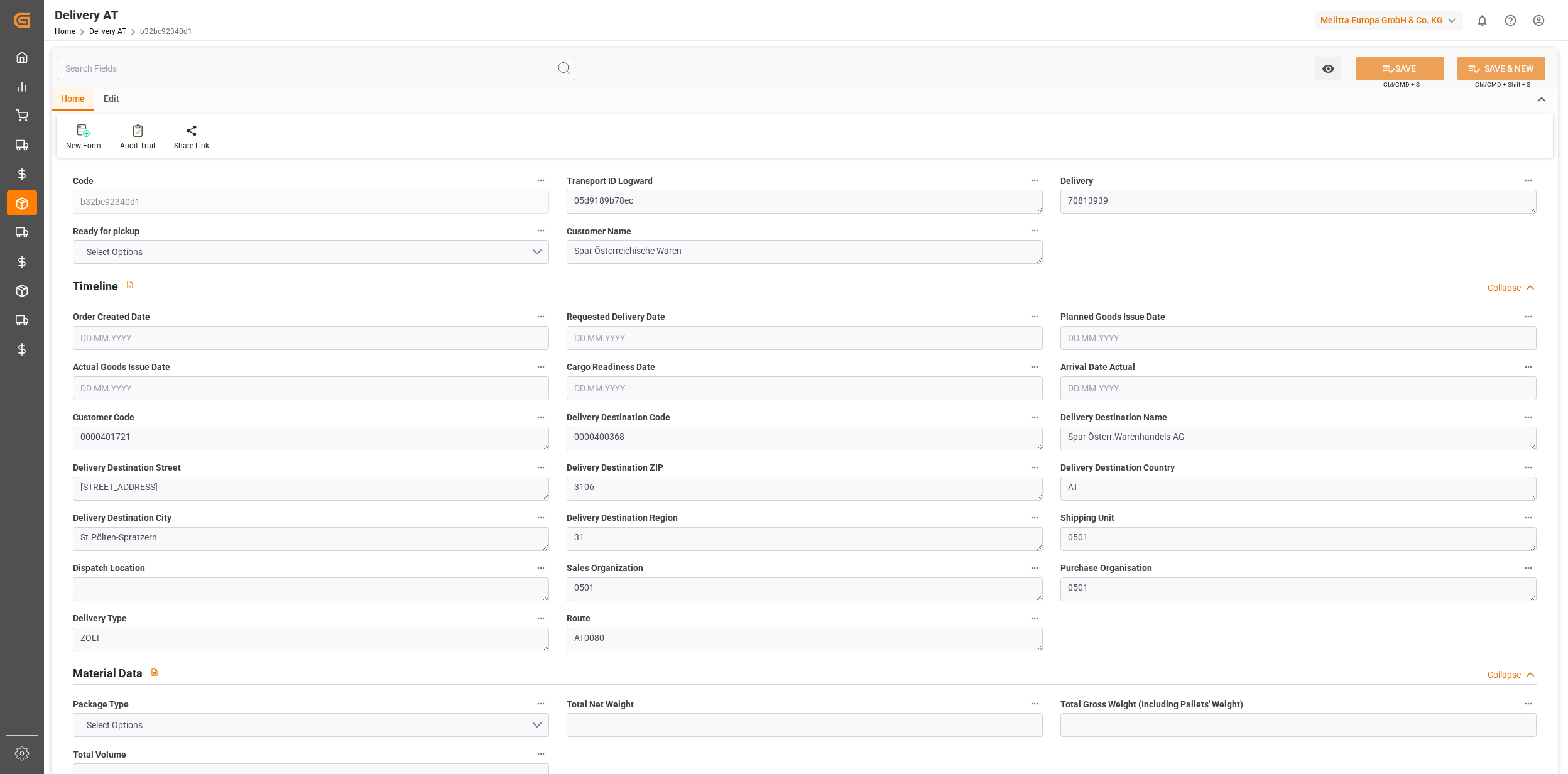
type input "22.04"
type input "0"
type input "705.6446"
type input "0.0459"
type input "0"
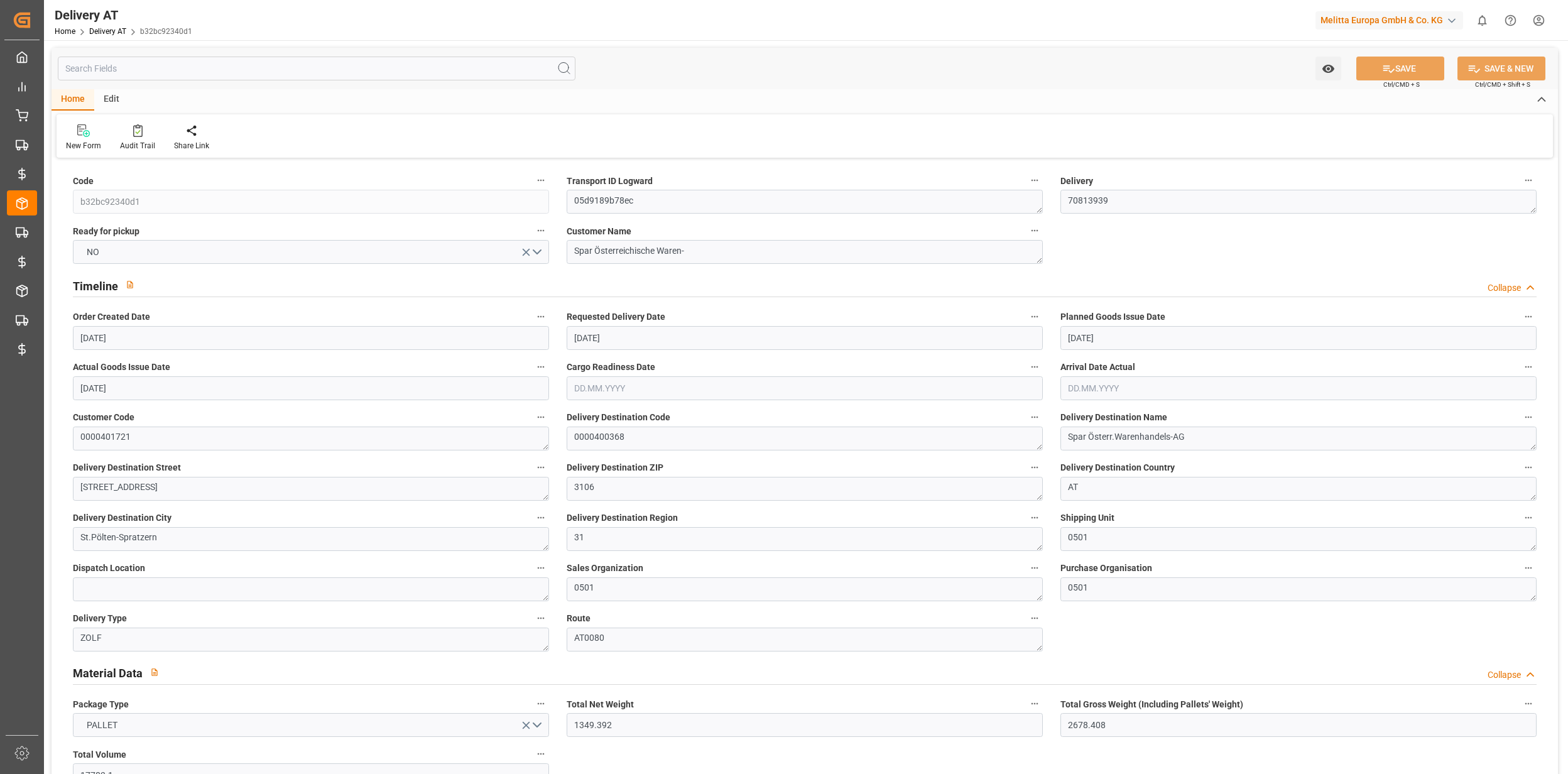
type input "[DATE]"
type input "[DATE] 08:30"
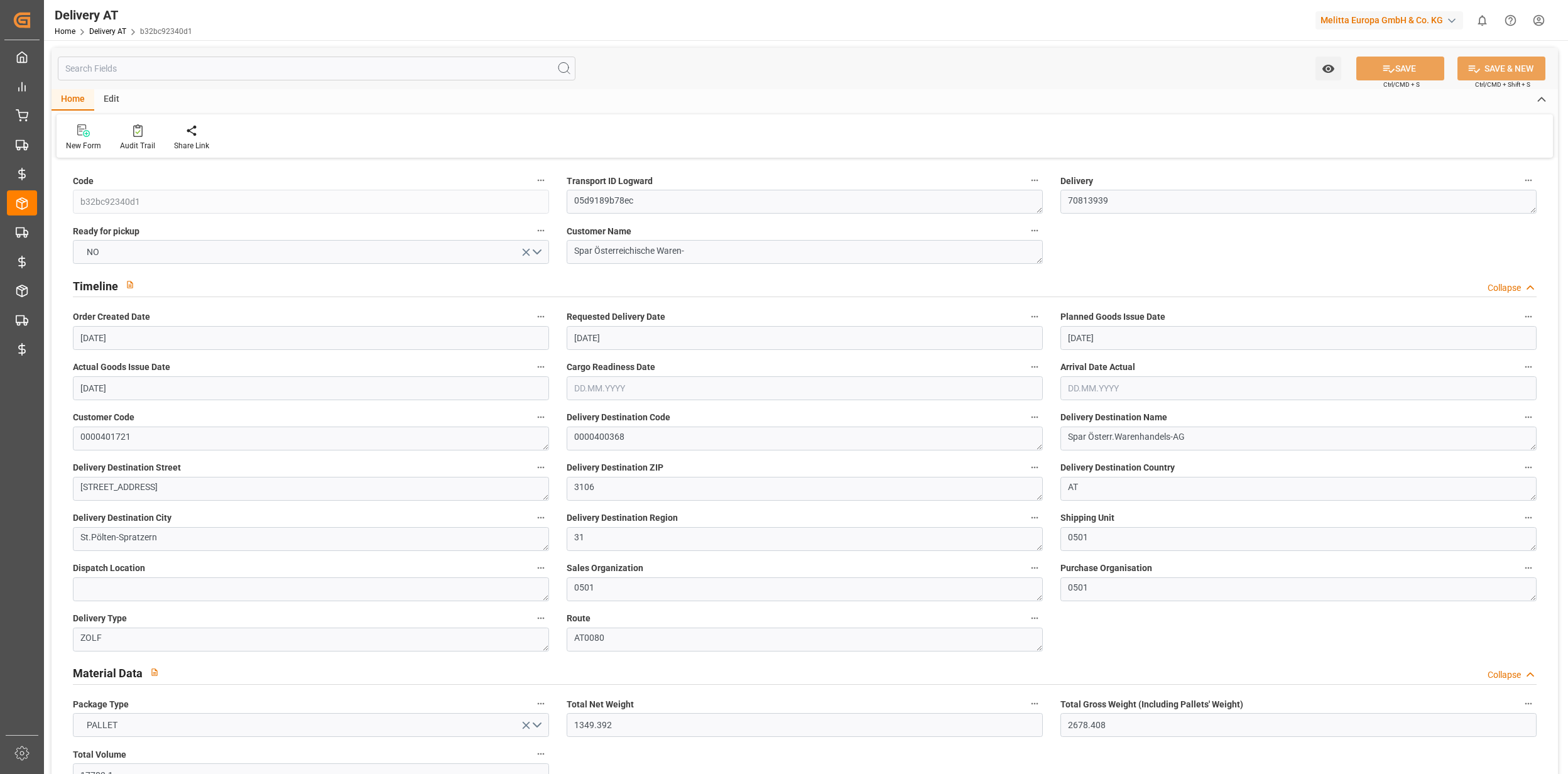
click at [318, 78] on input "text" at bounding box center [317, 68] width 518 height 24
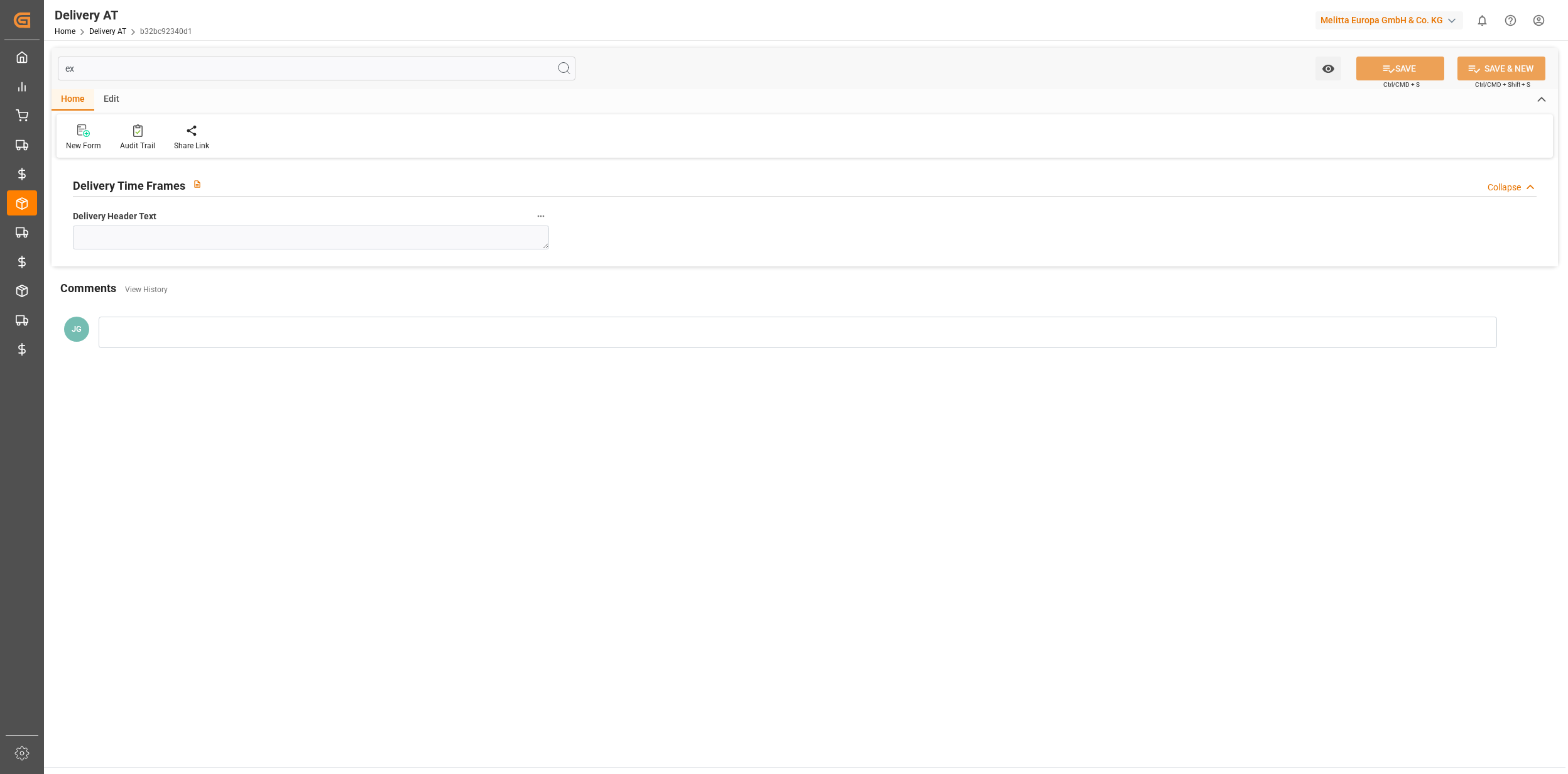
type input "e"
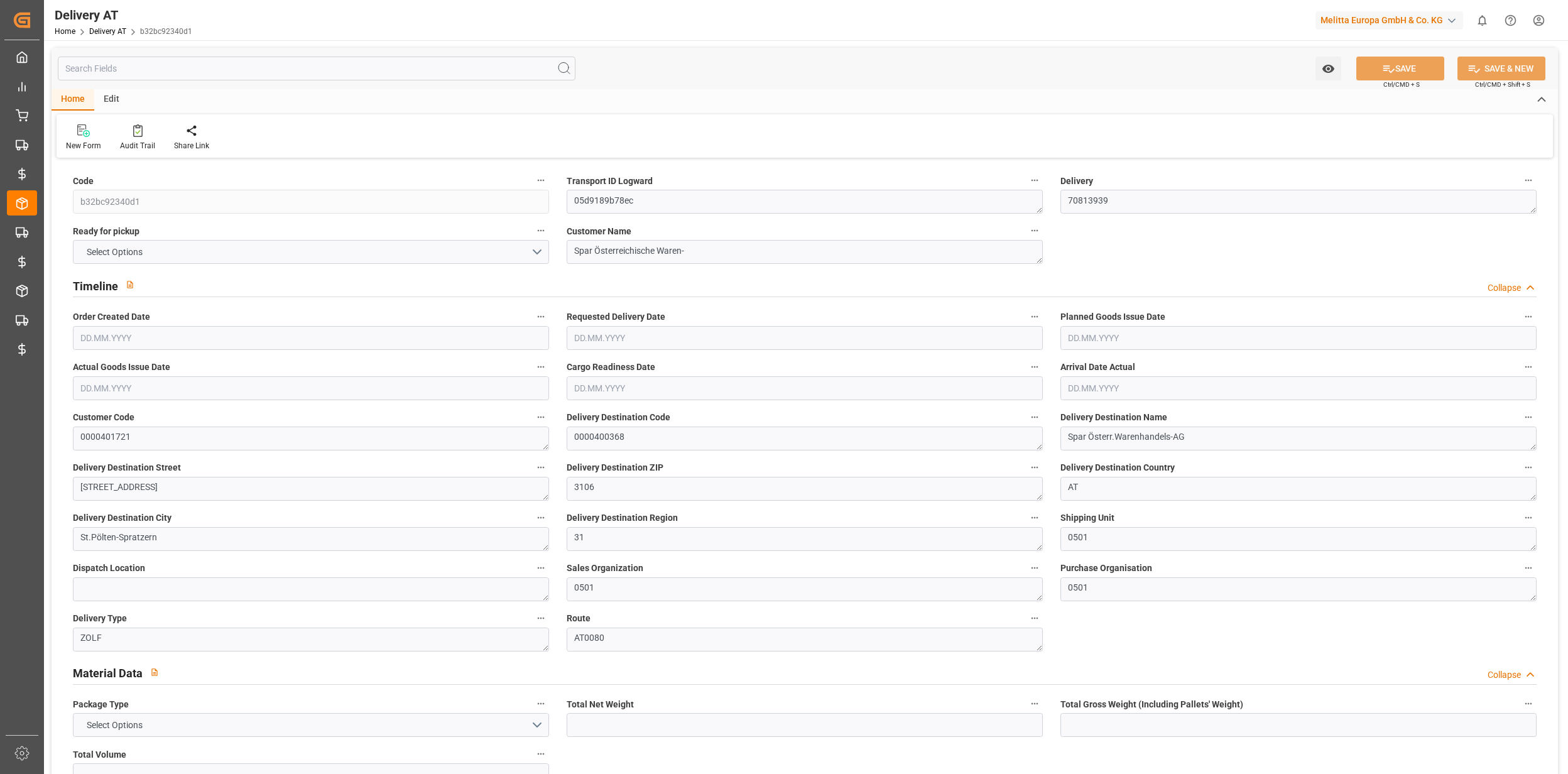
type input "1349.392"
type input "2678.408"
type input "17783.1"
type input "20"
type input "10"
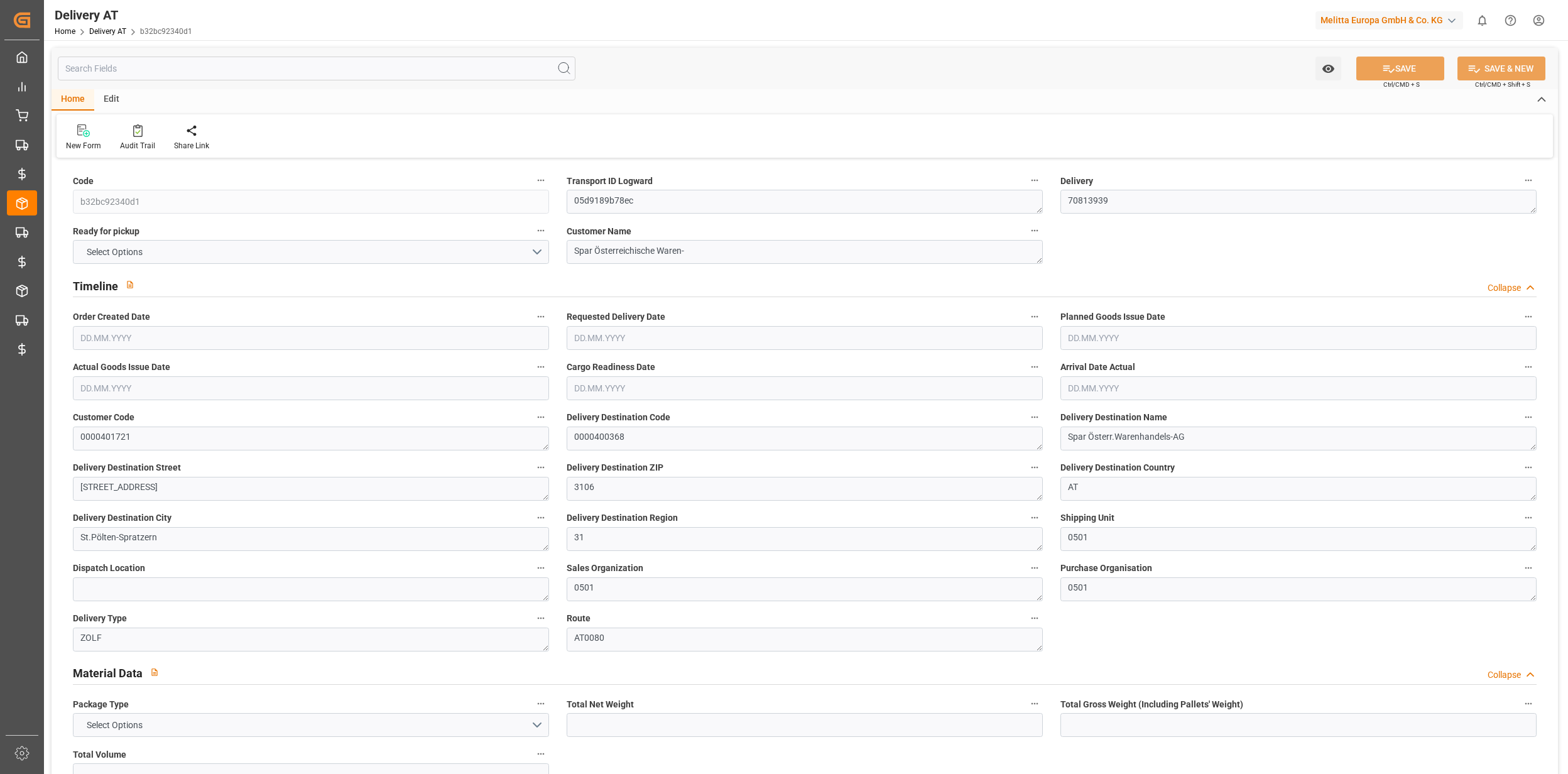
type input "255.5"
type input "0"
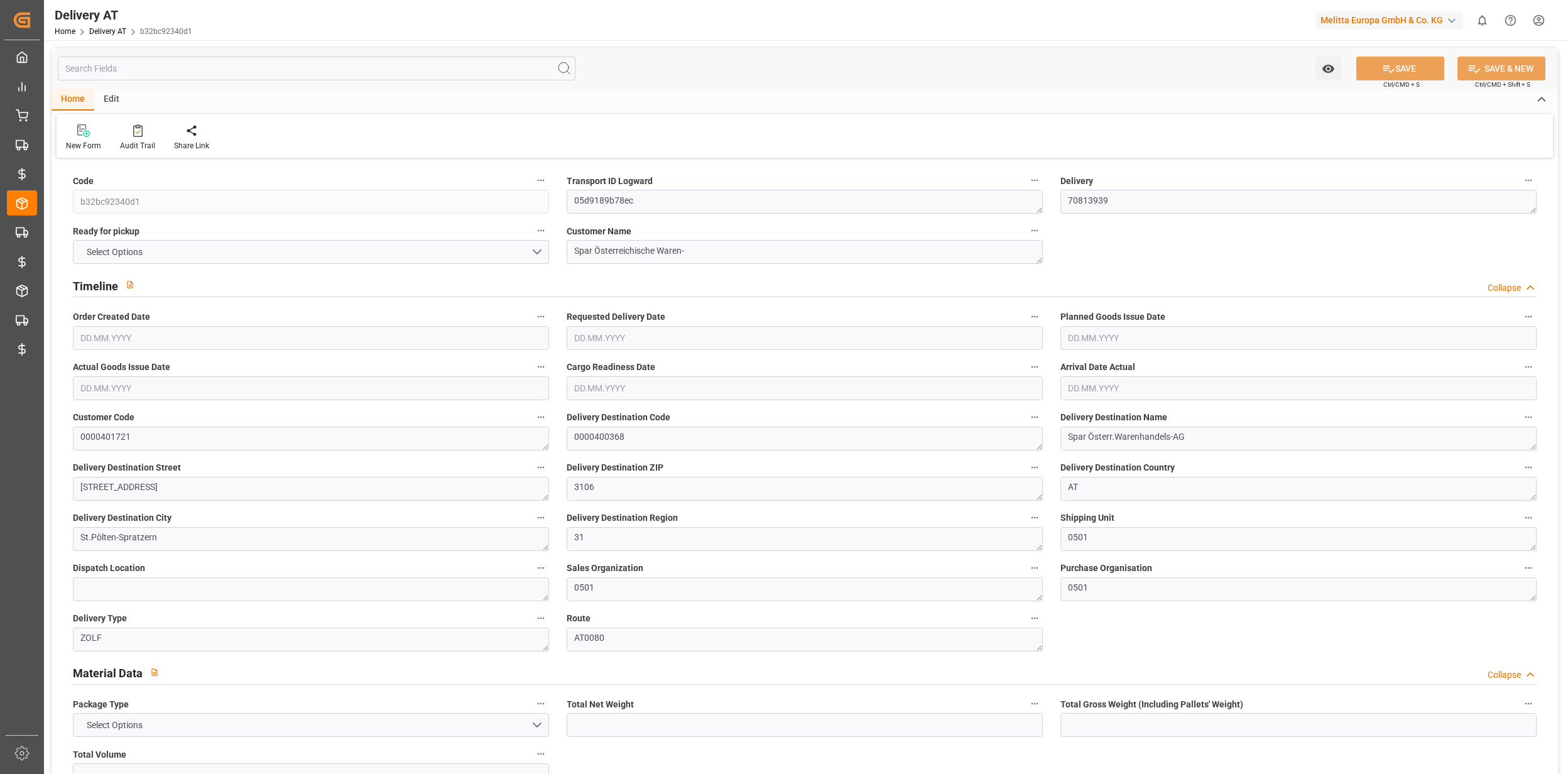
type input "0"
type input "255.5"
type input "LS06"
type input "SRAB"
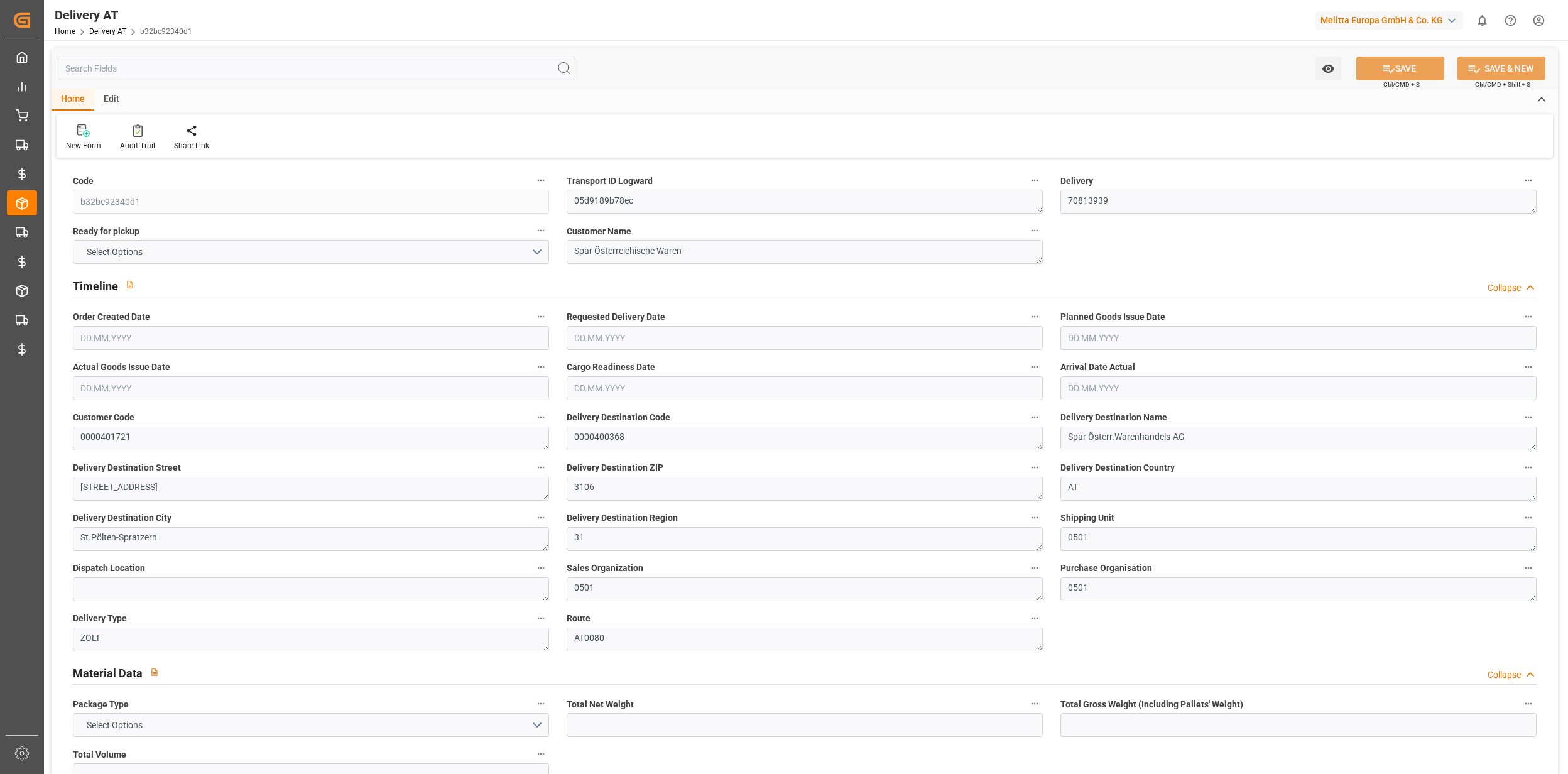
type input "EUQA"
type input "PSKS"
type input "1"
type input "0"
type input "10"
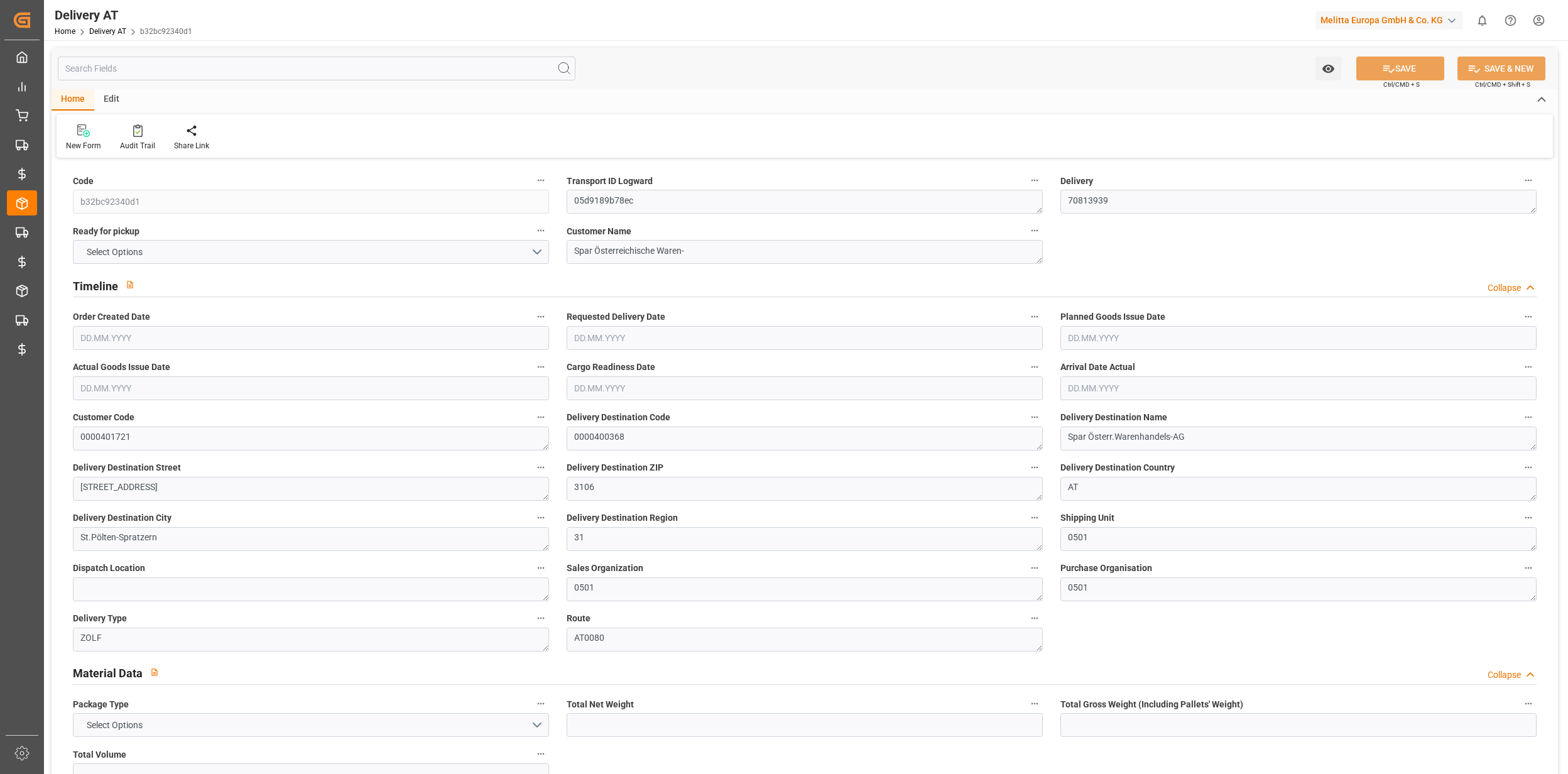
type input "19"
type input "0"
type input "19"
type input "0"
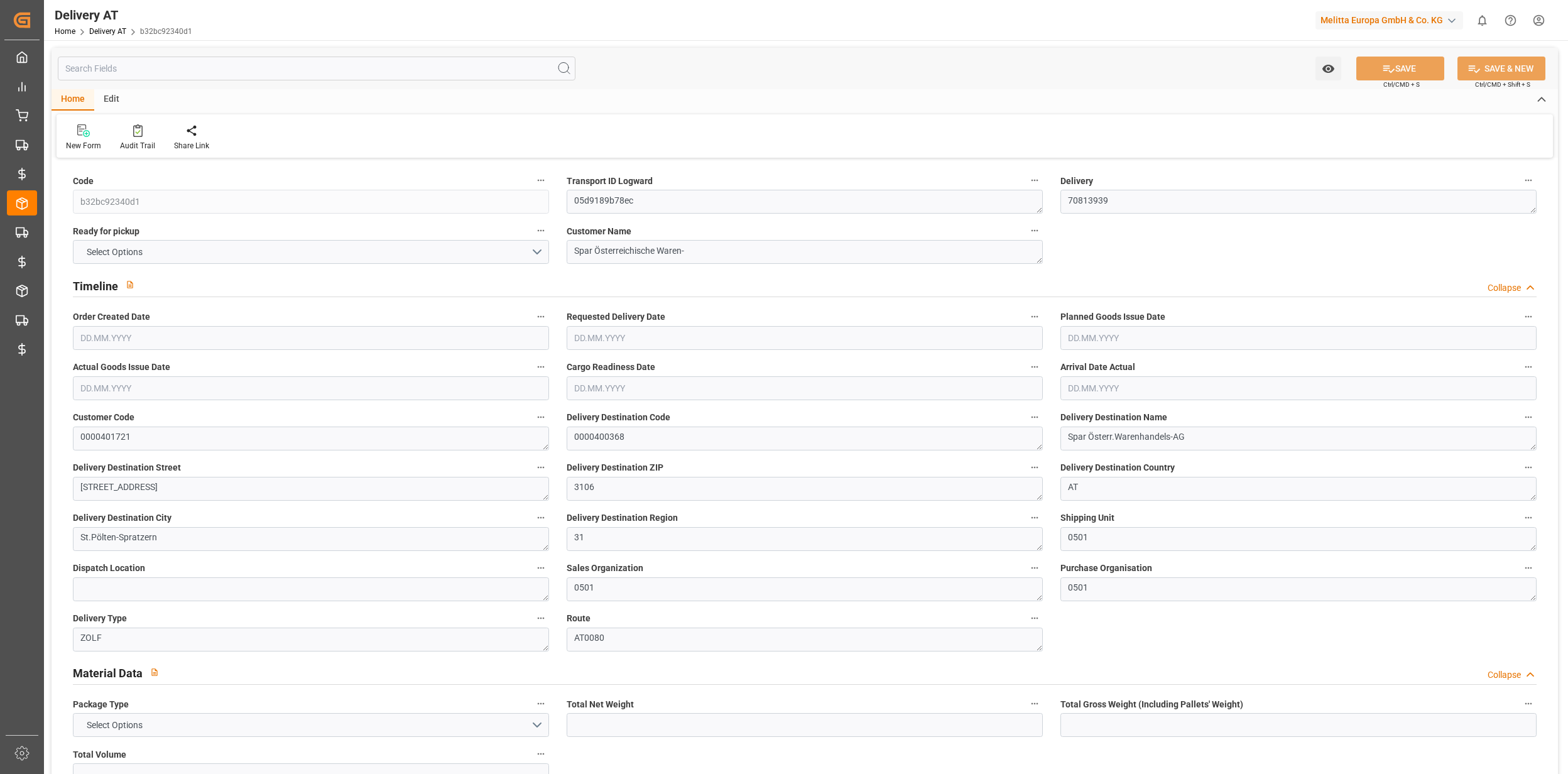
type input "0"
type input "451"
type input "0"
type input "162.36"
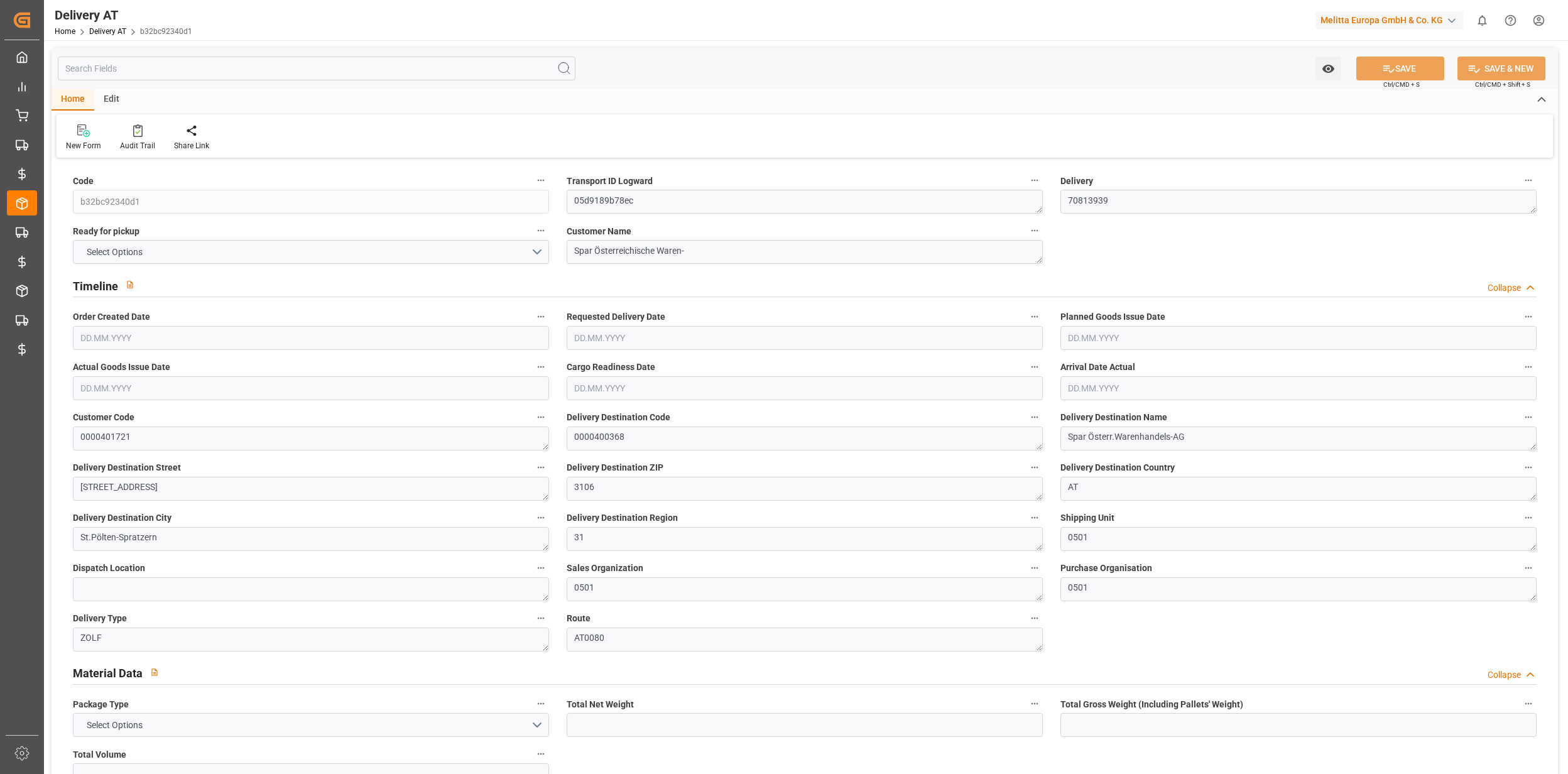
type input "0"
type input "33.44"
type input "1.5"
type input "22.04"
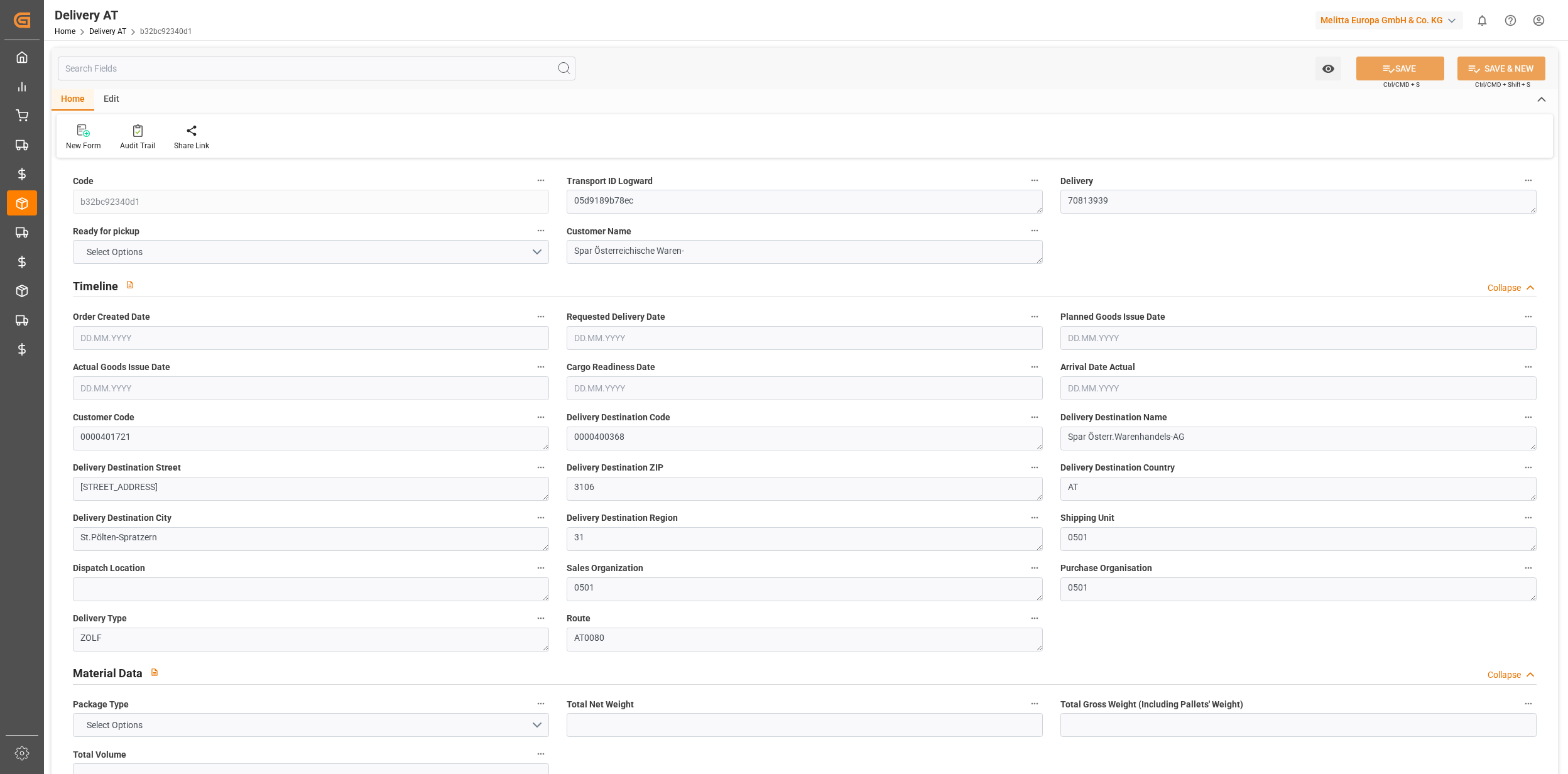
type input "0"
type input "705.6446"
type input "0.0459"
type input "0"
type input "[DATE]"
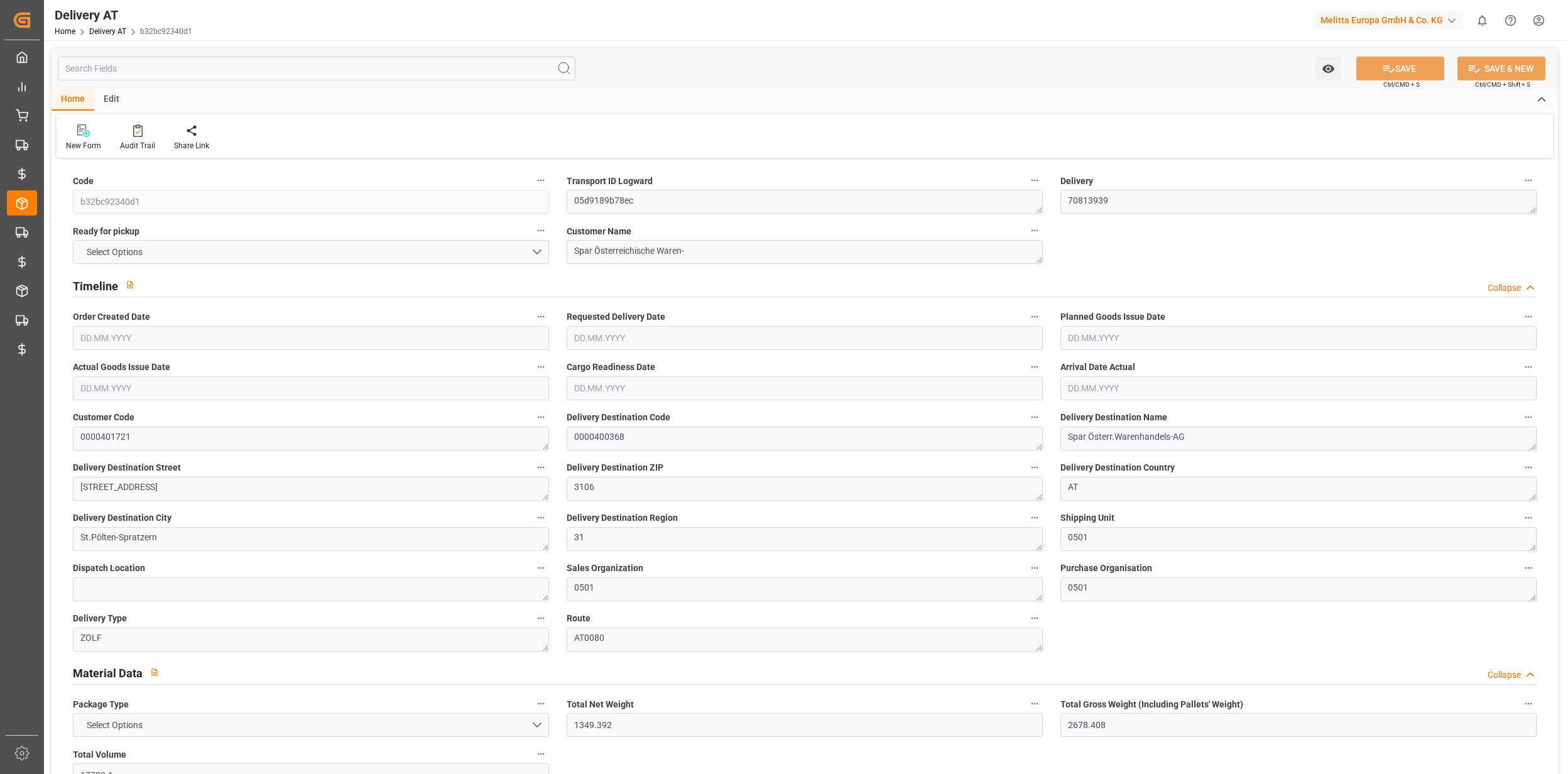
type input "[DATE]"
type input "[DATE] 08:30"
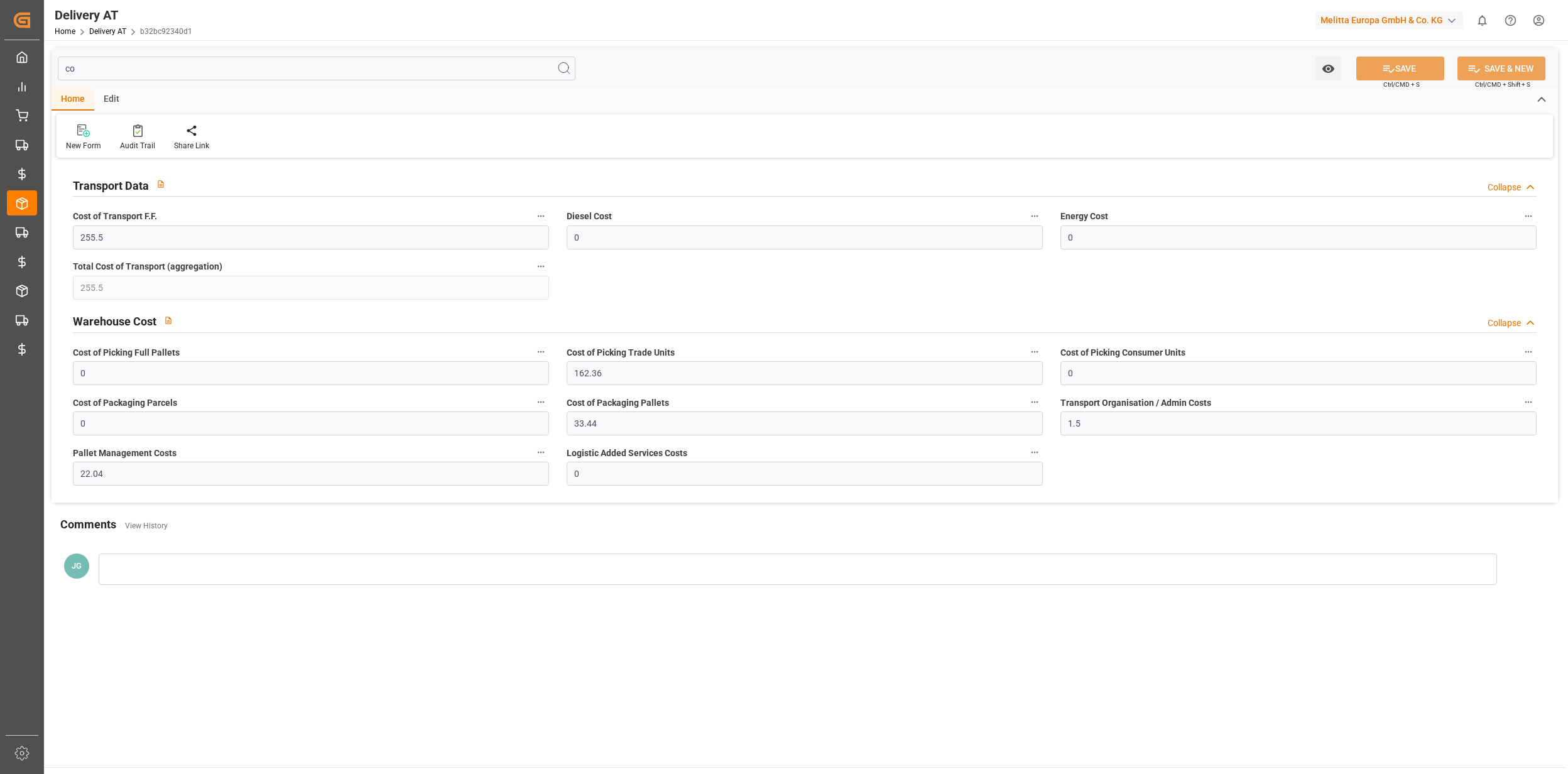
type input "c"
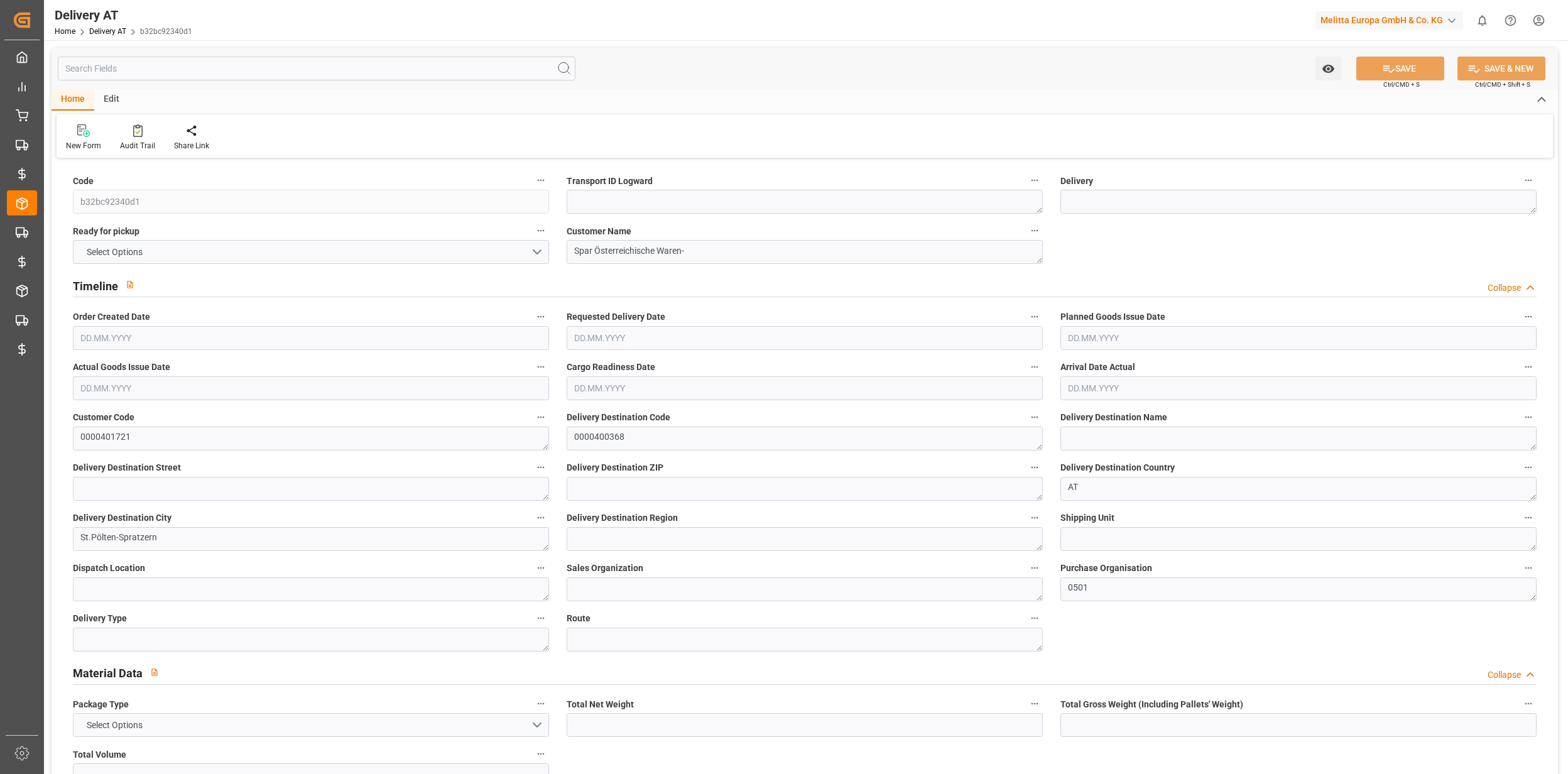
type textarea "05d9189b78ec"
type textarea "70813939"
type textarea "Spar Österr.Warenhandels-AG"
type textarea "[STREET_ADDRESS]"
type textarea "3106"
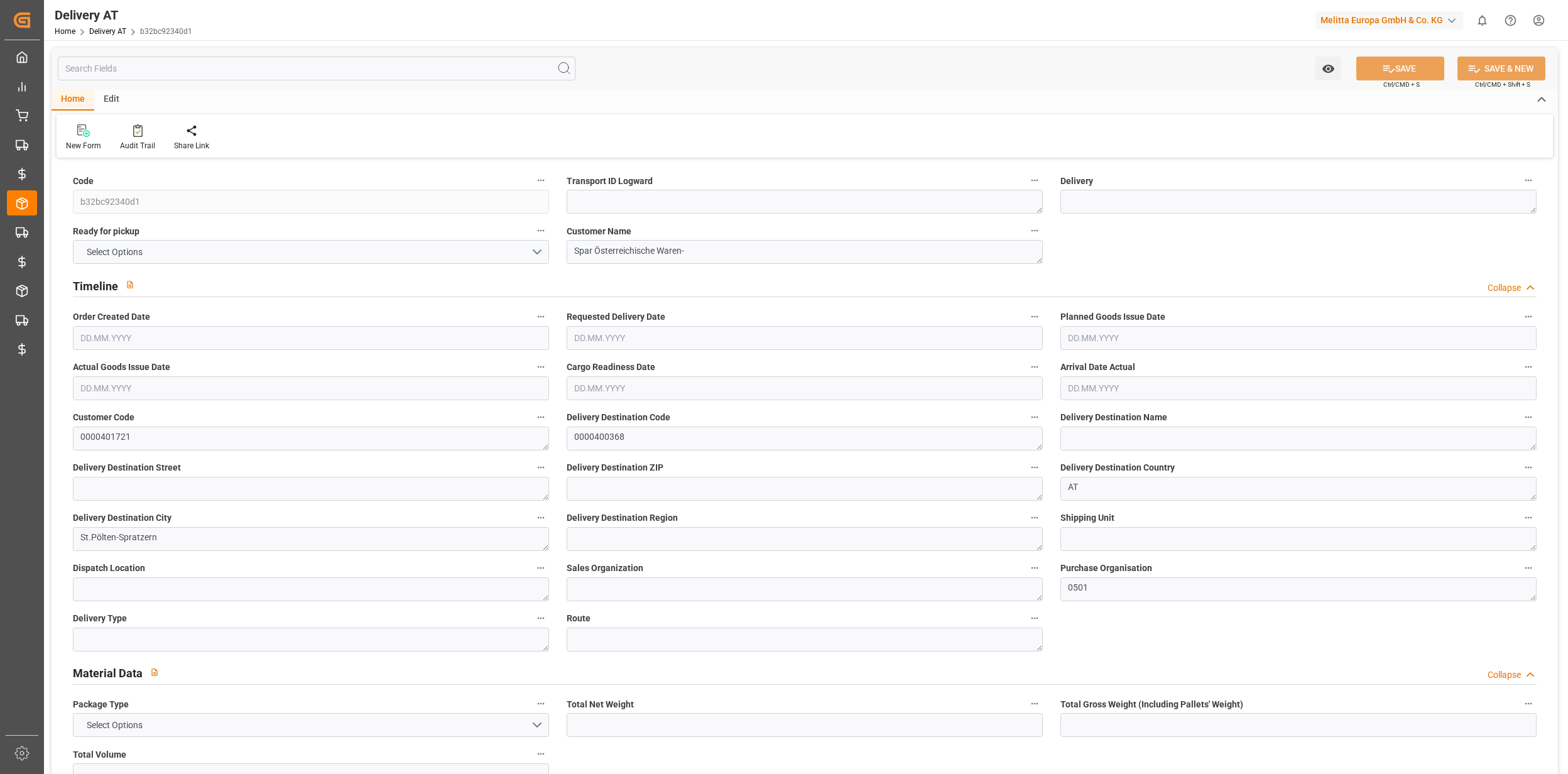
type textarea "31"
type textarea "0501"
type textarea "ZOLF"
type textarea "AT0080"
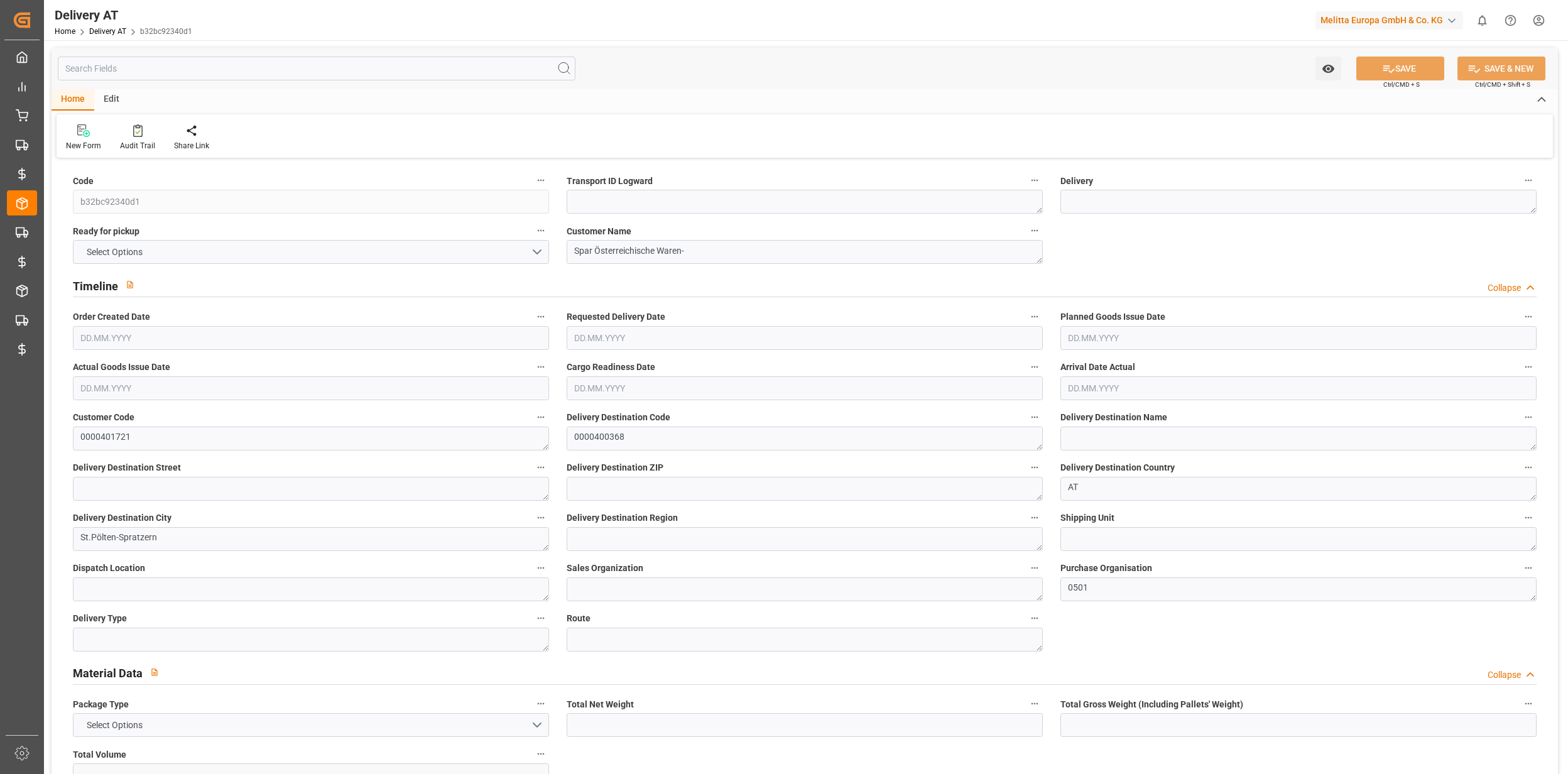
type input "2678.408"
type input "10"
type input "0"
type input "1"
type input "0"
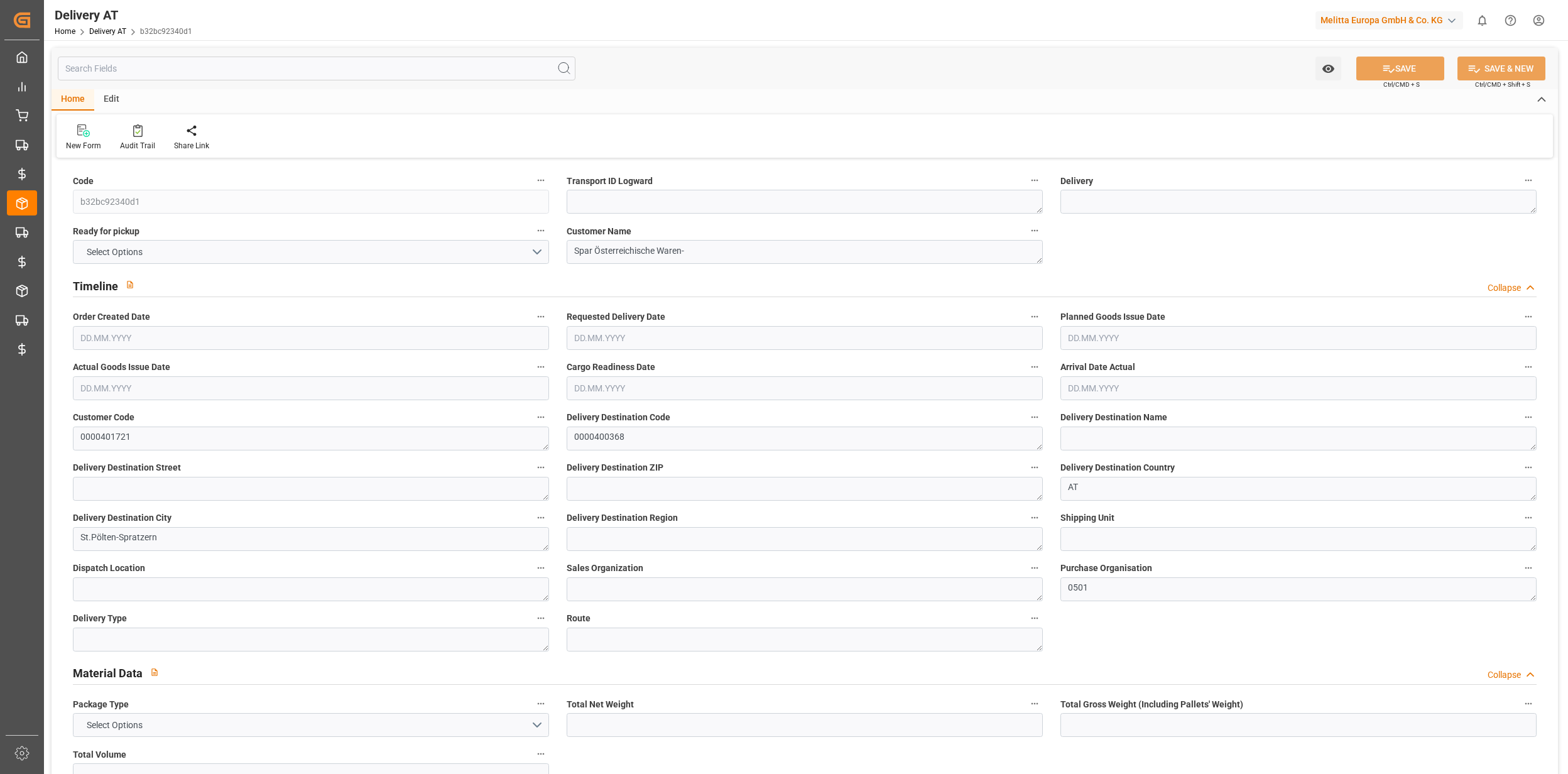
type input "10"
type input "19"
type input "0"
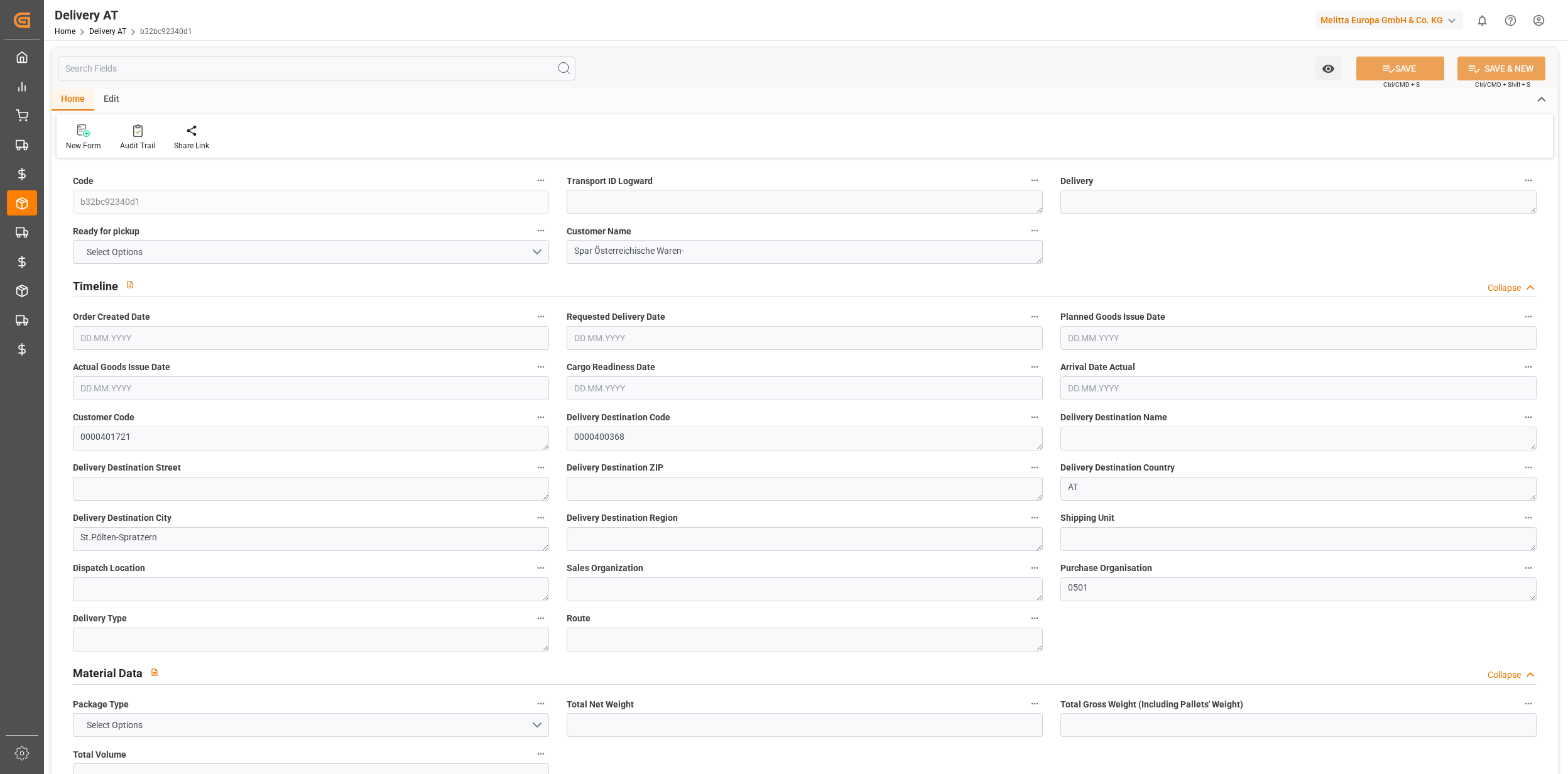
type input "0"
type input "[DATE]"
type input "1349.392"
type input "17783.1"
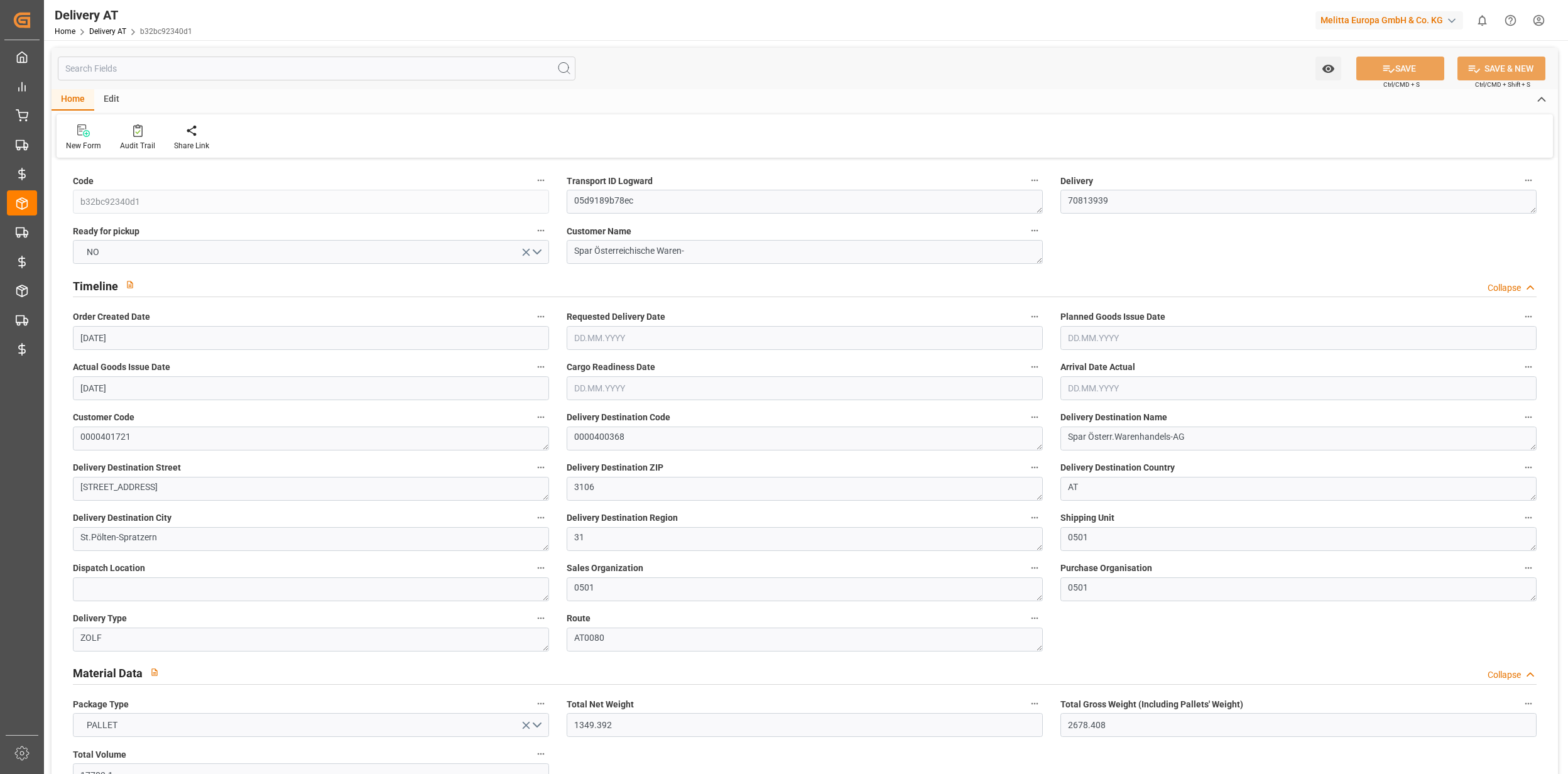
type input "20"
type input "0"
type input "19"
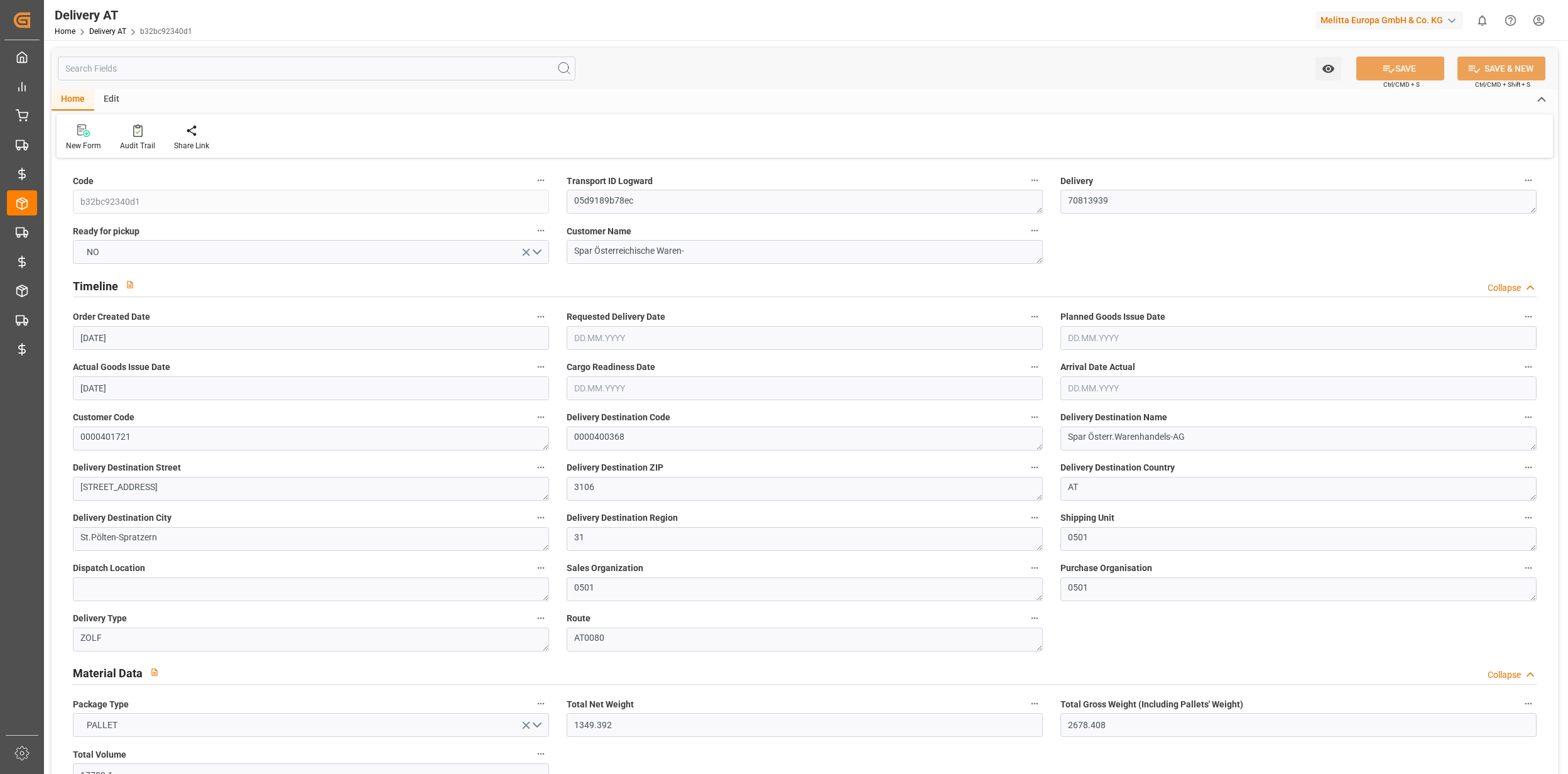
type input "0"
type input "451"
type input "705.6446"
type input "0"
type input "[DATE] 08:30"
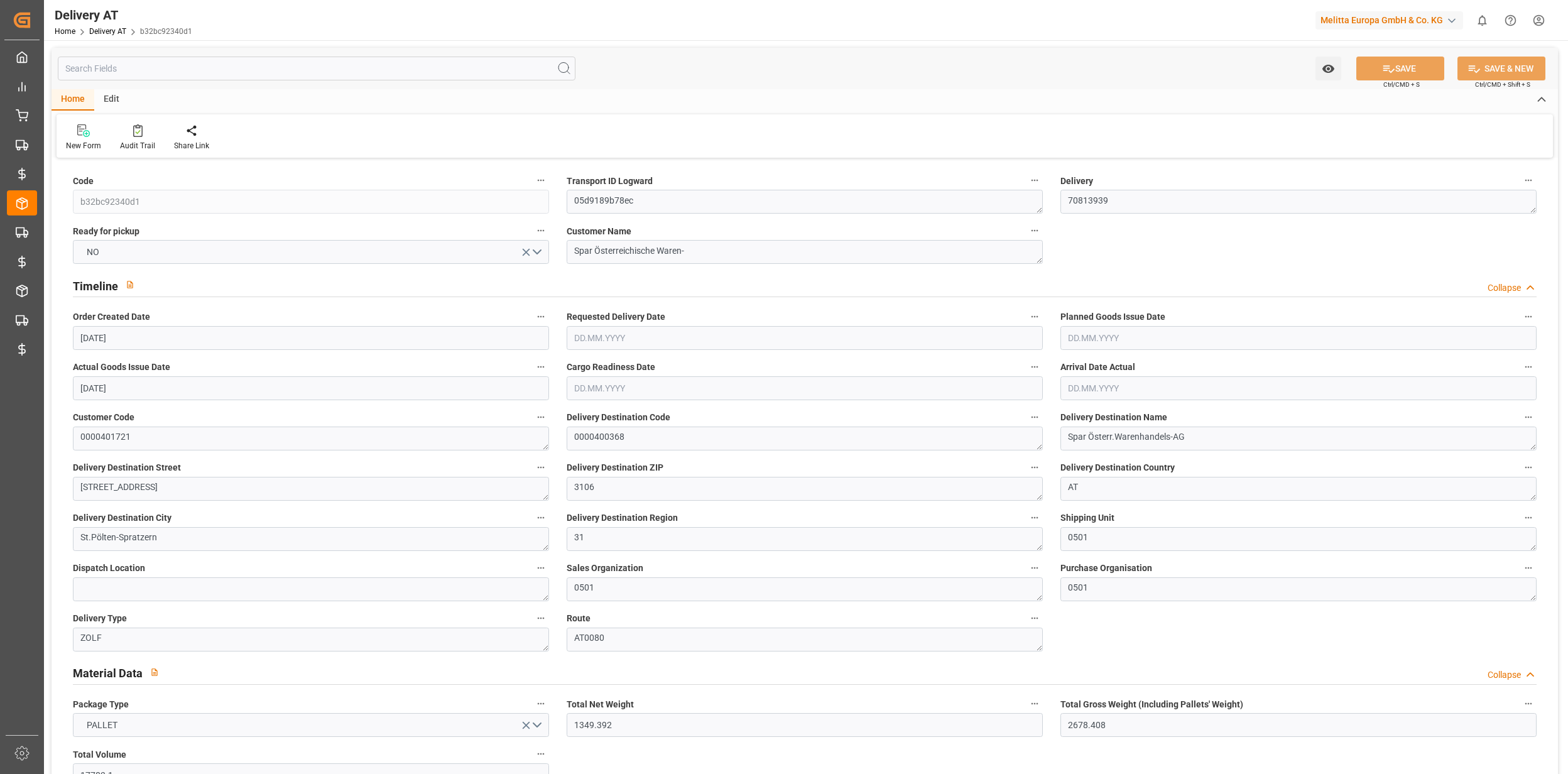
type input "[DATE]"
drag, startPoint x: 1121, startPoint y: 203, endPoint x: 1050, endPoint y: 215, distance: 72.0
click at [108, 29] on link "Delivery AT" at bounding box center [108, 31] width 37 height 8
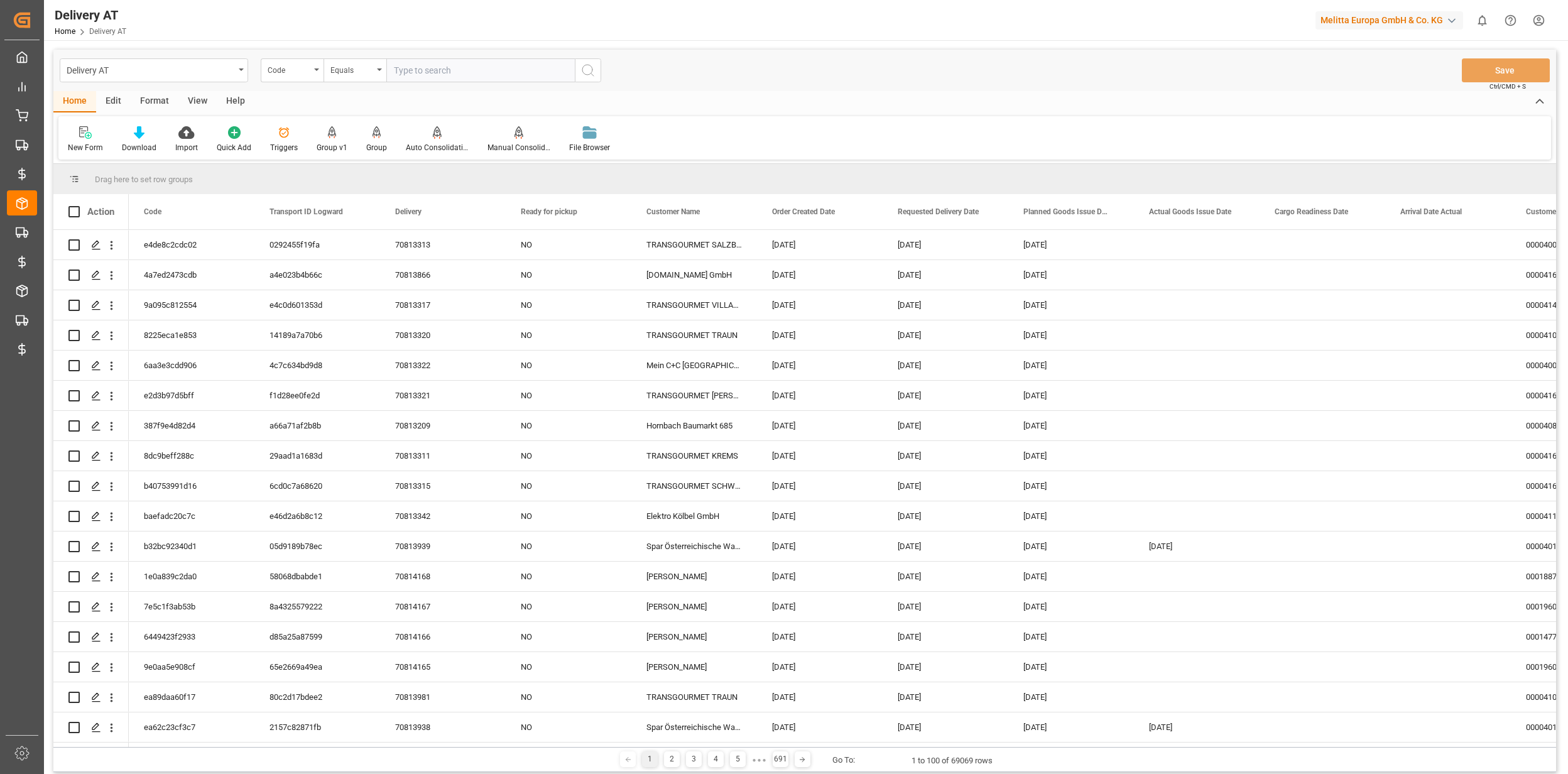
click at [115, 102] on div "Edit" at bounding box center [113, 102] width 35 height 22
click at [333, 140] on div "Schema Edit" at bounding box center [323, 140] width 61 height 27
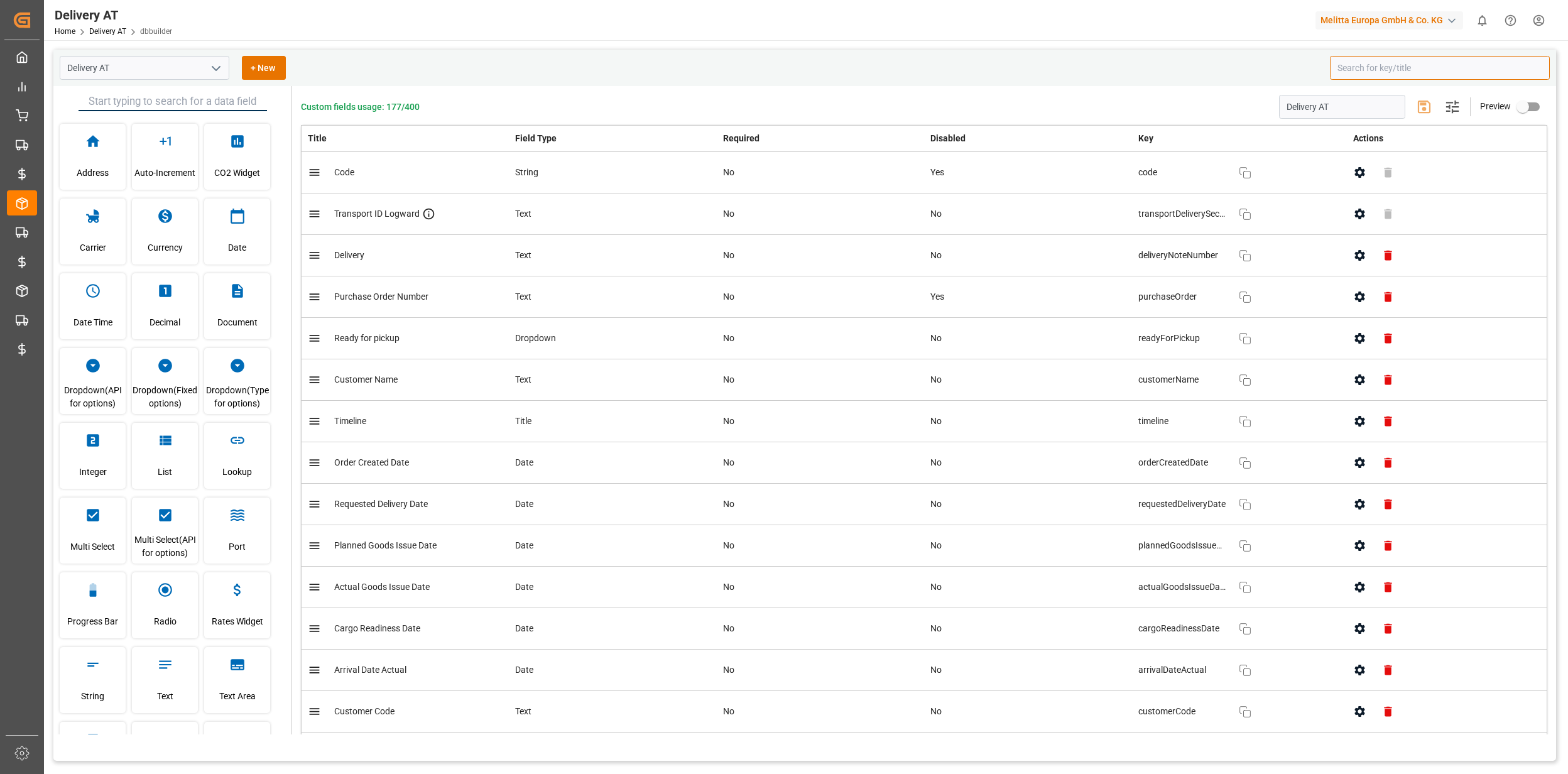
click at [1383, 63] on input at bounding box center [1440, 68] width 220 height 24
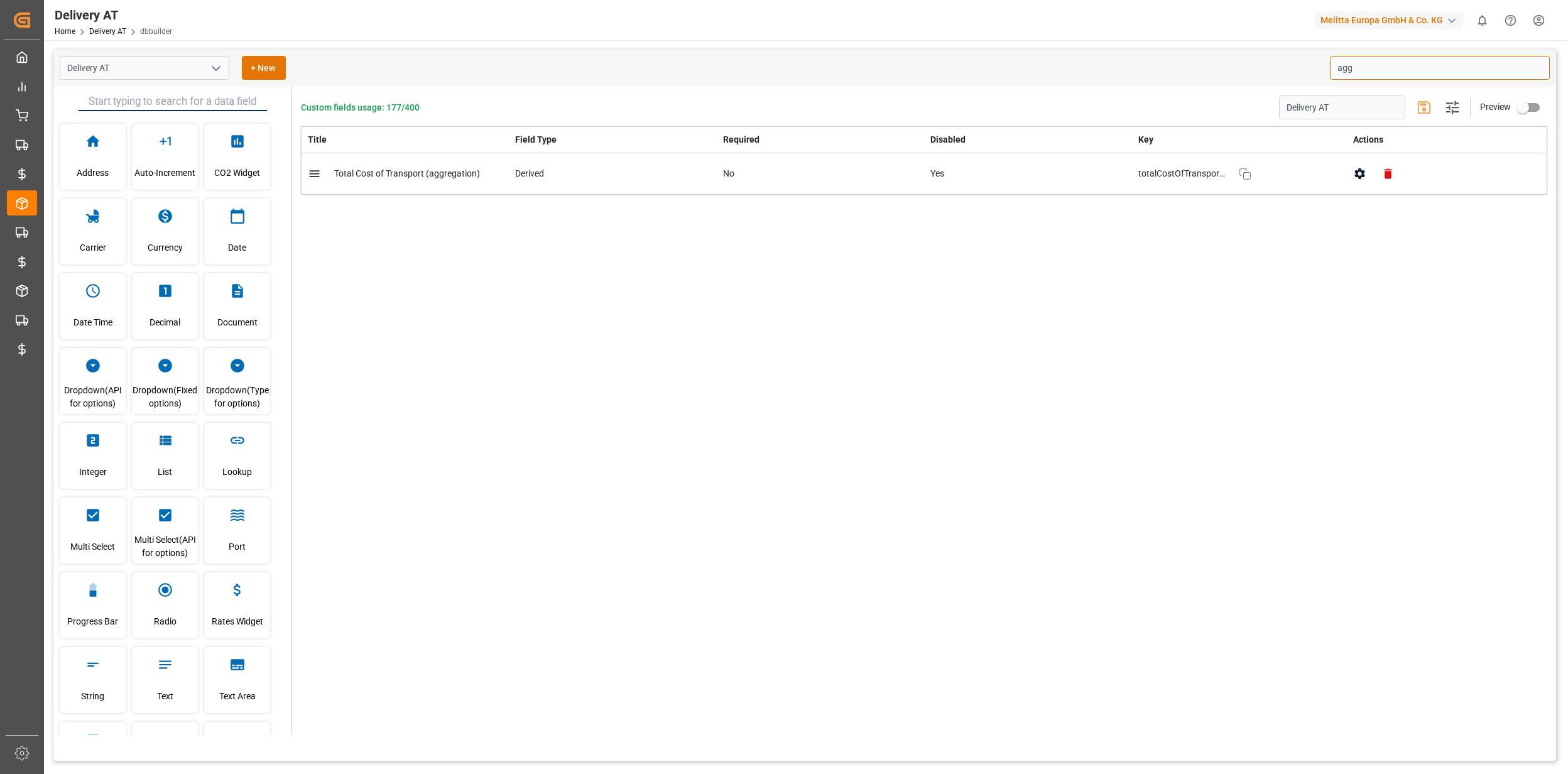
type input "agg"
click at [614, 378] on div "Custom fields usage: 177/400 Delivery AT Settings Preview Title Field Type Requ…" at bounding box center [924, 410] width 1264 height 648
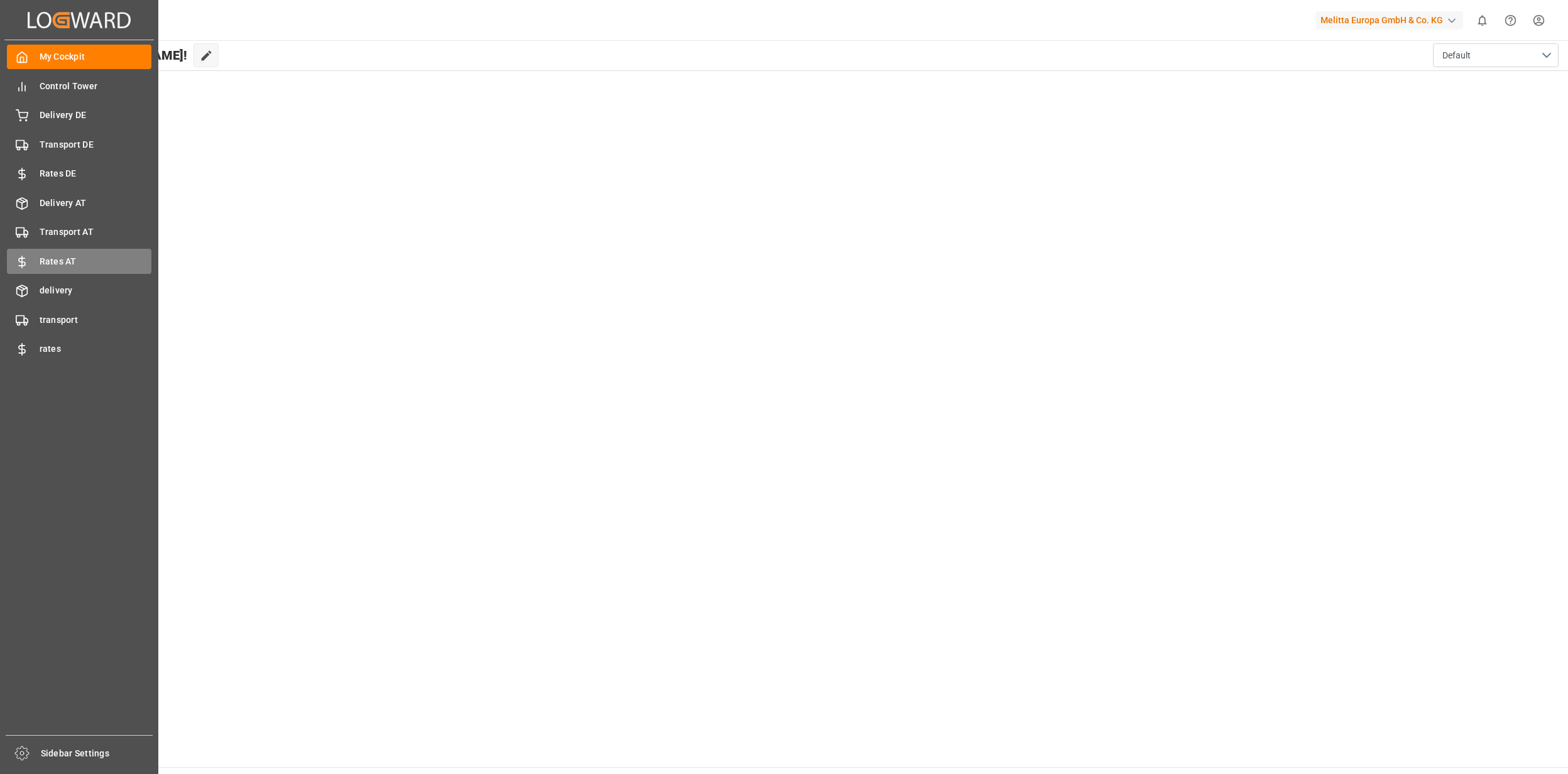
click at [91, 249] on div "Rates AT Rates AT" at bounding box center [80, 261] width 145 height 25
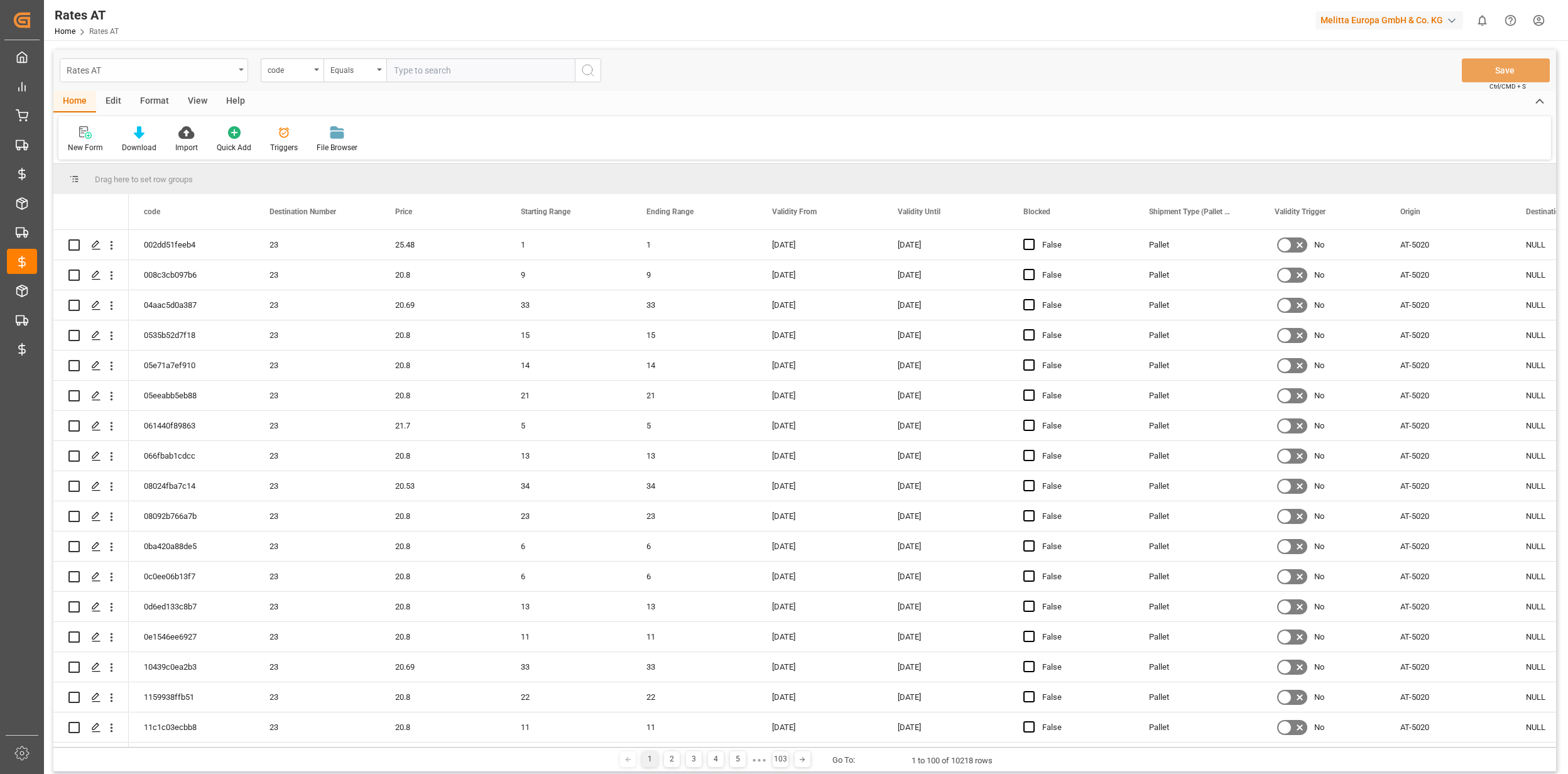
click at [154, 73] on div "Rates AT" at bounding box center [150, 69] width 168 height 16
type input "materi"
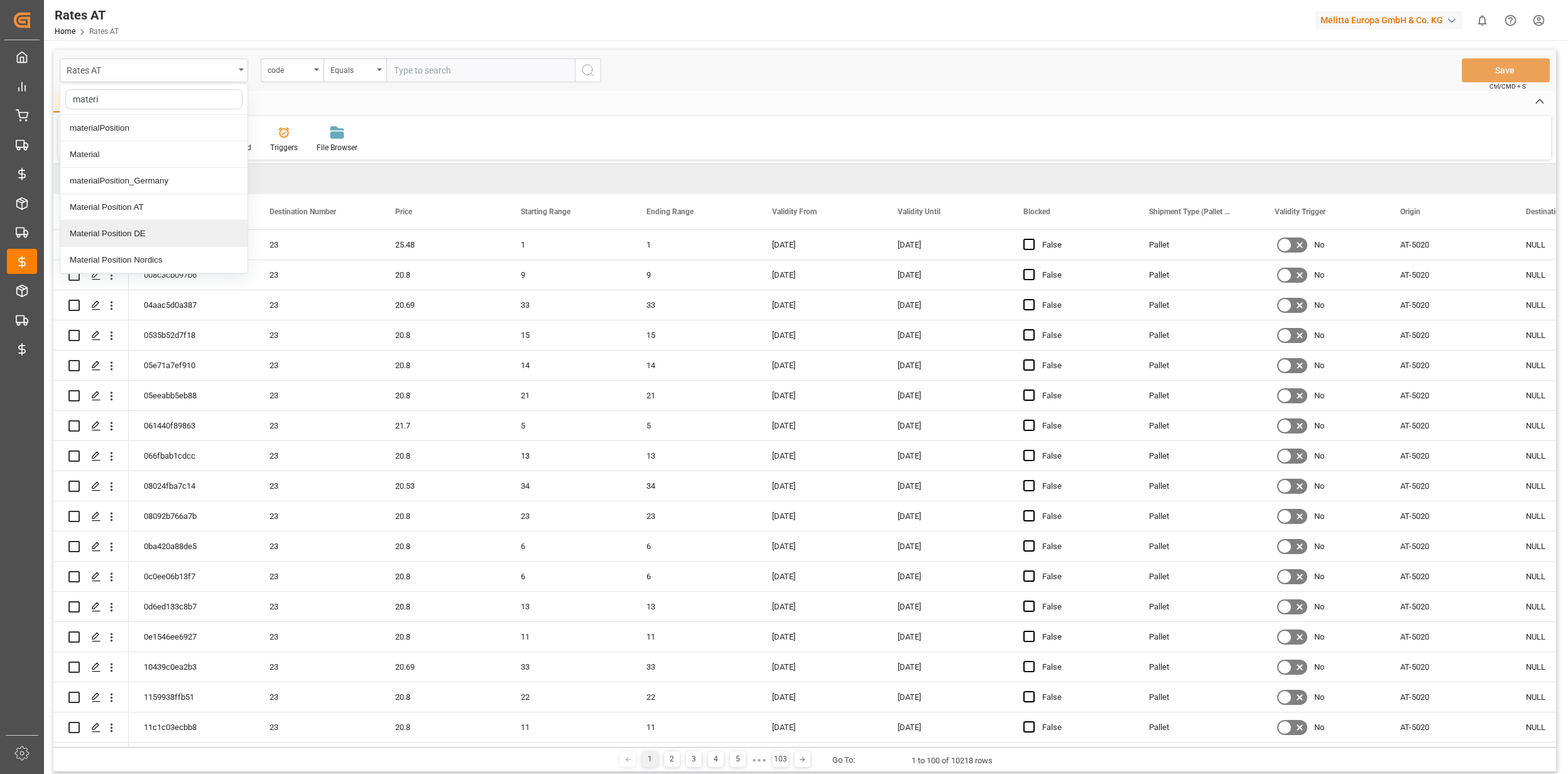
click at [106, 211] on div "Material Position AT" at bounding box center [153, 207] width 187 height 26
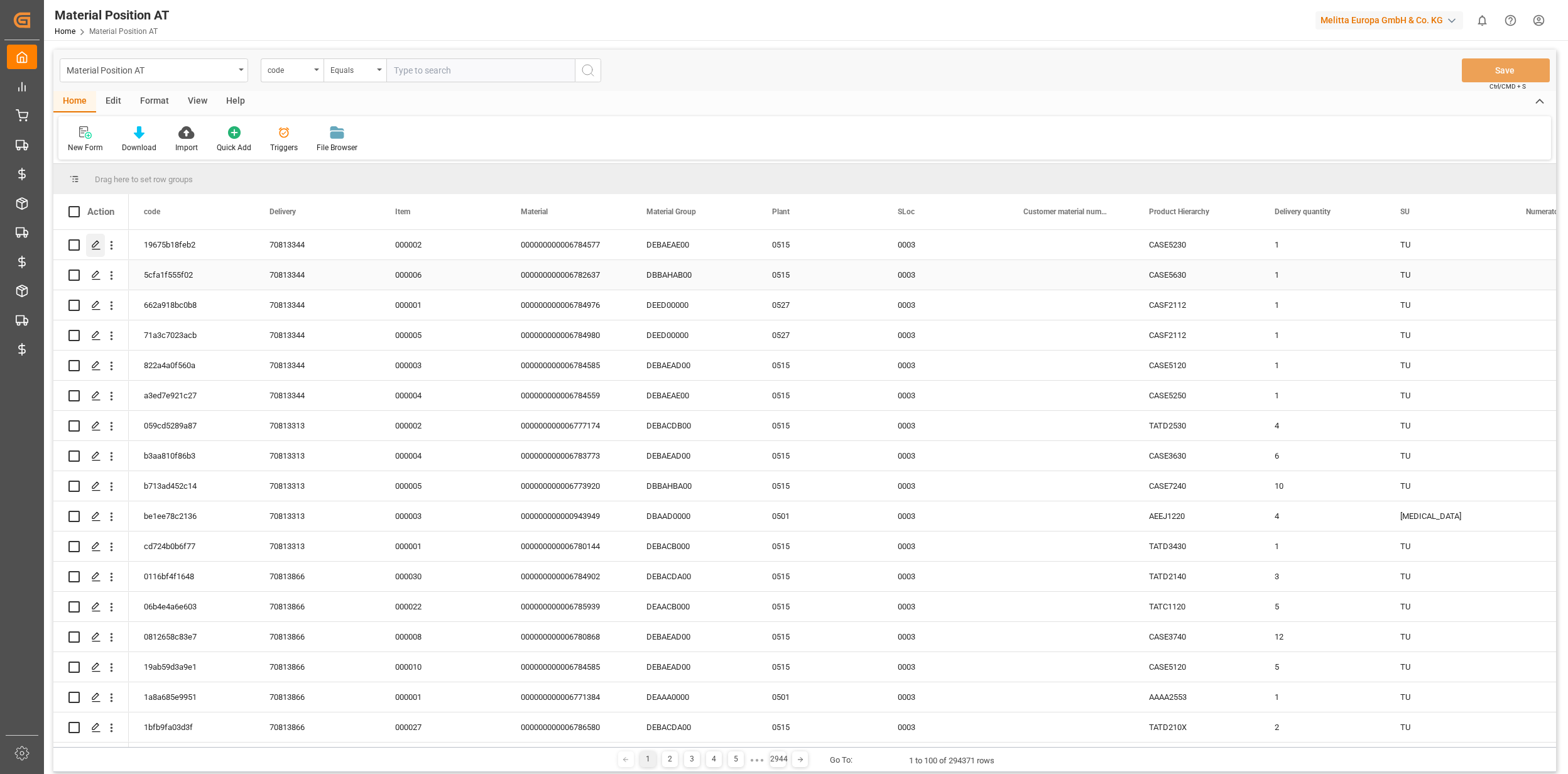
click at [93, 246] on polygon "Press SPACE to select this row." at bounding box center [96, 245] width 7 height 7
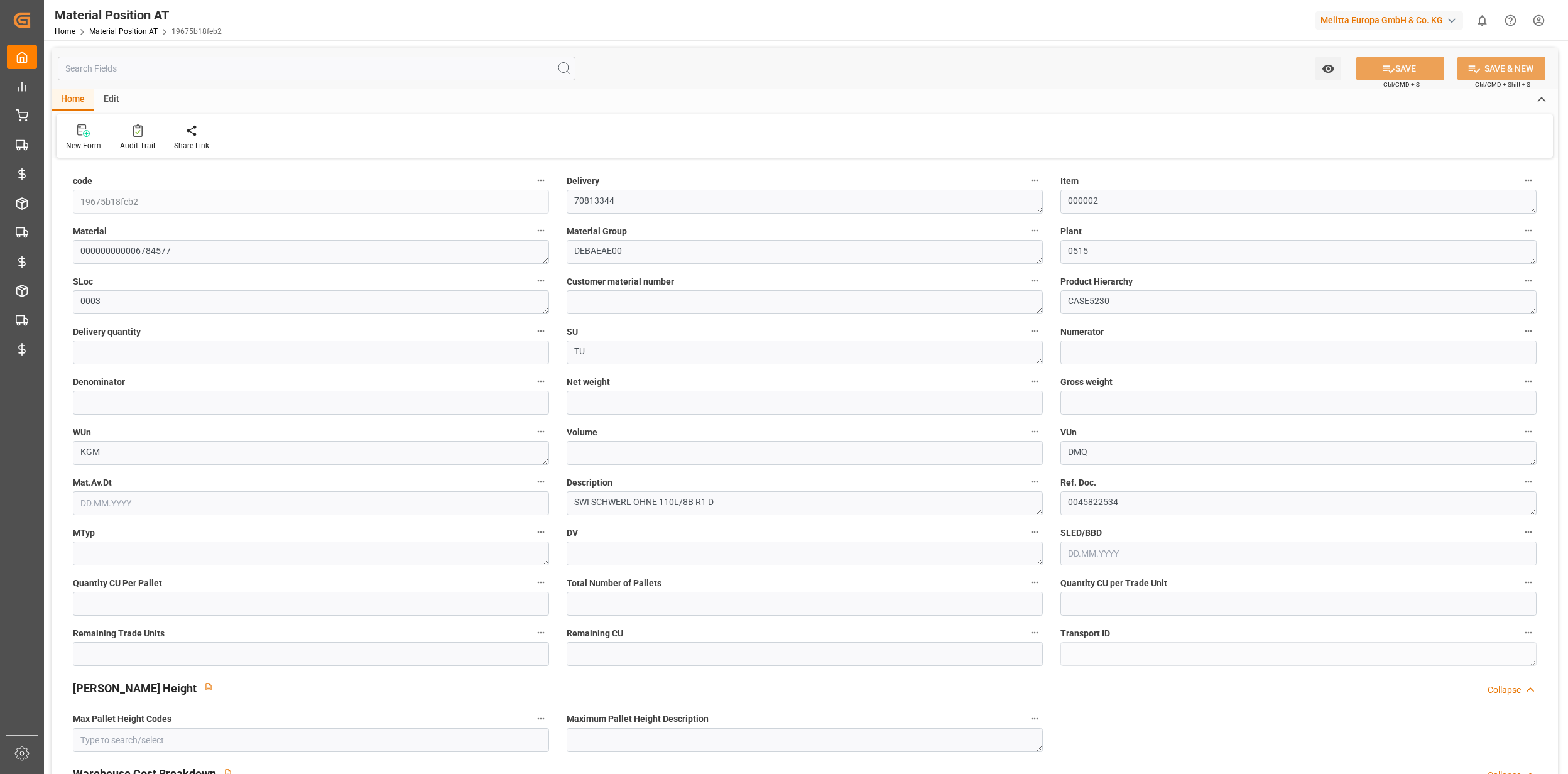
type input "1"
type input "7.184"
type input "7.487"
type input "17.3"
type input "768"
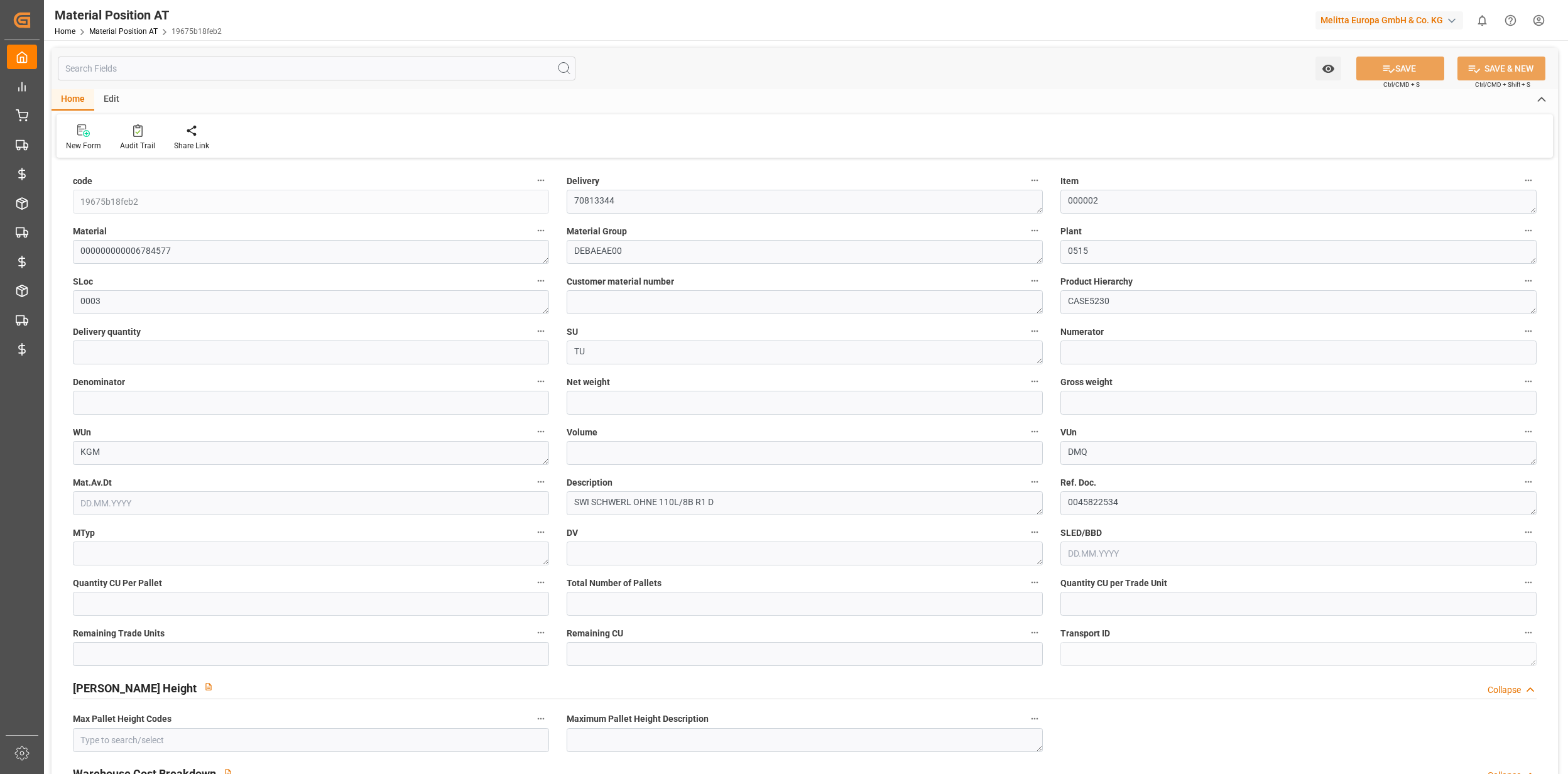
type input "0"
type input "16"
type input "1"
type input "0"
type input "0.36"
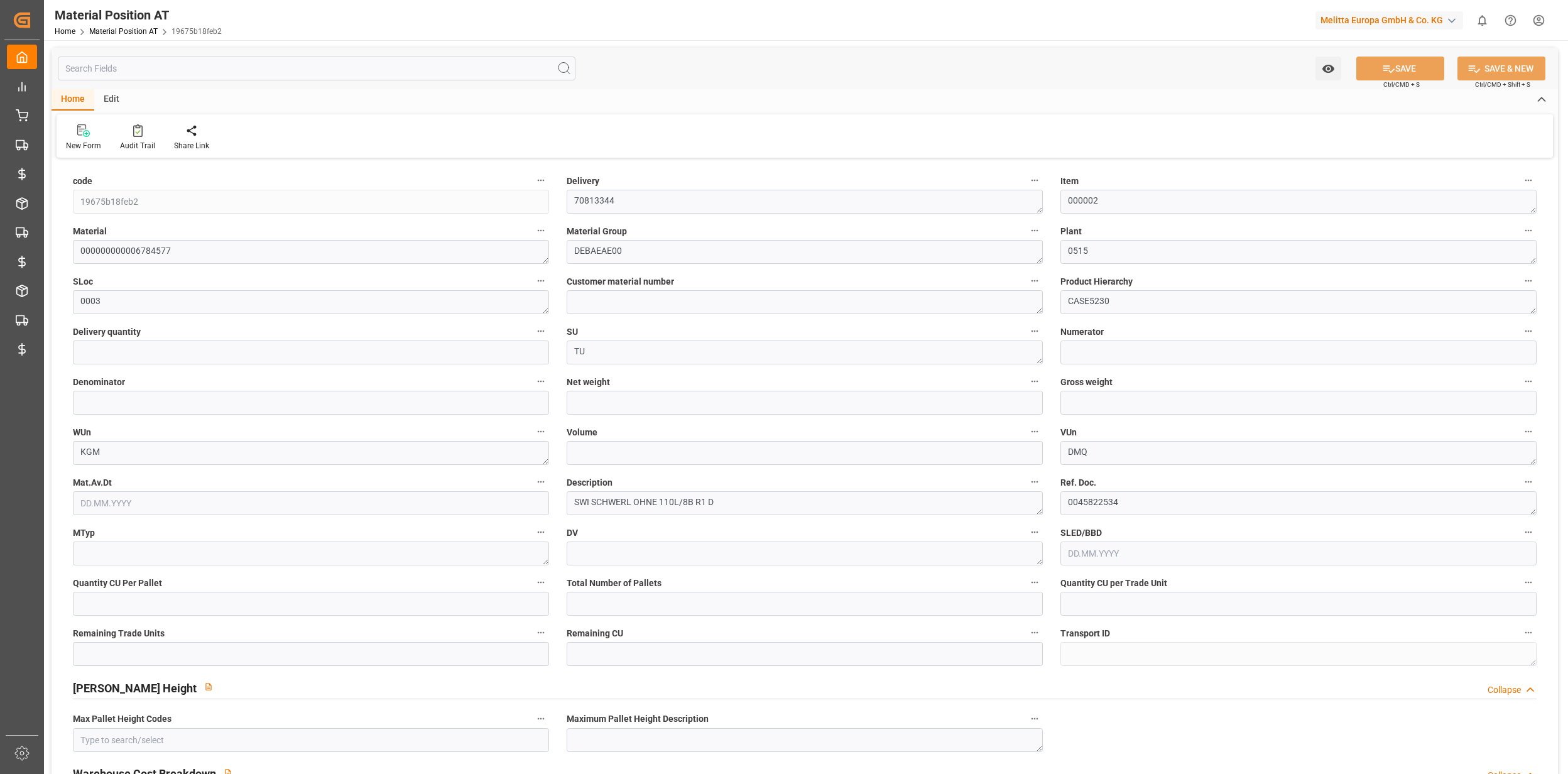
type input "0"
type input "0.0484"
type input "0"
type input "0.3297"
type input "0"
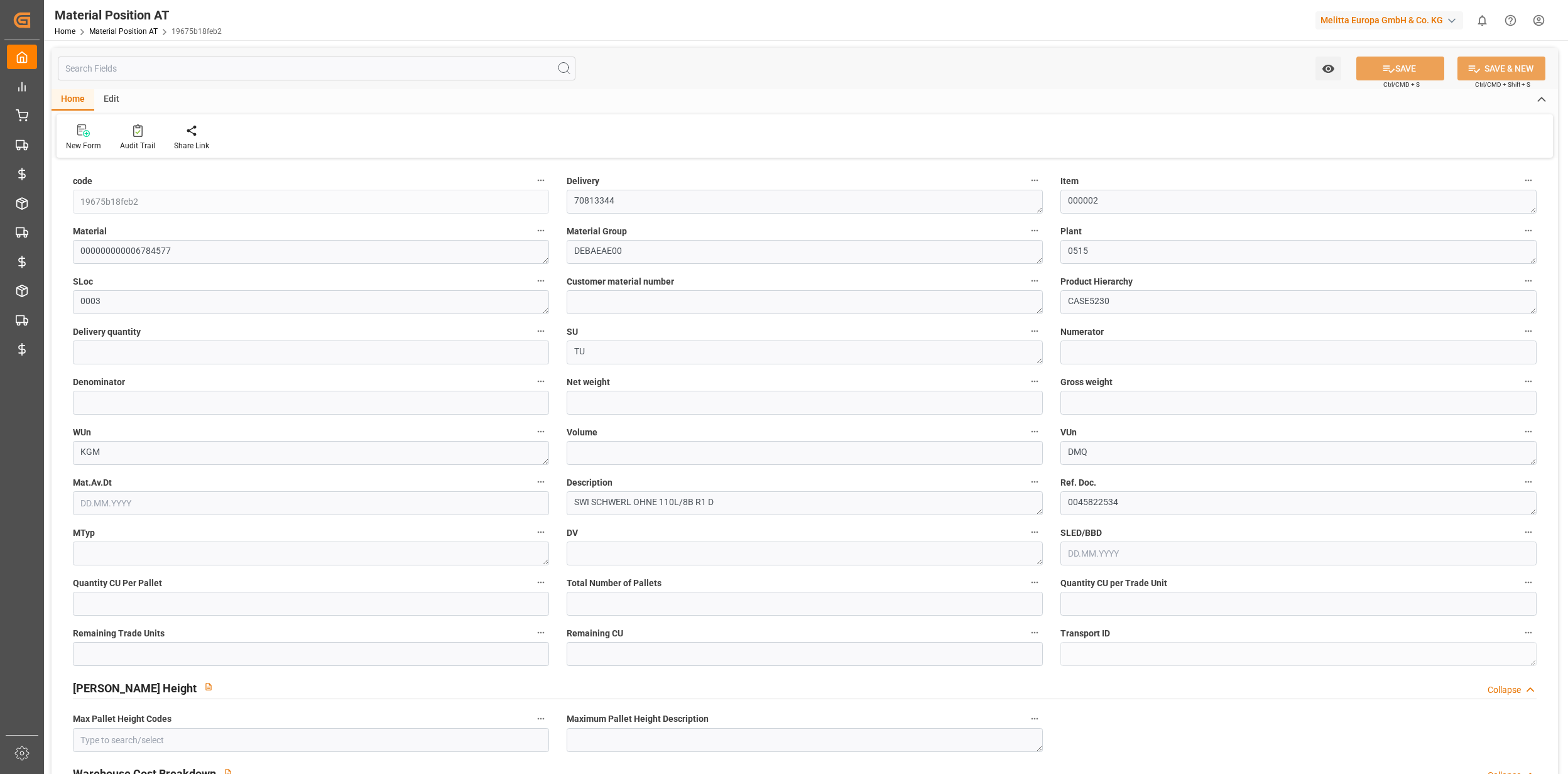
type input "0"
type input "0.7989"
type input "[DATE] 13:30"
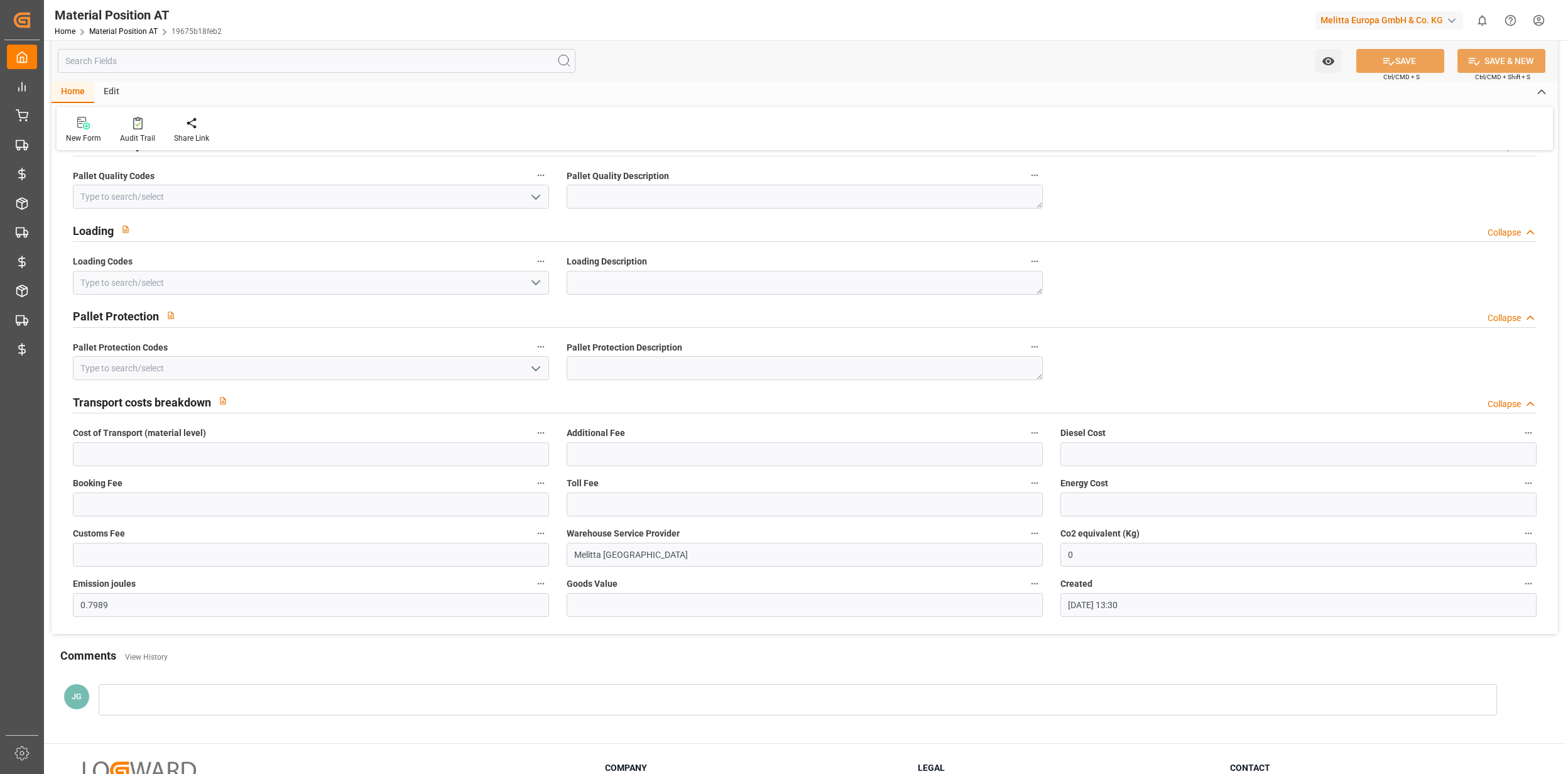
scroll to position [1257, 0]
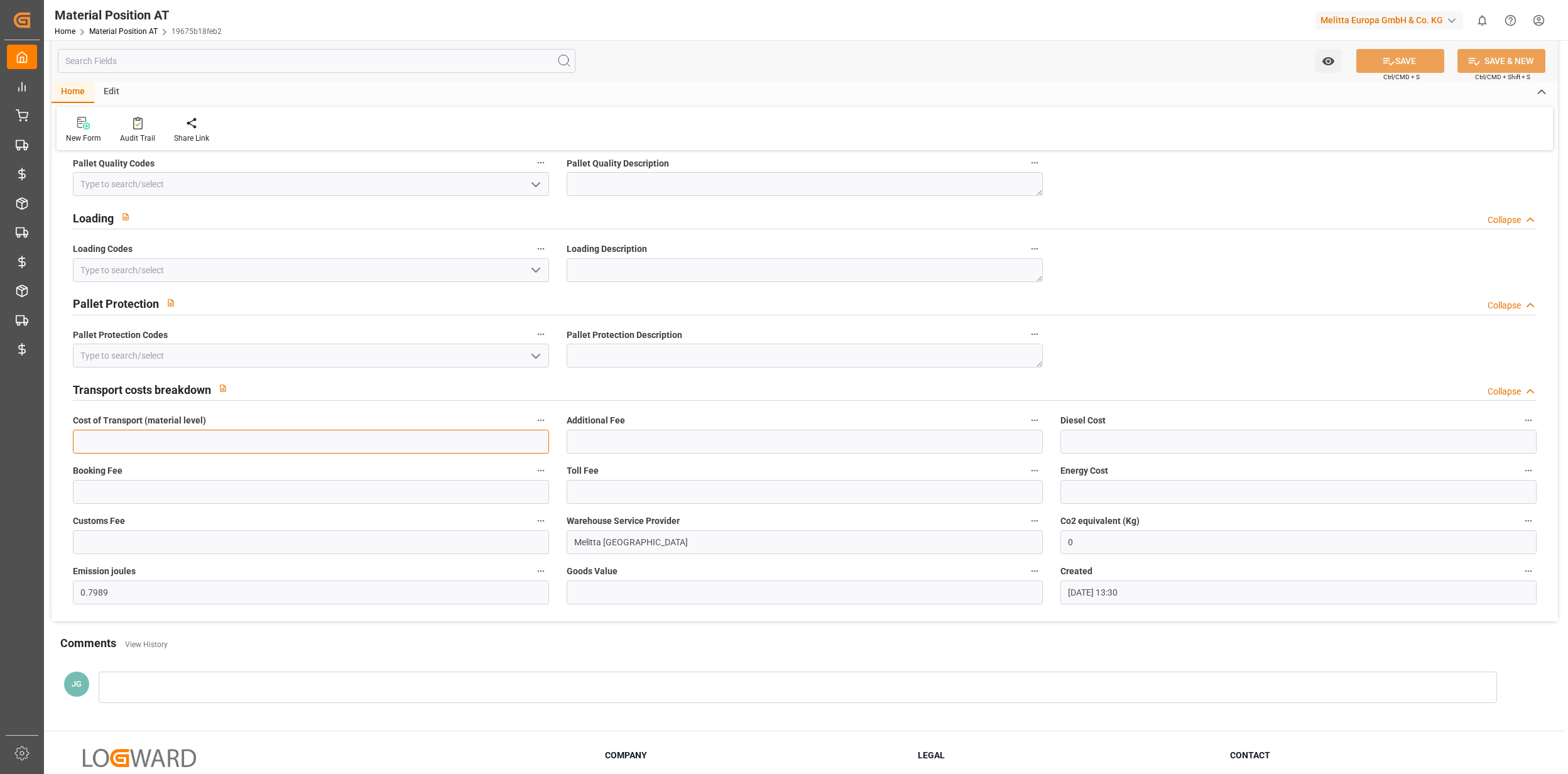
drag, startPoint x: 121, startPoint y: 435, endPoint x: 141, endPoint y: 449, distance: 24.4
click at [121, 435] on input "text" at bounding box center [311, 441] width 476 height 24
click at [968, 640] on div "Comments View History" at bounding box center [804, 645] width 1488 height 22
click at [118, 29] on link "Material Position AT" at bounding box center [123, 31] width 68 height 8
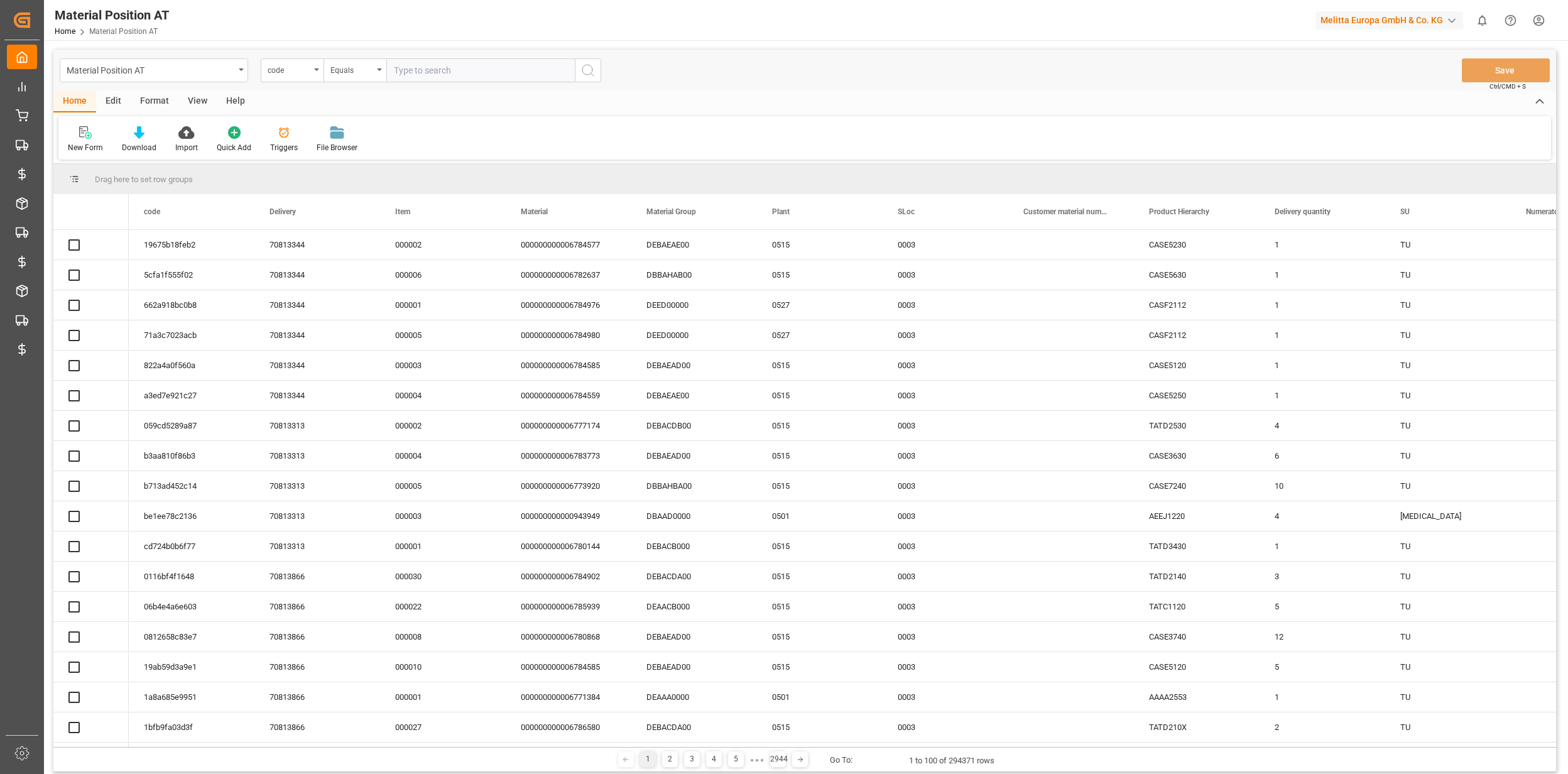
click at [114, 103] on div "Edit" at bounding box center [113, 102] width 35 height 22
click at [285, 134] on div at bounding box center [278, 132] width 43 height 13
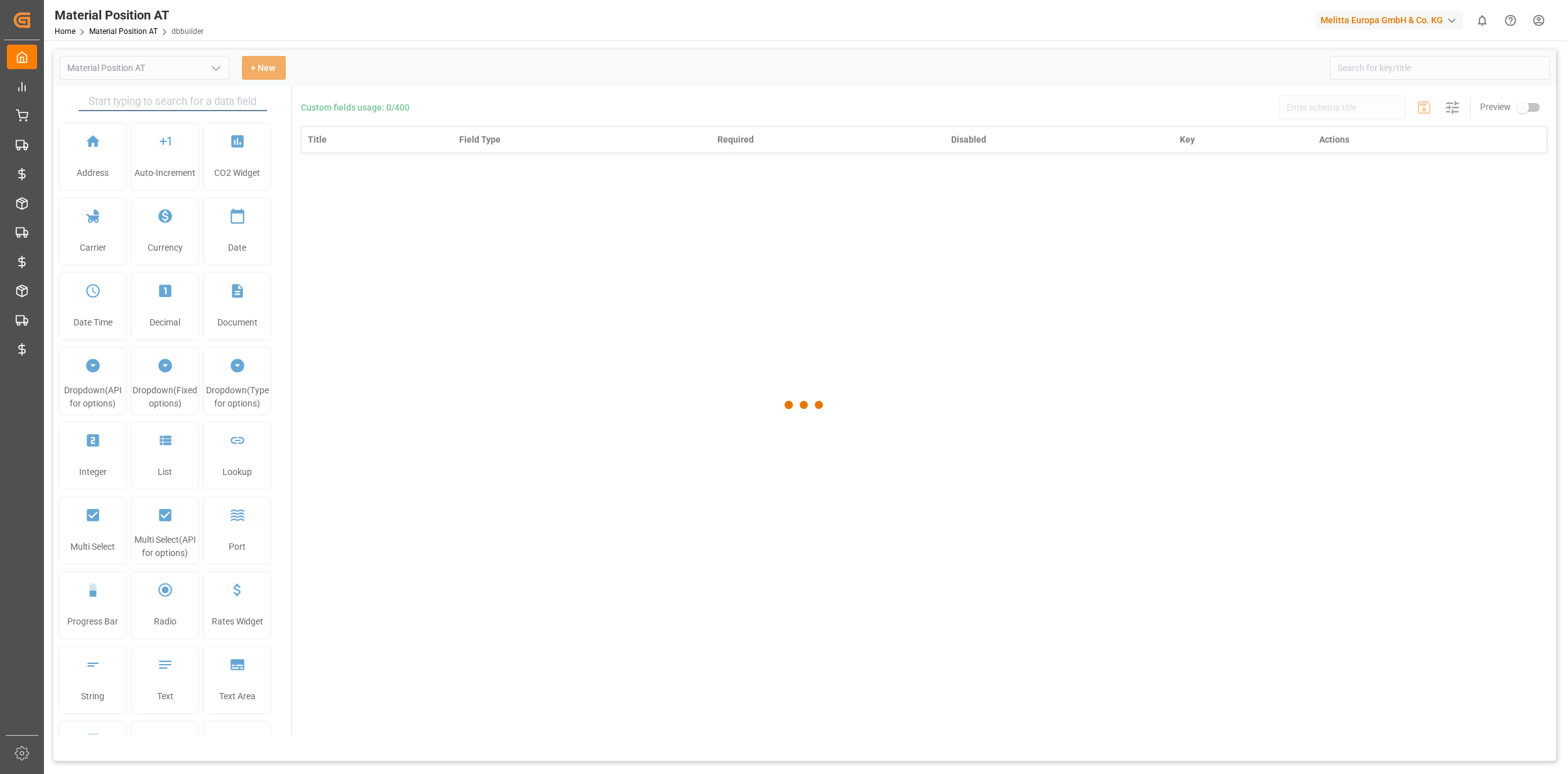
type input "Material Position AT"
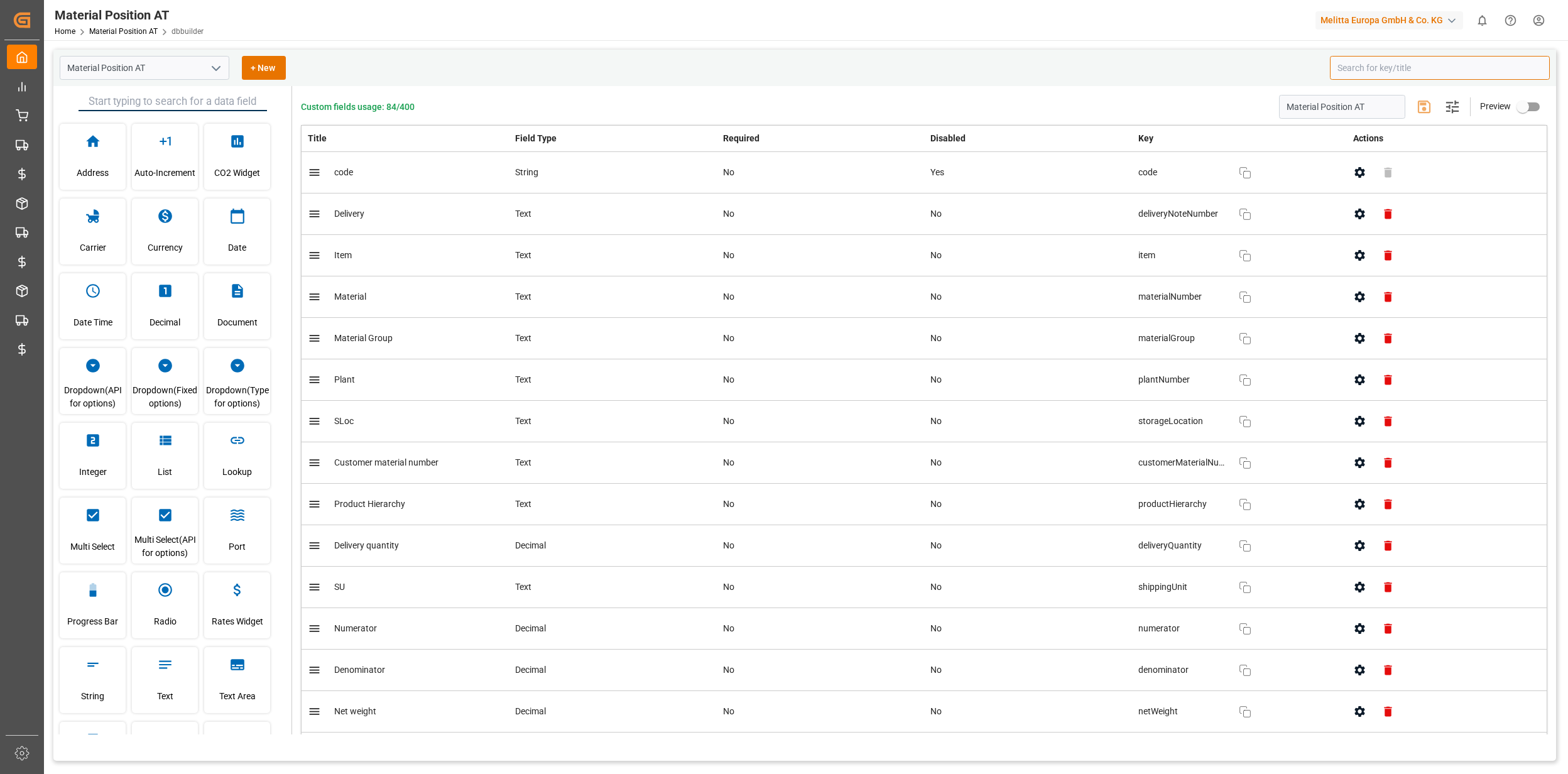
click at [1368, 72] on input at bounding box center [1440, 68] width 220 height 24
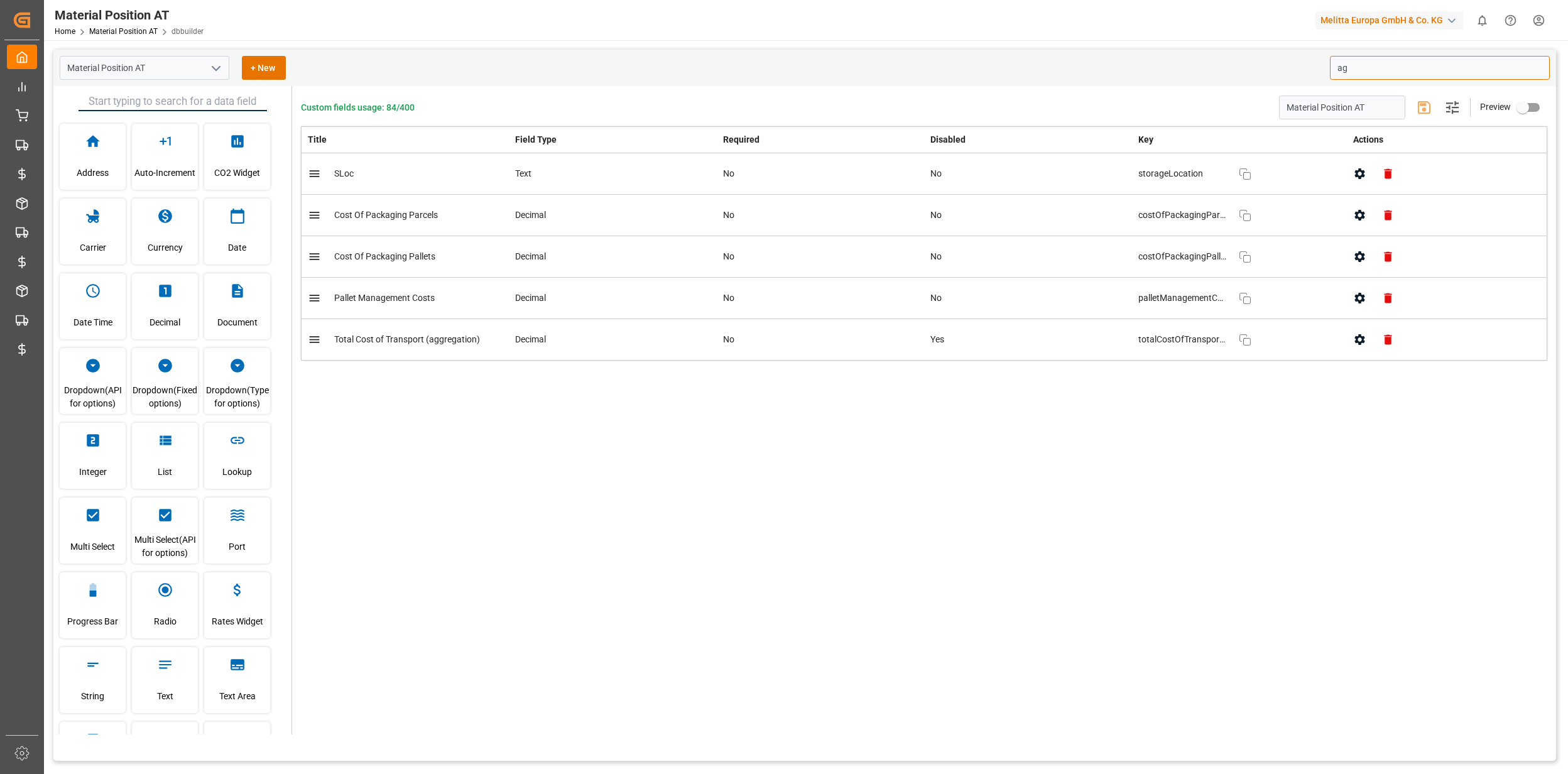
click at [534, 357] on td "Decimal" at bounding box center [612, 340] width 208 height 42
click at [416, 355] on td "Total Cost of Transport (aggregation)" at bounding box center [405, 340] width 208 height 42
type input "ag"
click at [136, 23] on div "Material Position AT" at bounding box center [129, 15] width 149 height 19
click at [136, 28] on link "Material Position AT" at bounding box center [123, 31] width 68 height 8
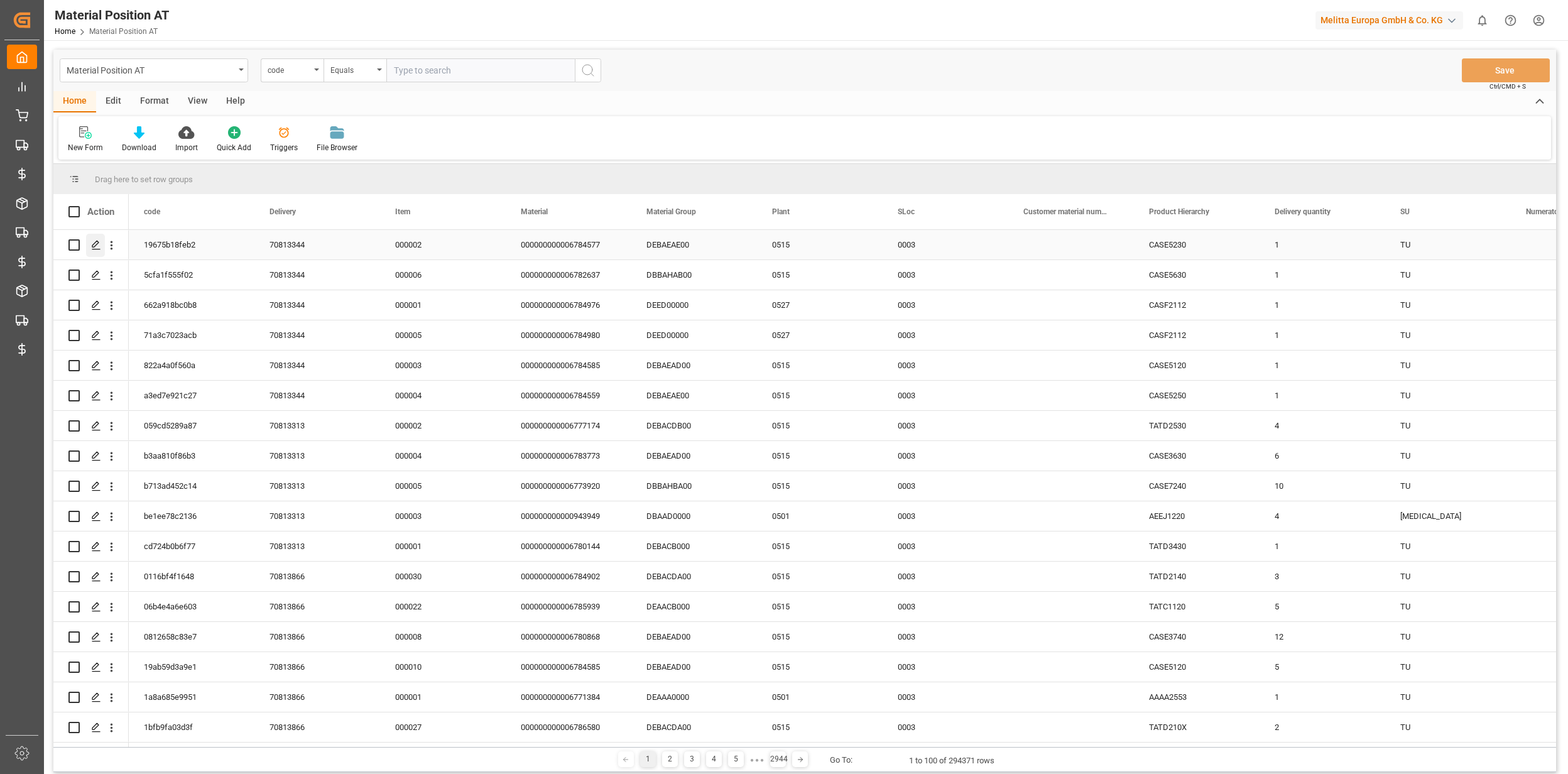
click at [99, 246] on icon "Press SPACE to select this row." at bounding box center [96, 245] width 10 height 10
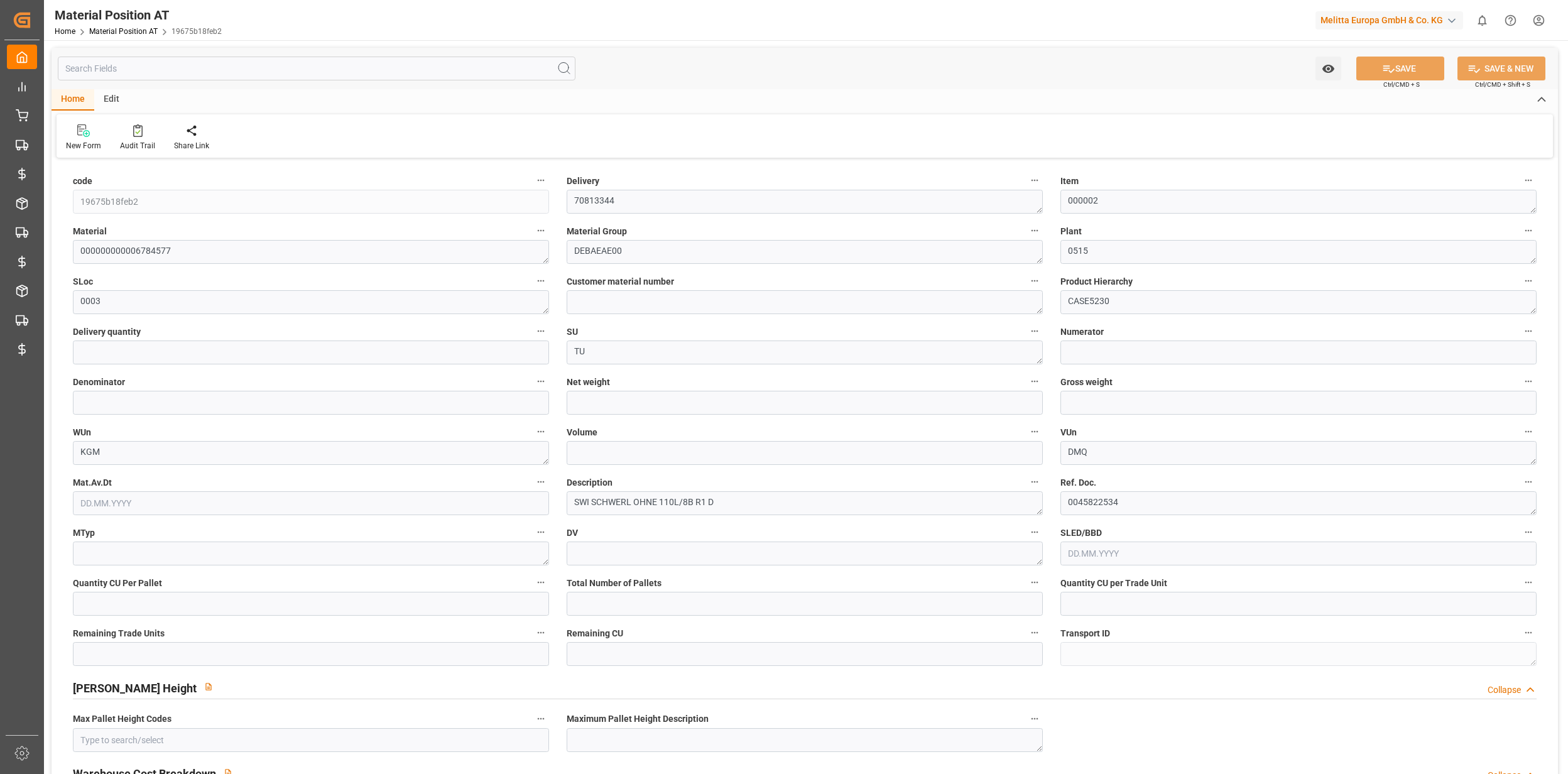
click at [177, 77] on input "text" at bounding box center [317, 68] width 518 height 24
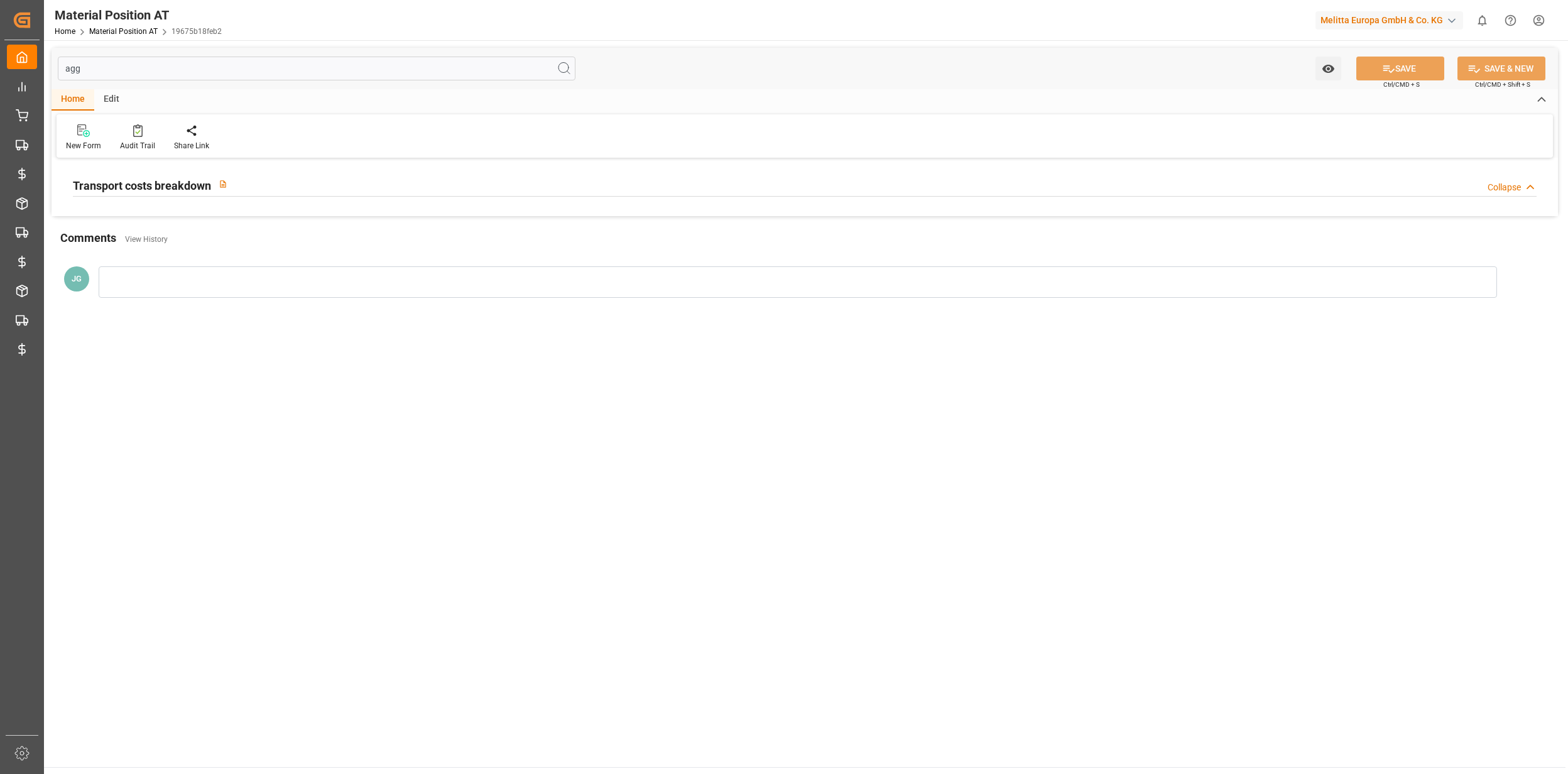
type input "agg"
click at [307, 177] on div "Transport costs breakdown Collapse" at bounding box center [805, 184] width 1464 height 24
click at [312, 188] on div "Transport costs breakdown Expand" at bounding box center [805, 184] width 1464 height 24
click at [1484, 184] on div "Transport costs breakdown Collapse" at bounding box center [805, 184] width 1464 height 24
click at [1484, 184] on div "Transport costs breakdown Expand" at bounding box center [805, 184] width 1464 height 24
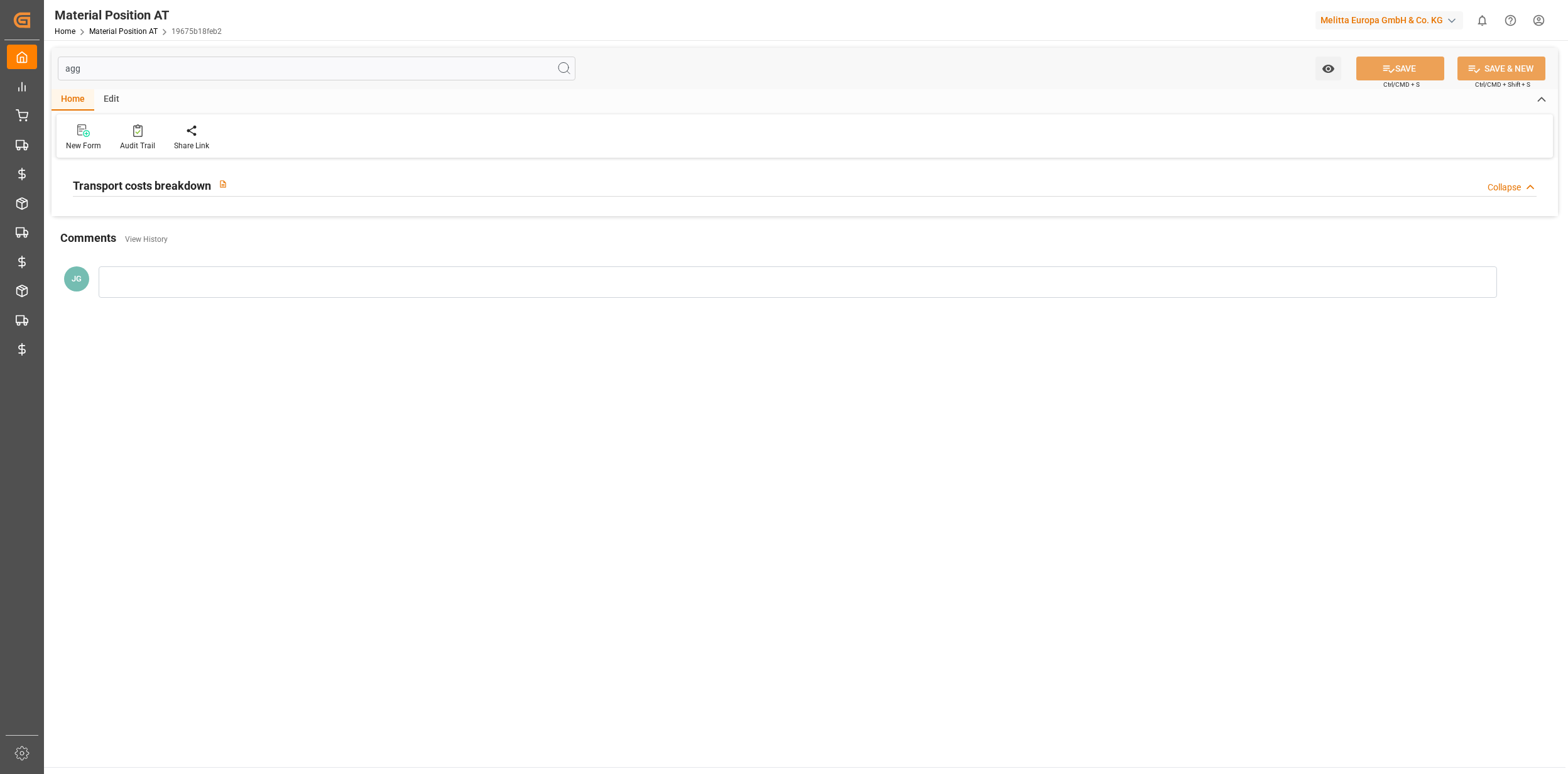
click at [1506, 185] on div "Collapse" at bounding box center [1503, 187] width 33 height 13
click at [285, 177] on div "Transport costs breakdown Expand" at bounding box center [805, 184] width 1464 height 24
click at [116, 33] on link "Material Position AT" at bounding box center [123, 31] width 68 height 8
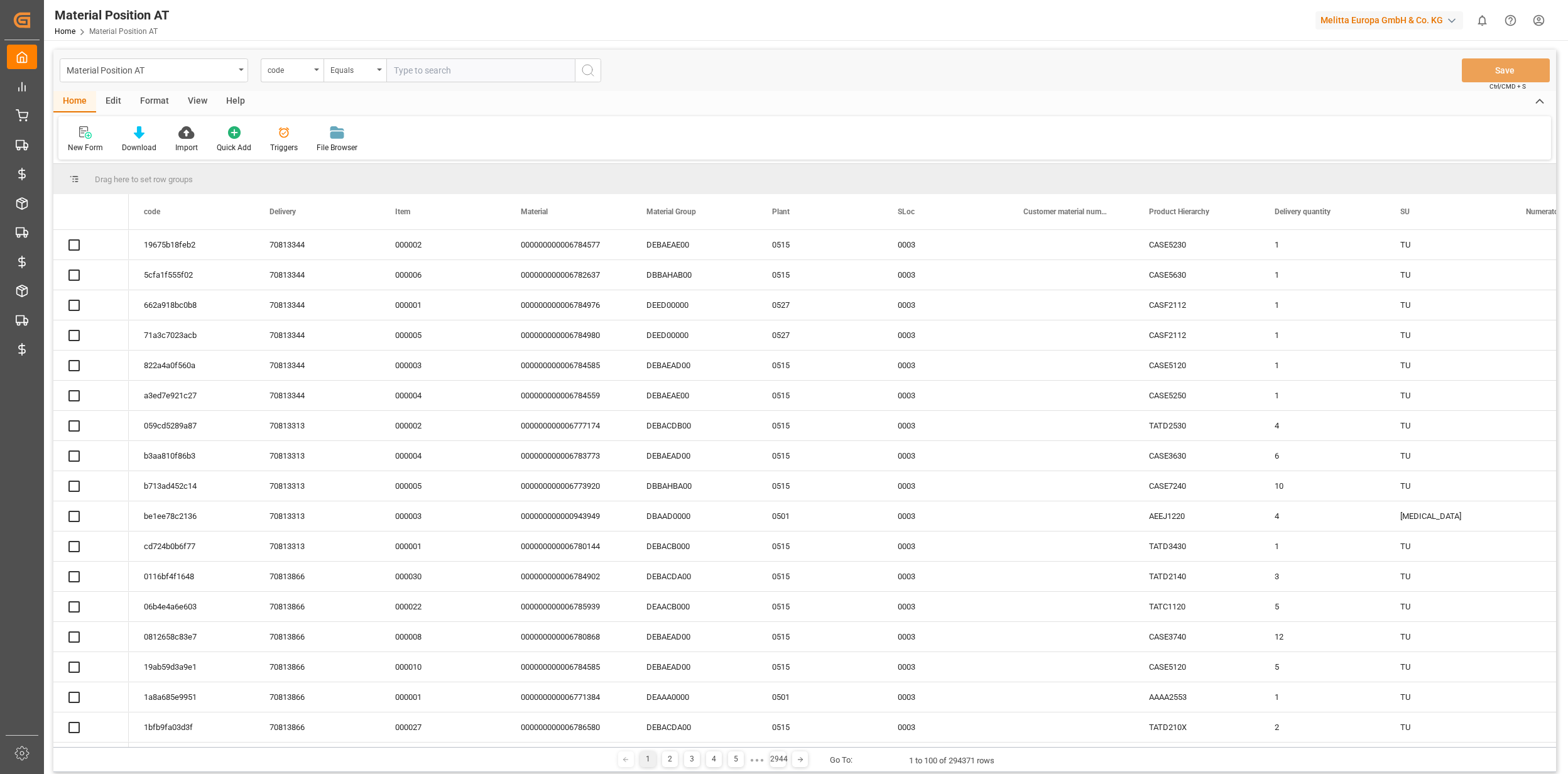
click at [111, 101] on div "Edit" at bounding box center [113, 102] width 35 height 22
click at [288, 142] on div "Schema Edit" at bounding box center [278, 147] width 43 height 11
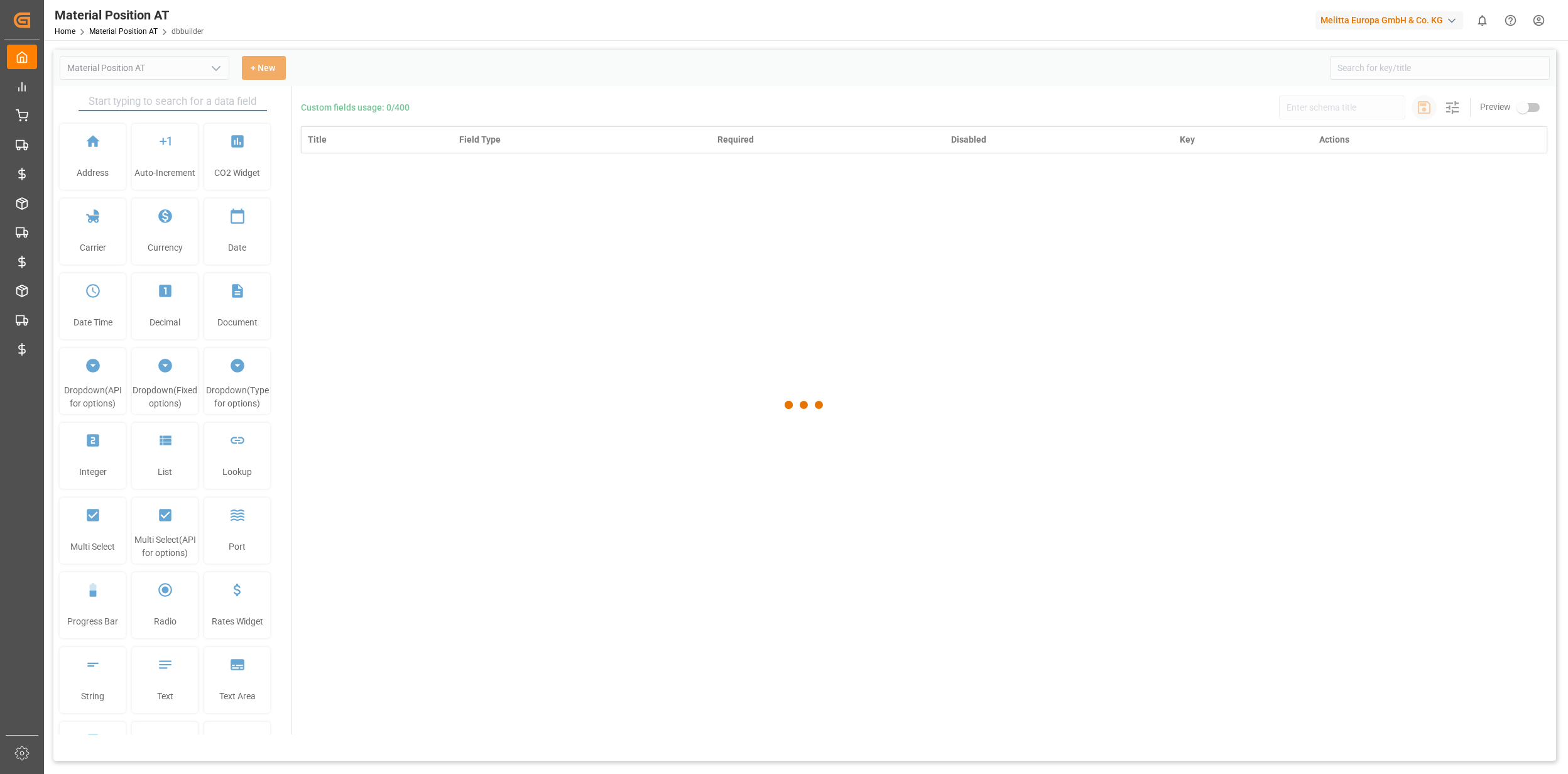
type input "Material Position AT"
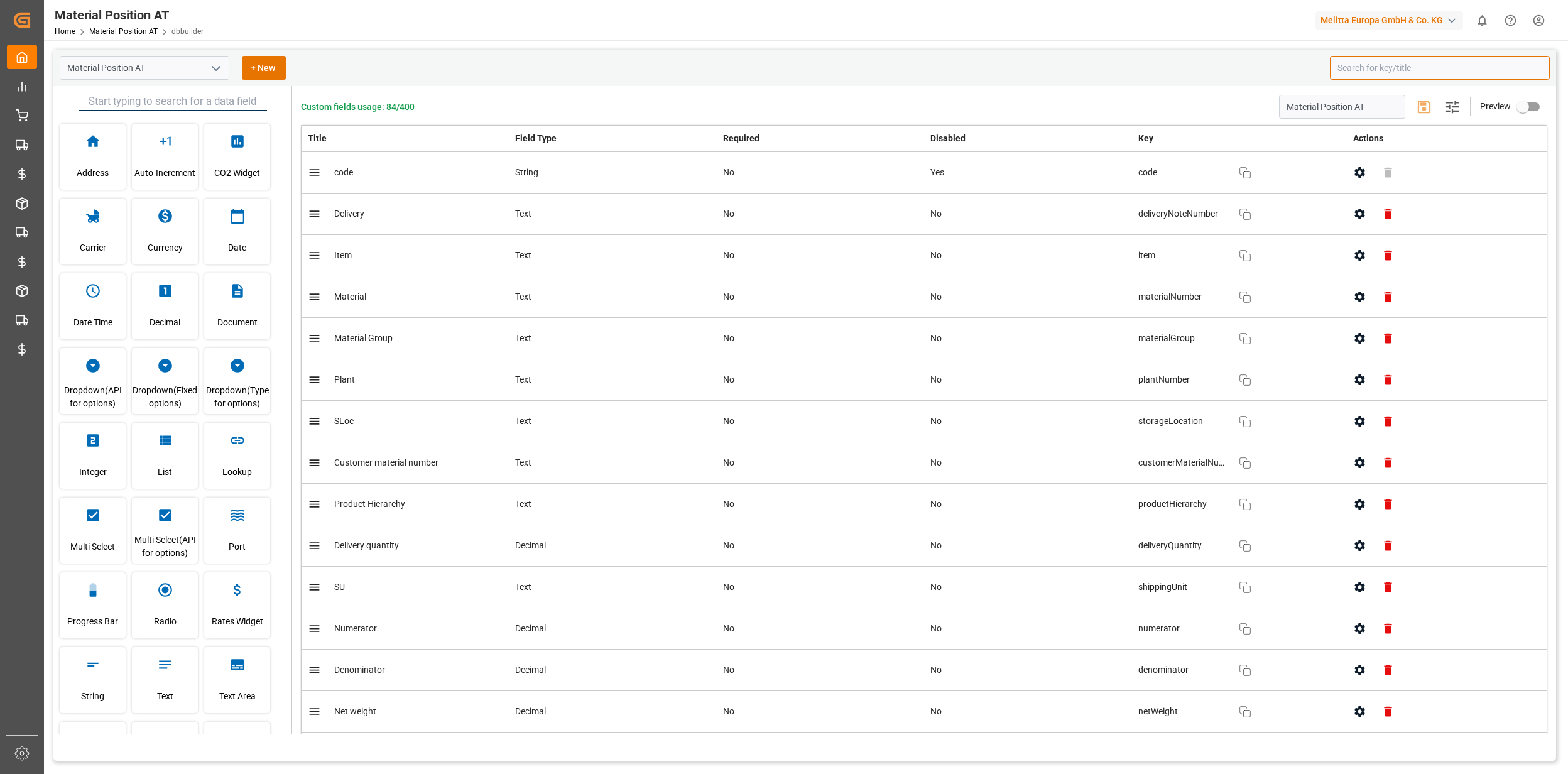
click at [1415, 76] on input at bounding box center [1440, 68] width 220 height 24
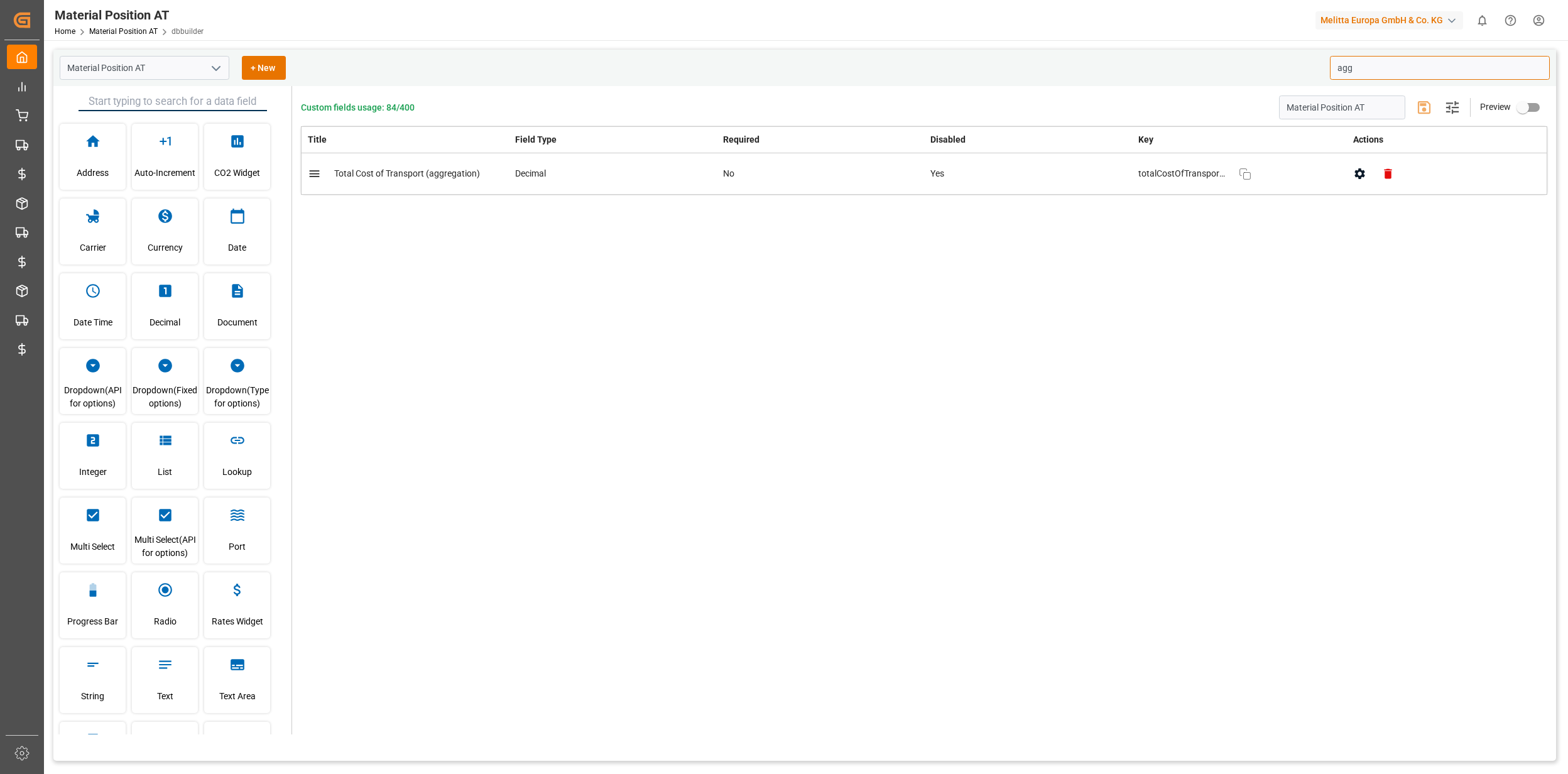
click at [1353, 176] on icon "button" at bounding box center [1359, 173] width 13 height 13
type input "agg"
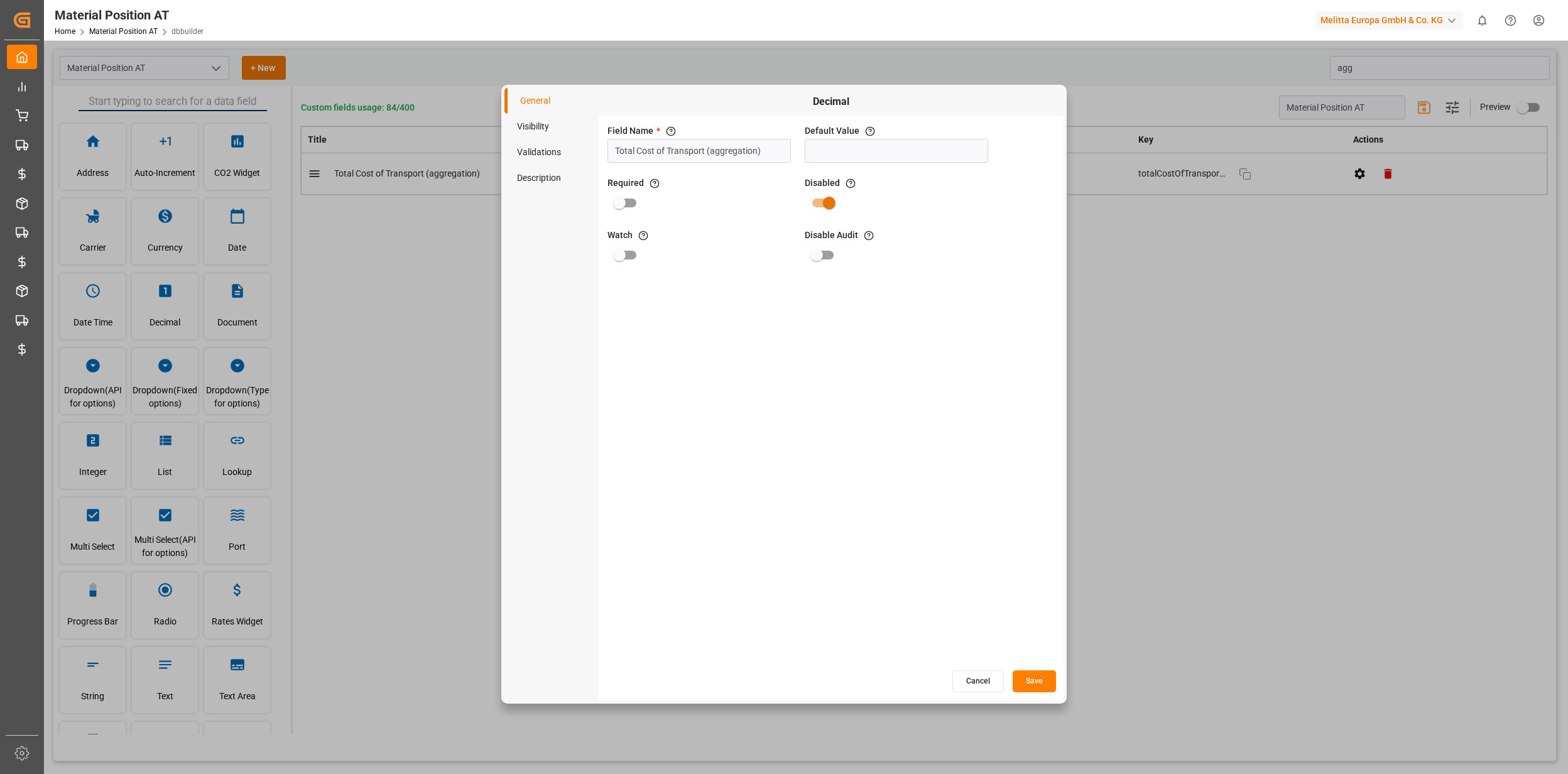
click at [543, 136] on li "Visibility" at bounding box center [552, 127] width 95 height 26
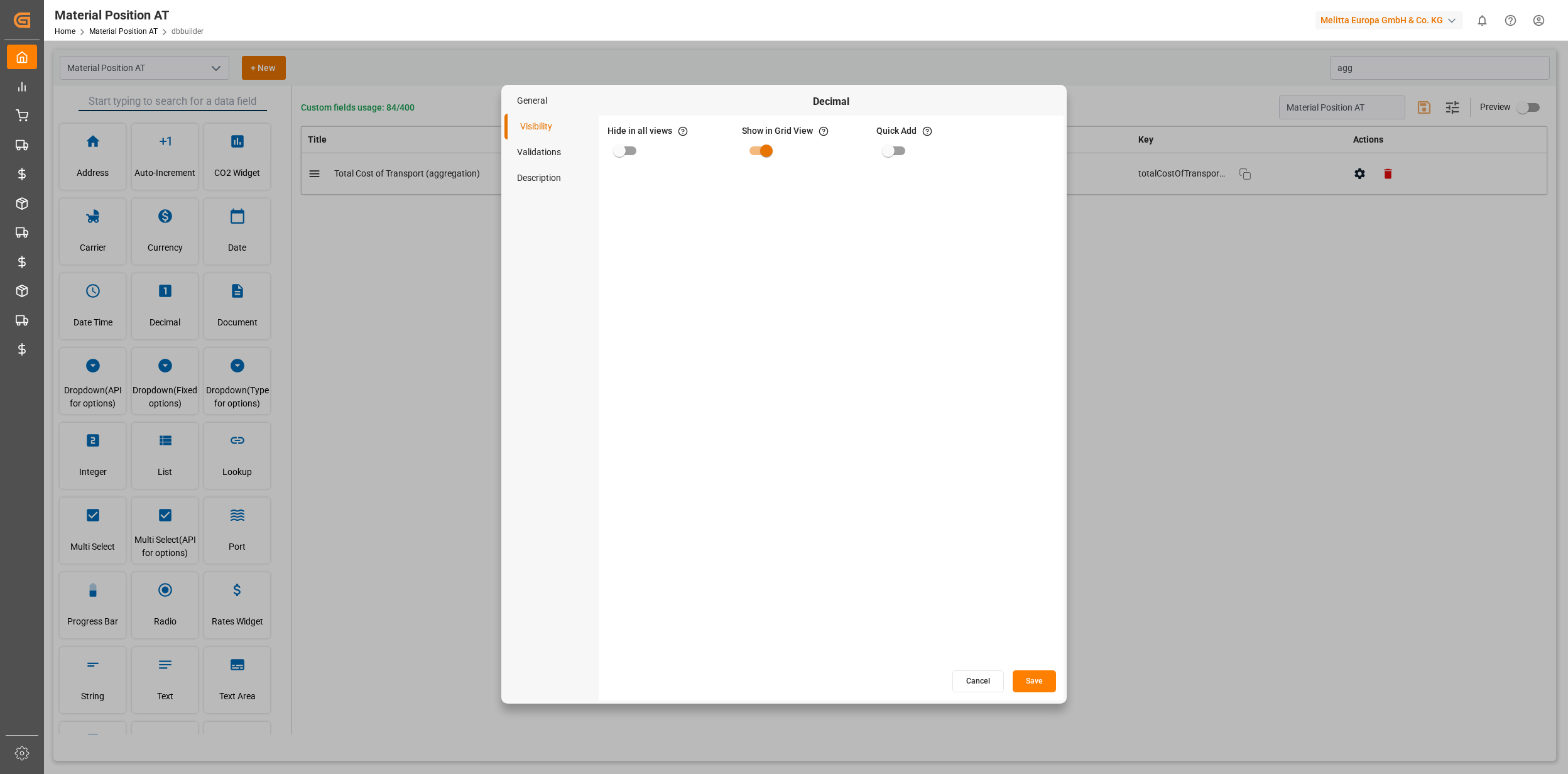
click at [558, 93] on li "General" at bounding box center [552, 101] width 95 height 26
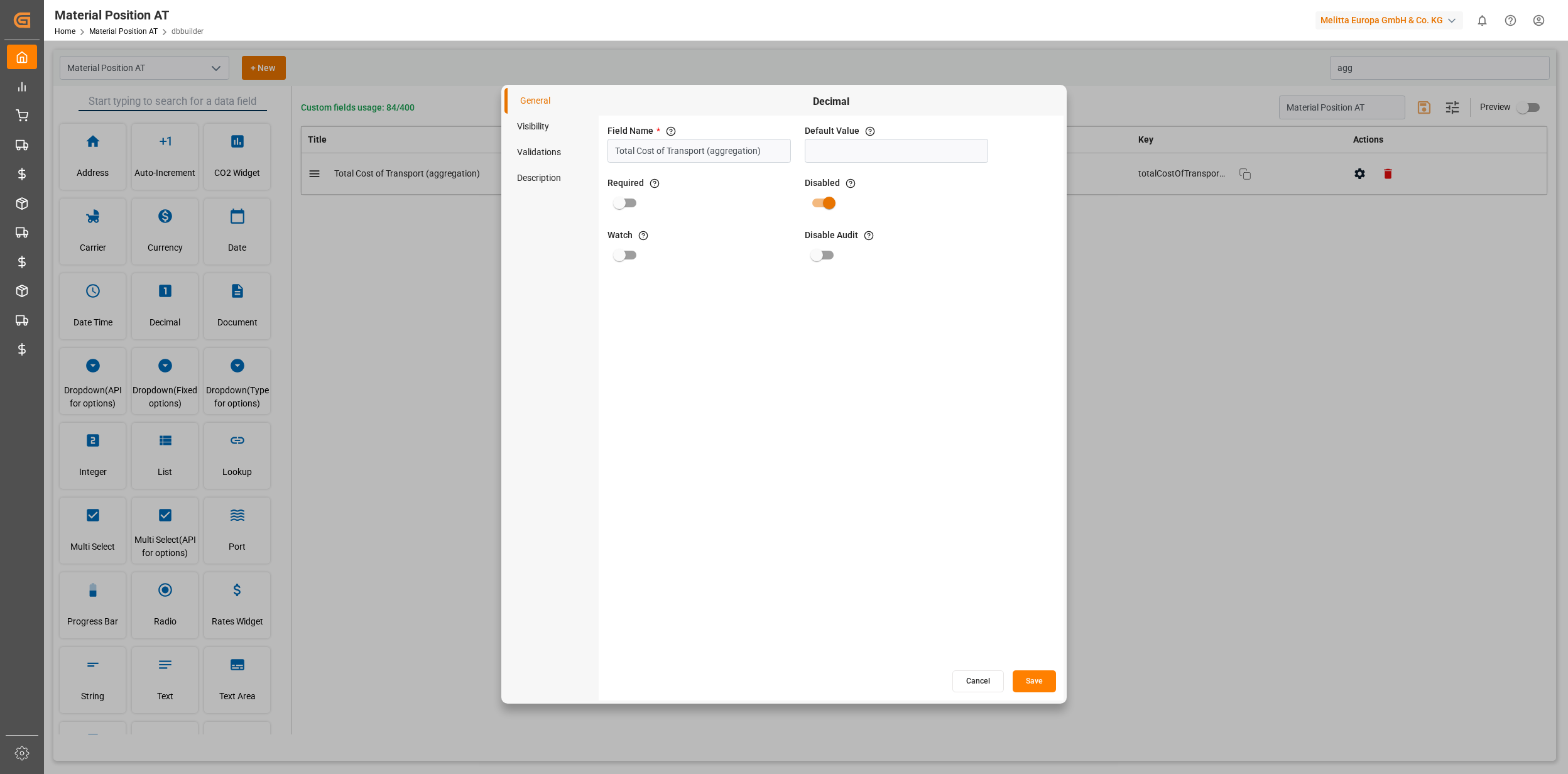
click at [541, 124] on li "Visibility" at bounding box center [552, 127] width 95 height 26
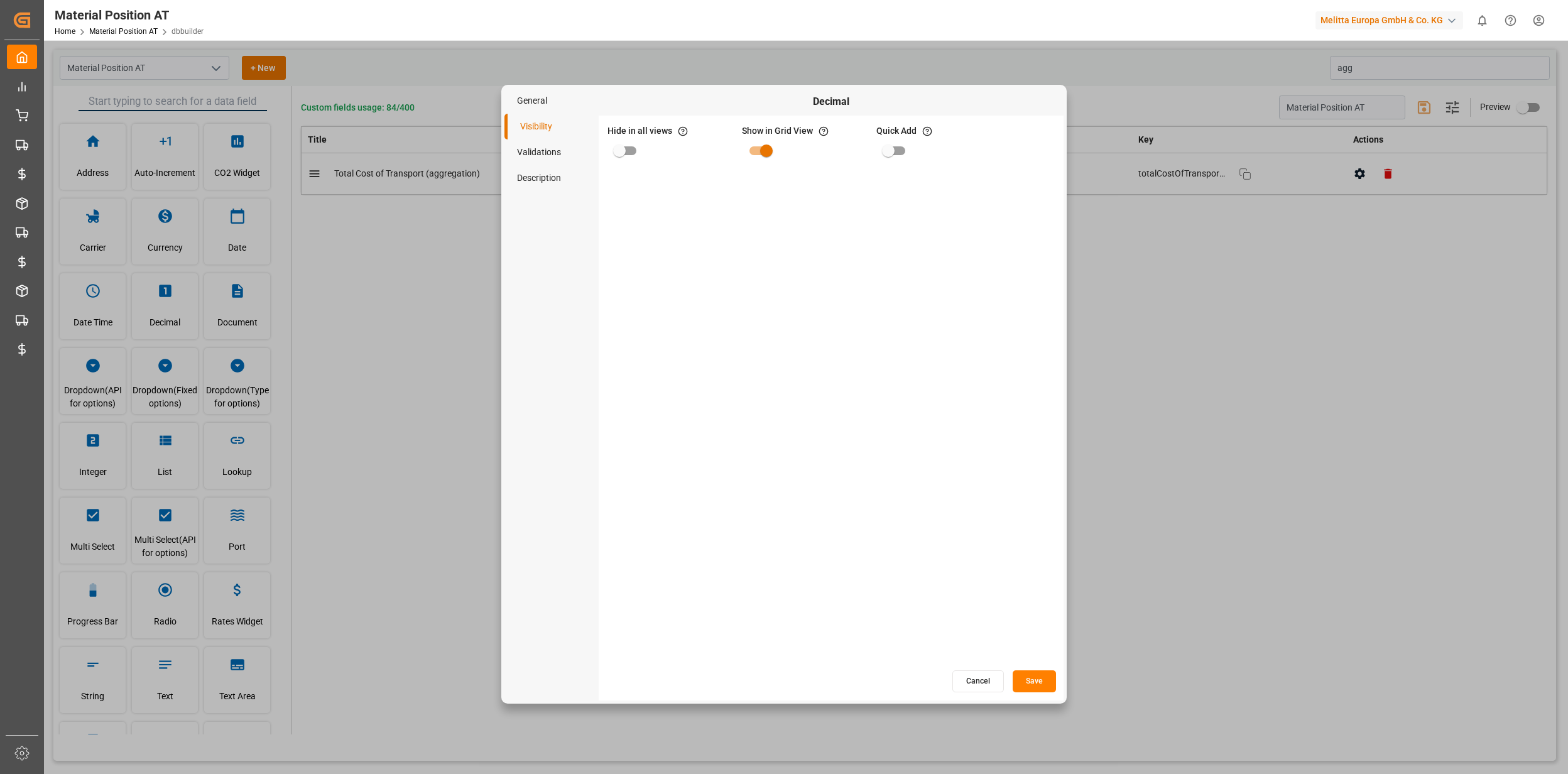
click at [548, 146] on li "Validations" at bounding box center [552, 153] width 95 height 26
click at [545, 136] on li "Visibility" at bounding box center [552, 127] width 95 height 26
click at [973, 690] on button "Cancel" at bounding box center [978, 681] width 52 height 22
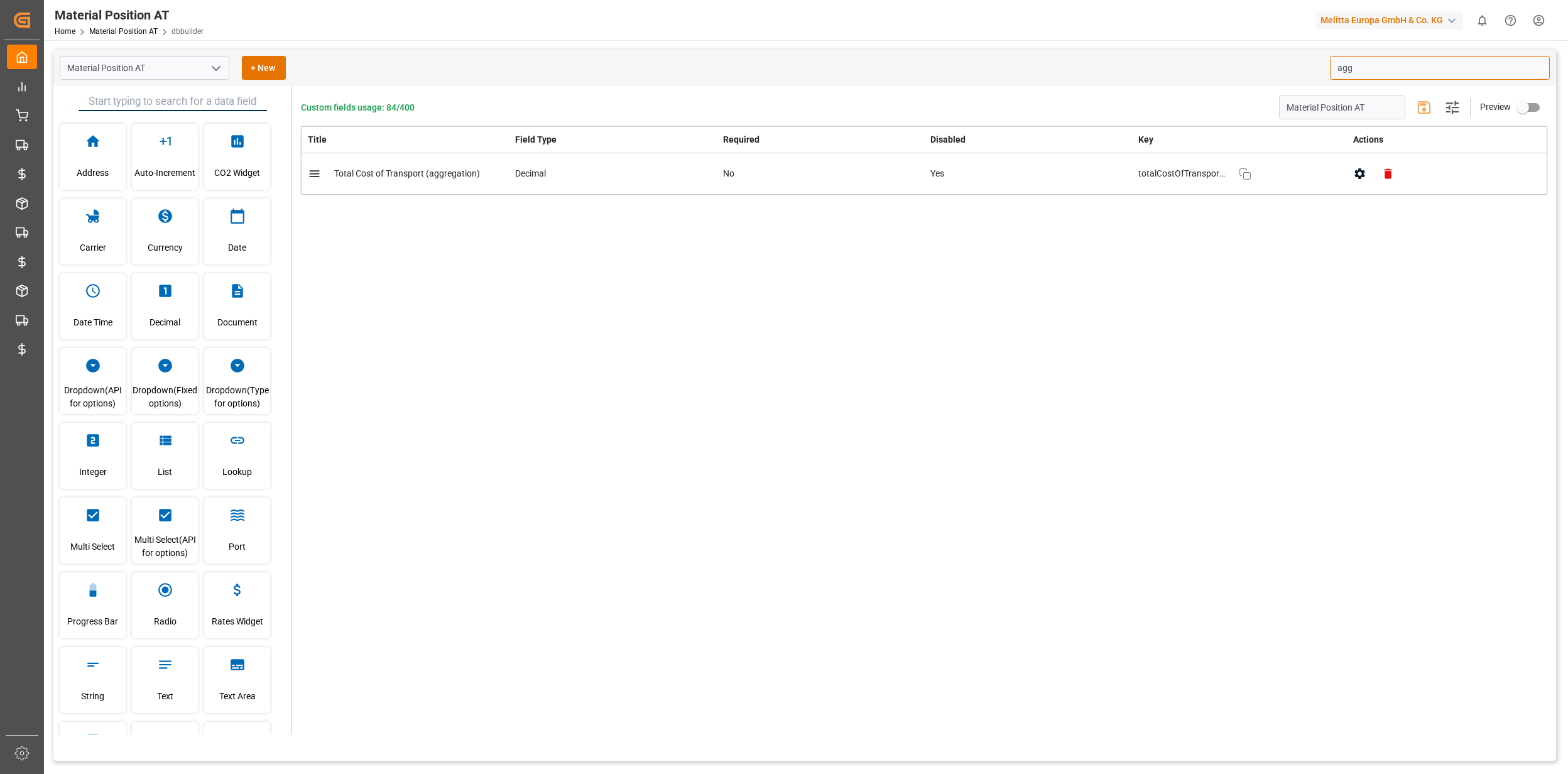
click at [1353, 180] on icon "button" at bounding box center [1359, 173] width 13 height 13
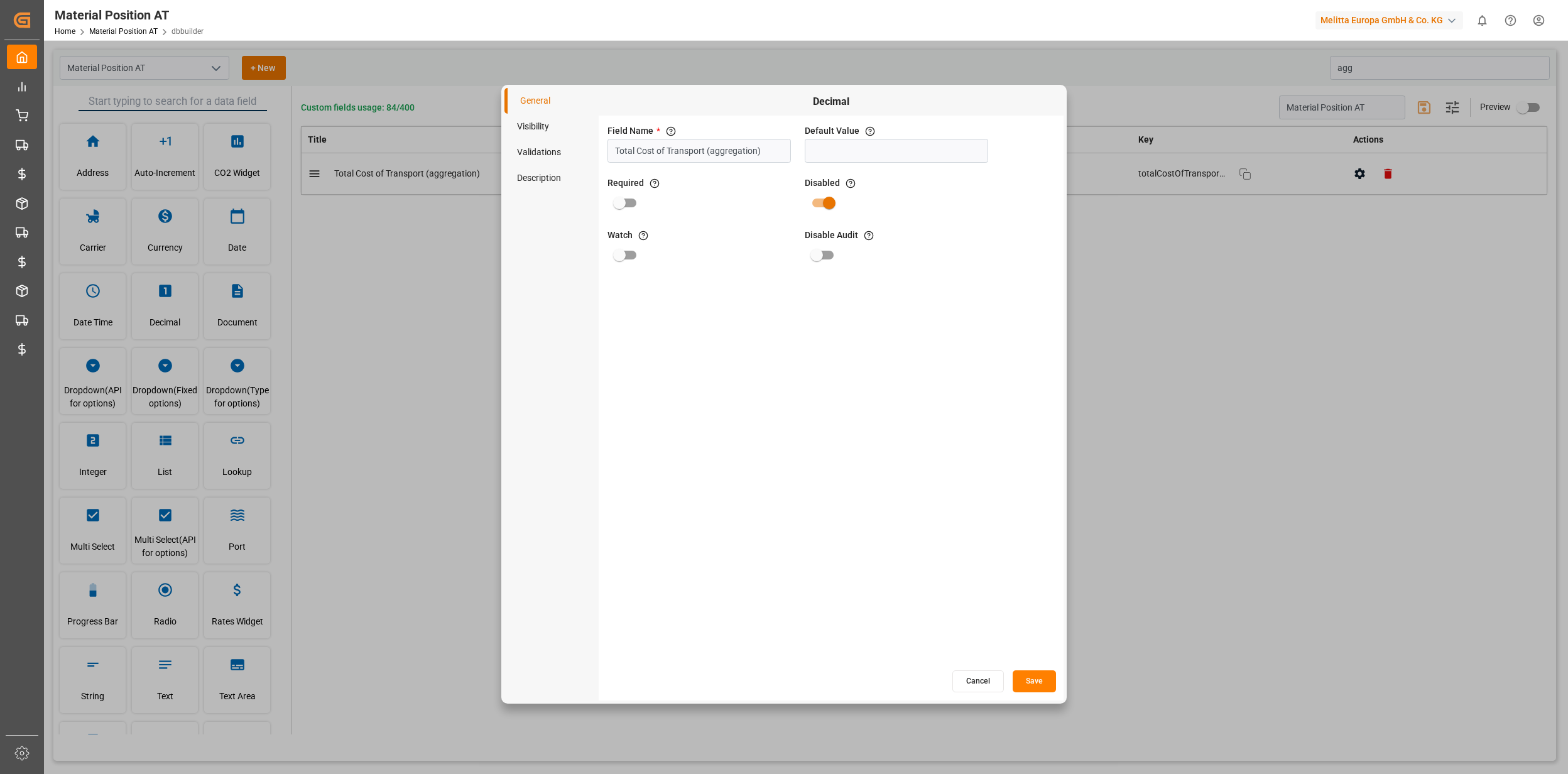
click at [548, 129] on li "Visibility" at bounding box center [552, 127] width 95 height 26
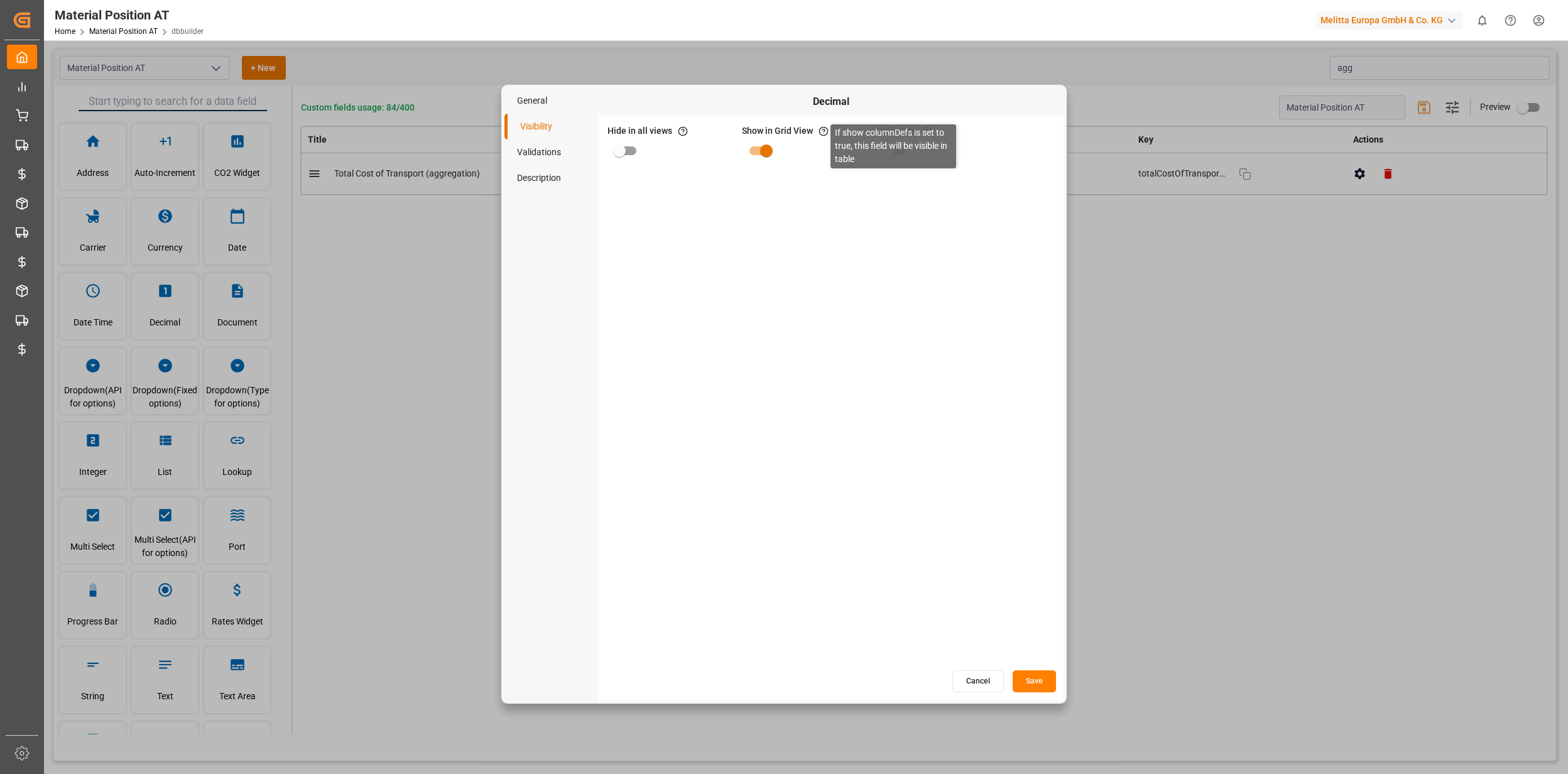
click at [818, 130] on icon at bounding box center [823, 131] width 10 height 10
click at [765, 149] on input "primary checkbox" at bounding box center [766, 151] width 72 height 24
checkbox input "false"
click at [1039, 671] on button "Save" at bounding box center [1034, 681] width 43 height 22
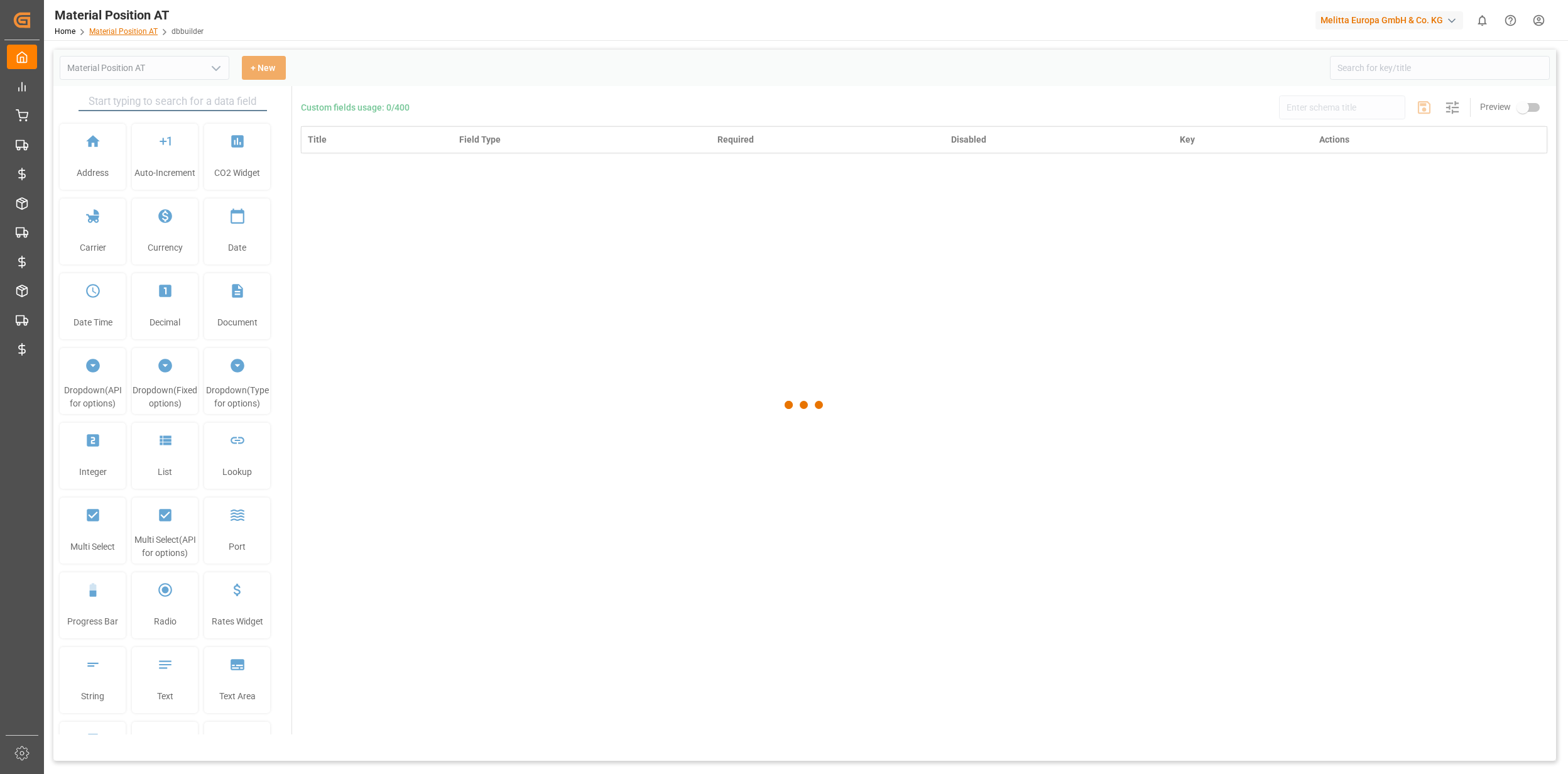
click at [119, 25] on div "Home Material Position AT dbbuilder" at bounding box center [129, 31] width 149 height 13
type input "Material Position AT"
click at [129, 35] on link "Material Position AT" at bounding box center [123, 31] width 68 height 8
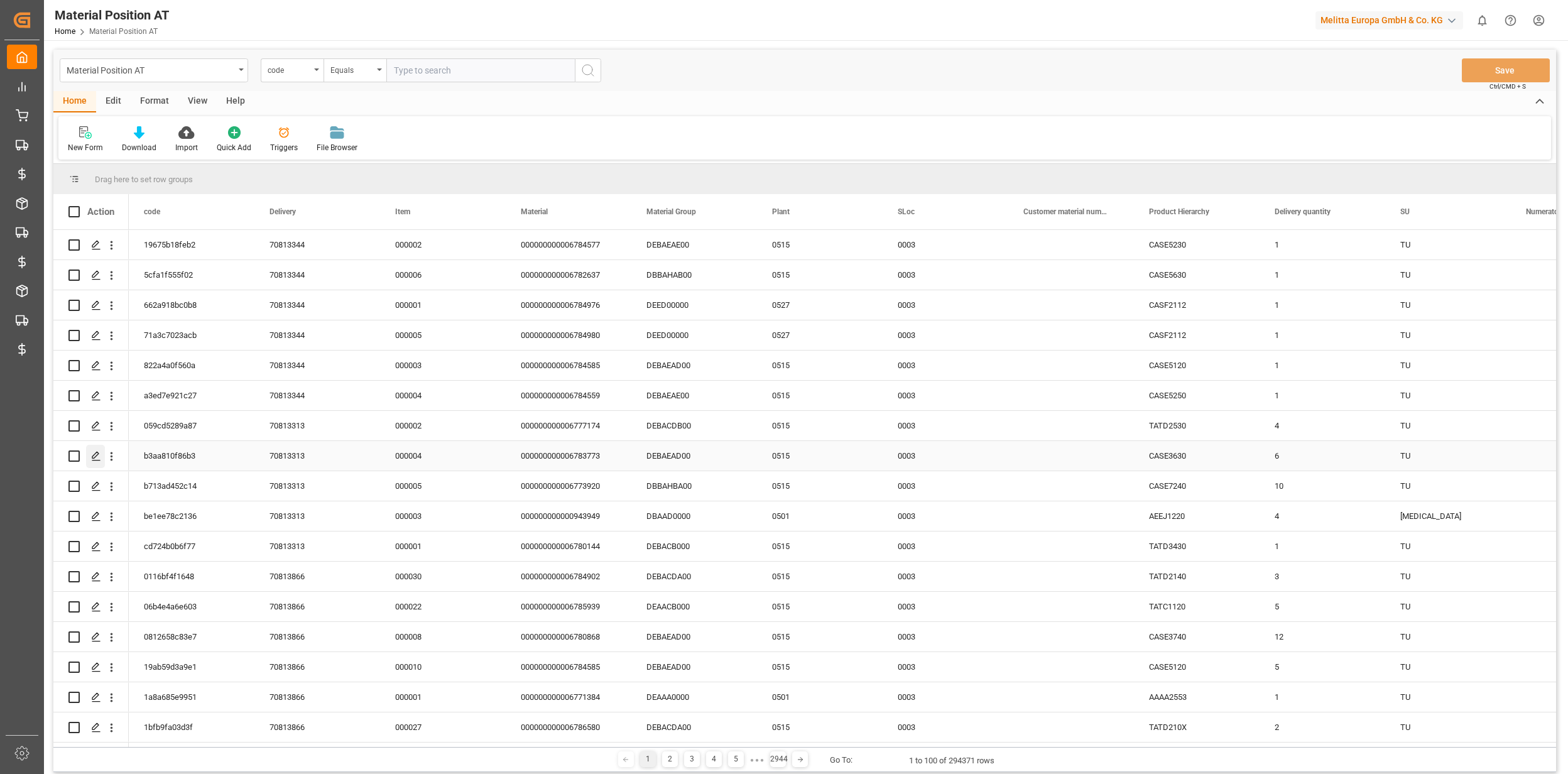
click at [94, 450] on div "Press SPACE to select this row." at bounding box center [95, 456] width 19 height 23
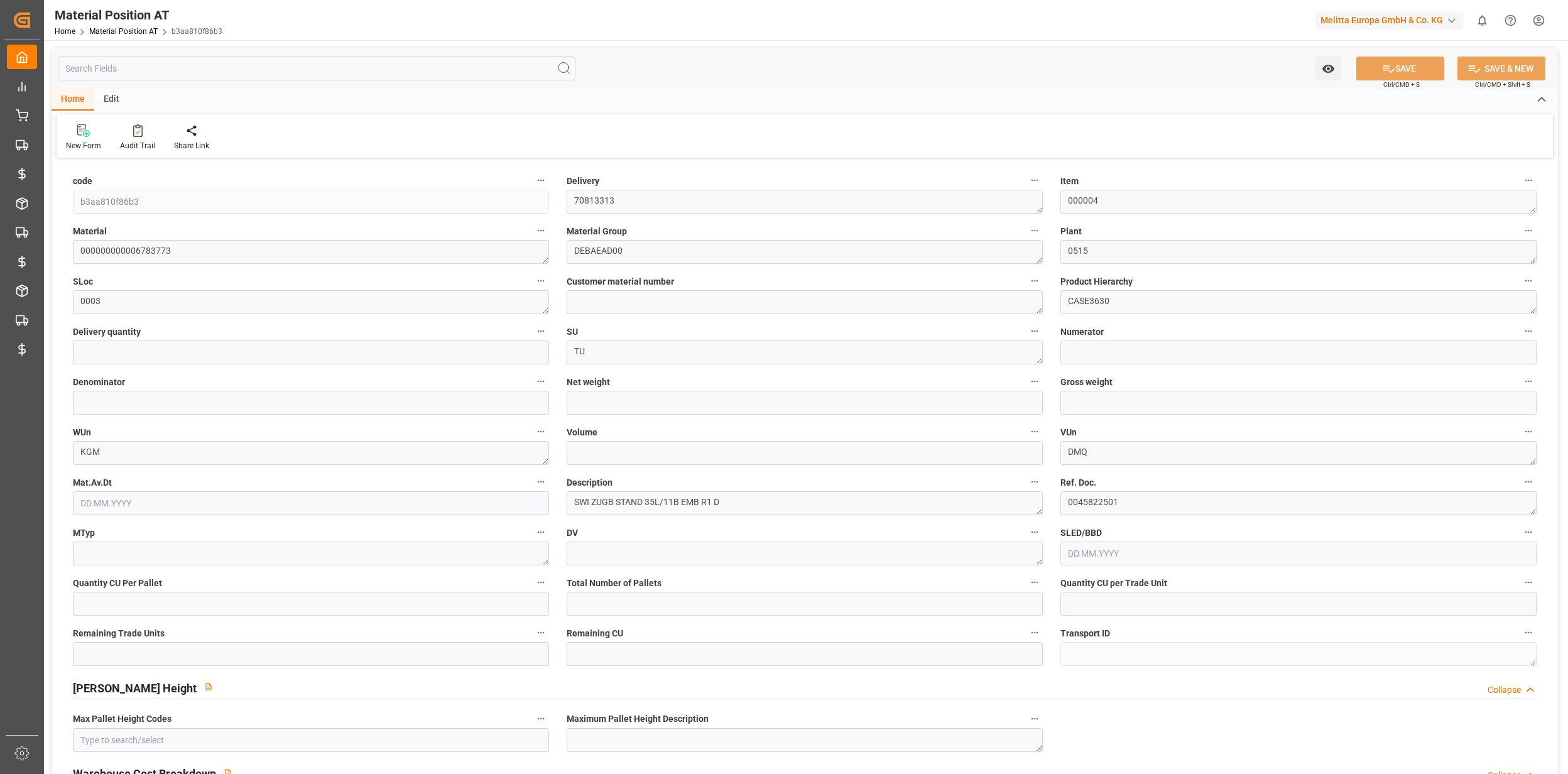
click at [290, 64] on input "text" at bounding box center [317, 68] width 518 height 24
type input "6"
type input "10.224"
type input "11.148"
type input "34.8"
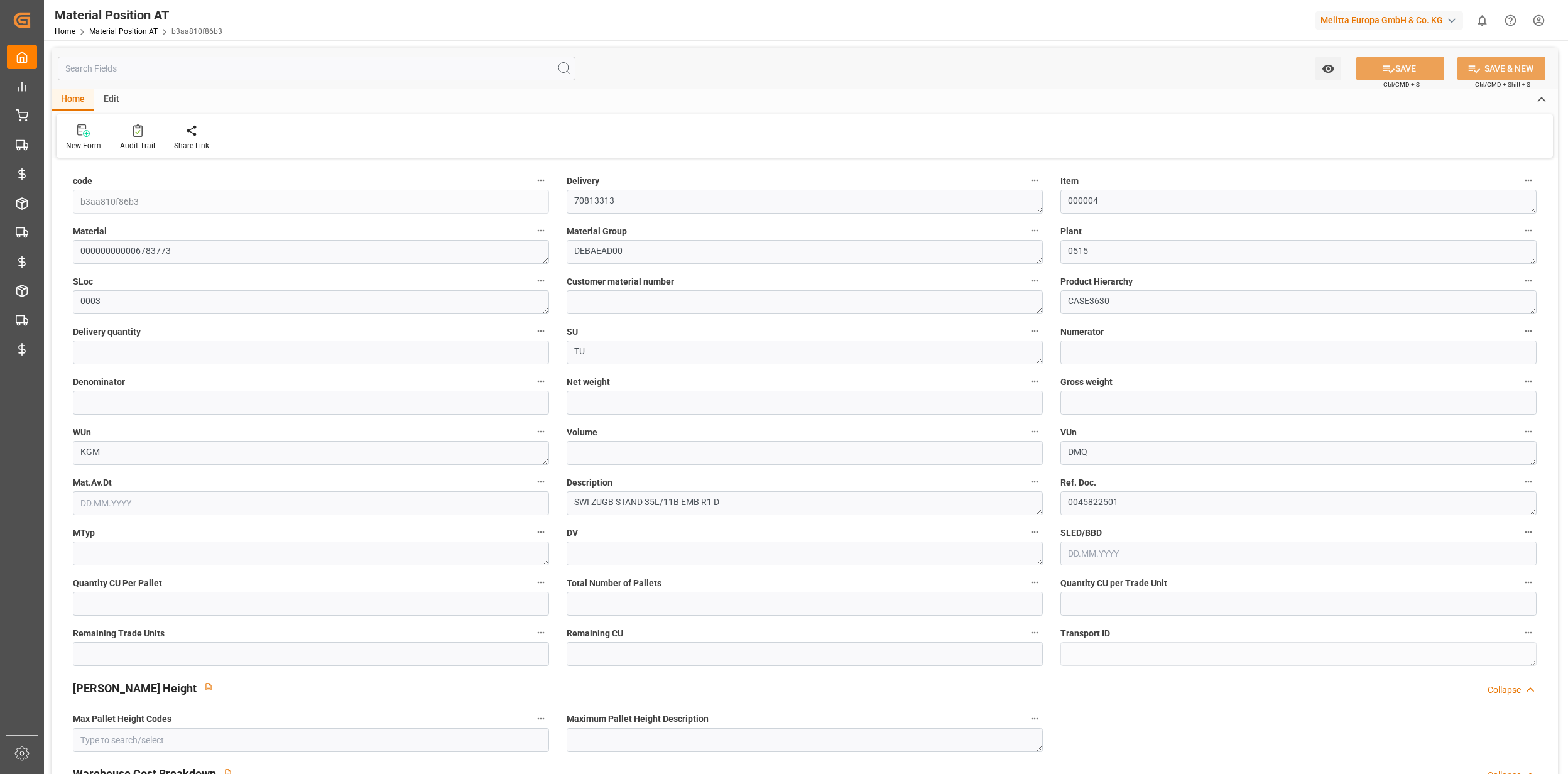
type input "1152"
type input "0"
type input "8"
type input "6"
type input "0"
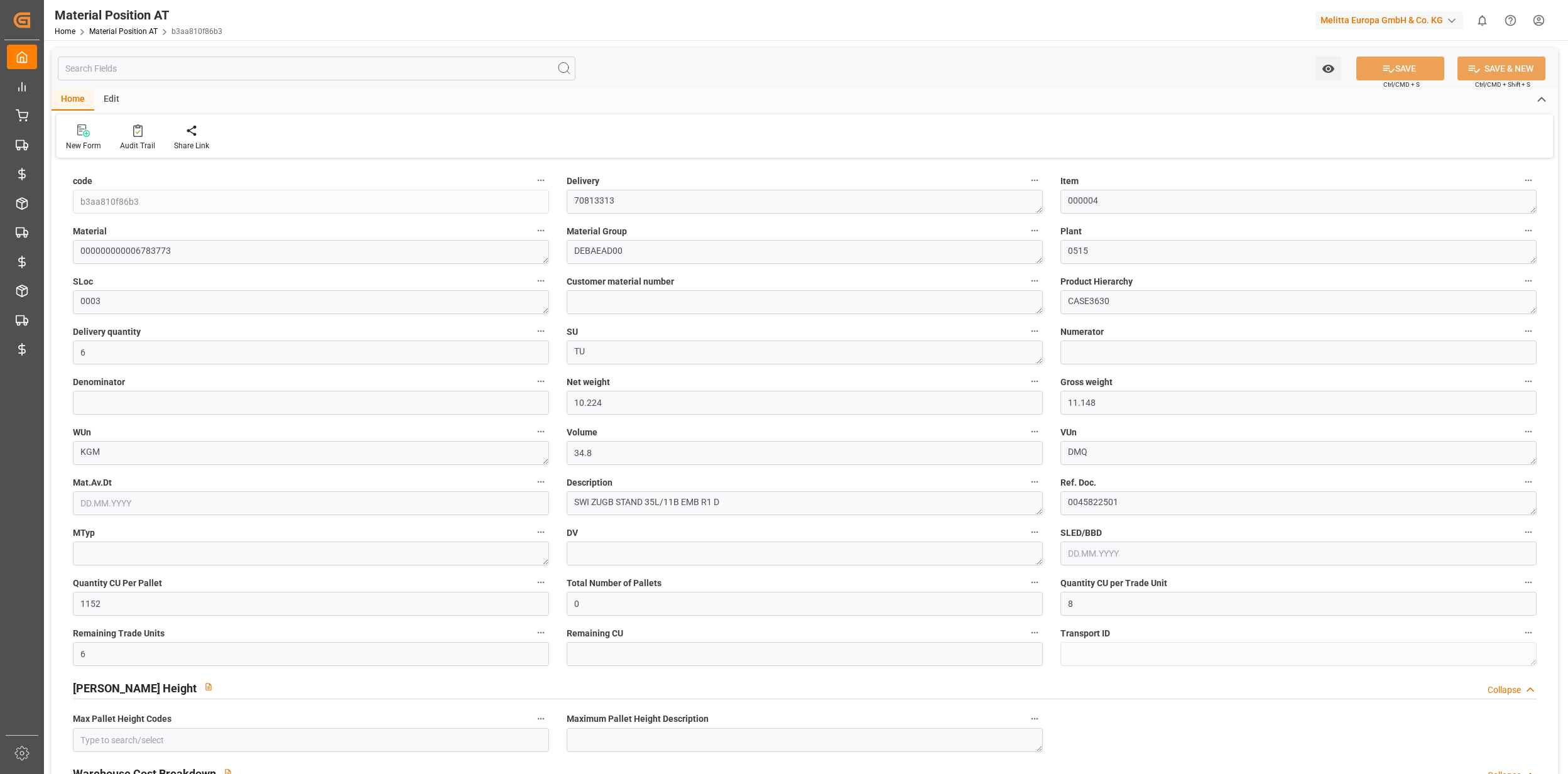
type input "2.16"
type input "0"
type input "0.1072"
type input "0"
type input "0.3654"
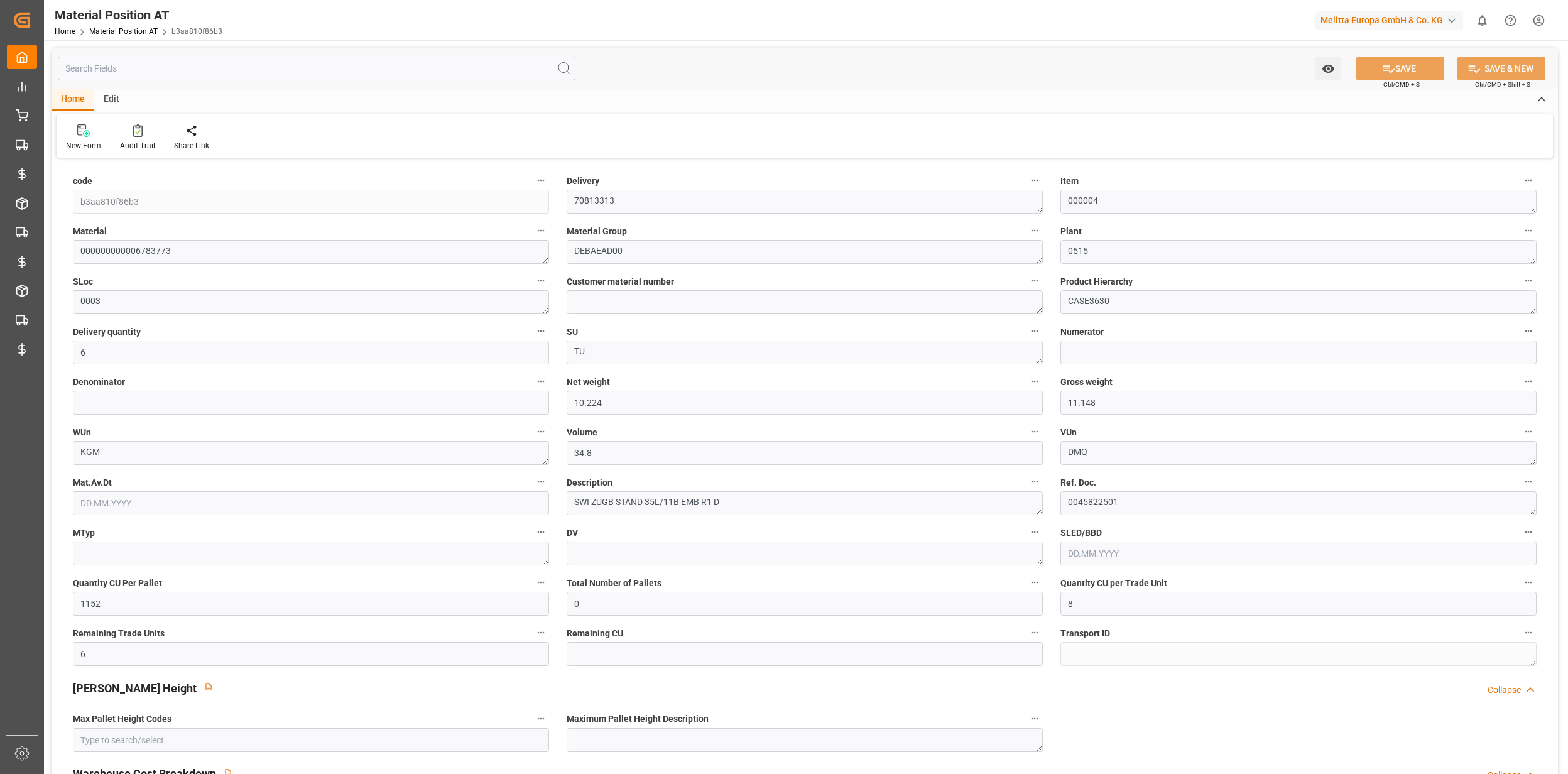
type input "0"
type input "0.0185"
type input "[DATE] 08:31"
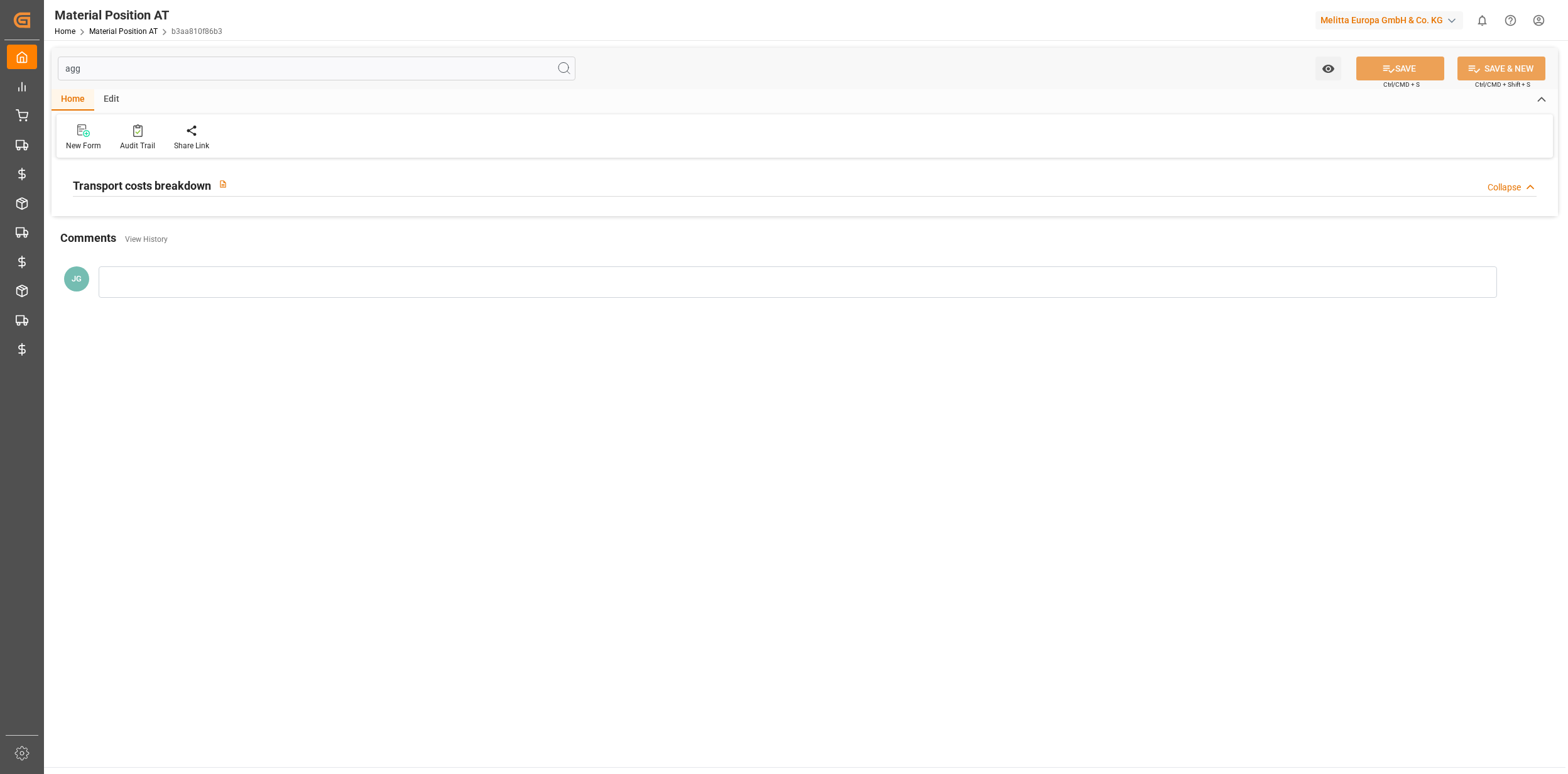
type input "agg"
click at [284, 196] on div at bounding box center [805, 196] width 1464 height 1
click at [301, 186] on div "Transport costs breakdown Collapse" at bounding box center [805, 184] width 1464 height 24
click at [1507, 185] on div "Expand" at bounding box center [1505, 187] width 29 height 13
click at [1513, 186] on div "Collapse" at bounding box center [1503, 187] width 33 height 13
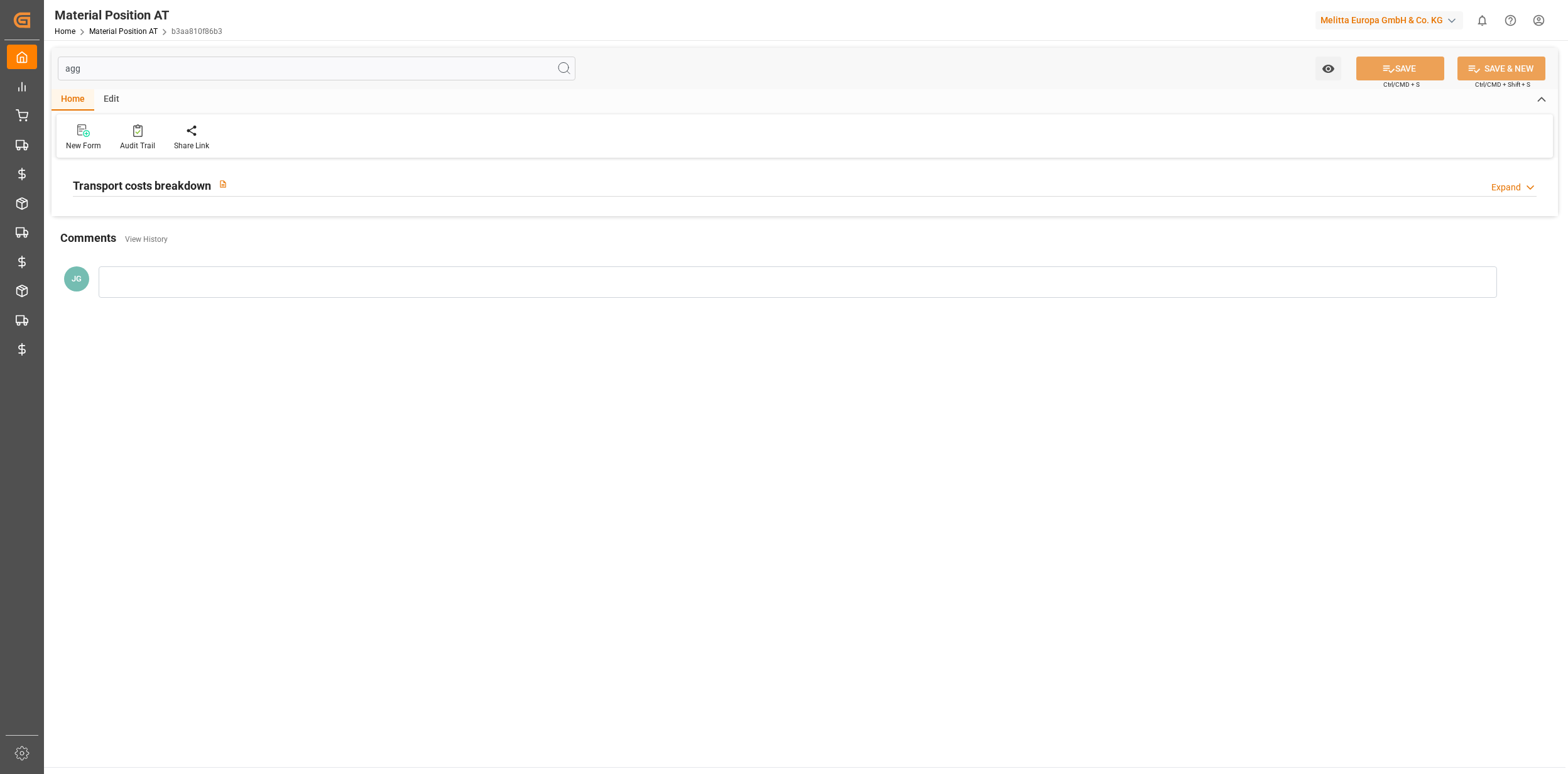
click at [1507, 192] on div "Expand" at bounding box center [1505, 187] width 29 height 13
click at [1507, 190] on div "Collapse" at bounding box center [1503, 187] width 33 height 13
click at [1507, 192] on div "Expand" at bounding box center [1505, 187] width 29 height 13
drag, startPoint x: 1507, startPoint y: 192, endPoint x: 1453, endPoint y: 191, distance: 54.0
click at [1484, 189] on div "Transport costs breakdown Collapse" at bounding box center [805, 184] width 1464 height 24
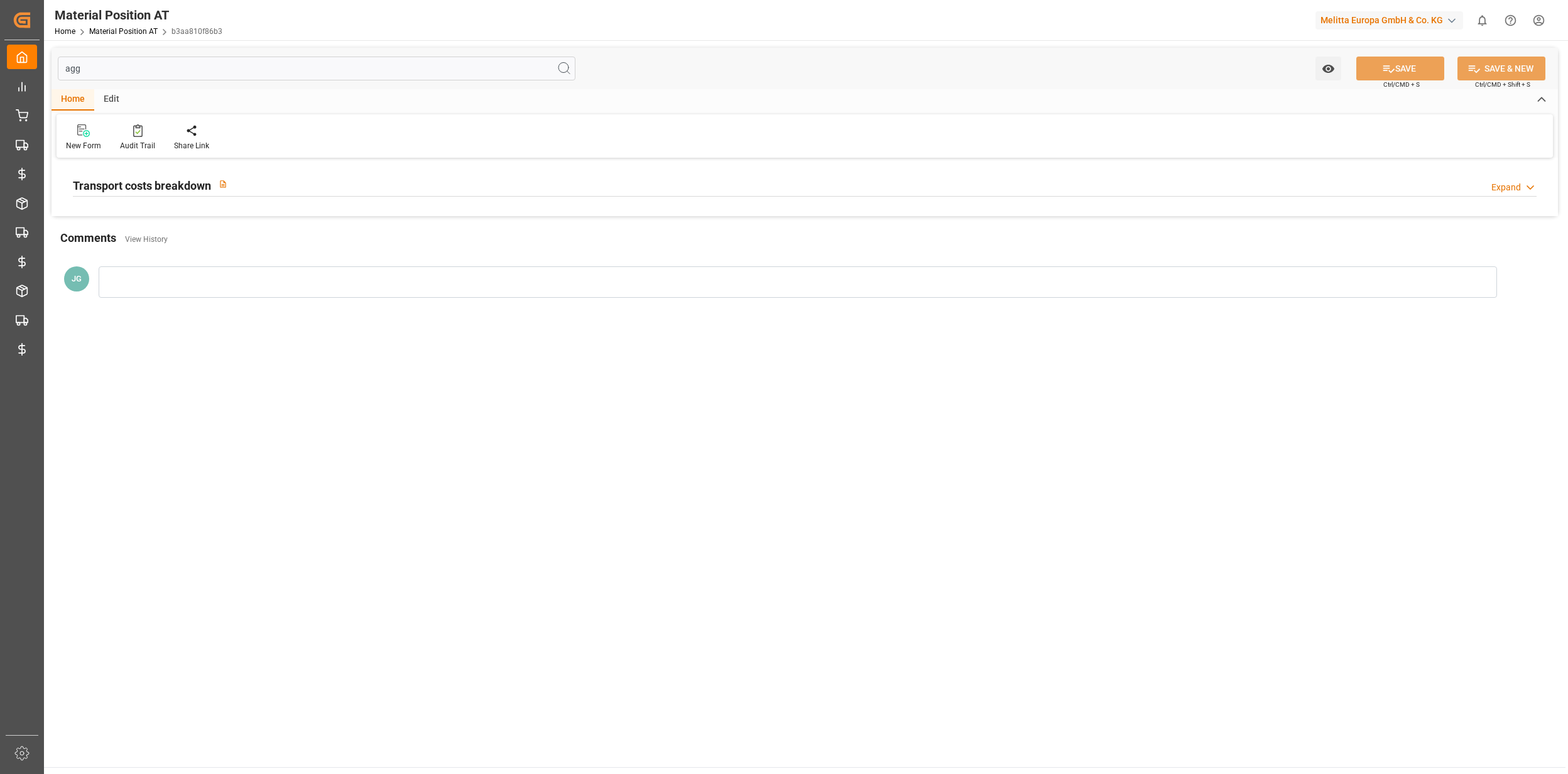
click at [1435, 184] on div "Transport costs breakdown Expand" at bounding box center [805, 184] width 1464 height 24
click at [1435, 184] on div "Transport costs breakdown Collapse" at bounding box center [805, 184] width 1464 height 24
click at [249, 186] on div "Transport costs breakdown Expand" at bounding box center [805, 184] width 1464 height 24
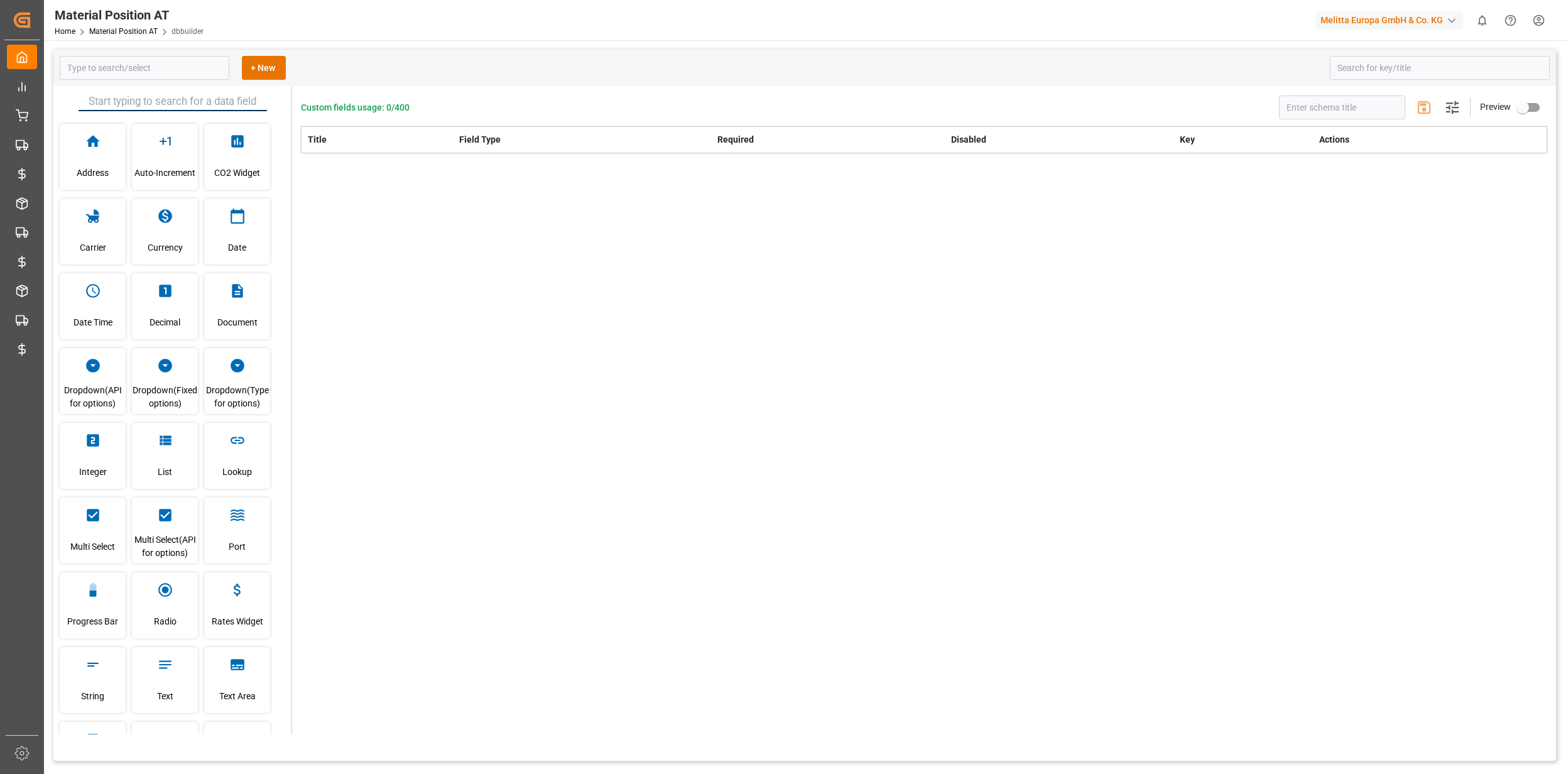
type input "Material Position AT"
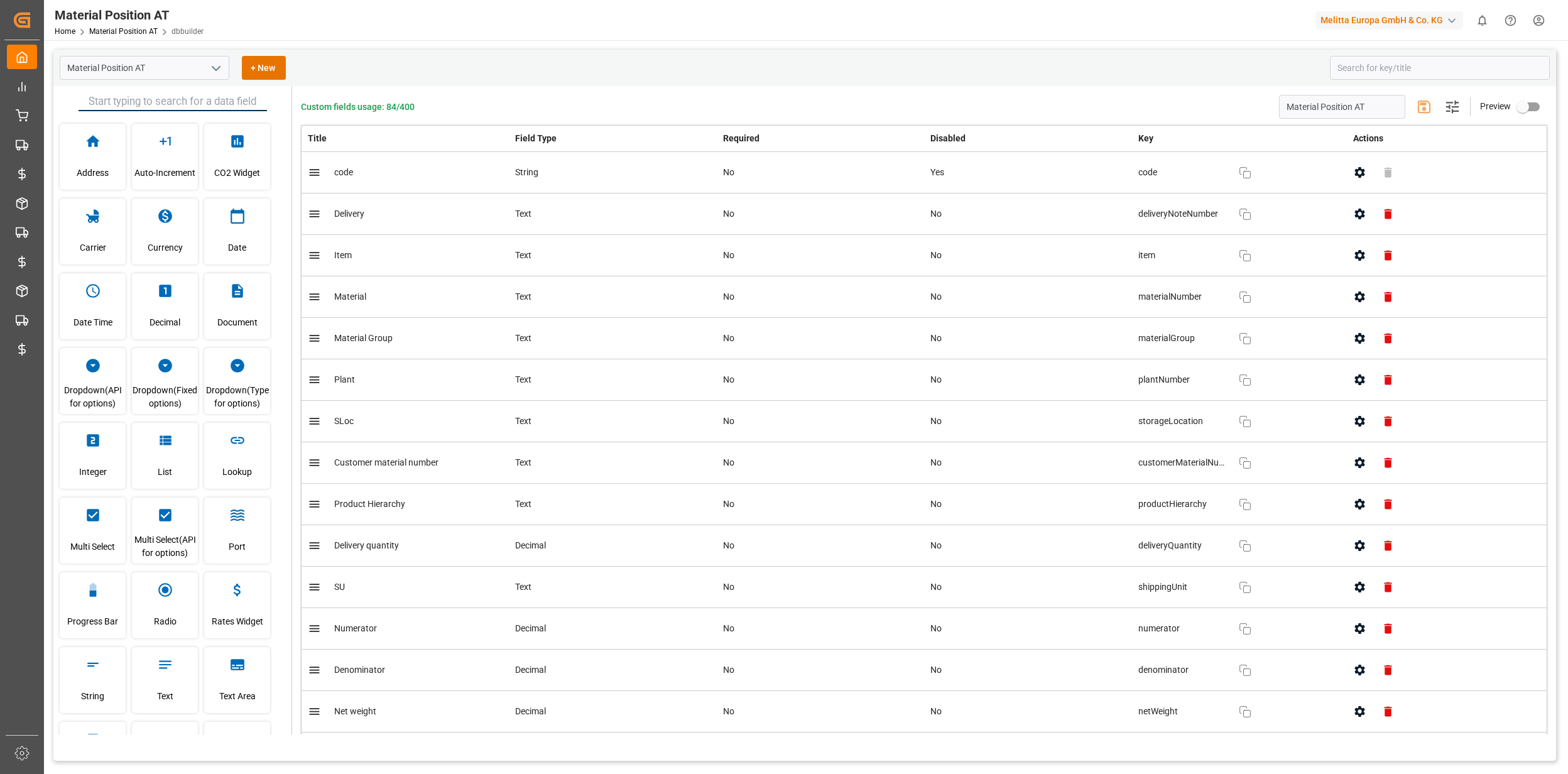
click at [1392, 80] on div "Material Position AT + New" at bounding box center [805, 68] width 1503 height 37
click at [1395, 76] on input at bounding box center [1440, 68] width 220 height 24
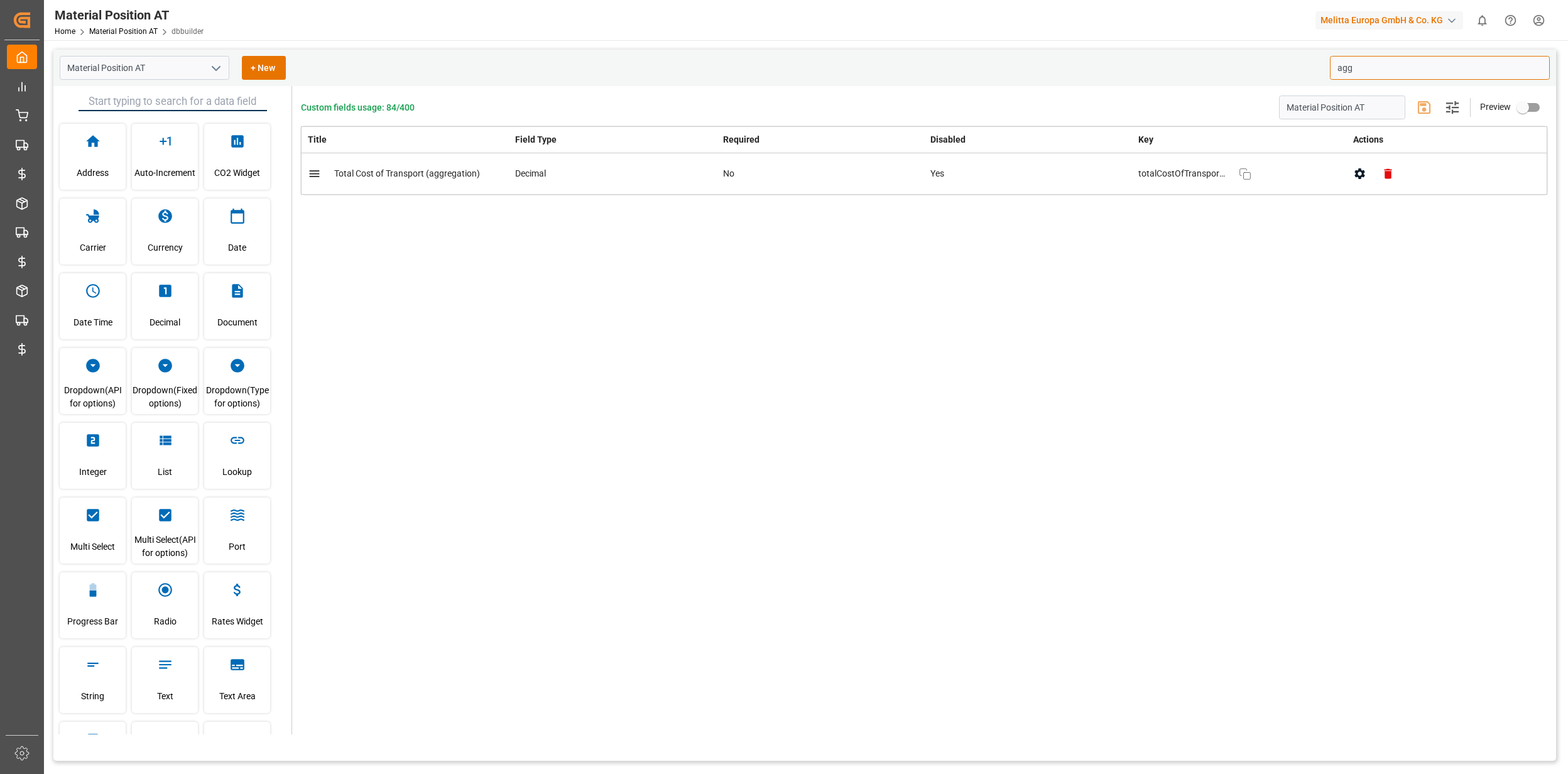
click at [1357, 169] on icon "button" at bounding box center [1359, 173] width 13 height 13
type input "agg"
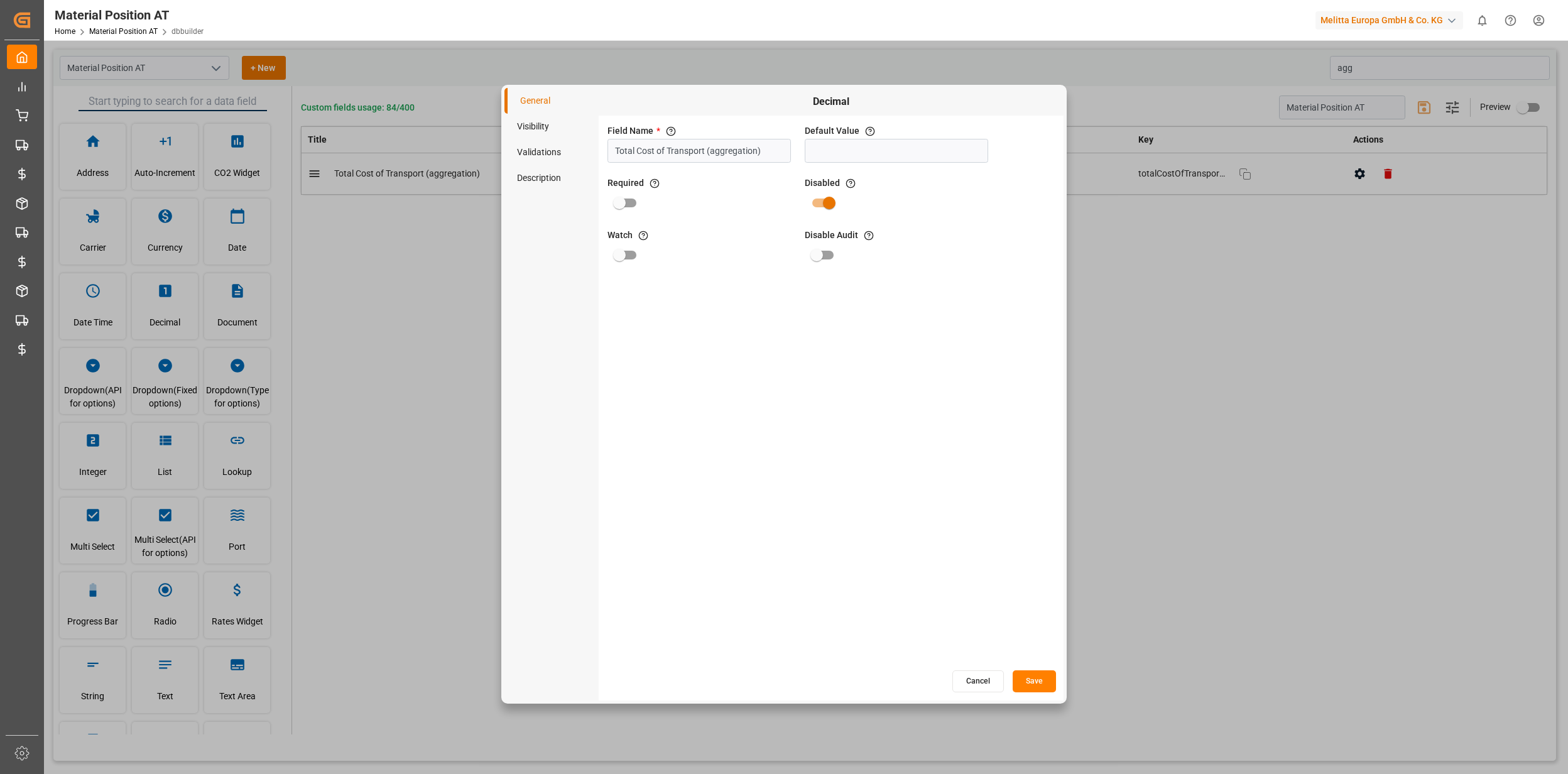
click at [533, 129] on li "Visibility" at bounding box center [552, 127] width 95 height 26
click at [755, 146] on input "primary checkbox" at bounding box center [754, 151] width 72 height 24
checkbox input "true"
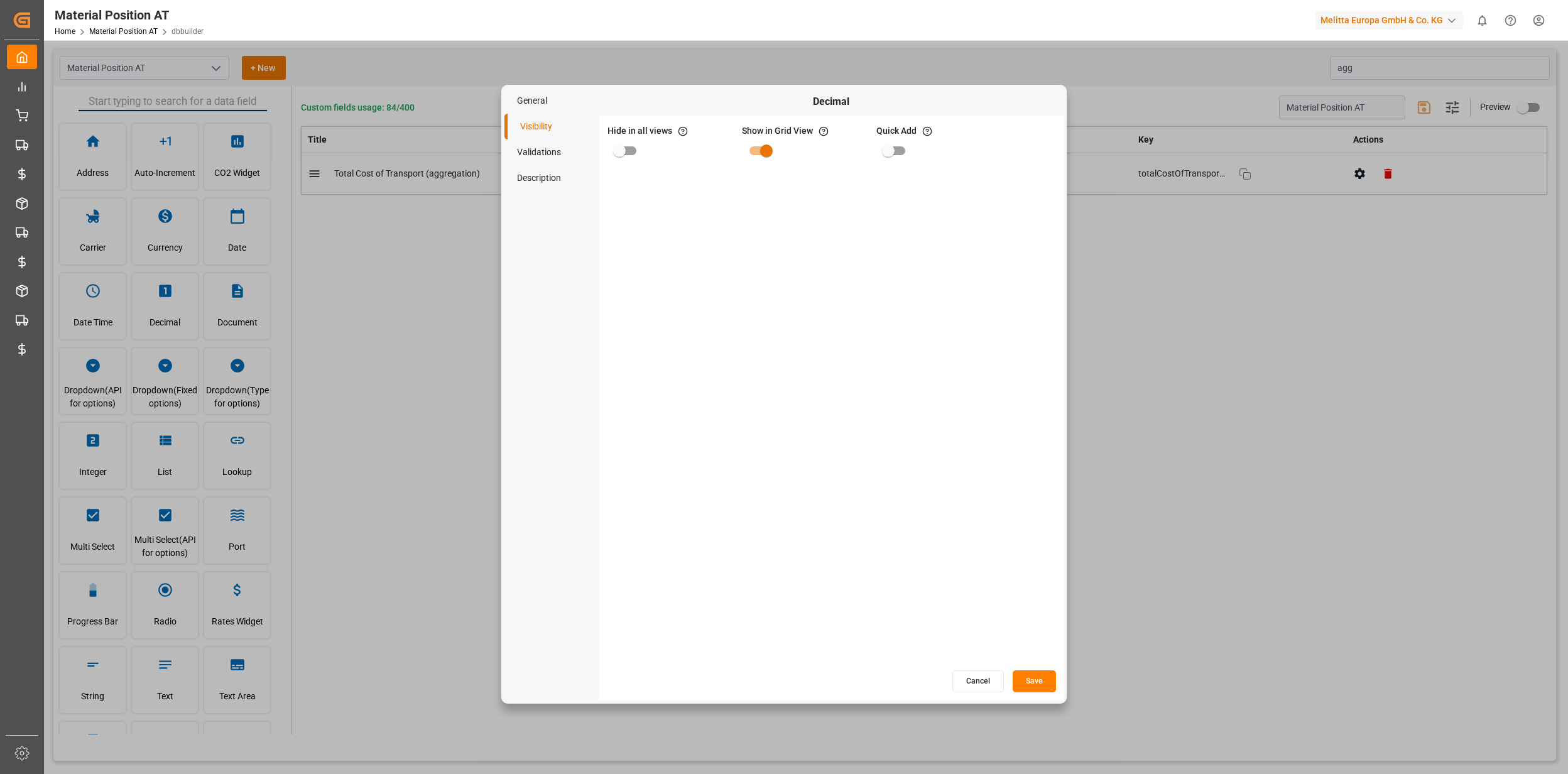
click at [1056, 679] on div "Cancel Save" at bounding box center [831, 681] width 465 height 25
click at [1041, 671] on button "Save" at bounding box center [1034, 681] width 43 height 22
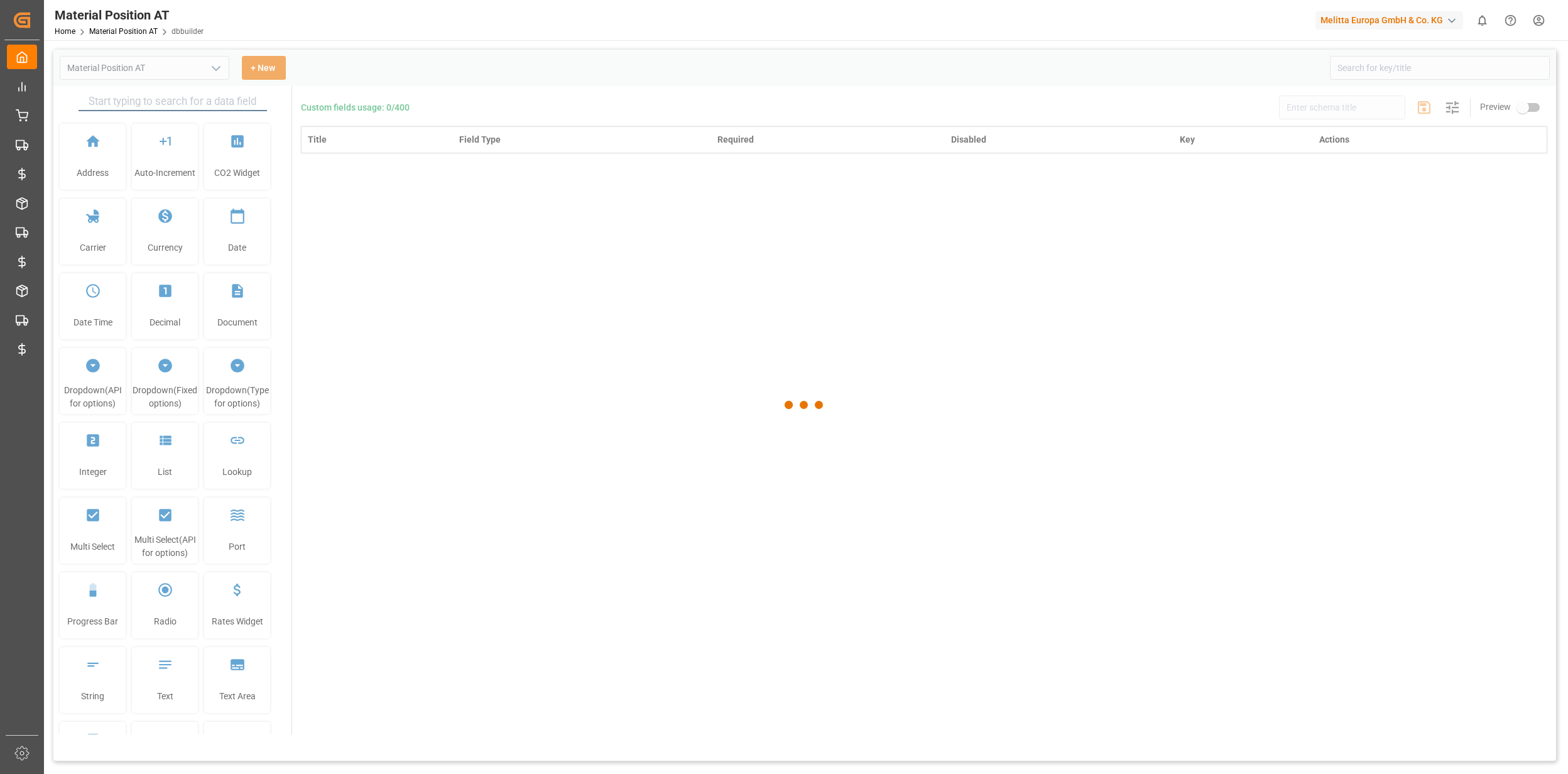
type input "Material Position AT"
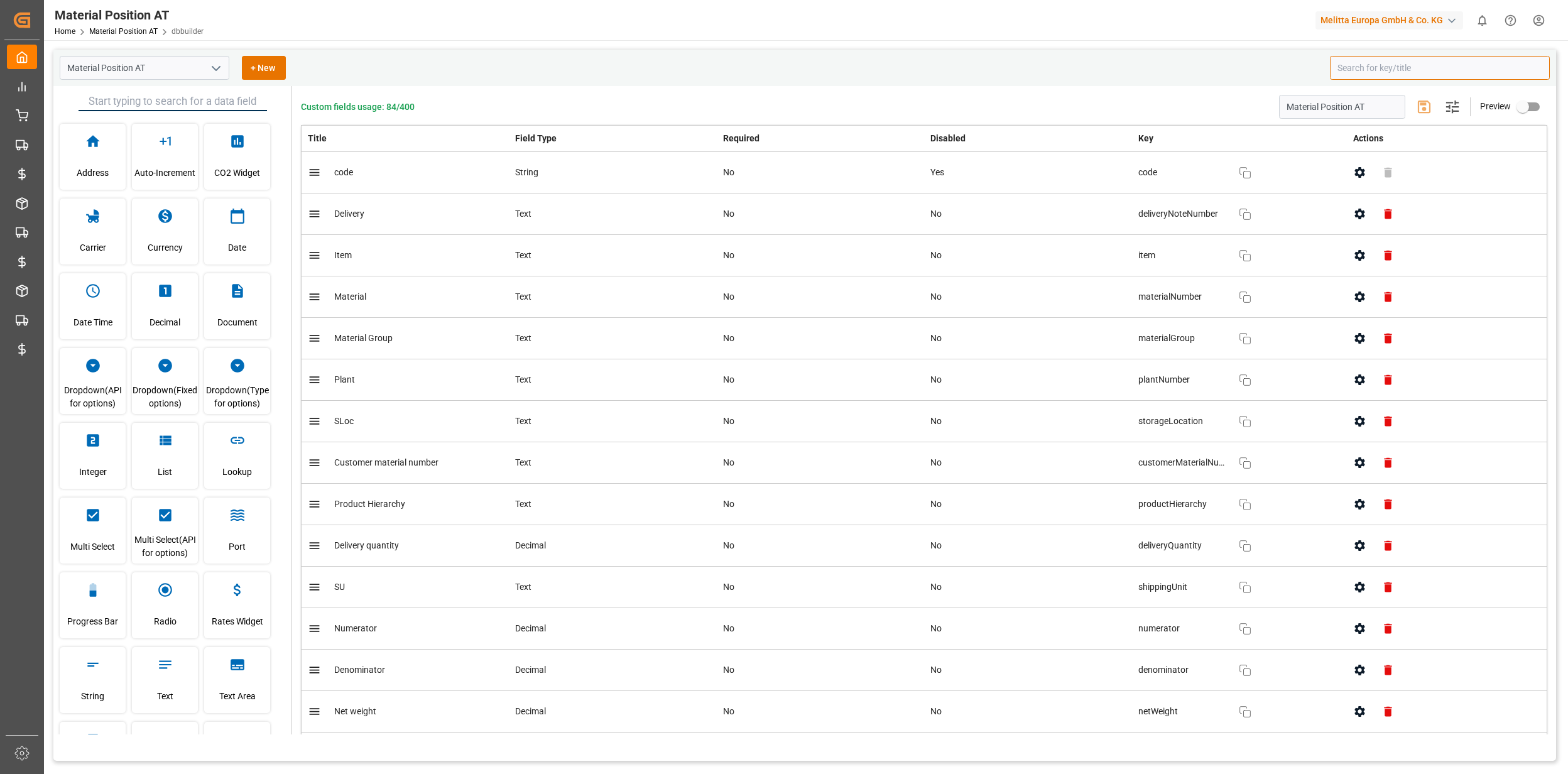
click at [1445, 66] on input at bounding box center [1440, 68] width 220 height 24
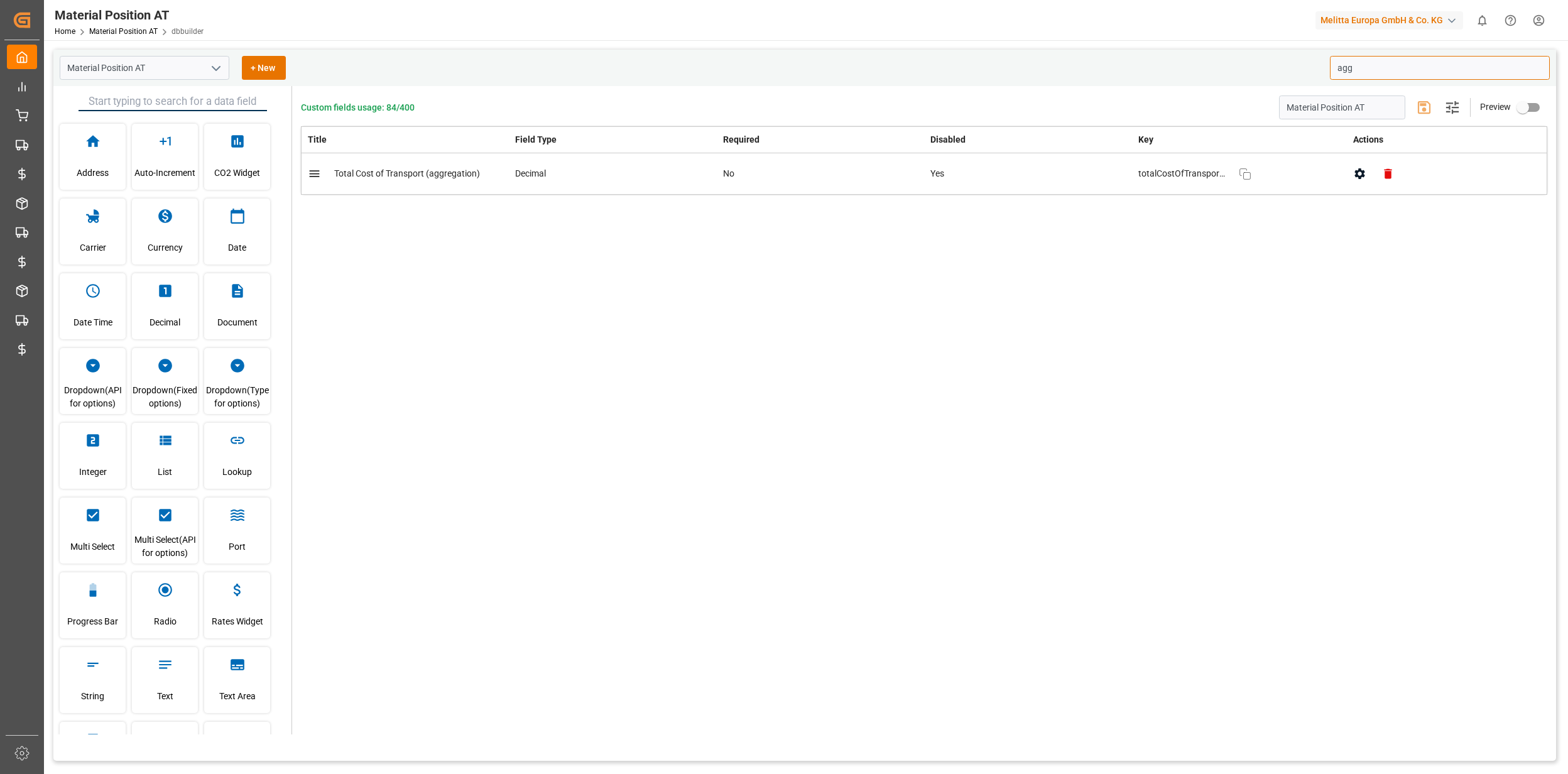
click at [1362, 177] on icon "button" at bounding box center [1359, 173] width 10 height 10
type input "agg"
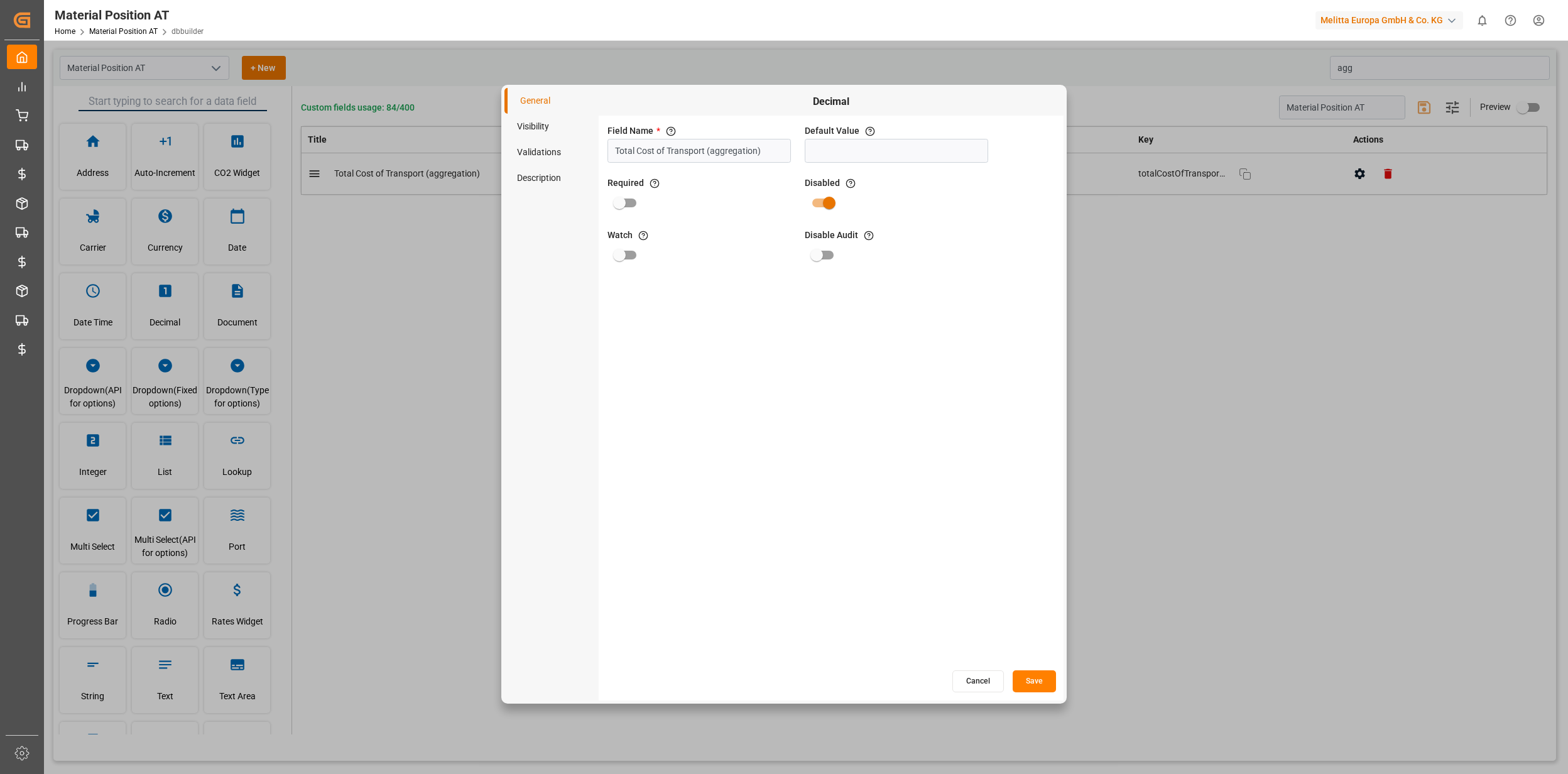
click at [520, 138] on li "Visibility" at bounding box center [552, 127] width 95 height 26
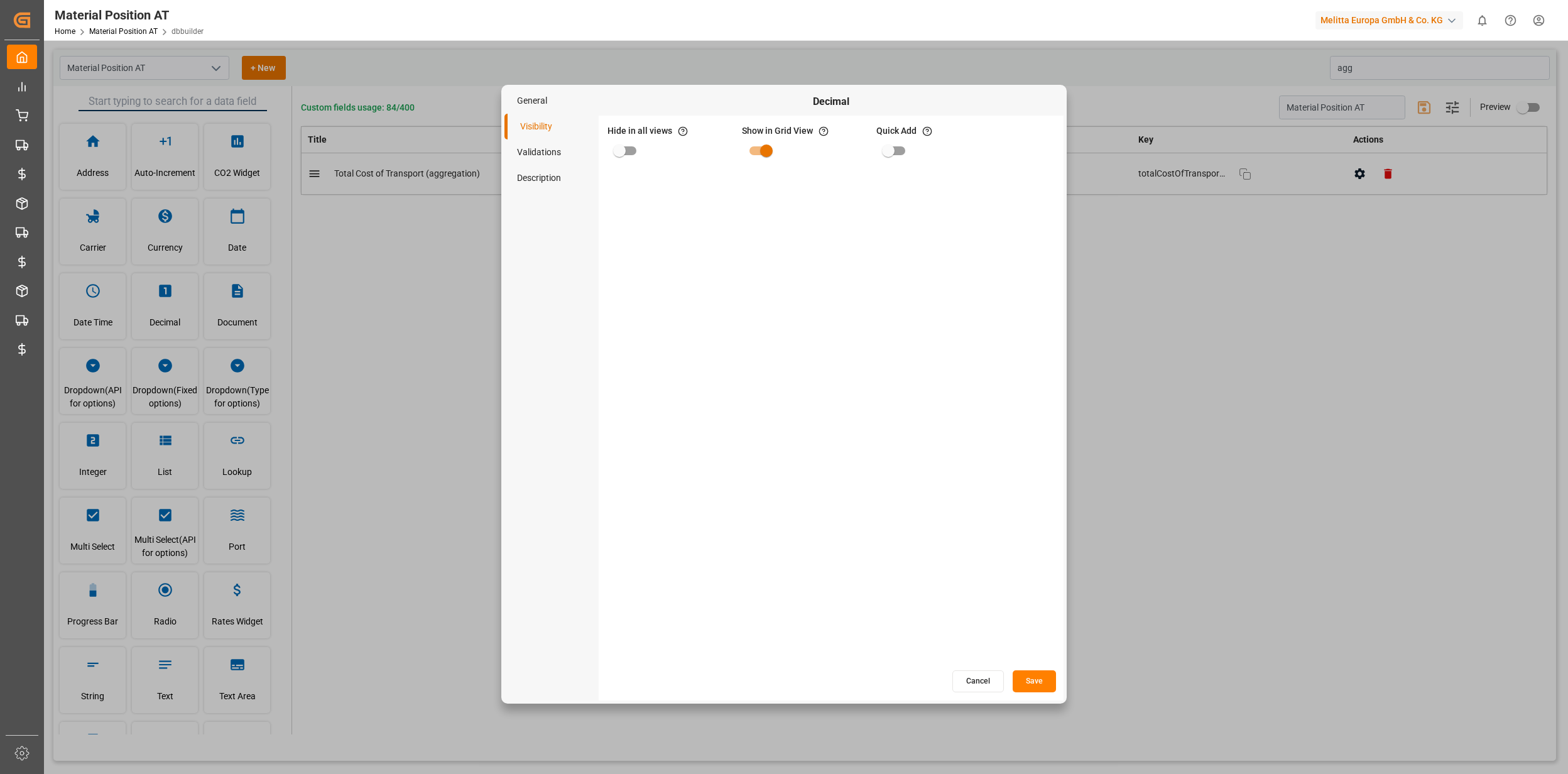
click at [533, 160] on li "Validations" at bounding box center [552, 153] width 95 height 26
click at [539, 176] on li "Description" at bounding box center [552, 178] width 95 height 26
click at [540, 104] on li "General" at bounding box center [552, 101] width 95 height 26
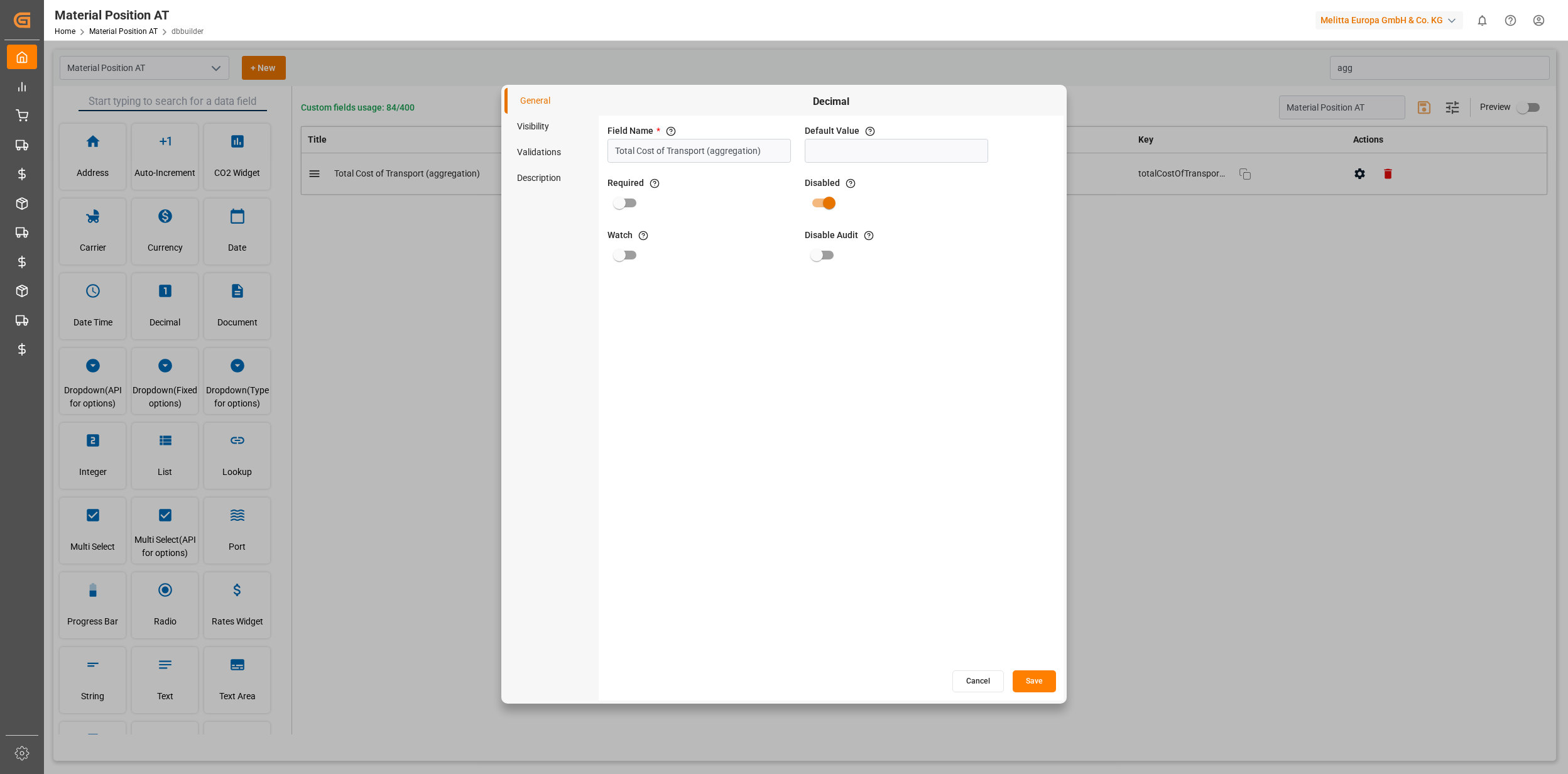
click at [538, 113] on li "Visibility" at bounding box center [552, 127] width 95 height 26
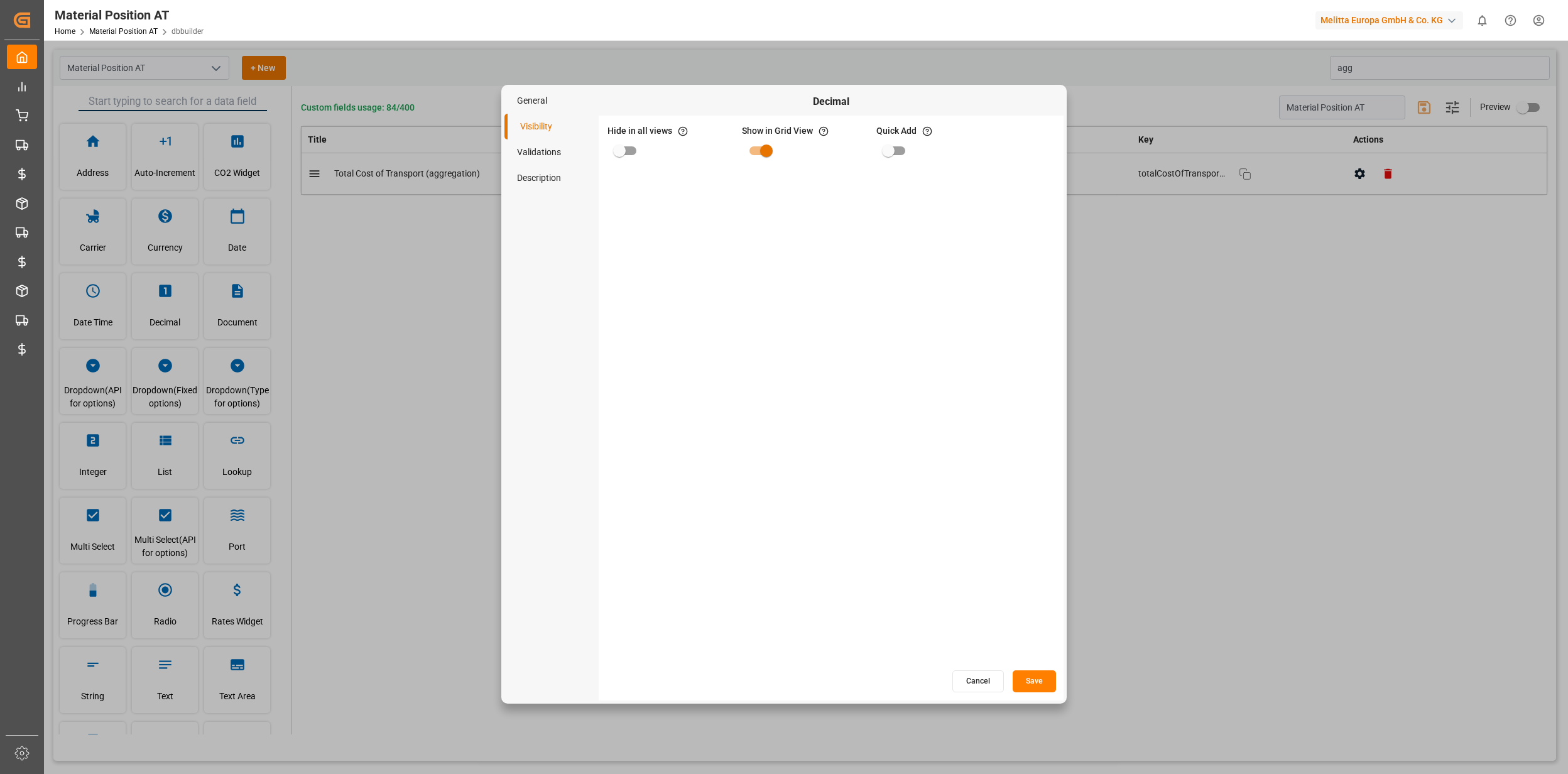
click at [970, 687] on button "Cancel" at bounding box center [978, 681] width 52 height 22
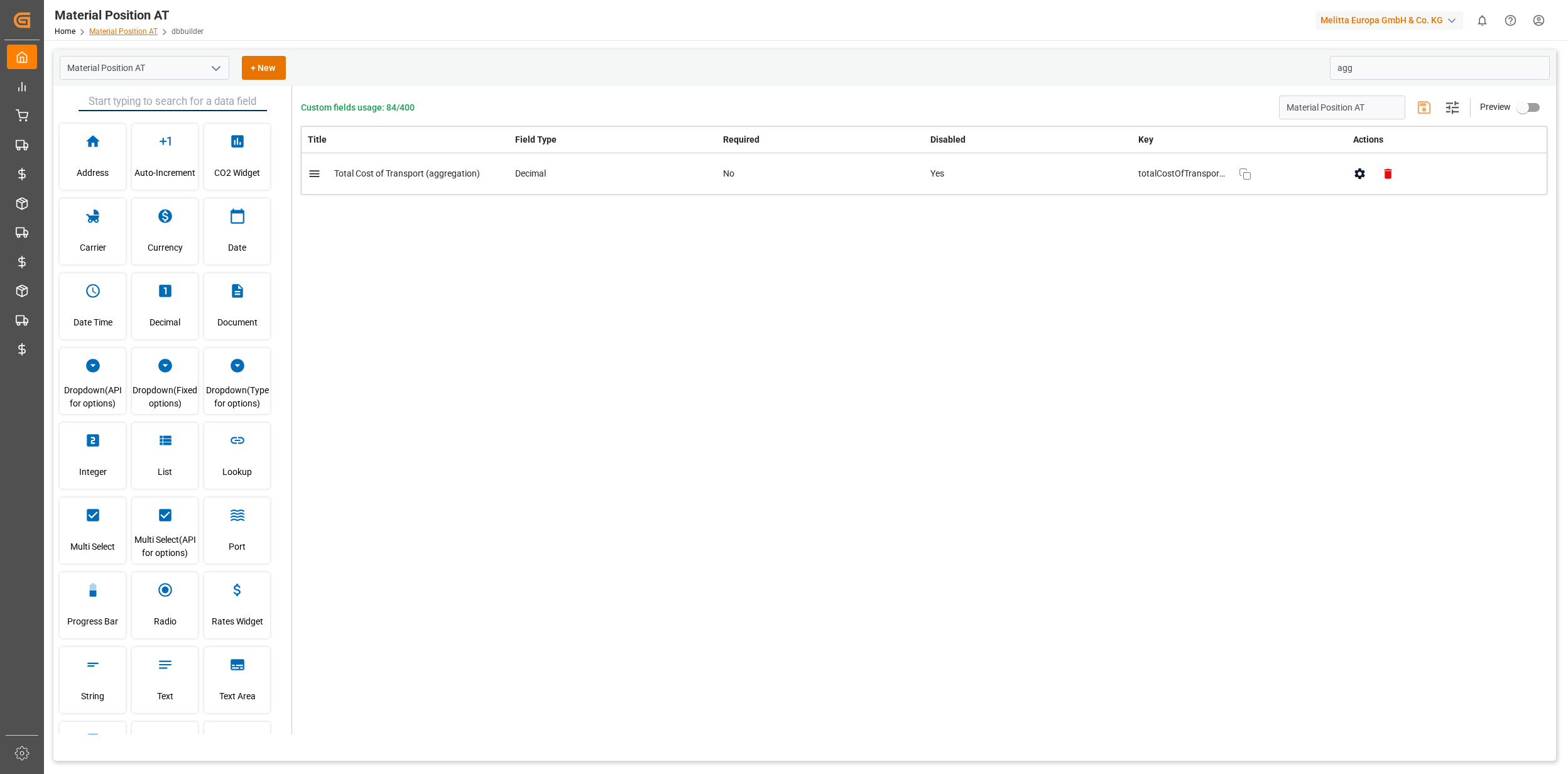
click at [124, 30] on link "Material Position AT" at bounding box center [123, 31] width 68 height 8
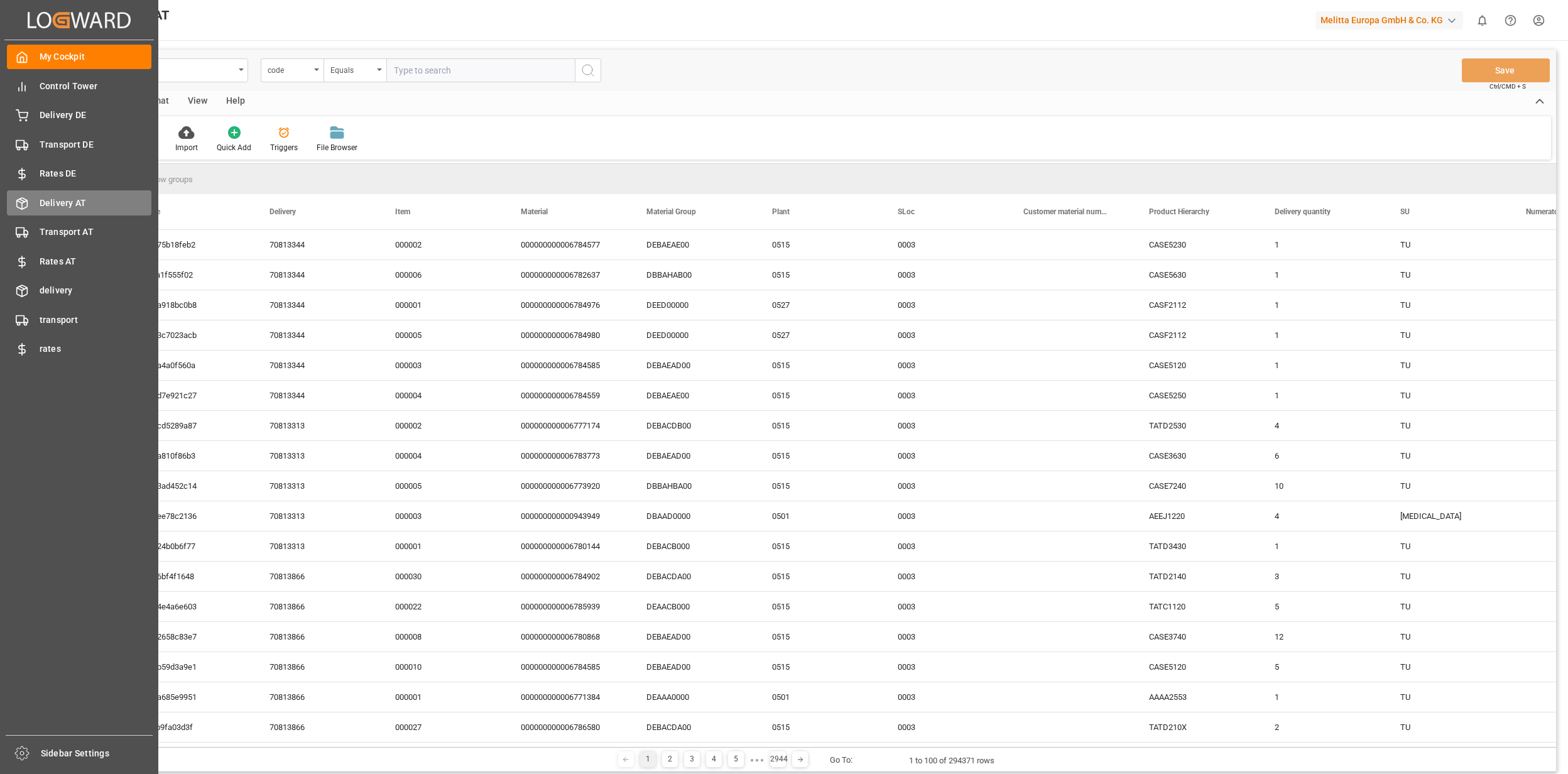
click at [70, 200] on span "Delivery AT" at bounding box center [96, 203] width 112 height 13
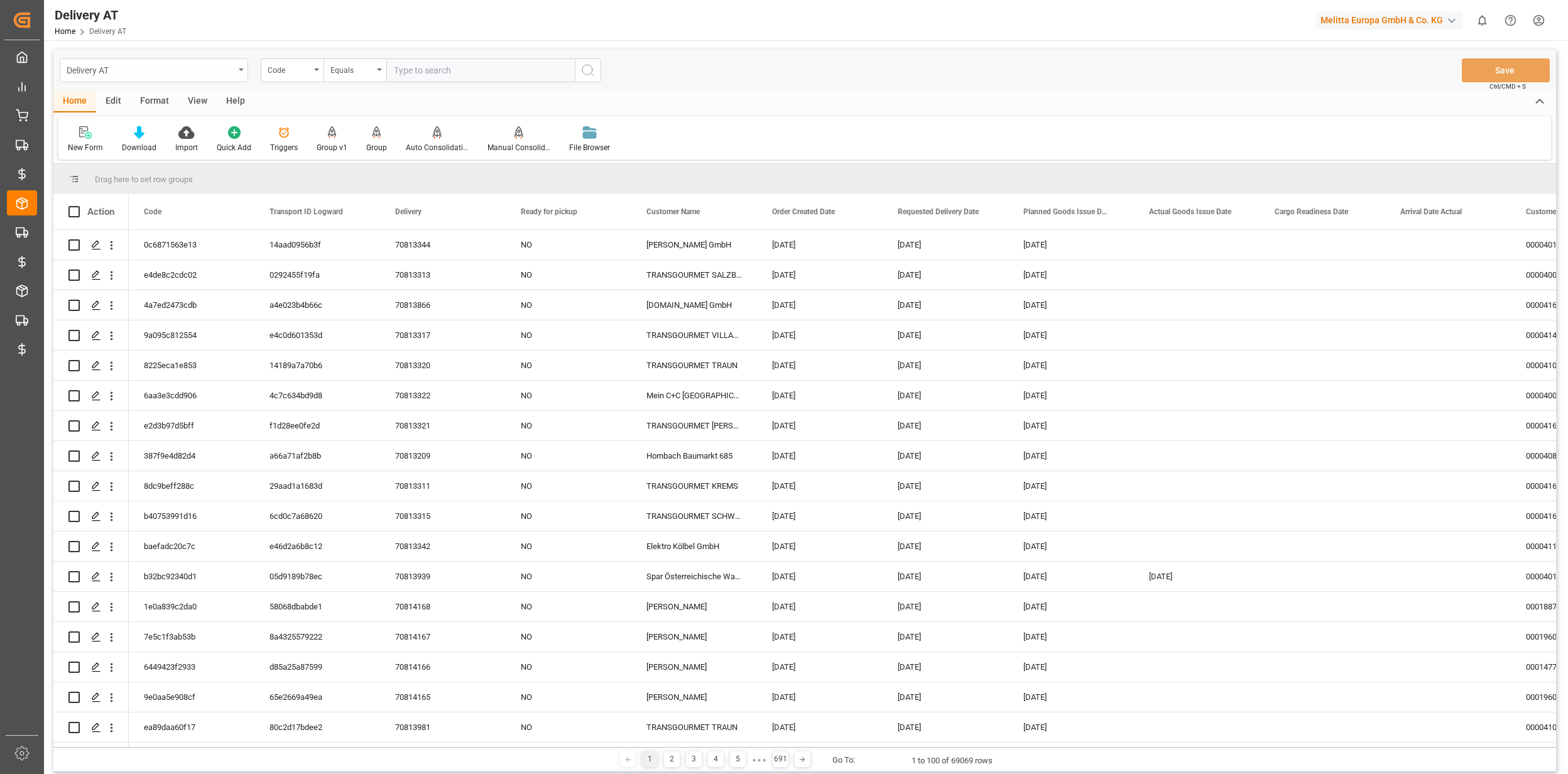
click at [204, 70] on div "Delivery AT" at bounding box center [150, 69] width 168 height 16
type input "mater"
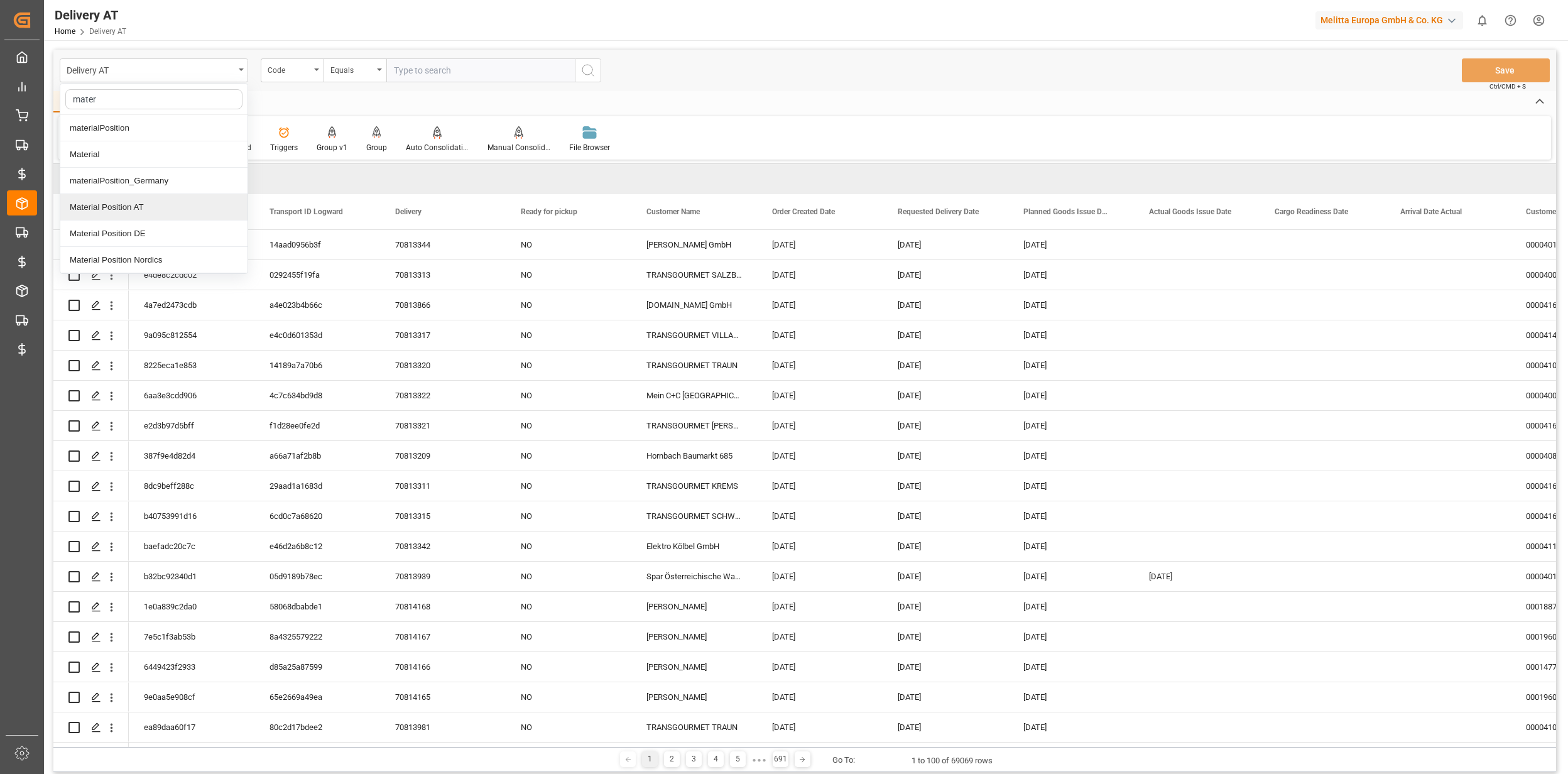
click at [166, 213] on div "Material Position AT" at bounding box center [153, 207] width 187 height 26
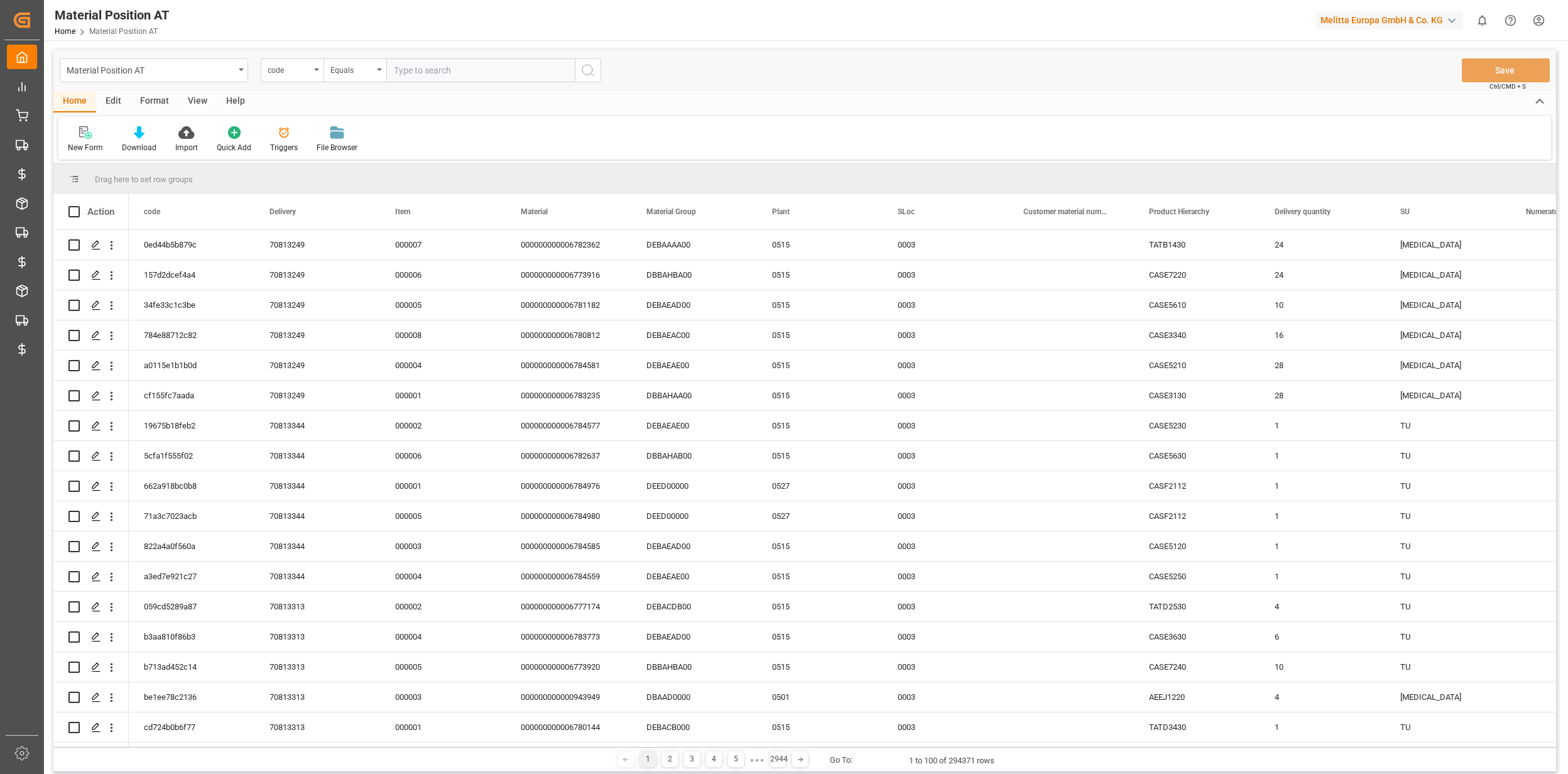
click at [111, 101] on div "Edit" at bounding box center [113, 102] width 35 height 22
click at [85, 96] on div "Home" at bounding box center [75, 102] width 43 height 22
click at [293, 68] on div "code" at bounding box center [289, 68] width 43 height 14
type input "a"
click at [711, 133] on div "New Form Download Import Quick Add Triggers File Browser" at bounding box center [805, 138] width 1492 height 43
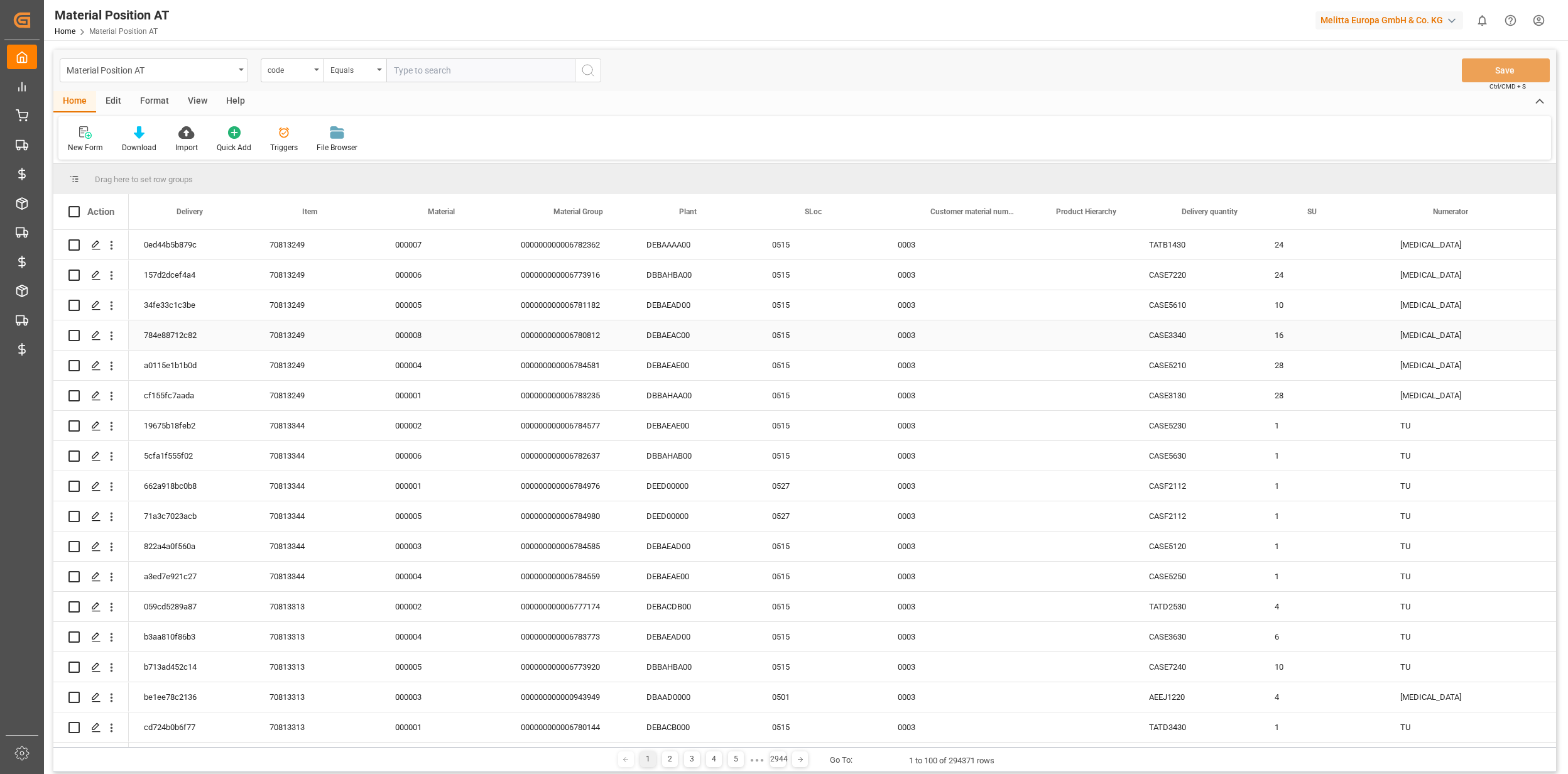
scroll to position [0, 419]
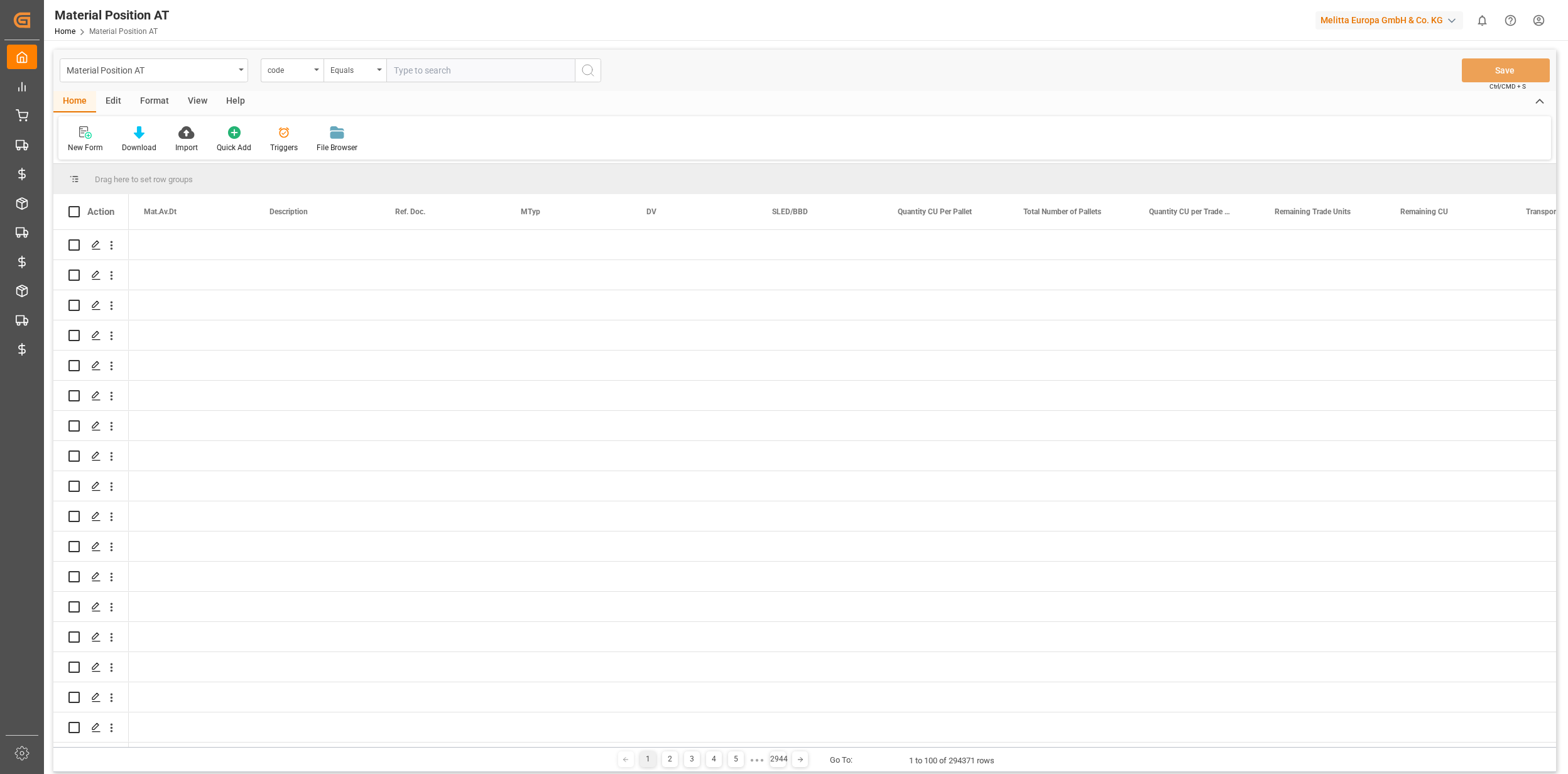
click at [126, 100] on div "Edit" at bounding box center [113, 102] width 35 height 22
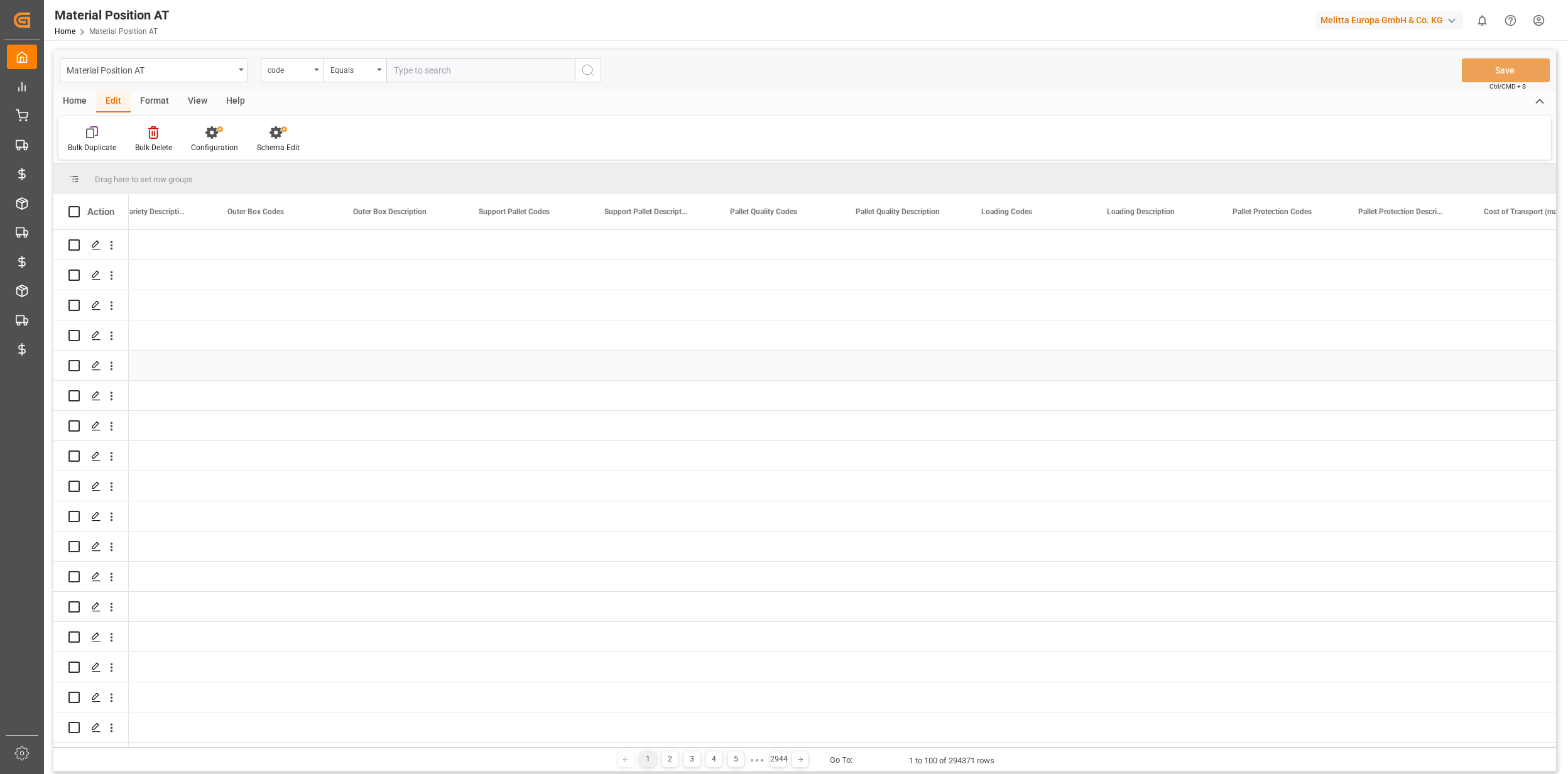
scroll to position [0, 6282]
drag, startPoint x: 1005, startPoint y: 207, endPoint x: 1058, endPoint y: 203, distance: 53.2
click at [1058, 203] on div at bounding box center [1060, 212] width 5 height 35
drag, startPoint x: 961, startPoint y: 214, endPoint x: 867, endPoint y: 330, distance: 149.3
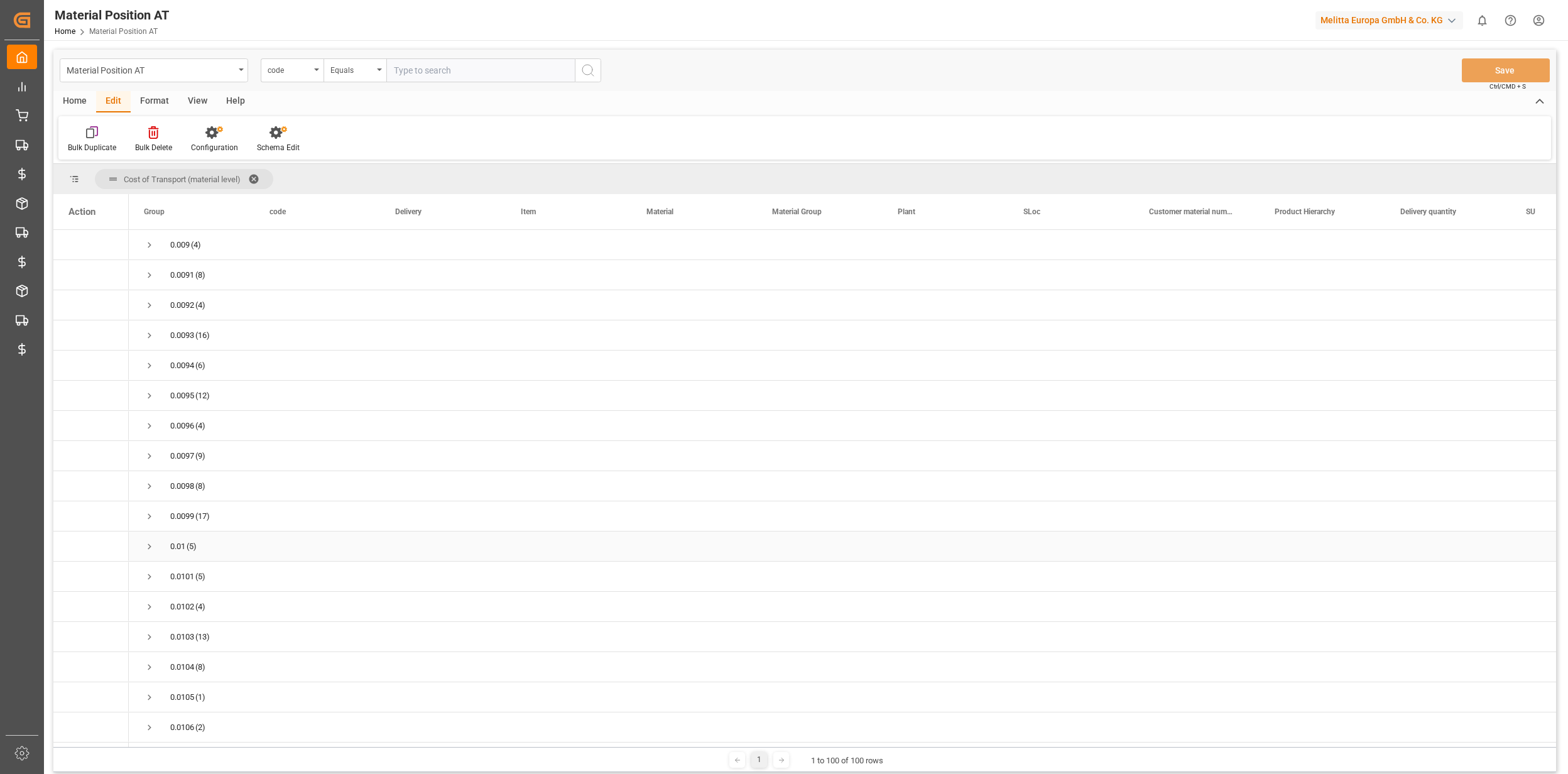
scroll to position [83, 0]
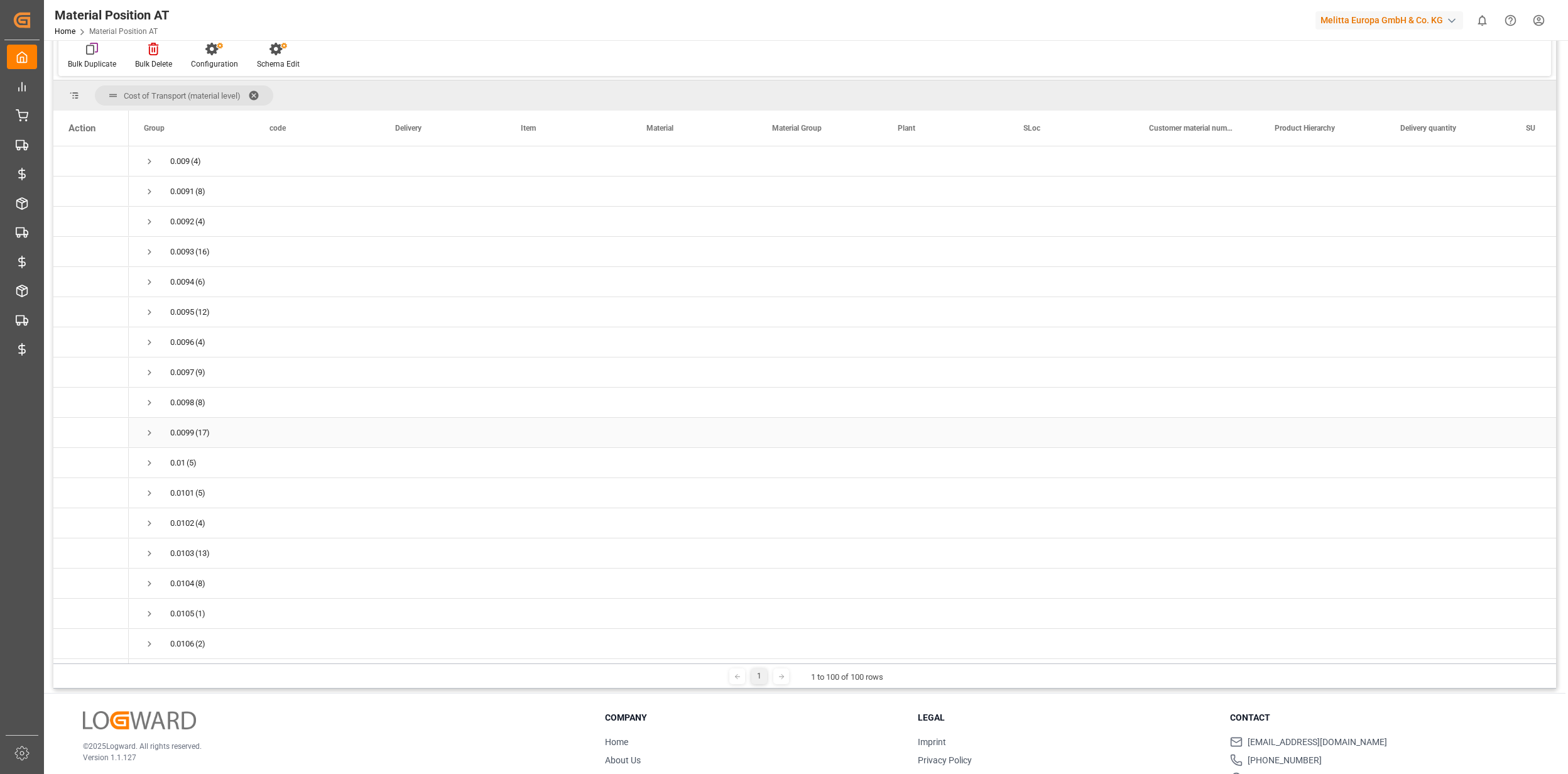
click at [144, 427] on span "Press SPACE to select this row." at bounding box center [149, 432] width 11 height 11
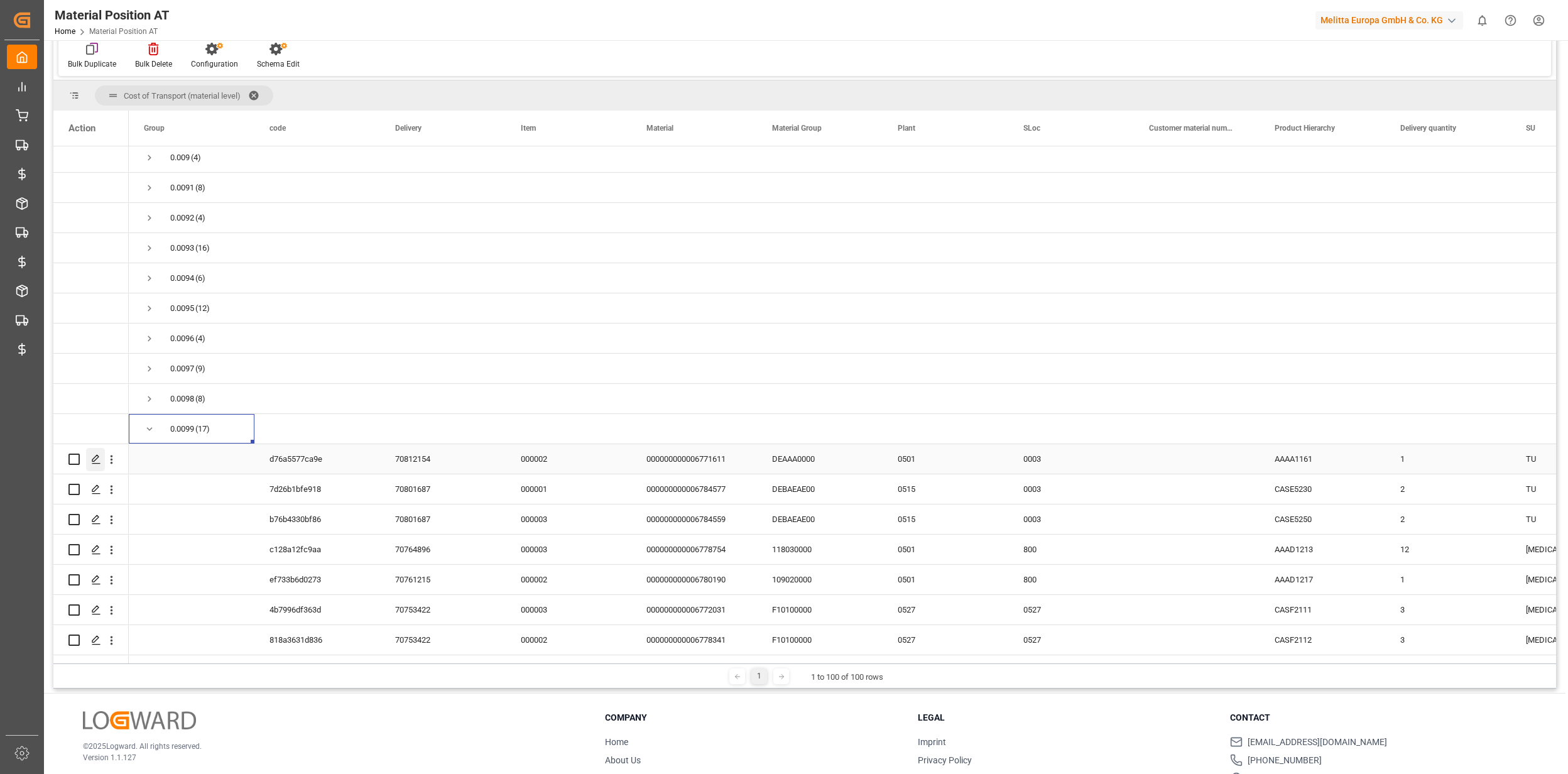
click at [89, 457] on div "Press SPACE to select this row." at bounding box center [95, 460] width 19 height 23
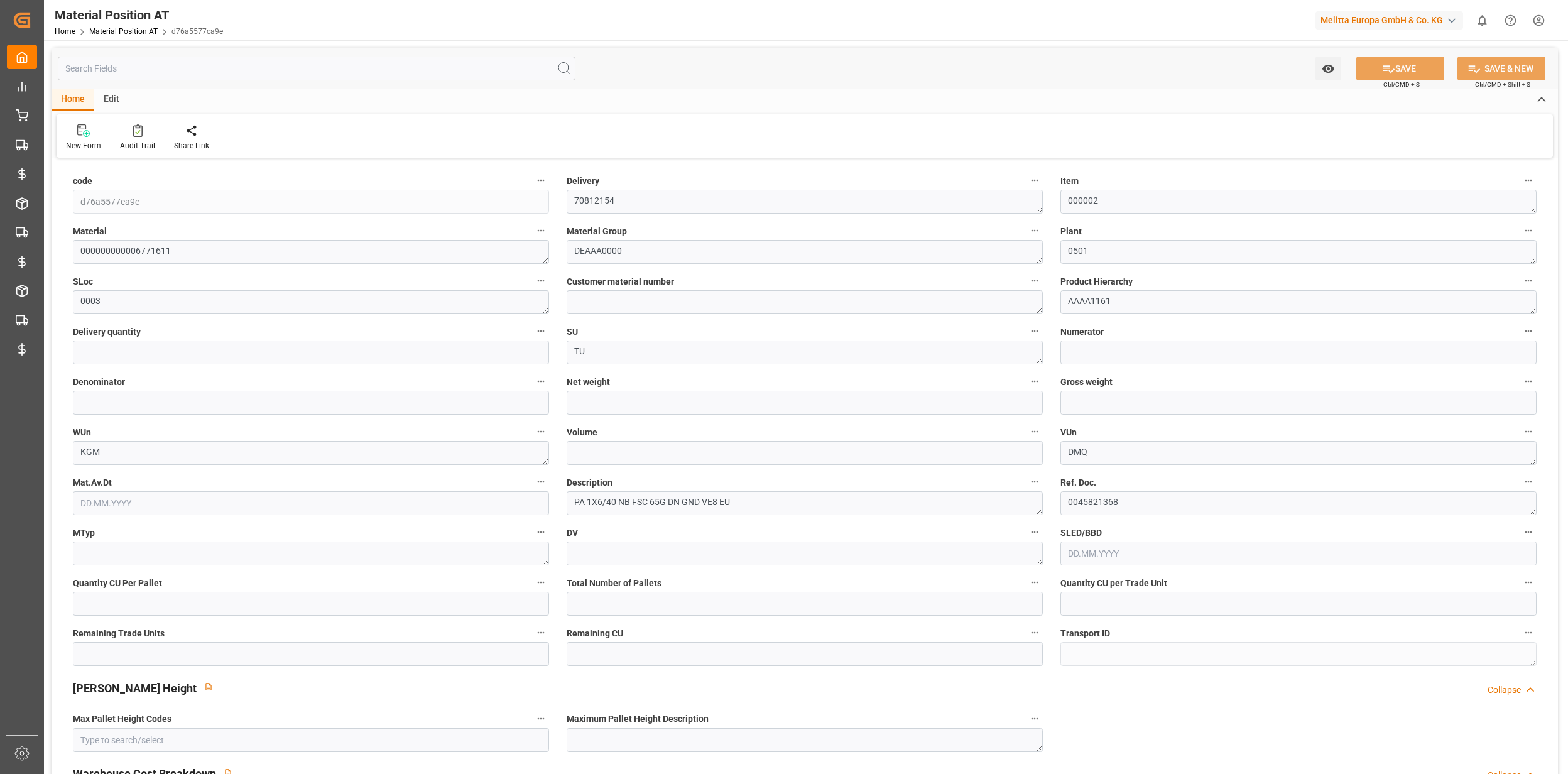
click at [295, 69] on input "text" at bounding box center [317, 68] width 518 height 24
type input "1"
type input "0.96"
type input "1.31"
type input "7.508"
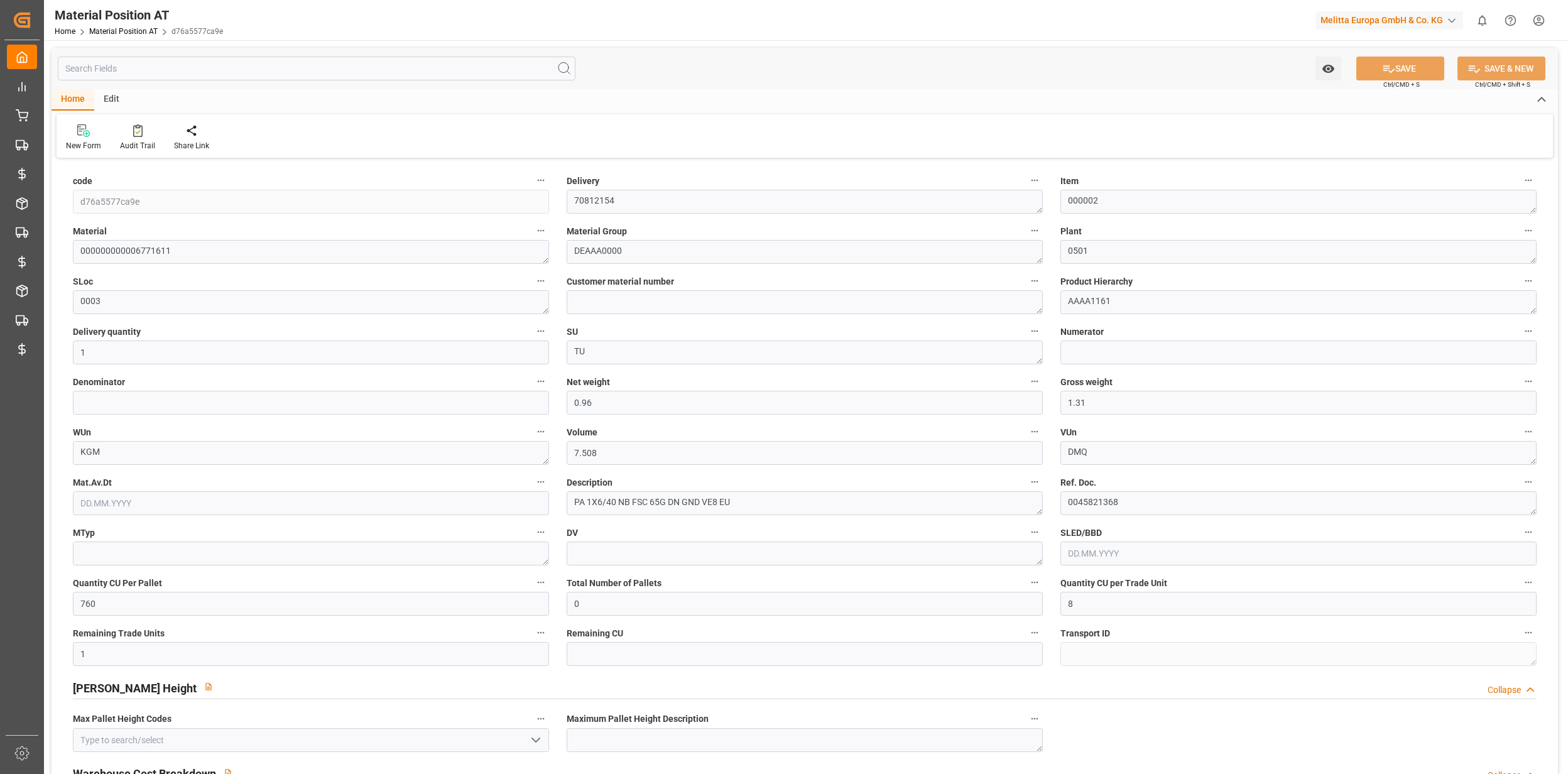
type input "760"
type input "0"
type input "8"
type input "1"
type input "0"
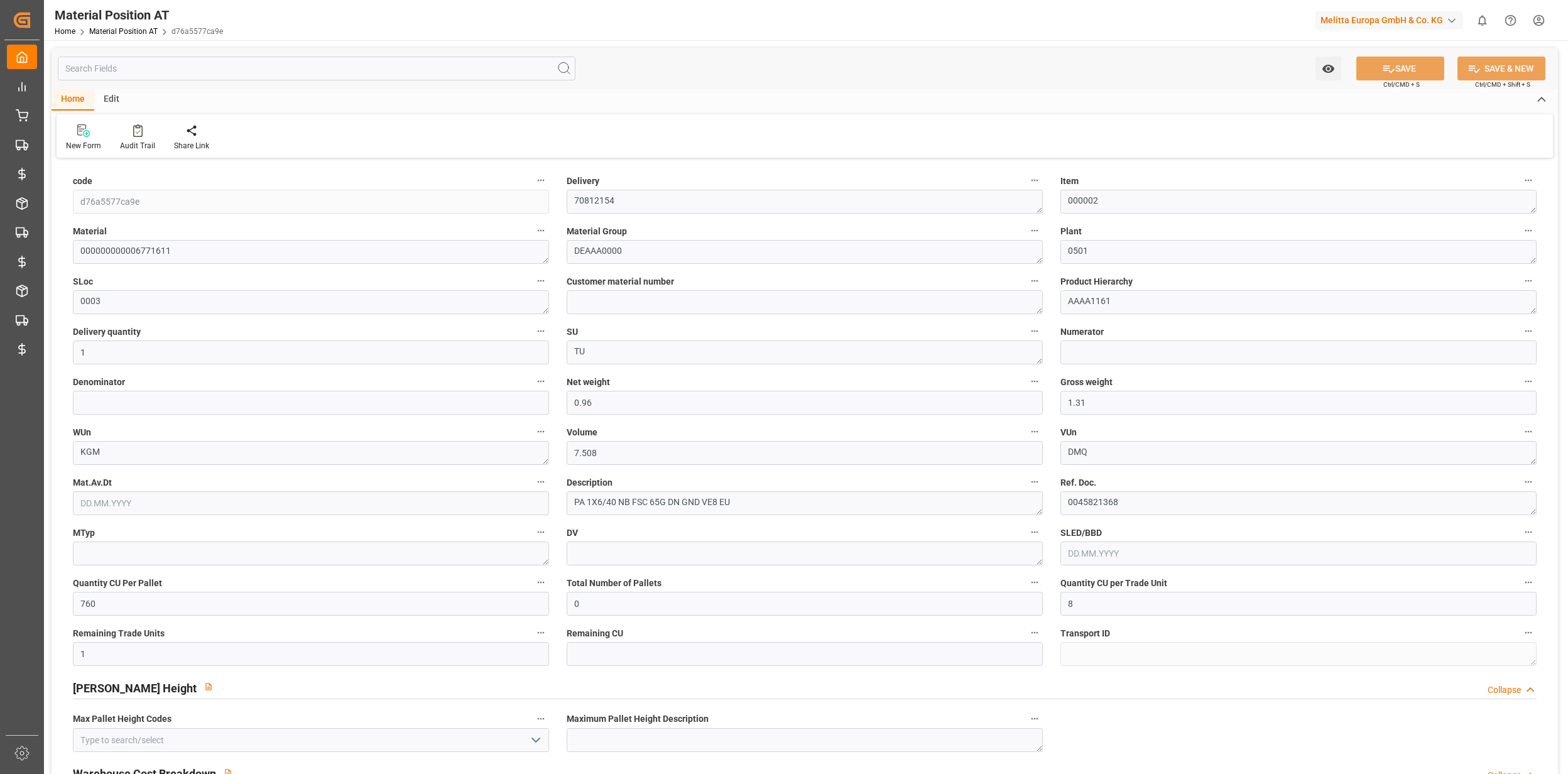
type input "0.36"
type input "0"
type input "0.0163"
type input "0.007"
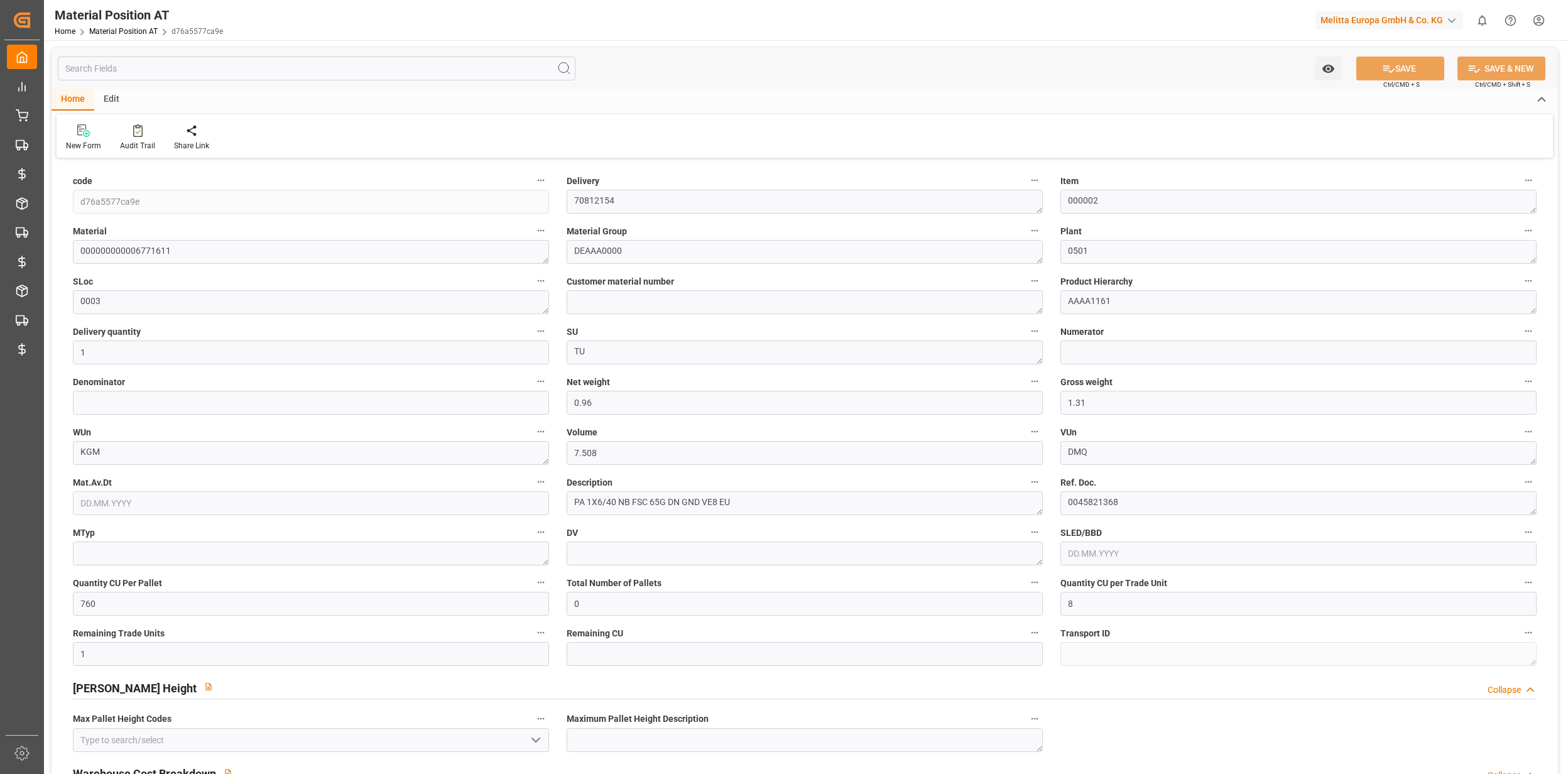
type input "0.0108"
type input "0.0099"
type input "0"
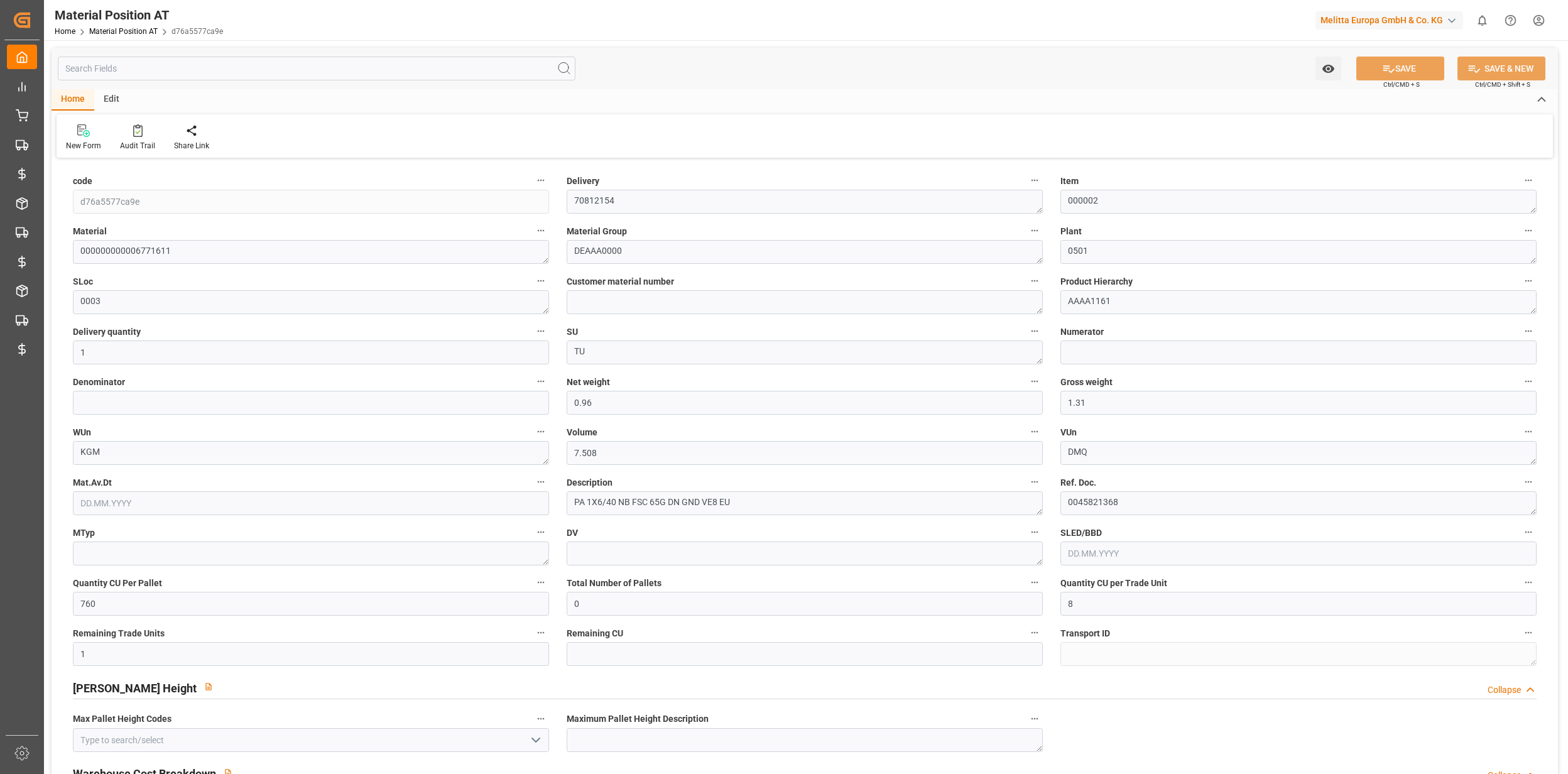
type input "0"
type input "0.0001"
type input "0.9424"
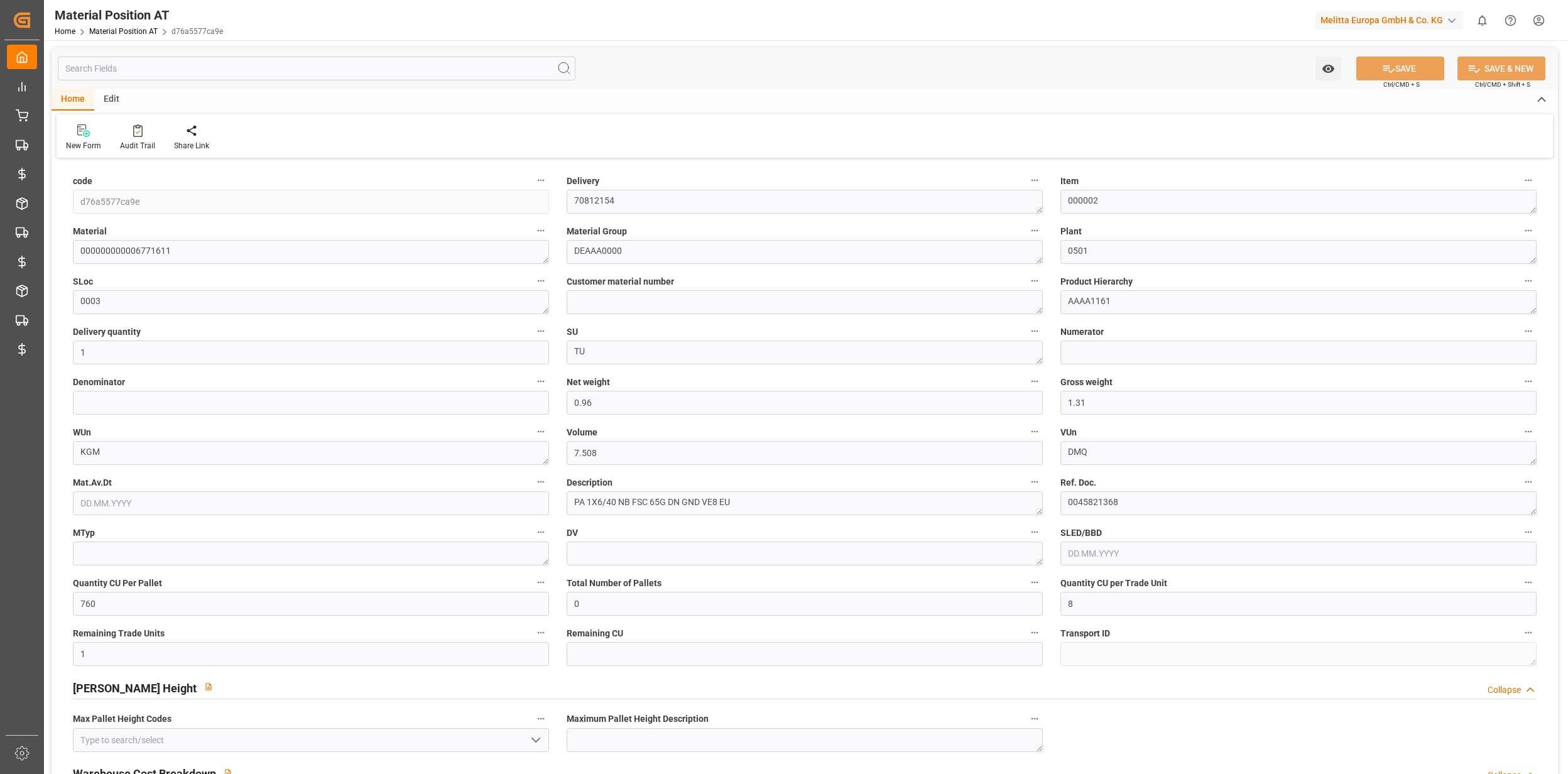
type input "18.08.2025 08:30"
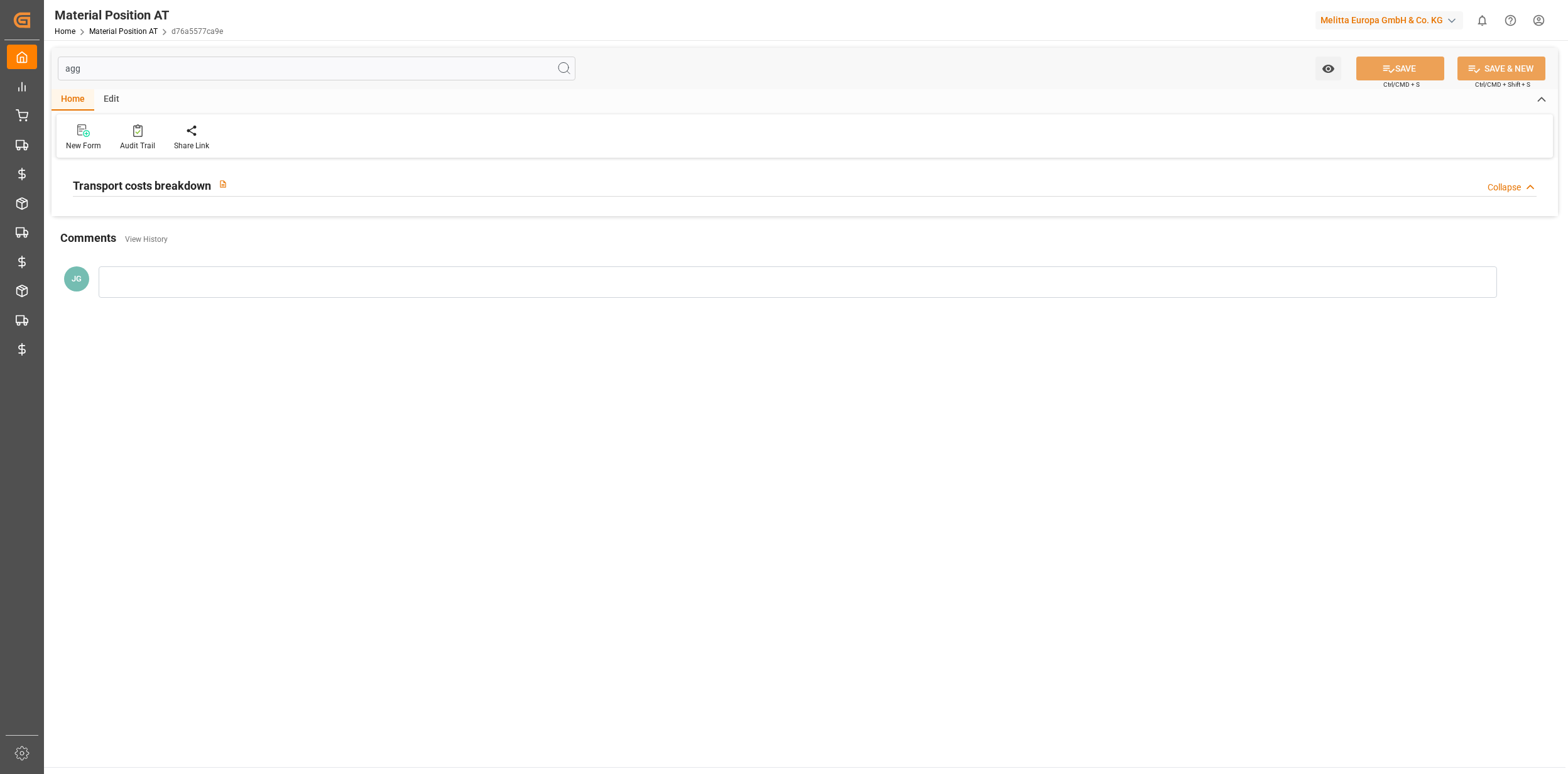
click at [265, 189] on div "Transport costs breakdown Collapse" at bounding box center [805, 184] width 1464 height 24
click at [265, 189] on div "Transport costs breakdown Expand" at bounding box center [805, 184] width 1464 height 24
click at [265, 189] on div "Transport costs breakdown Collapse" at bounding box center [805, 184] width 1464 height 24
click at [265, 189] on div "Transport costs breakdown Expand" at bounding box center [805, 184] width 1464 height 24
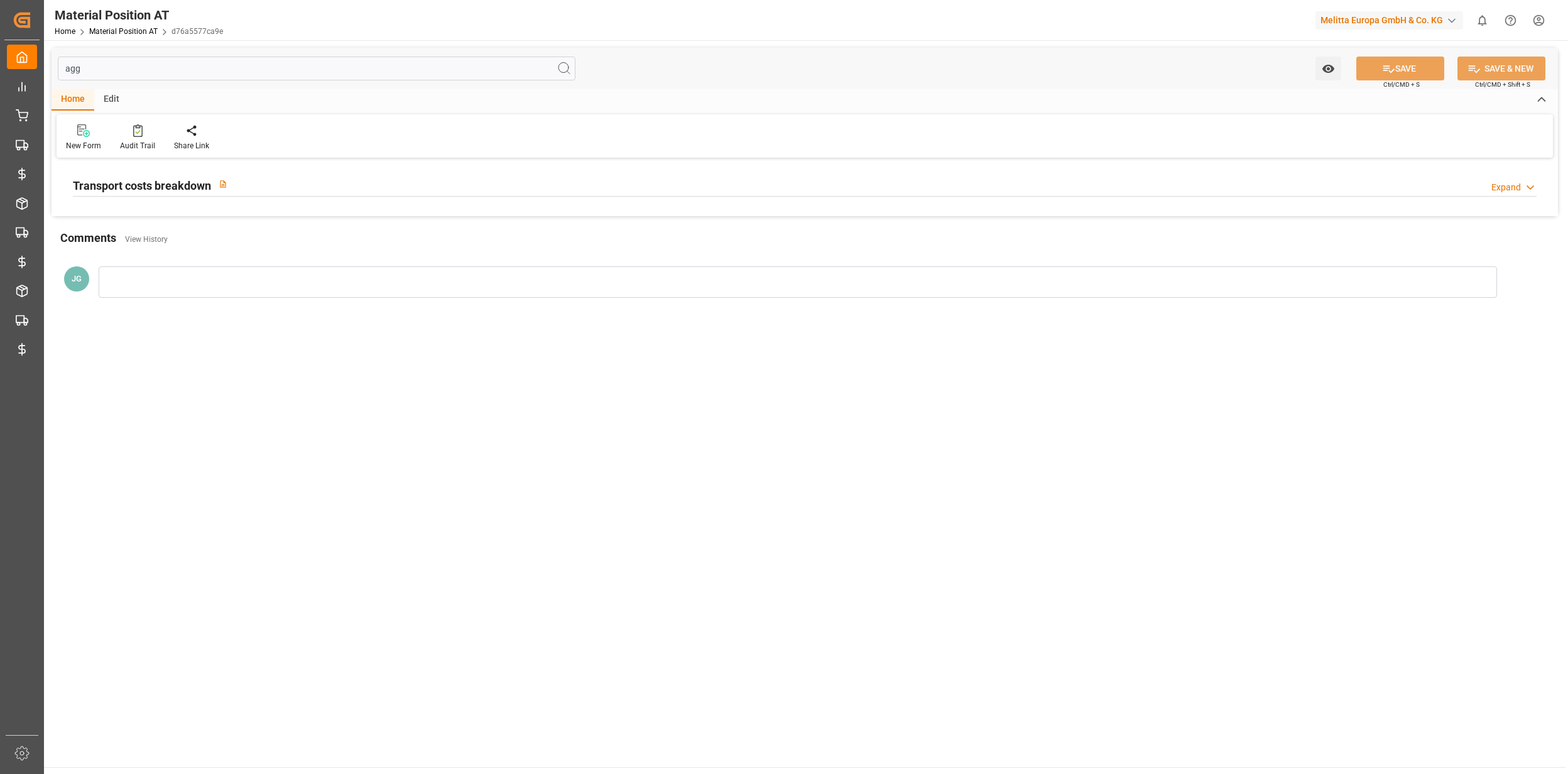
drag, startPoint x: 265, startPoint y: 189, endPoint x: 143, endPoint y: 72, distance: 169.0
click at [143, 72] on input "agg" at bounding box center [317, 68] width 518 height 24
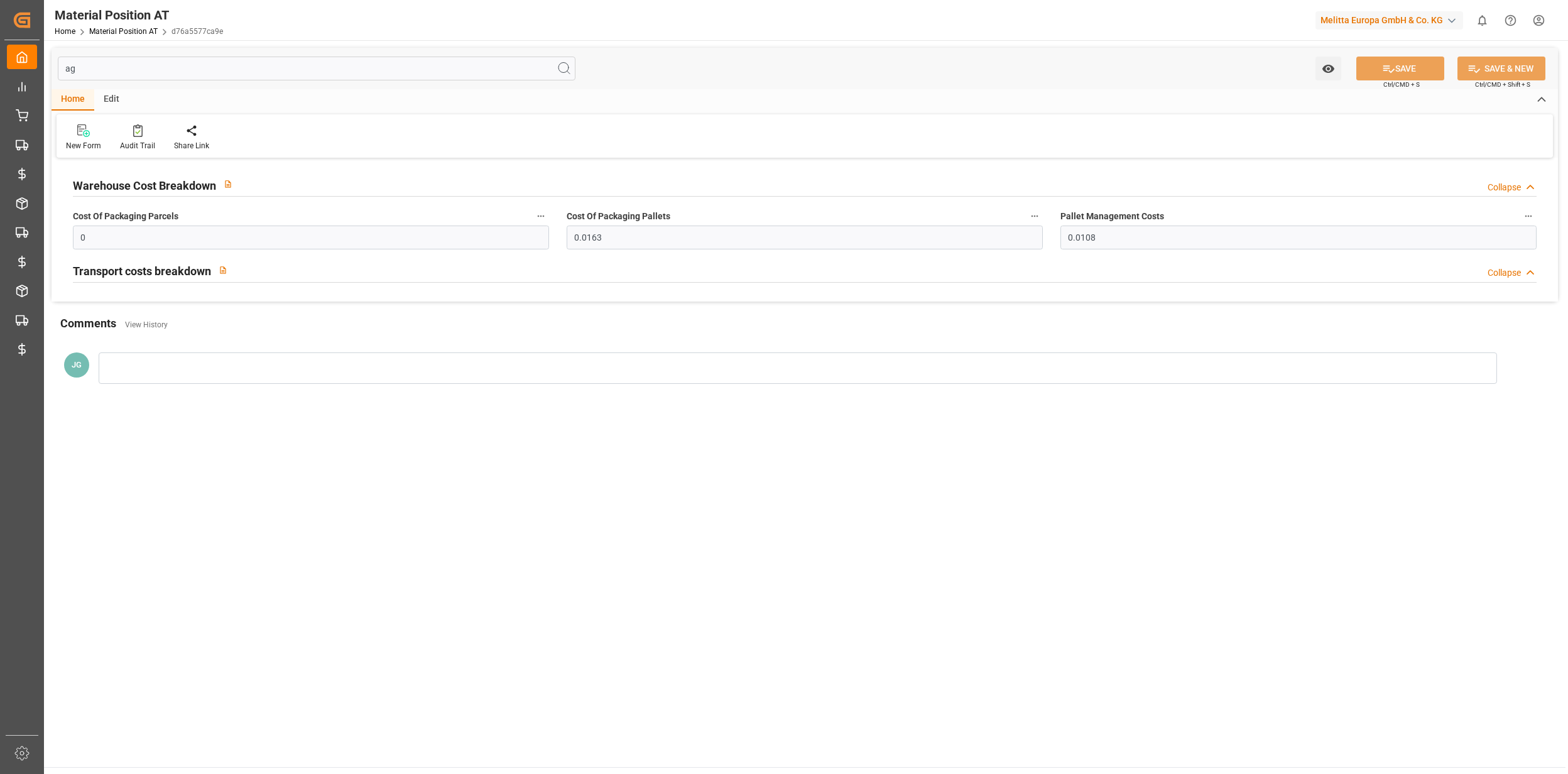
type input "a"
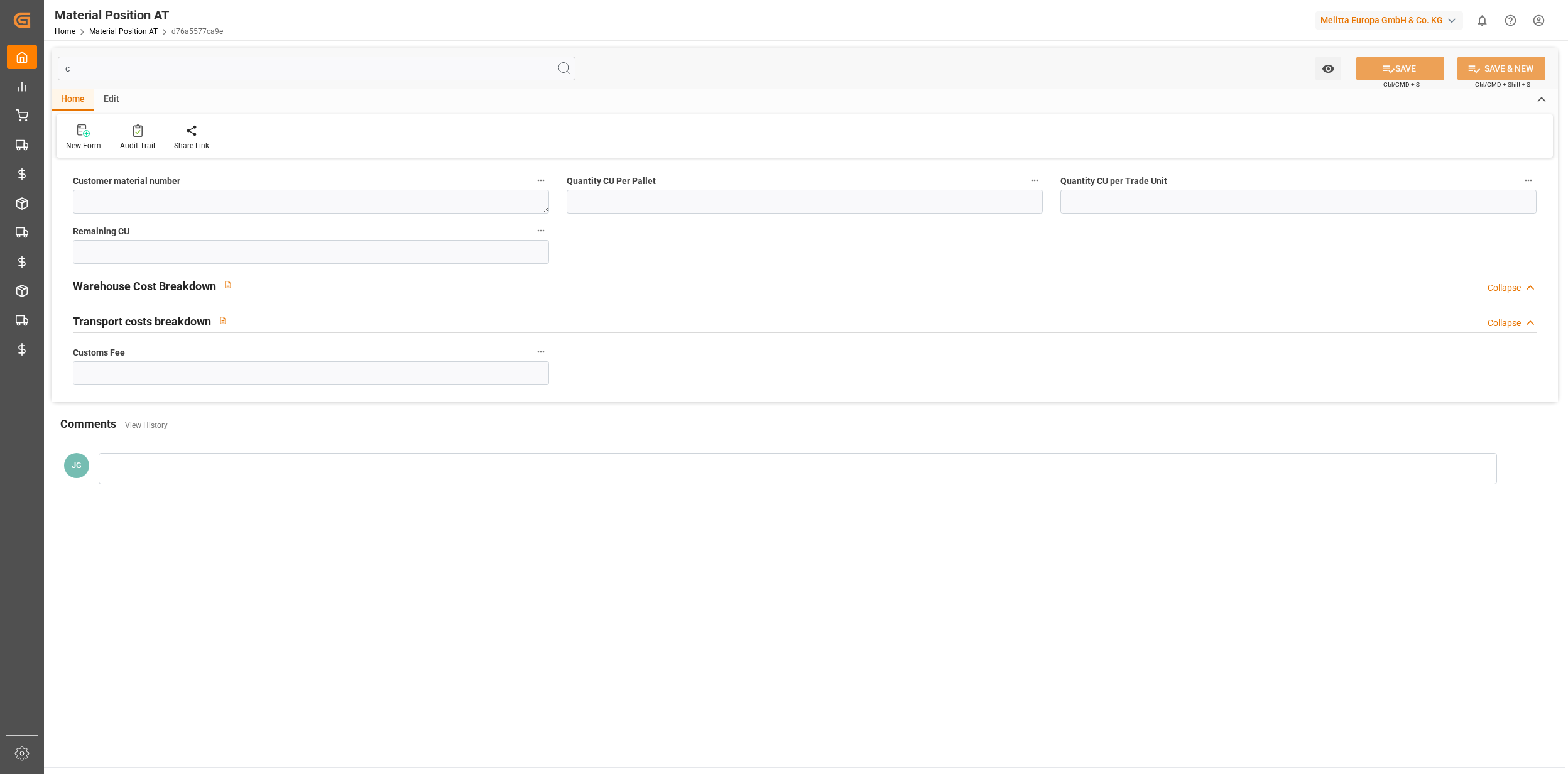
type input "cu"
type input "760"
type input "8"
type input "0"
type input "c"
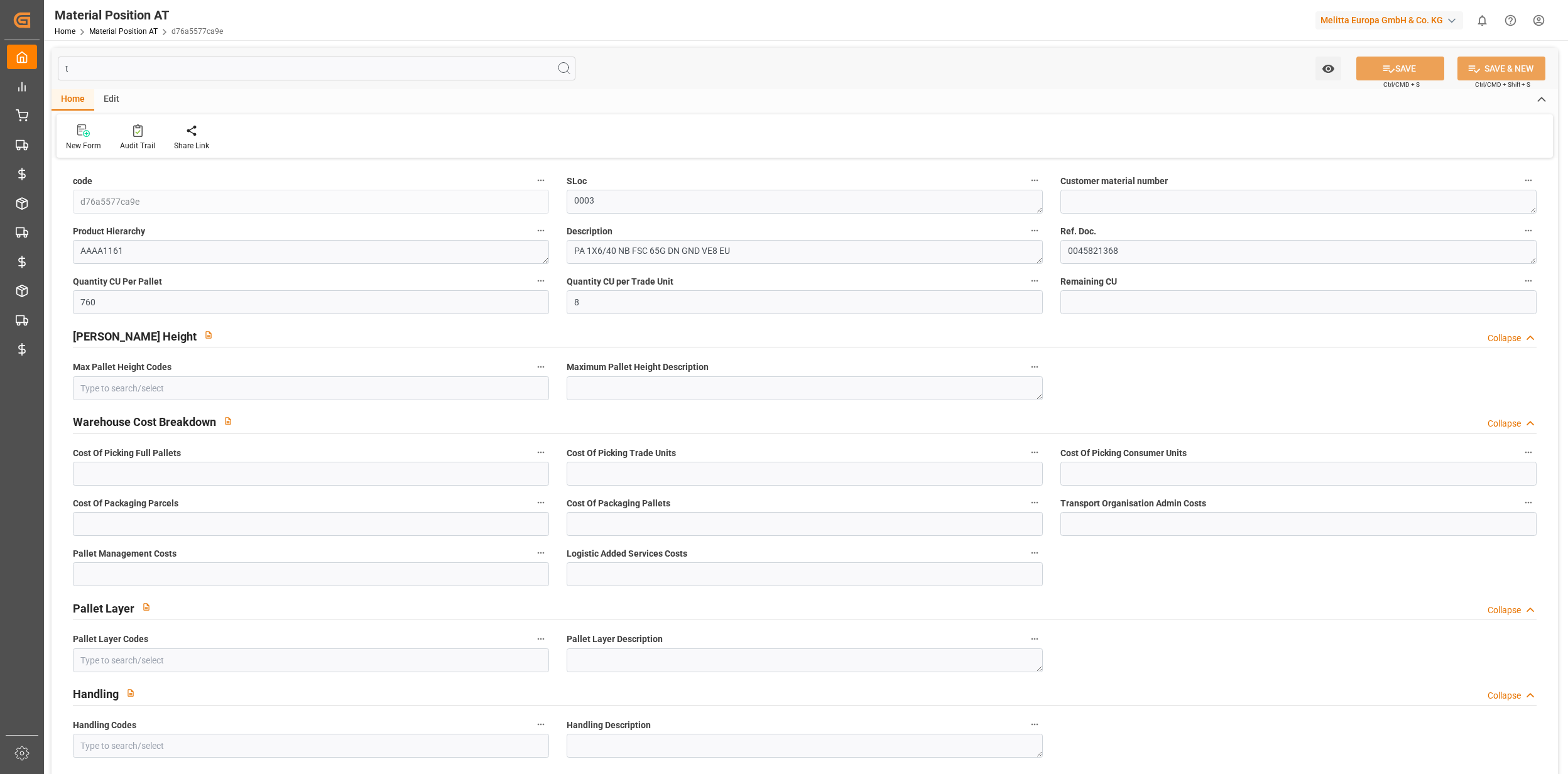
type input "tr"
type input "0.36"
type input "0.007"
type input "0.0099"
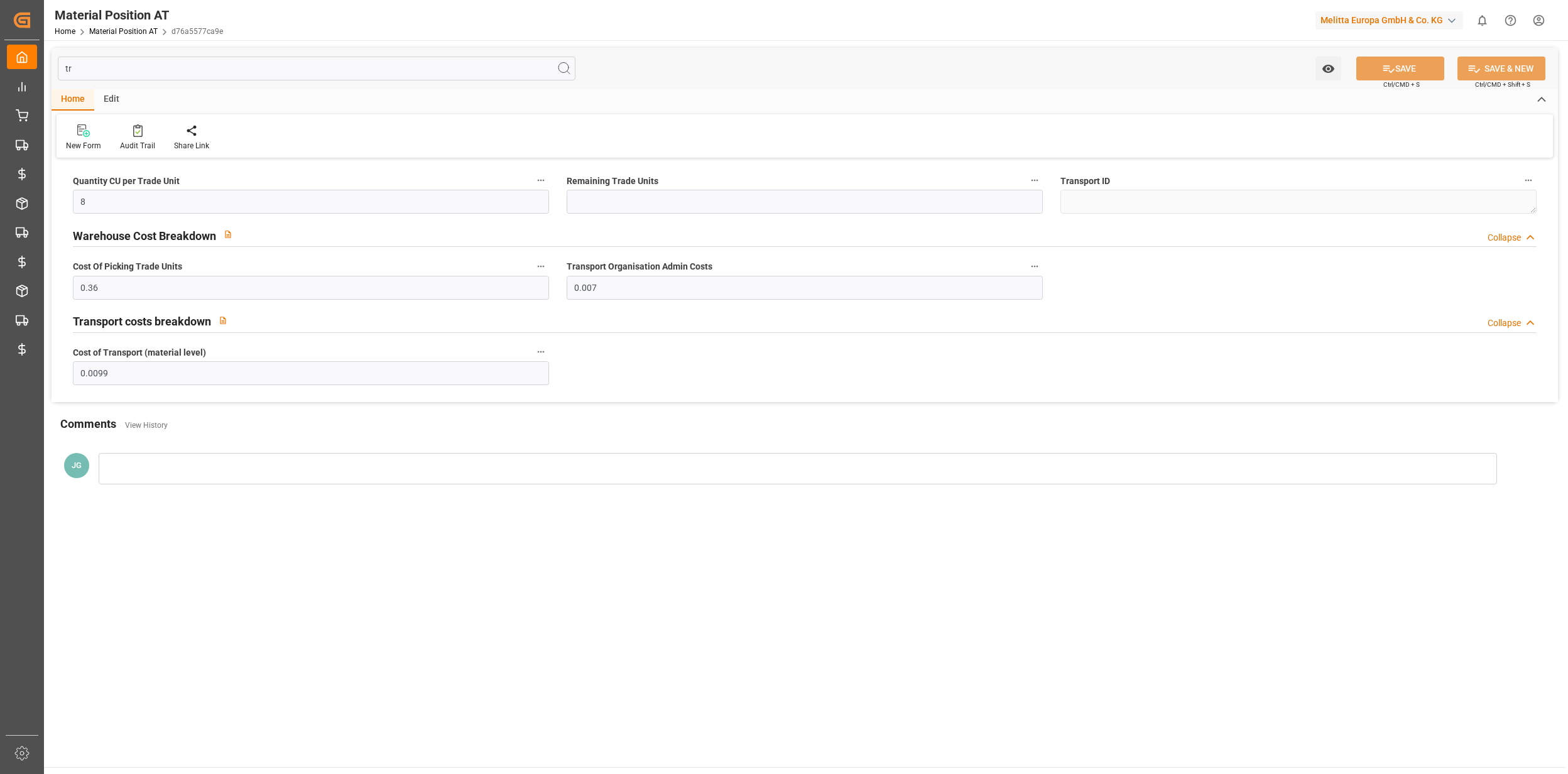
type input "tra"
type input "1"
type input "tran"
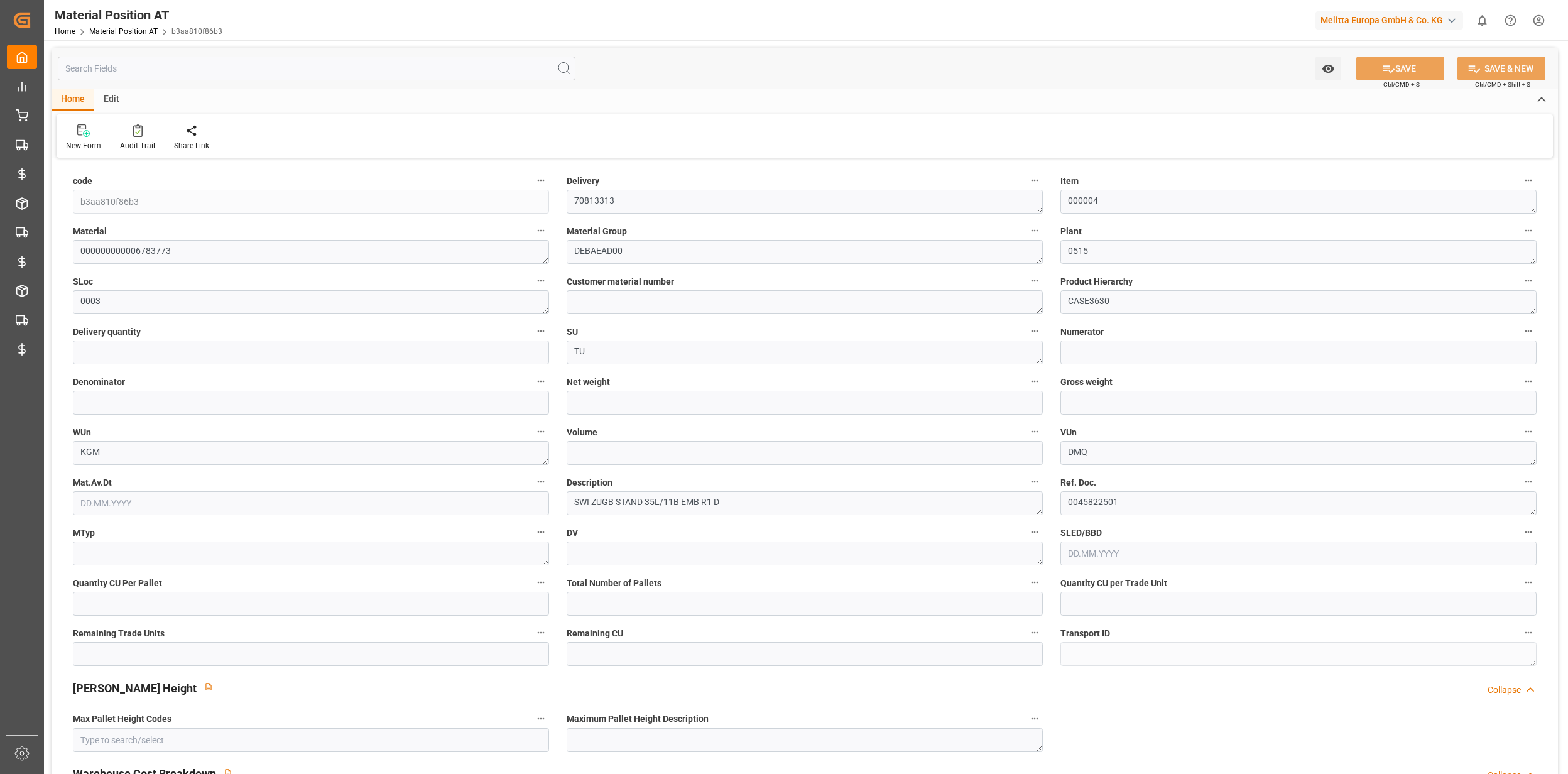
type input "6"
type input "10.224"
type input "11.148"
type input "34.8"
type input "1152"
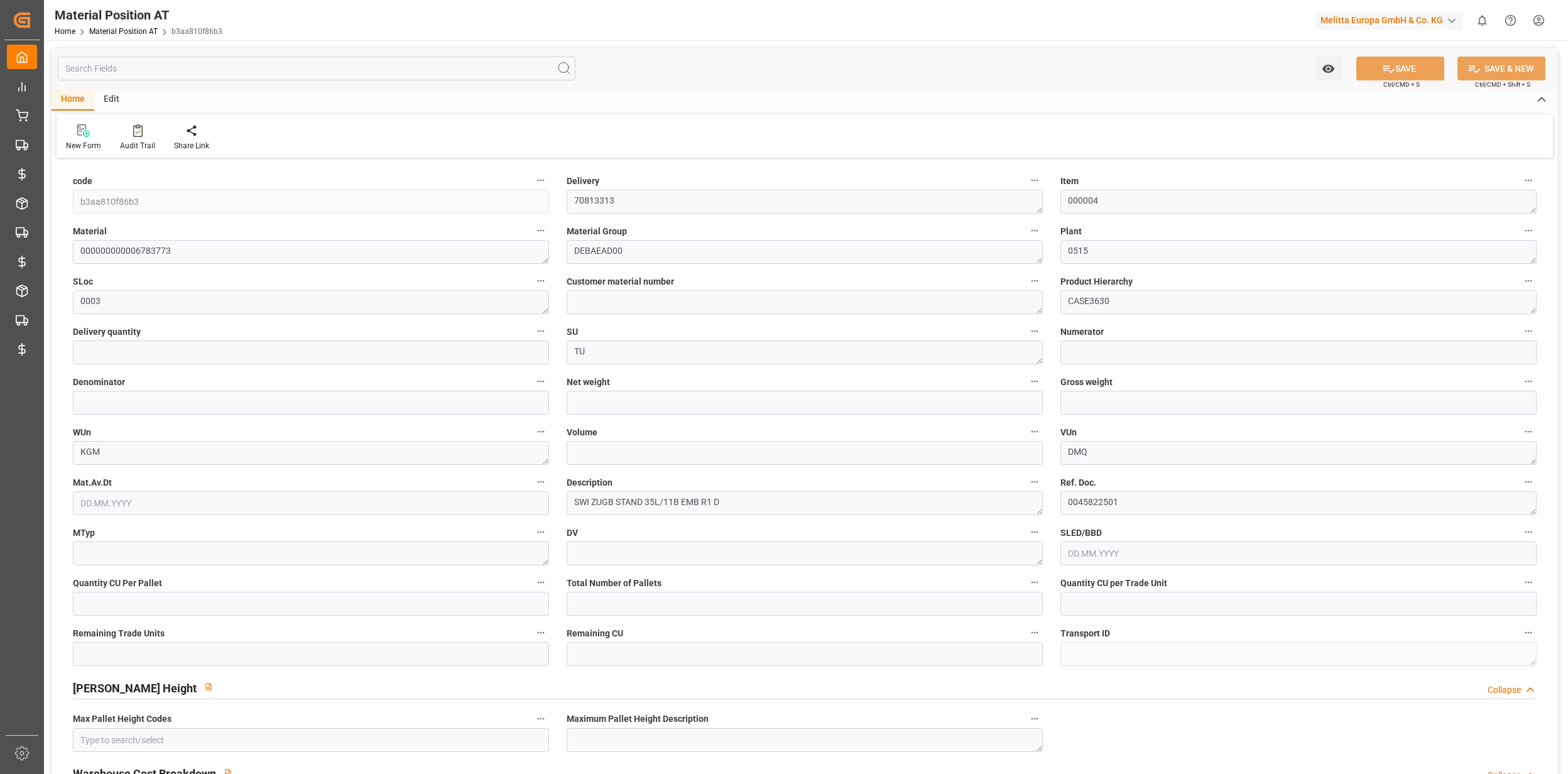
type input "0"
type input "8"
type input "6"
type input "0"
type input "2.16"
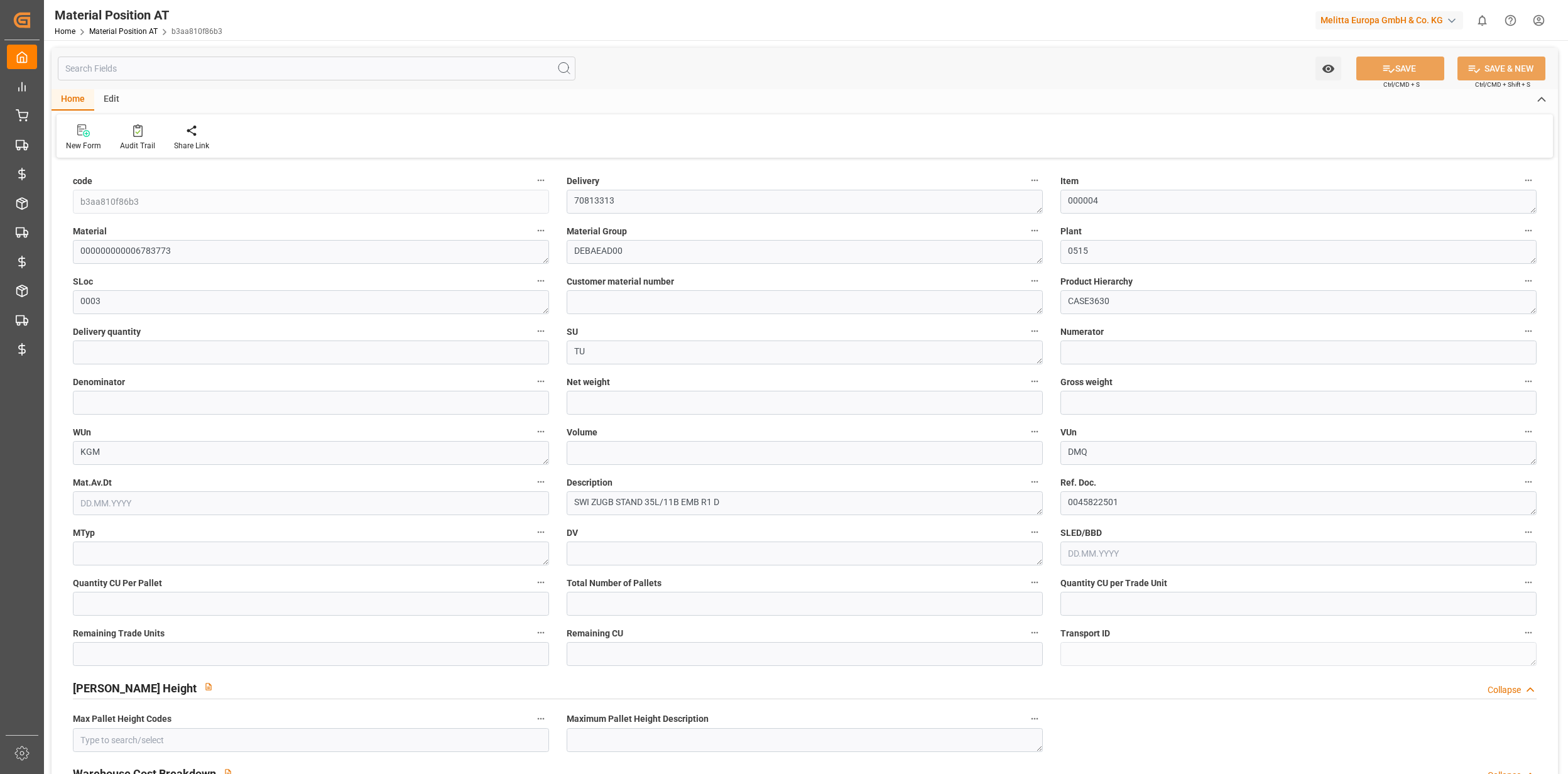
type input "0"
type input "0.1072"
type input "0"
type input "0.3654"
type input "0"
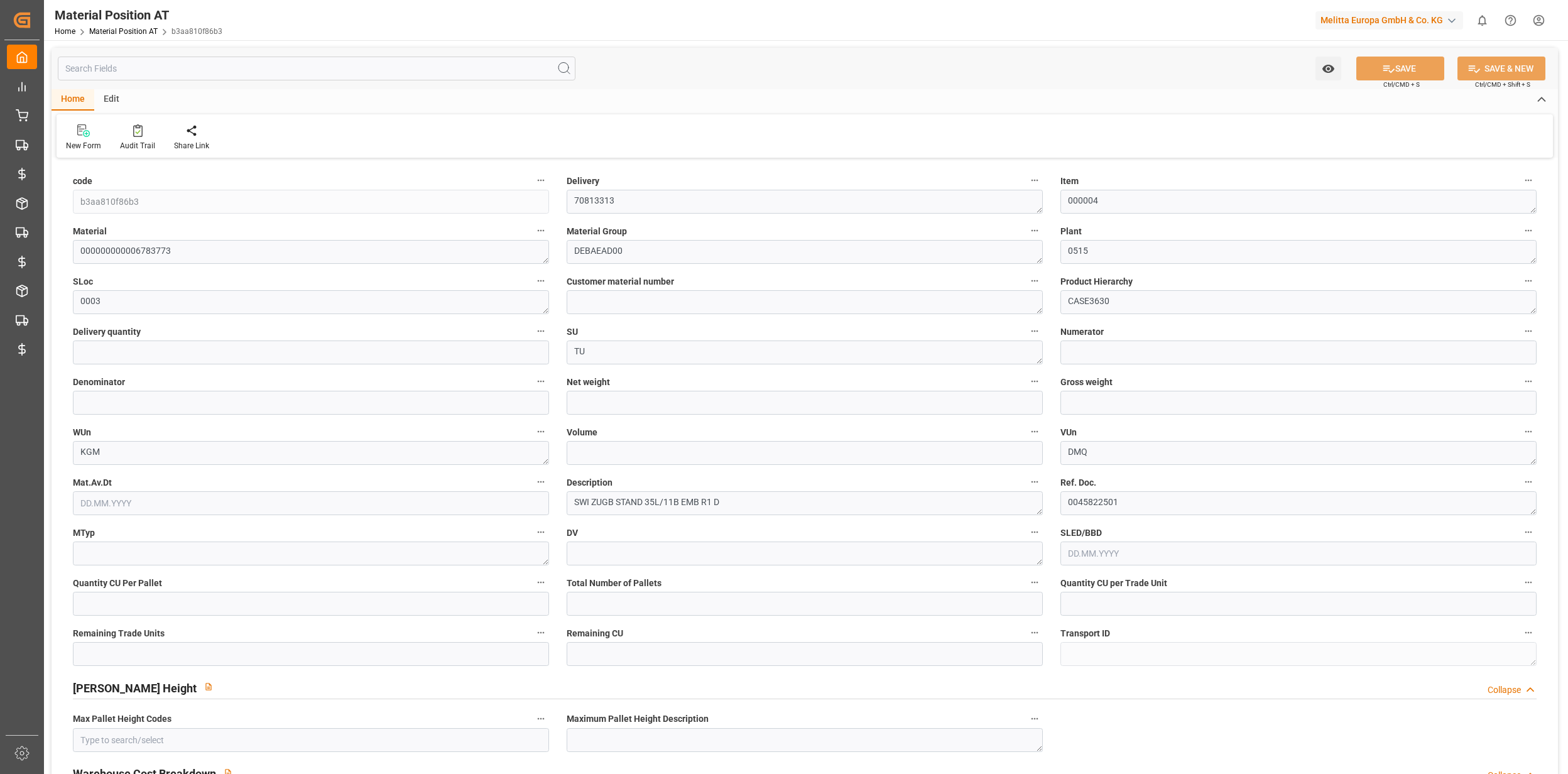
type input "0"
type input "0.0185"
type input "[DATE] 08:31"
click at [285, 61] on input "text" at bounding box center [317, 68] width 518 height 24
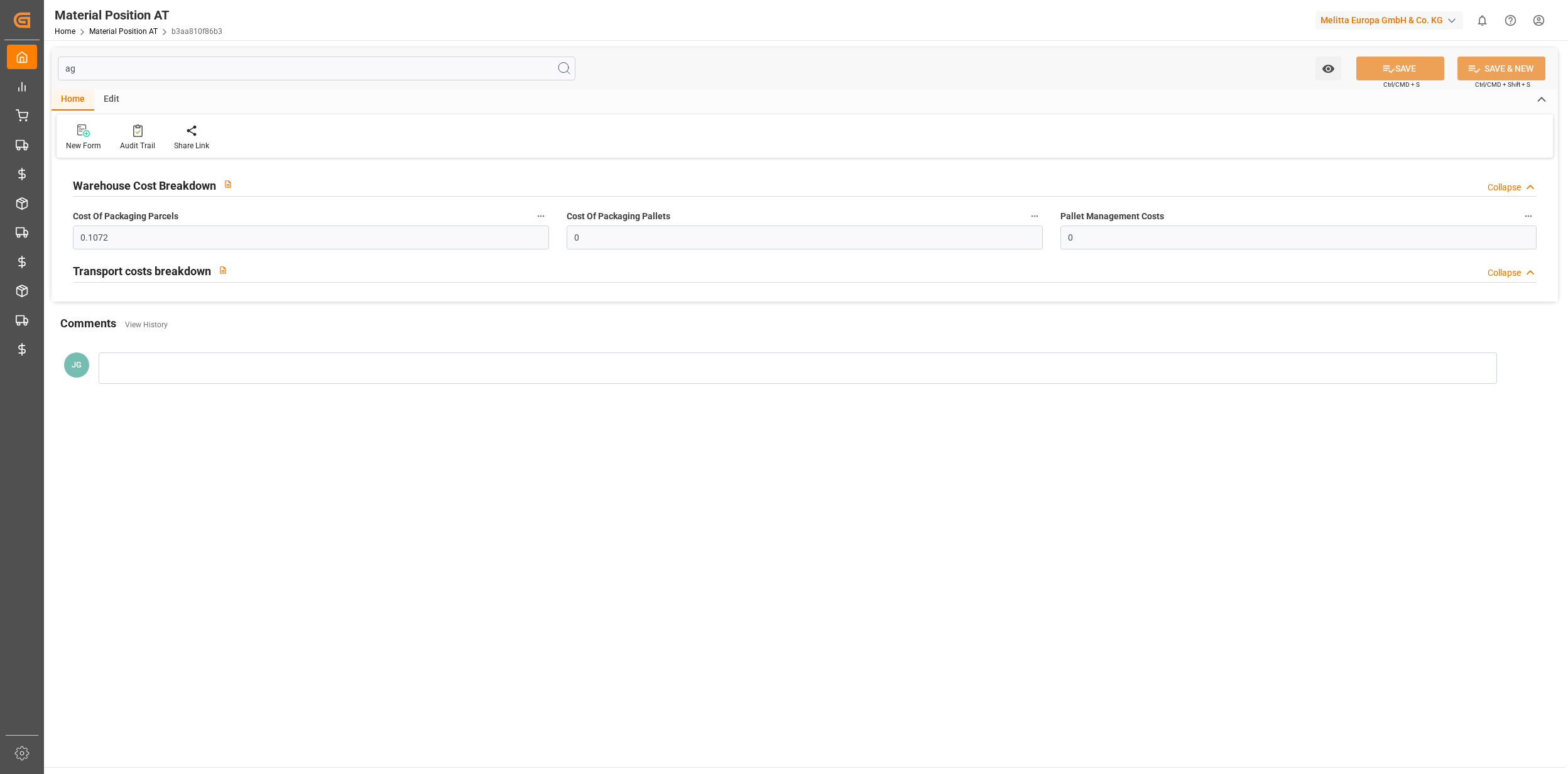
type input "ag"
click at [292, 284] on div "Transport costs breakdown Collapse" at bounding box center [805, 271] width 1481 height 36
click at [295, 275] on div "Transport costs breakdown Collapse" at bounding box center [805, 270] width 1464 height 24
click at [295, 275] on div "Transport costs breakdown Expand" at bounding box center [805, 270] width 1464 height 24
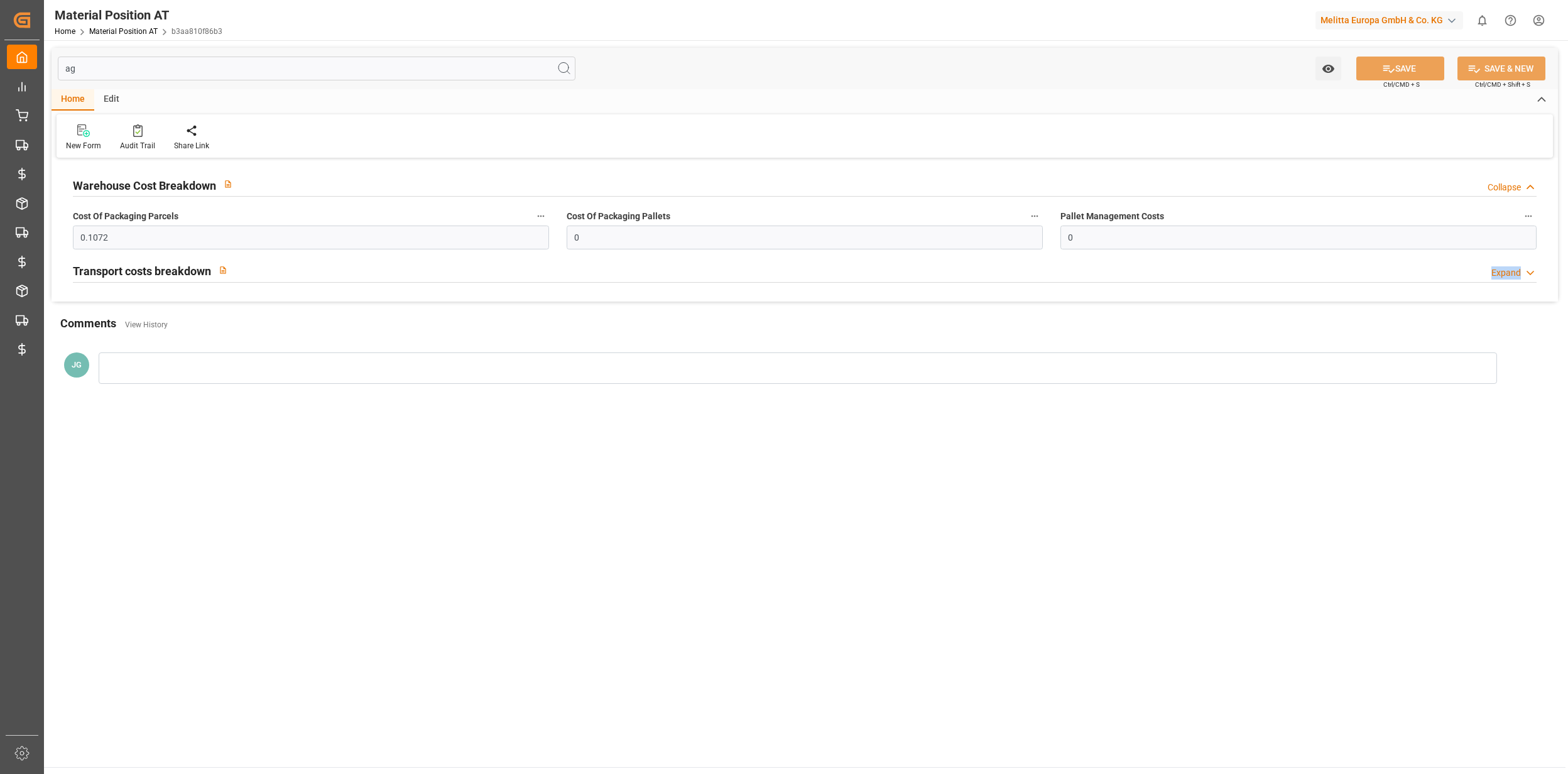
click at [295, 275] on div "Transport costs breakdown Expand" at bounding box center [805, 270] width 1464 height 24
click at [295, 275] on div "Transport costs breakdown Collapse" at bounding box center [805, 270] width 1464 height 24
drag, startPoint x: 295, startPoint y: 275, endPoint x: 943, endPoint y: 587, distance: 719.2
click at [943, 587] on main "ag Watch Option SAVE Ctrl/CMD + S SAVE & NEW Ctrl/CMD + Shift + S Home Edit New…" at bounding box center [804, 404] width 1521 height 727
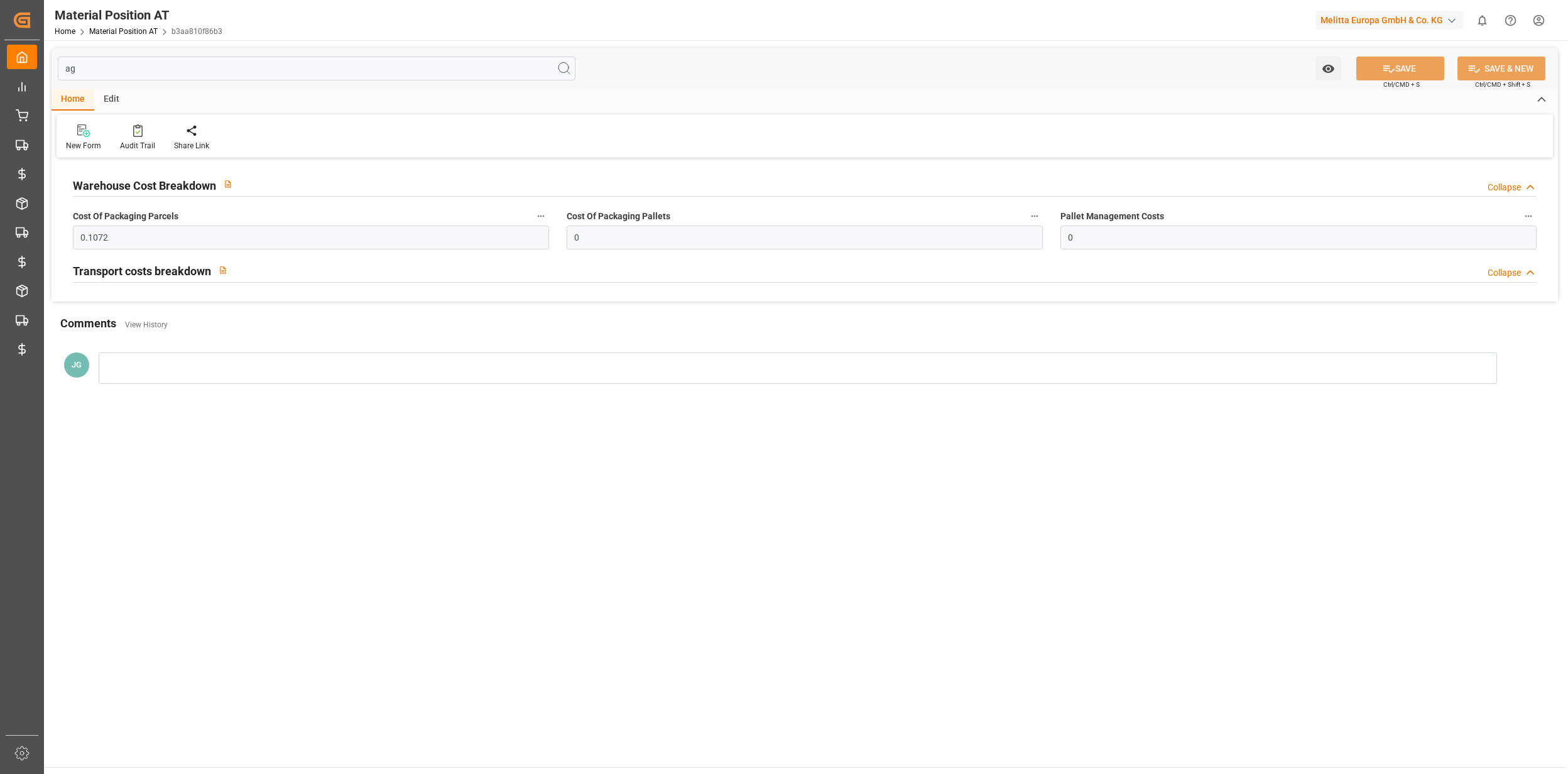
click at [288, 267] on div "Transport costs breakdown Collapse" at bounding box center [805, 270] width 1464 height 24
click at [288, 267] on div "Transport costs breakdown Expand" at bounding box center [805, 270] width 1464 height 24
click at [288, 267] on div "Transport costs breakdown Collapse" at bounding box center [805, 270] width 1464 height 24
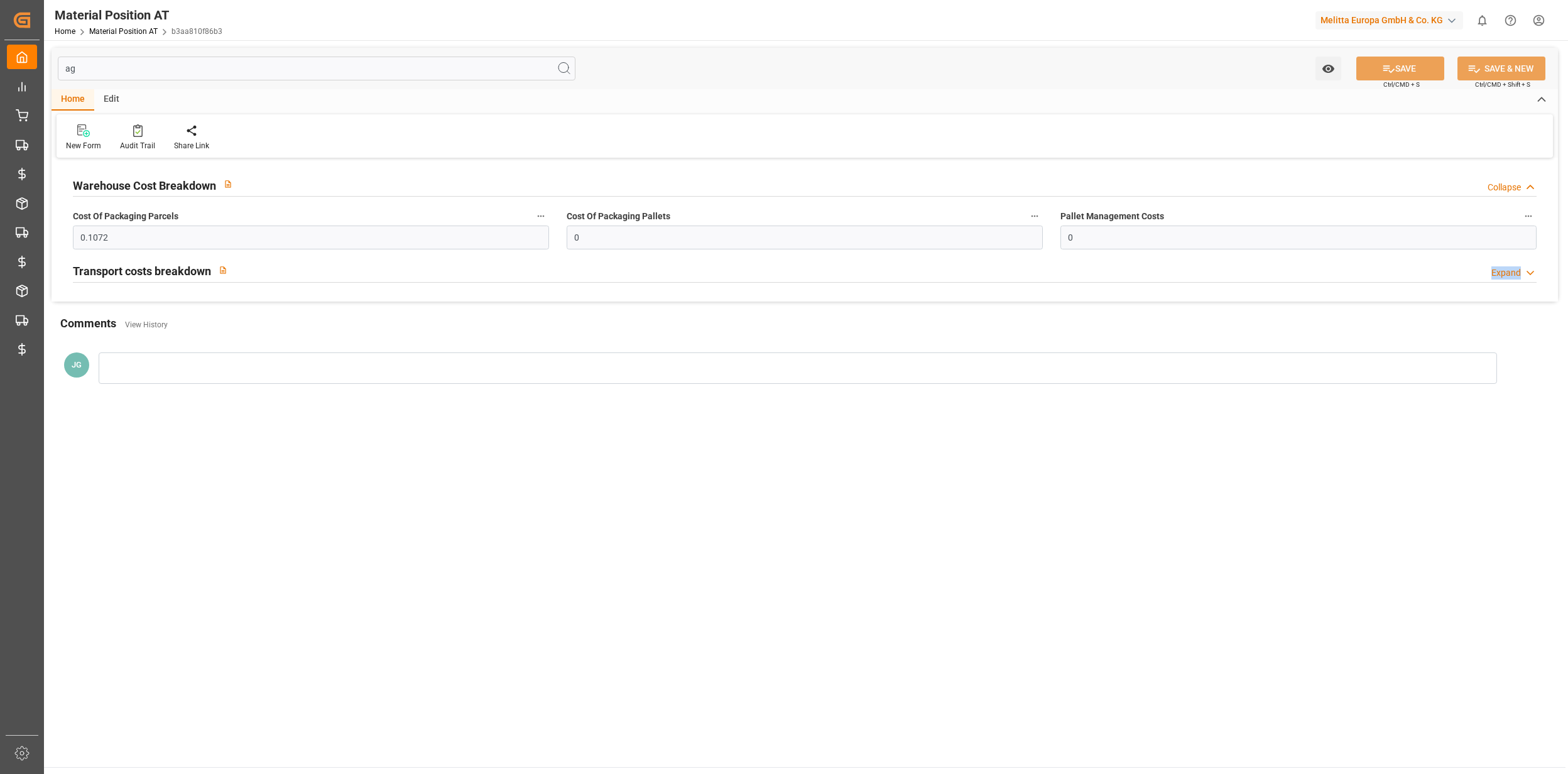
click at [288, 267] on div "Transport costs breakdown Expand" at bounding box center [805, 270] width 1464 height 24
click at [288, 267] on div "Transport costs breakdown Collapse" at bounding box center [805, 270] width 1464 height 24
click at [288, 267] on div "Transport costs breakdown Expand" at bounding box center [805, 270] width 1464 height 24
click at [288, 267] on div "Transport costs breakdown Collapse" at bounding box center [805, 270] width 1464 height 24
click at [288, 267] on div "Transport costs breakdown Expand" at bounding box center [805, 270] width 1464 height 24
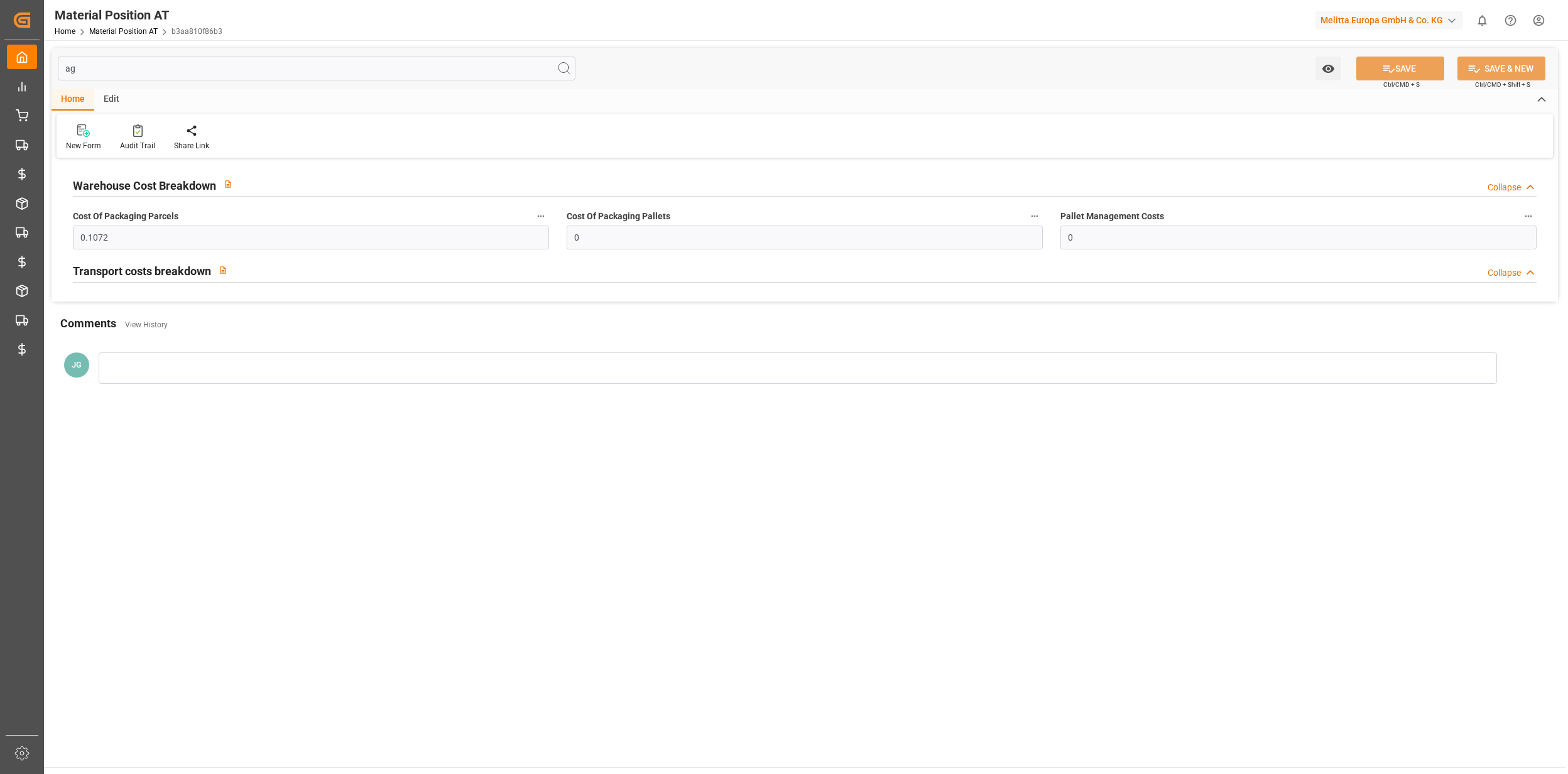
click at [129, 37] on div "Home Material Position AT b3aa810f86b3" at bounding box center [138, 31] width 168 height 13
click at [131, 31] on link "Material Position AT" at bounding box center [123, 31] width 68 height 8
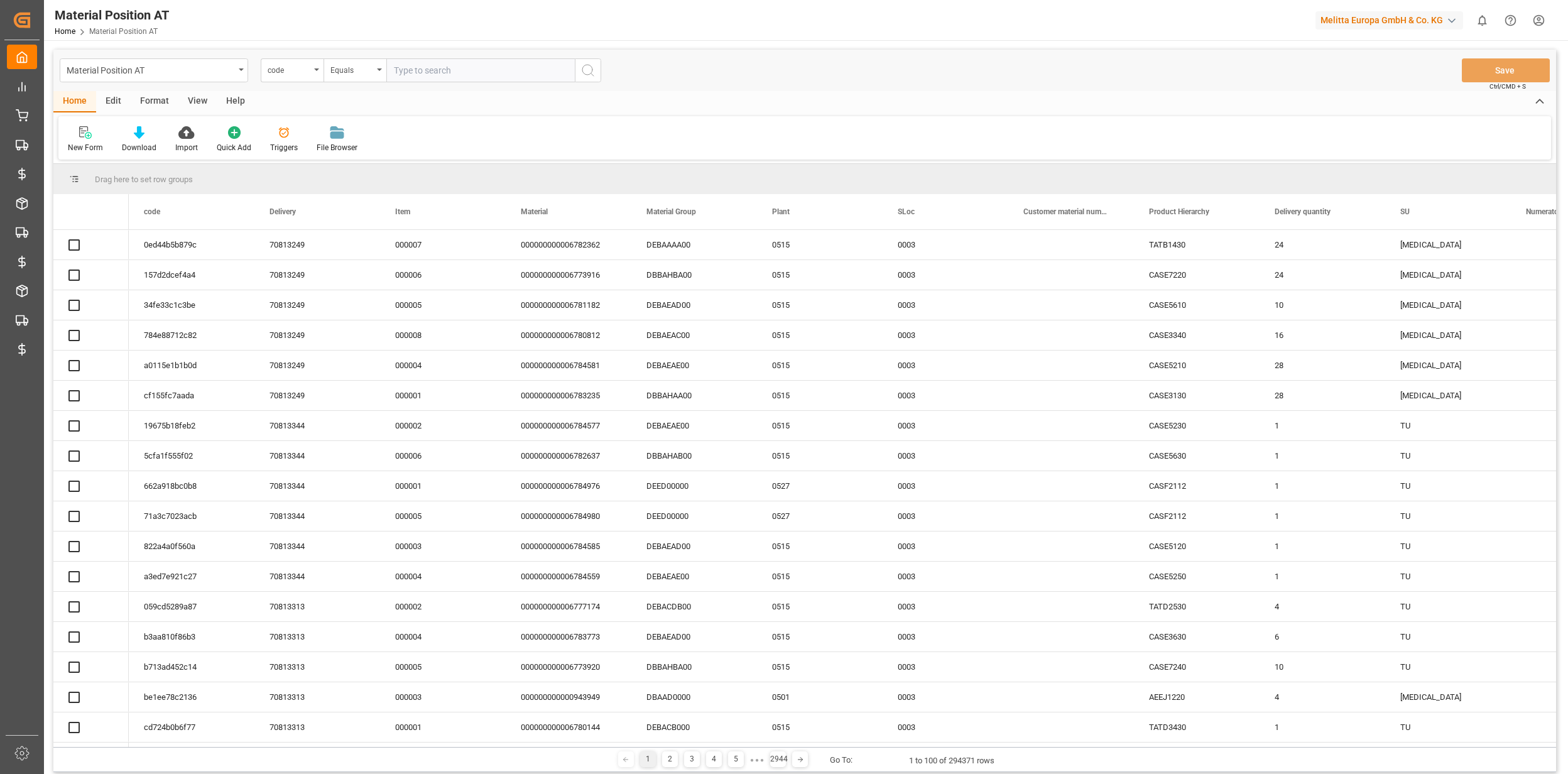
click at [114, 102] on div "Edit" at bounding box center [113, 102] width 35 height 22
click at [289, 136] on div at bounding box center [278, 132] width 43 height 13
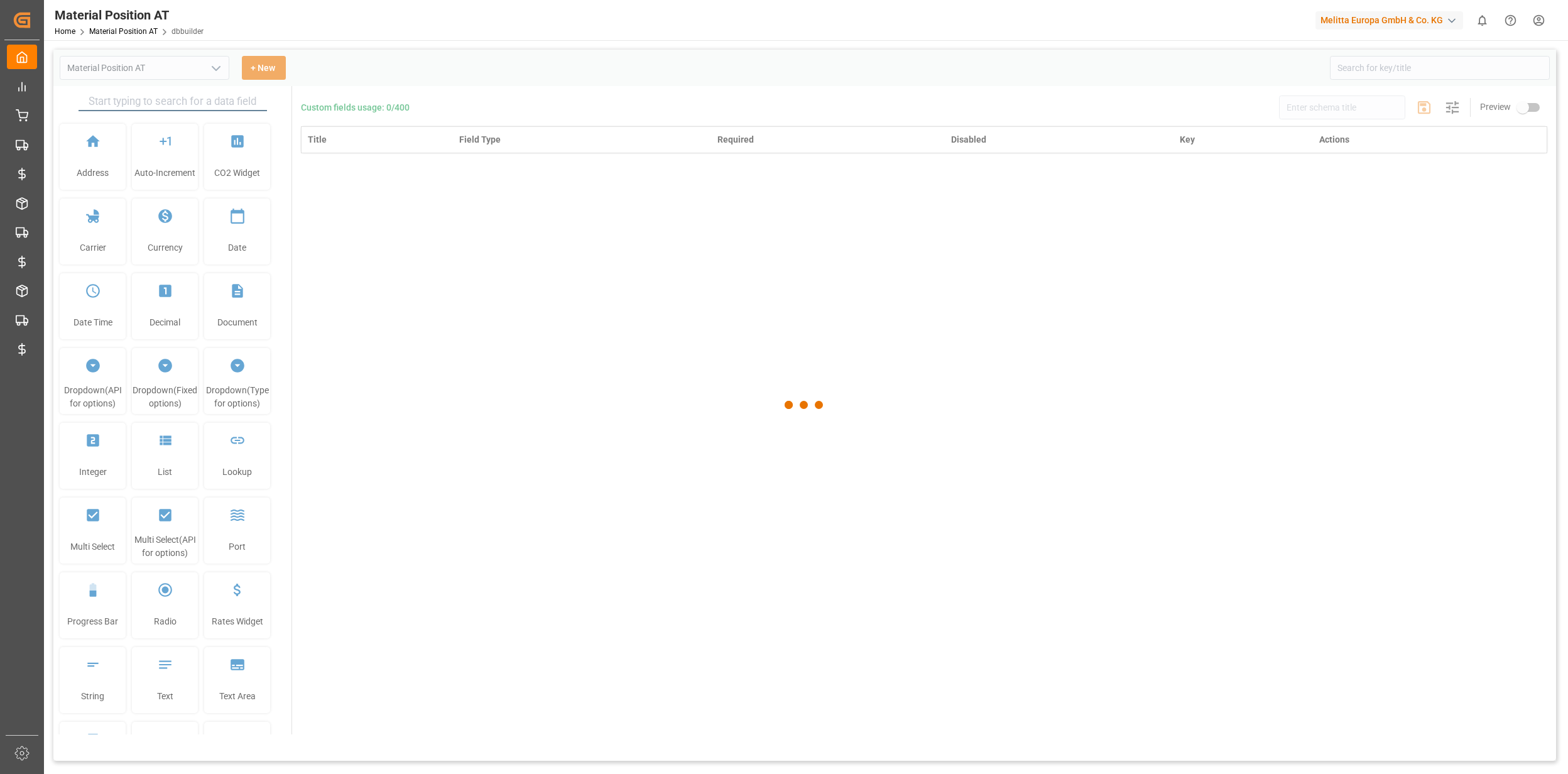
type input "Material Position AT"
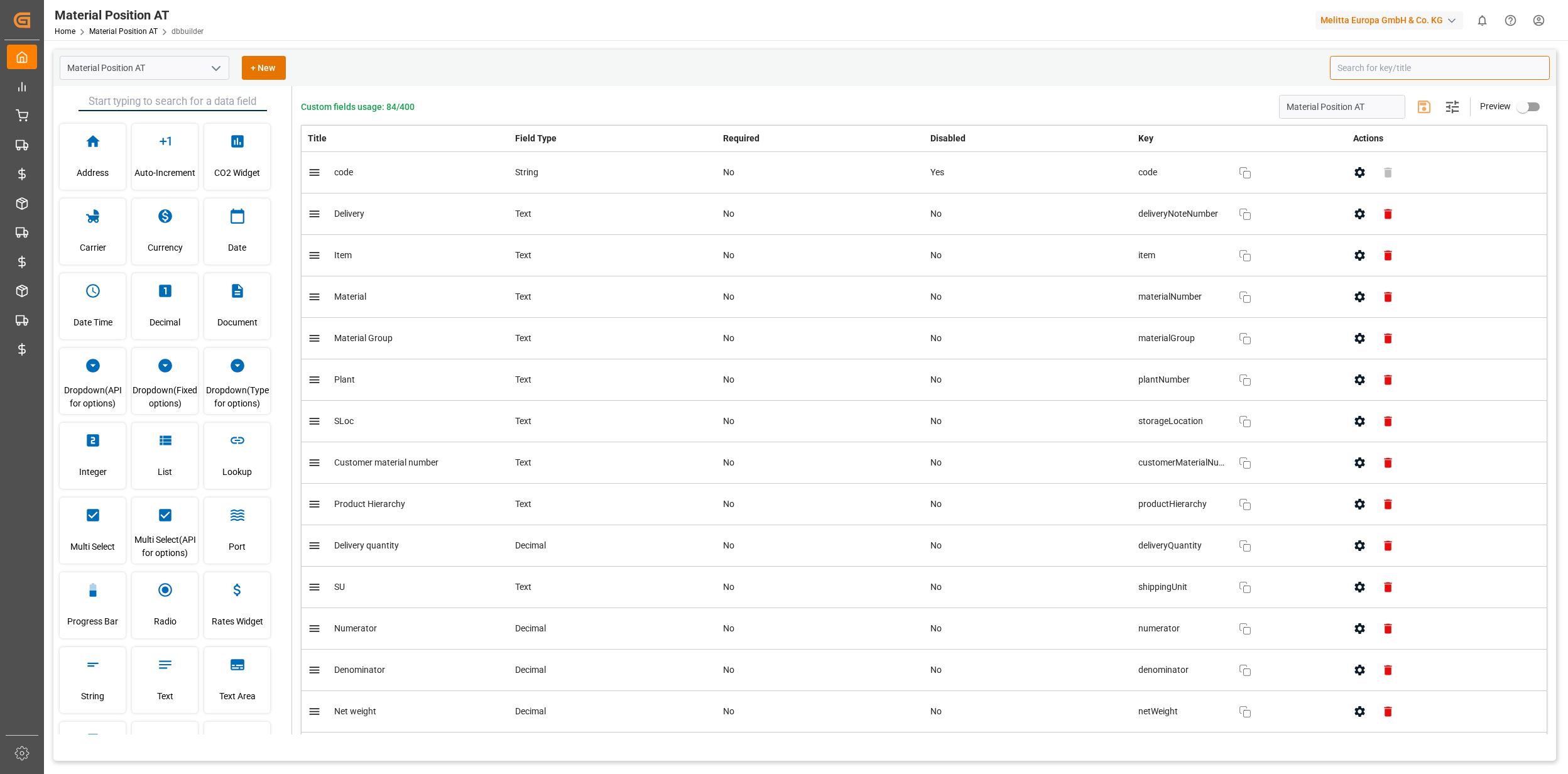
click at [1408, 61] on input at bounding box center [1440, 68] width 220 height 24
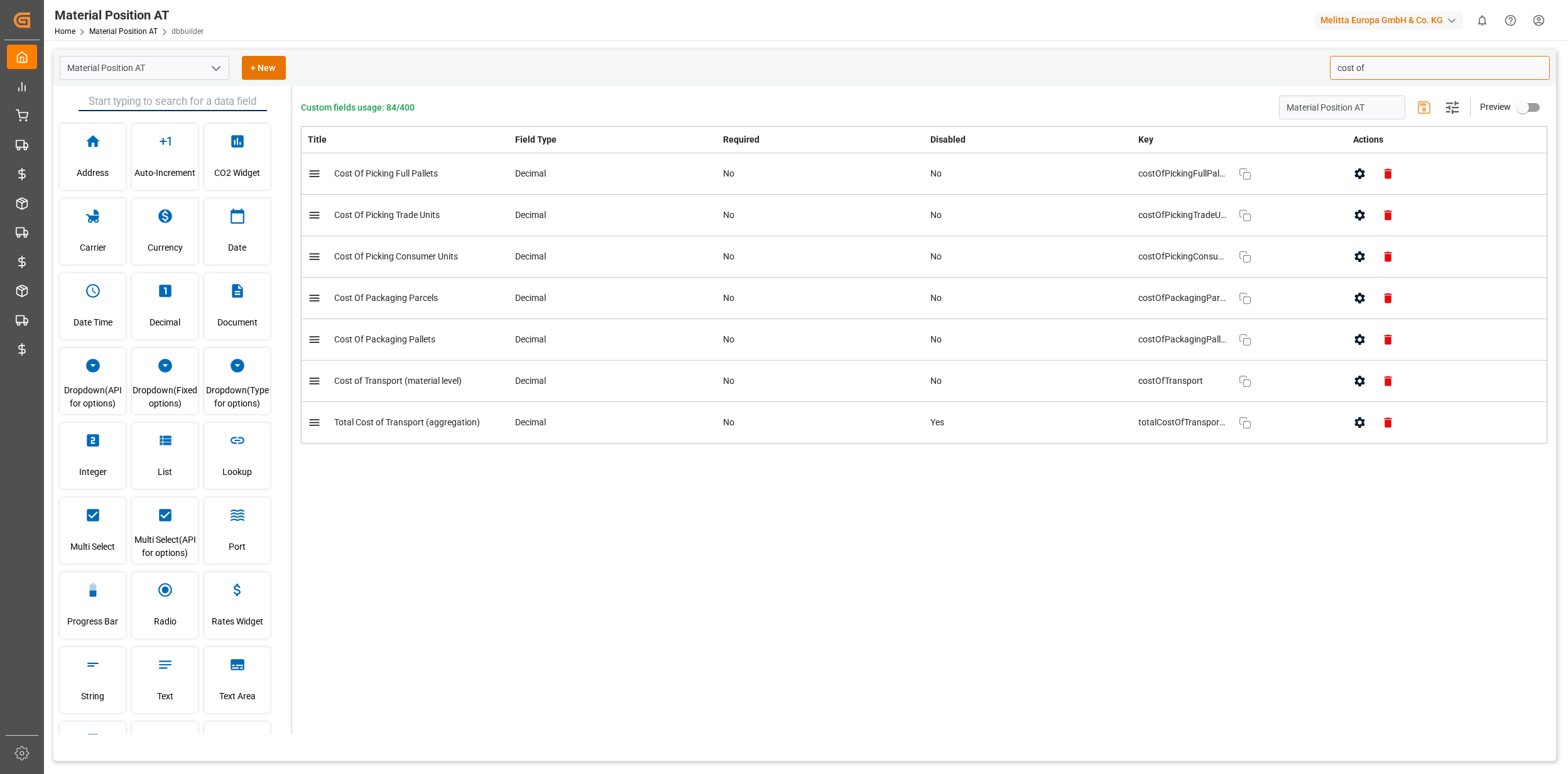
type input "cost of"
click at [906, 646] on div "Custom fields usage: 84/400 Material Position AT Settings Preview Title Field T…" at bounding box center [924, 410] width 1264 height 648
click at [121, 29] on link "Material Position AT" at bounding box center [123, 31] width 68 height 8
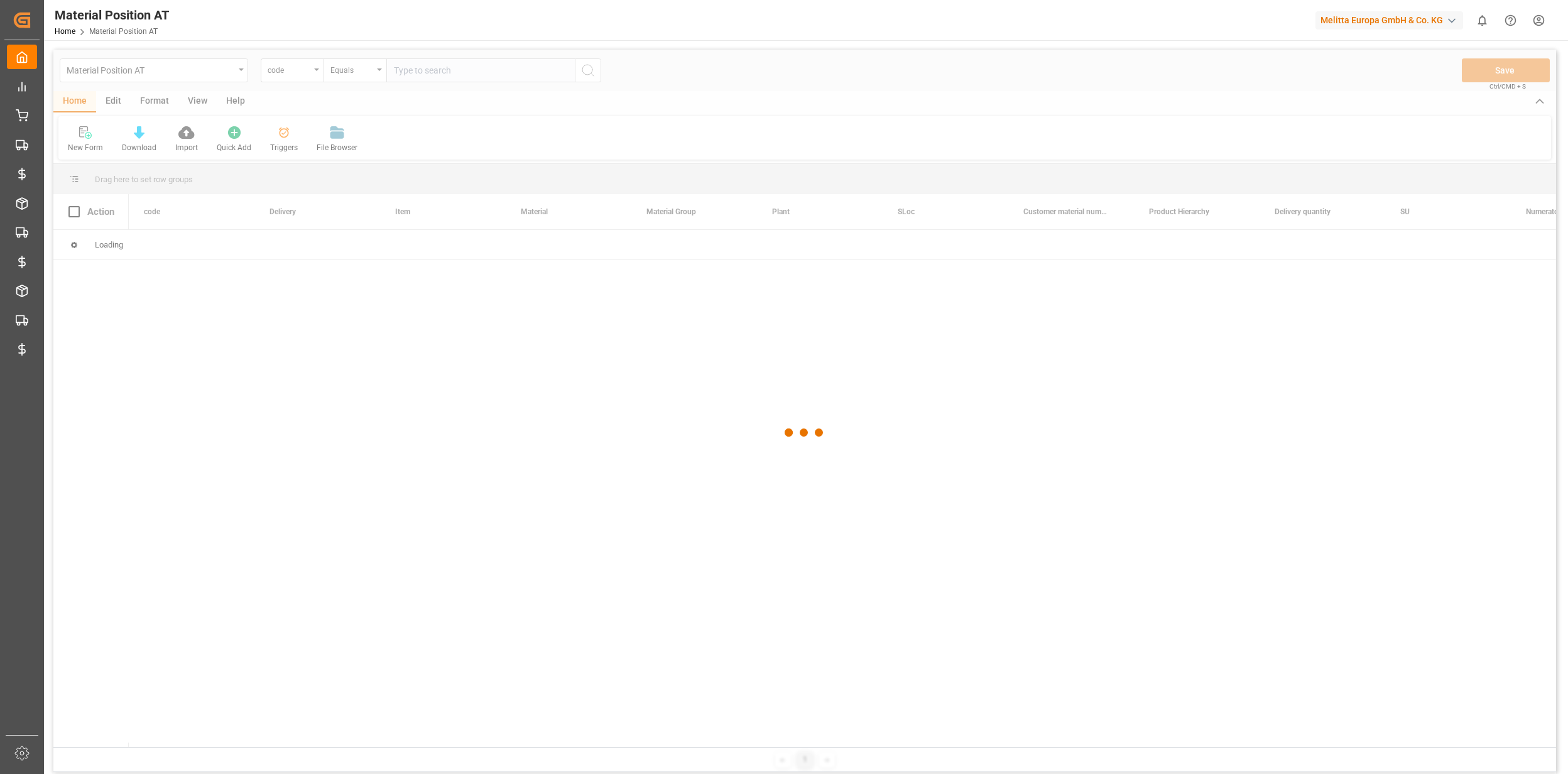
click at [177, 71] on div at bounding box center [805, 432] width 1503 height 766
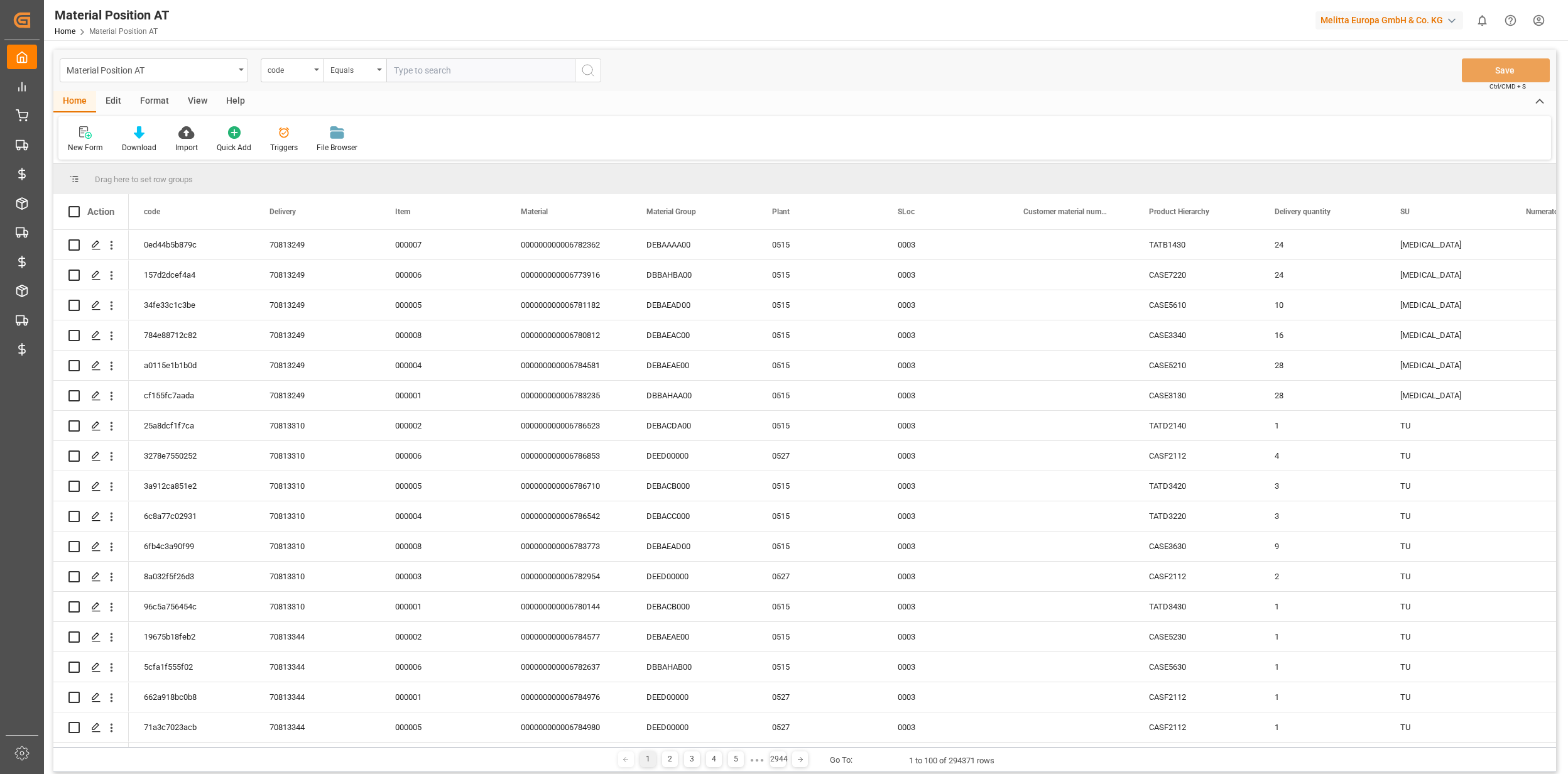
click at [177, 71] on div "Material Position AT" at bounding box center [150, 69] width 168 height 16
type input "purch"
click at [133, 162] on div "Purchase Order Header DE" at bounding box center [153, 155] width 187 height 26
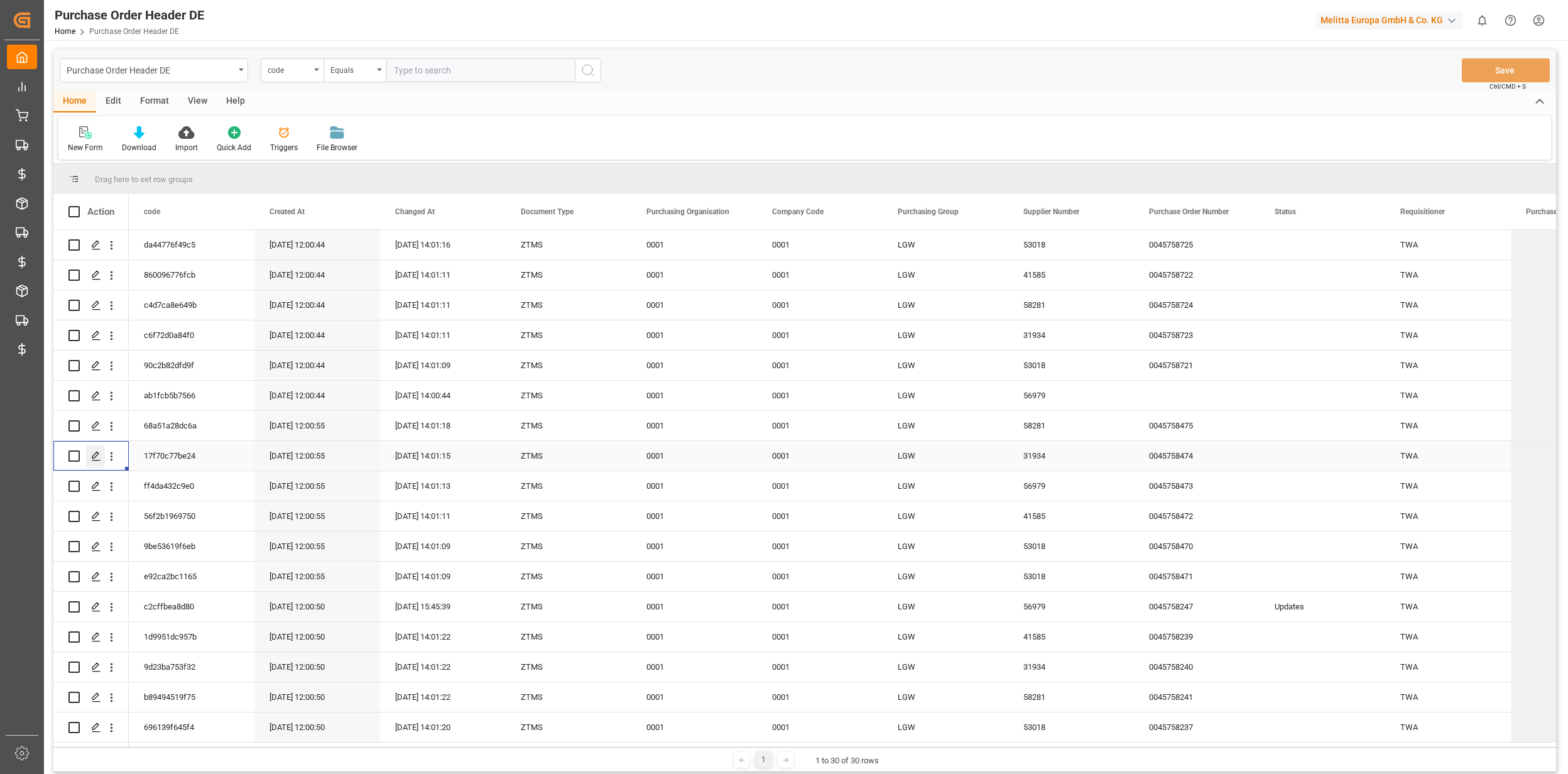
click at [98, 458] on icon "Press SPACE to select this row." at bounding box center [96, 456] width 10 height 10
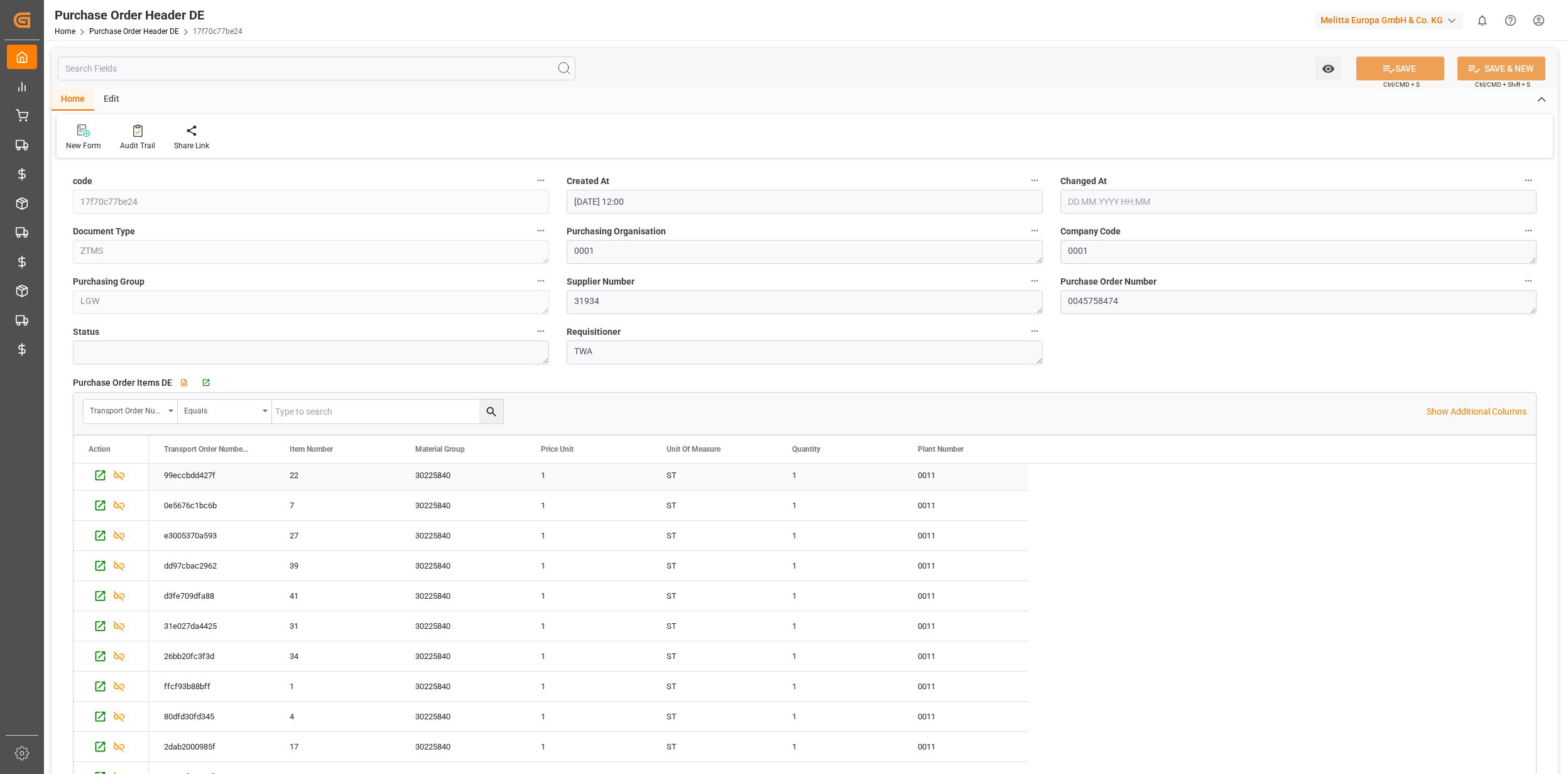
click at [219, 479] on div "99eccbdd427f" at bounding box center [211, 475] width 126 height 29
click at [335, 593] on span "Export" at bounding box center [309, 586] width 89 height 24
click at [448, 619] on span "Excel Export" at bounding box center [449, 614] width 65 height 24
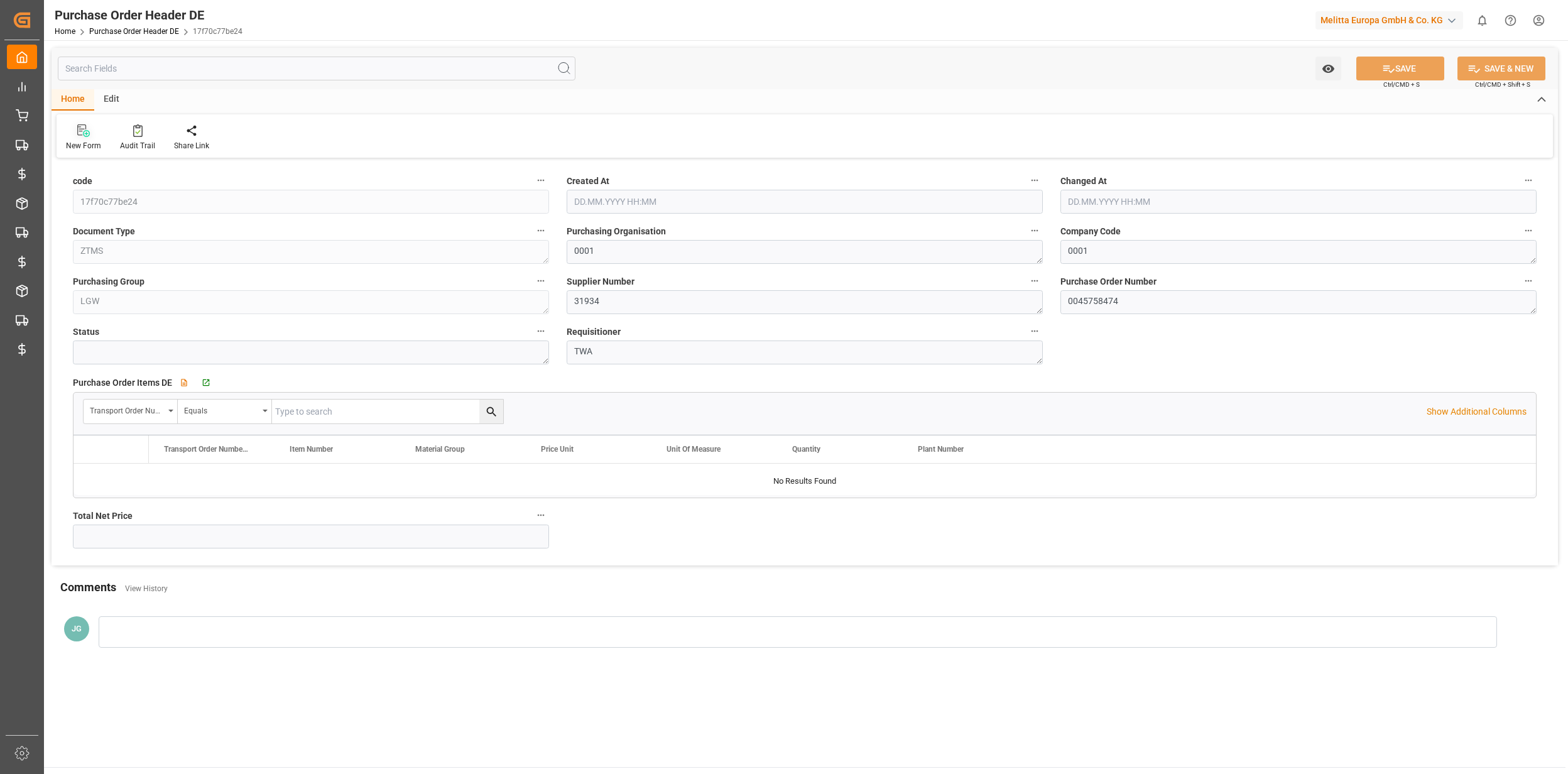
type input "6613.9092"
type input "[DATE] 12:00"
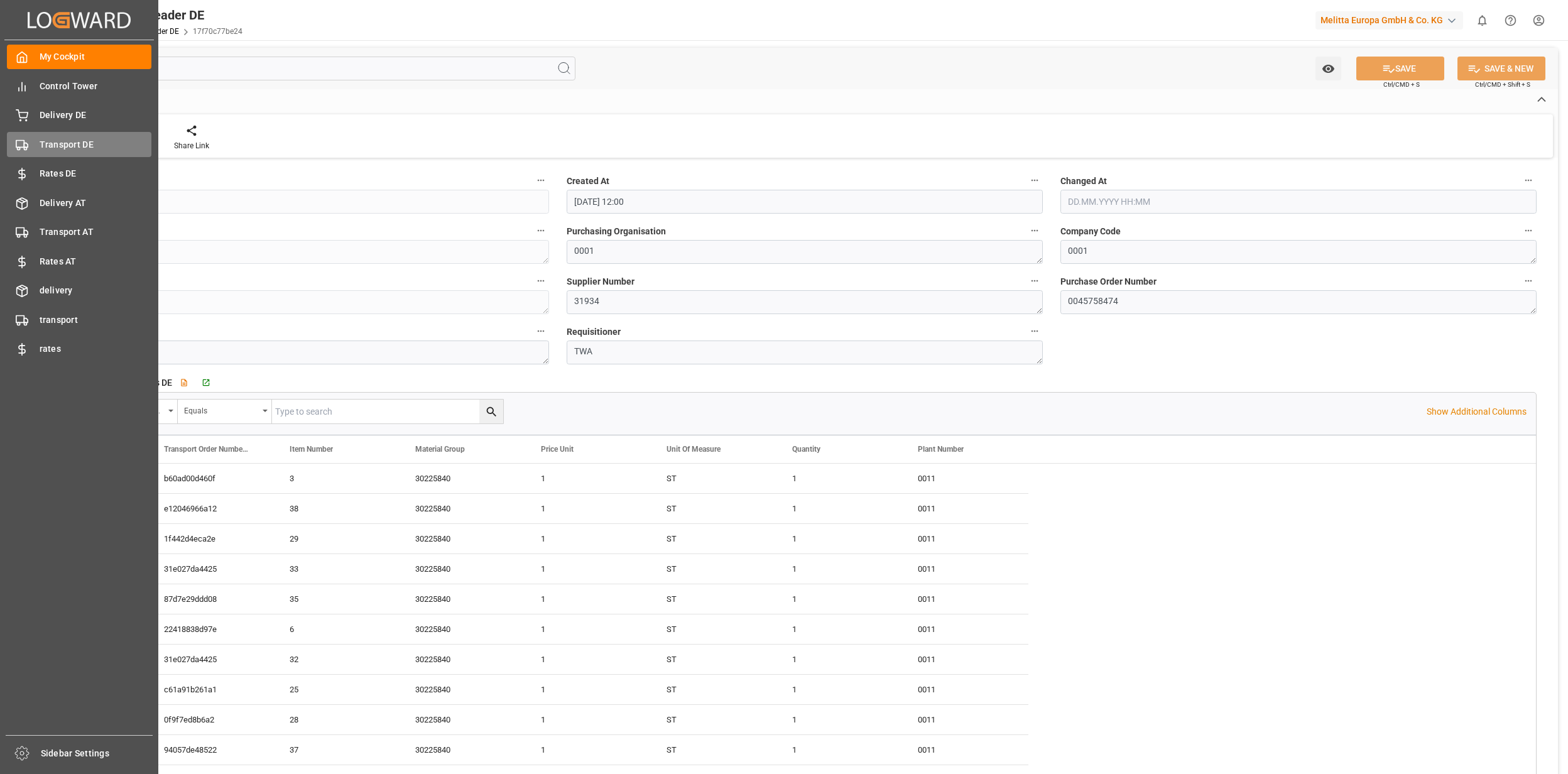
click at [81, 141] on span "Transport DE" at bounding box center [96, 145] width 112 height 13
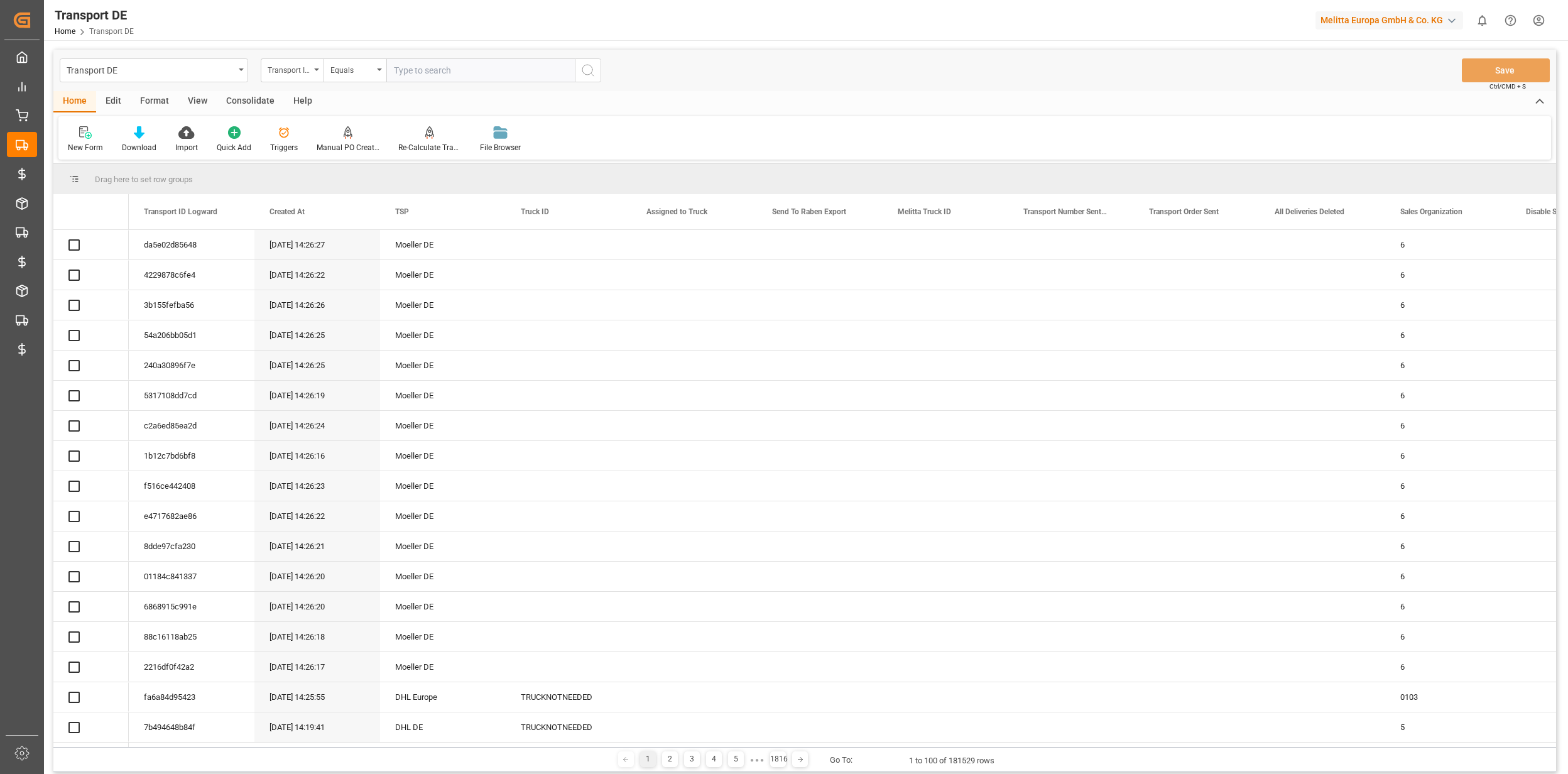
click at [303, 71] on div "Transport ID Logward" at bounding box center [289, 68] width 43 height 14
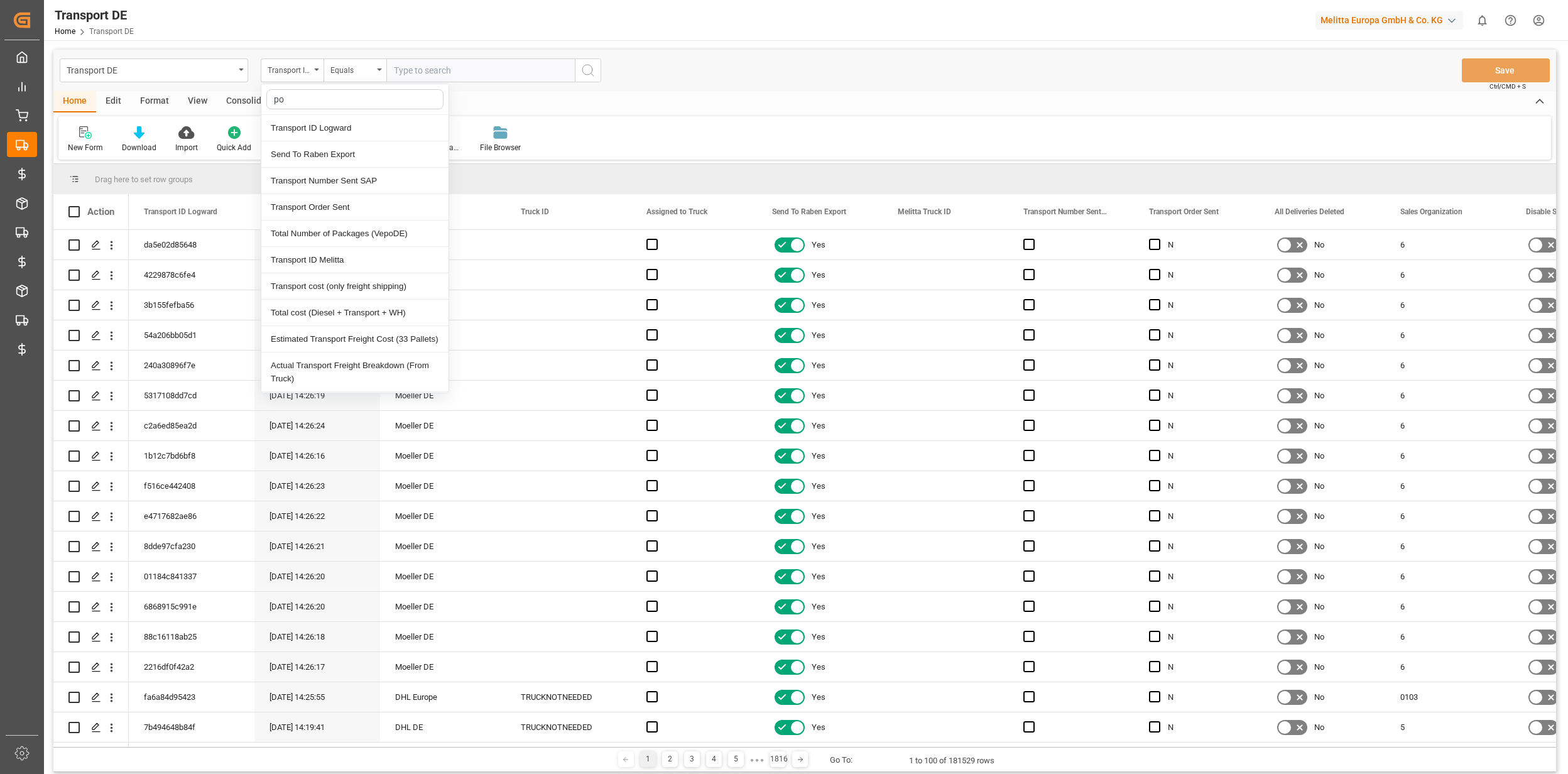
type input "p"
type input "PO"
click at [717, 102] on div "Home Edit Format View Consolidate Help" at bounding box center [805, 102] width 1503 height 22
click at [301, 86] on div "Transport DE Transport ID Logward Equals Save Ctrl/CMD + S" at bounding box center [805, 70] width 1503 height 42
click at [318, 70] on icon "open menu" at bounding box center [317, 70] width 5 height 3
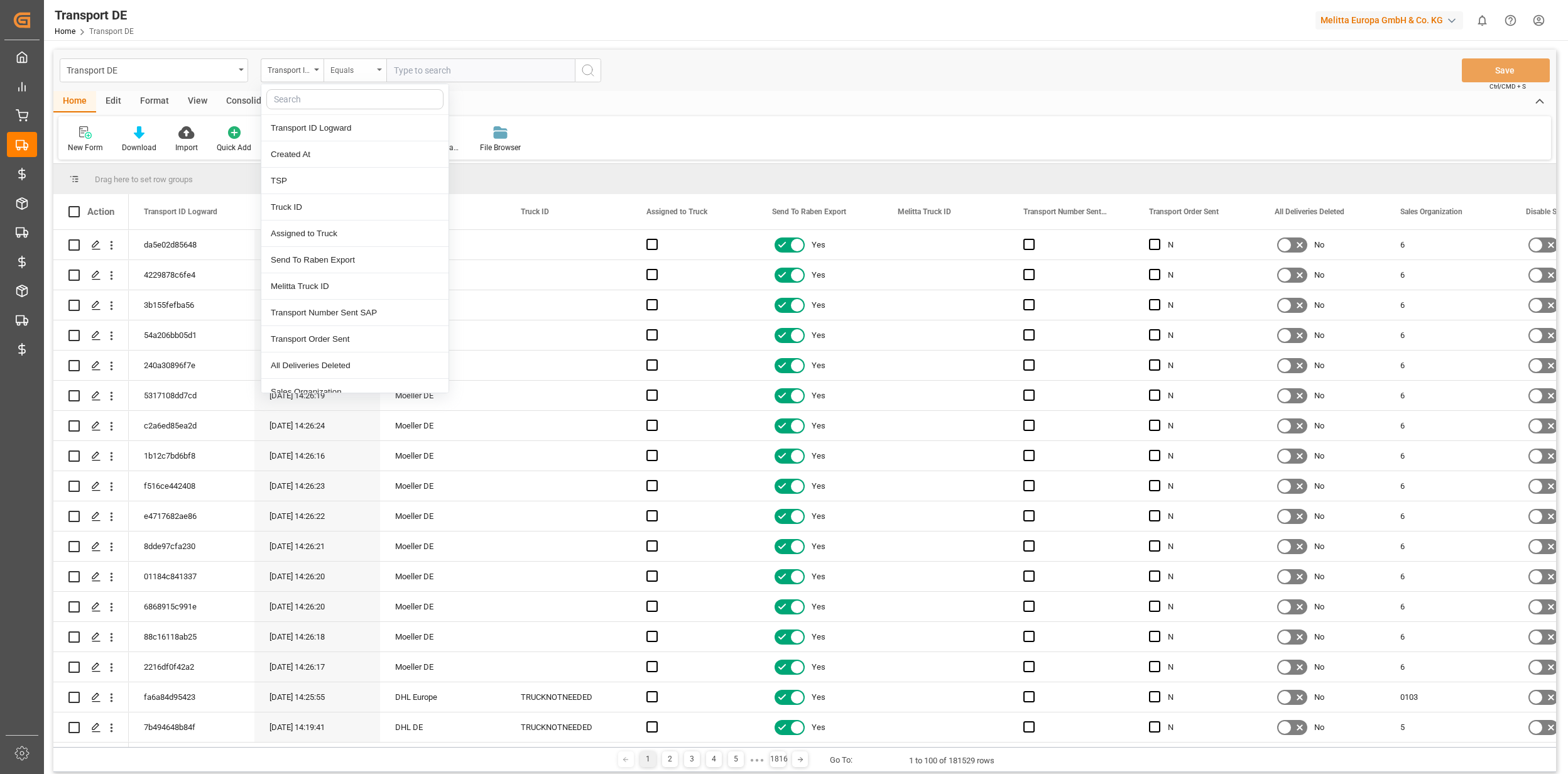
click at [338, 69] on div "Equals" at bounding box center [352, 68] width 43 height 14
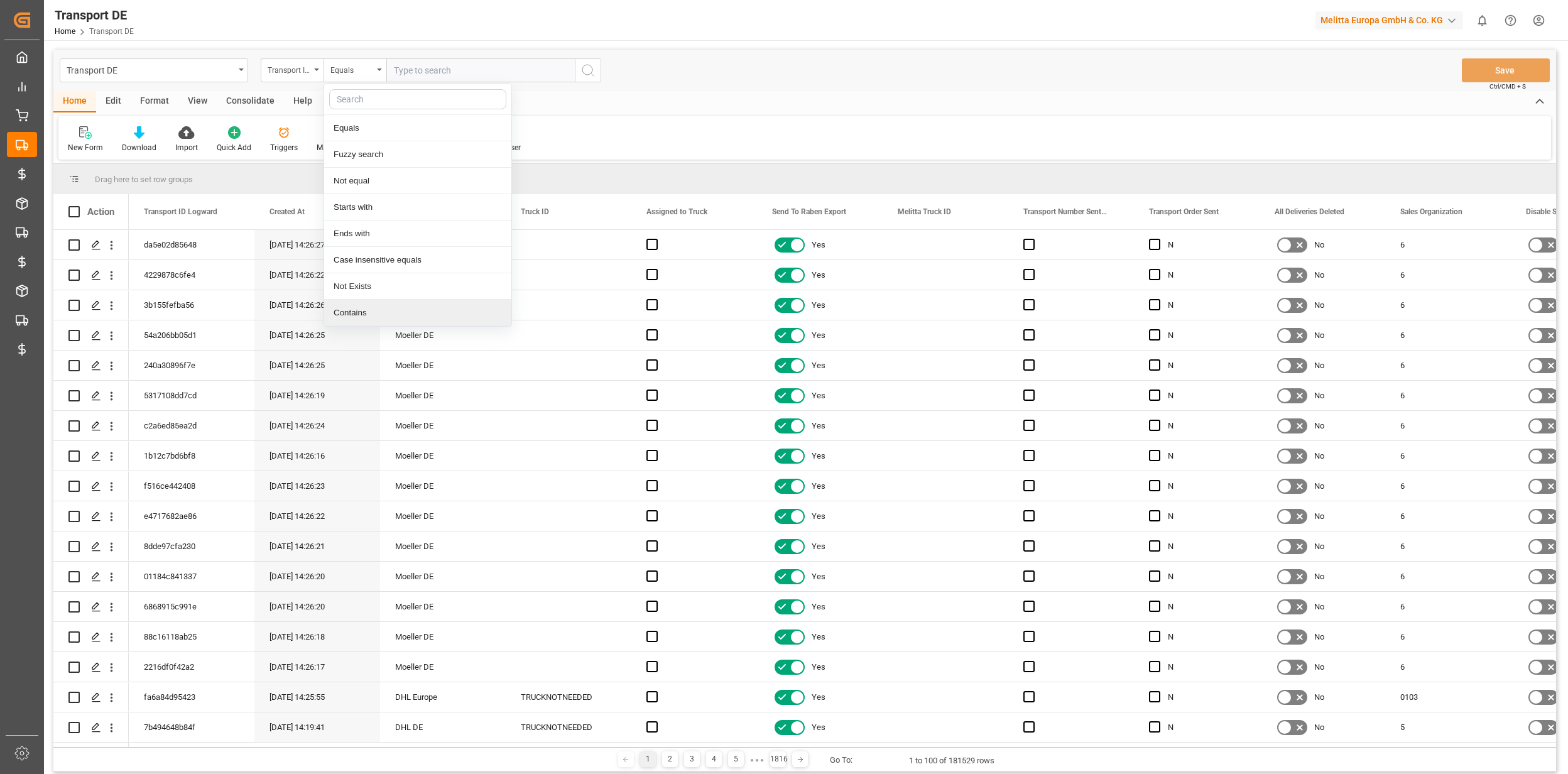
click at [389, 302] on div "Contains" at bounding box center [417, 313] width 187 height 26
paste input "b60ad00d460f,e12046966a12,1f442d4eca2e,31e027da4425,87d7e29ddd08,22418838d97e,3…"
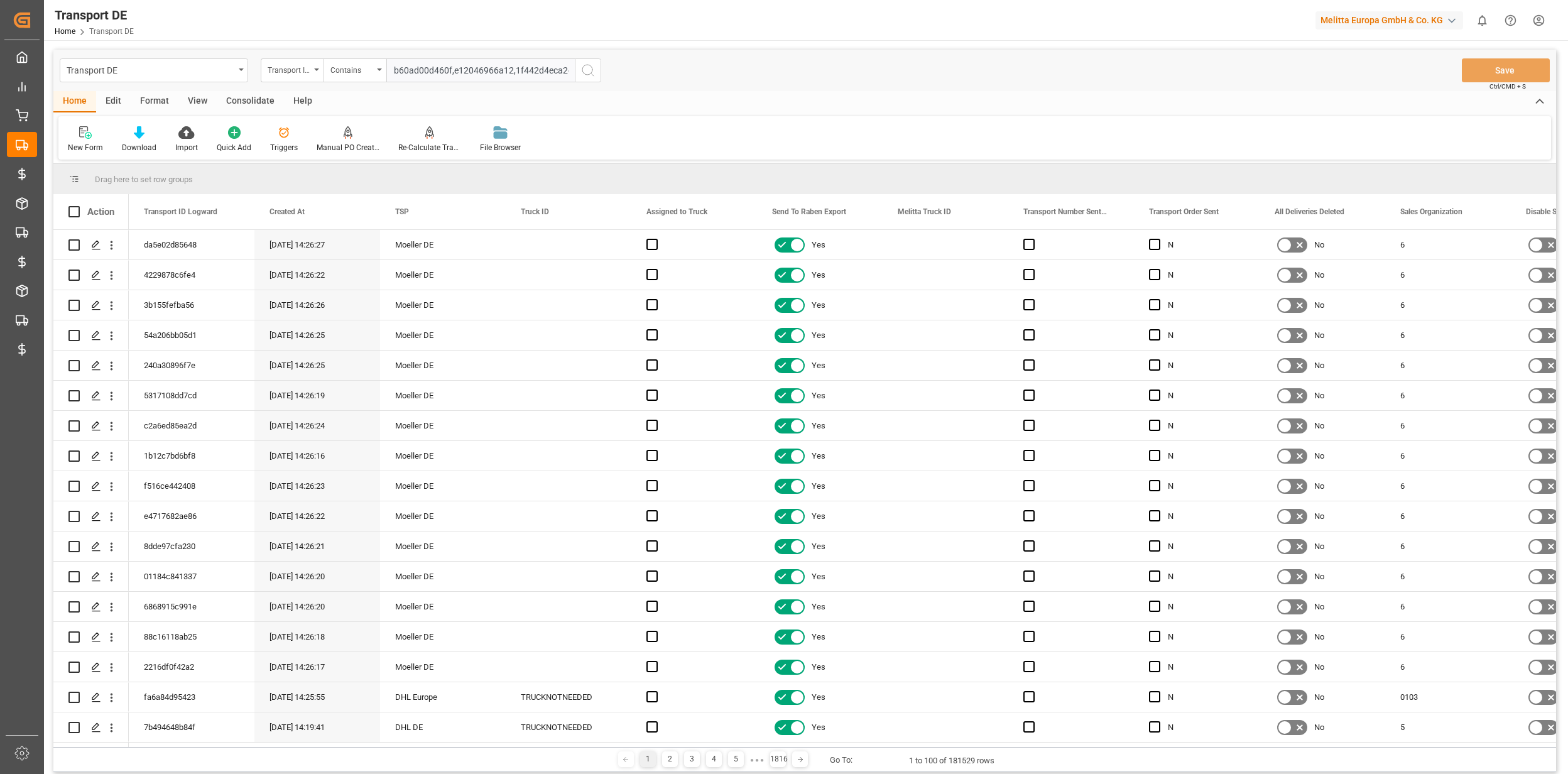
scroll to position [0, 2293]
type input "b60ad00d460f,e12046966a12,1f442d4eca2e,31e027da4425,87d7e29ddd08,22418838d97e,3…"
click at [591, 71] on icon "search button" at bounding box center [587, 70] width 15 height 15
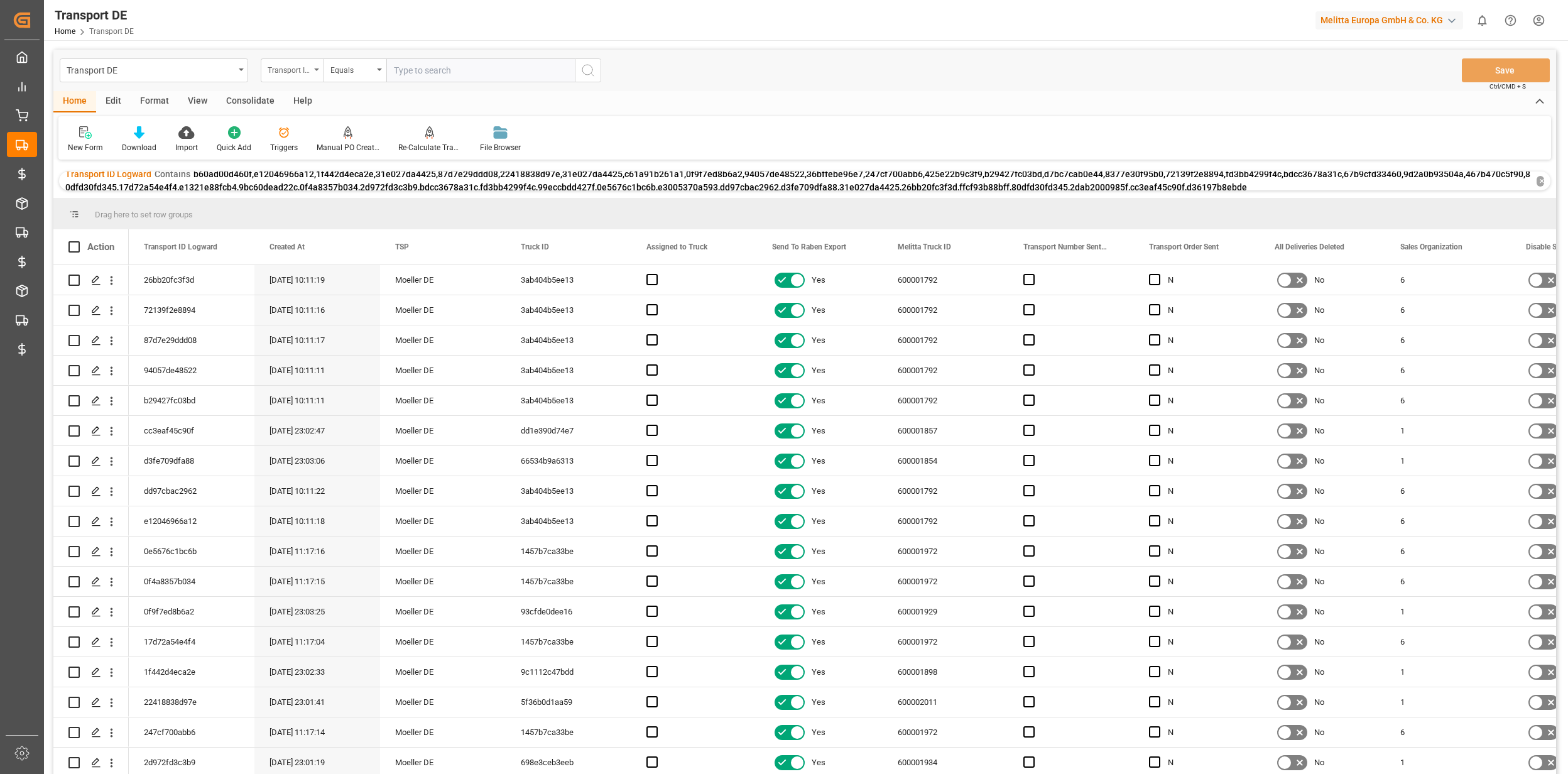
click at [303, 65] on div "Transport ID Logward" at bounding box center [289, 68] width 43 height 14
type input "route"
click at [374, 129] on div "Route" at bounding box center [355, 128] width 187 height 26
click at [419, 59] on input "text" at bounding box center [481, 70] width 188 height 24
type input "7"
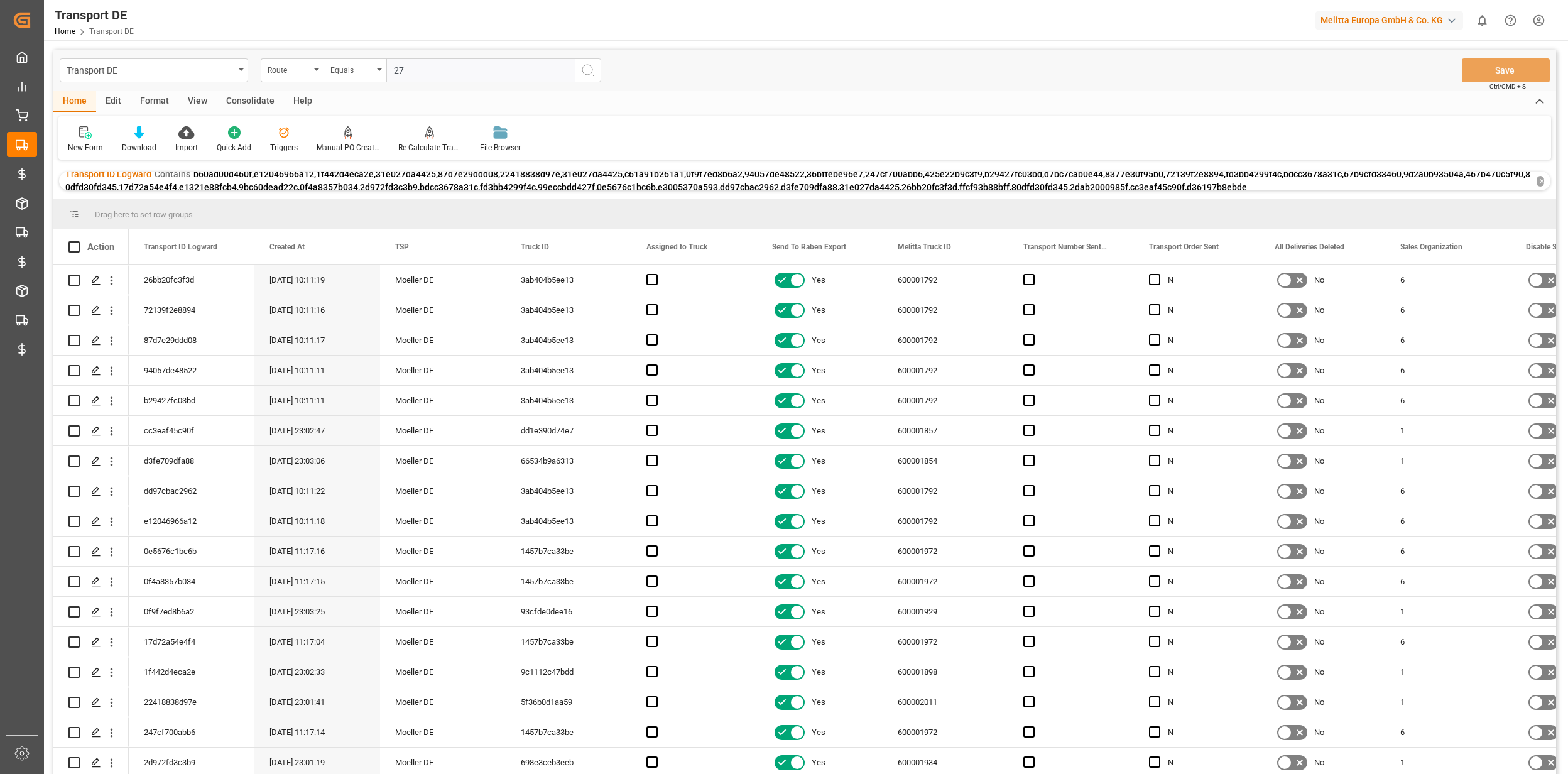
type input "270"
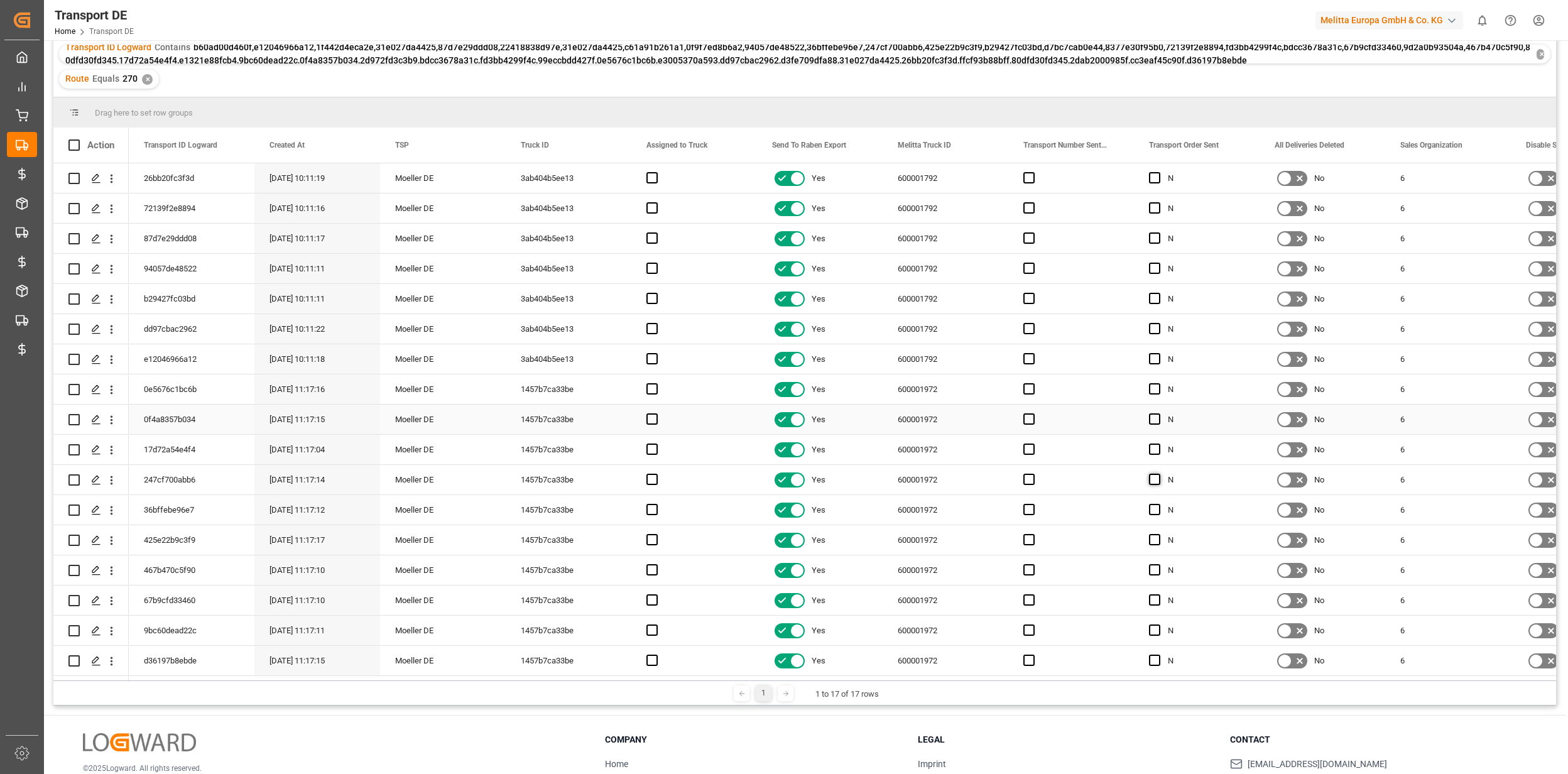
drag, startPoint x: 933, startPoint y: 396, endPoint x: 1149, endPoint y: 477, distance: 230.7
click at [933, 396] on div "600001972" at bounding box center [945, 389] width 126 height 29
